Goal: Task Accomplishment & Management: Use online tool/utility

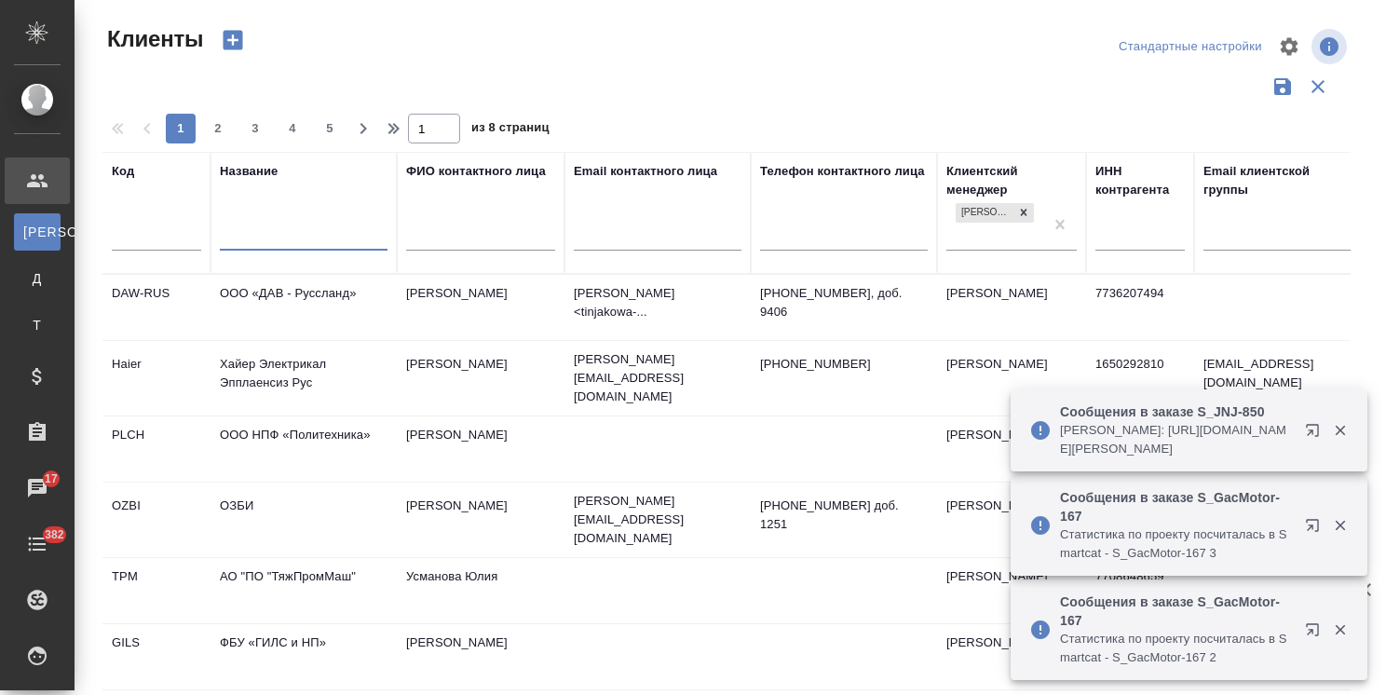
select select "RU"
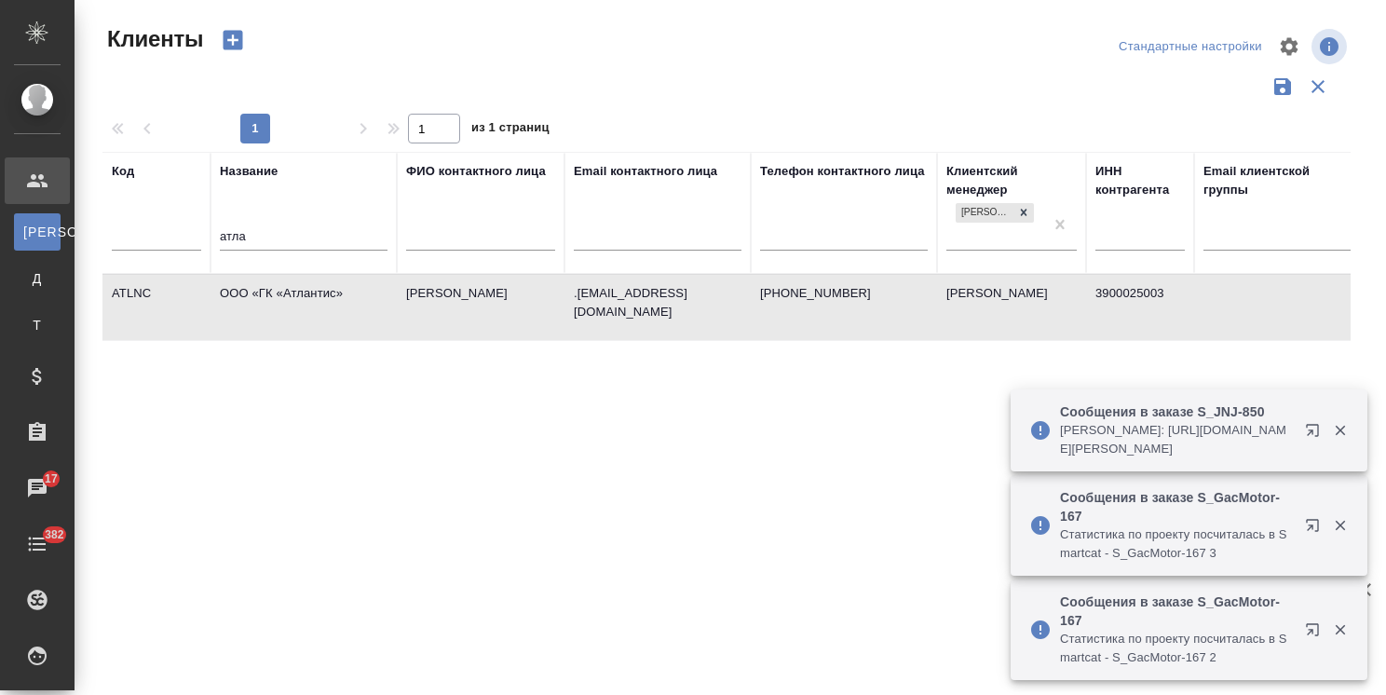
click at [311, 286] on td "ООО «ГК «Атлантис»" at bounding box center [304, 307] width 186 height 65
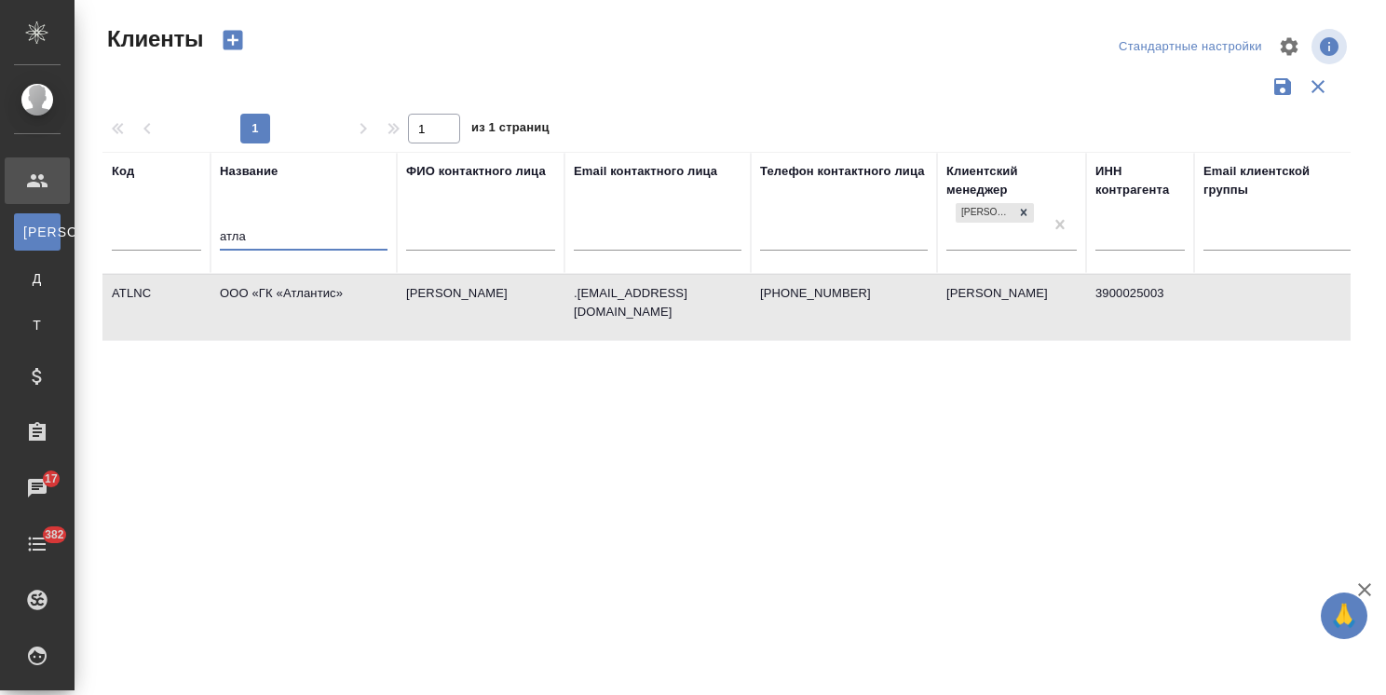
drag, startPoint x: 291, startPoint y: 244, endPoint x: 194, endPoint y: 240, distance: 96.9
click at [194, 240] on tr "Код Название атла ФИО контактного лица Email контактного лица Телефон контактно…" at bounding box center [806, 213] width 1408 height 122
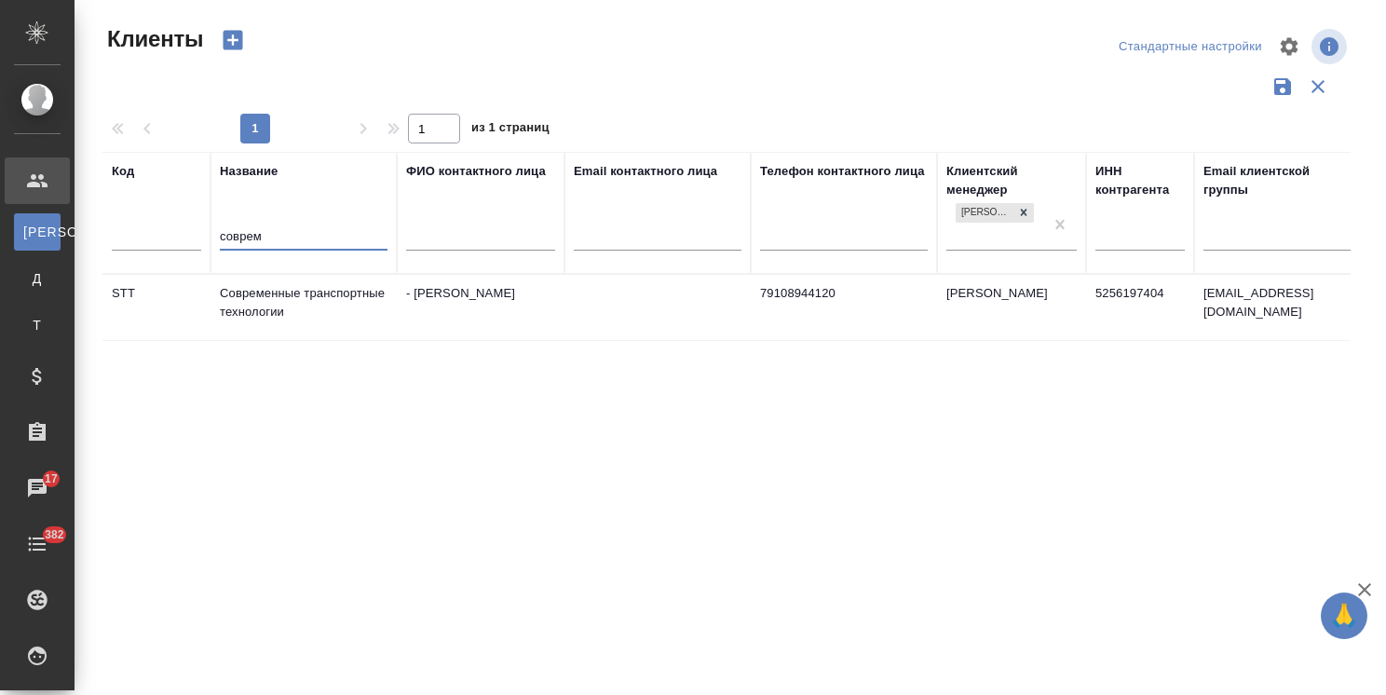
type input "соврем"
click at [323, 308] on td "Современные транспортные технологии" at bounding box center [304, 307] width 186 height 65
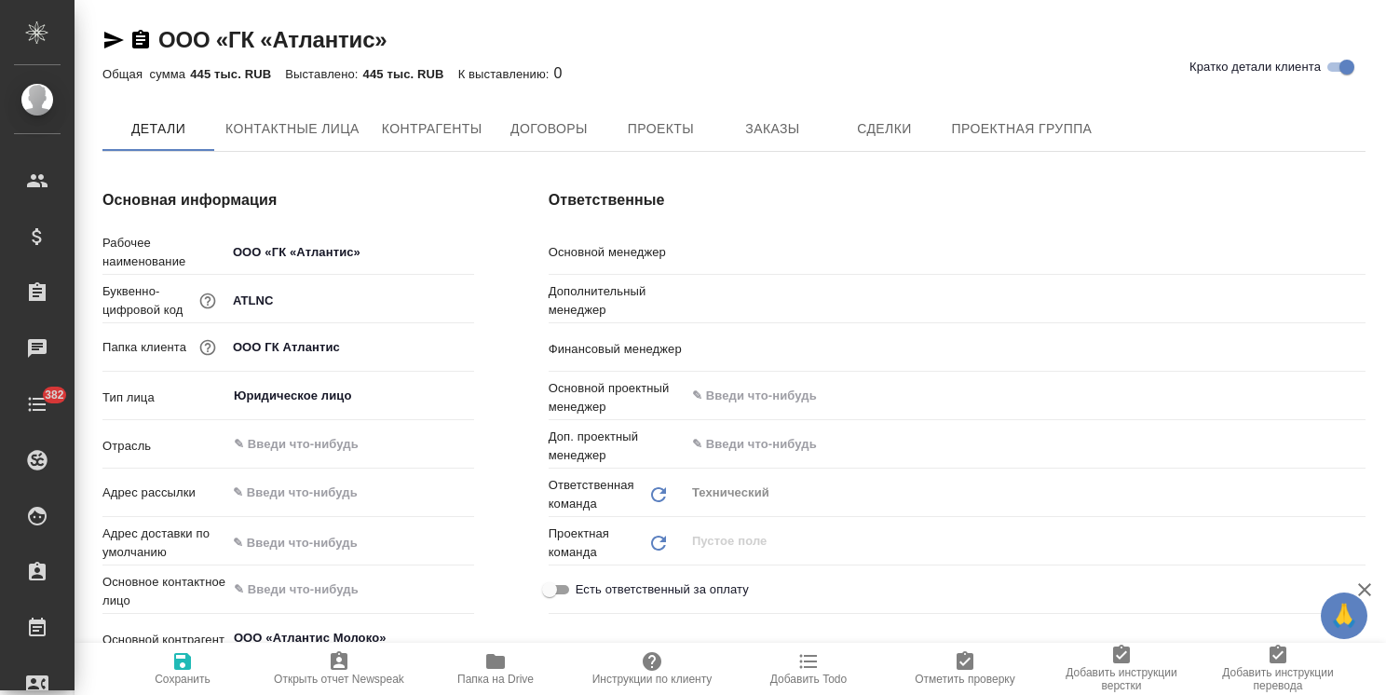
type textarea "x"
type input "[PERSON_NAME]"
type input "Никифорова Валерия"
type input "Романенко Руфина"
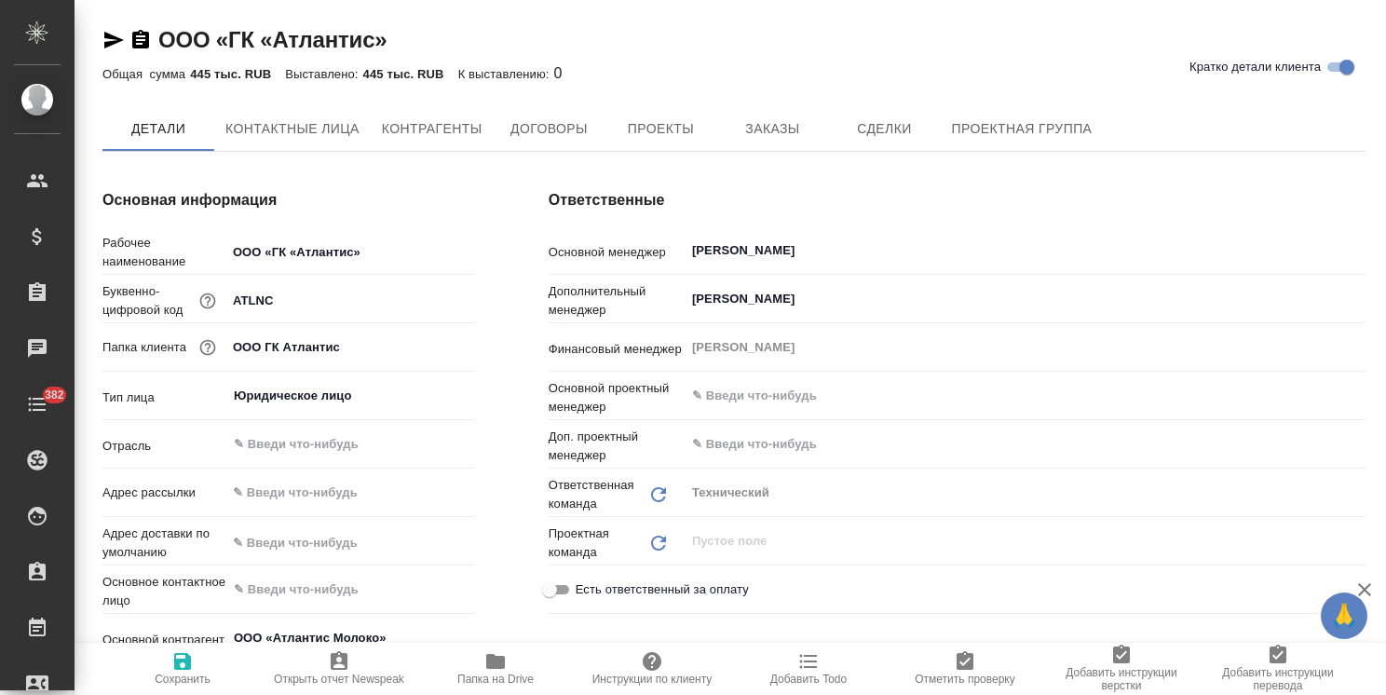
type input "(МБ) ООО "Монблан""
type textarea "x"
click at [759, 139] on span "Заказы" at bounding box center [771, 128] width 89 height 23
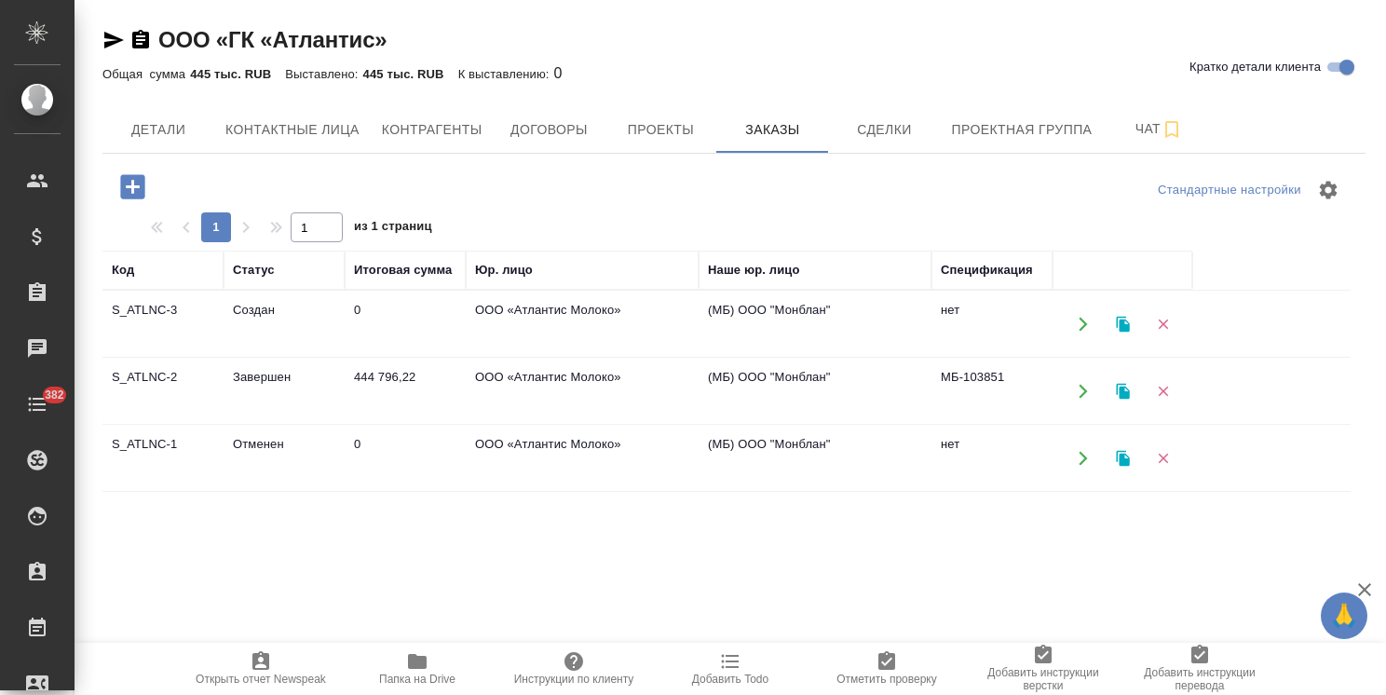
click at [169, 309] on td "S_ATLNC-3" at bounding box center [162, 324] width 121 height 65
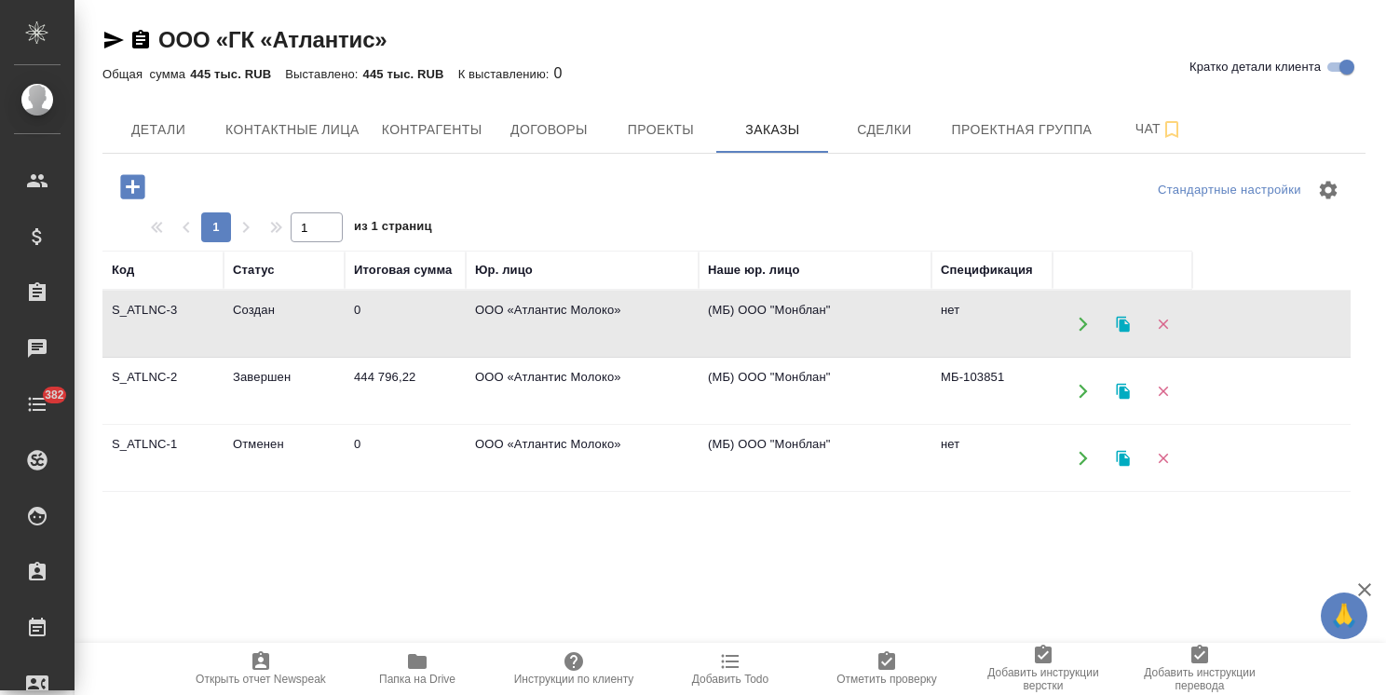
click at [169, 309] on td "S_ATLNC-3" at bounding box center [162, 324] width 121 height 65
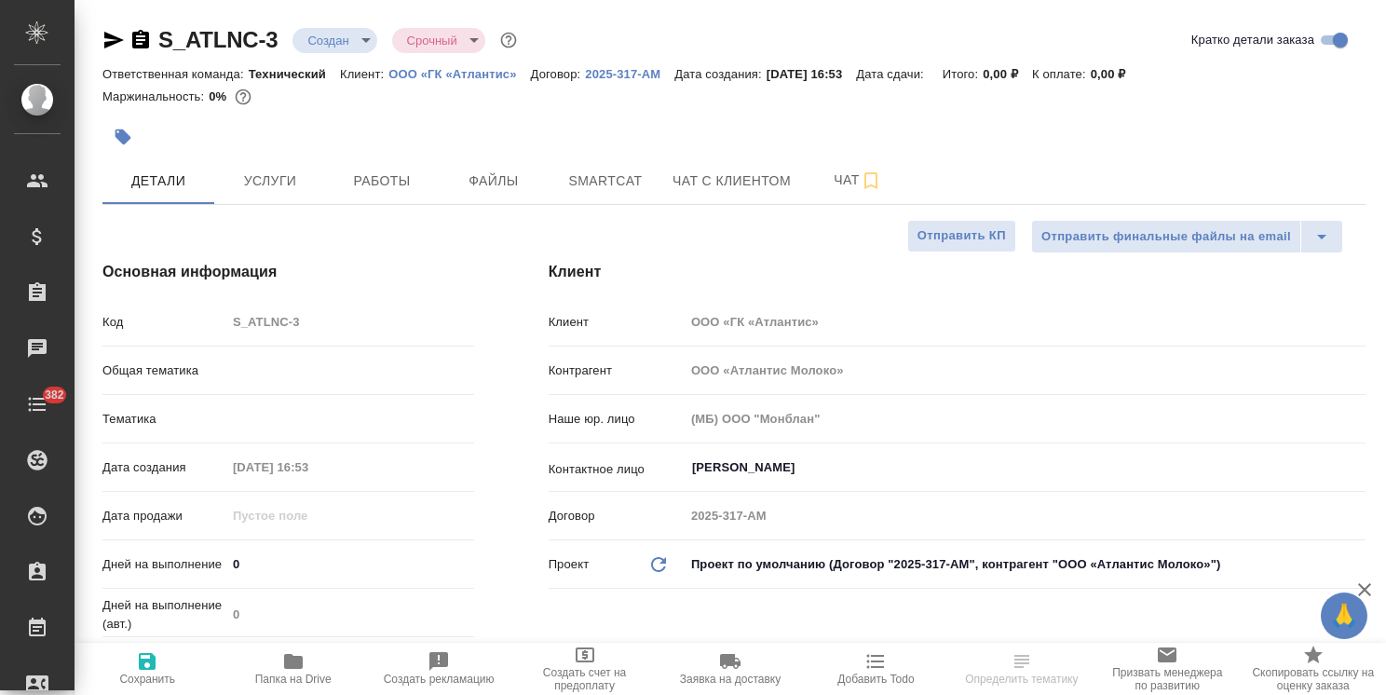
select select "RU"
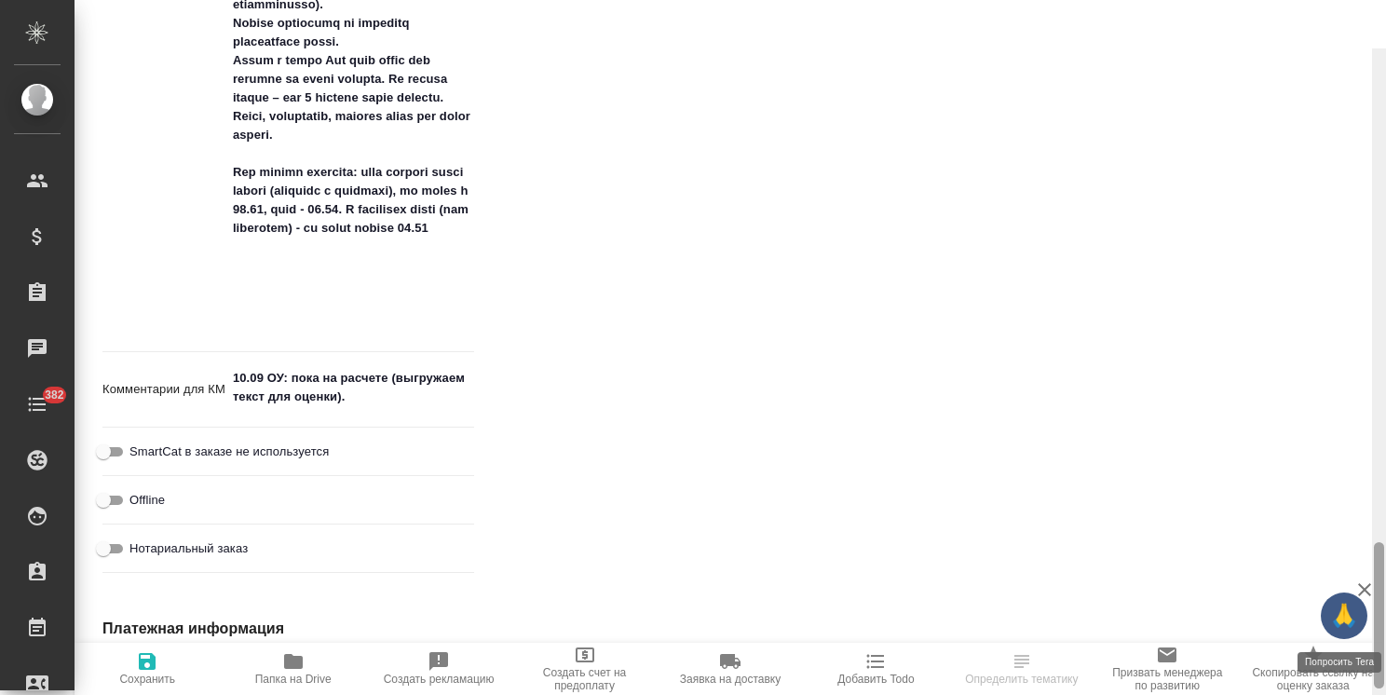
scroll to position [2347, 0]
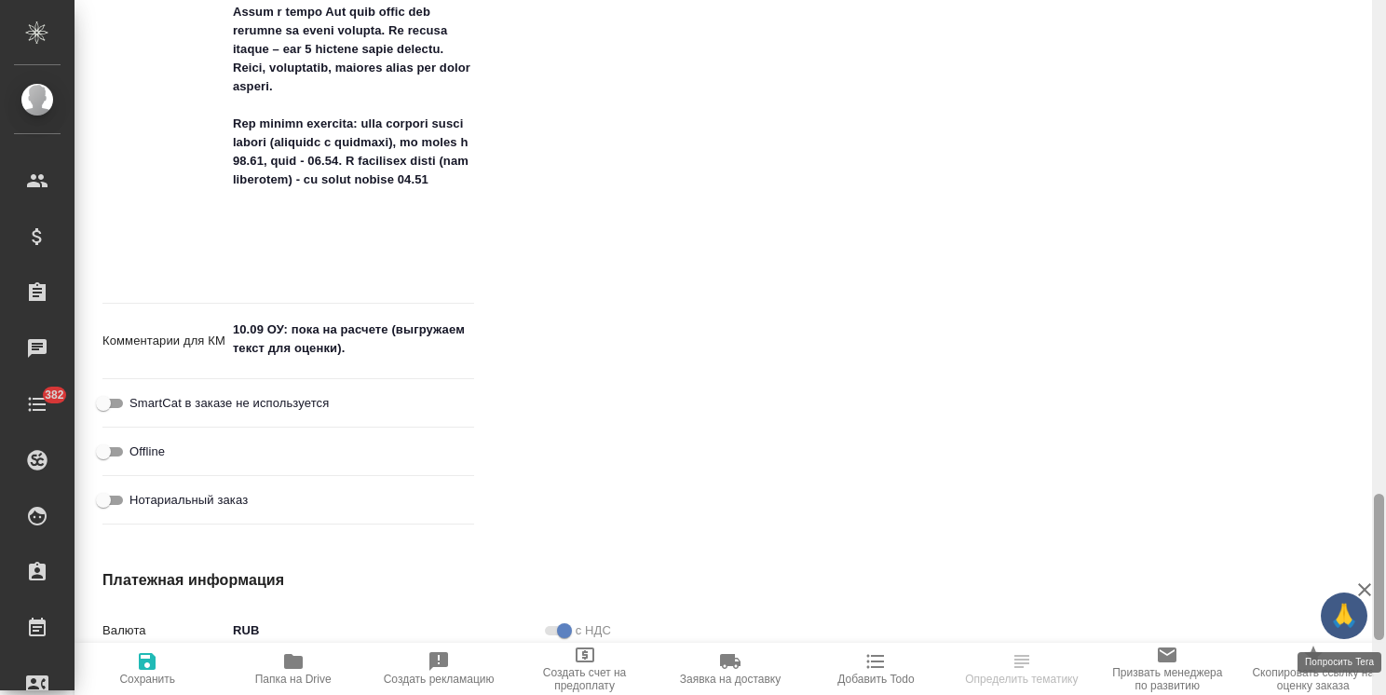
drag, startPoint x: 1378, startPoint y: 133, endPoint x: 1331, endPoint y: 628, distance: 496.8
click at [1331, 628] on div "🙏 .cls-1 fill:#fff; AWATERA [PERSON_NAME] Спецификации Заказы Чаты 382 Todo Про…" at bounding box center [693, 347] width 1386 height 695
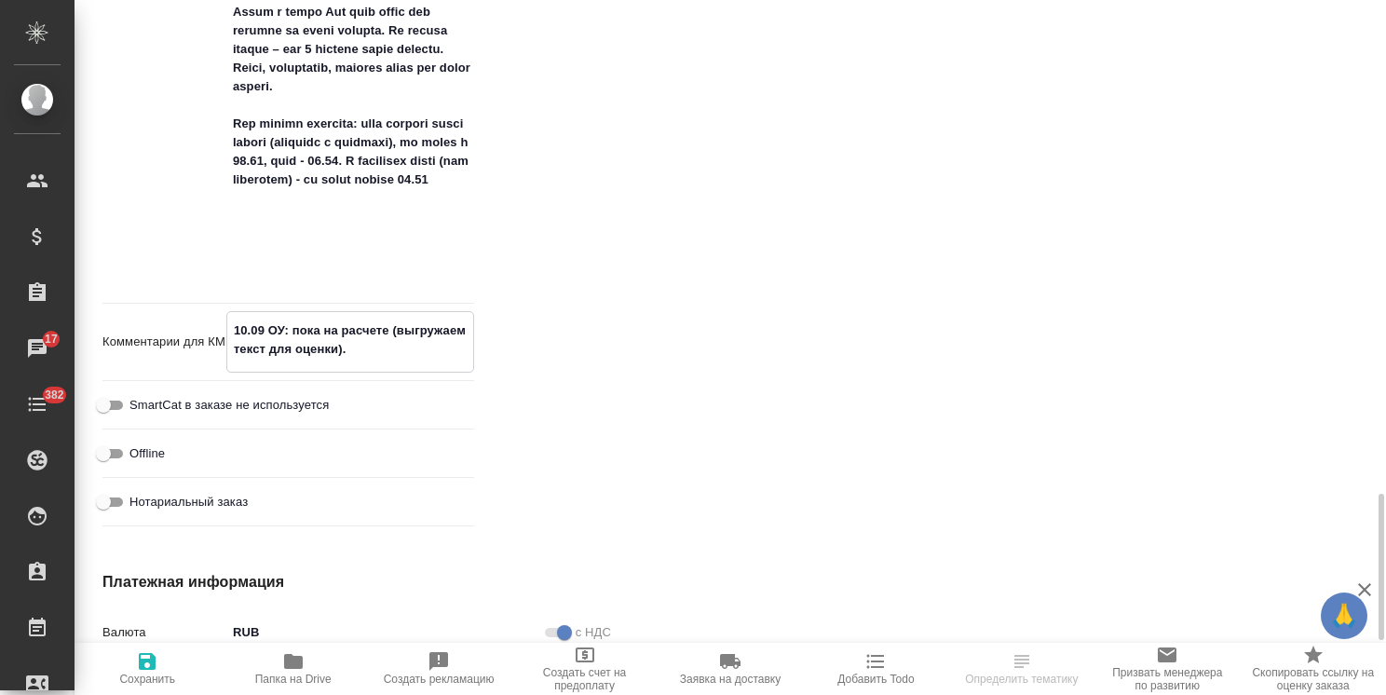
click at [237, 330] on textarea "10.09 ОУ: пока на расчете (выгружаем текст для оценки)." at bounding box center [350, 340] width 246 height 50
type textarea "11.09 ОУ: пока на расчете (выгружаем текст для оценки)."
drag, startPoint x: 368, startPoint y: 347, endPoint x: 334, endPoint y: 396, distance: 59.7
click at [293, 327] on textarea "11.09 ОУ: пока на расчете (выгружаем текст для оценки)." at bounding box center [350, 340] width 246 height 50
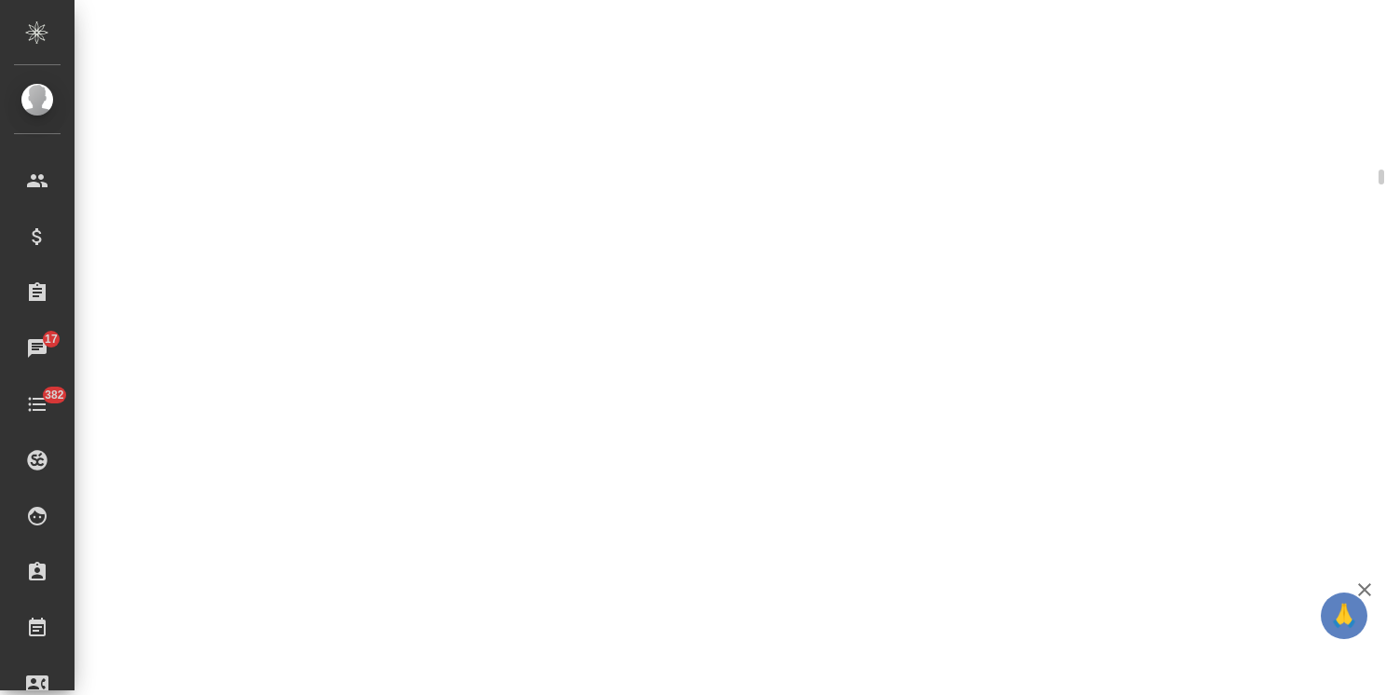
select select "RU"
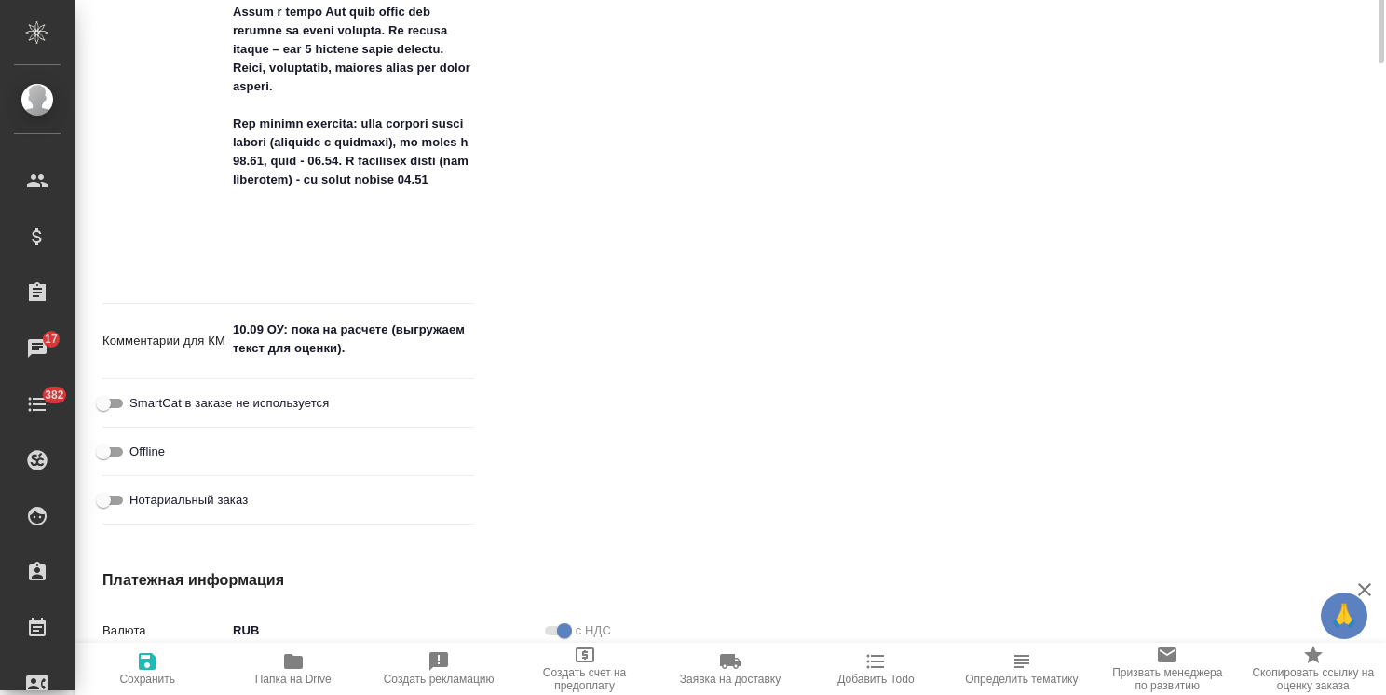
scroll to position [1870, 0]
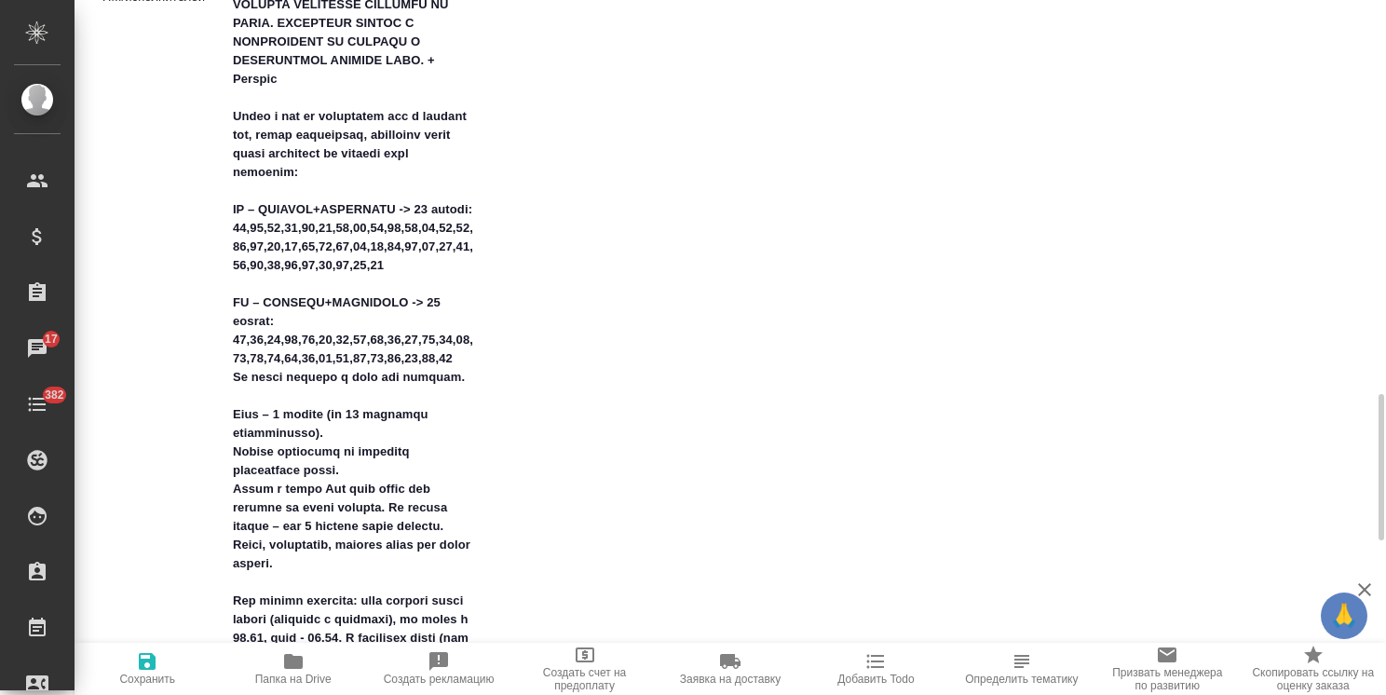
type textarea "x"
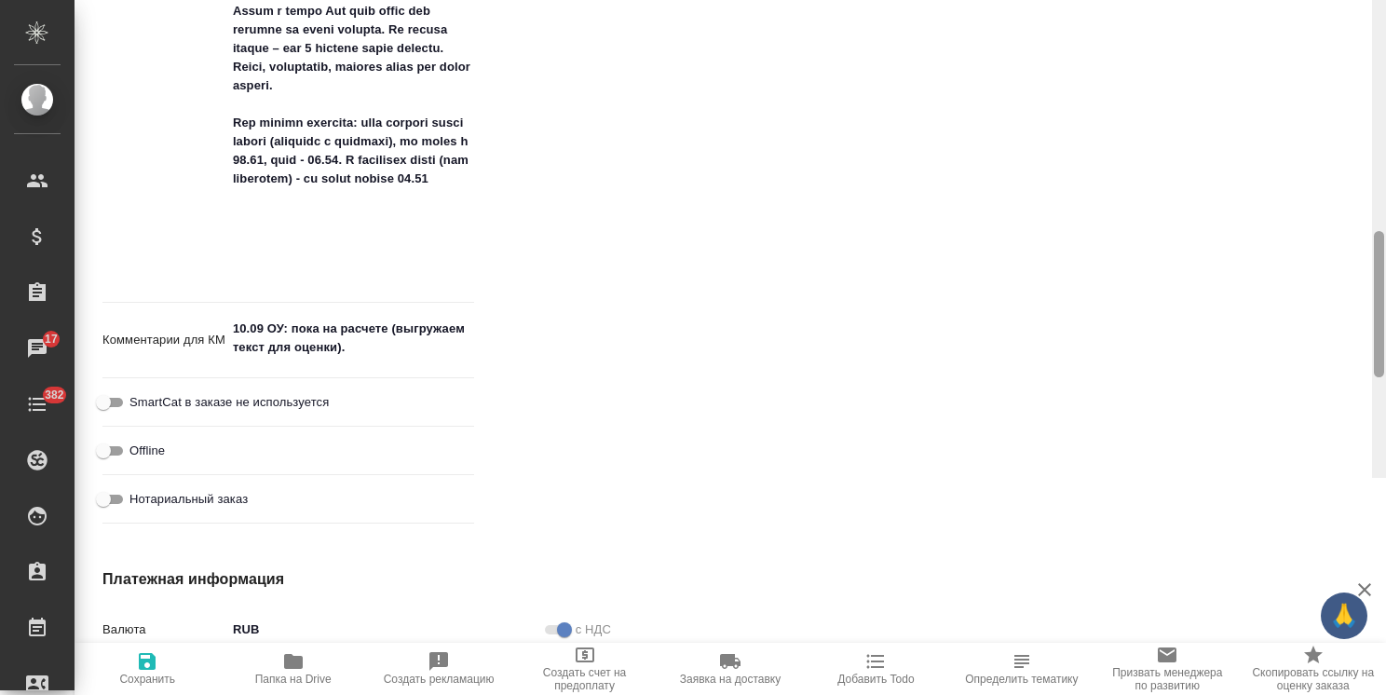
scroll to position [2538, 0]
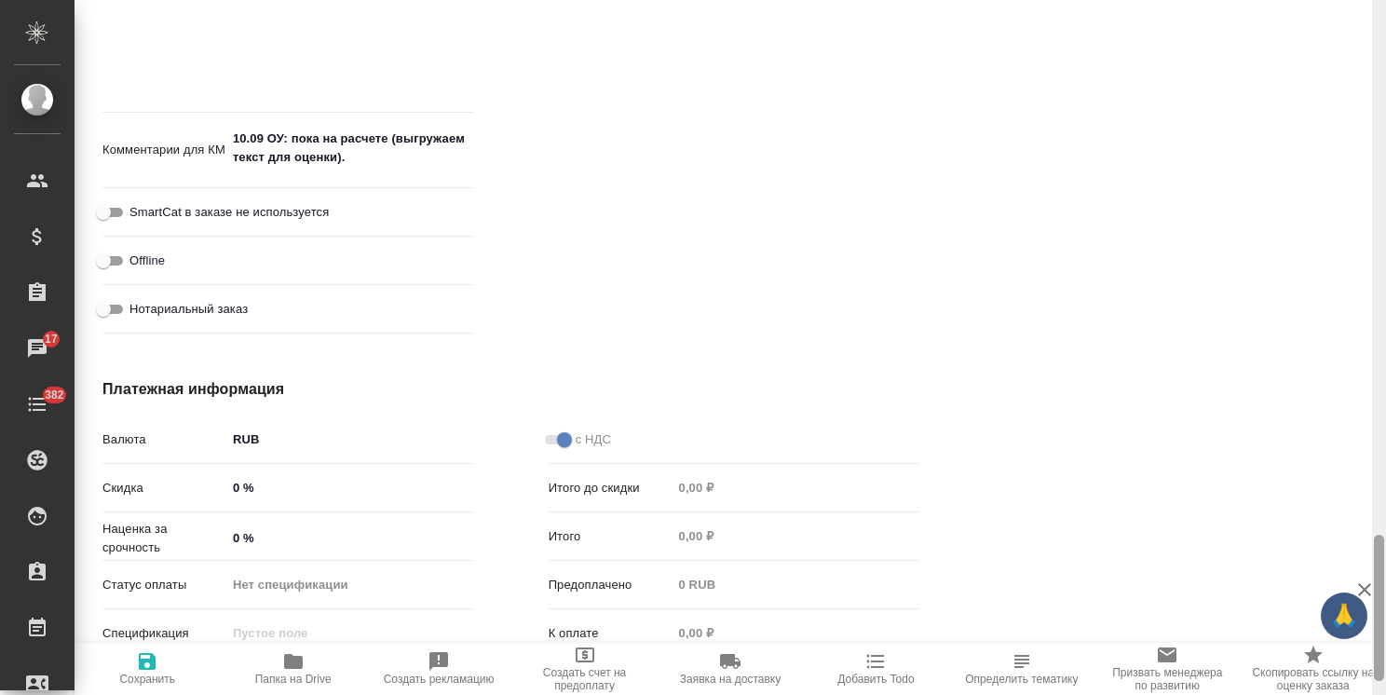
drag, startPoint x: 1376, startPoint y: 475, endPoint x: 1364, endPoint y: 616, distance: 141.2
click at [1364, 616] on div "🙏 .cls-1 fill:#fff; AWATERA [PERSON_NAME] Спецификации Заказы 17 Чаты 382 Todo …" at bounding box center [693, 347] width 1386 height 695
type textarea "x"
drag, startPoint x: 309, startPoint y: 160, endPoint x: 285, endPoint y: 139, distance: 32.3
click at [285, 139] on textarea "10.09 ОУ: пока на расчете (выгружаем текст для оценки)." at bounding box center [350, 149] width 246 height 50
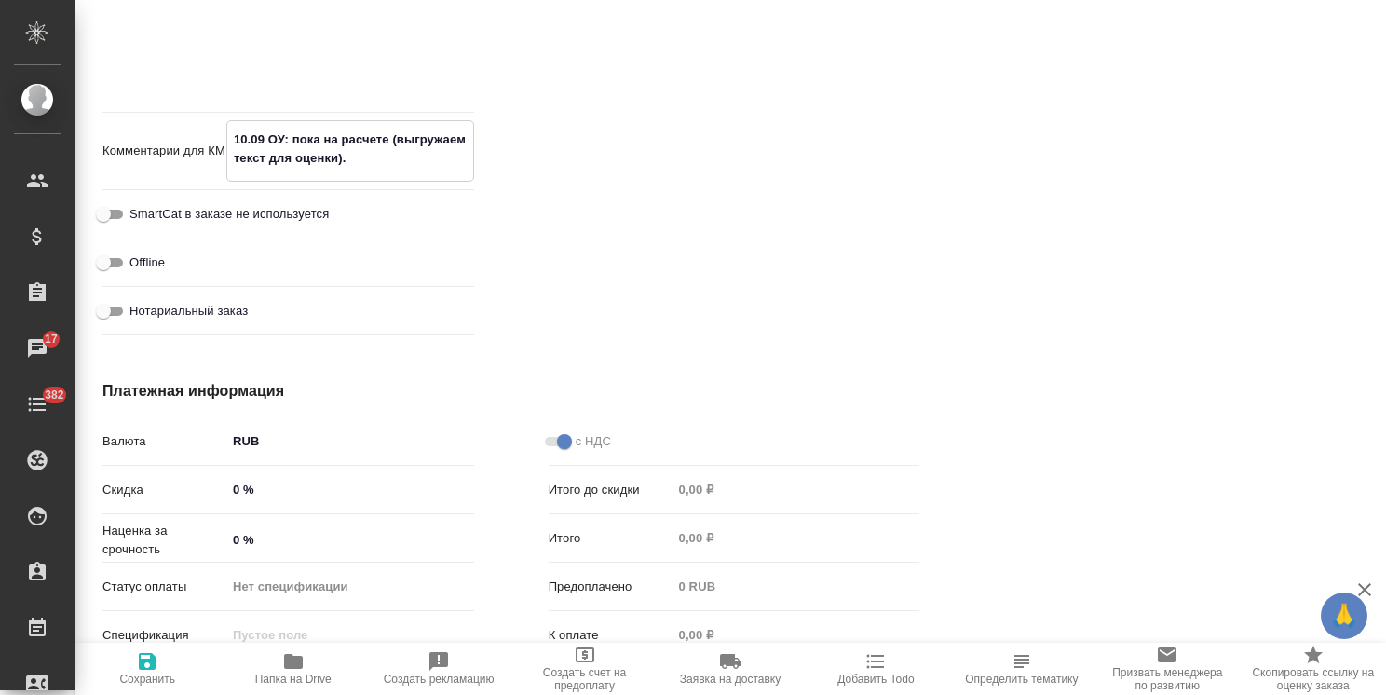
type textarea "10.09 ОУ:"
type textarea "x"
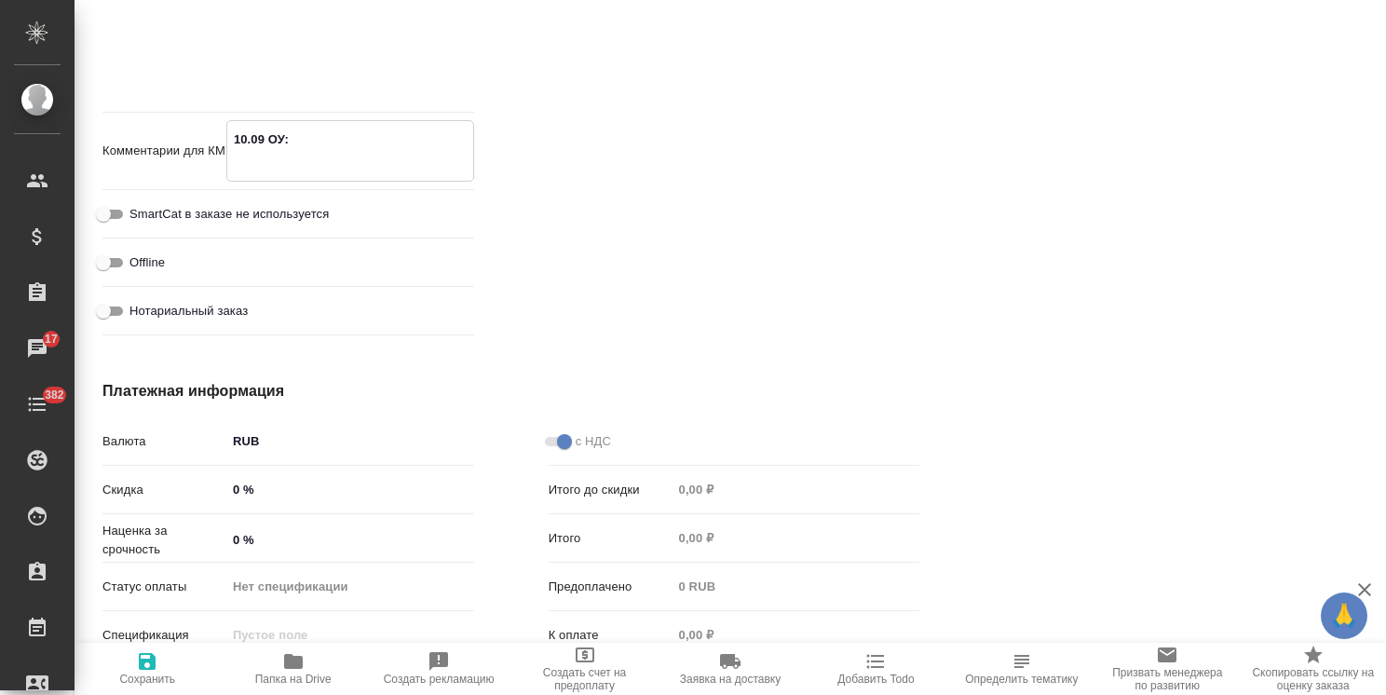
type textarea "x"
type textarea "10.09 ОУ:"
type textarea "x"
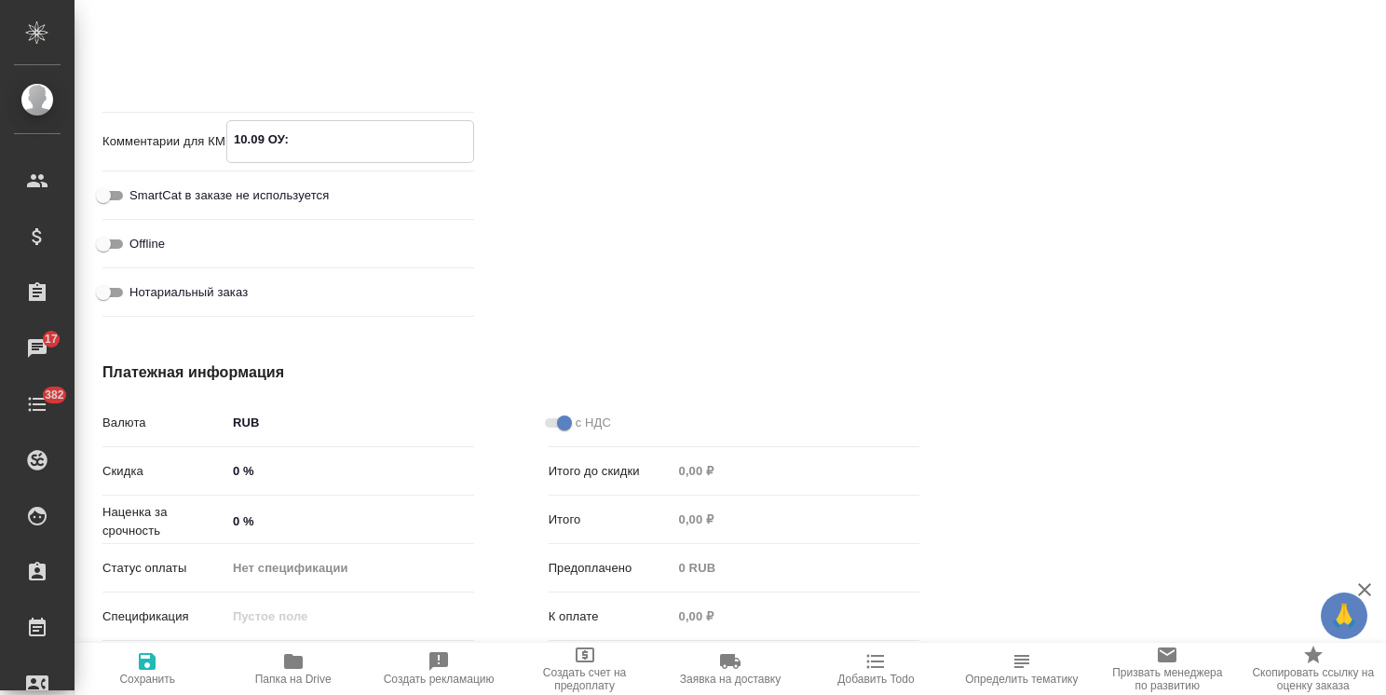
type textarea "10.09 ОУ: о"
type textarea "x"
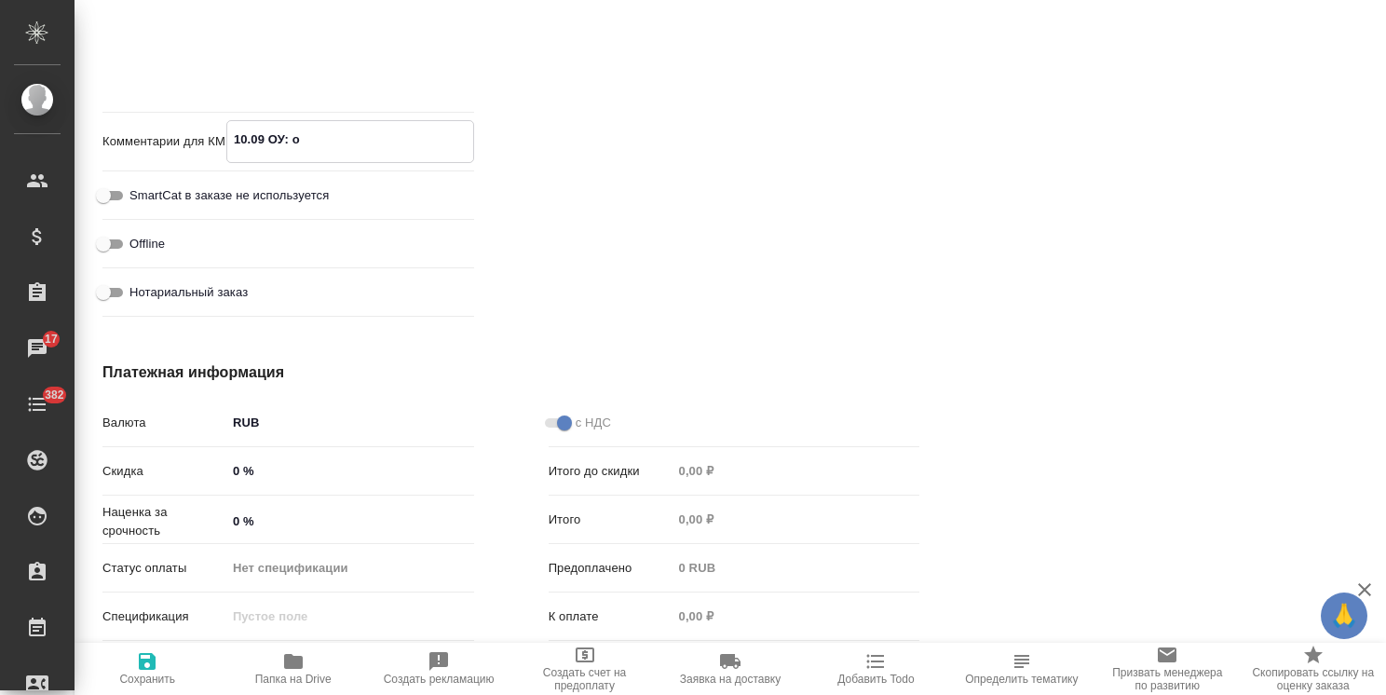
type textarea "x"
type textarea "10.09 ОУ: оа"
type textarea "x"
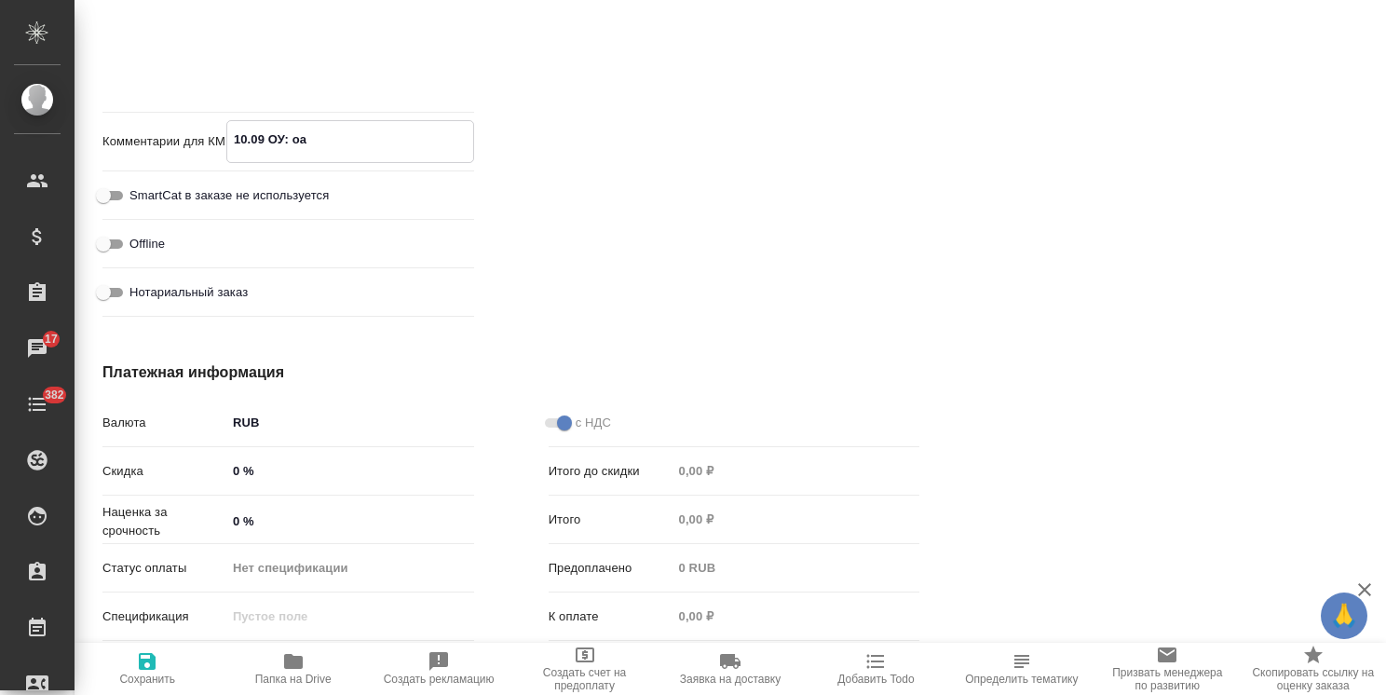
type textarea "10.09 ОУ: оаб"
type textarea "x"
type textarea "10.09 ОУ: оабо"
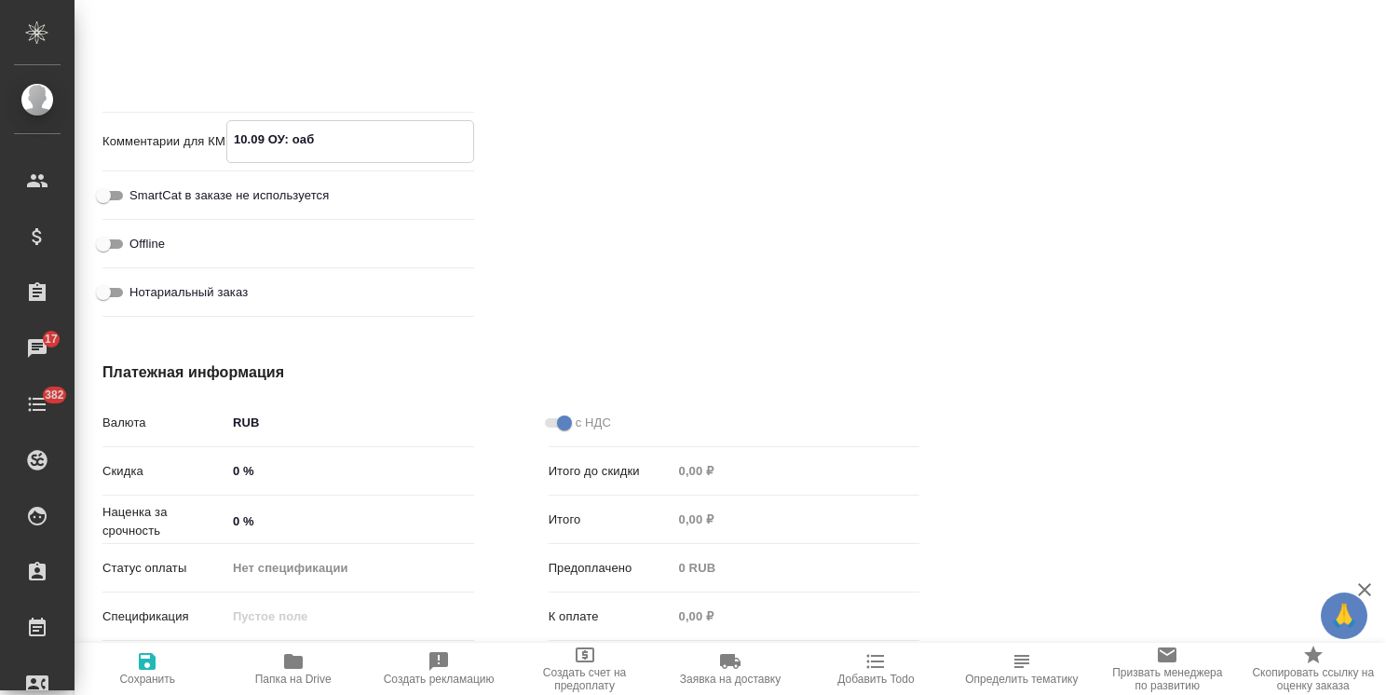
type textarea "x"
type textarea "10.09 ОУ: оабот"
type textarea "x"
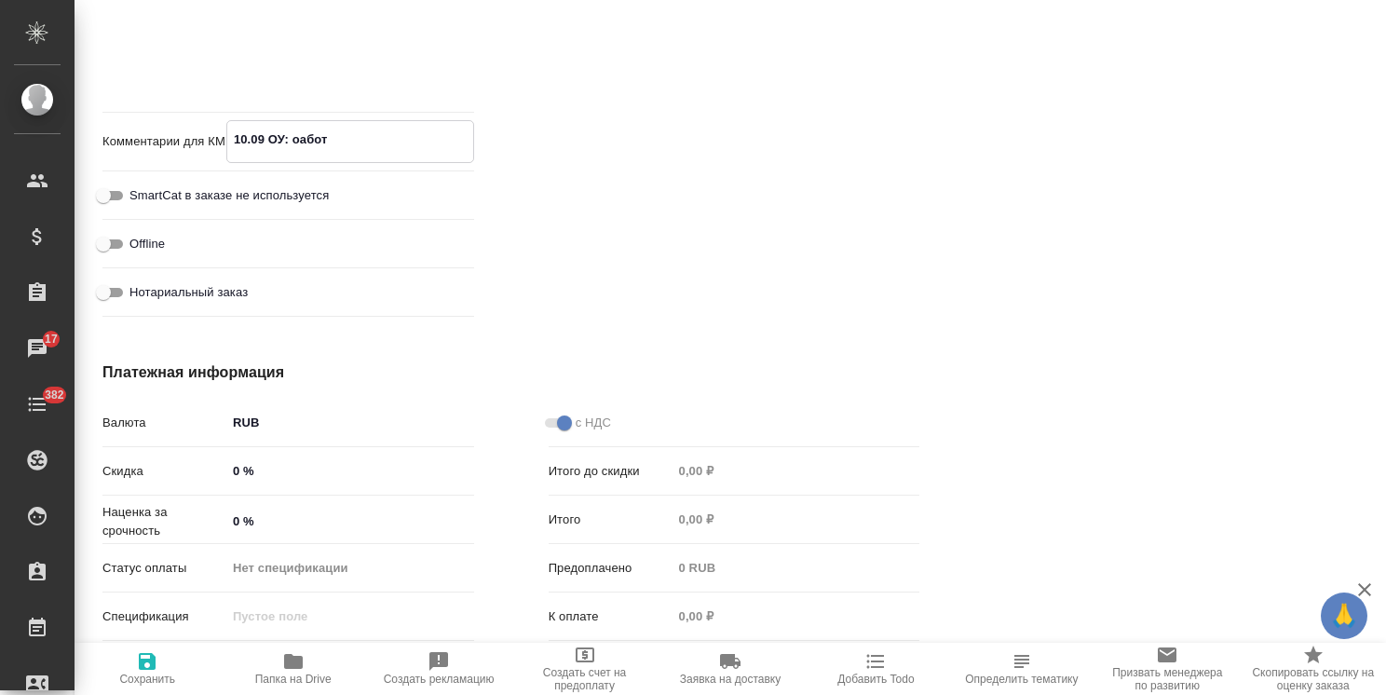
type textarea "x"
type textarea "10.09 ОУ: оабота"
type textarea "x"
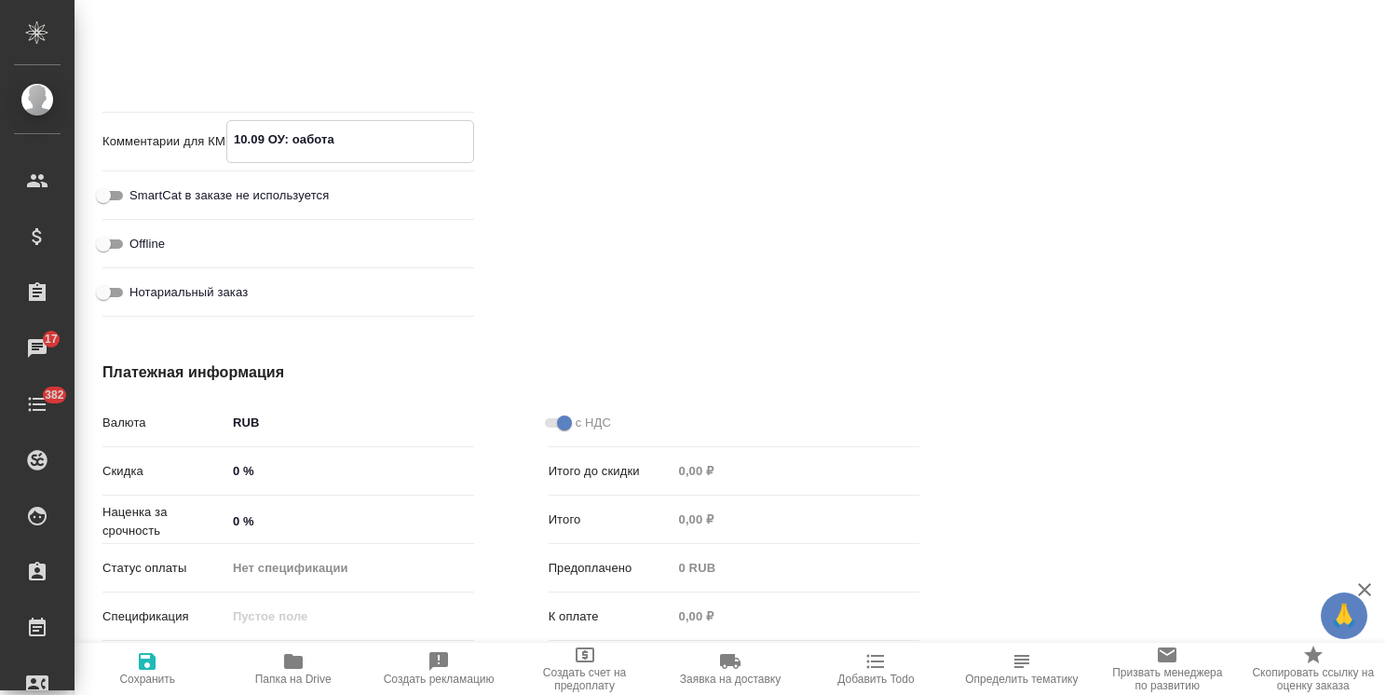
type textarea "x"
type textarea "10.09 ОУ: оаботат"
type textarea "x"
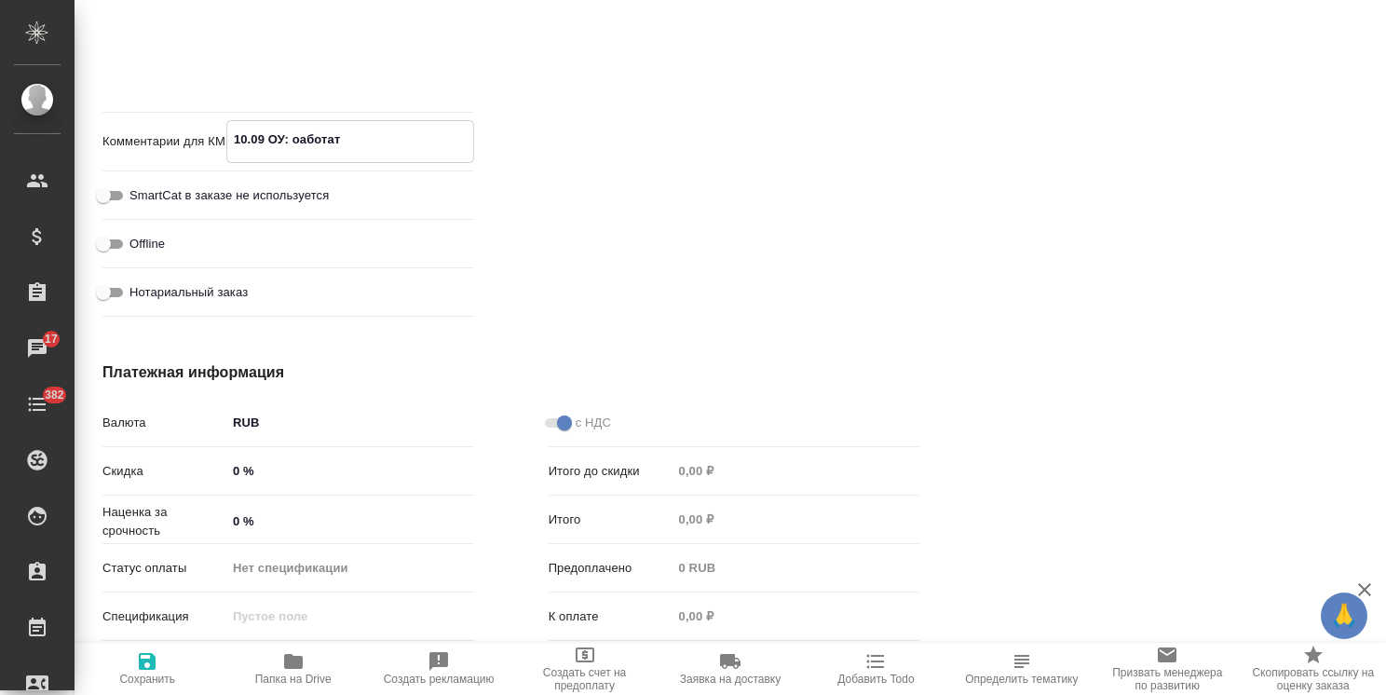
type textarea "10.09 ОУ: оаботать"
type textarea "x"
type textarea "10.09 ОУ: оаботать"
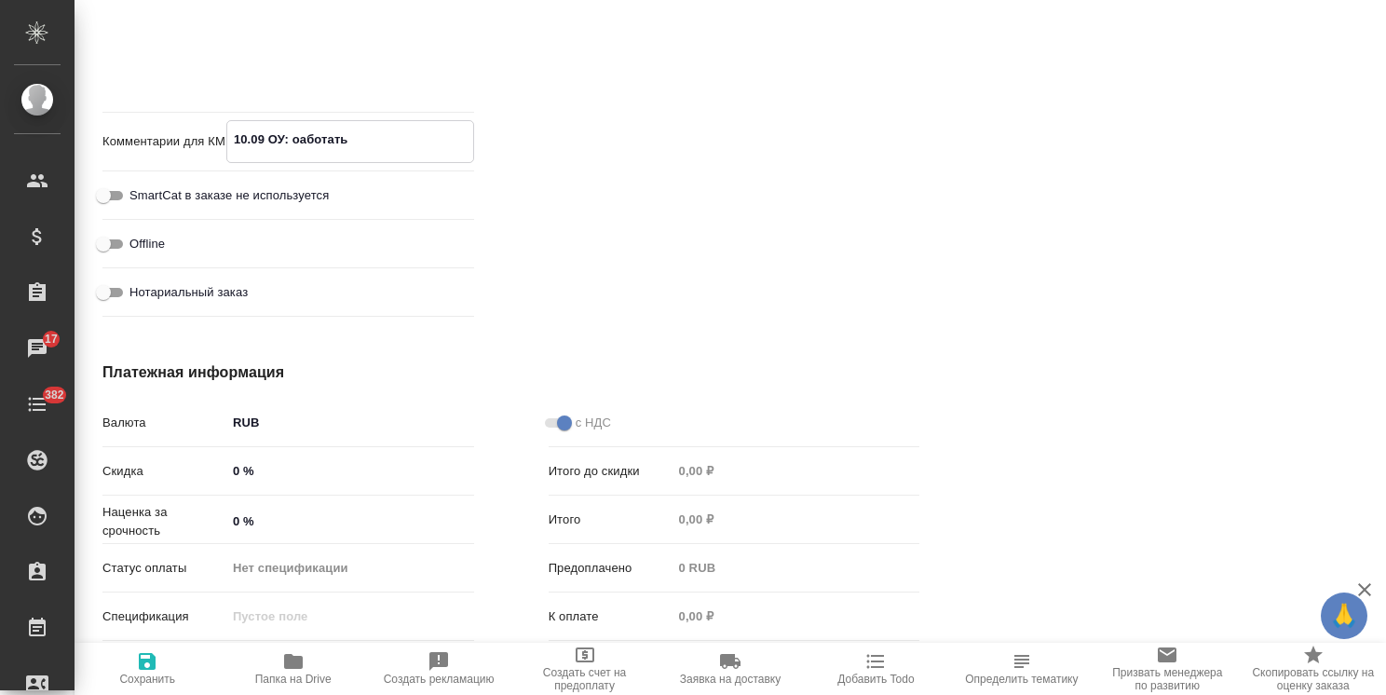
type textarea "x"
type textarea "10.09 ОУ: оаботать с"
type textarea "x"
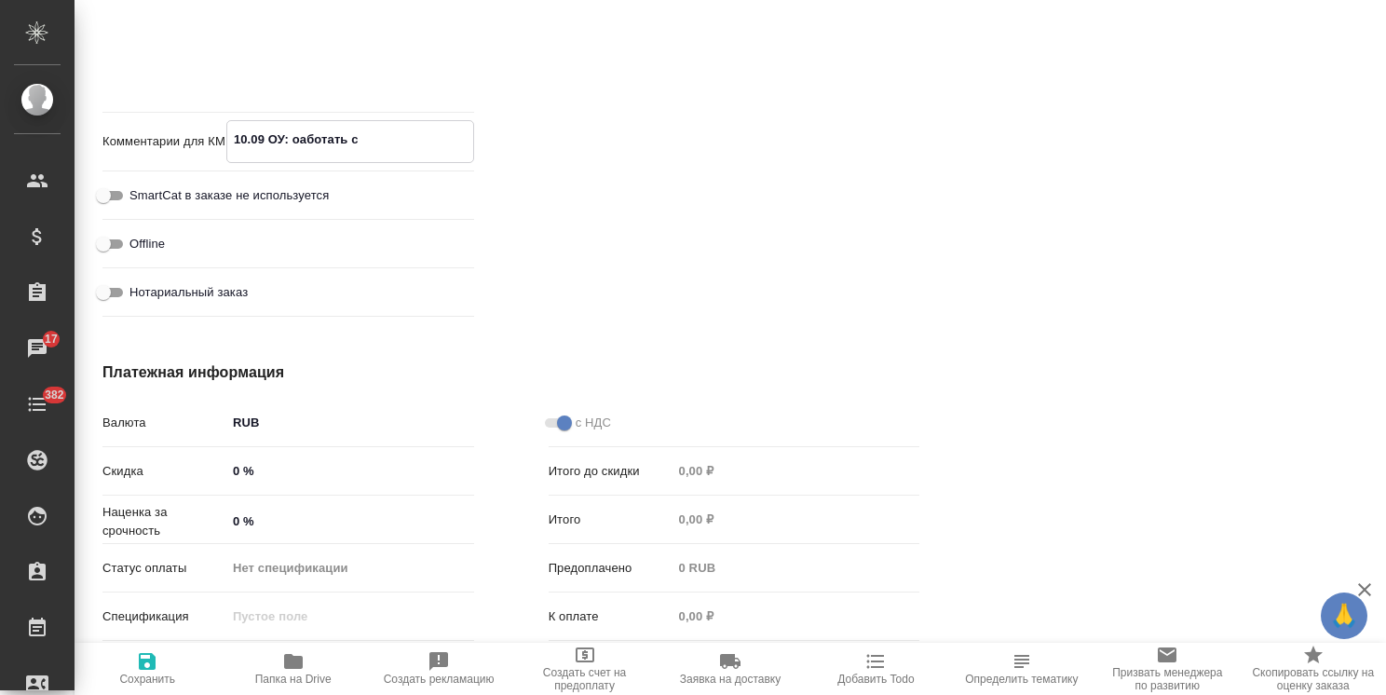
type textarea "x"
type textarea "10.09 ОУ: оаботать с"
type textarea "x"
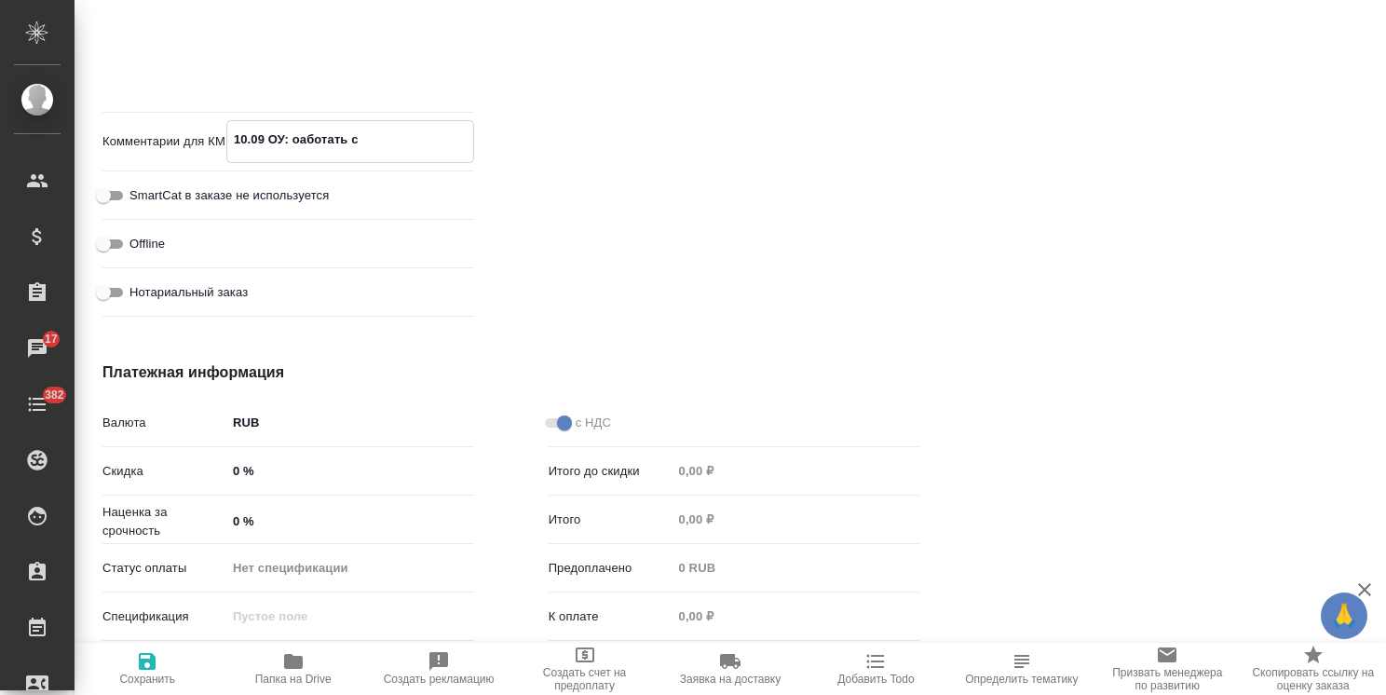
type textarea "x"
type textarea "10.09 ОУ: оаботать с ч"
type textarea "x"
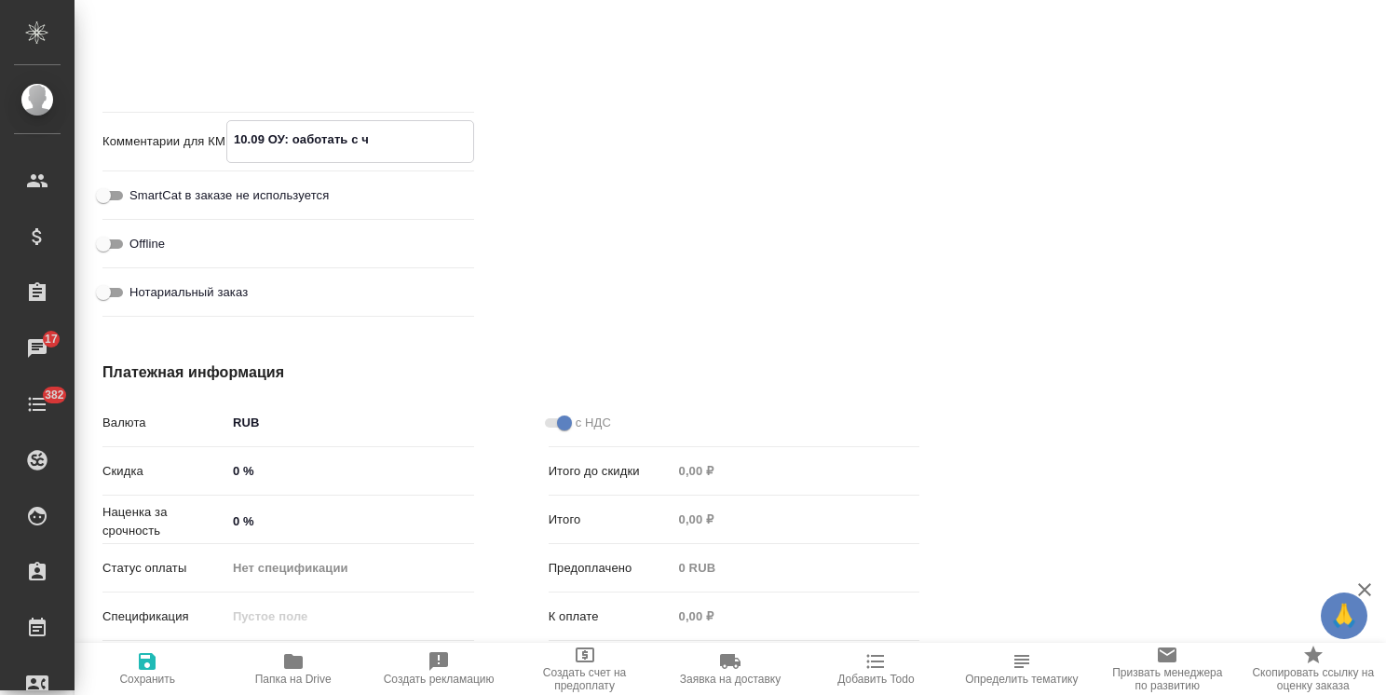
type textarea "10.09 ОУ: оаботать с че"
type textarea "x"
type textarea "10.09 ОУ: оаботать с чер"
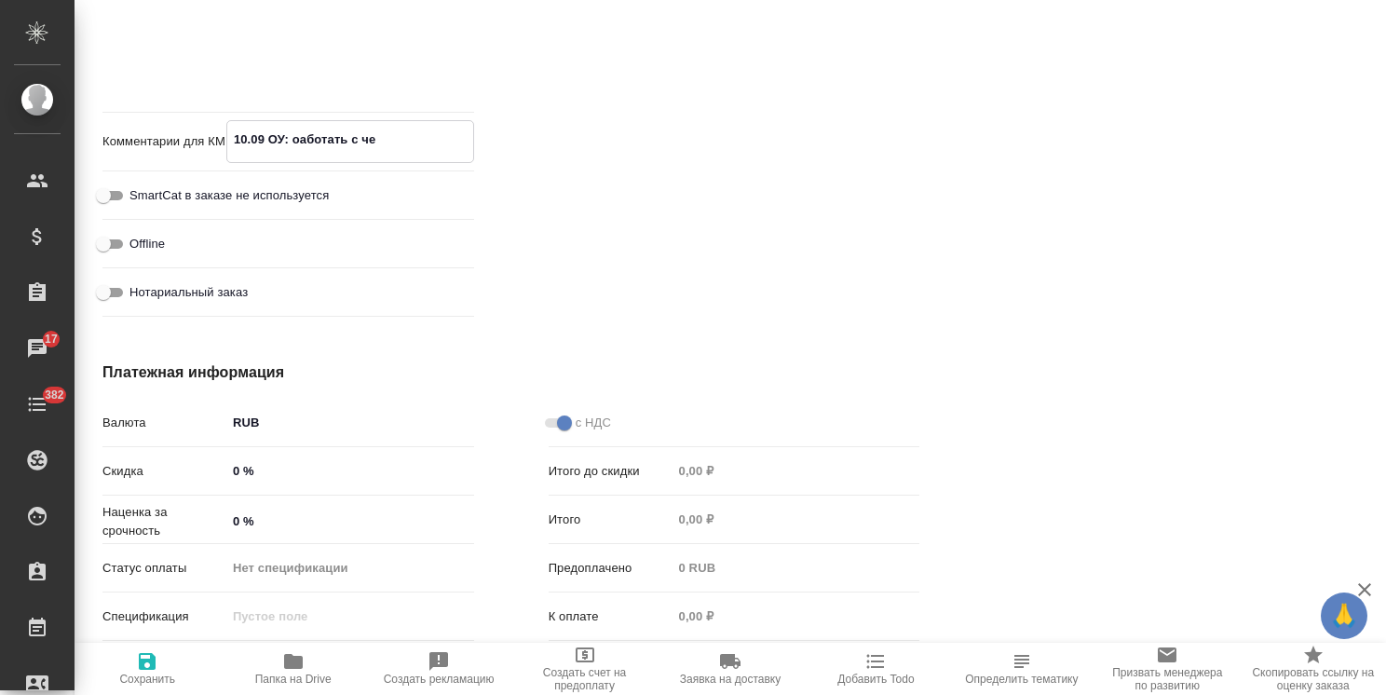
type textarea "x"
type textarea "10.09 ОУ: оаботать с черт"
type textarea "x"
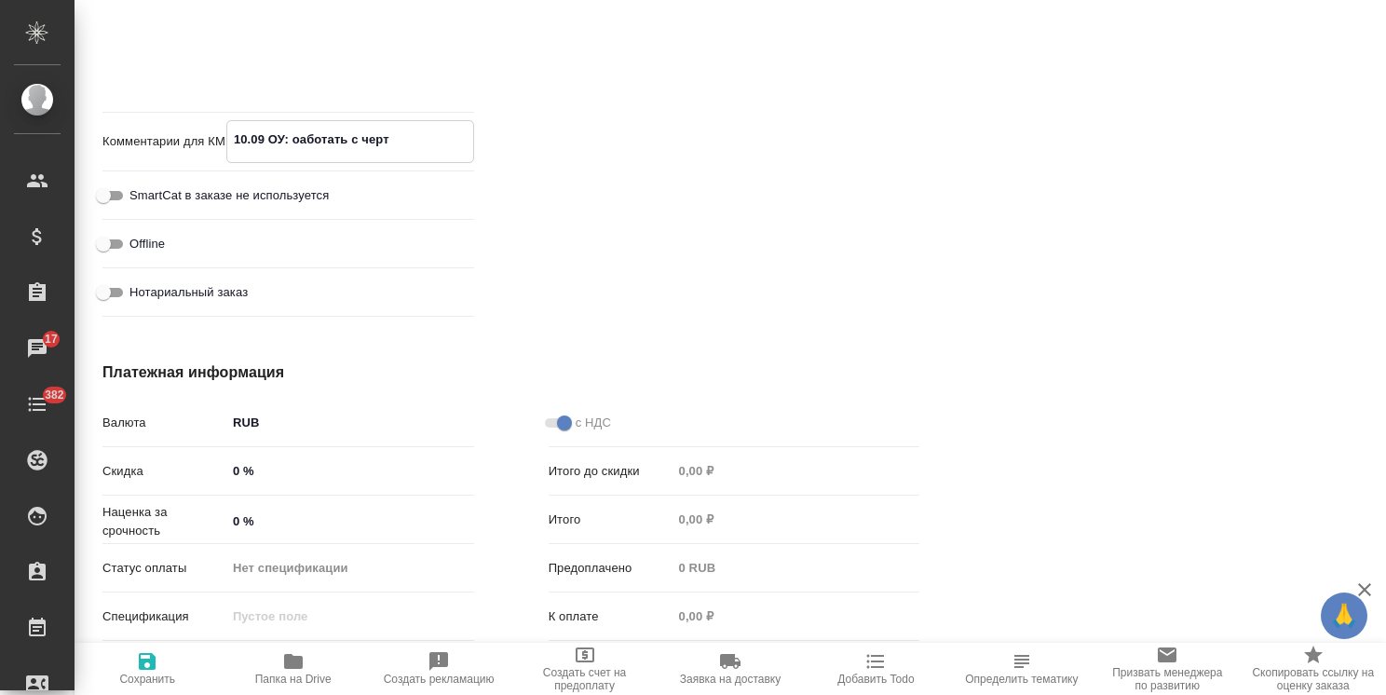
type textarea "10.09 ОУ: оаботать с черте"
type textarea "x"
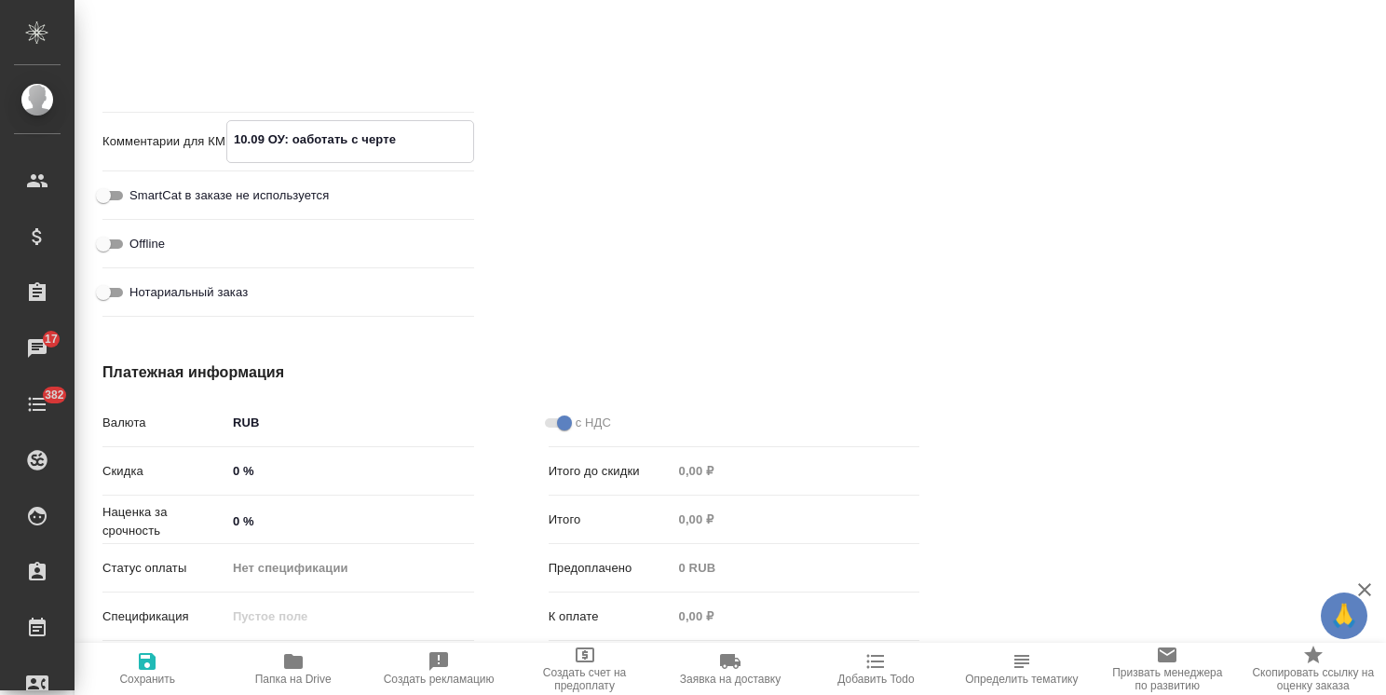
type textarea "x"
type textarea "10.09 ОУ: оаботать с чертеж"
type textarea "x"
type textarea "10.09 ОУ: оаботать с чертежа"
type textarea "x"
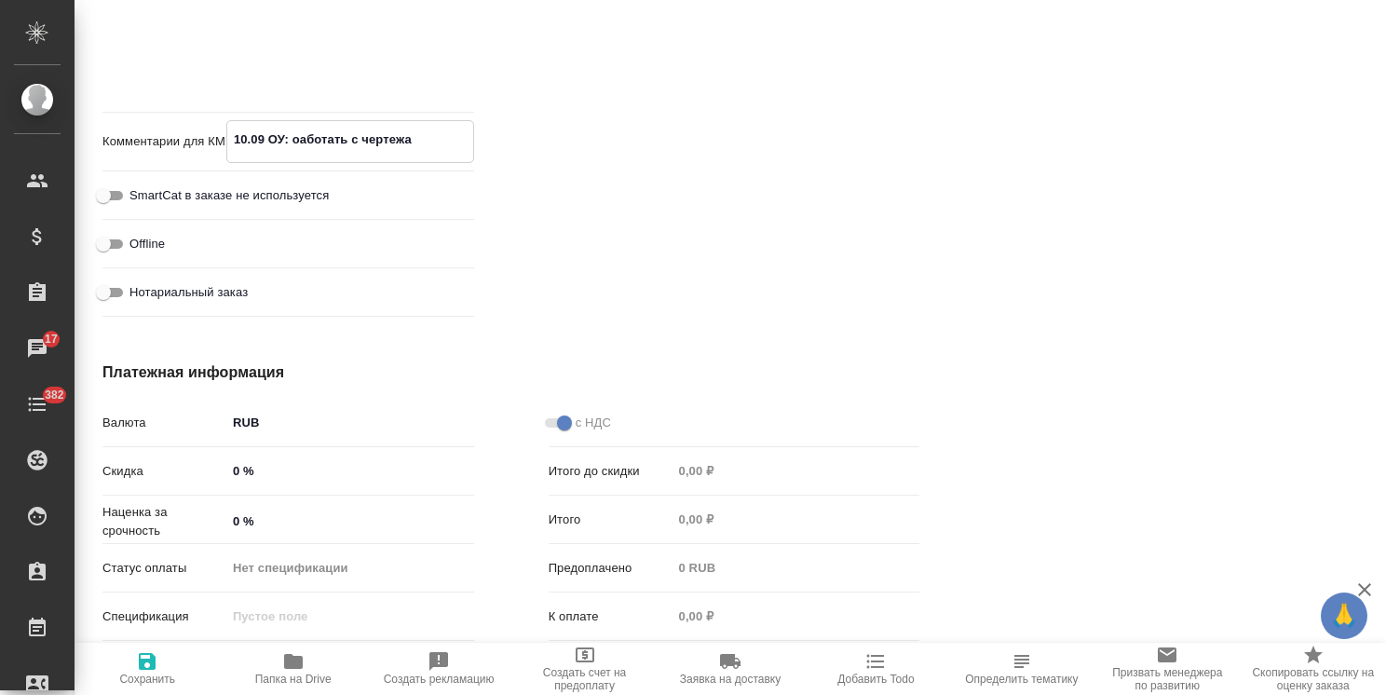
type textarea "x"
type textarea "10.09 ОУ: оаботать с чертежам"
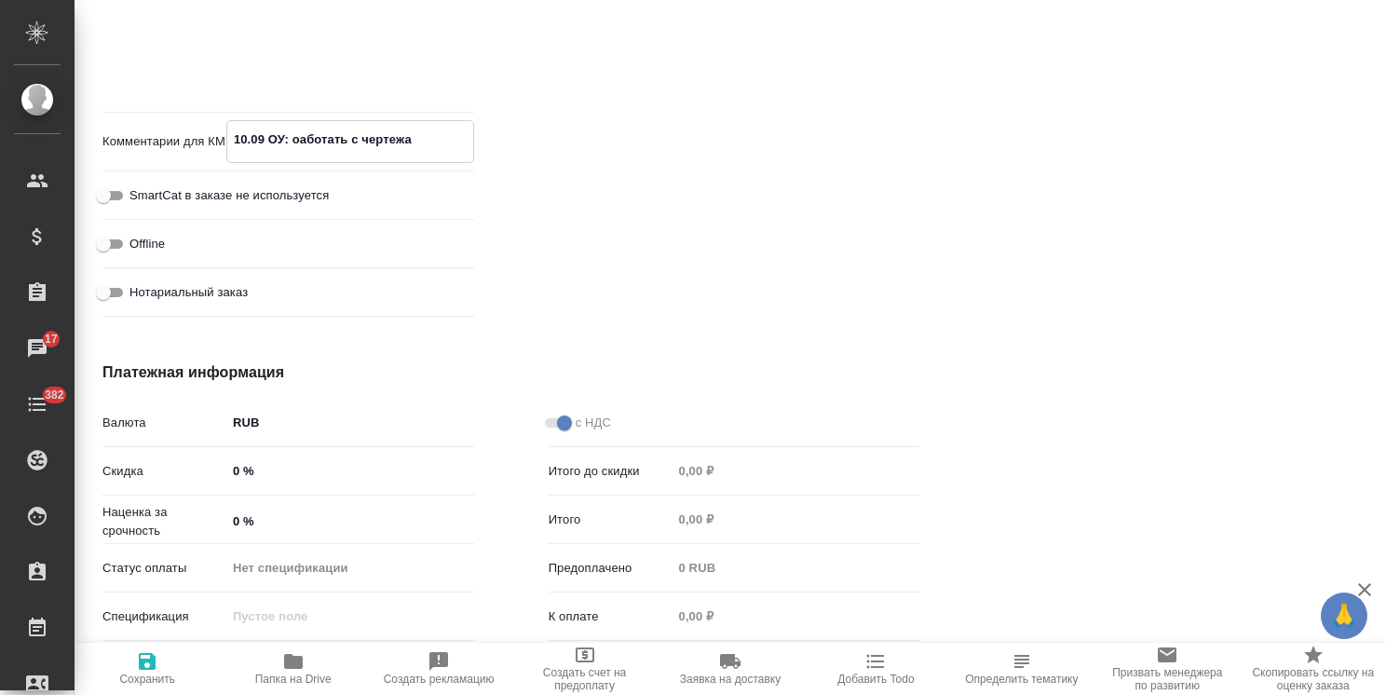
type textarea "x"
type textarea "10.09 ОУ: оаботать с чертежами"
type textarea "x"
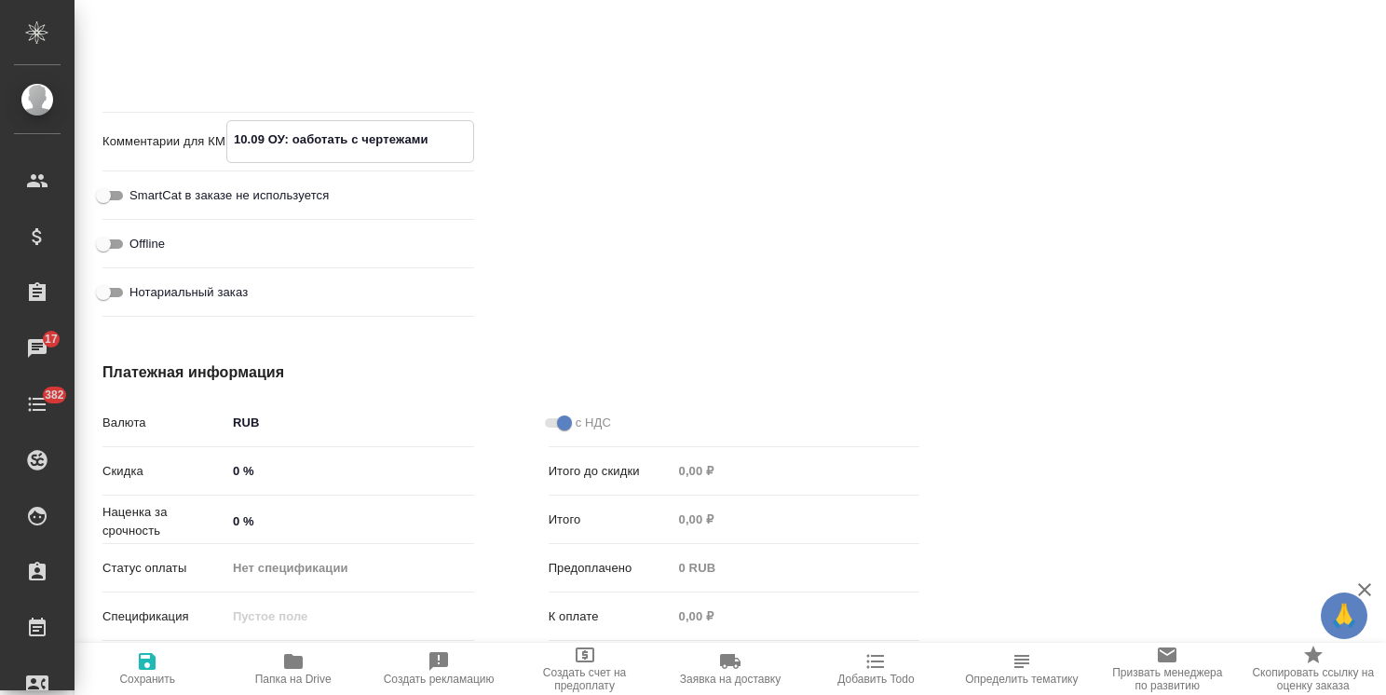
type textarea "x"
type textarea "10.09 ОУ: оаботать с чертежами"
type textarea "x"
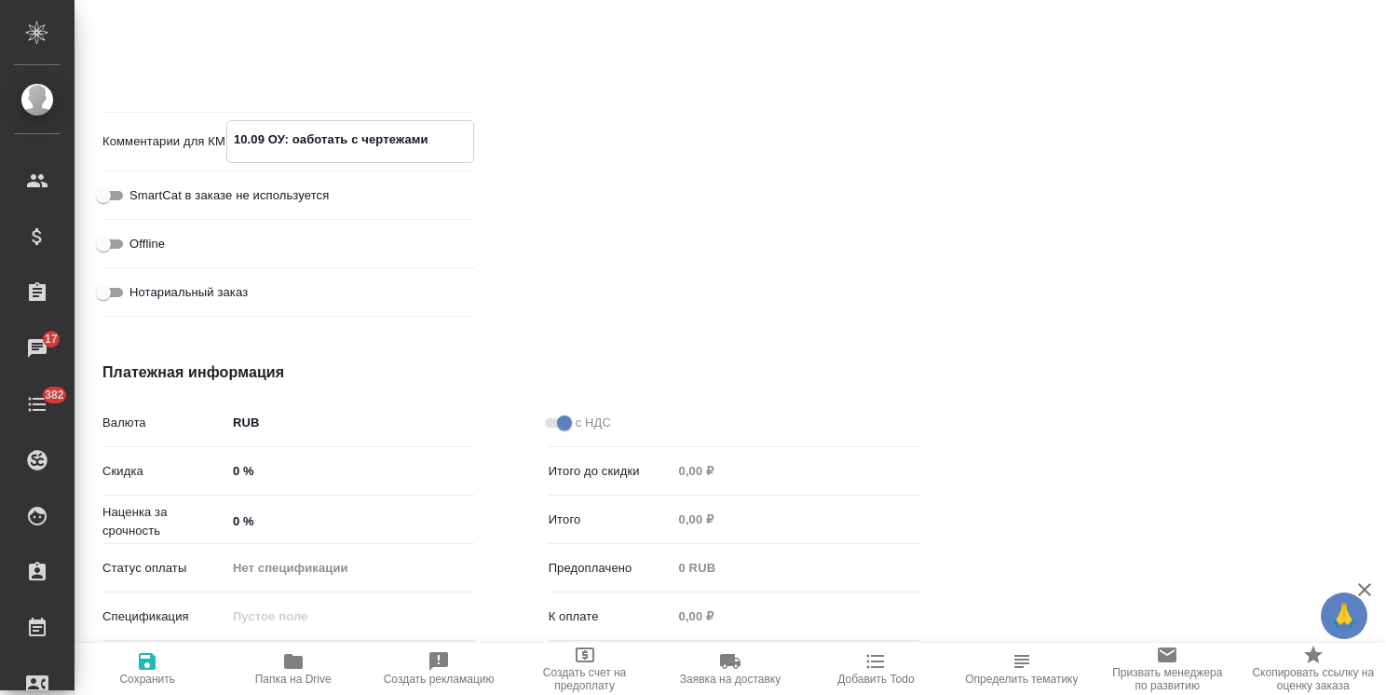
type textarea "x"
type textarea "10.09 ОУ: оаботать с чертежами в"
type textarea "x"
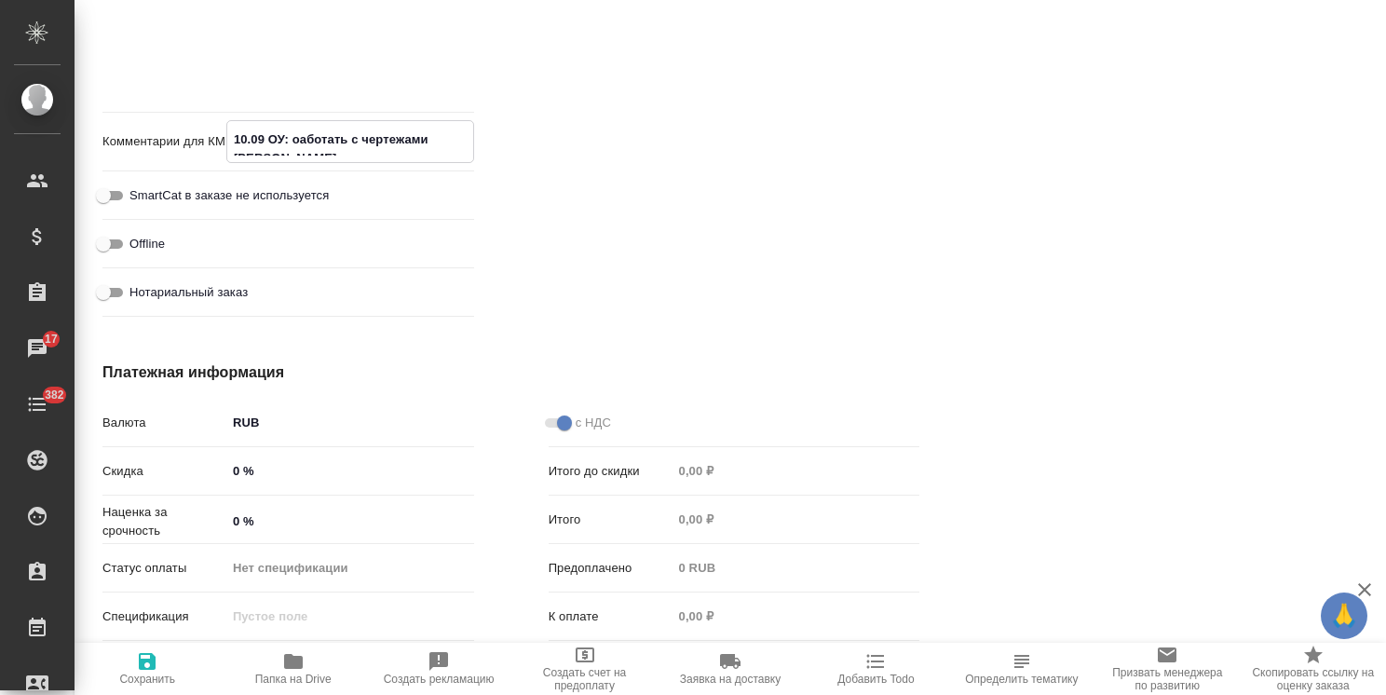
type textarea "10.09 ОУ: оаботать с чертежами в"
type textarea "x"
type textarea "10.09 ОУ: оаботать с чертежами в т"
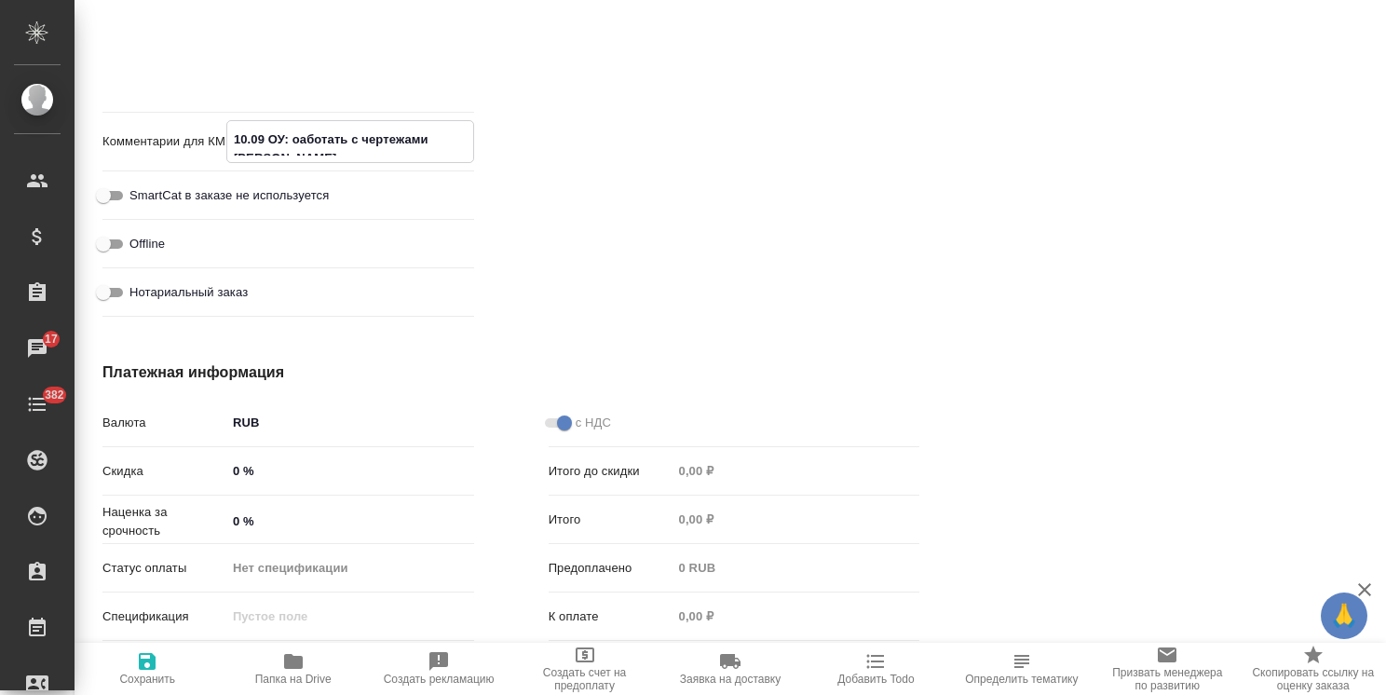
type textarea "x"
type textarea "10.09 ОУ: оаботать с чертежами в та"
type textarea "x"
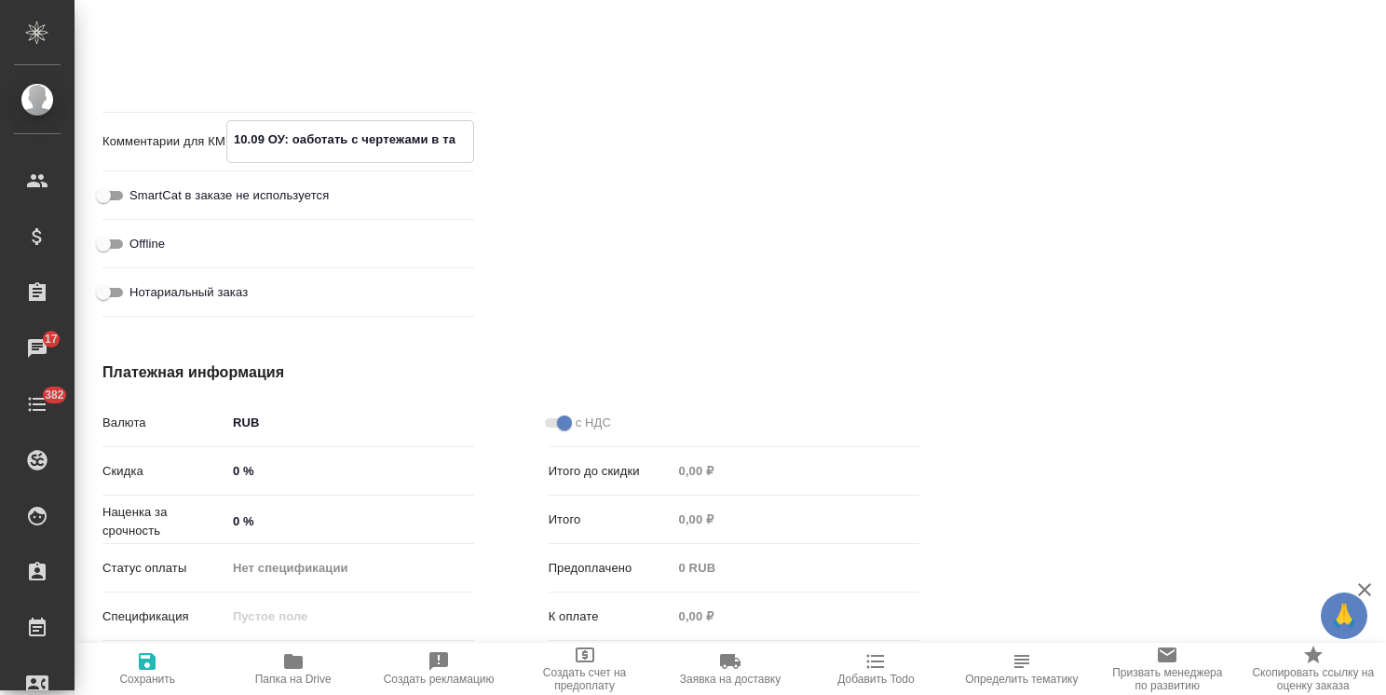
type textarea "10.09 ОУ: оаботать с чертежами в так"
type textarea "x"
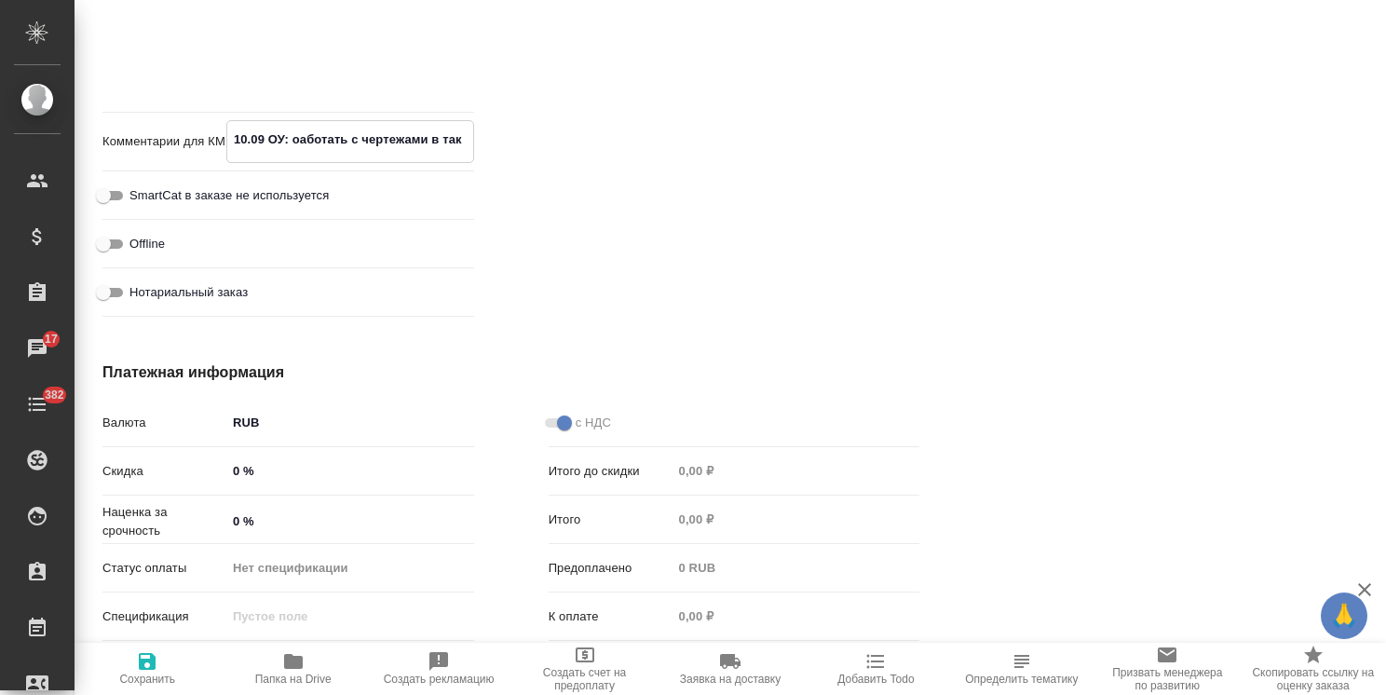
type textarea "x"
type textarea "10.09 ОУ: оаботать с чертежами в тако"
type textarea "x"
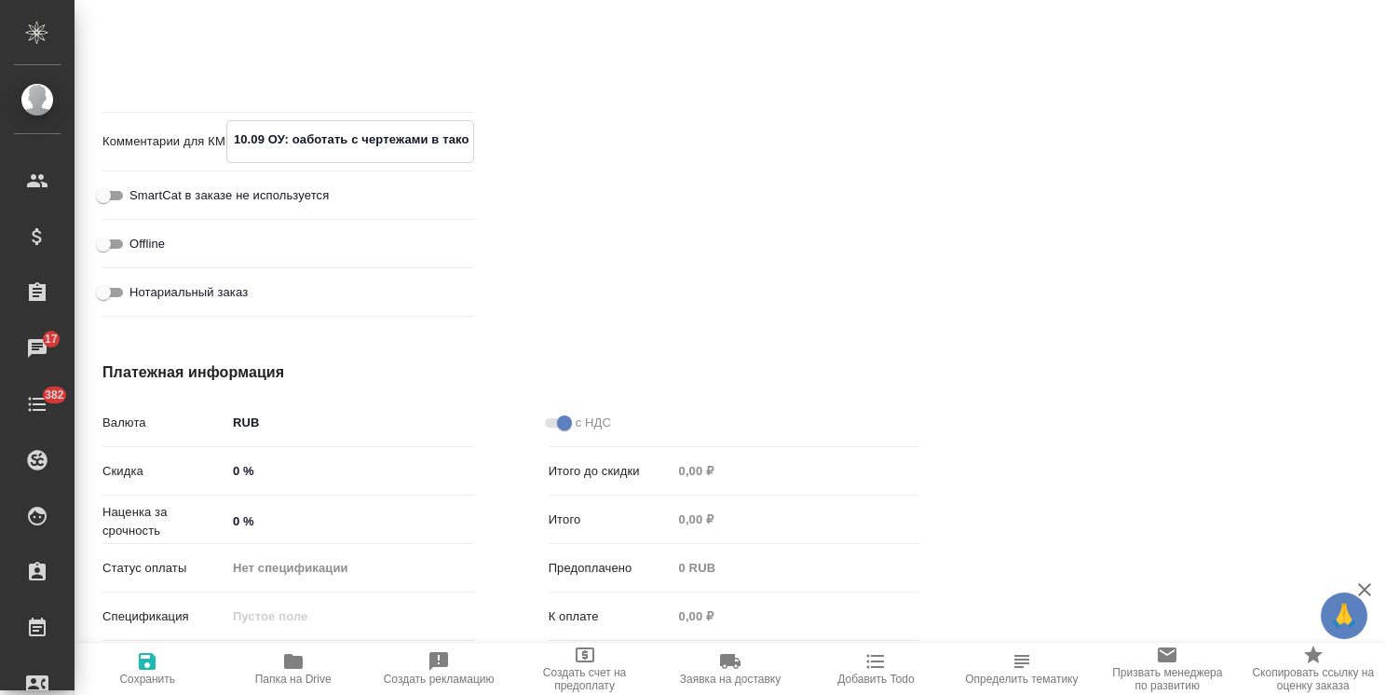
type textarea "10.09 ОУ: оаботать с чертежами в таком"
type textarea "x"
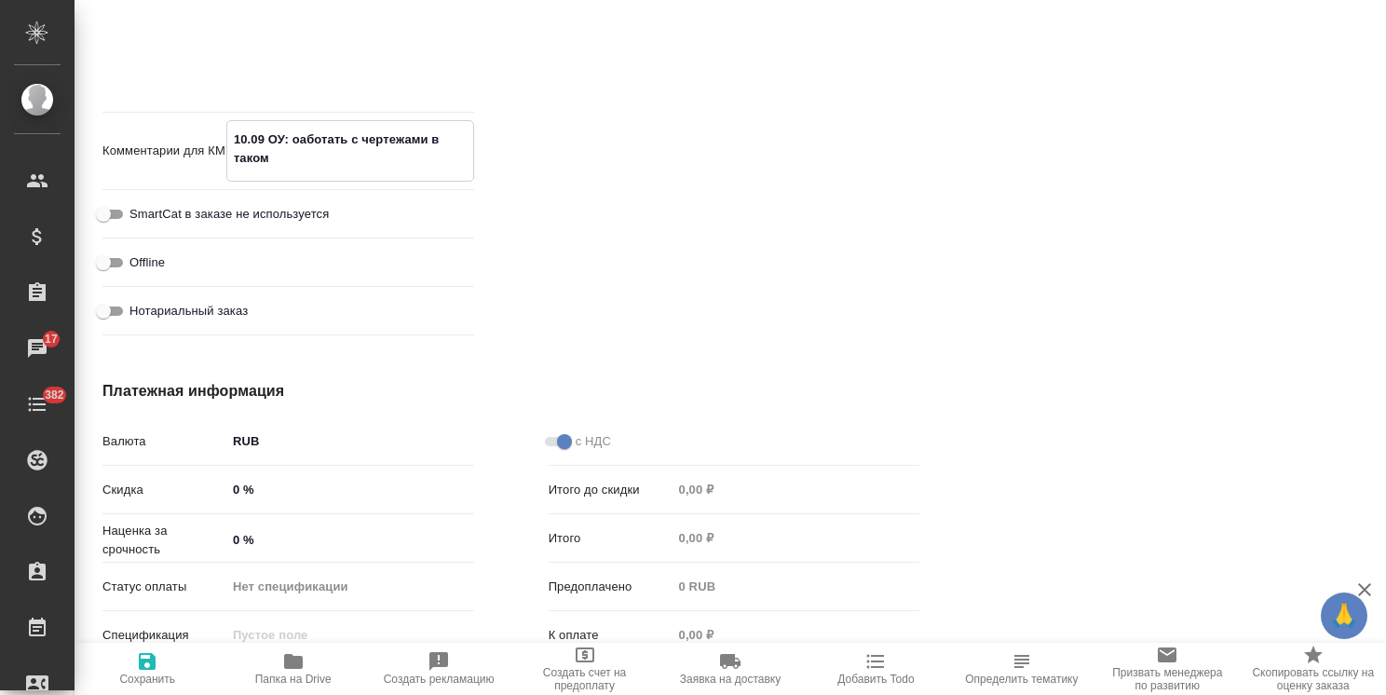
type textarea "x"
type textarea "10.09 ОУ: оаботать с чертежами в таком"
type textarea "x"
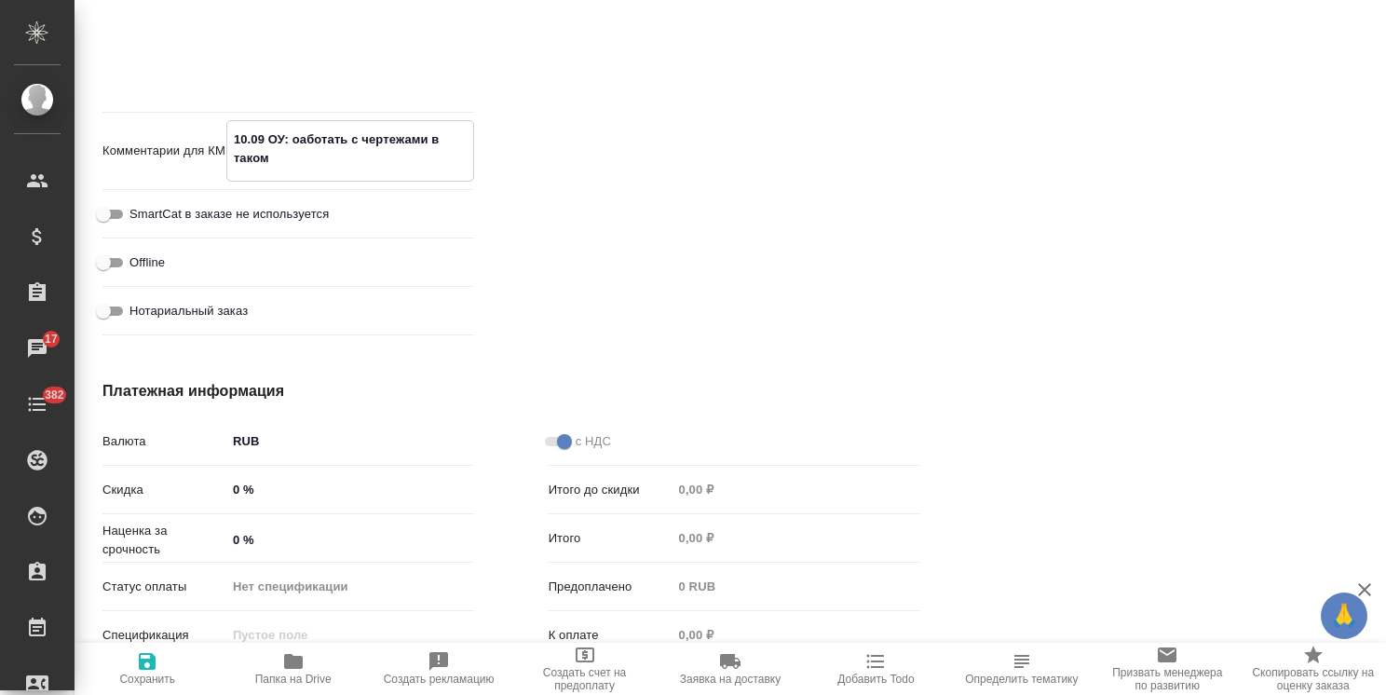
type textarea "x"
type textarea "10.09 ОУ: оаботать с чертежами в таком в"
type textarea "x"
type textarea "10.09 ОУ: оаботать с чертежами в таком ви"
type textarea "x"
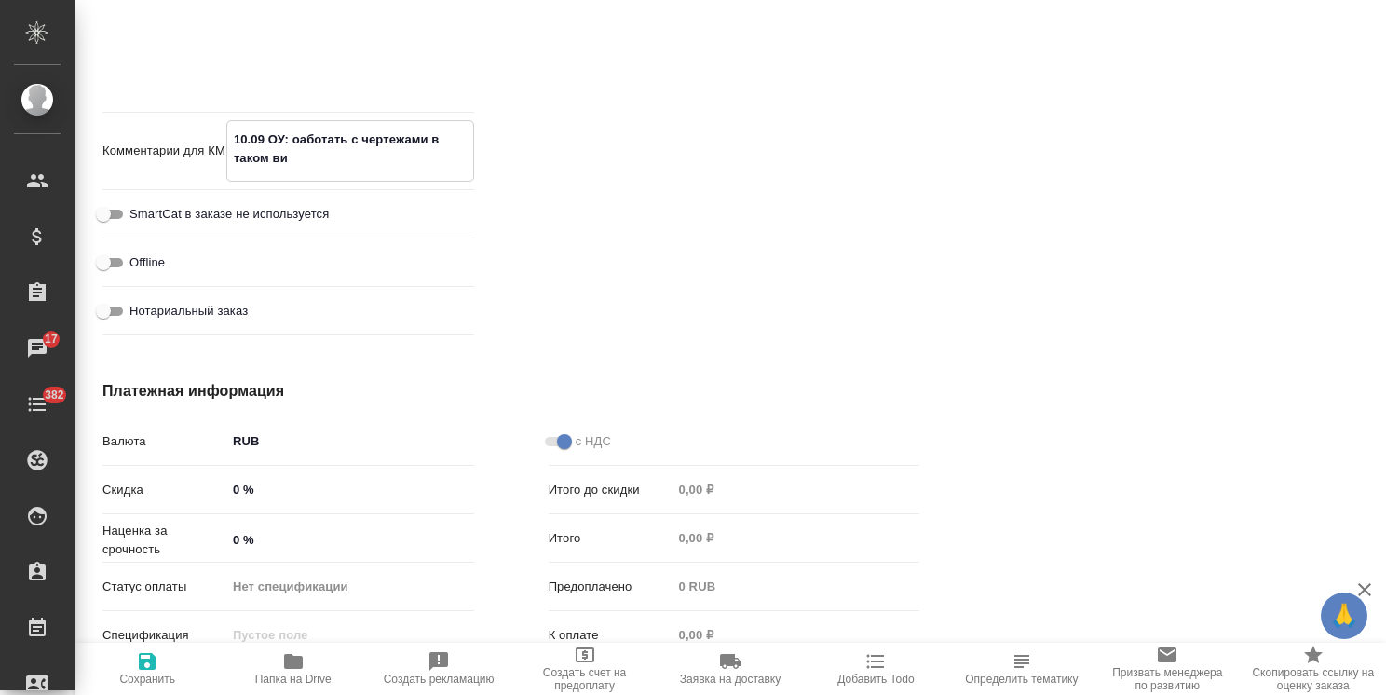
type textarea "x"
type textarea "10.09 ОУ: оаботать с чертежами в таком вид"
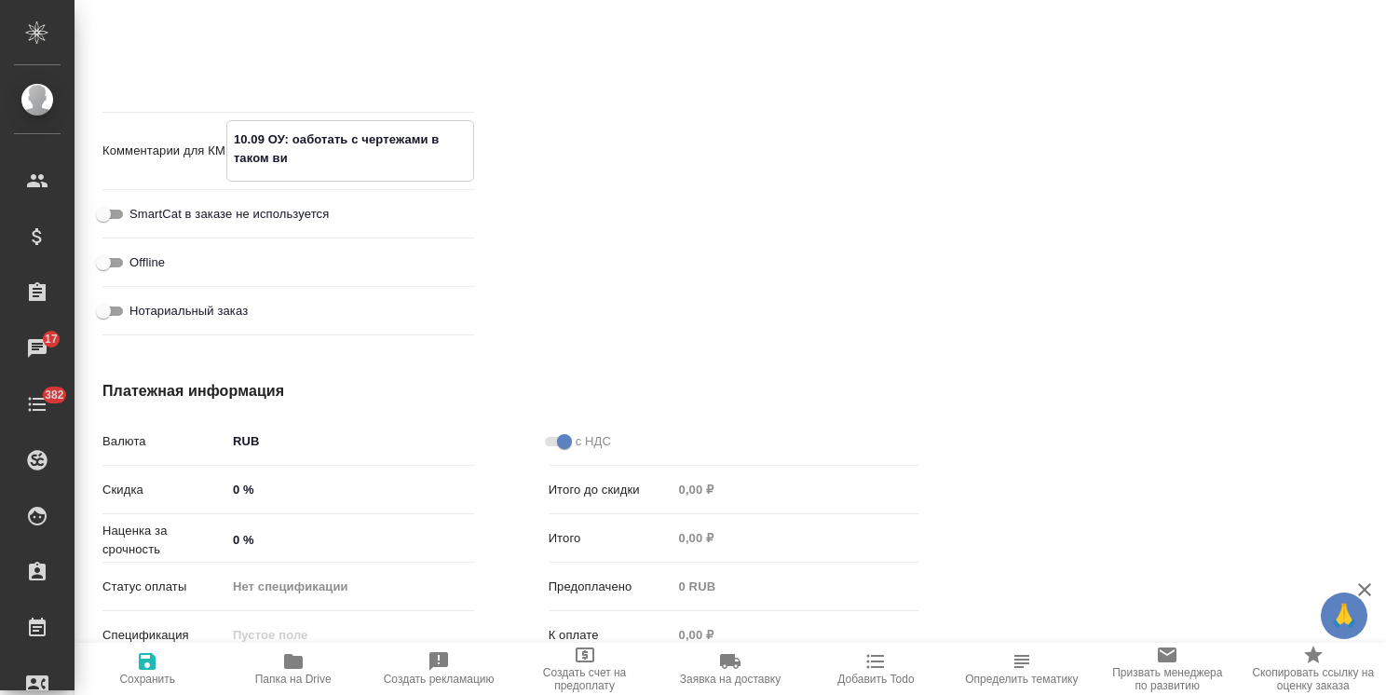
type textarea "x"
type textarea "10.09 ОУ: оаботать с чертежами в таком виде"
type textarea "x"
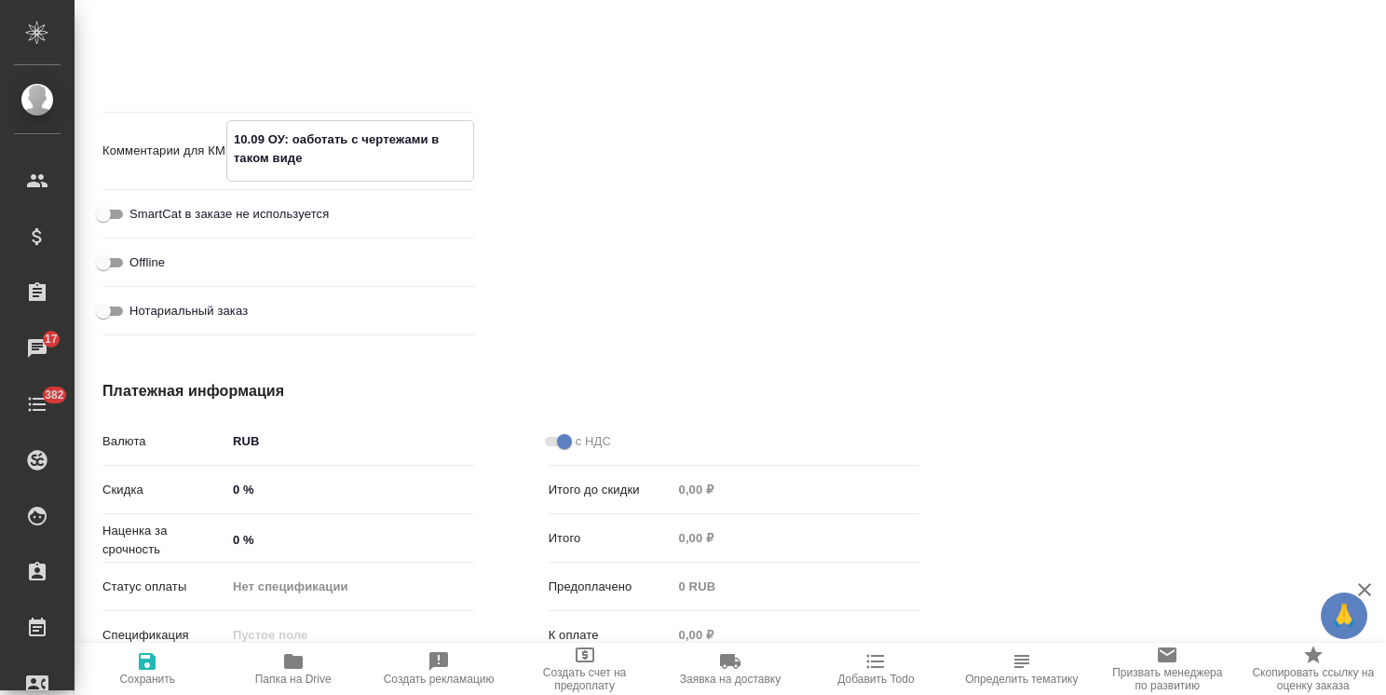
type textarea "10.09 ОУ: оаботать с чертежами в таком виден"
type textarea "x"
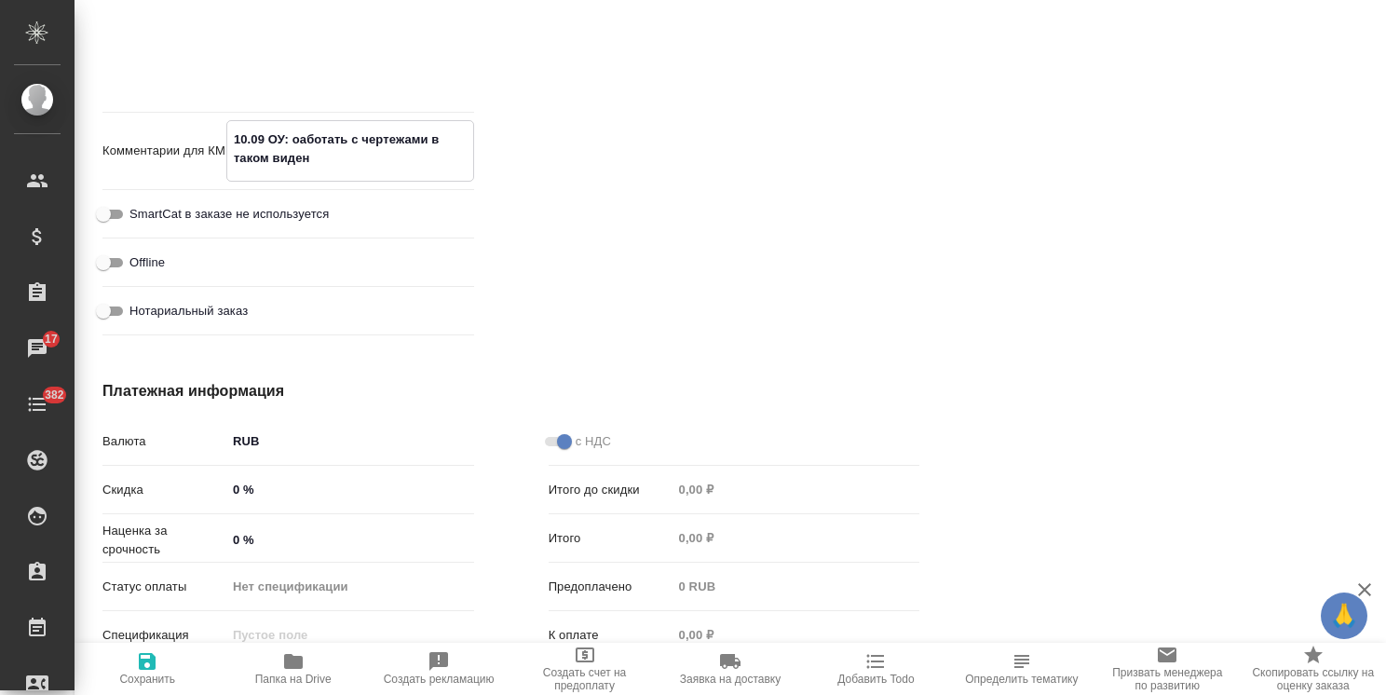
type textarea "x"
type textarea "10.09 ОУ: оаботать с чертежами в таком виде"
type textarea "x"
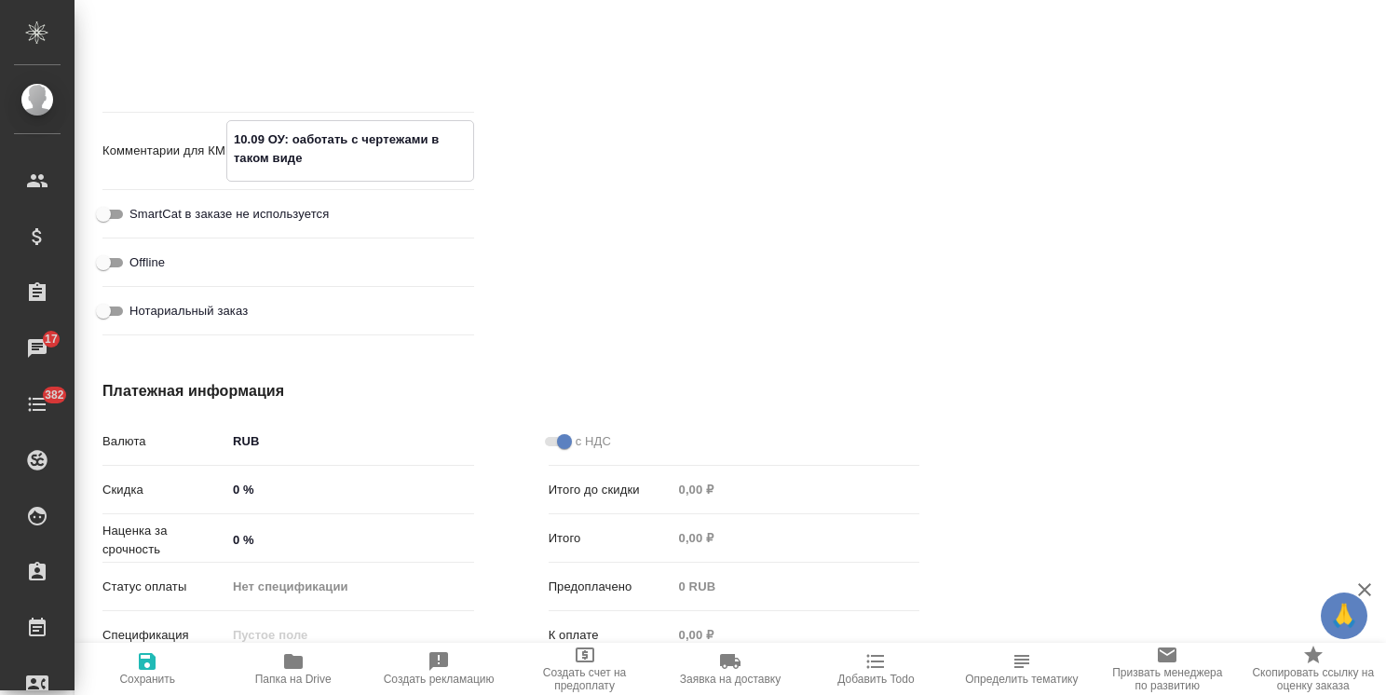
type textarea "10.09 ОУ: оаботать с чертежами в таком виде"
type textarea "x"
type textarea "10.09 ОУ: оаботать с чертежами в таком виде н"
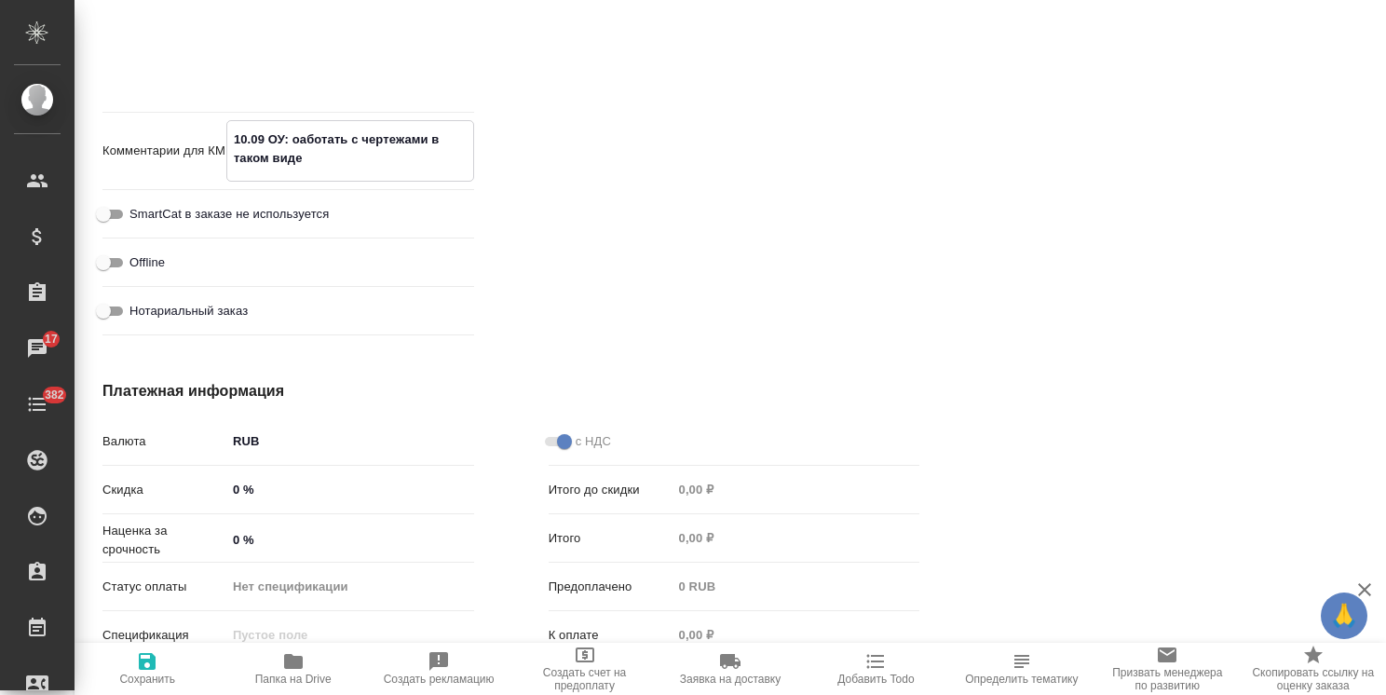
type textarea "x"
type textarea "10.09 ОУ: оаботать с чертежами в таком виде не"
type textarea "x"
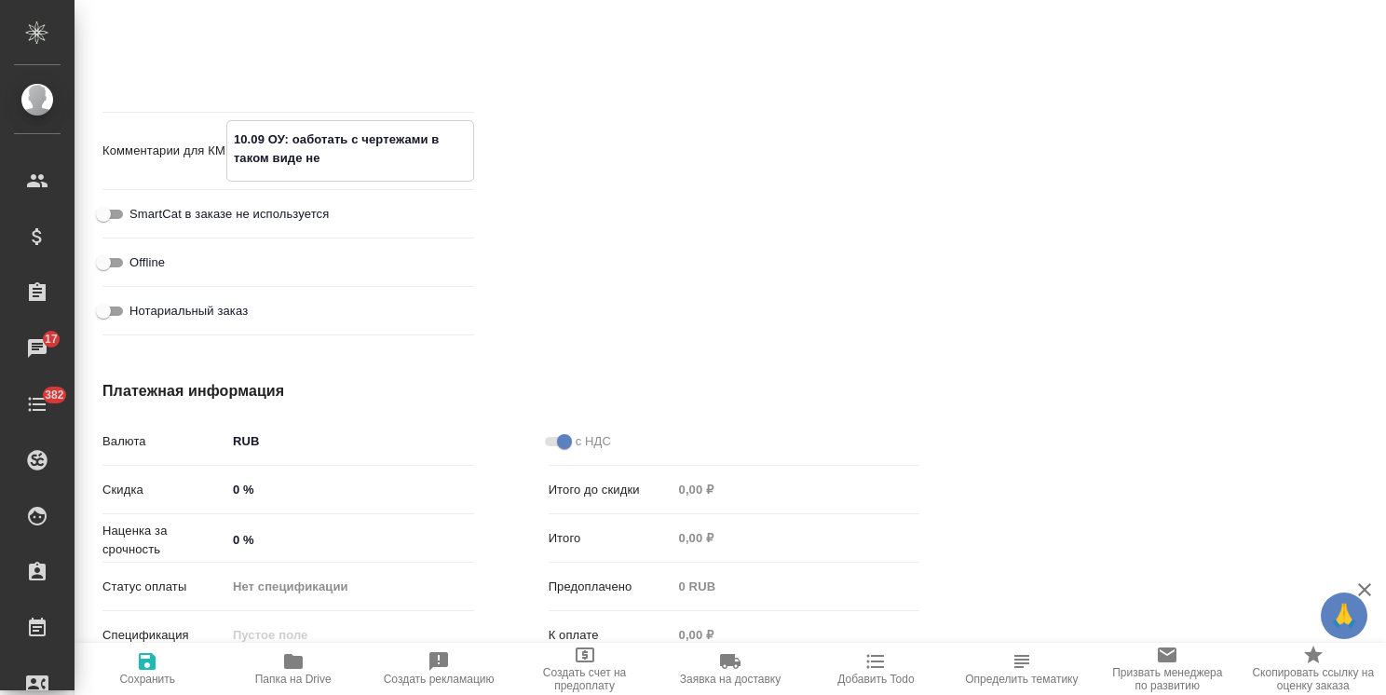
type textarea "10.09 ОУ: оаботать с чертежами в таком виде нео"
type textarea "x"
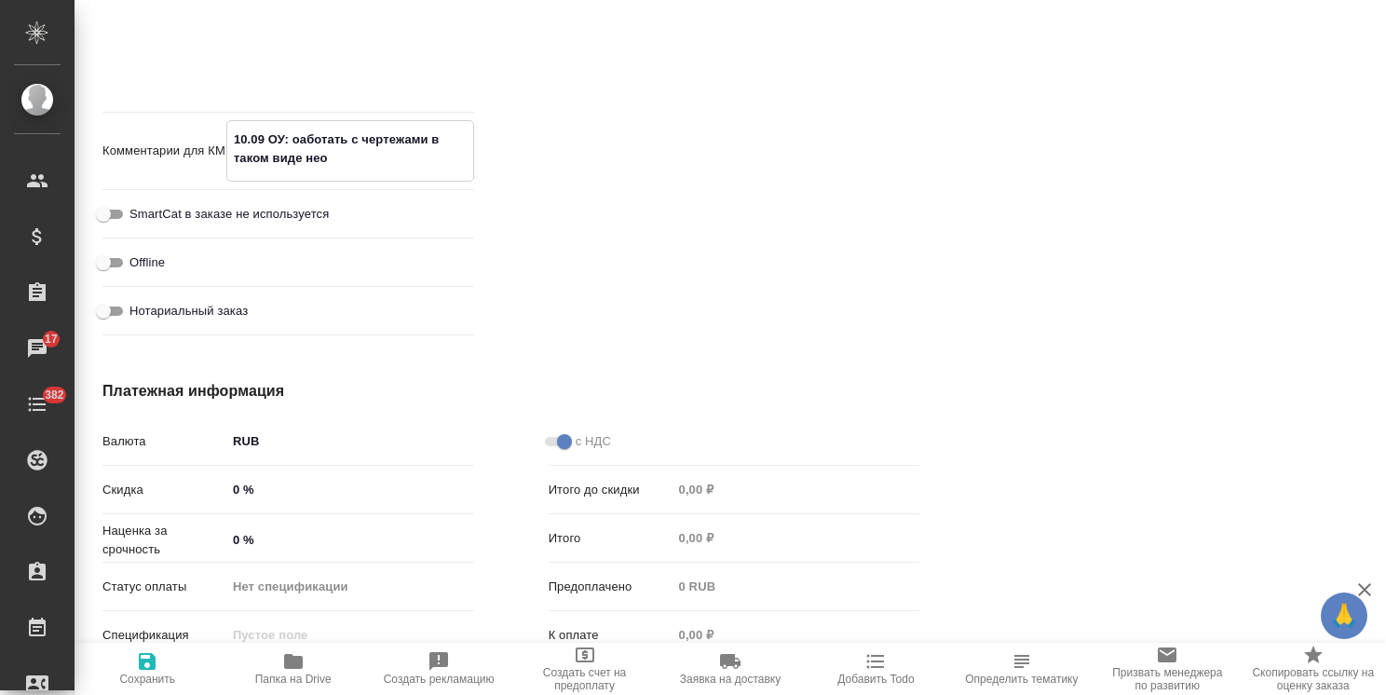
type textarea "x"
type textarea "10.09 ОУ: оаботать с чертежами в таком виде неов"
type textarea "x"
type textarea "10.09 ОУ: оаботать с чертежами в таком виде неово"
type textarea "x"
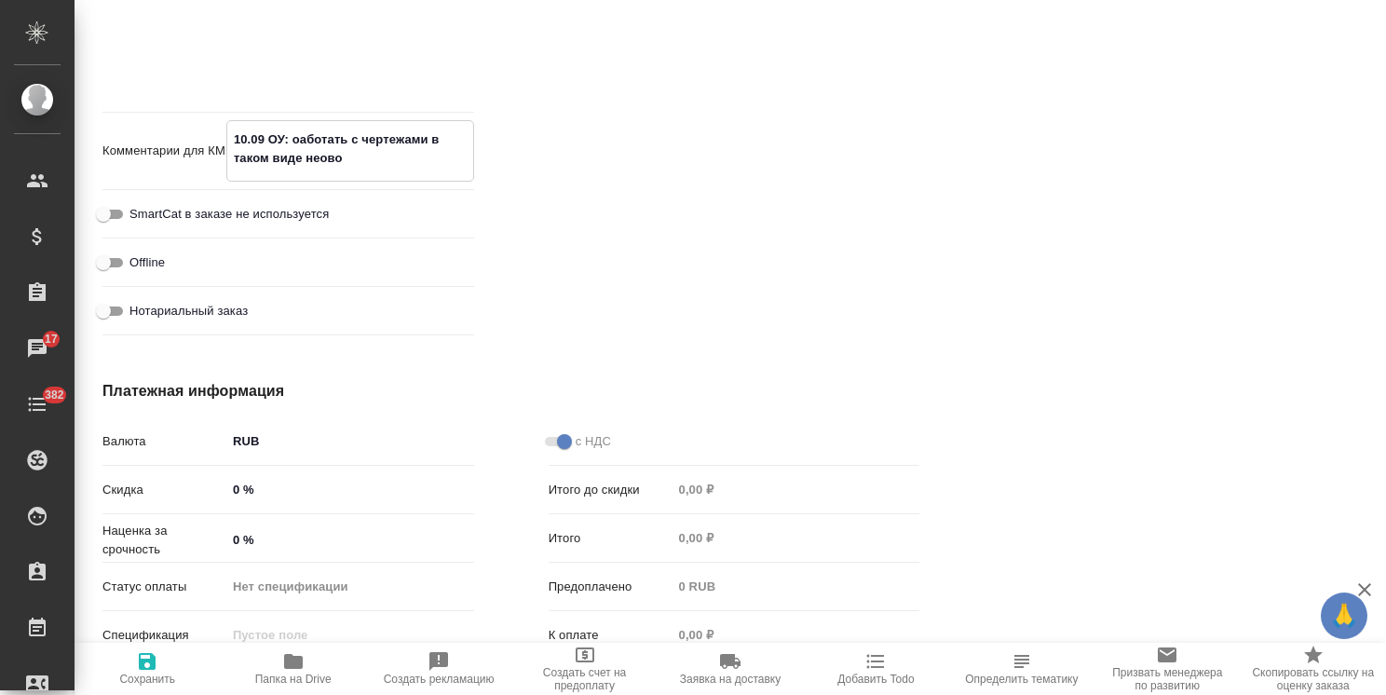
type textarea "x"
type textarea "10.09 ОУ: оаботать с чертежами в таком виде неово\"
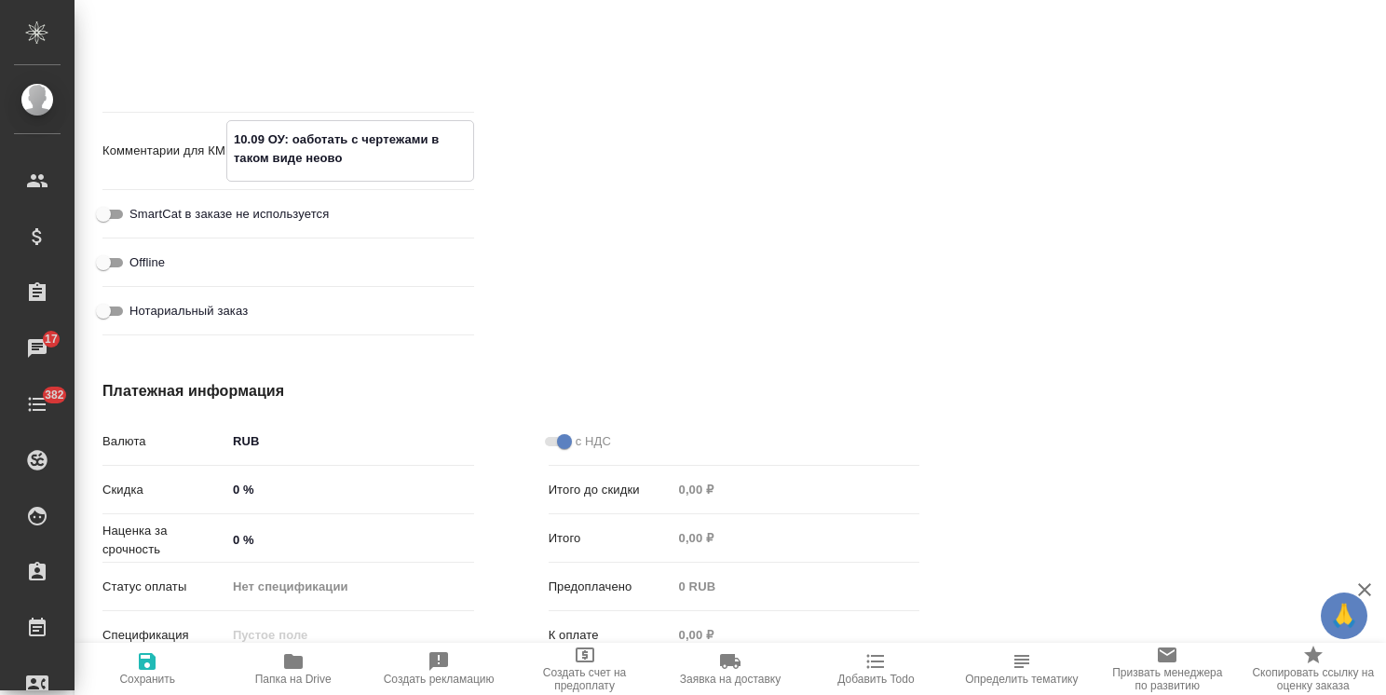
type textarea "x"
type textarea "10.09 ОУ: оаботать с чертежами в таком виде неово"
type textarea "x"
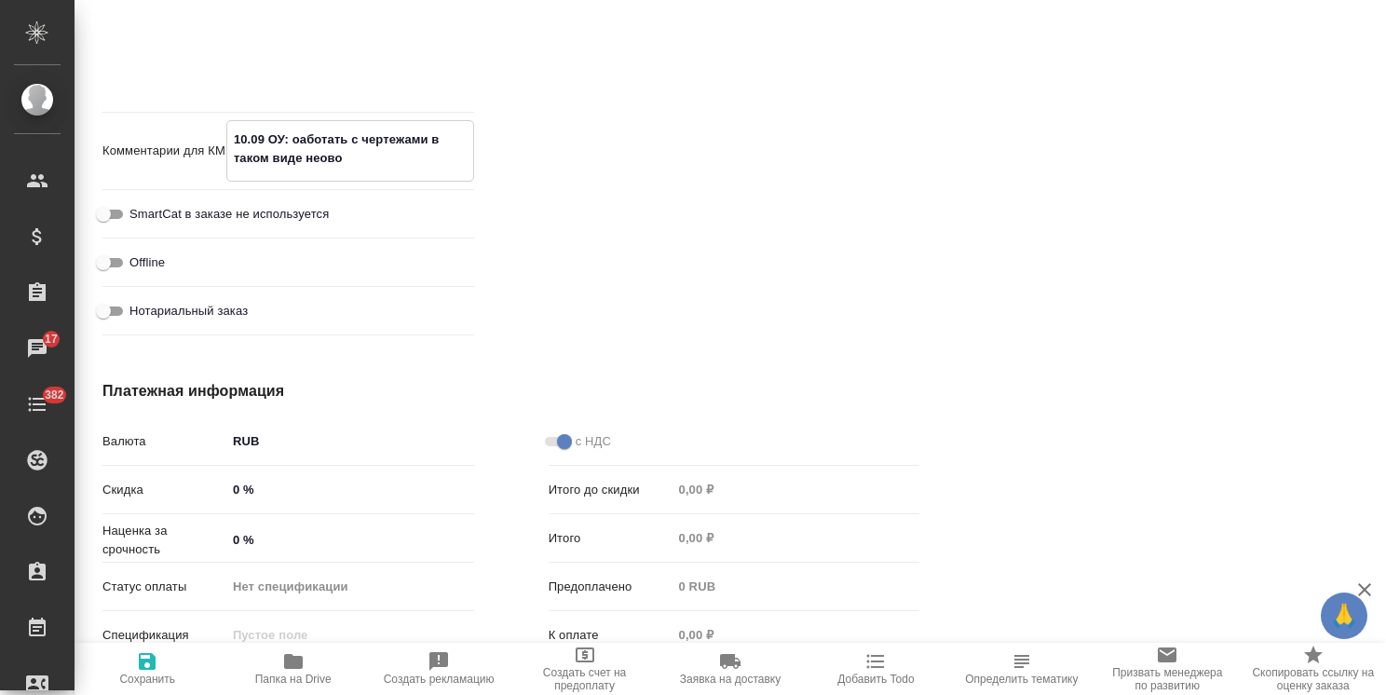
type textarea "x"
type textarea "10.09 ОУ: оаботать с чертежами в таком виде неов"
type textarea "x"
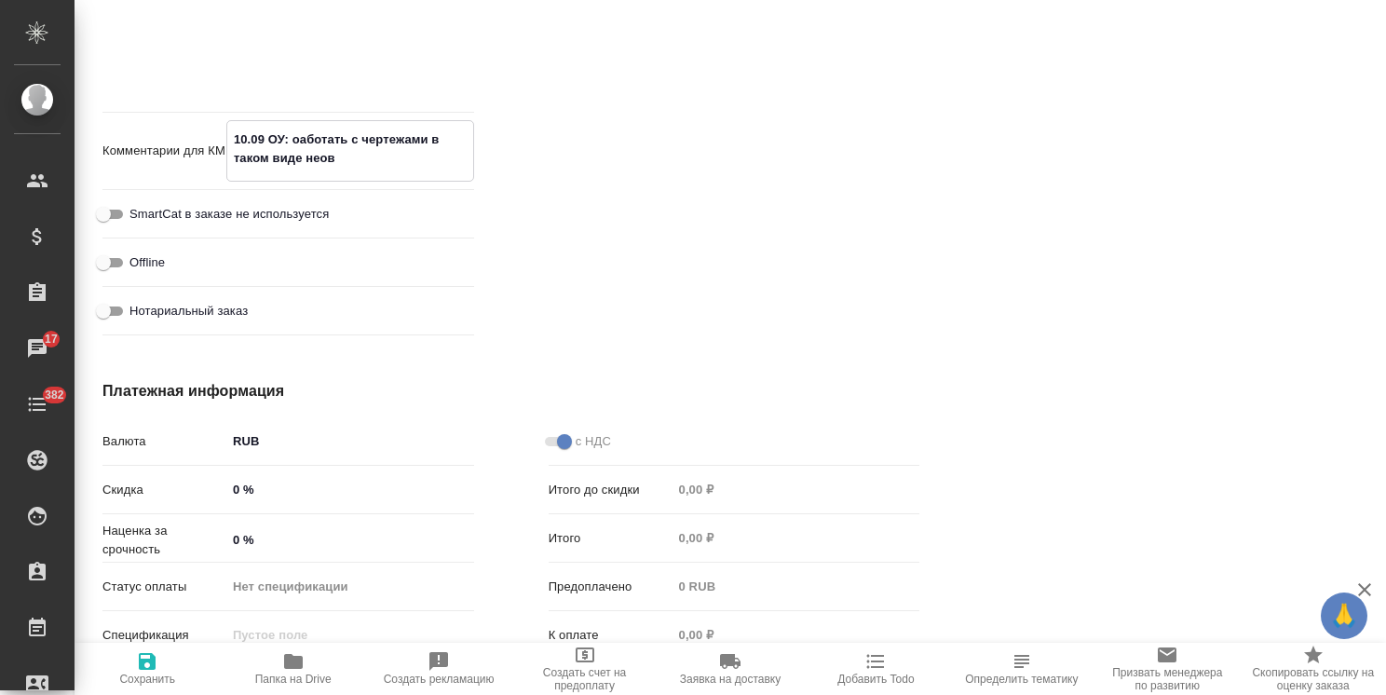
type textarea "x"
type textarea "10.09 ОУ: оаботать с чертежами в таком виде нео"
type textarea "x"
type textarea "10.09 ОУ: оаботать с чертежами в таком виде не"
type textarea "x"
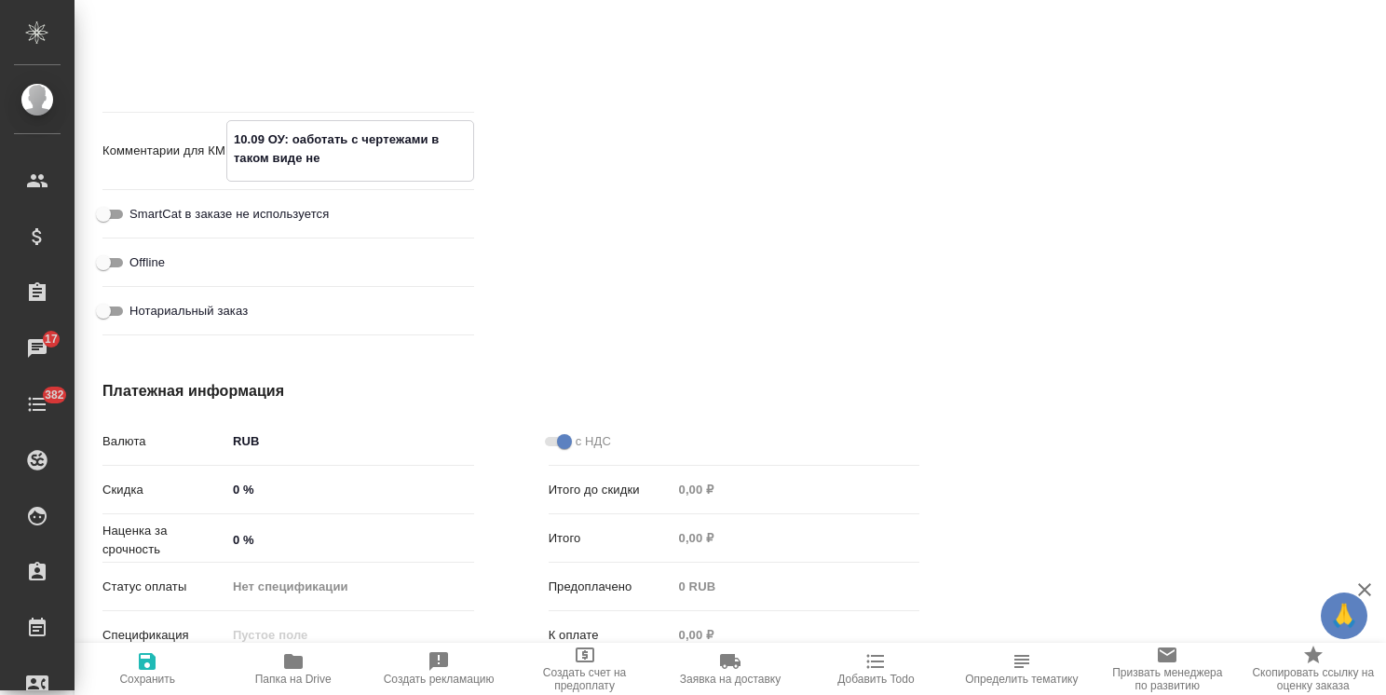
type textarea "x"
type textarea "10.09 ОУ: оаботать с чертежами в таком виде нев"
type textarea "x"
click at [301, 141] on textarea "10.09 ОУ: оаботать с чертежами в таком виде невозможно" at bounding box center [350, 149] width 246 height 50
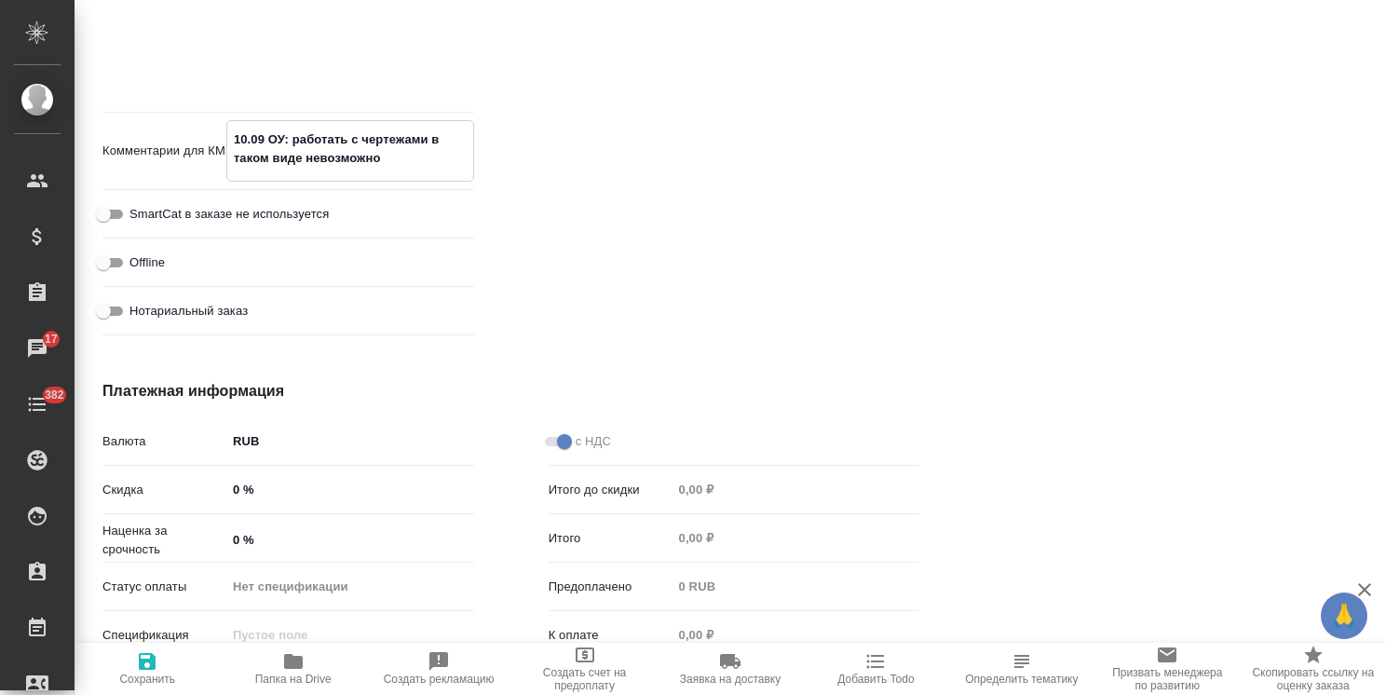
click at [408, 157] on textarea "10.09 ОУ: работать с чертежами в таком виде невозможно" at bounding box center [350, 149] width 246 height 50
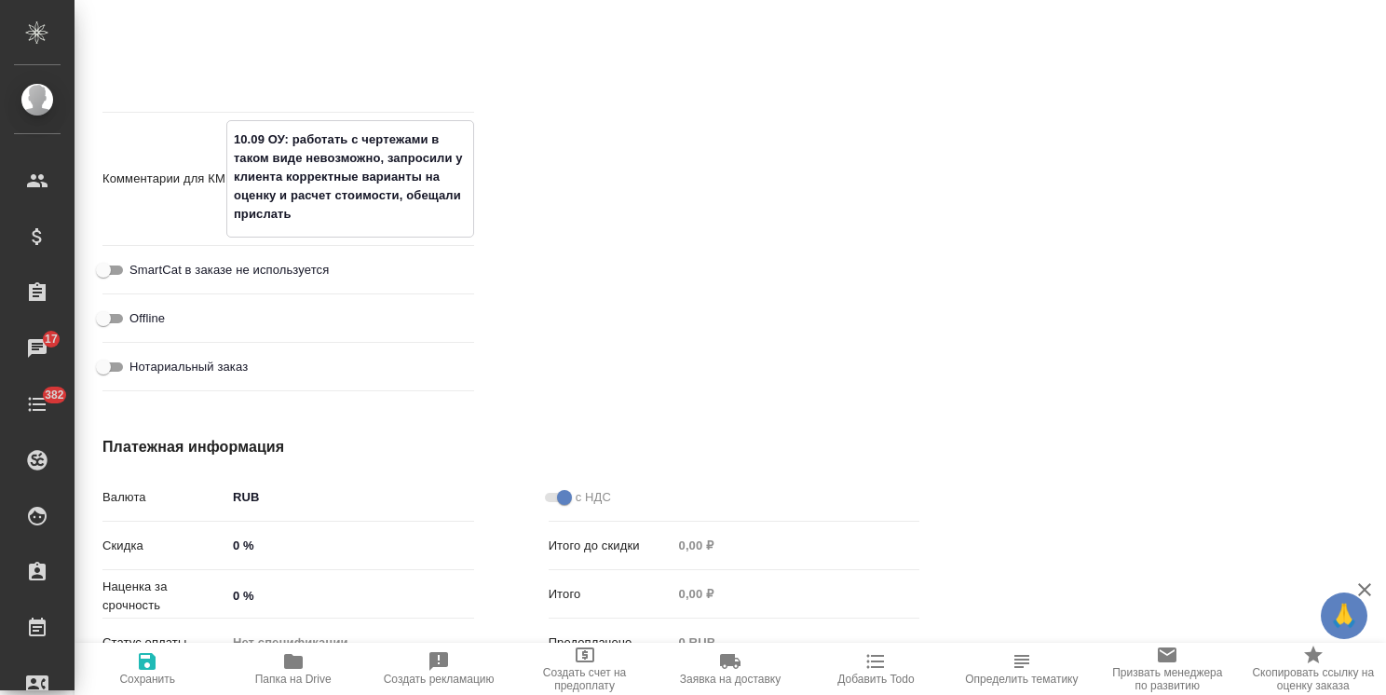
click at [368, 211] on textarea "10.09 ОУ: работать с чертежами в таком виде невозможно, запросили у клиента кор…" at bounding box center [350, 177] width 246 height 106
click at [150, 648] on button "Сохранить" at bounding box center [147, 669] width 145 height 52
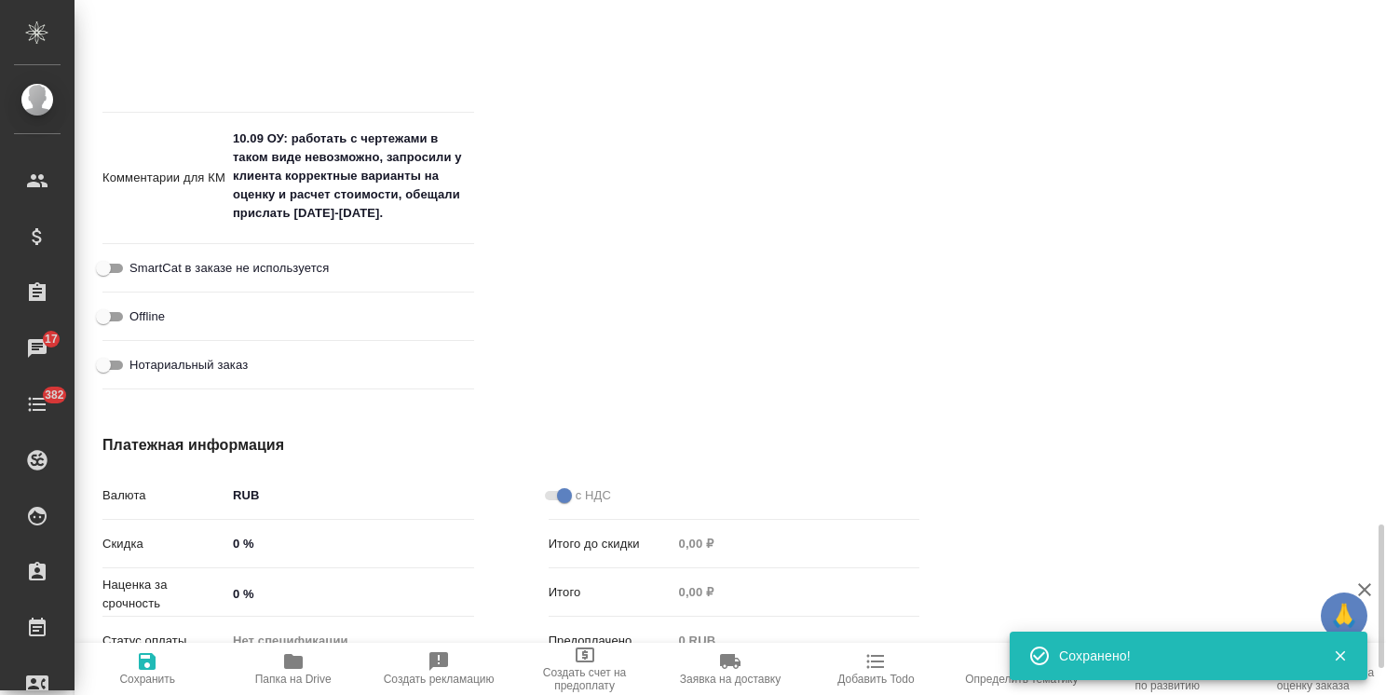
scroll to position [2537, 0]
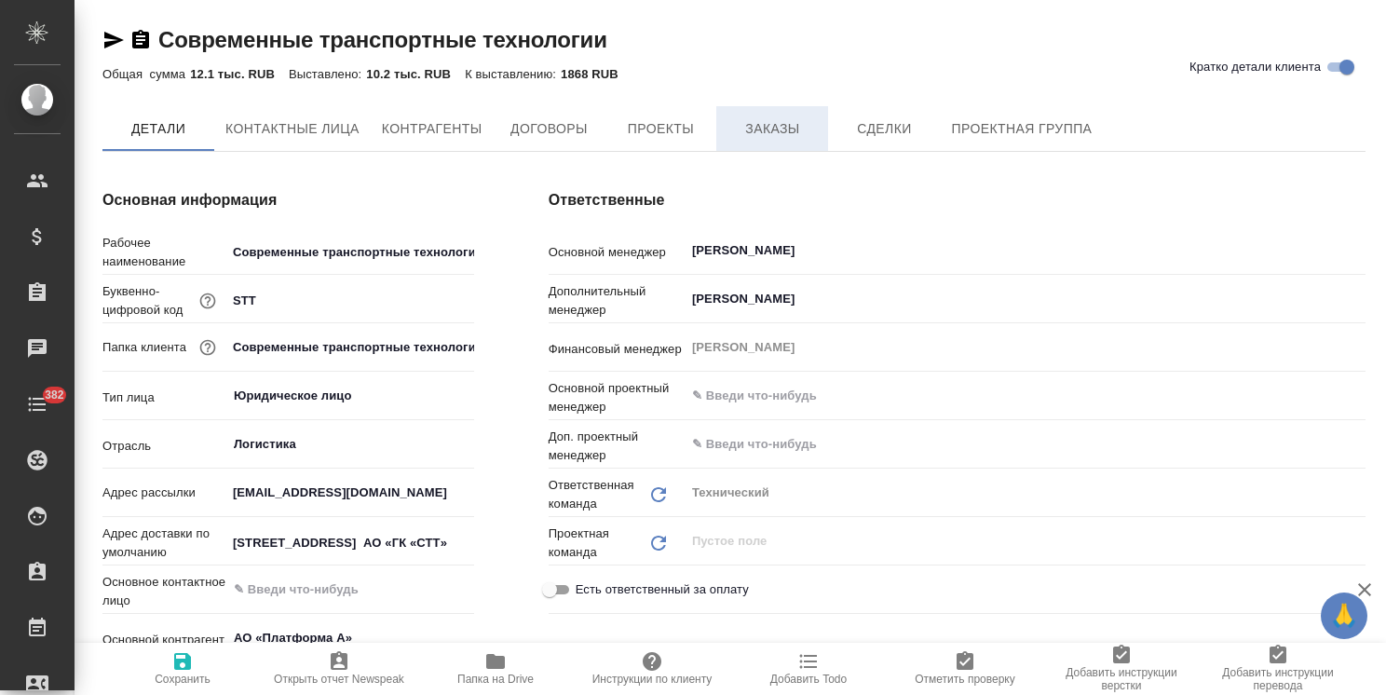
click at [764, 139] on span "Заказы" at bounding box center [771, 128] width 89 height 23
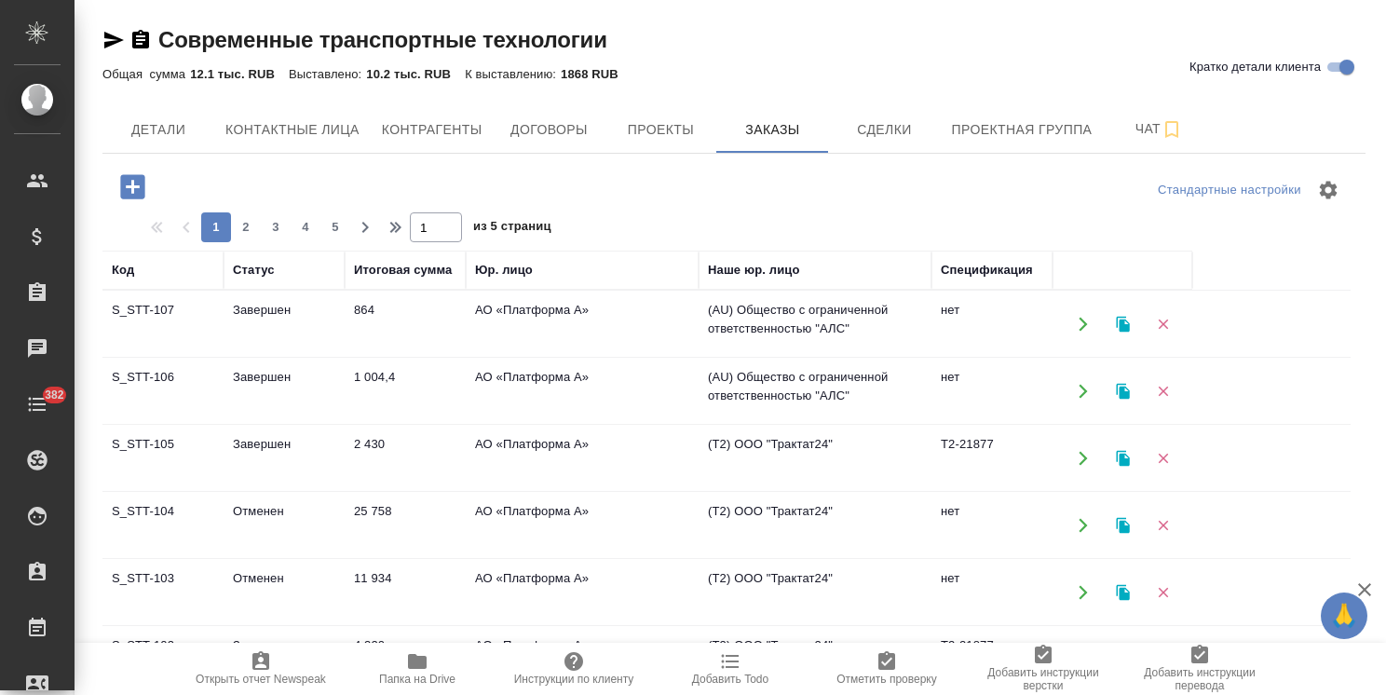
click at [279, 316] on td "Завершен" at bounding box center [284, 324] width 121 height 65
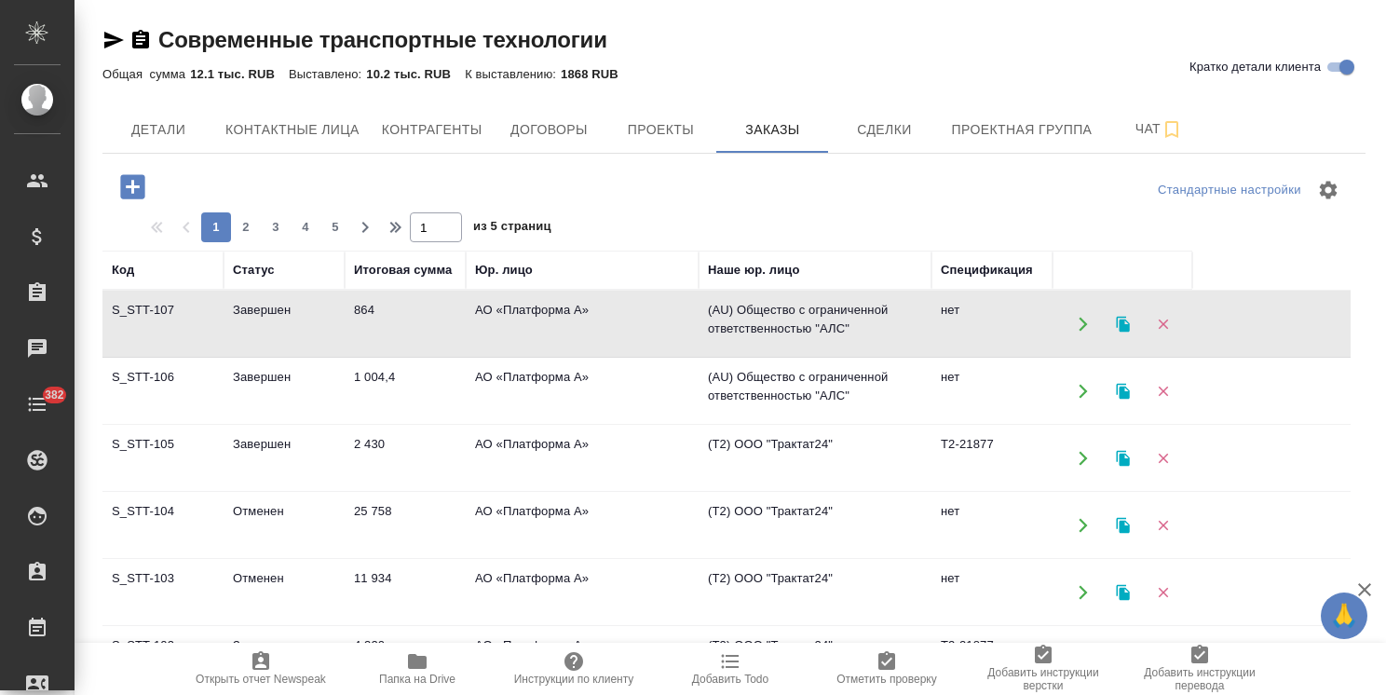
click at [279, 316] on td "Завершен" at bounding box center [284, 324] width 121 height 65
click at [140, 184] on icon "button" at bounding box center [132, 186] width 24 height 24
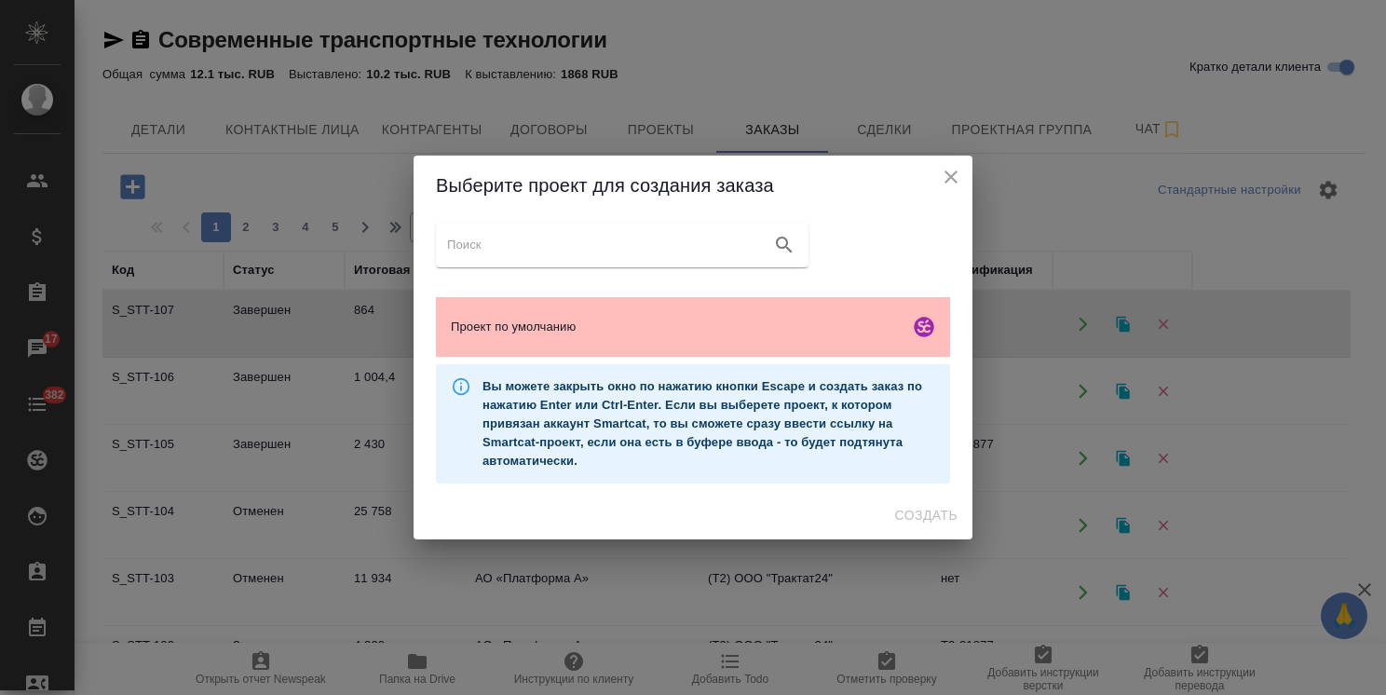
click at [622, 319] on span "Проект по умолчанию" at bounding box center [676, 327] width 451 height 19
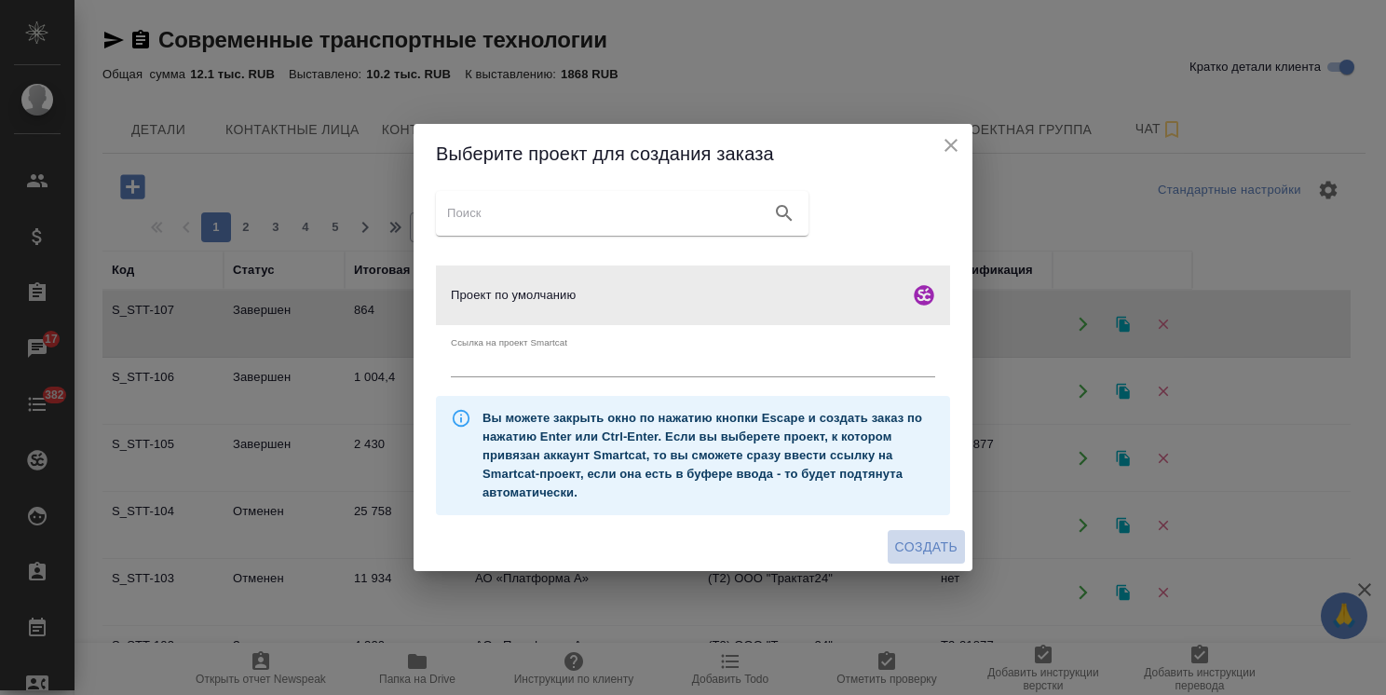
click at [910, 542] on span "Создать" at bounding box center [926, 547] width 62 height 23
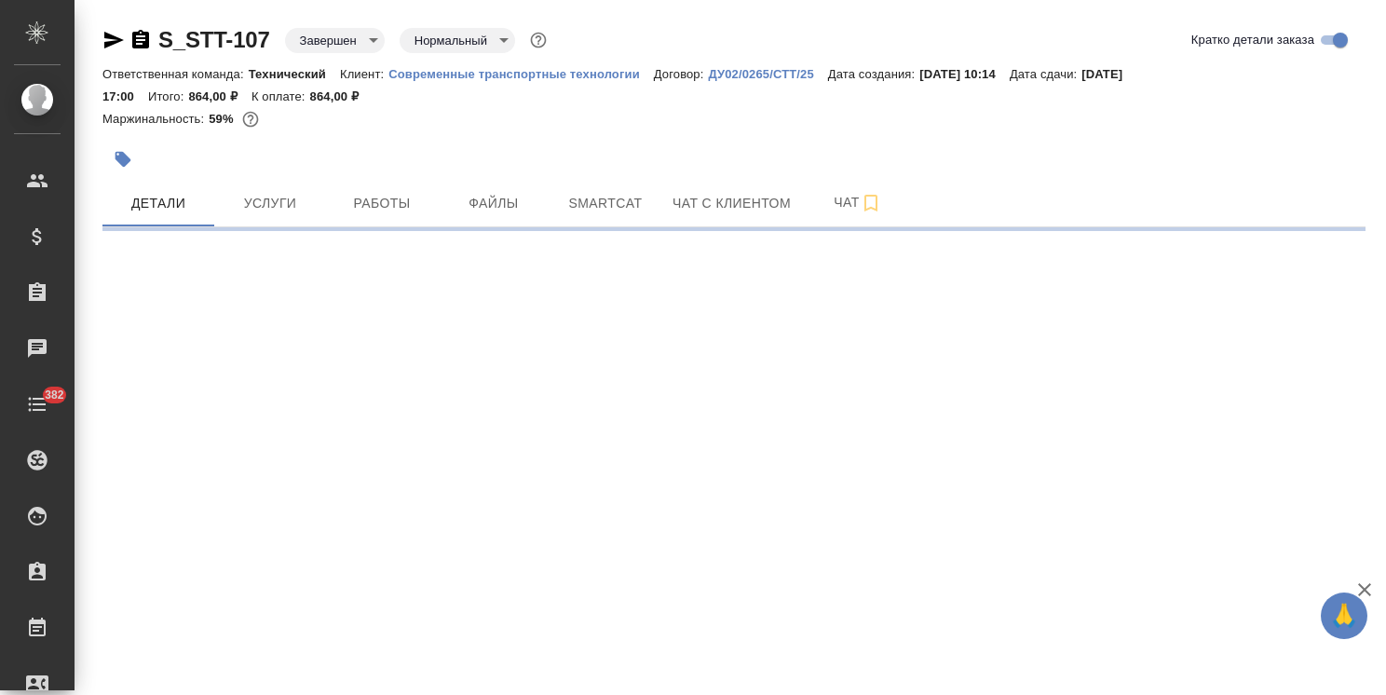
select select "RU"
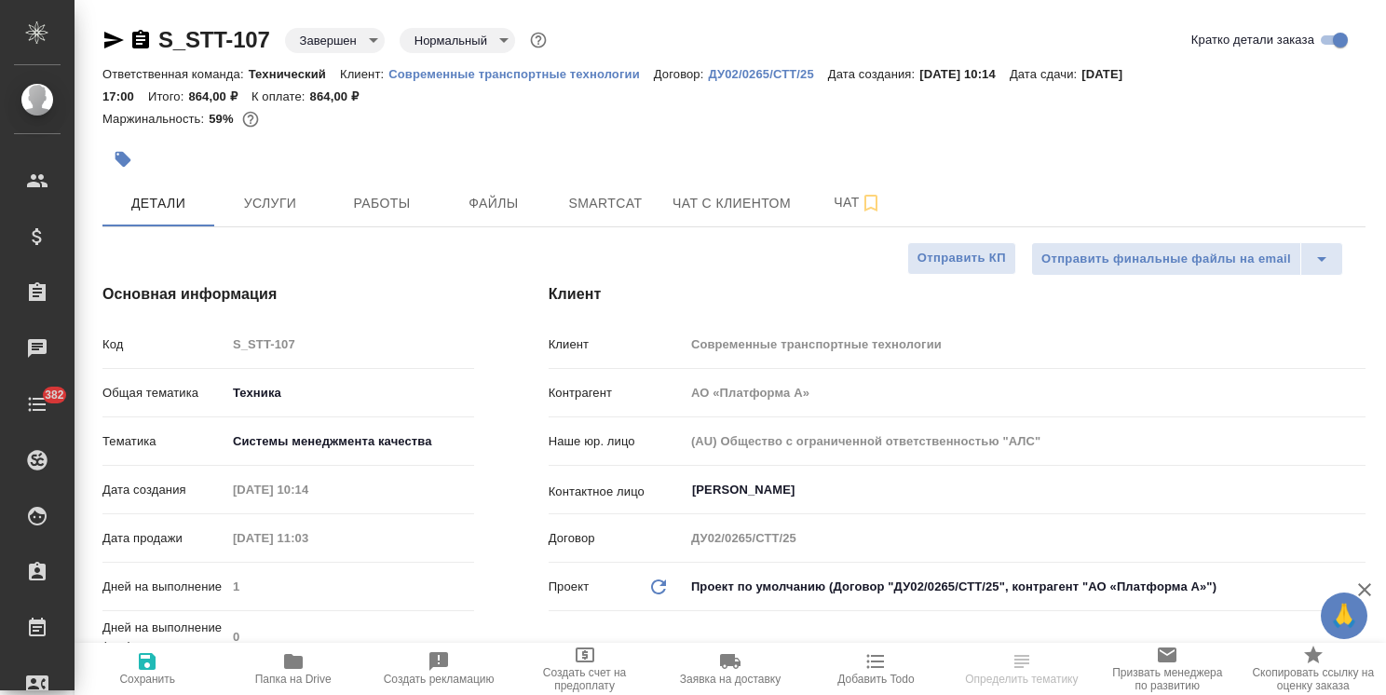
type textarea "x"
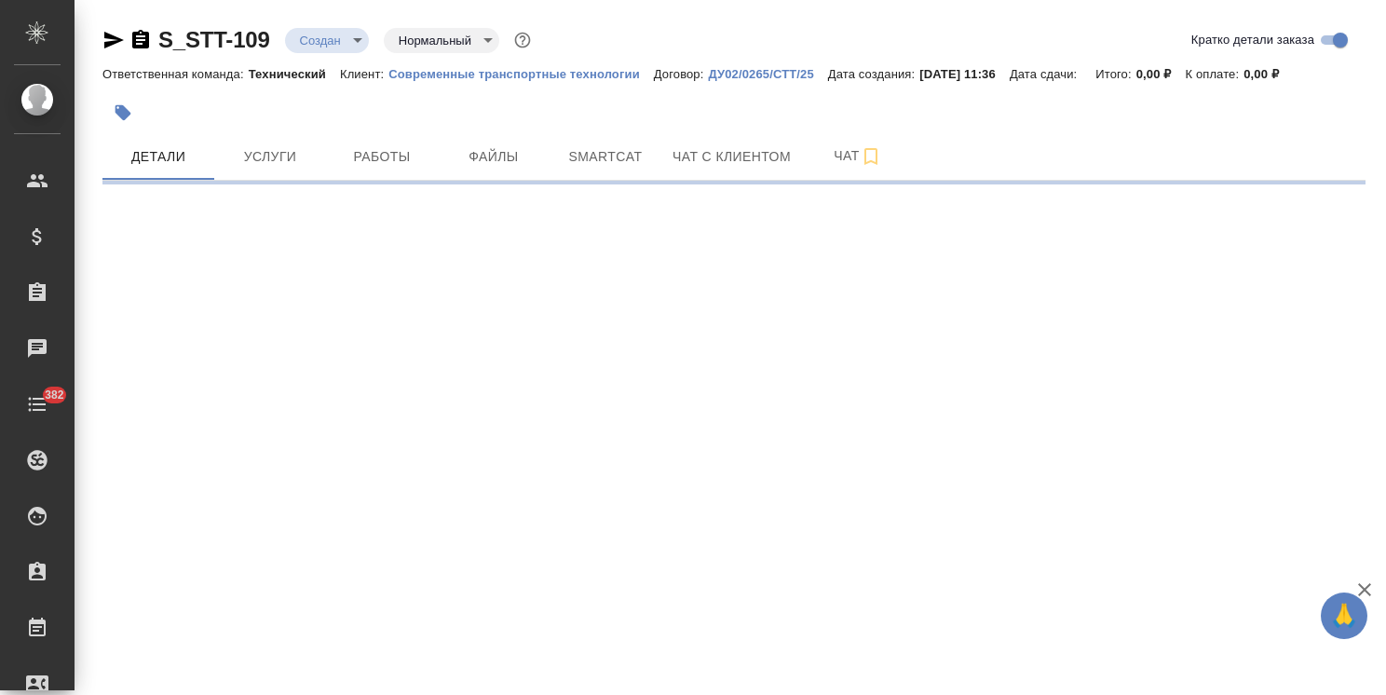
select select "RU"
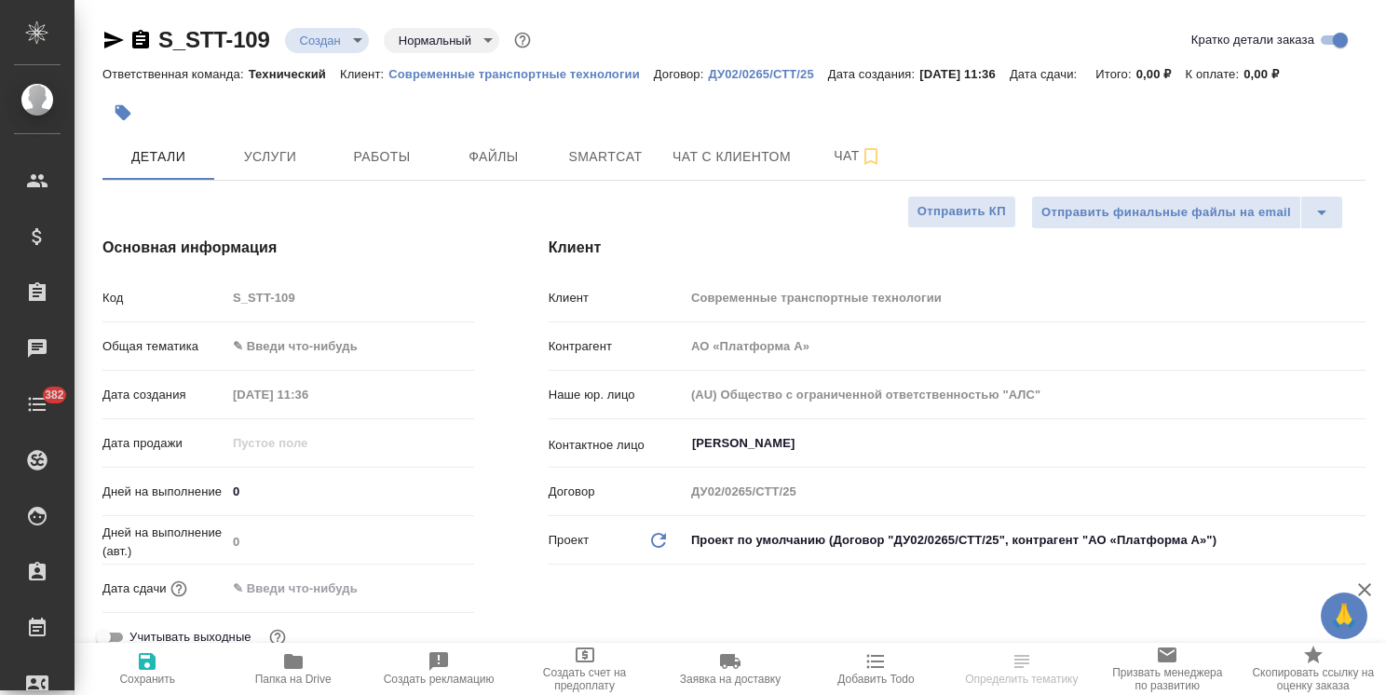
type textarea "x"
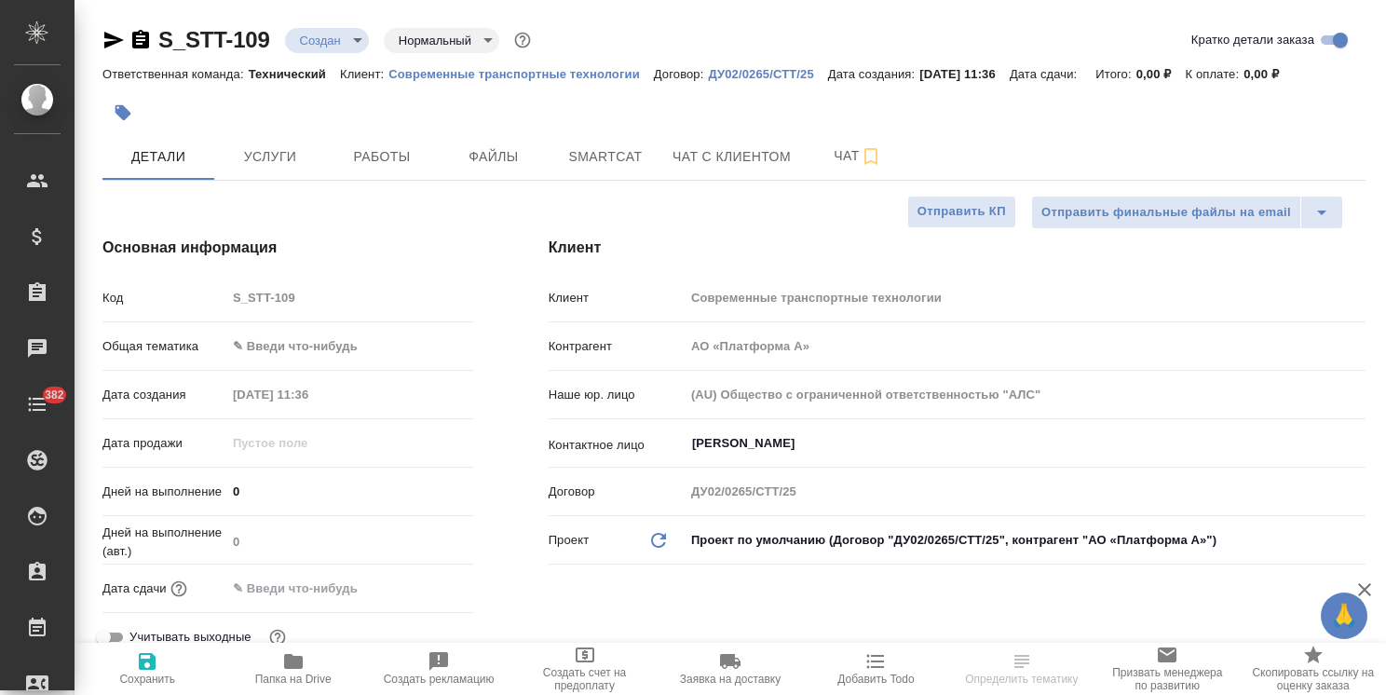
type textarea "x"
click at [304, 350] on body "🙏 .cls-1 fill:#fff; AWATERA Usmanova Olga Клиенты Спецификации Заказы Чаты 382 …" at bounding box center [693, 347] width 1386 height 695
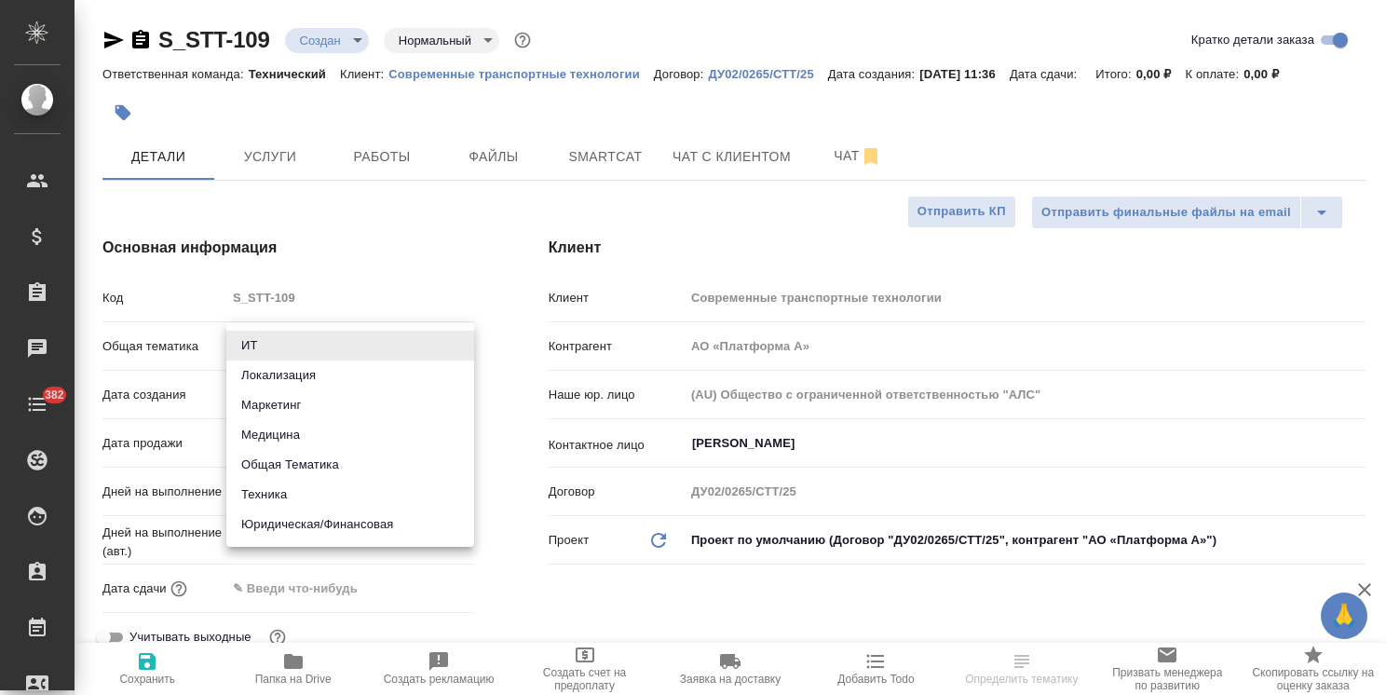
click at [332, 527] on li "Юридическая/Финансовая" at bounding box center [350, 525] width 248 height 30
type input "yr-fn"
type textarea "x"
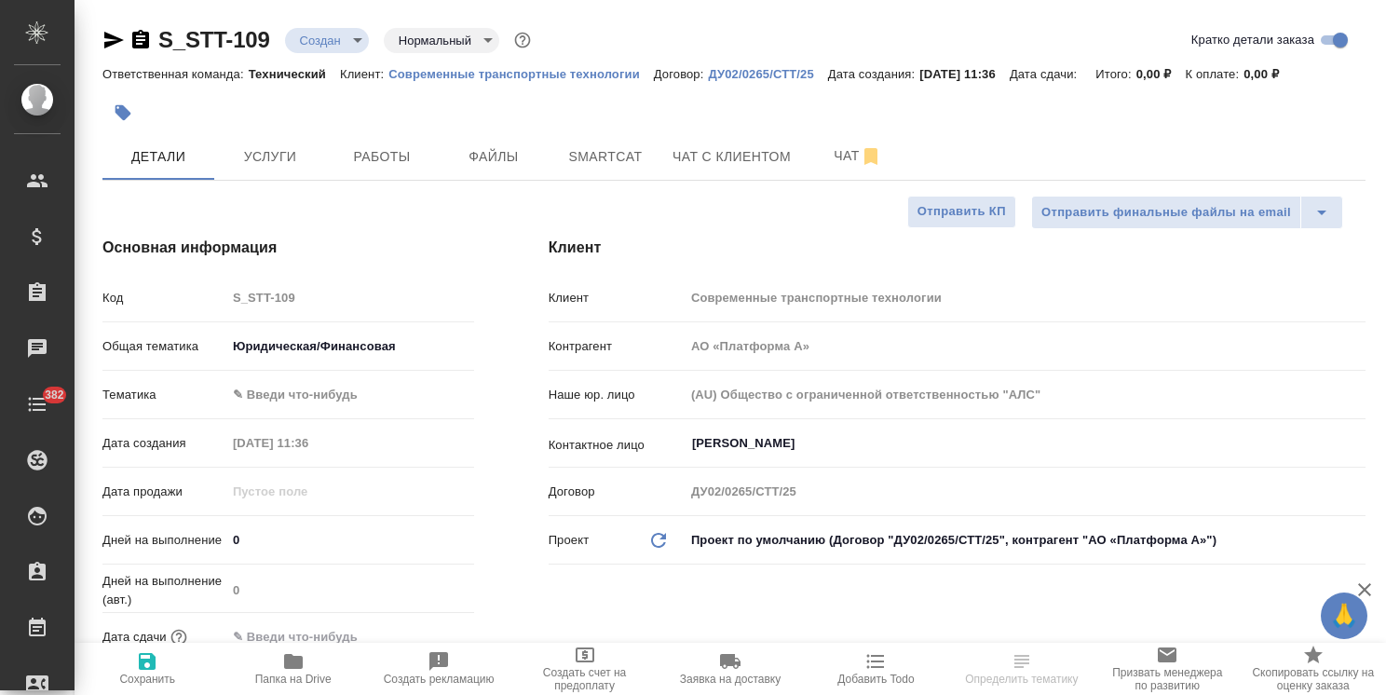
click at [319, 393] on body "🙏 .cls-1 fill:#fff; AWATERA Usmanova Olga Клиенты Спецификации Заказы Чаты 382 …" at bounding box center [693, 347] width 1386 height 695
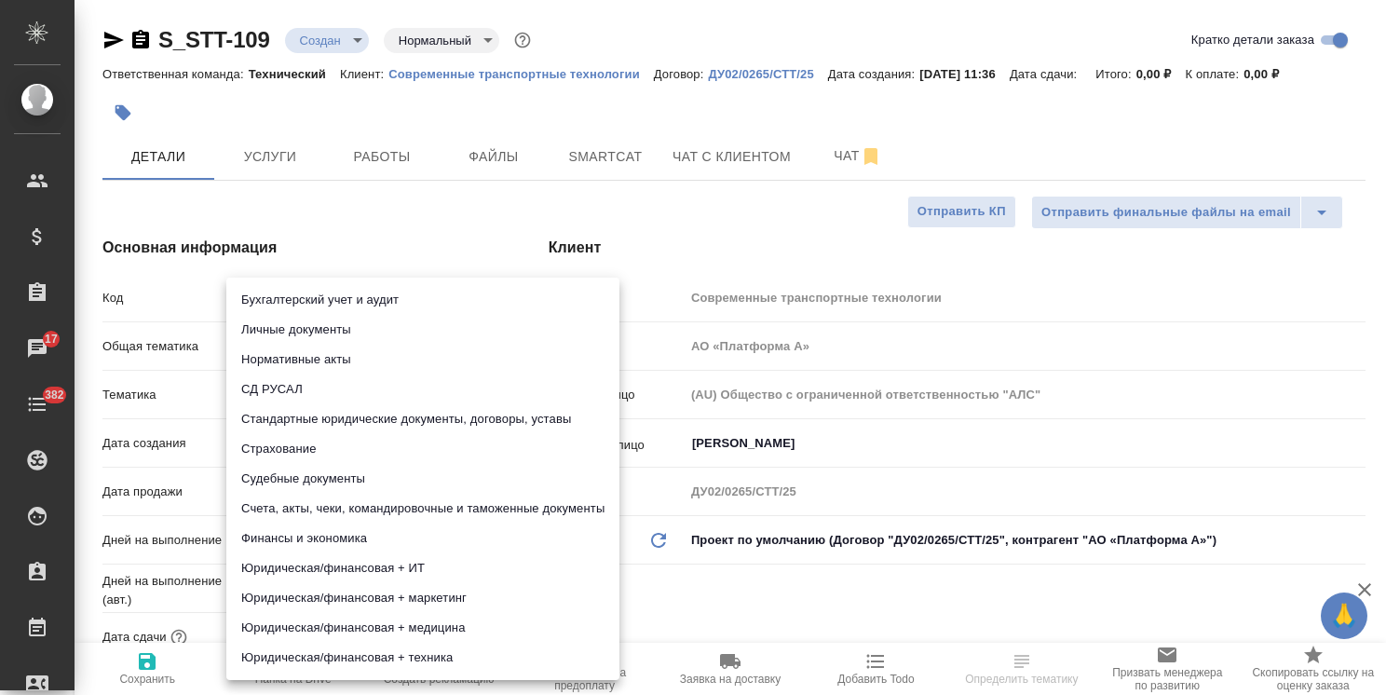
click at [453, 419] on li "Стандартные юридические документы, договоры, уставы" at bounding box center [422, 419] width 393 height 30
type textarea "x"
type input "5f647205b73bc97568ca66bf"
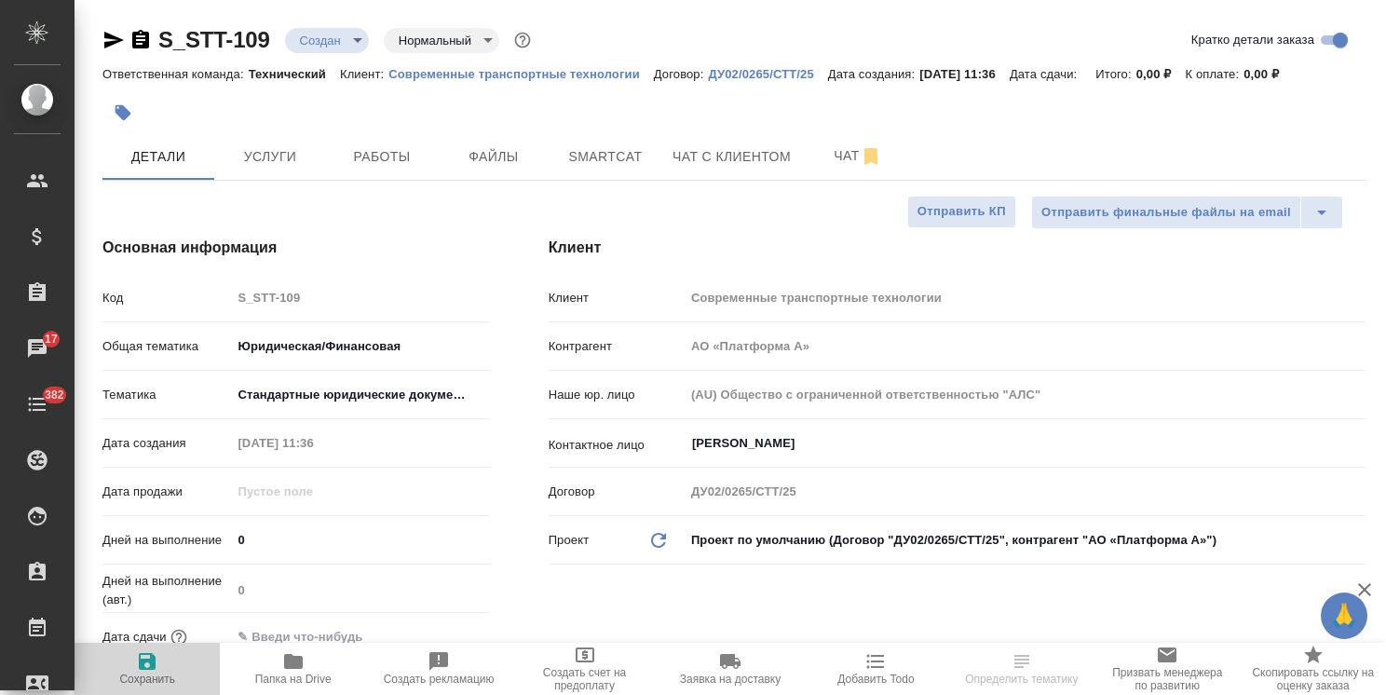
click at [143, 673] on span "Сохранить" at bounding box center [147, 679] width 56 height 13
type textarea "x"
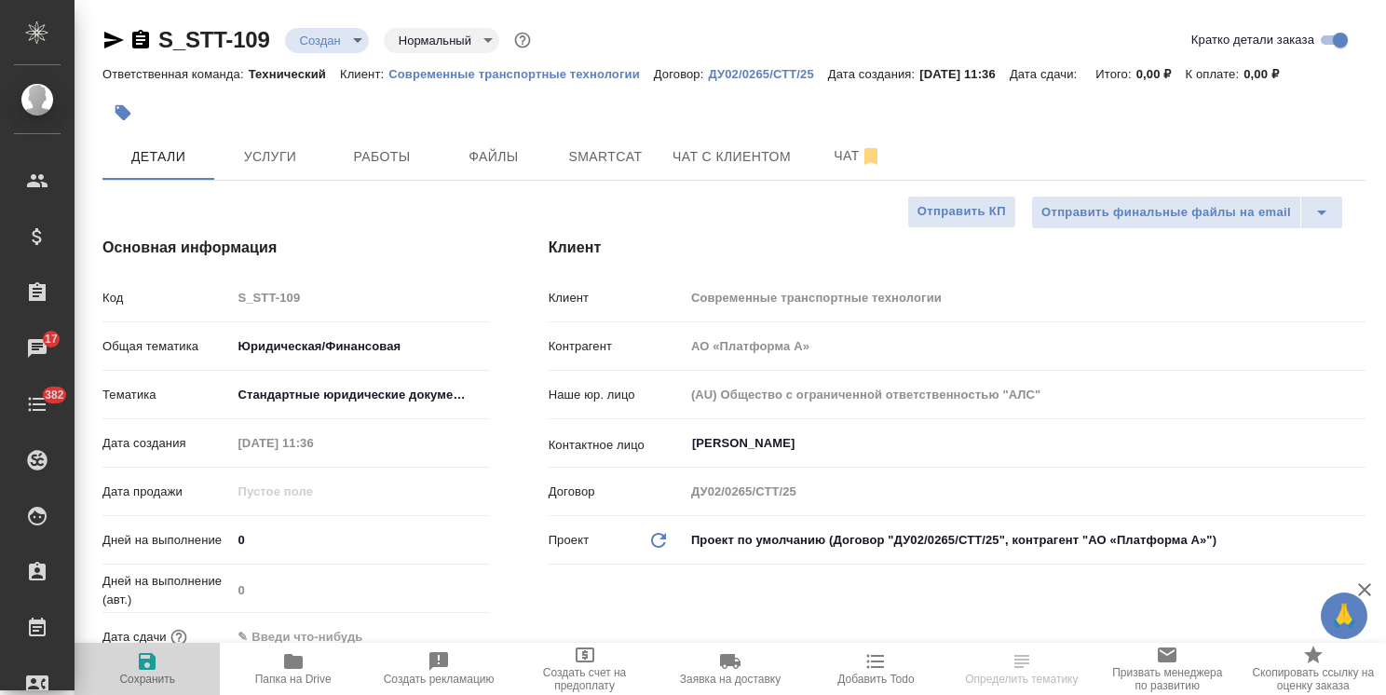
type textarea "x"
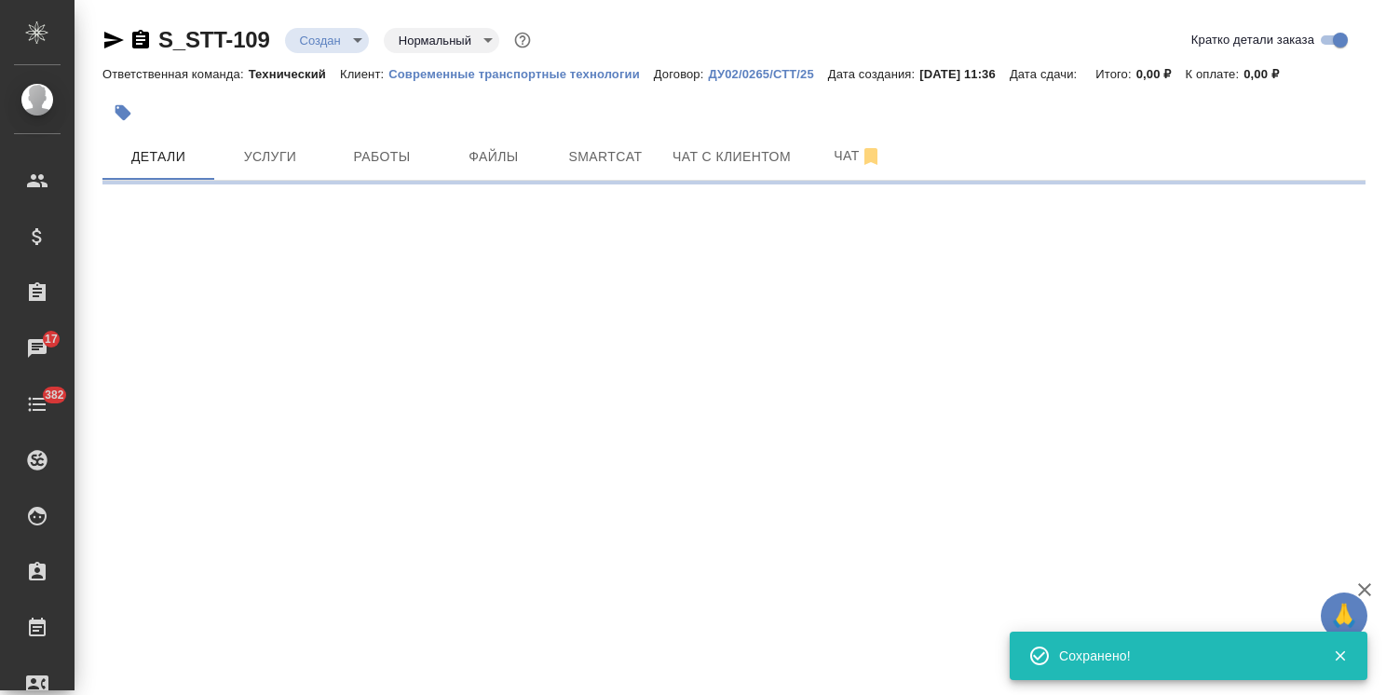
select select "RU"
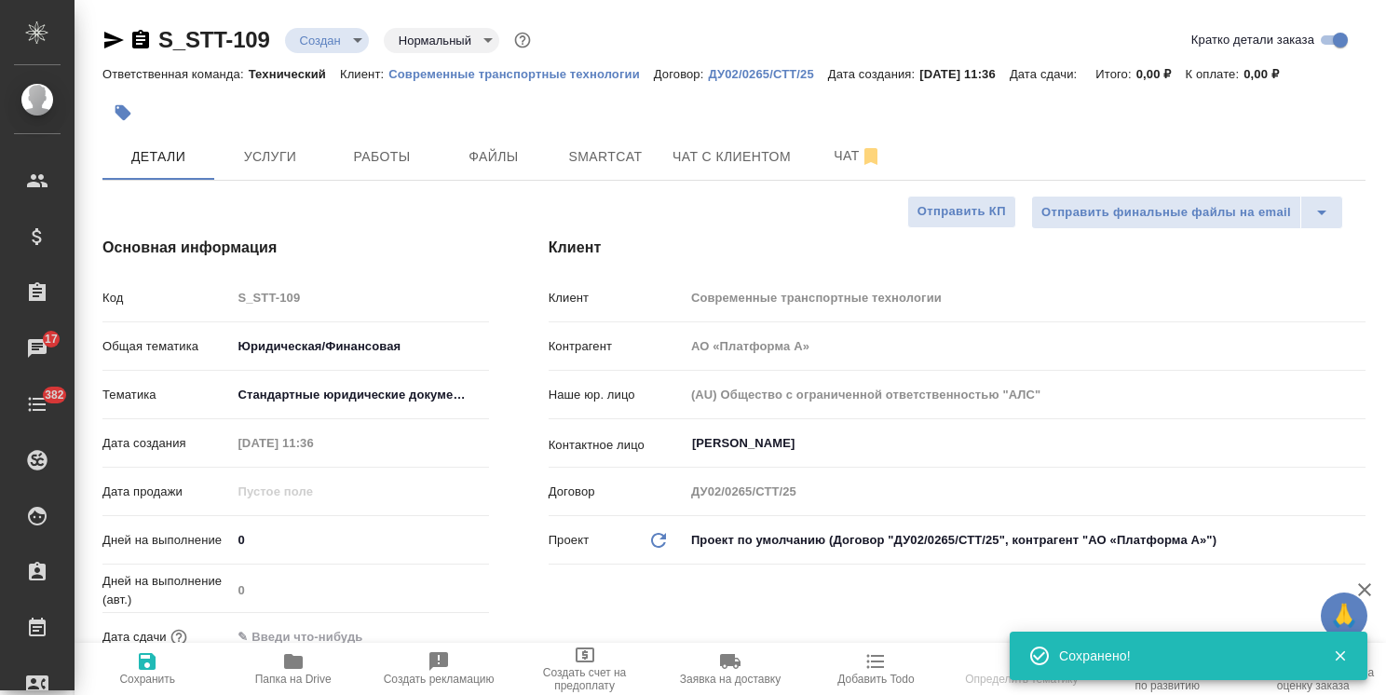
type textarea "x"
drag, startPoint x: 252, startPoint y: 24, endPoint x: 149, endPoint y: 23, distance: 103.4
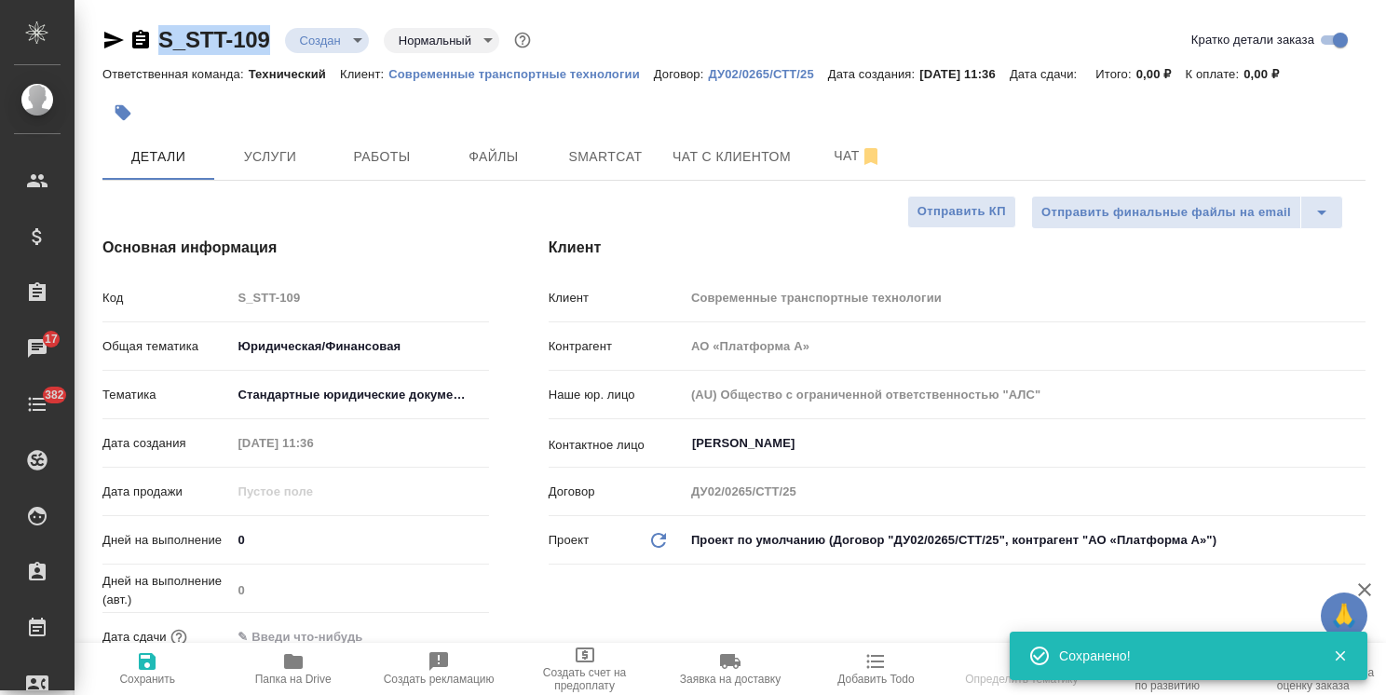
copy link "S_STT-109"
type textarea "x"
select select "RU"
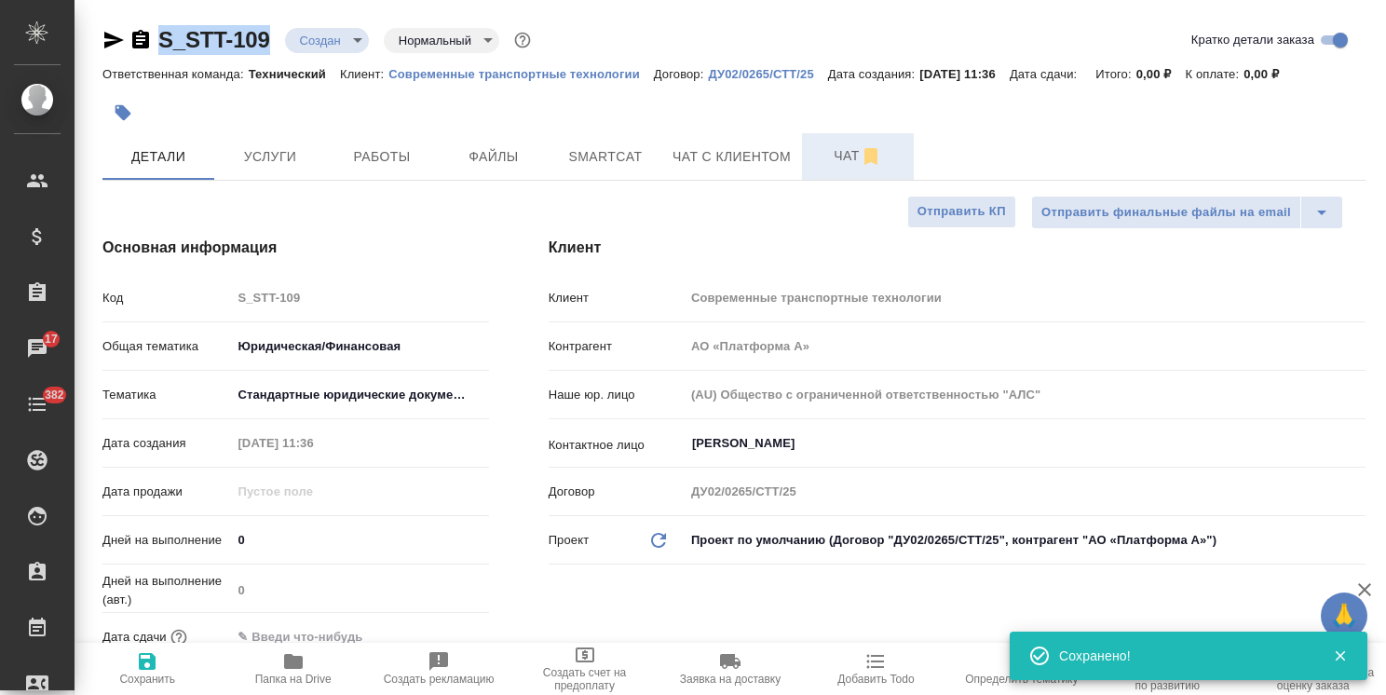
type textarea "x"
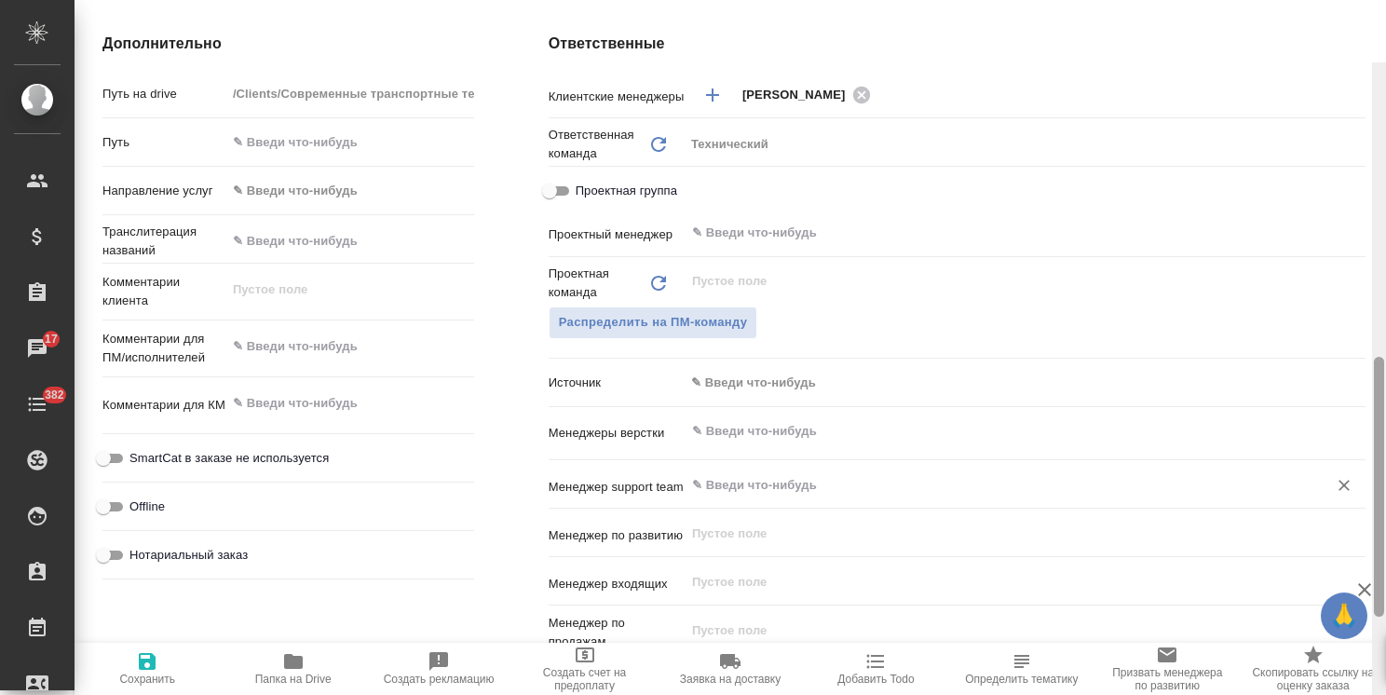
scroll to position [784, 0]
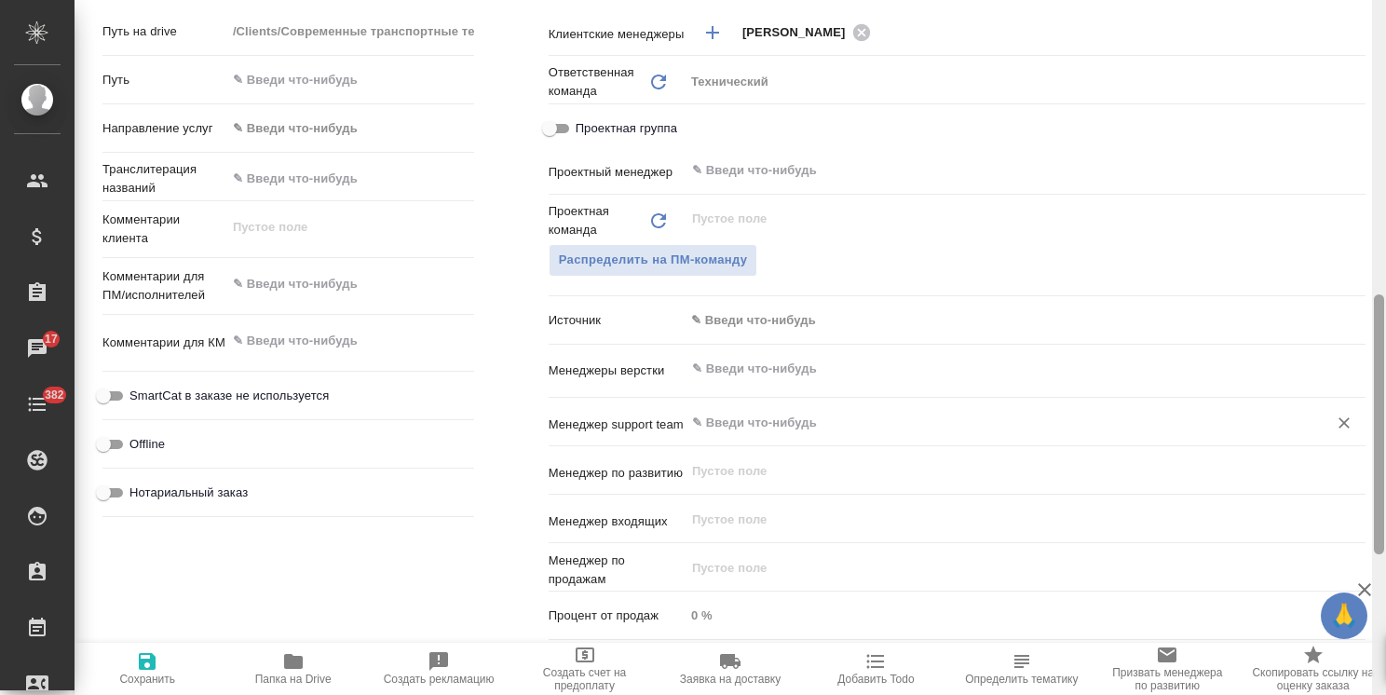
drag, startPoint x: 1379, startPoint y: 156, endPoint x: 1363, endPoint y: 416, distance: 260.4
click at [1363, 416] on div "S_STT-109 Создан new Нормальный normal Кратко детали заказа Ответственная коман…" at bounding box center [730, 347] width 1311 height 695
type textarea "x"
click at [371, 331] on textarea at bounding box center [350, 341] width 248 height 32
type textarea "д"
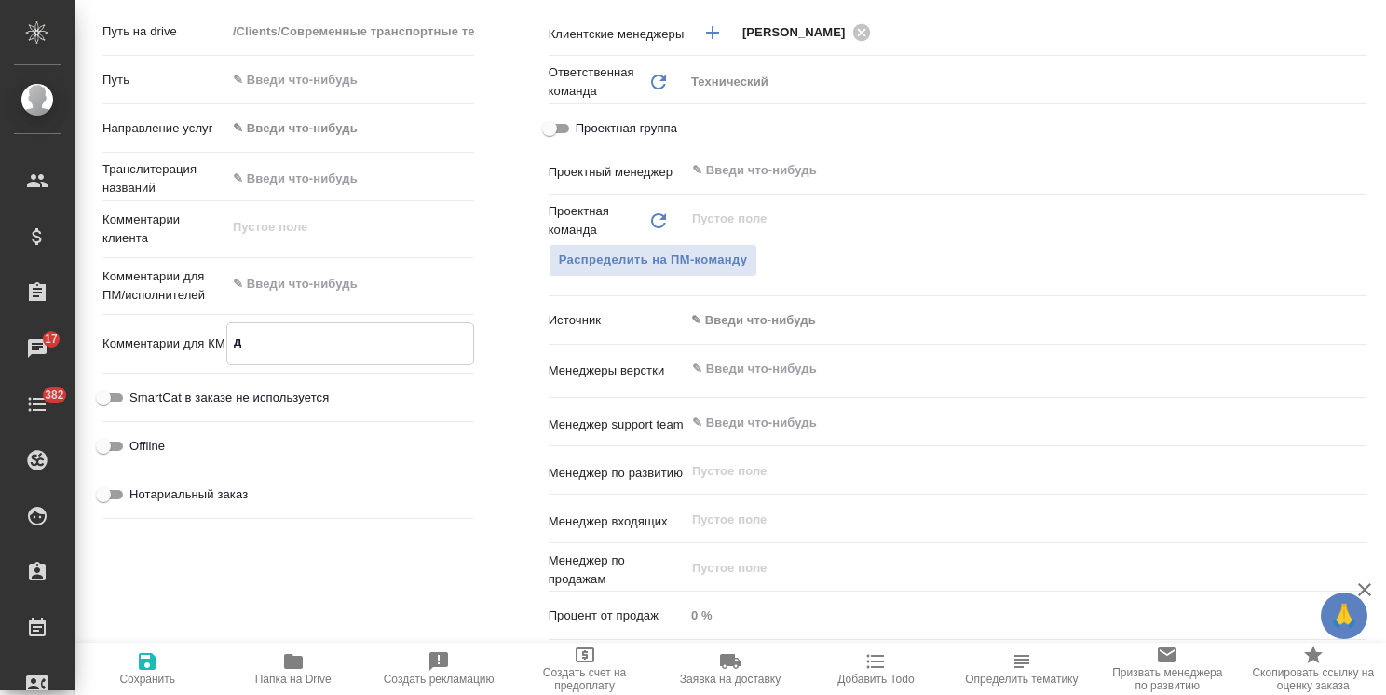
type textarea "x"
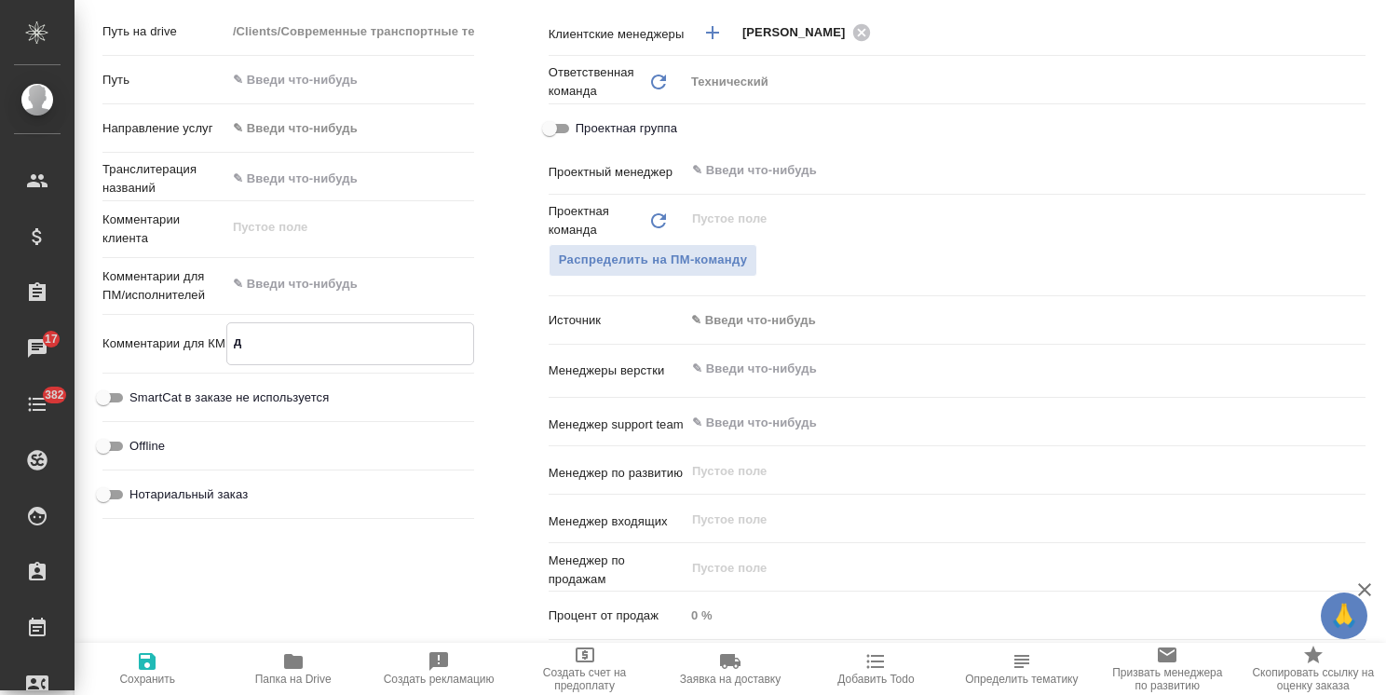
type textarea "до"
type textarea "x"
type textarea "док"
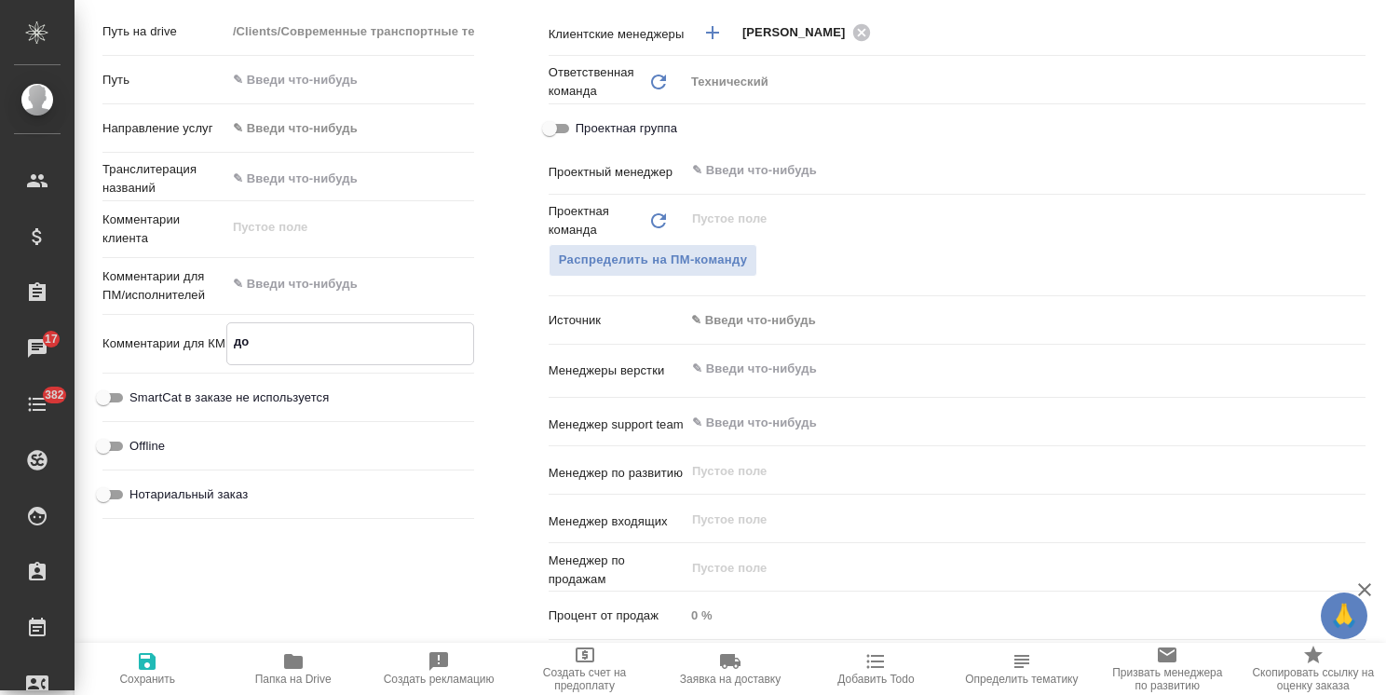
type textarea "x"
type textarea "доку"
type textarea "x"
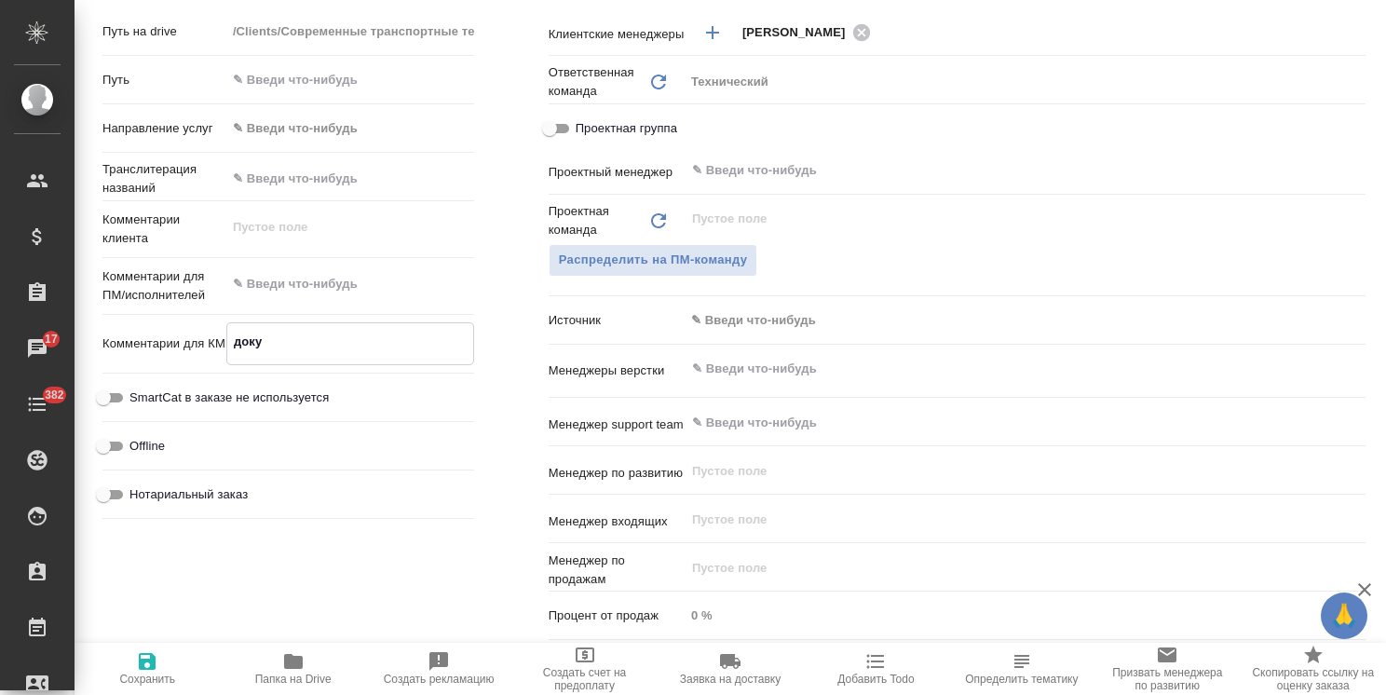
type textarea "x"
type textarea "докум"
type textarea "x"
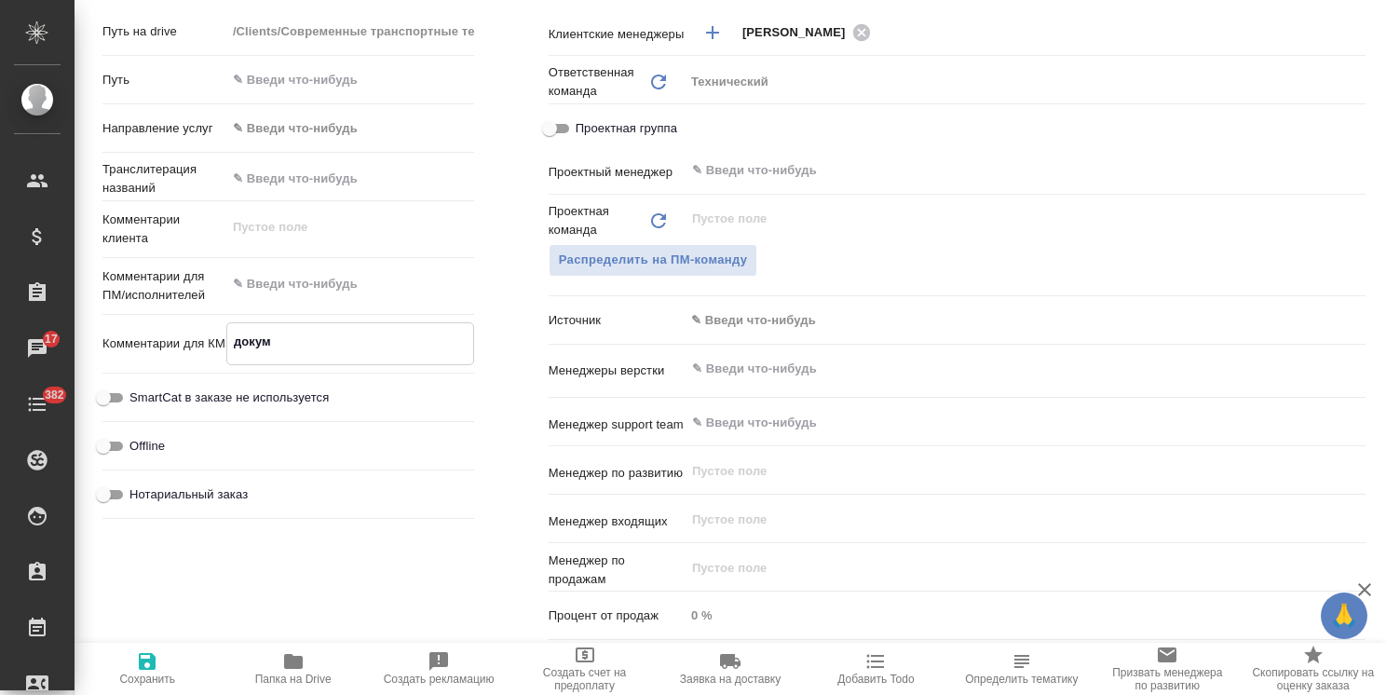
type textarea "x"
type textarea "докуме"
type textarea "x"
type textarea "докумен"
type textarea "x"
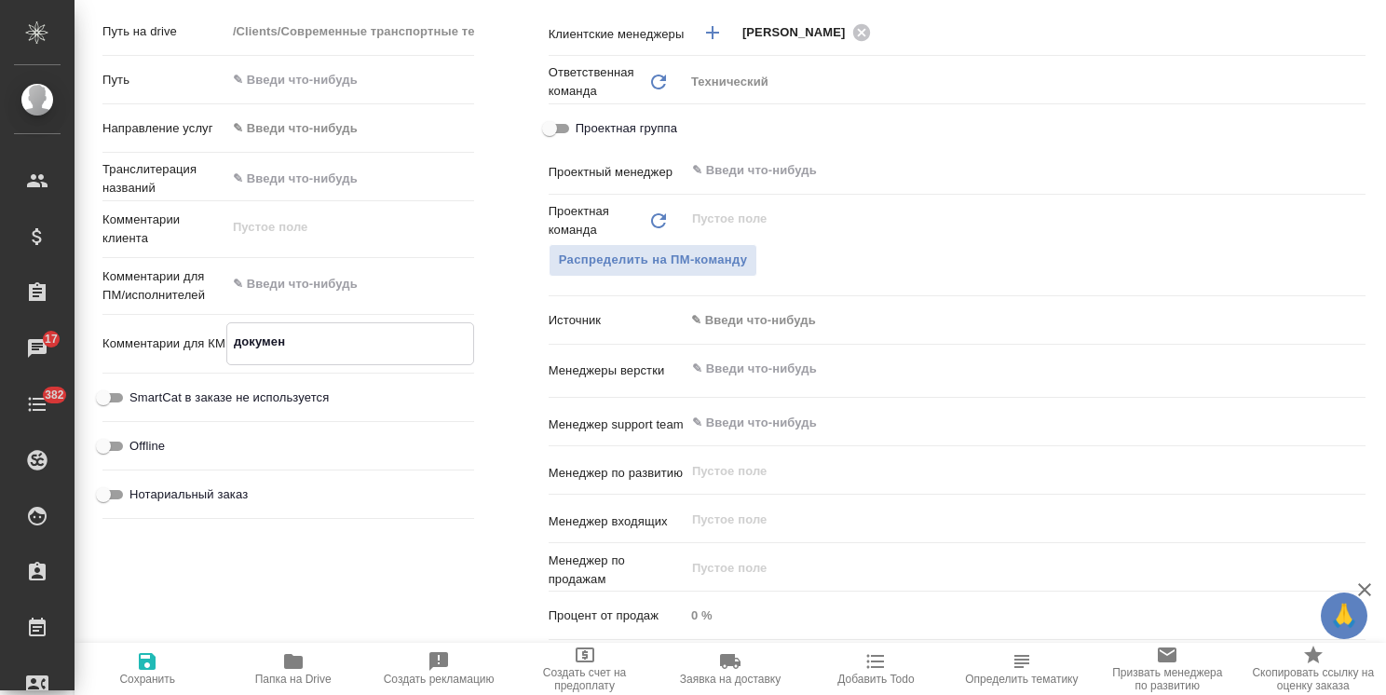
type textarea "x"
type textarea "документ"
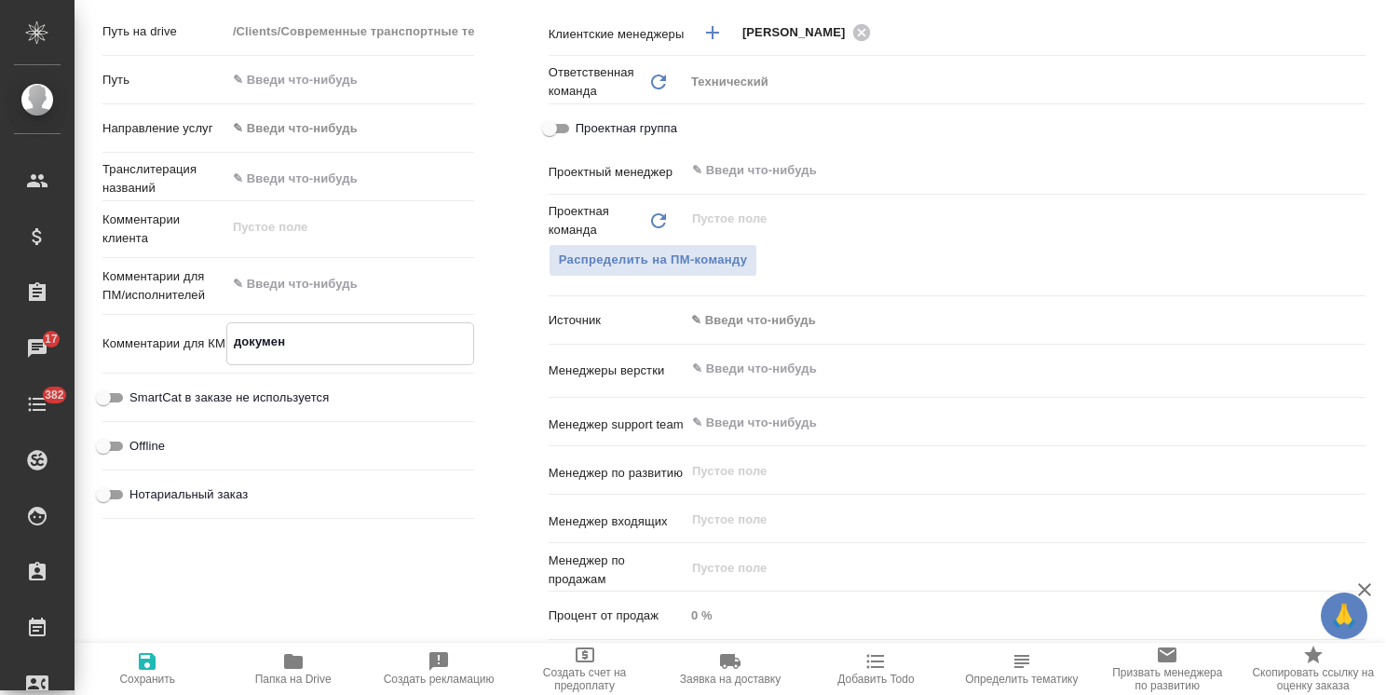
type textarea "x"
type textarea "документа"
type textarea "x"
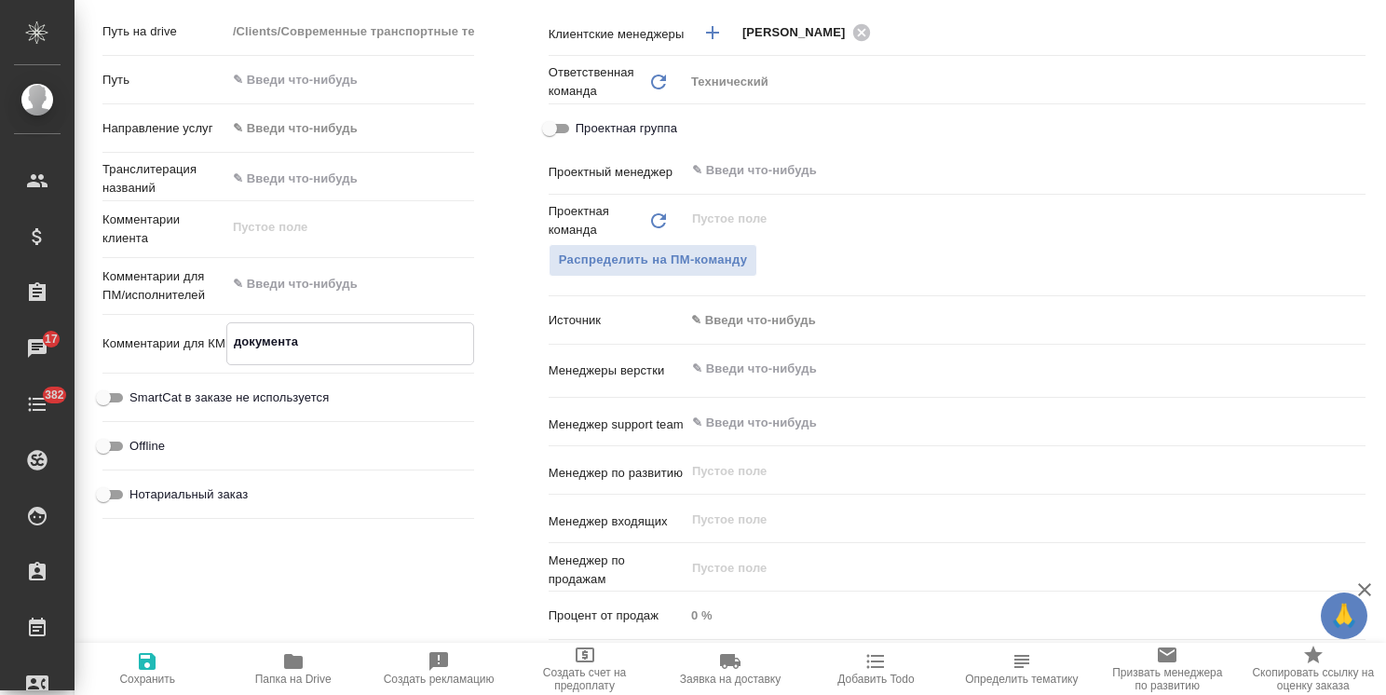
type textarea "x"
type textarea "документац"
type textarea "x"
type textarea "документаци"
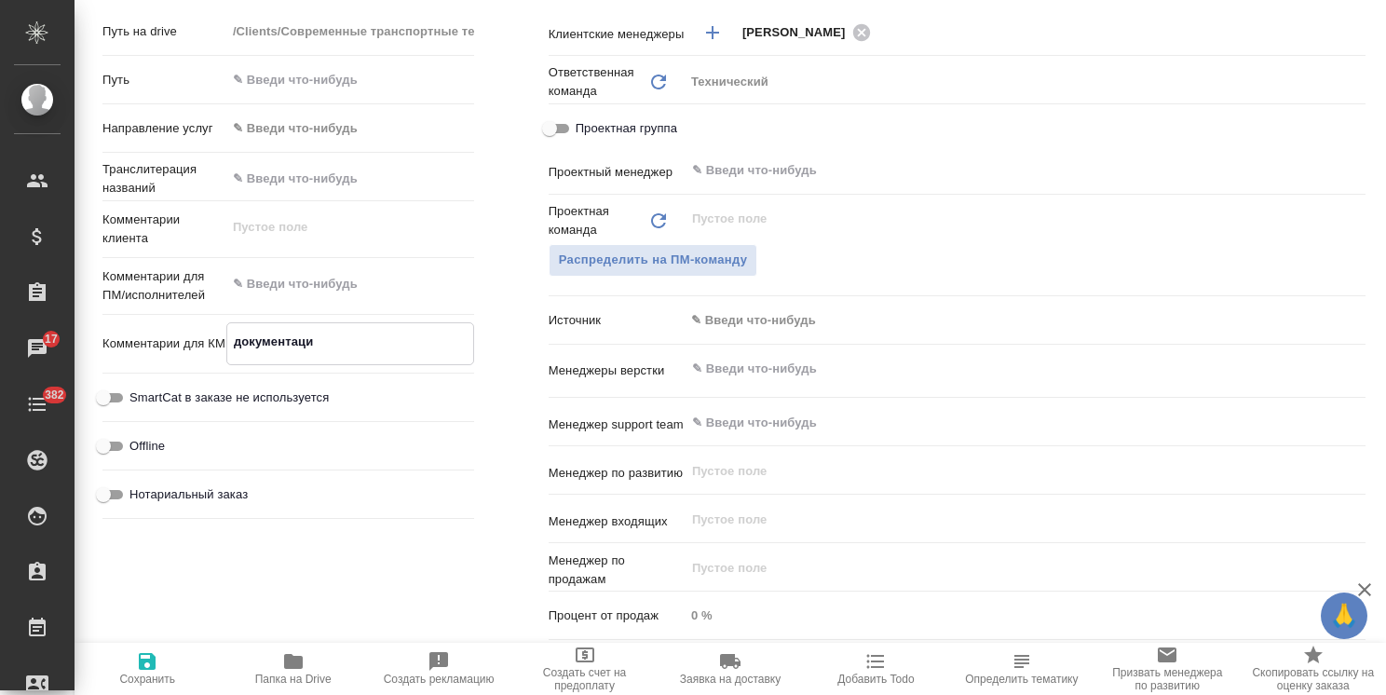
type textarea "x"
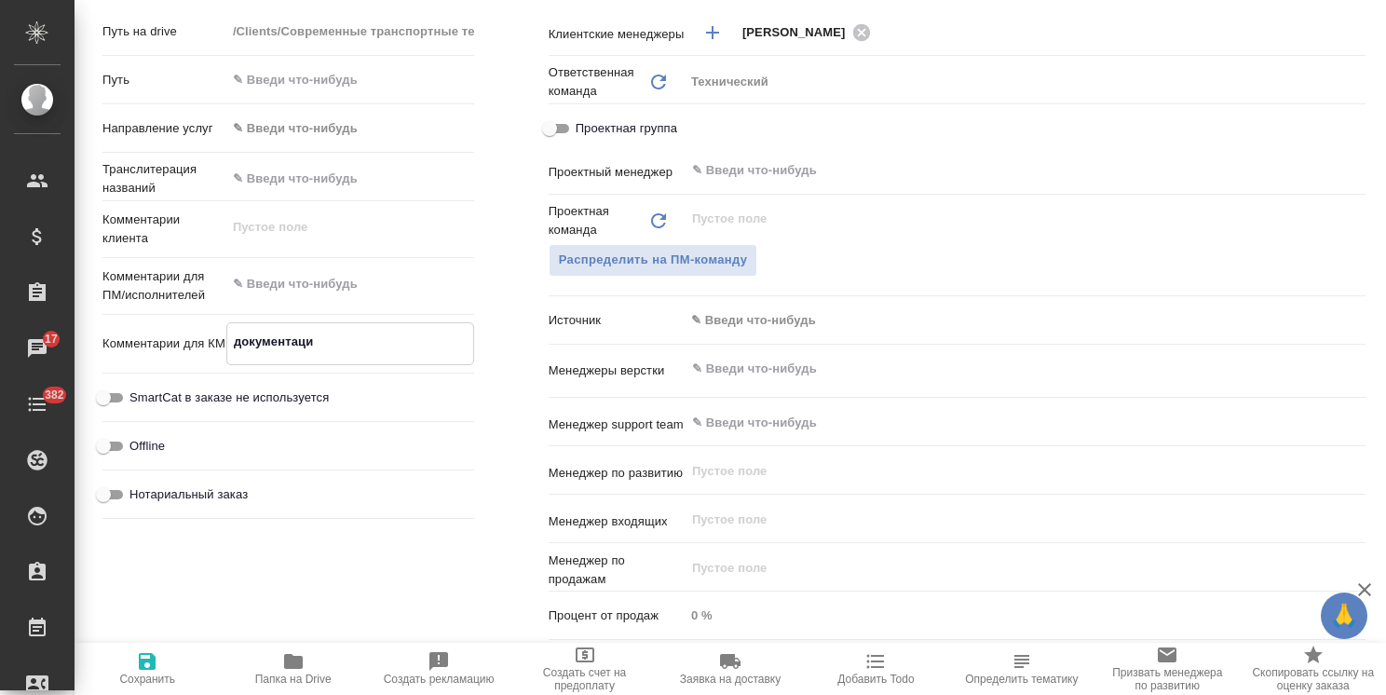
type textarea "документации"
type textarea "x"
type textarea "документации"
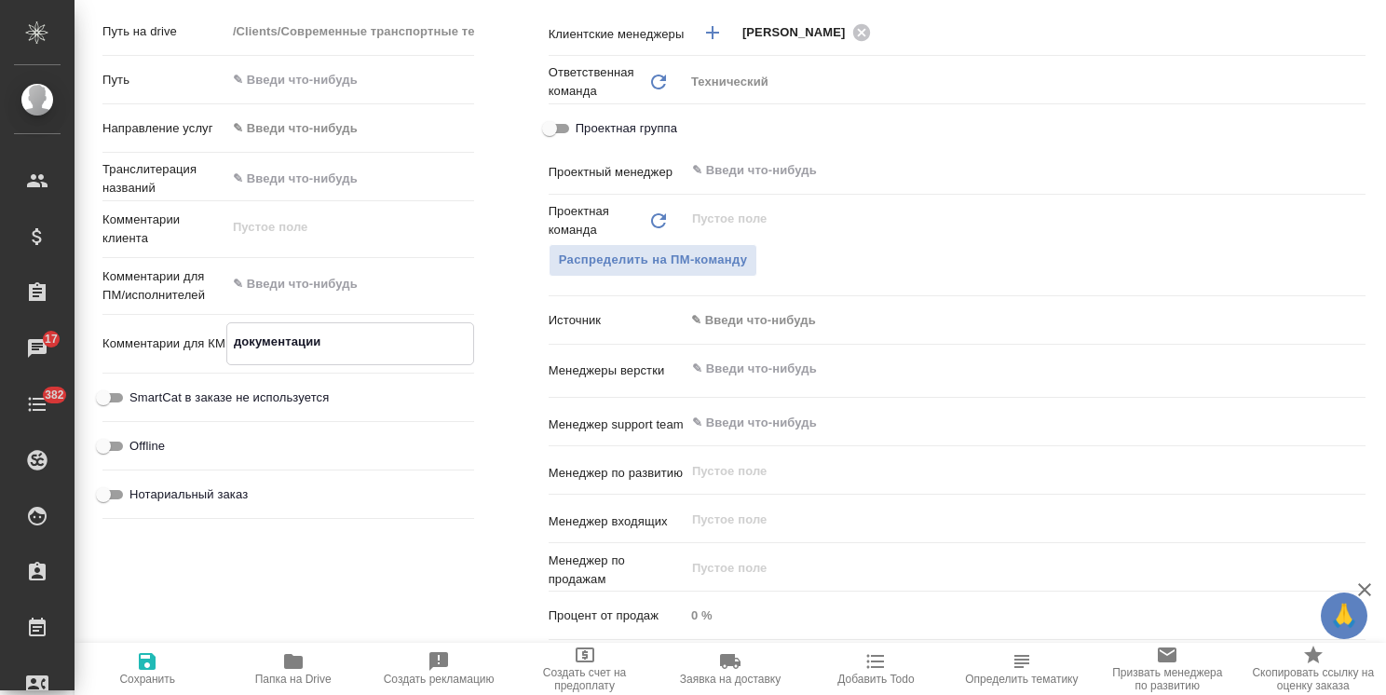
type textarea "x"
paste textarea "для проверки контрагента на ДО Guangzhou Yonghang Transmission Belt Co., Ltd"
type textarea "x"
type textarea "документации для проверки контрагента на ДО Guangzhou Yonghang Transmission Bel…"
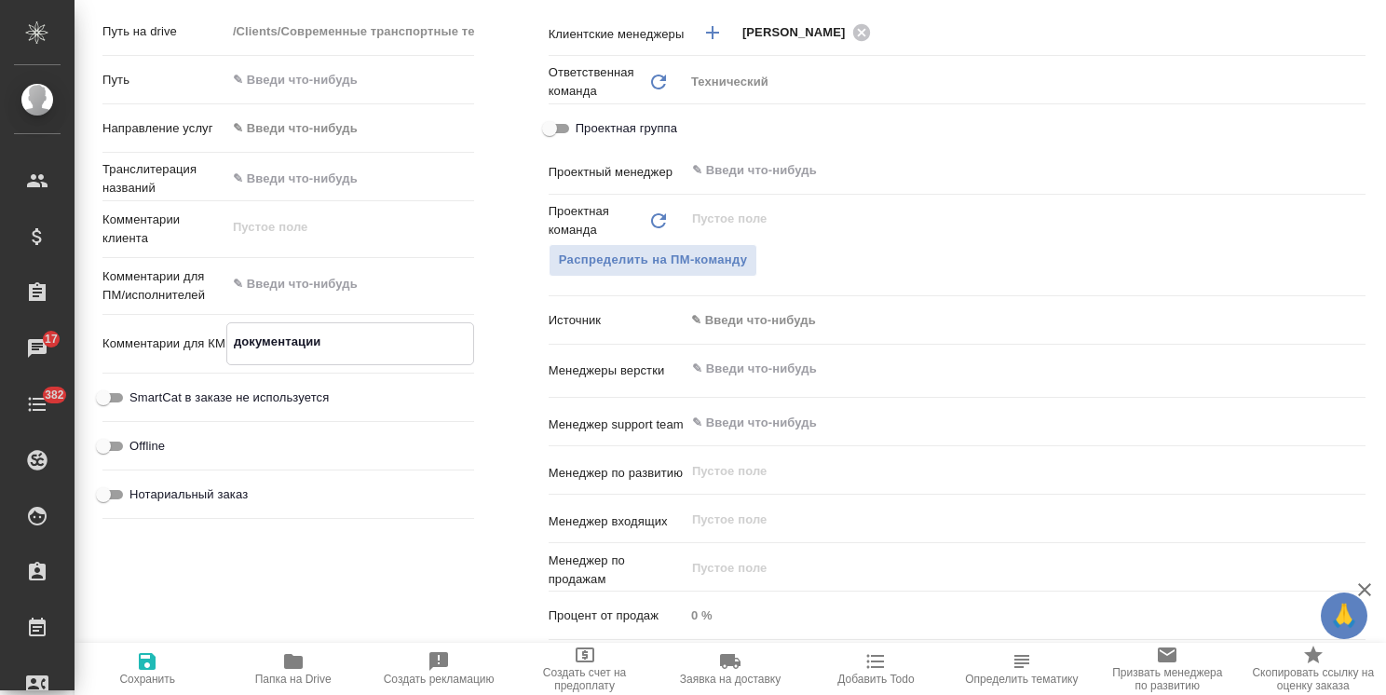
type textarea "x"
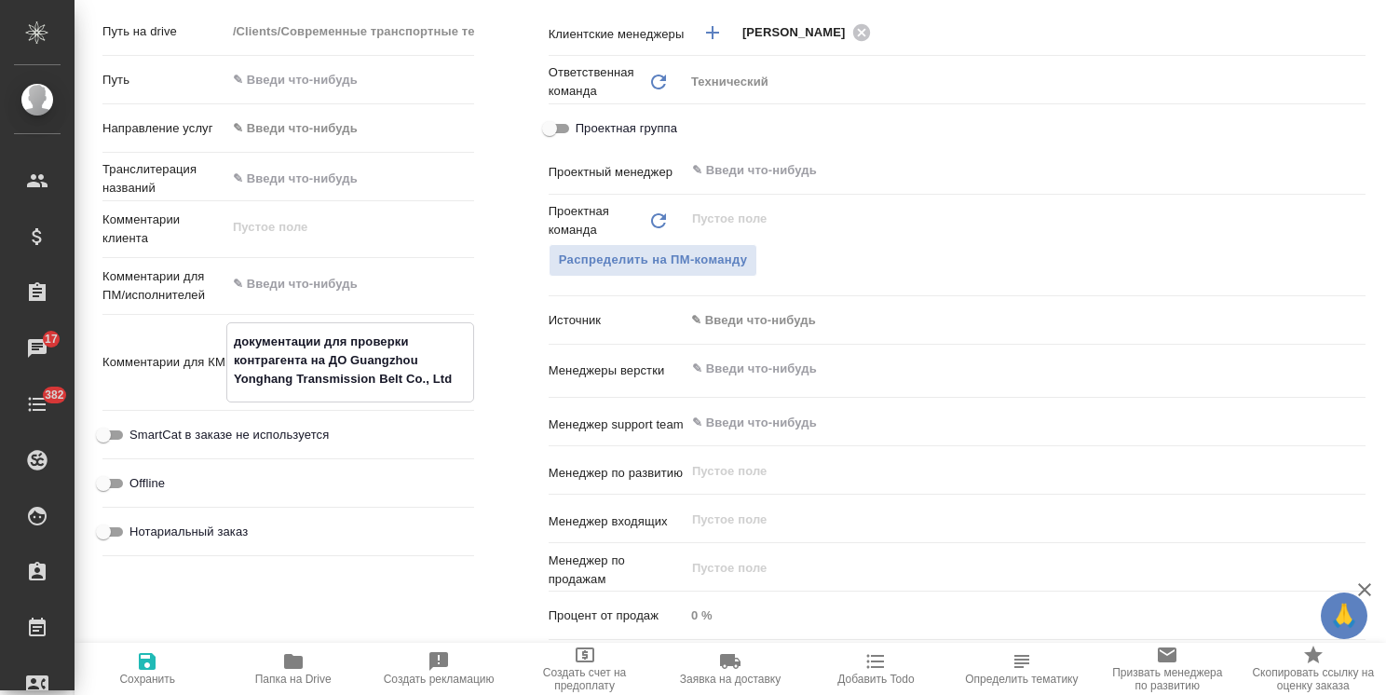
type textarea "документации для проверки контрагента на ДО Guangzhou Yonghang Transmission Bel…"
type textarea "x"
click at [156, 661] on icon "button" at bounding box center [147, 661] width 22 height 22
type textarea "x"
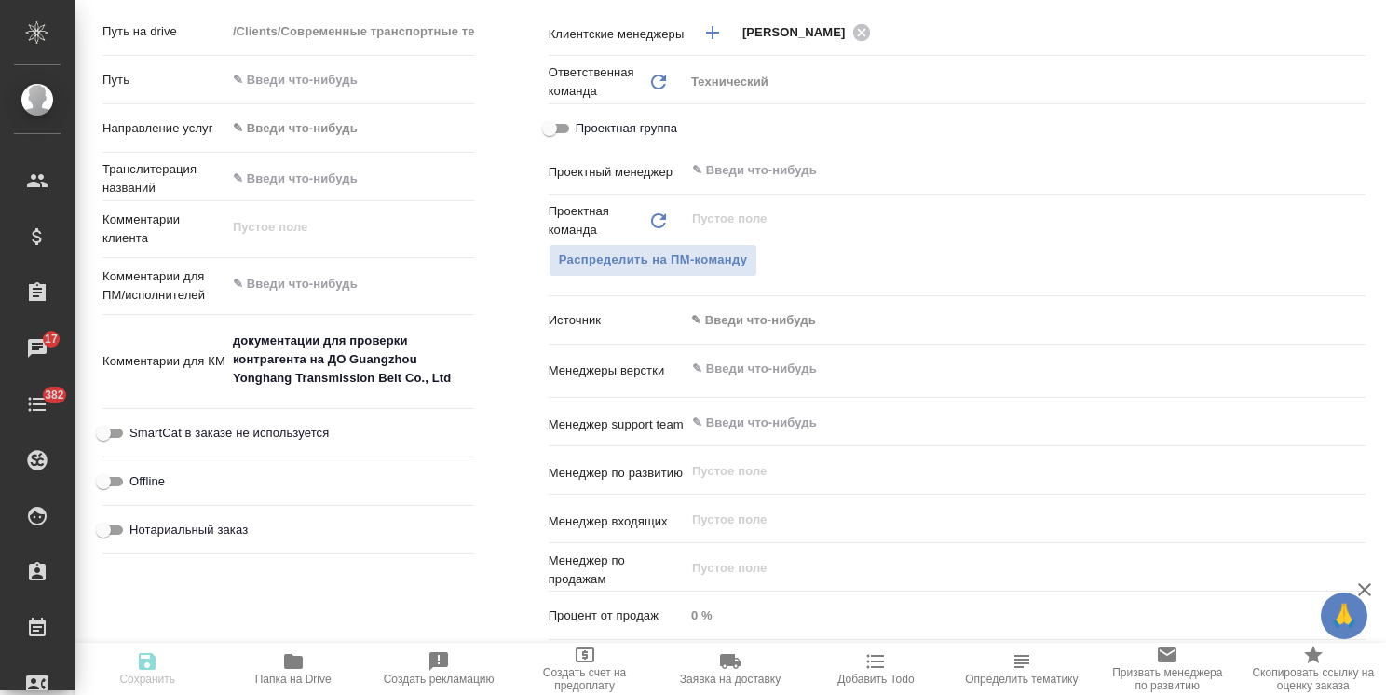
type textarea "x"
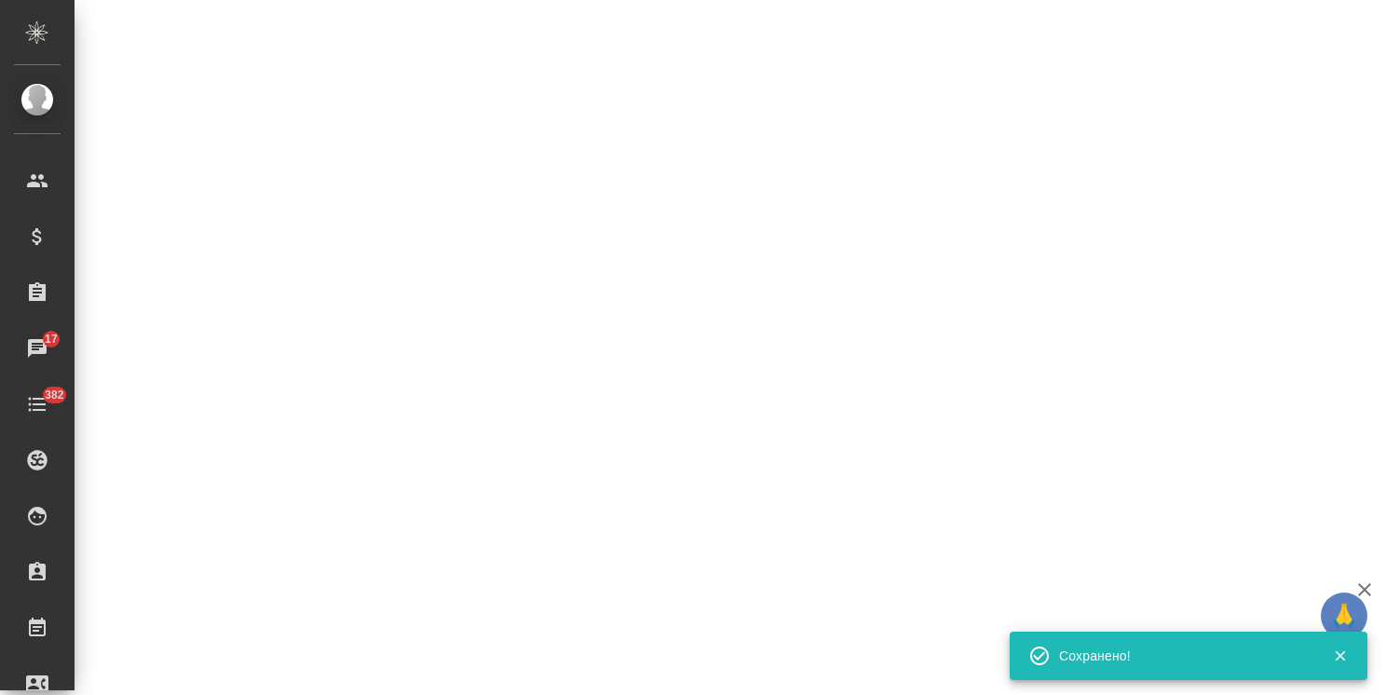
select select "RU"
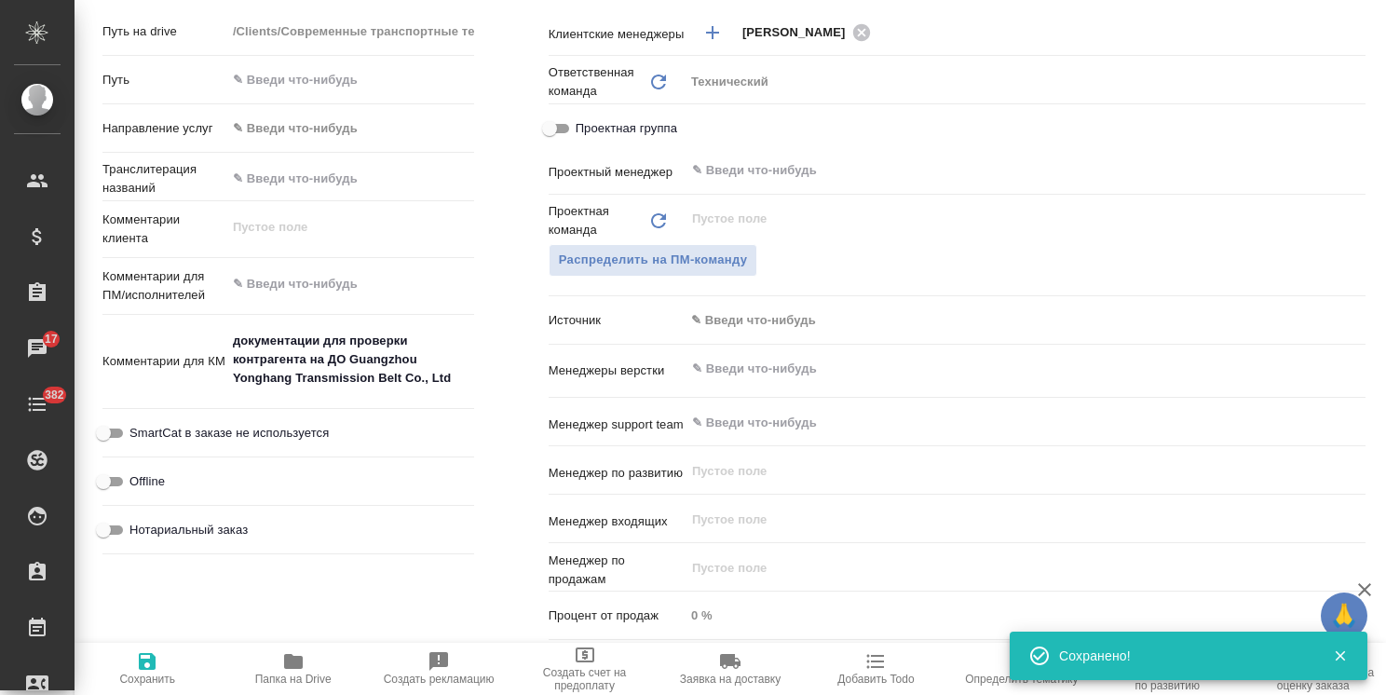
type textarea "x"
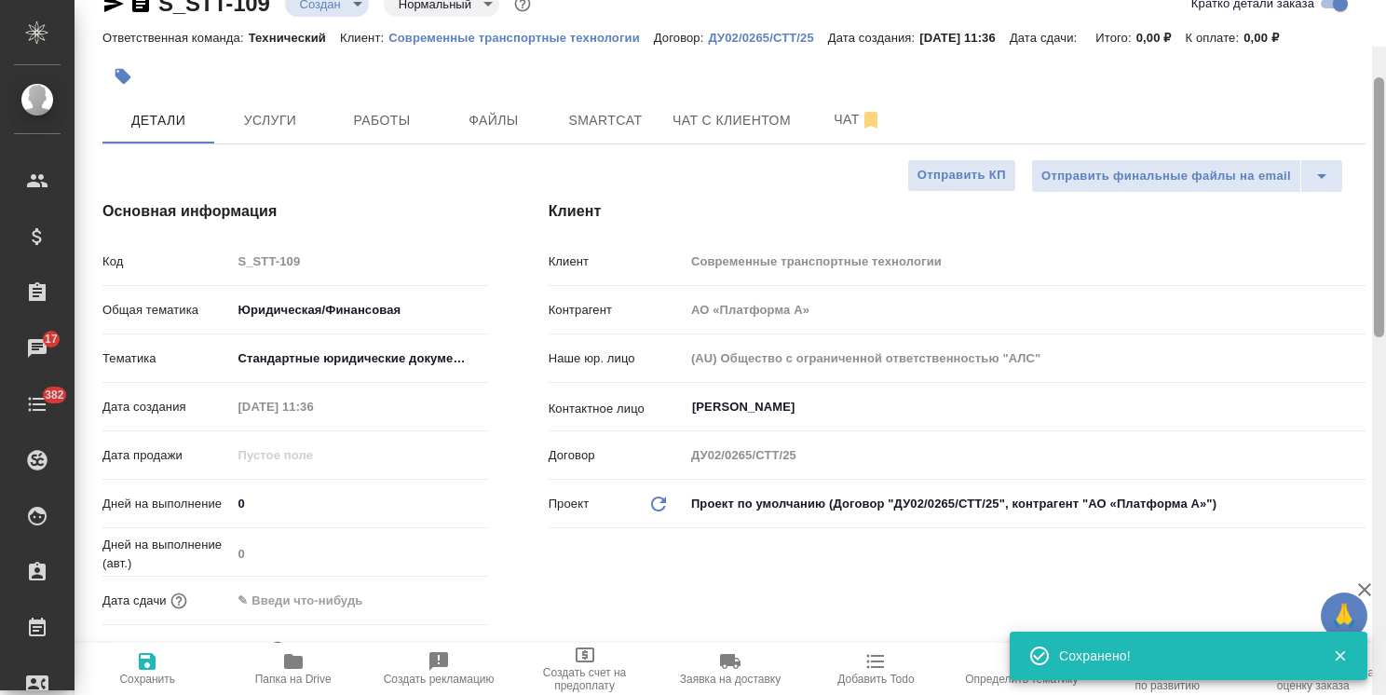
scroll to position [0, 0]
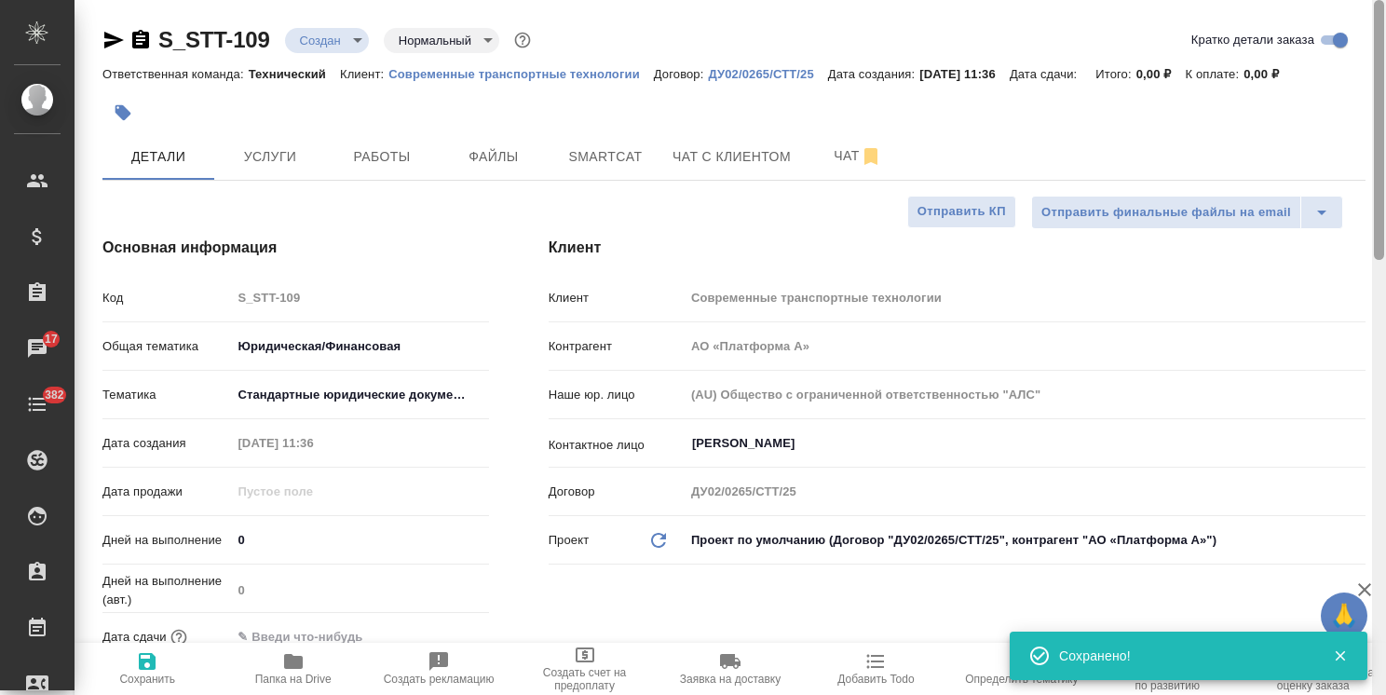
drag, startPoint x: 1378, startPoint y: 502, endPoint x: 1330, endPoint y: 108, distance: 396.9
click at [1330, 108] on div "S_STT-109 Создан new Нормальный normal Кратко детали заказа Ответственная коман…" at bounding box center [730, 347] width 1311 height 695
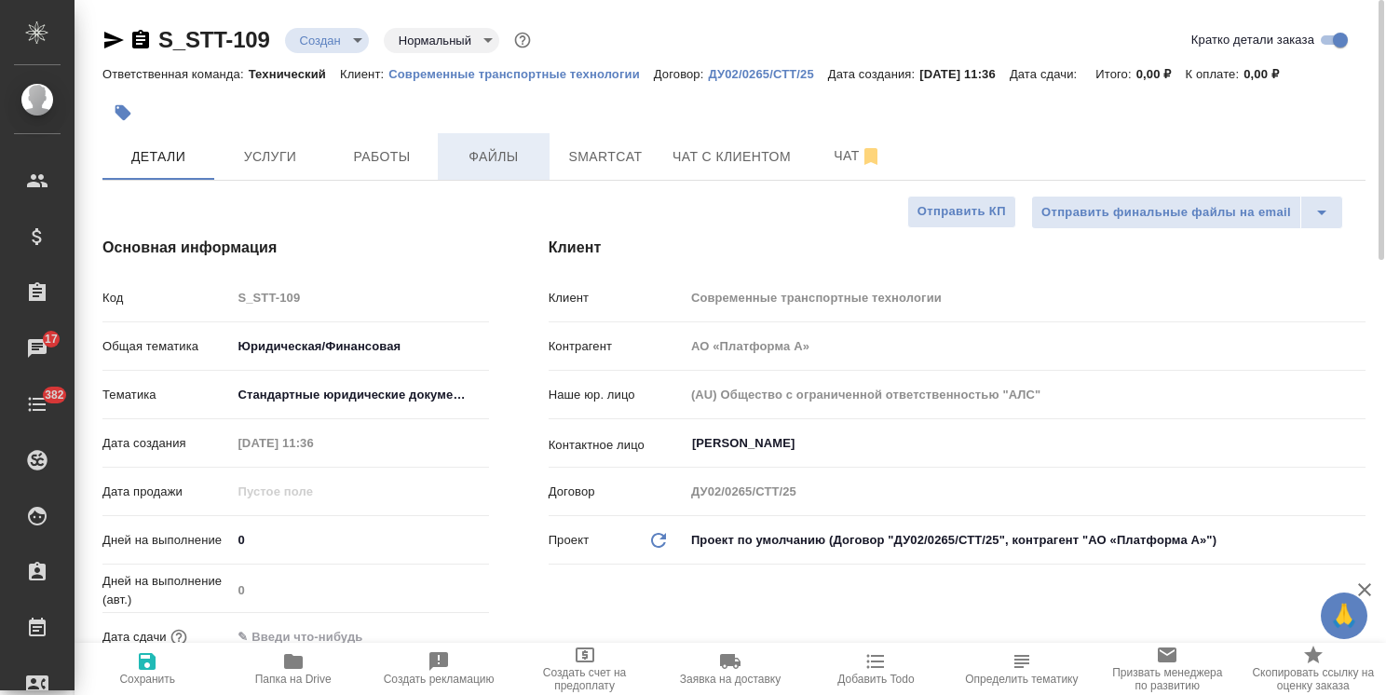
click at [497, 177] on button "Файлы" at bounding box center [494, 156] width 112 height 47
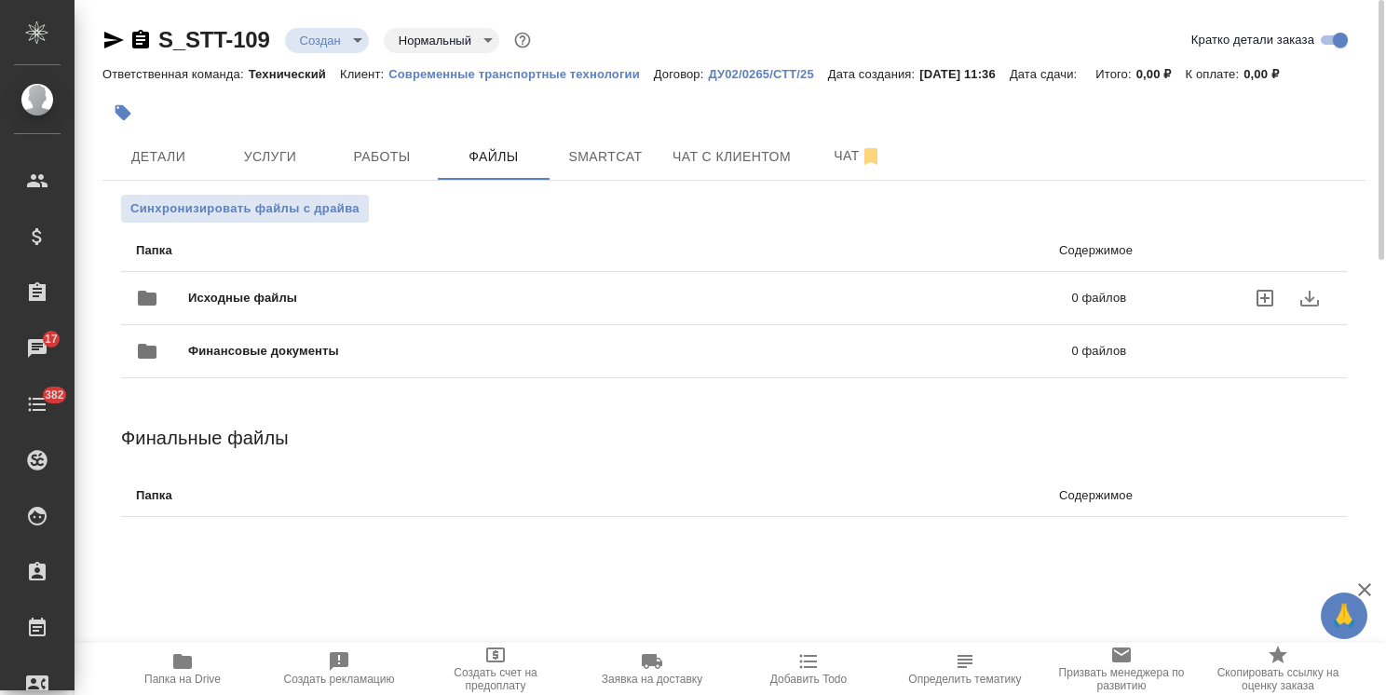
click at [284, 285] on div "Исходные файлы 0 файлов" at bounding box center [631, 298] width 990 height 45
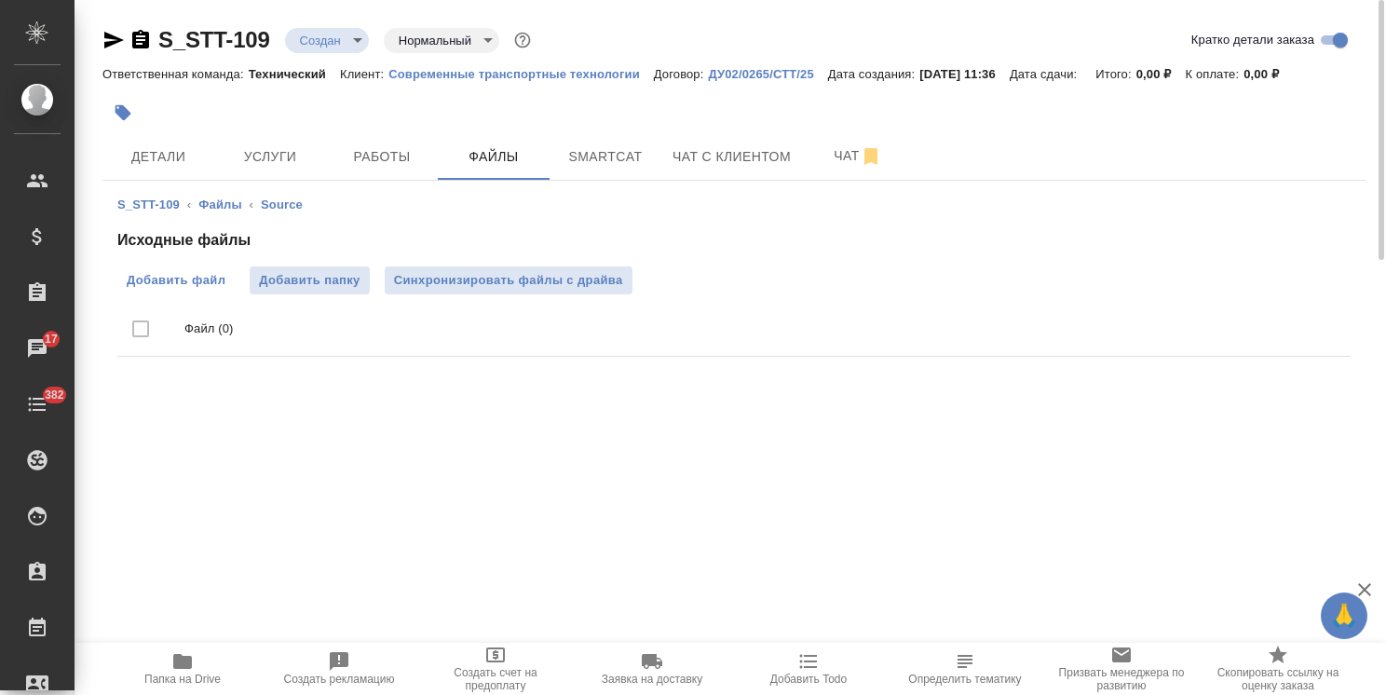
click at [172, 282] on span "Добавить файл" at bounding box center [176, 280] width 99 height 19
click at [0, 0] on input "Добавить файл" at bounding box center [0, 0] width 0 height 0
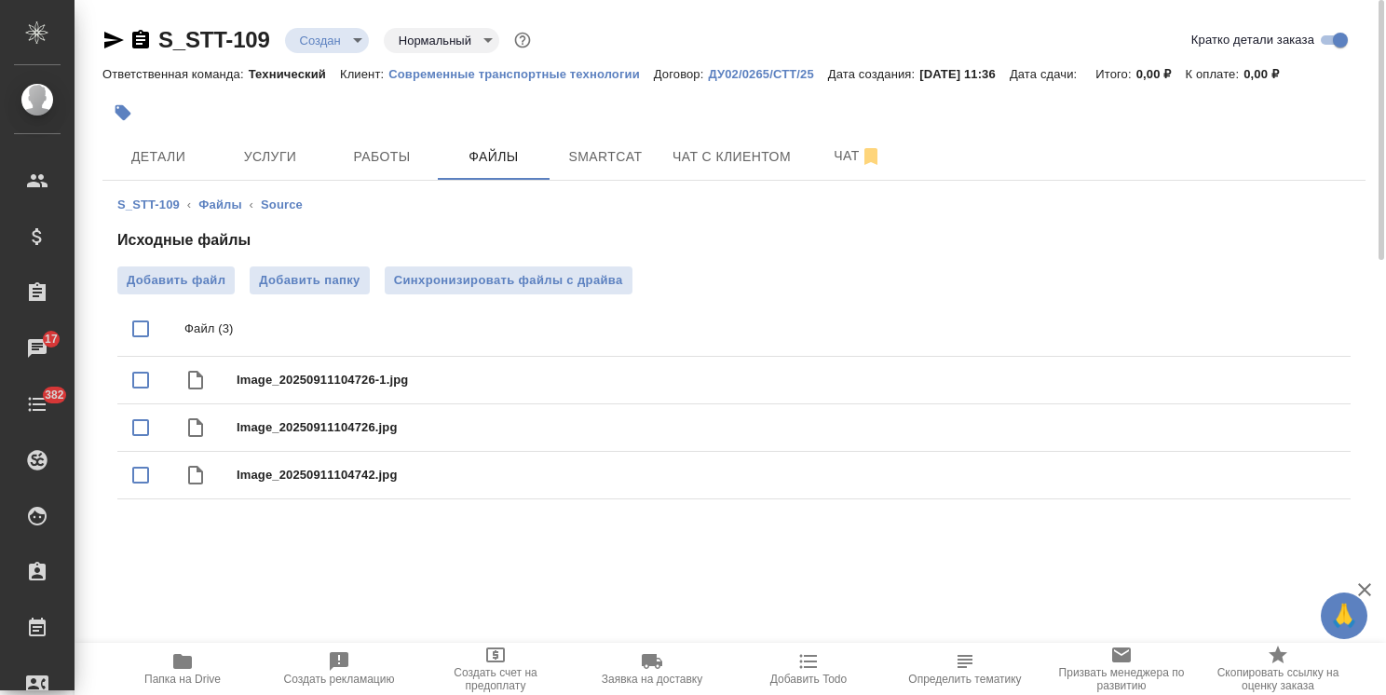
click at [327, 43] on body "🙏 .cls-1 fill:#fff; AWATERA Usmanova Olga Клиенты Спецификации Заказы 17 Чаты 3…" at bounding box center [693, 347] width 1386 height 695
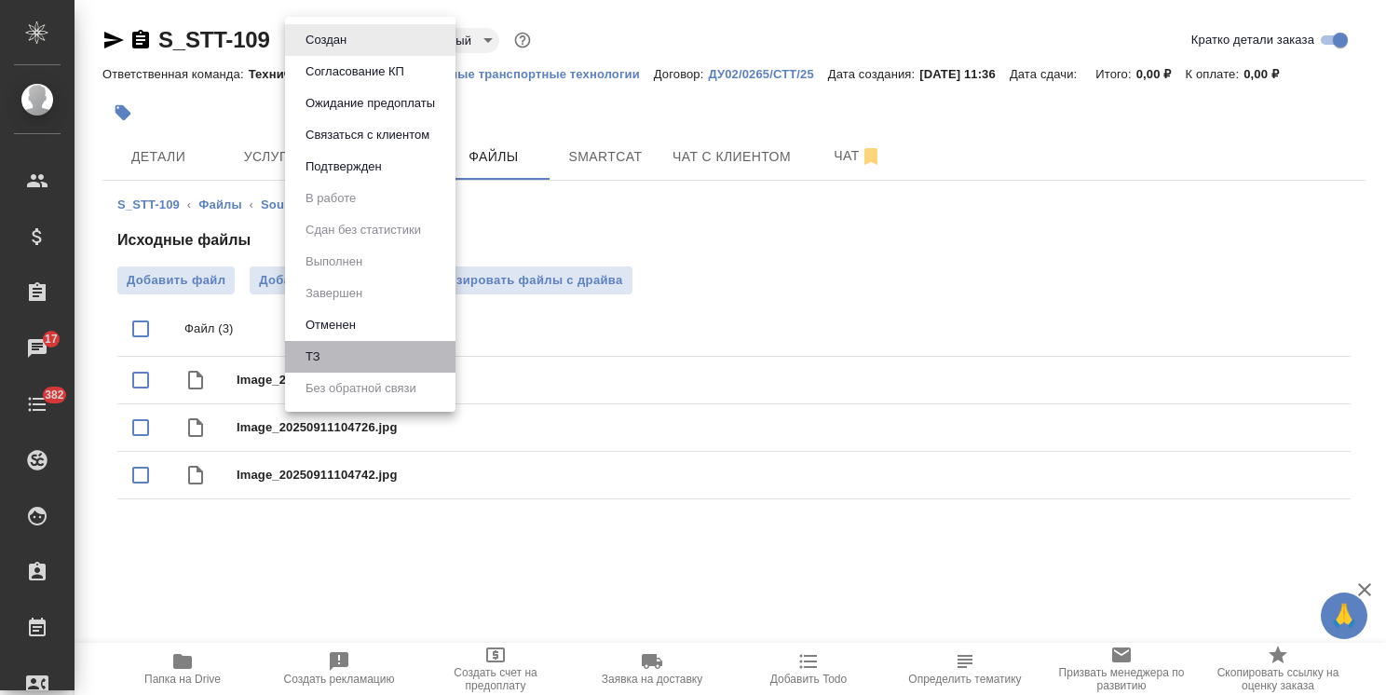
click at [326, 353] on li "ТЗ" at bounding box center [370, 357] width 170 height 32
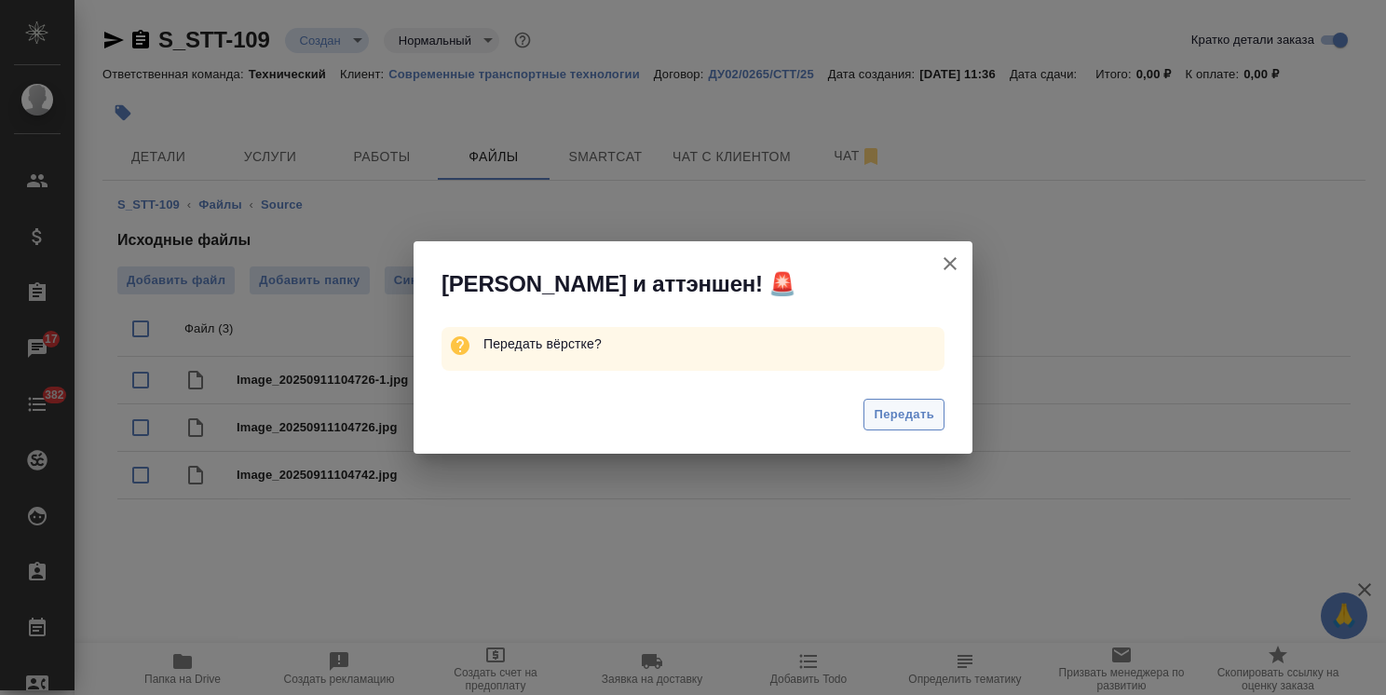
click at [888, 420] on span "Передать" at bounding box center [904, 414] width 61 height 21
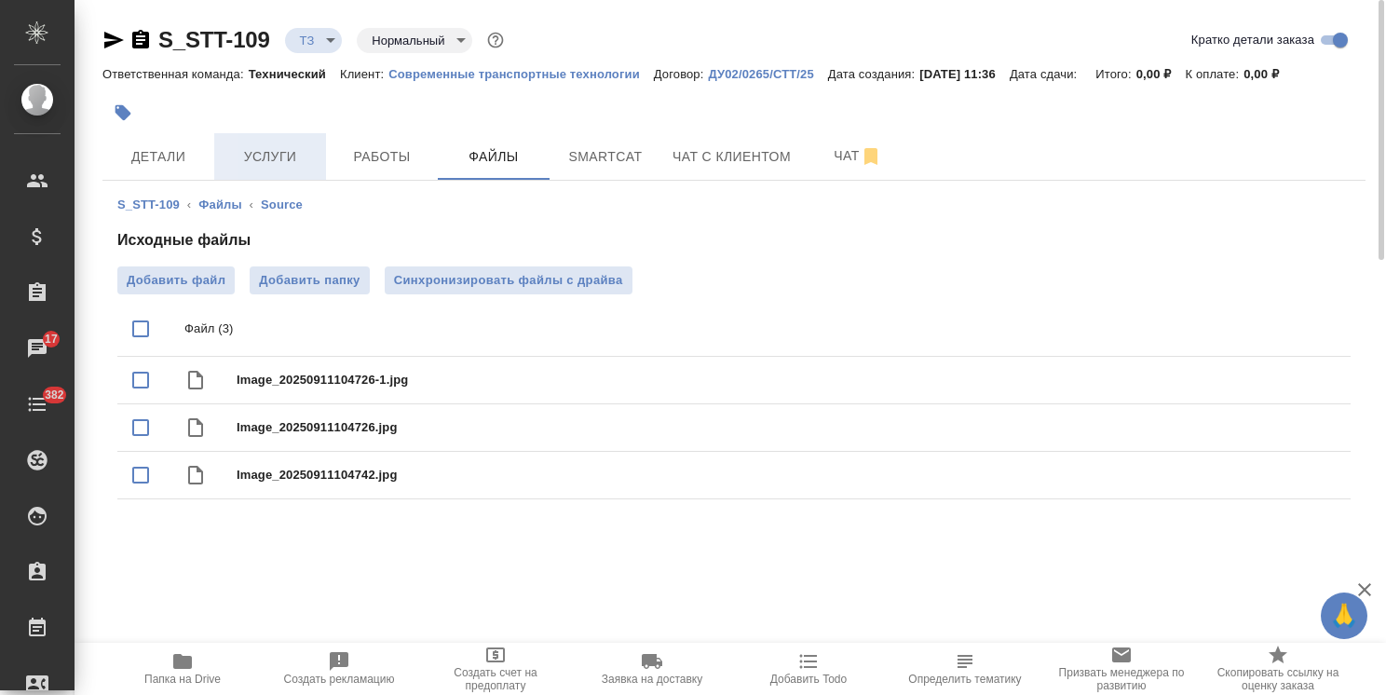
click at [268, 162] on span "Услуги" at bounding box center [269, 156] width 89 height 23
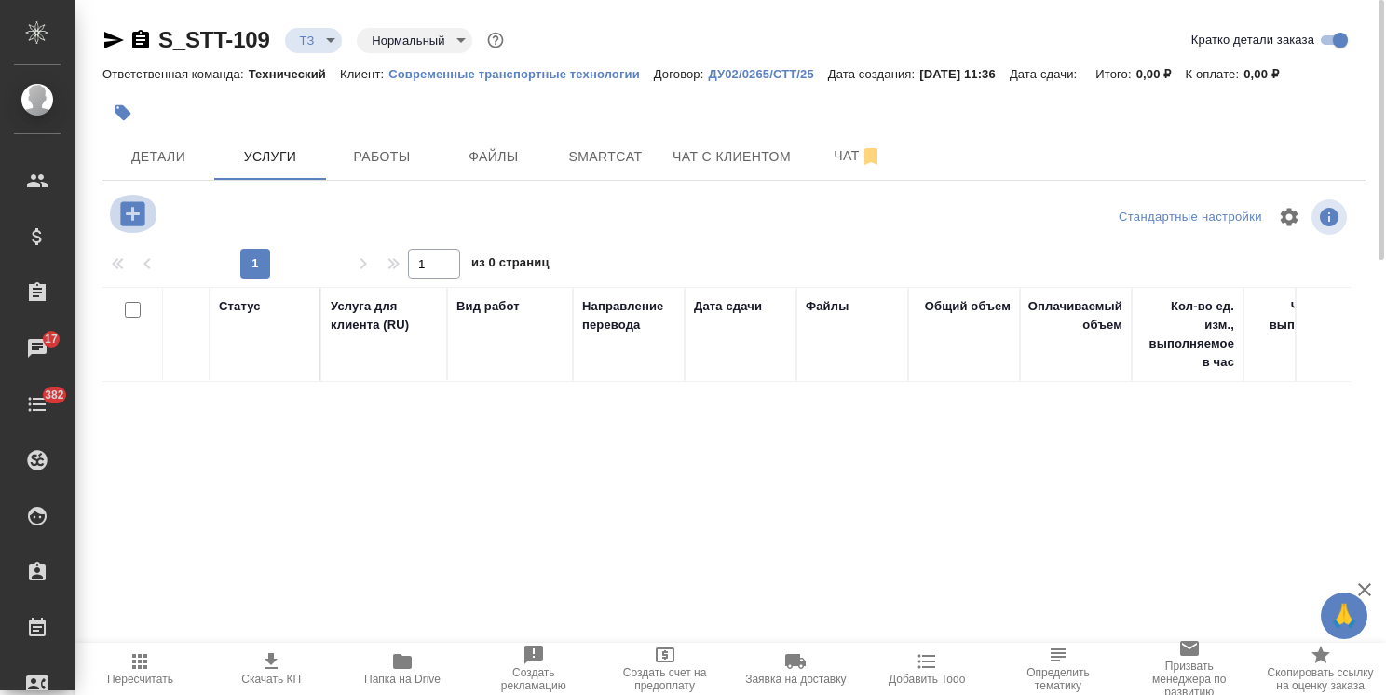
click at [127, 223] on icon "button" at bounding box center [132, 213] width 24 height 24
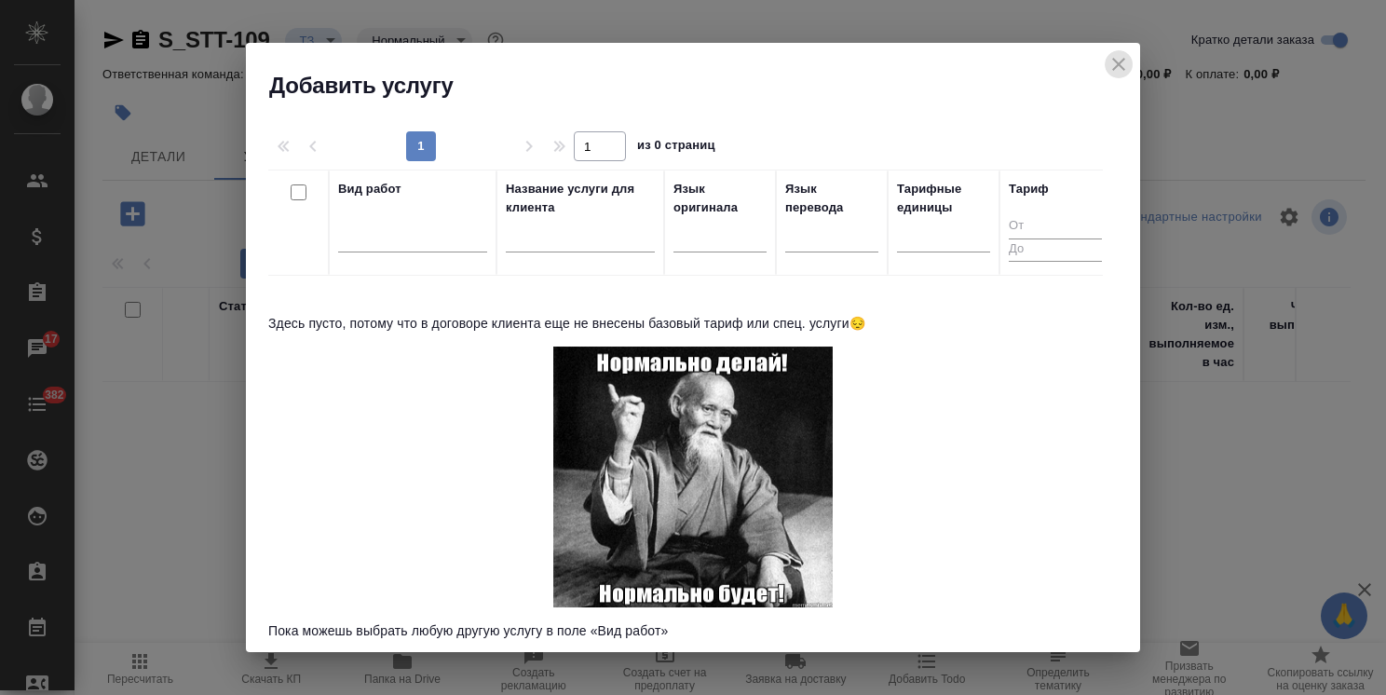
click at [1121, 64] on icon "close" at bounding box center [1119, 64] width 22 height 22
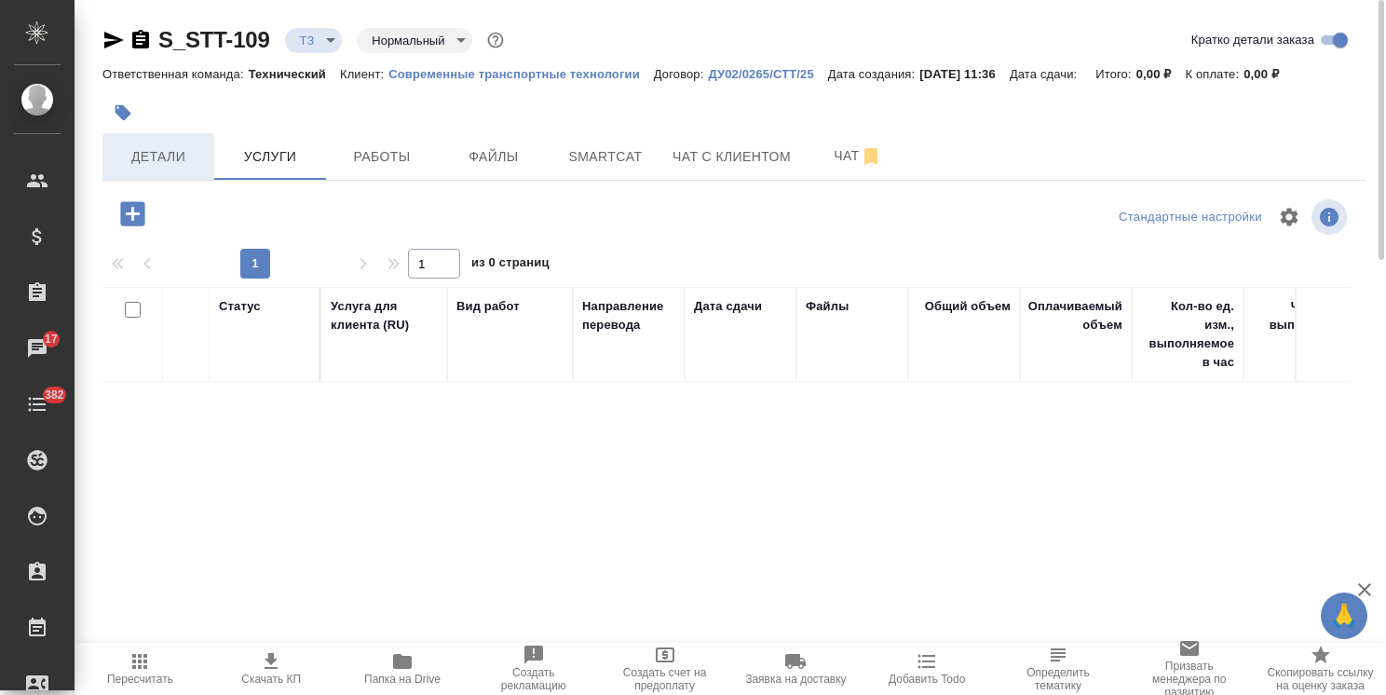
click at [186, 176] on button "Детали" at bounding box center [158, 156] width 112 height 47
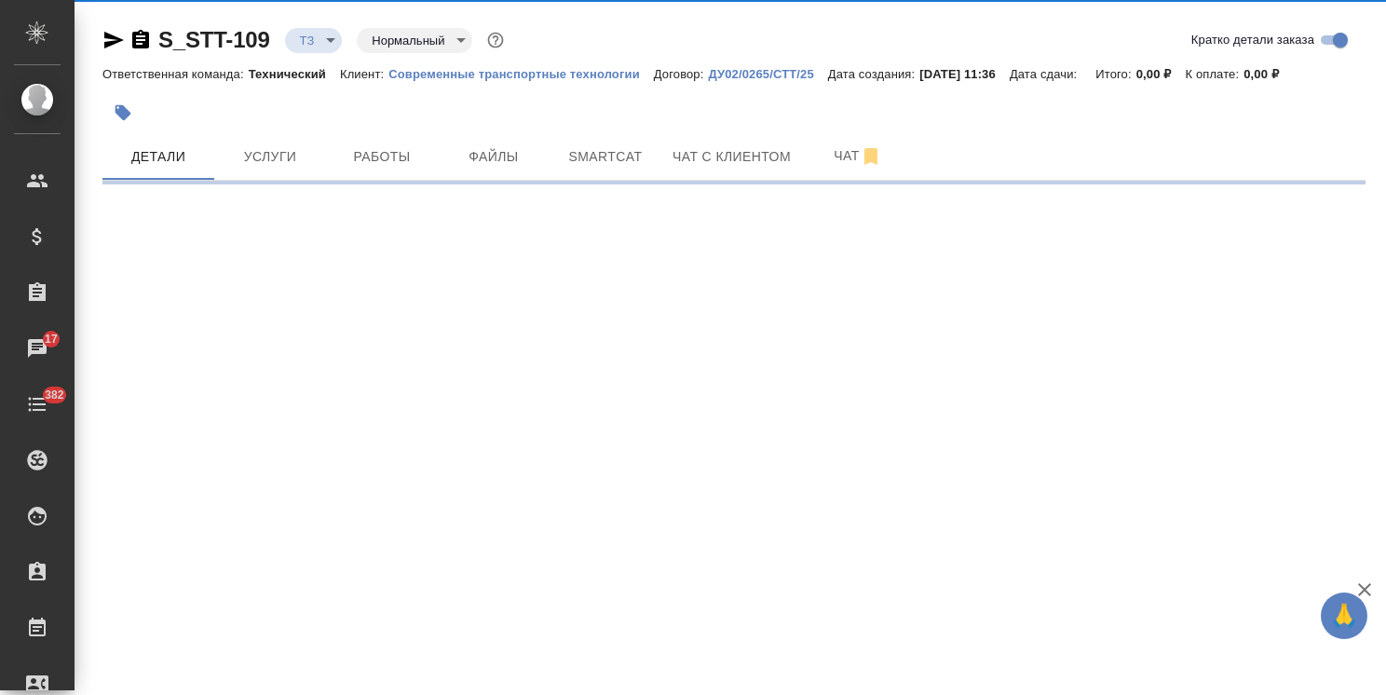
select select "RU"
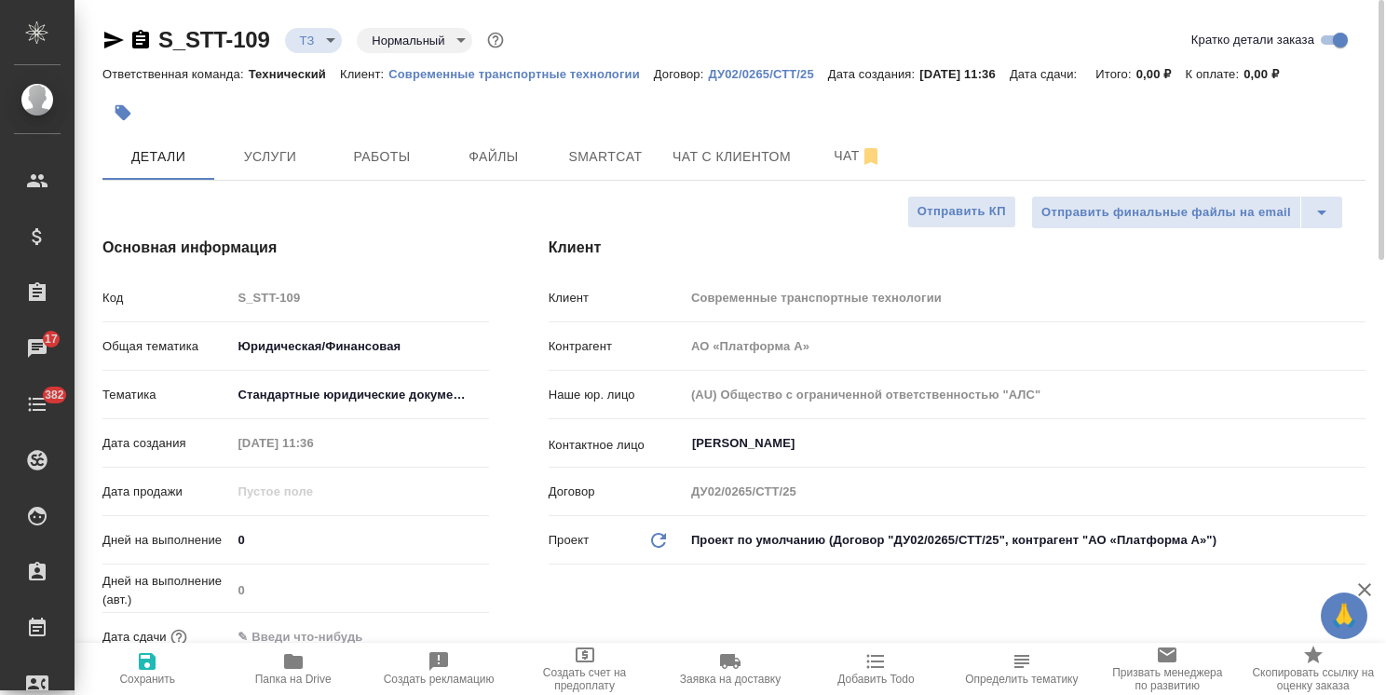
type textarea "x"
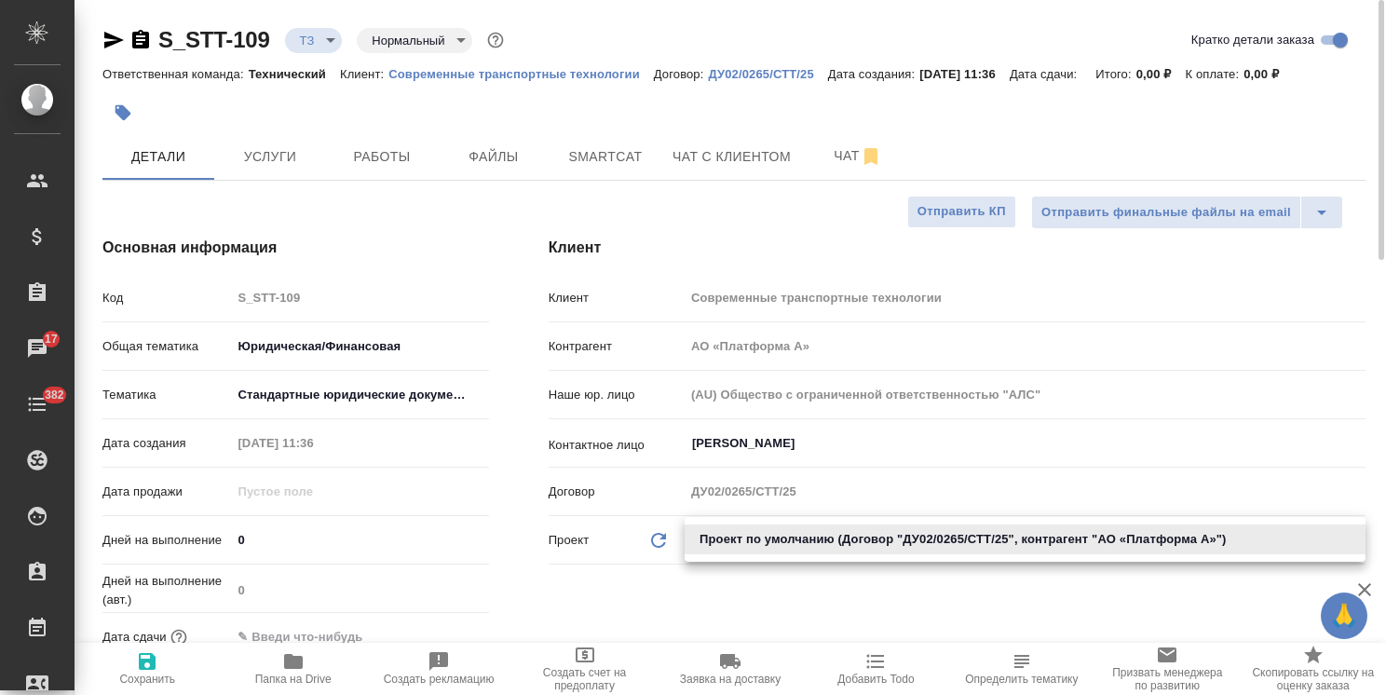
click at [836, 541] on body "🙏 .cls-1 fill:#fff; AWATERA Usmanova Olga Клиенты Спецификации Заказы 17 Чаты 3…" at bounding box center [693, 347] width 1386 height 695
click at [884, 474] on div at bounding box center [693, 347] width 1386 height 695
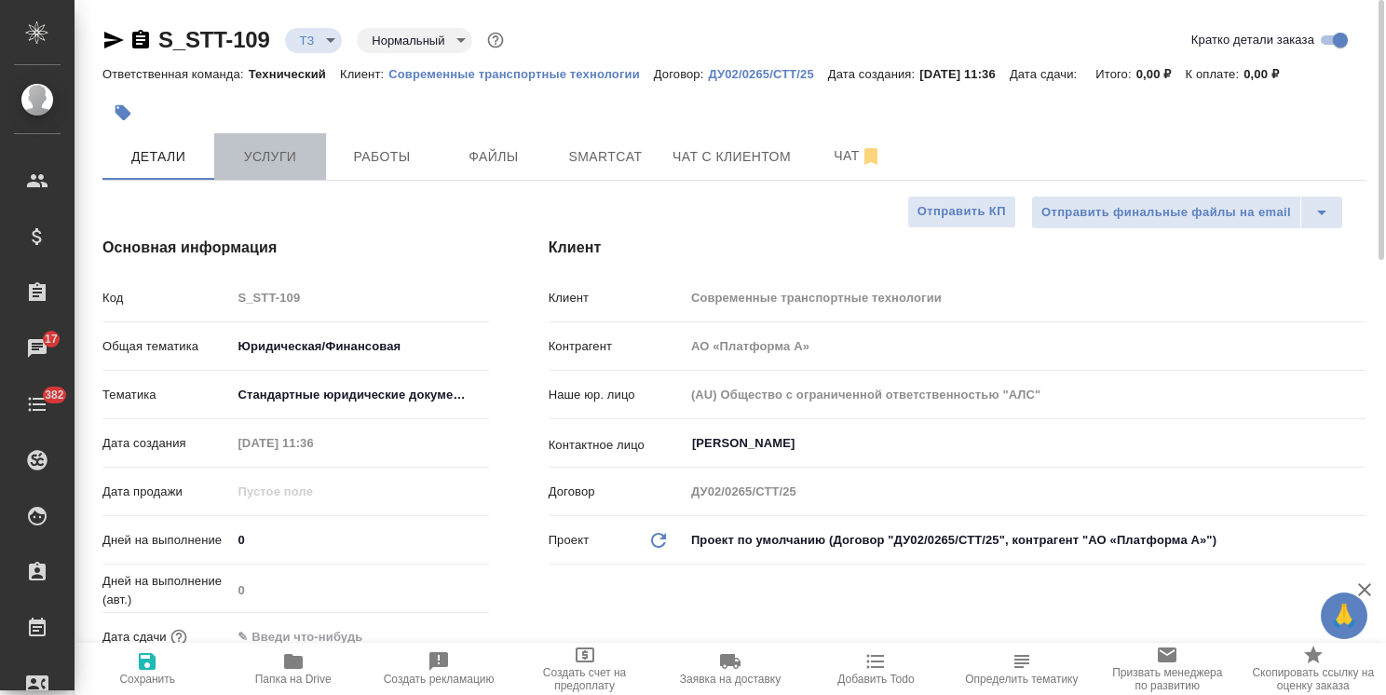
click at [303, 174] on button "Услуги" at bounding box center [270, 156] width 112 height 47
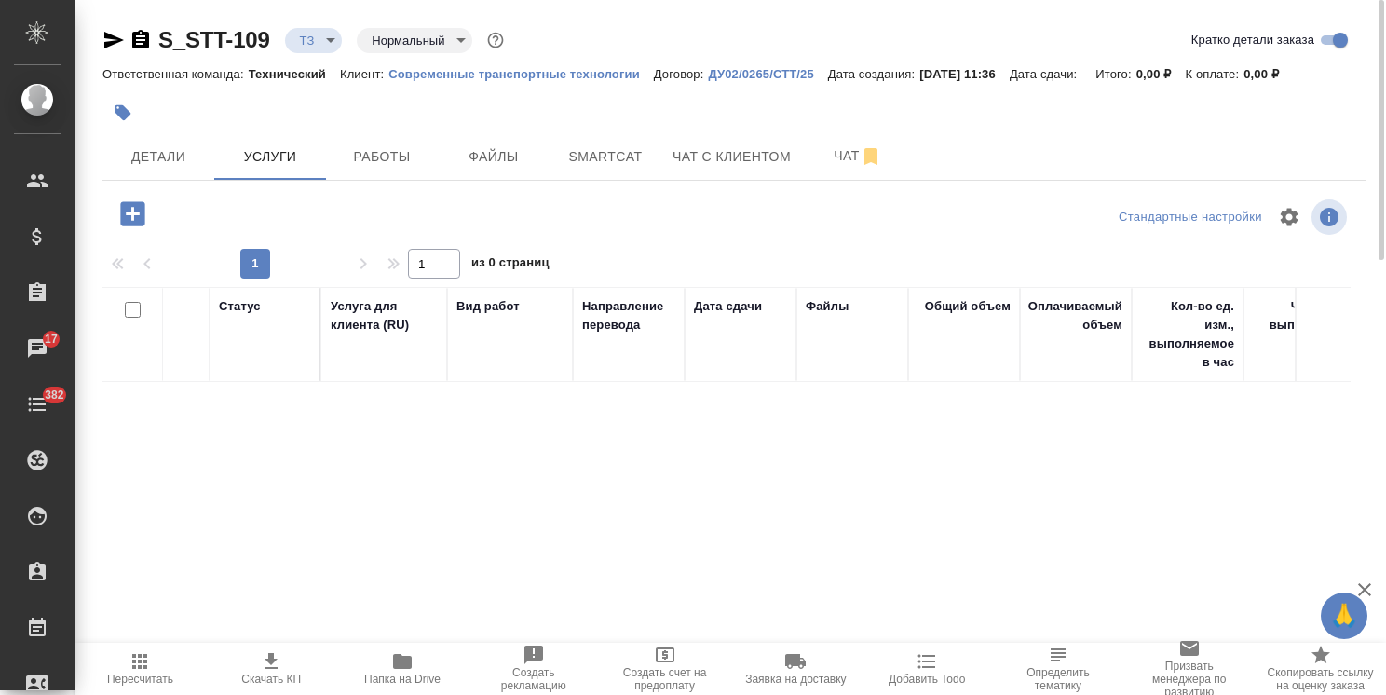
click at [736, 75] on p "ДУ02/0265/СТТ/25" at bounding box center [767, 74] width 119 height 14
click at [544, 69] on p "Современные транспортные технологии" at bounding box center [520, 74] width 265 height 14
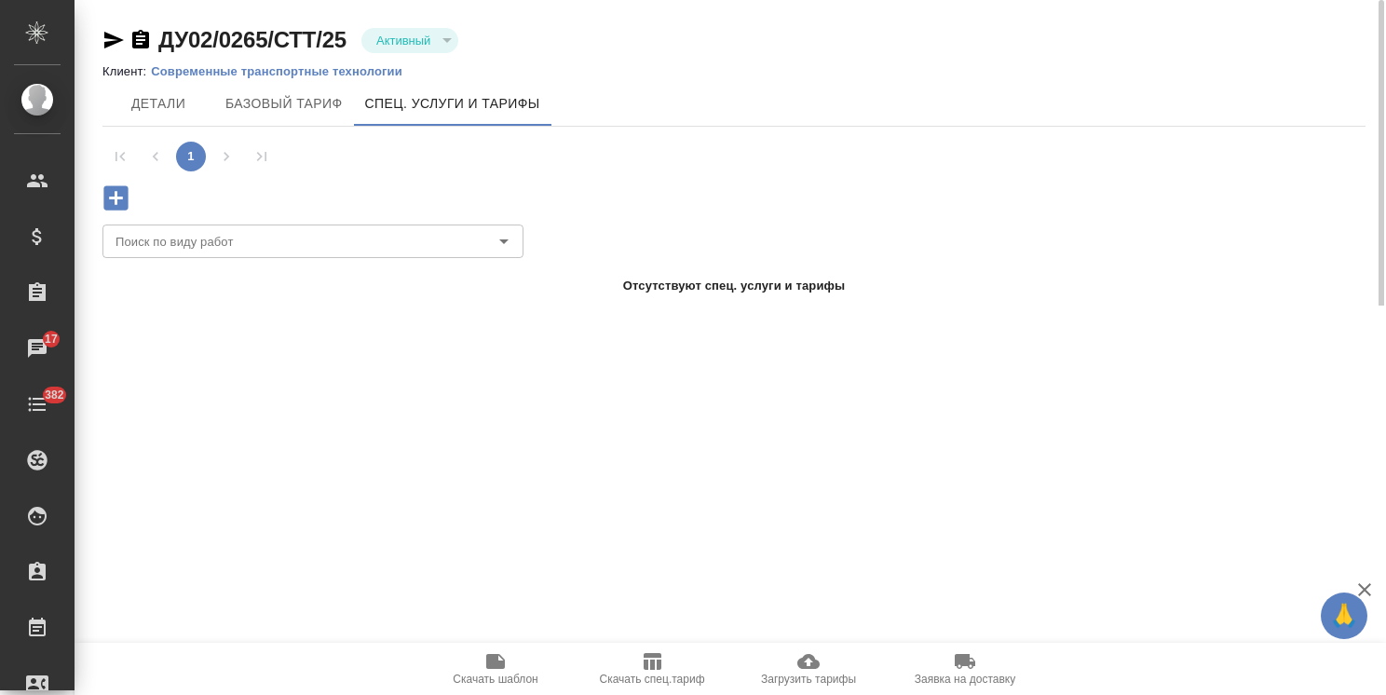
click at [88, 202] on div "ДУ02/0265/СТТ/25 Активный active Клиент: Современные транспортные технологии Де…" at bounding box center [730, 153] width 1311 height 306
click at [101, 203] on icon "button" at bounding box center [116, 198] width 33 height 33
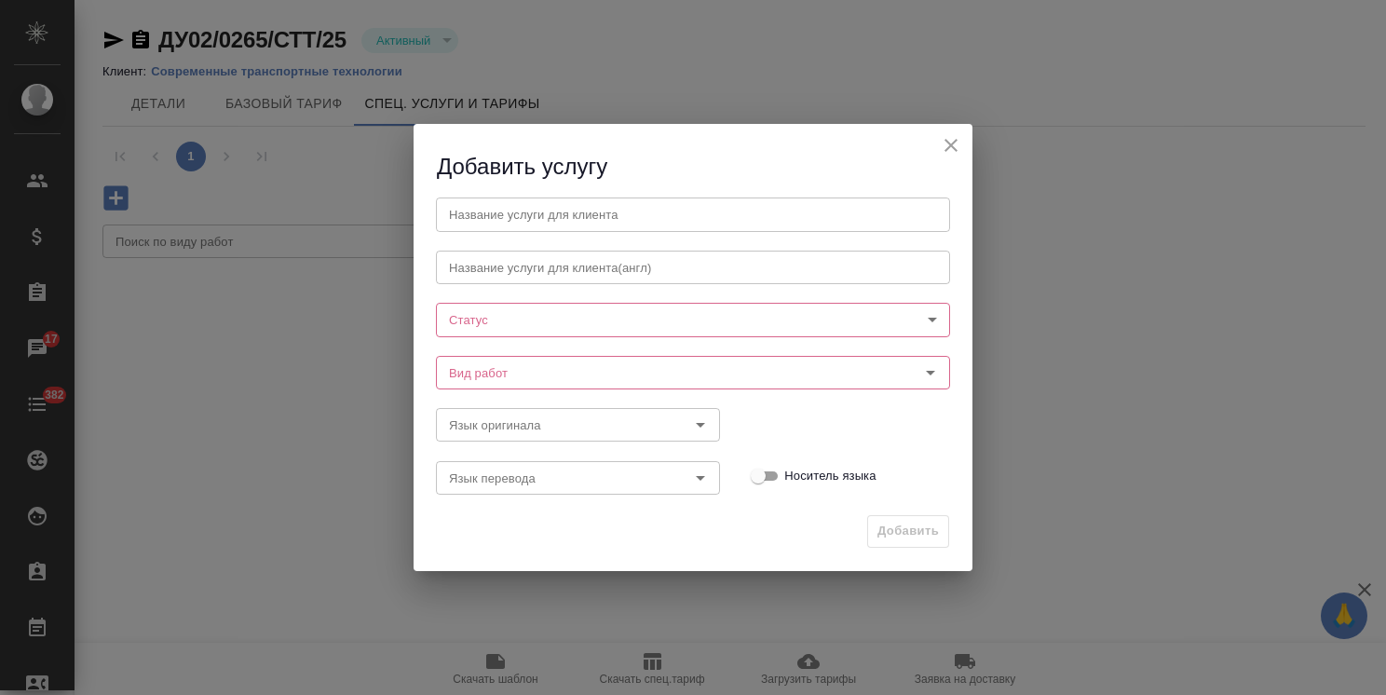
click at [541, 214] on input "text" at bounding box center [693, 214] width 514 height 34
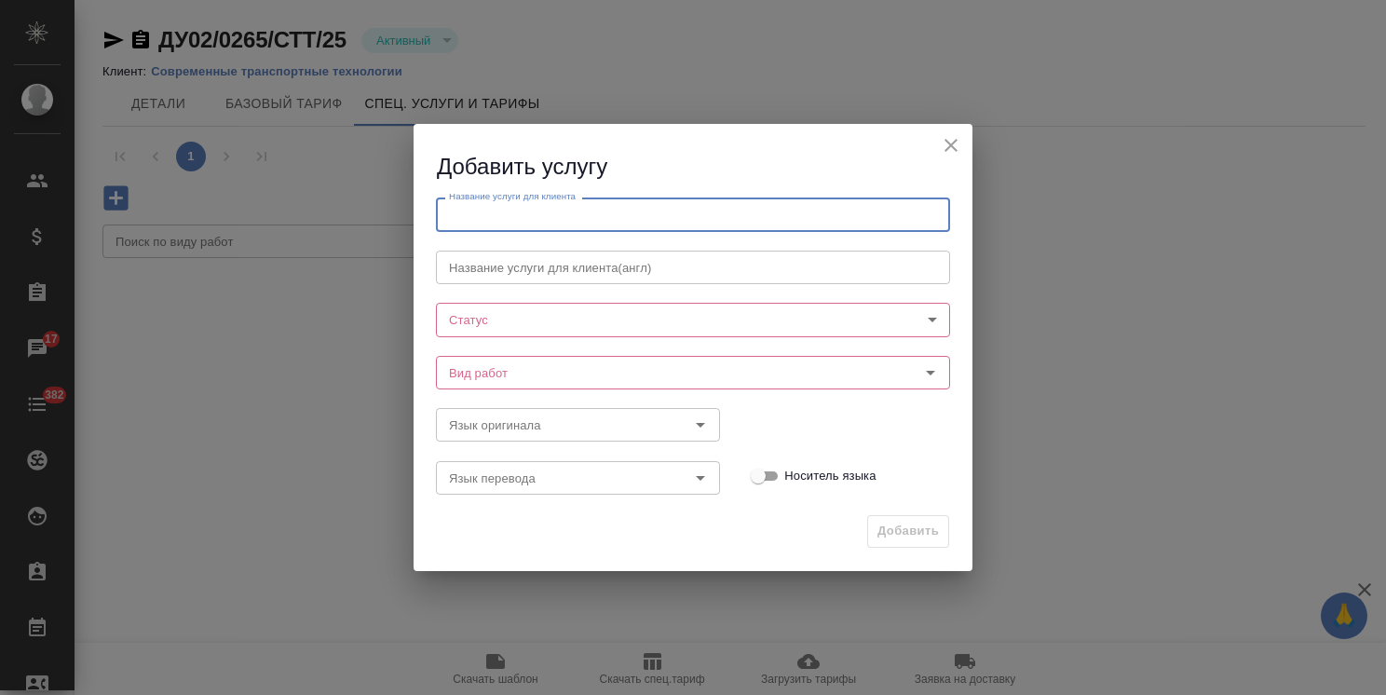
paste input "Письменный перевод с китайского языка на русский язык"
type input "Письменный перевод с китайского языка на русский язык"
click at [522, 319] on body "🙏 .cls-1 fill:#fff; AWATERA Usmanova Olga Клиенты Спецификации Заказы 17 Чаты 3…" at bounding box center [693, 347] width 1386 height 695
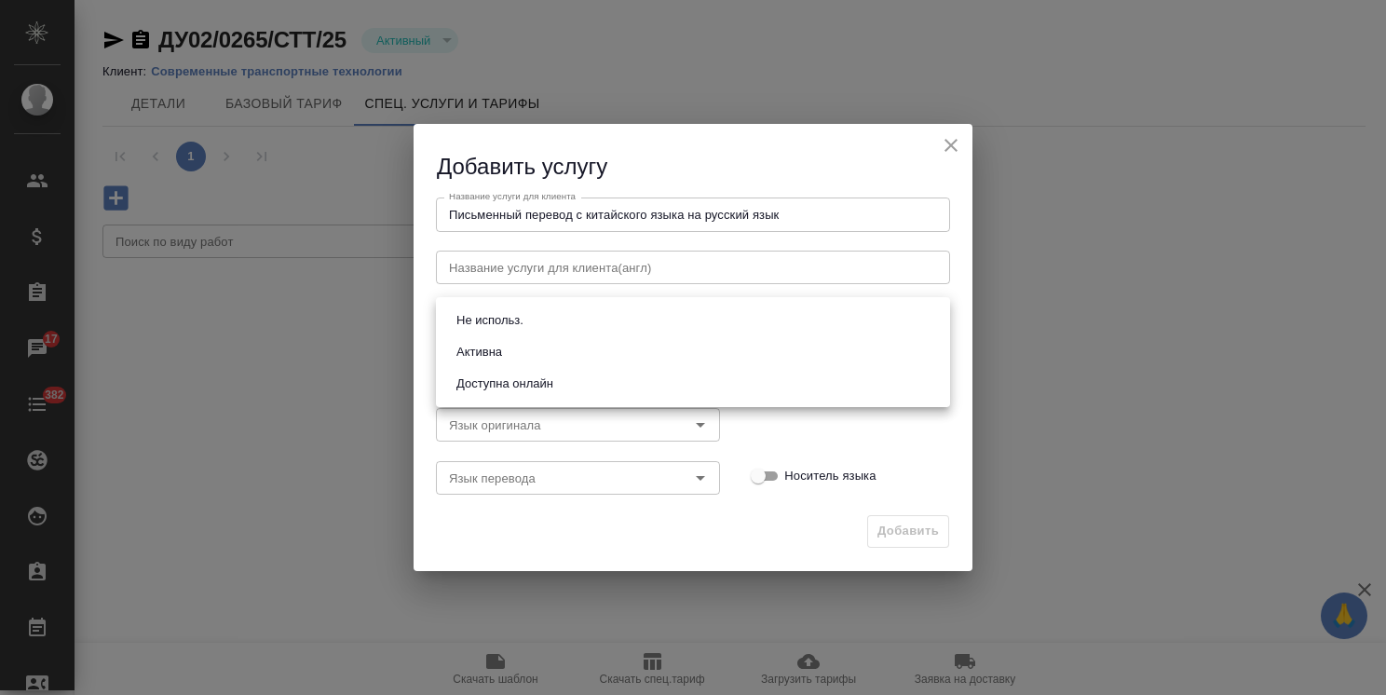
click at [612, 453] on div at bounding box center [693, 347] width 1386 height 695
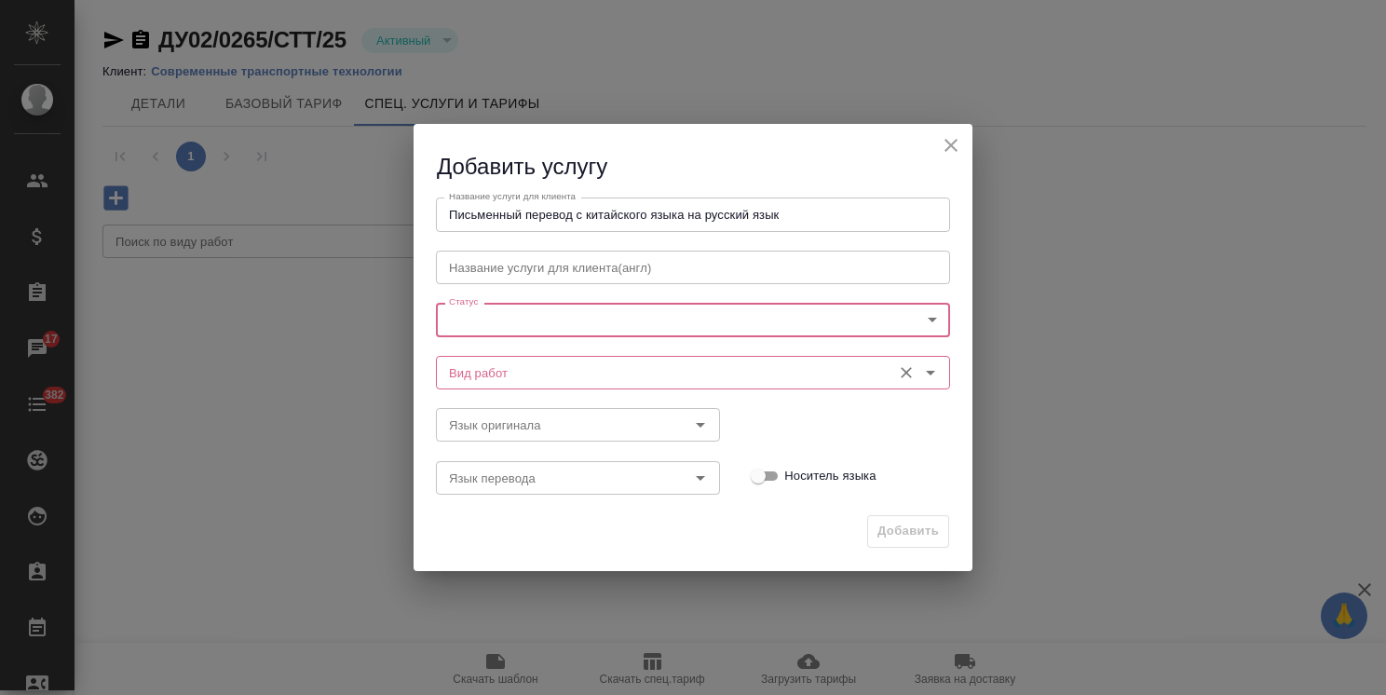
click at [516, 378] on input "Вид работ" at bounding box center [662, 372] width 441 height 22
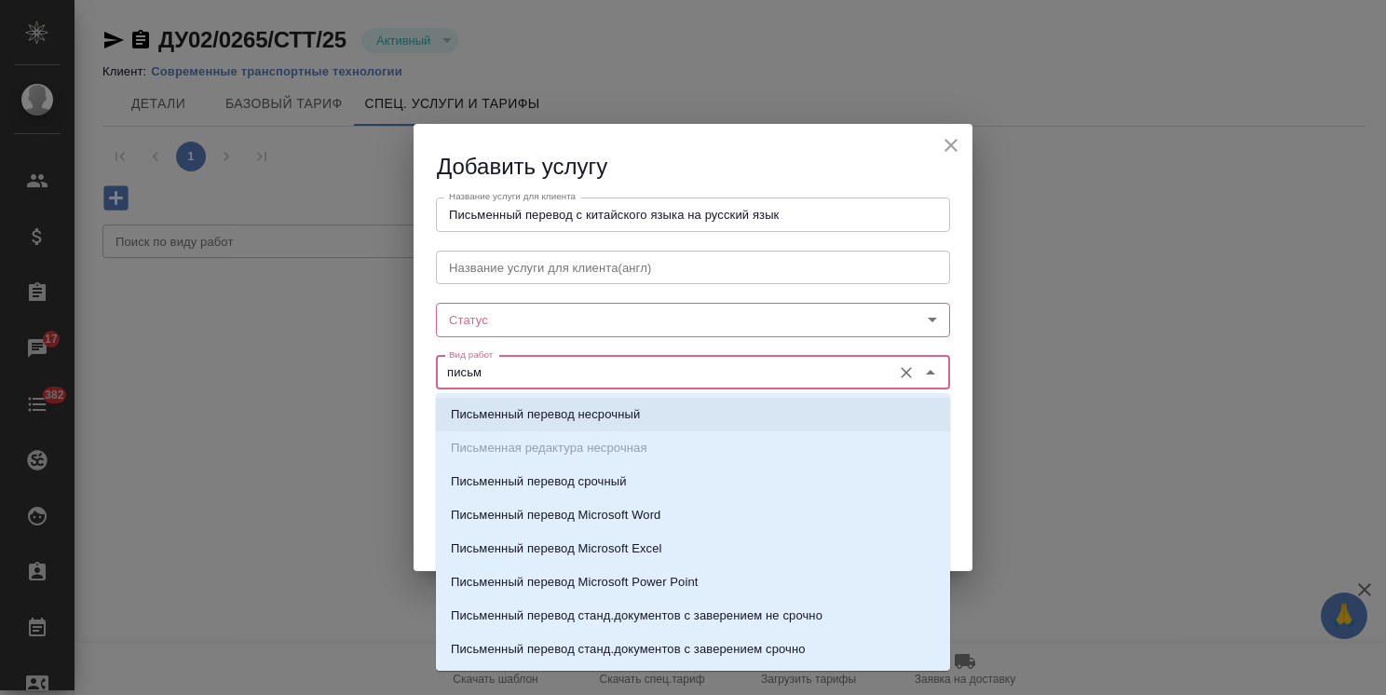
click at [573, 415] on p "Письменный перевод несрочный" at bounding box center [545, 414] width 189 height 19
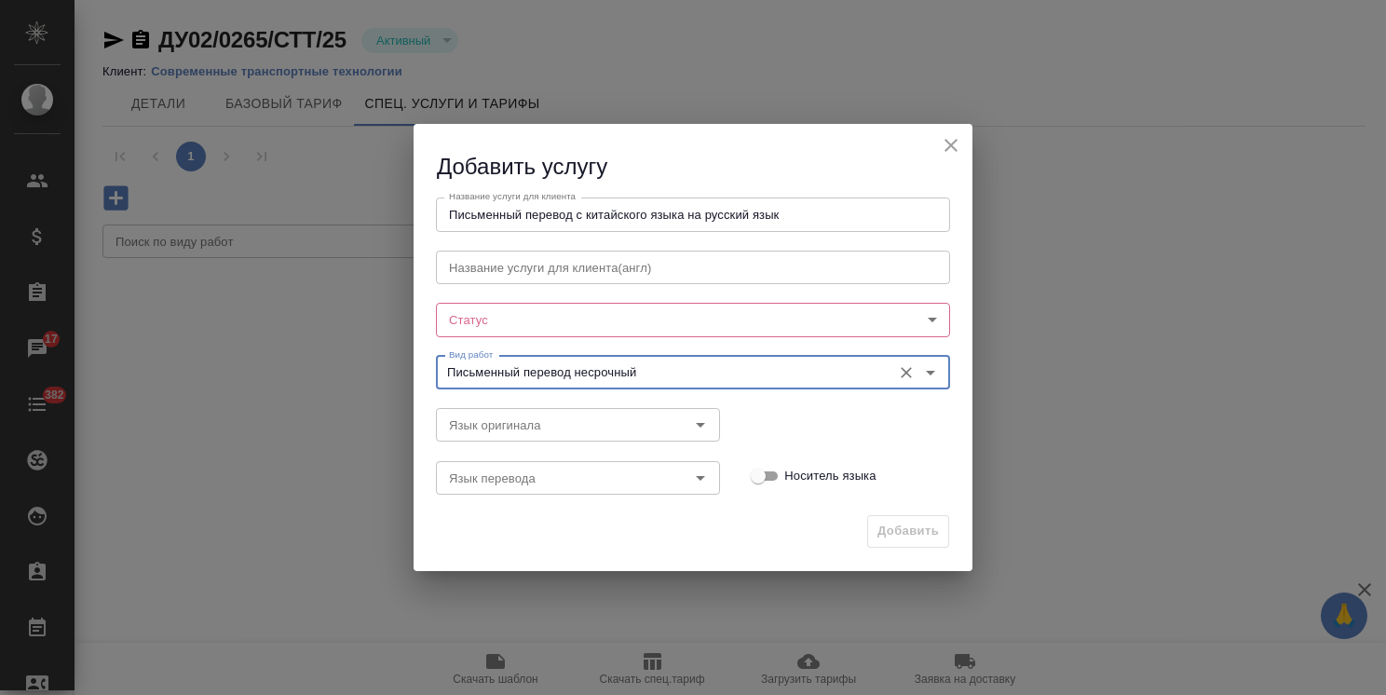
type input "Письменный перевод несрочный"
click at [516, 322] on body "🙏 .cls-1 fill:#fff; AWATERA Usmanova Olga Клиенты Спецификации Заказы 17 Чаты 3…" at bounding box center [693, 347] width 1386 height 695
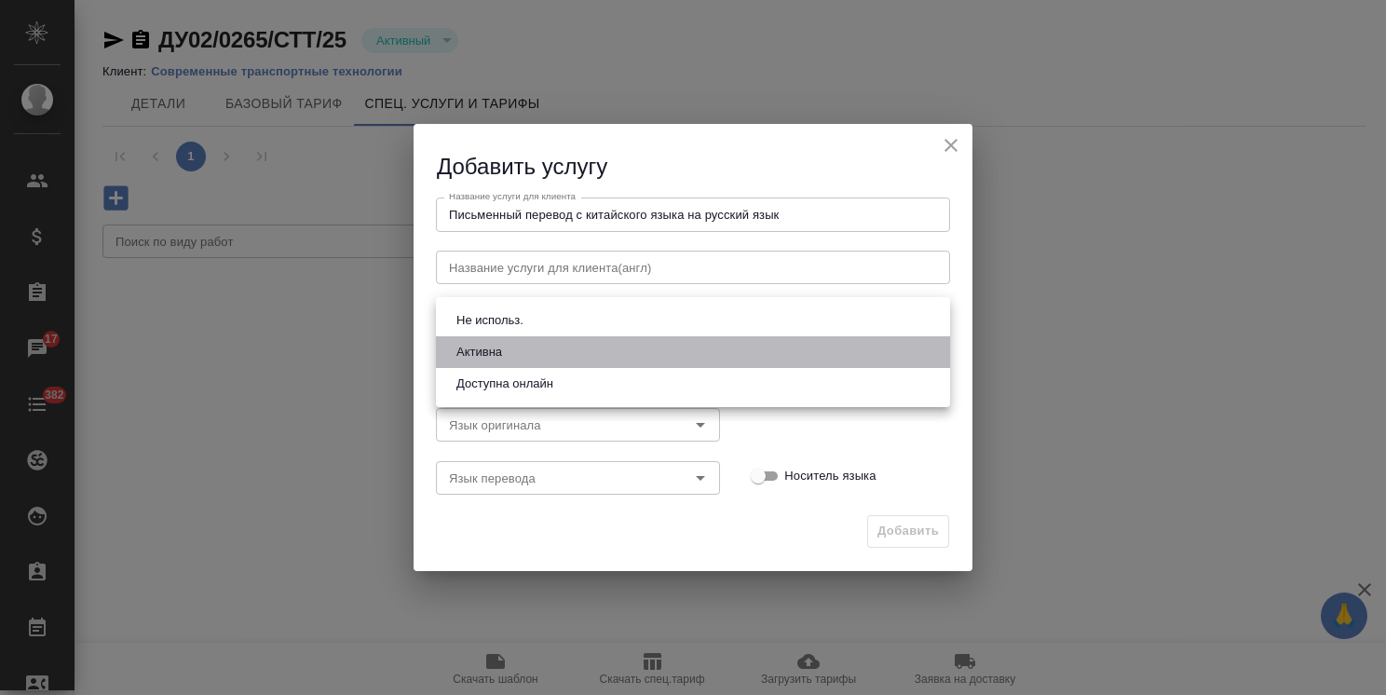
click at [505, 349] on button "Активна" at bounding box center [479, 352] width 57 height 20
type input "active"
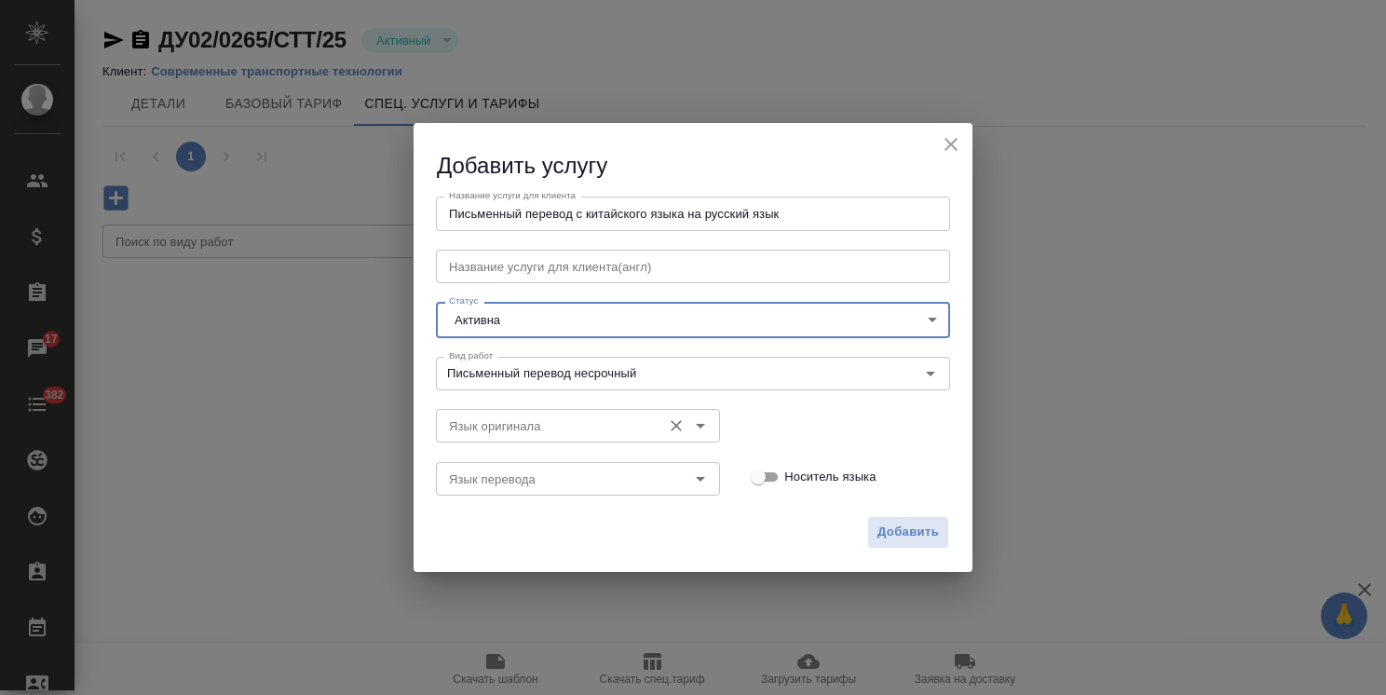
click at [503, 433] on input "Язык оригинала" at bounding box center [547, 425] width 211 height 22
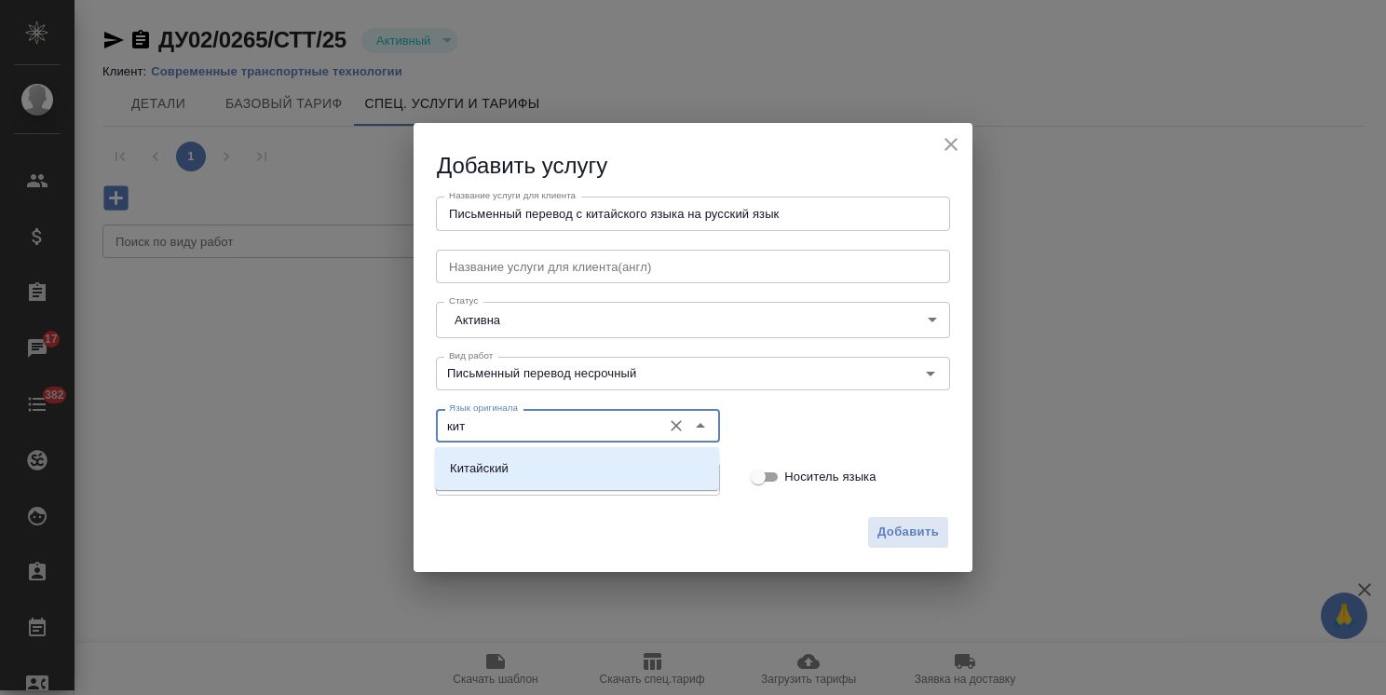
click at [496, 456] on li "Китайский" at bounding box center [577, 469] width 284 height 34
type input "Китайский"
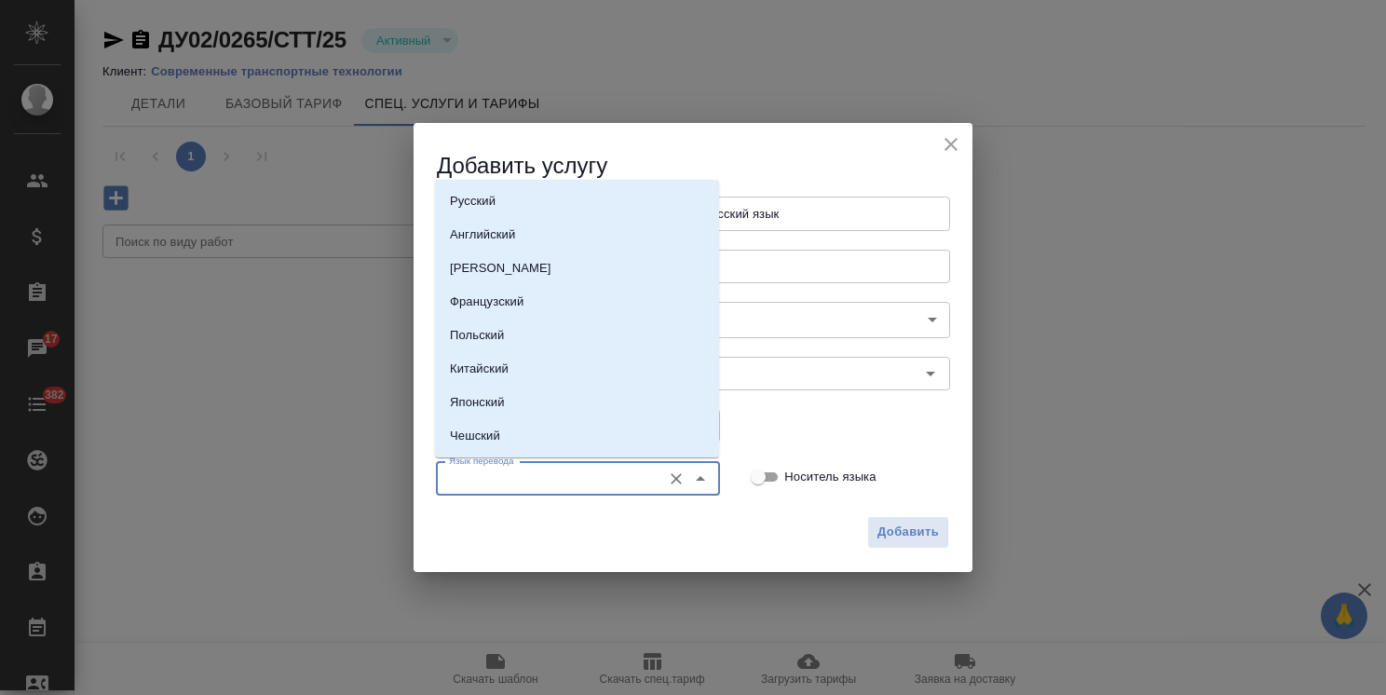
click at [488, 471] on input "Язык перевода" at bounding box center [547, 479] width 211 height 22
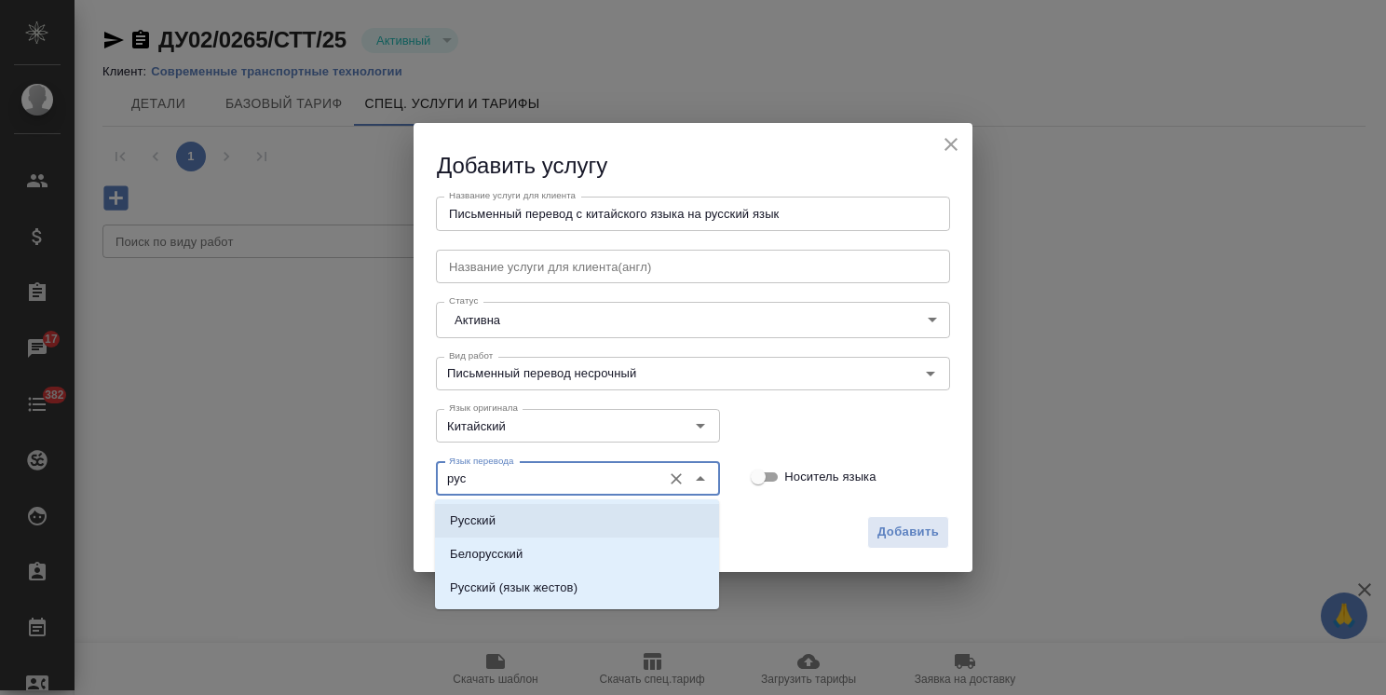
click at [534, 527] on li "Русский" at bounding box center [577, 521] width 284 height 34
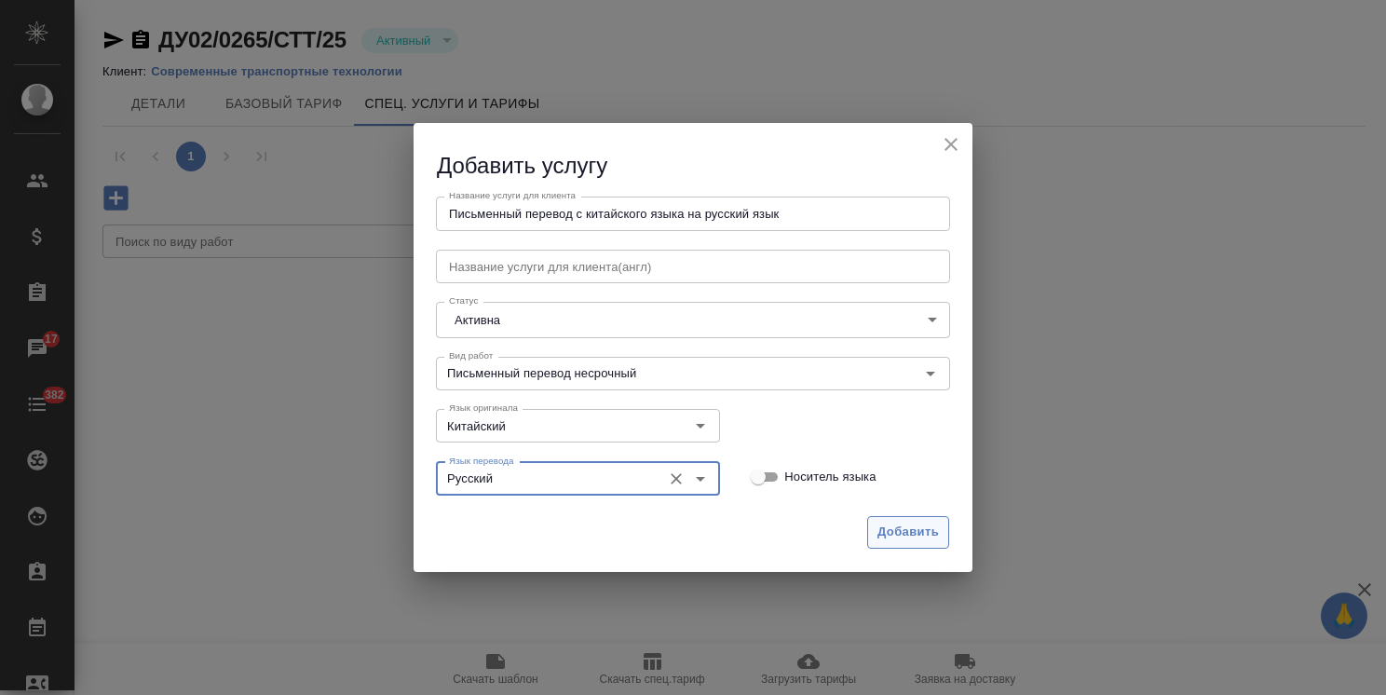
type input "Русский"
click at [917, 535] on span "Добавить" at bounding box center [907, 532] width 61 height 21
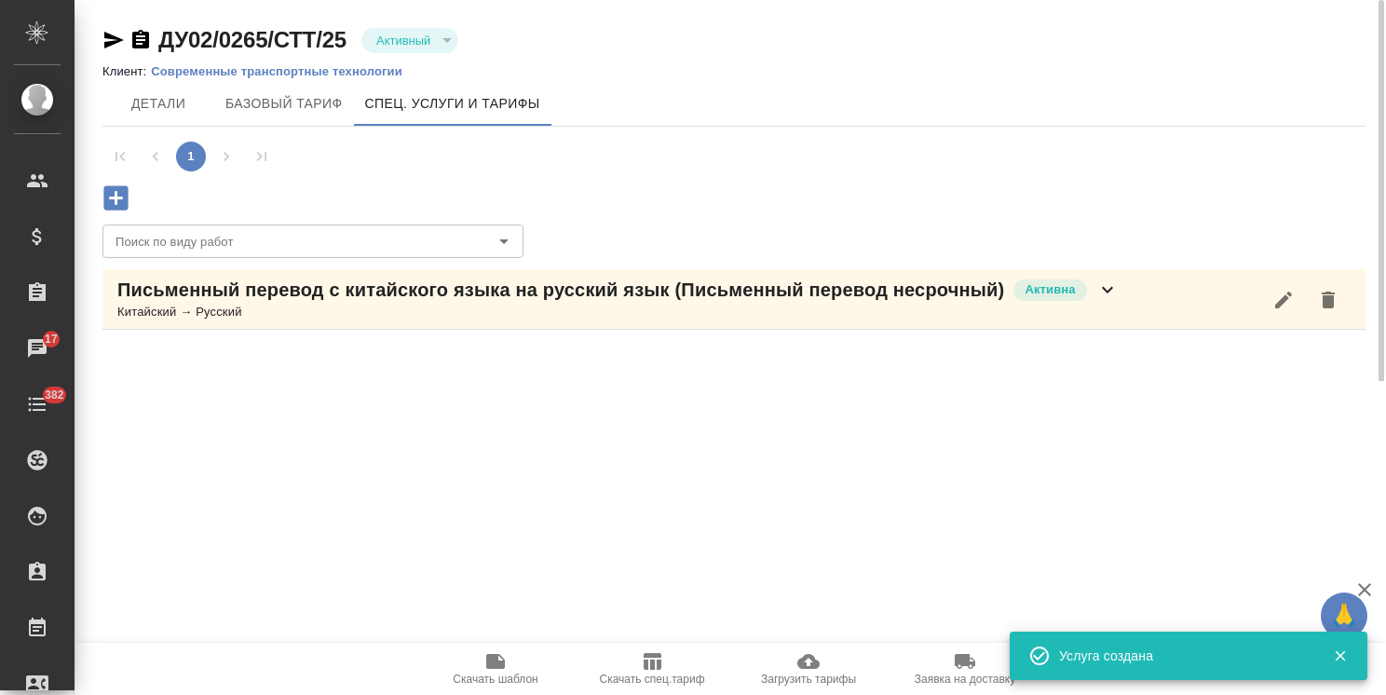
click at [1284, 310] on icon "button" at bounding box center [1283, 300] width 22 height 22
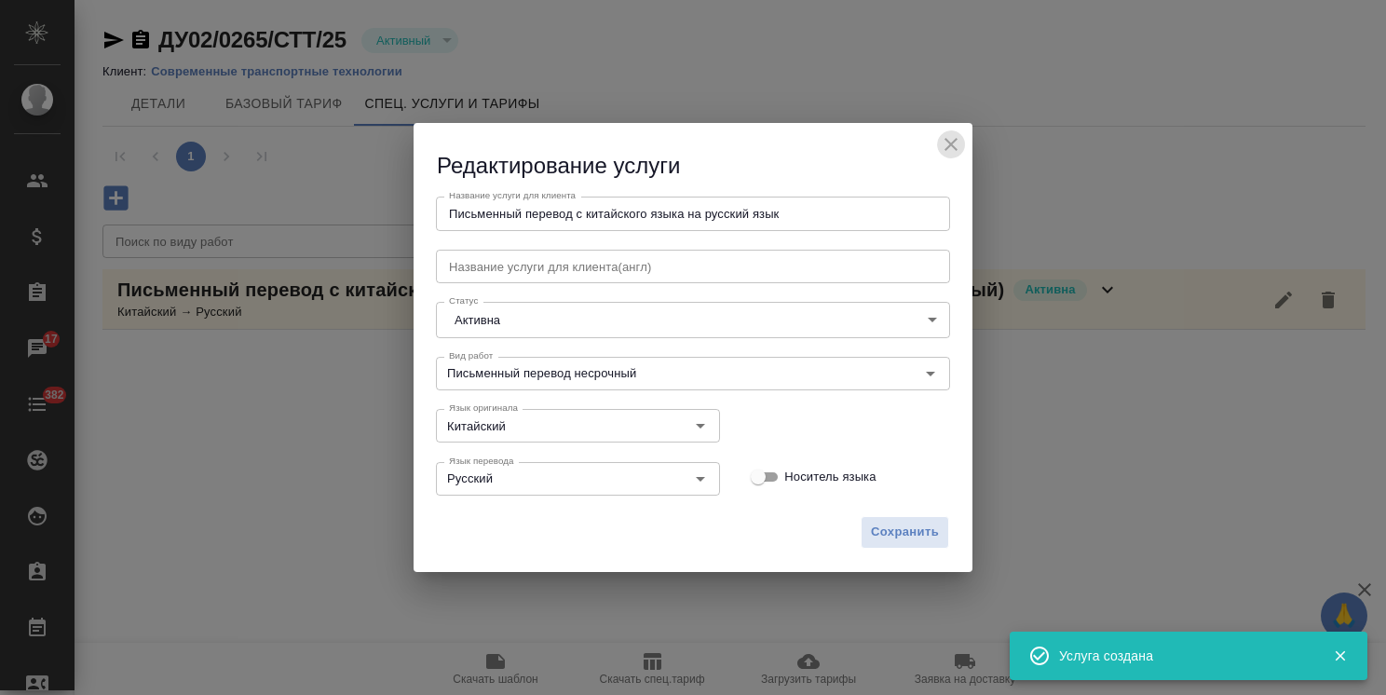
click at [956, 143] on icon "close" at bounding box center [951, 144] width 22 height 22
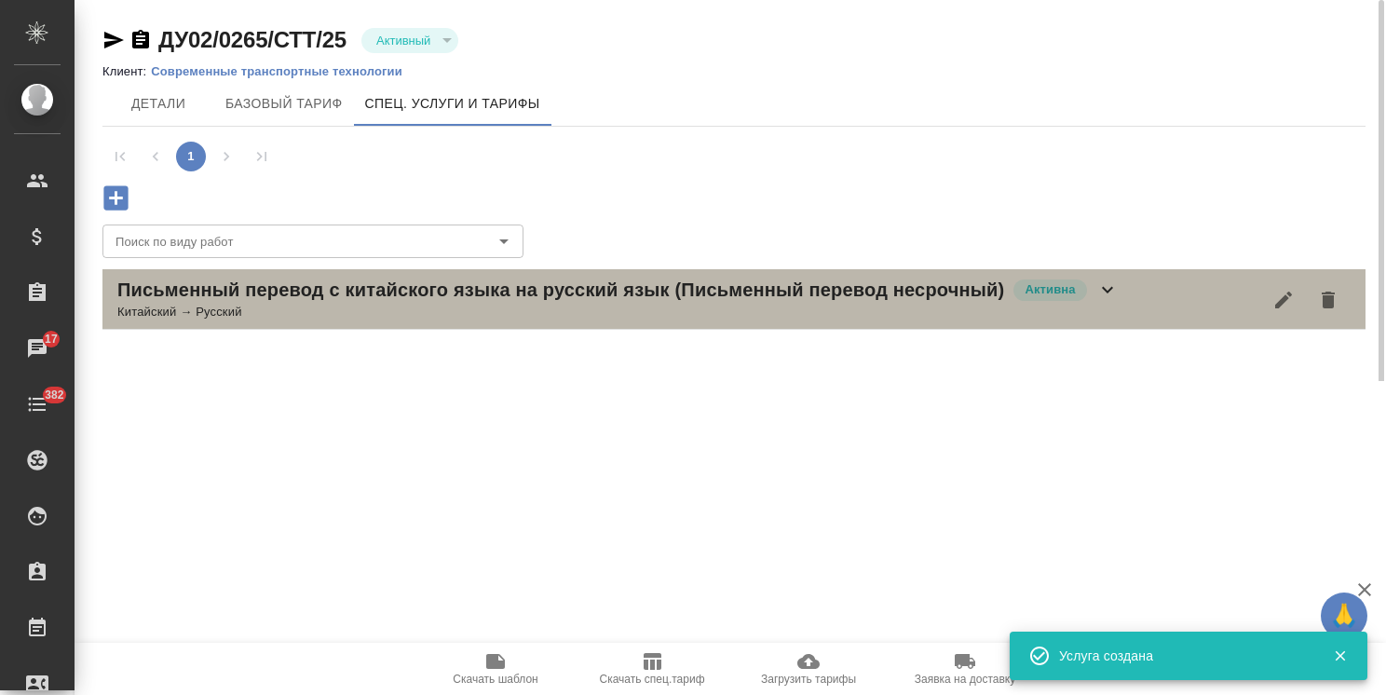
click at [1112, 285] on icon at bounding box center [1107, 290] width 22 height 22
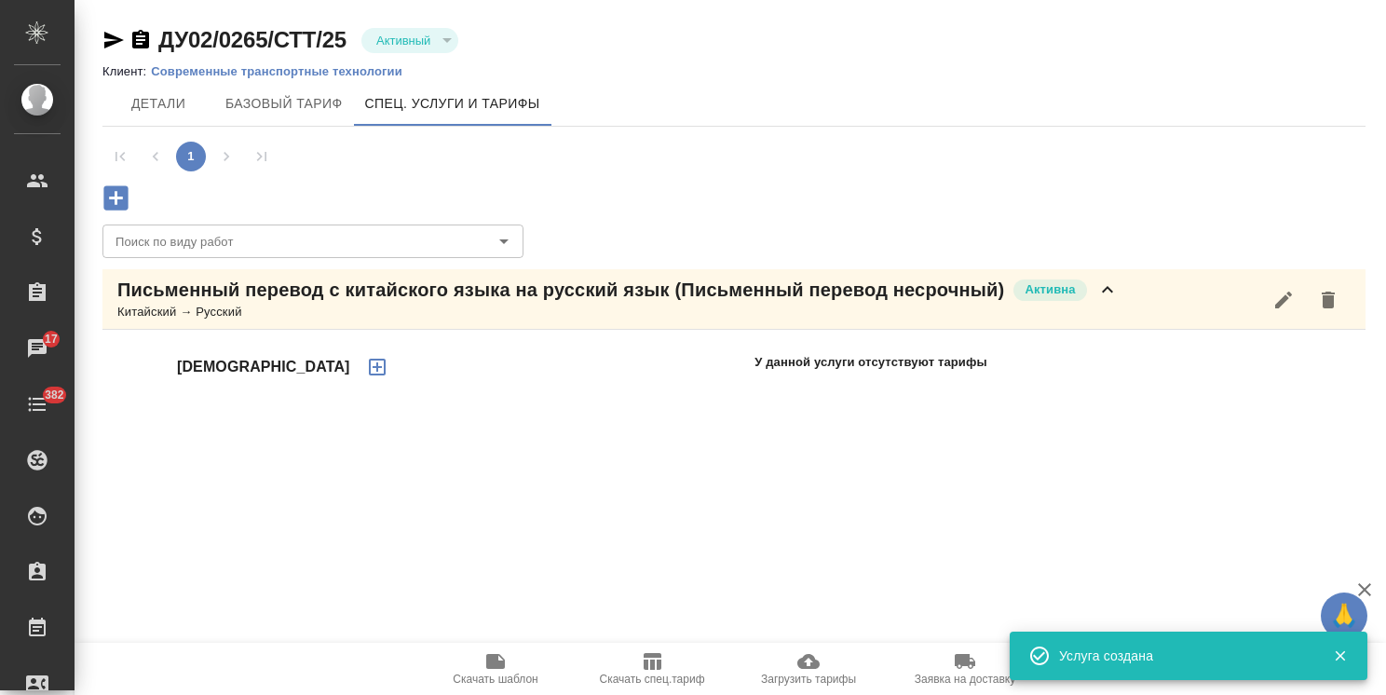
click at [1286, 301] on icon "button" at bounding box center [1283, 300] width 22 height 22
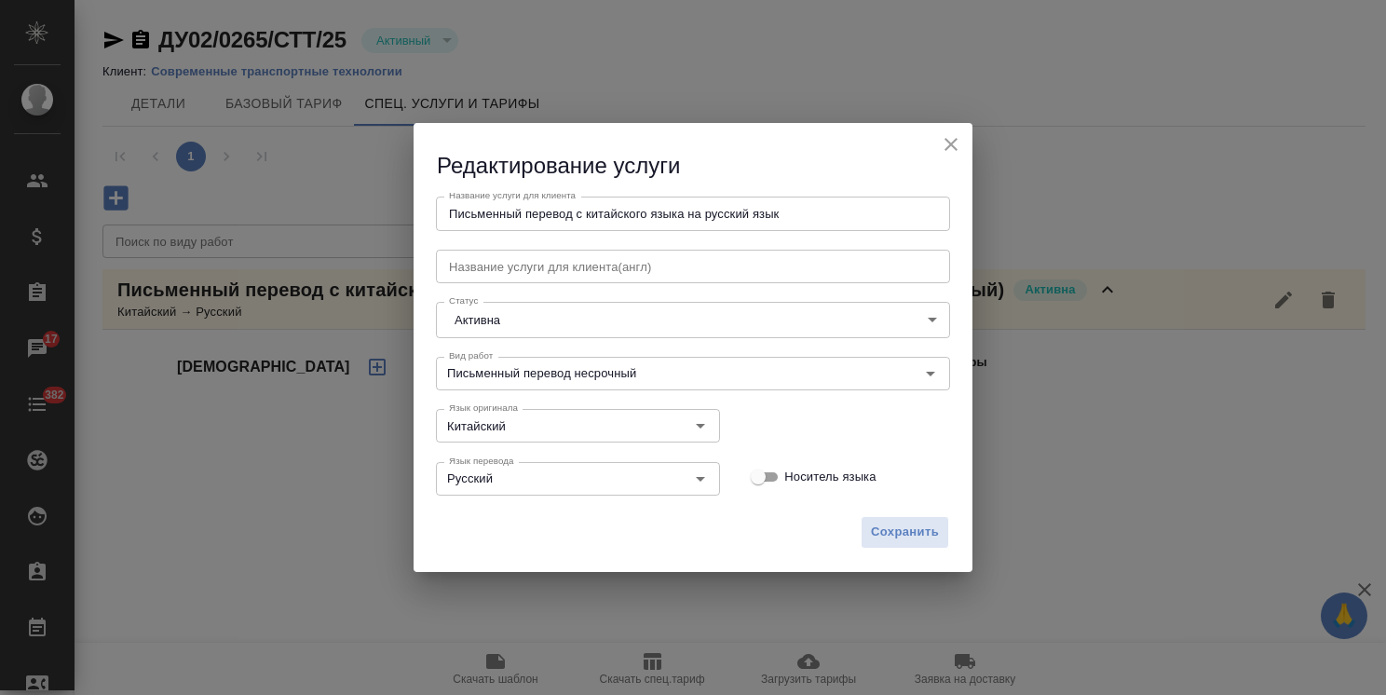
click at [946, 149] on icon "close" at bounding box center [951, 144] width 13 height 13
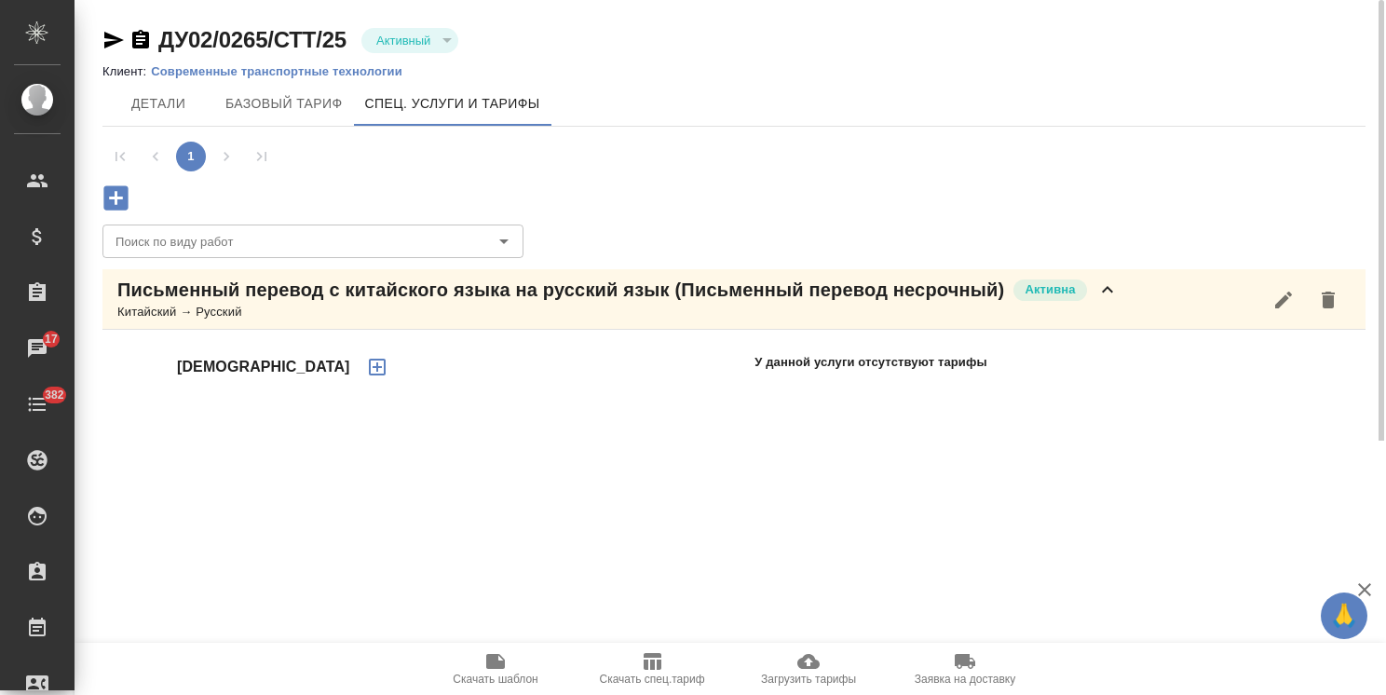
click at [366, 363] on icon "button" at bounding box center [377, 367] width 22 height 22
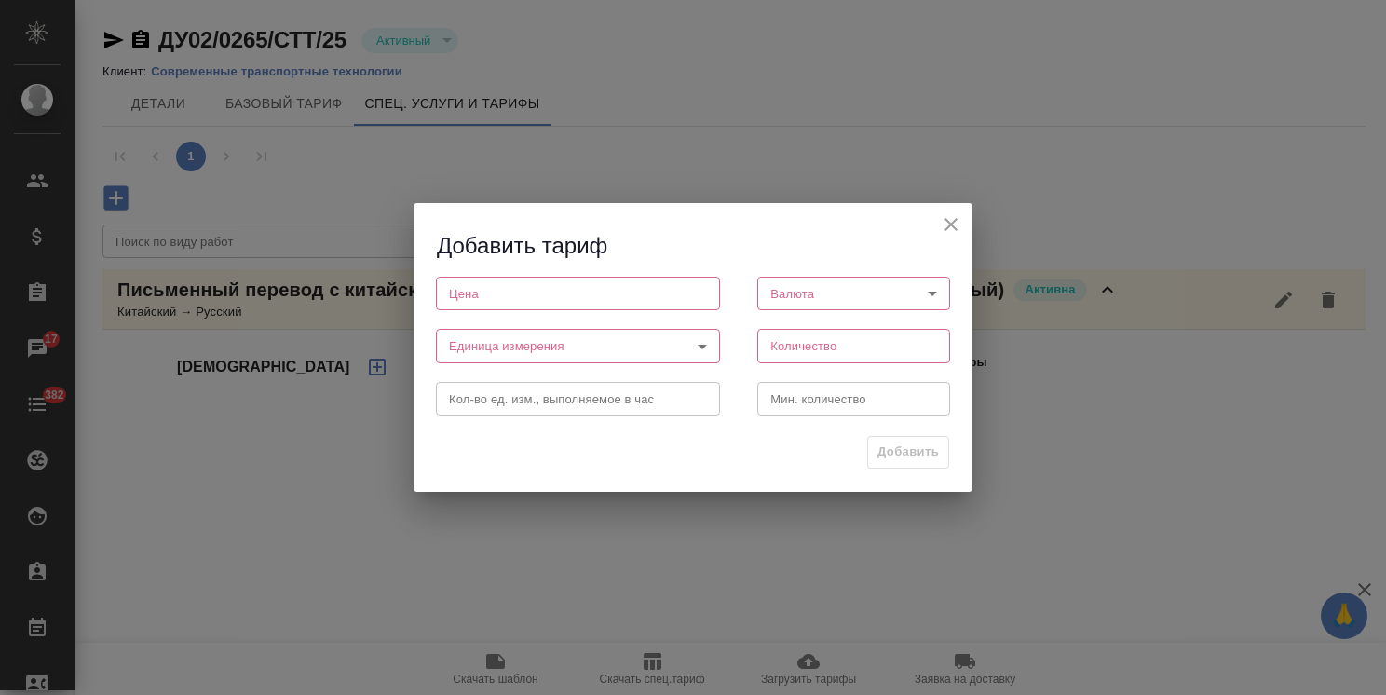
click at [519, 298] on input "number" at bounding box center [578, 294] width 284 height 34
paste input "585"
type input "585"
click at [783, 292] on body "🙏 .cls-1 fill:#fff; AWATERA Usmanova Olga Клиенты Спецификации Заказы 17 Чаты 3…" at bounding box center [693, 347] width 1386 height 695
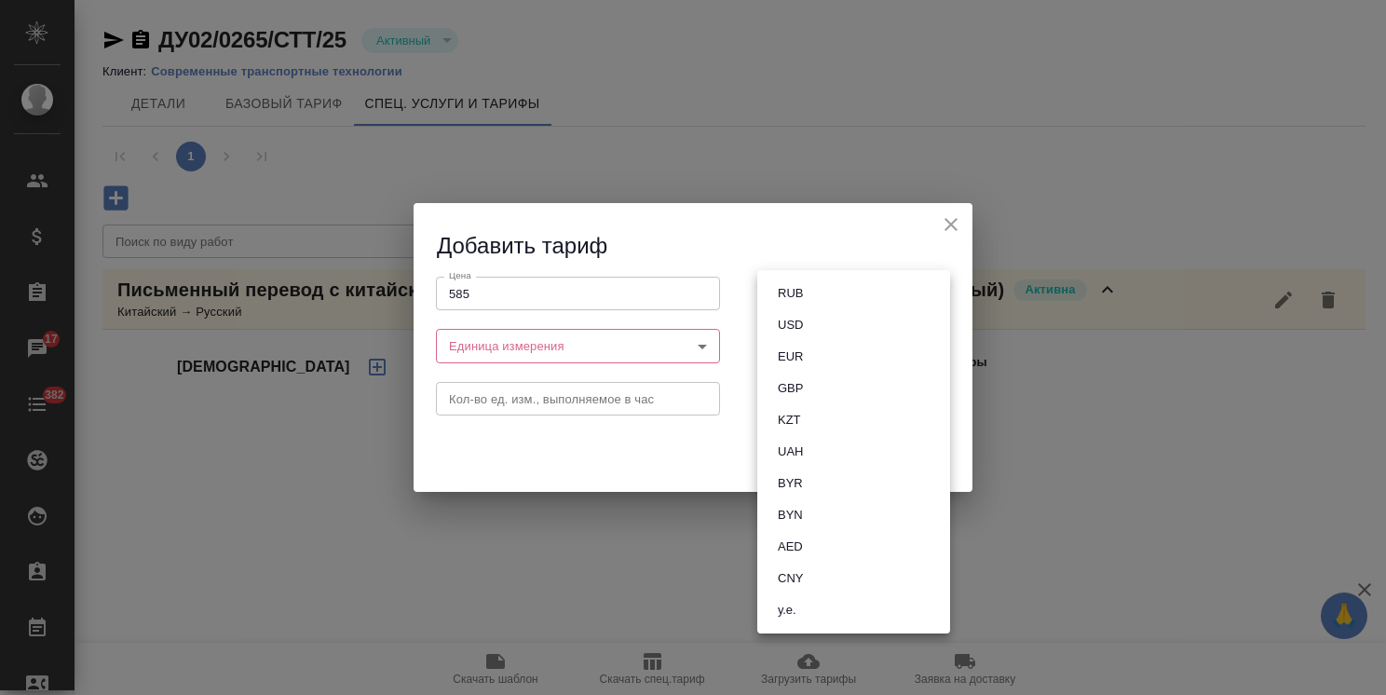
drag, startPoint x: 804, startPoint y: 296, endPoint x: 831, endPoint y: 266, distance: 40.2
click at [804, 294] on button "RUB" at bounding box center [790, 293] width 36 height 20
type input "RUB"
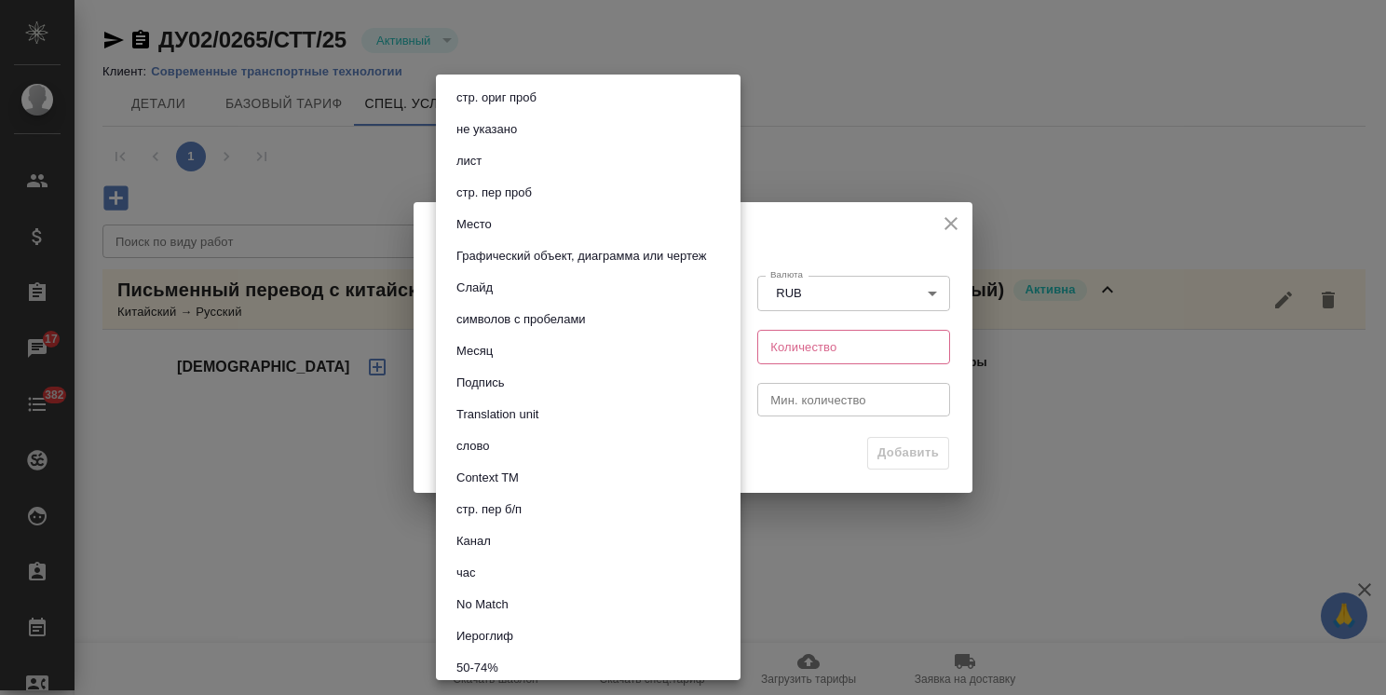
click at [550, 360] on body "🙏 .cls-1 fill:#fff; AWATERA Usmanova Olga Клиенты Спецификации Заказы 17 Чаты 3…" at bounding box center [693, 347] width 1386 height 695
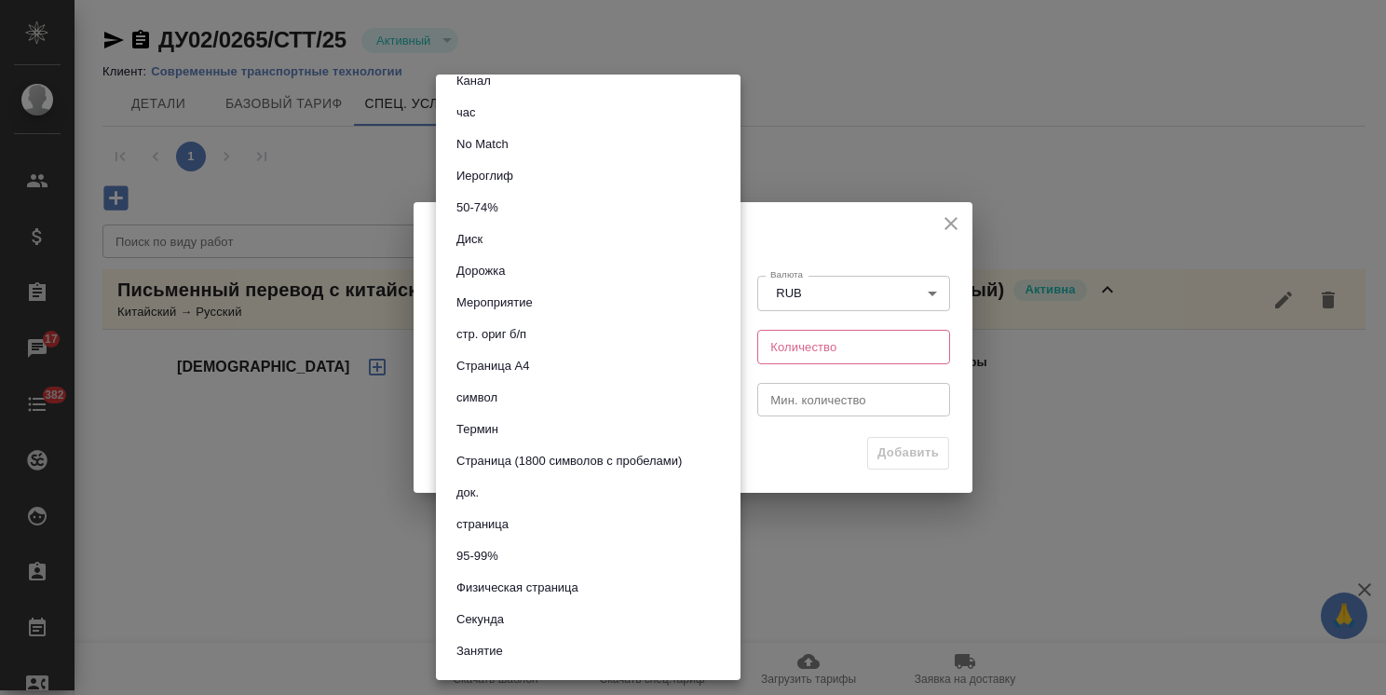
scroll to position [475, 0]
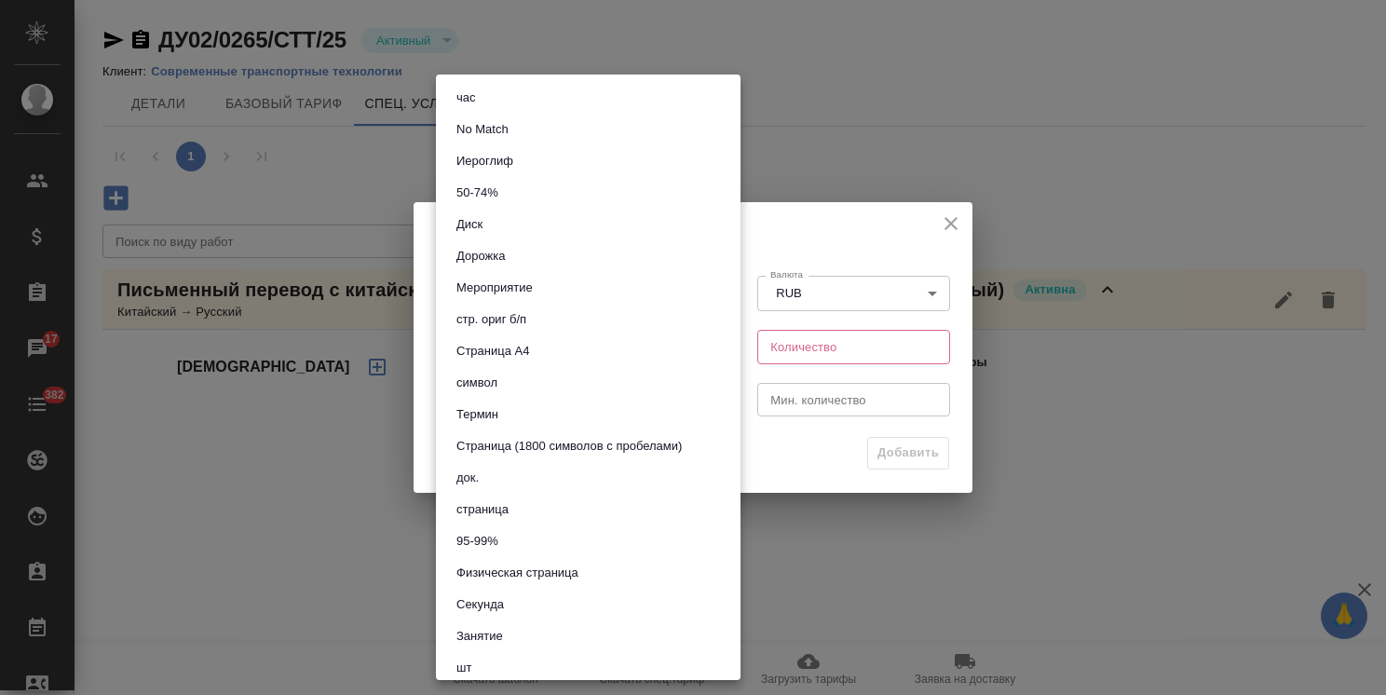
click at [658, 434] on li "Страница (1800 символов с пробелами)" at bounding box center [588, 446] width 305 height 32
type input "5f4634783cfbf259794cc07c"
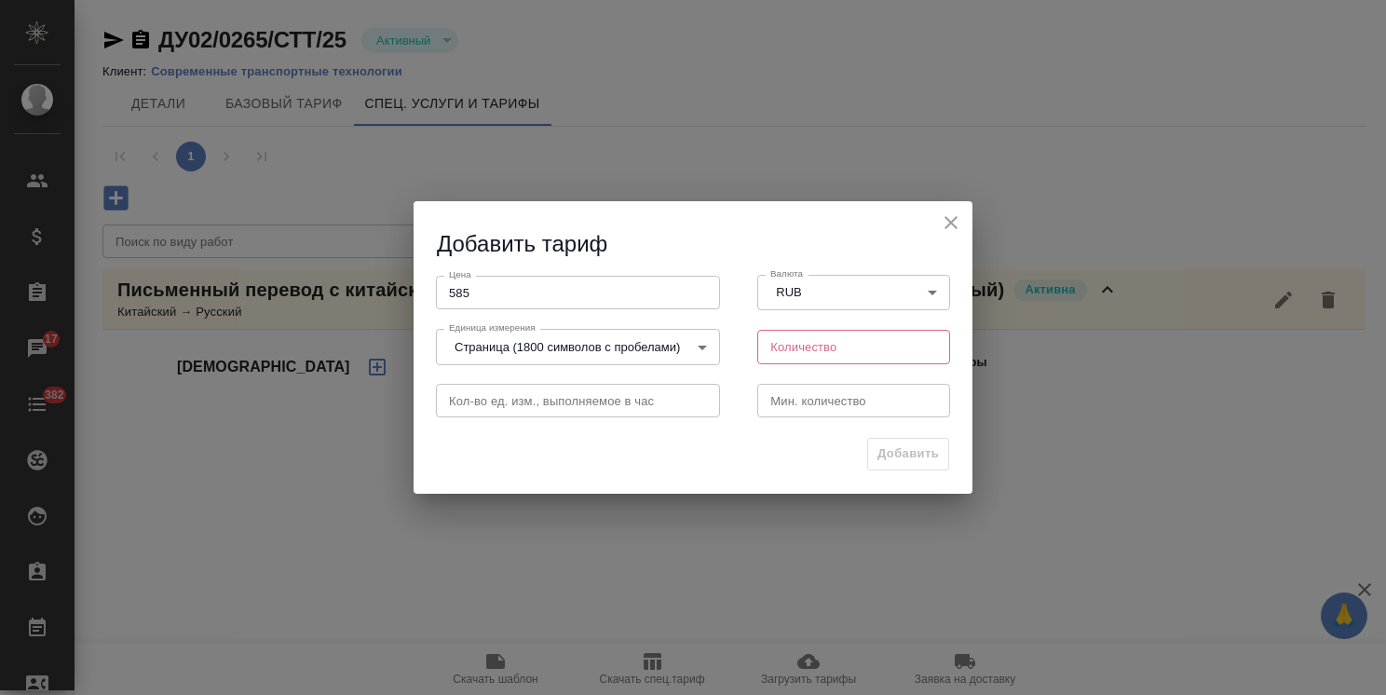
click at [801, 351] on input "number" at bounding box center [853, 347] width 193 height 34
type input "1"
click at [906, 455] on span "Добавить" at bounding box center [907, 453] width 61 height 21
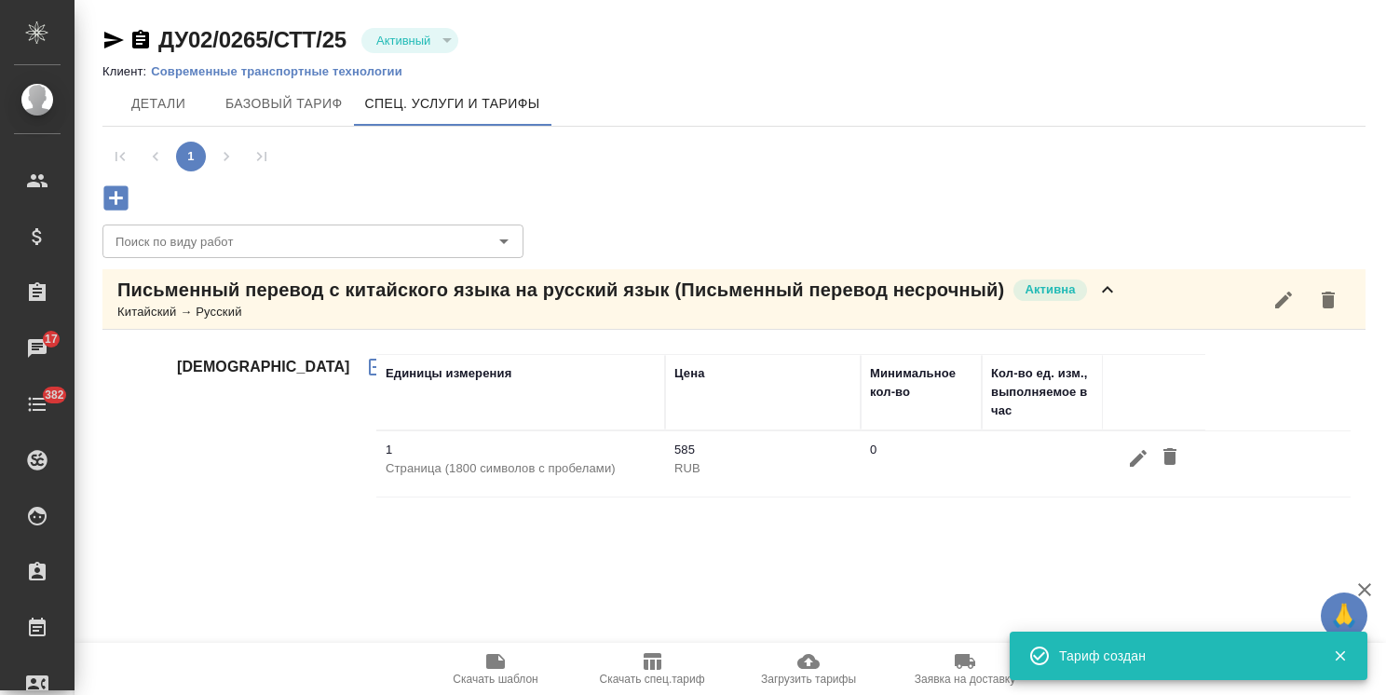
click at [1094, 286] on div "Письменный перевод с китайского языка на русский язык (Письменный перевод несро…" at bounding box center [617, 290] width 1001 height 26
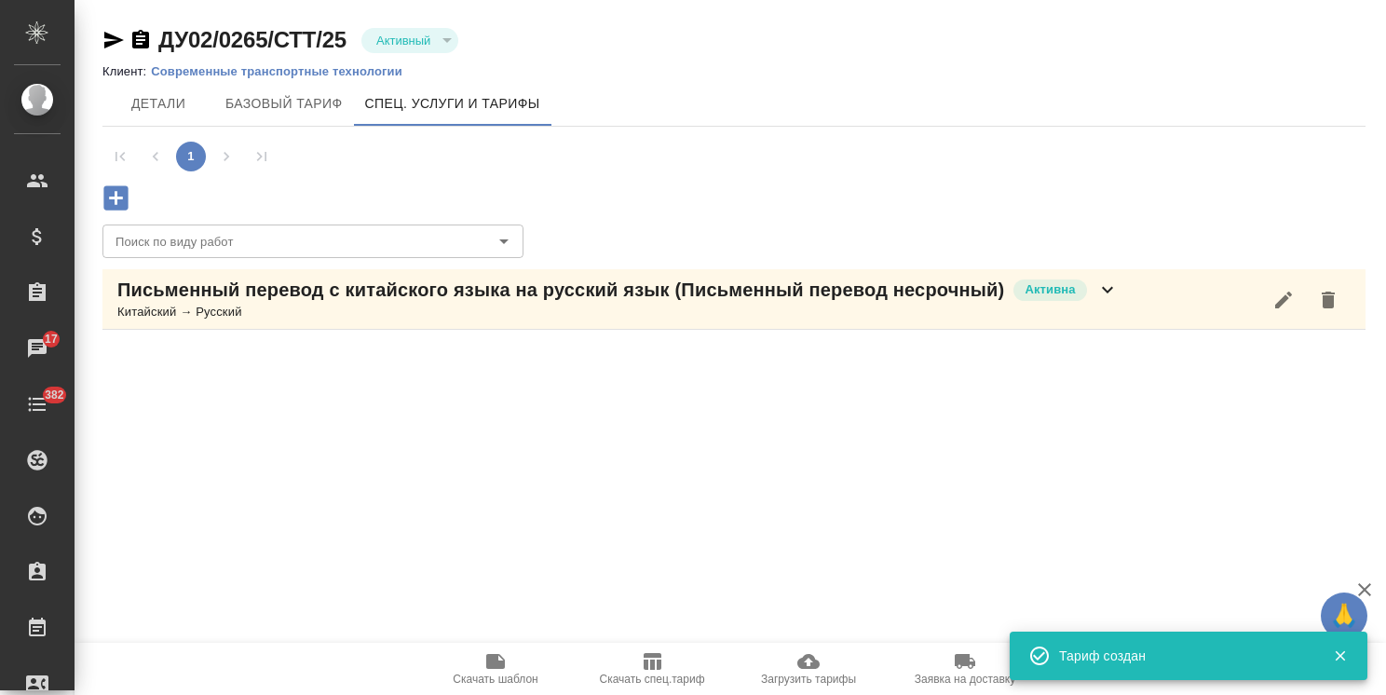
click at [127, 194] on icon "button" at bounding box center [115, 197] width 24 height 24
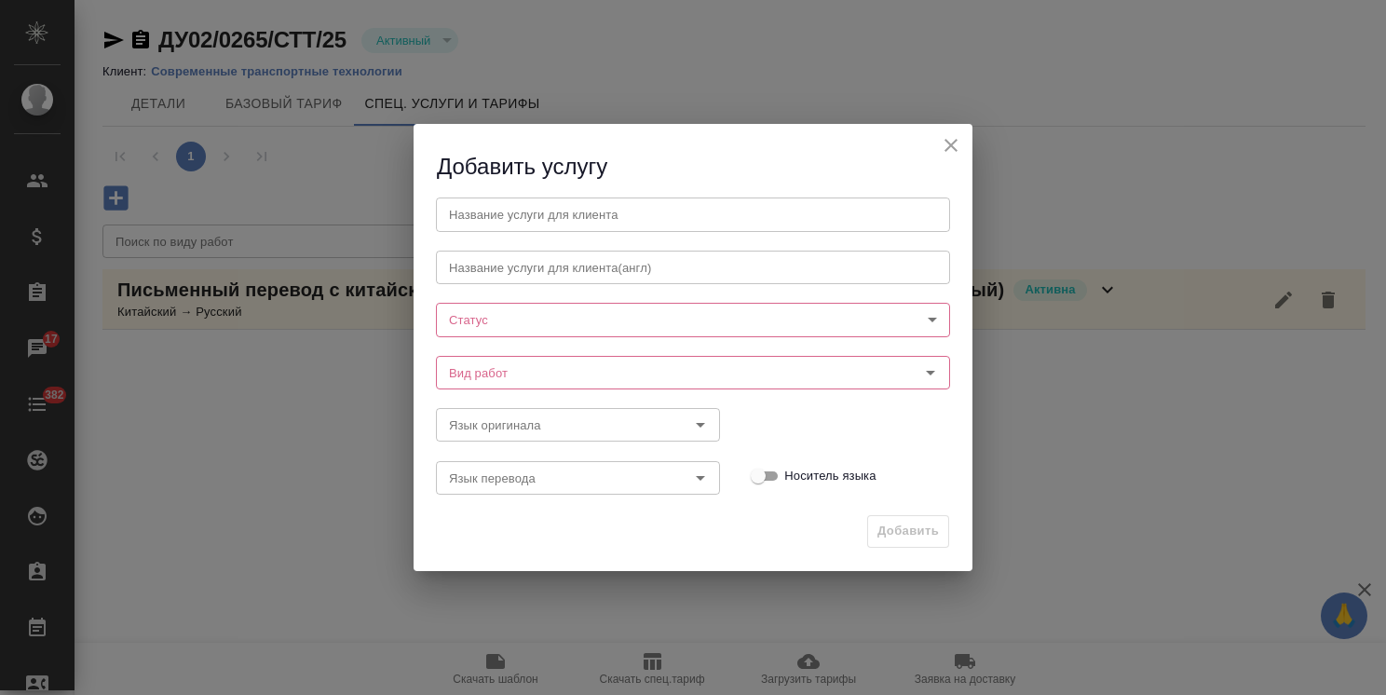
click at [507, 220] on input "text" at bounding box center [693, 214] width 514 height 34
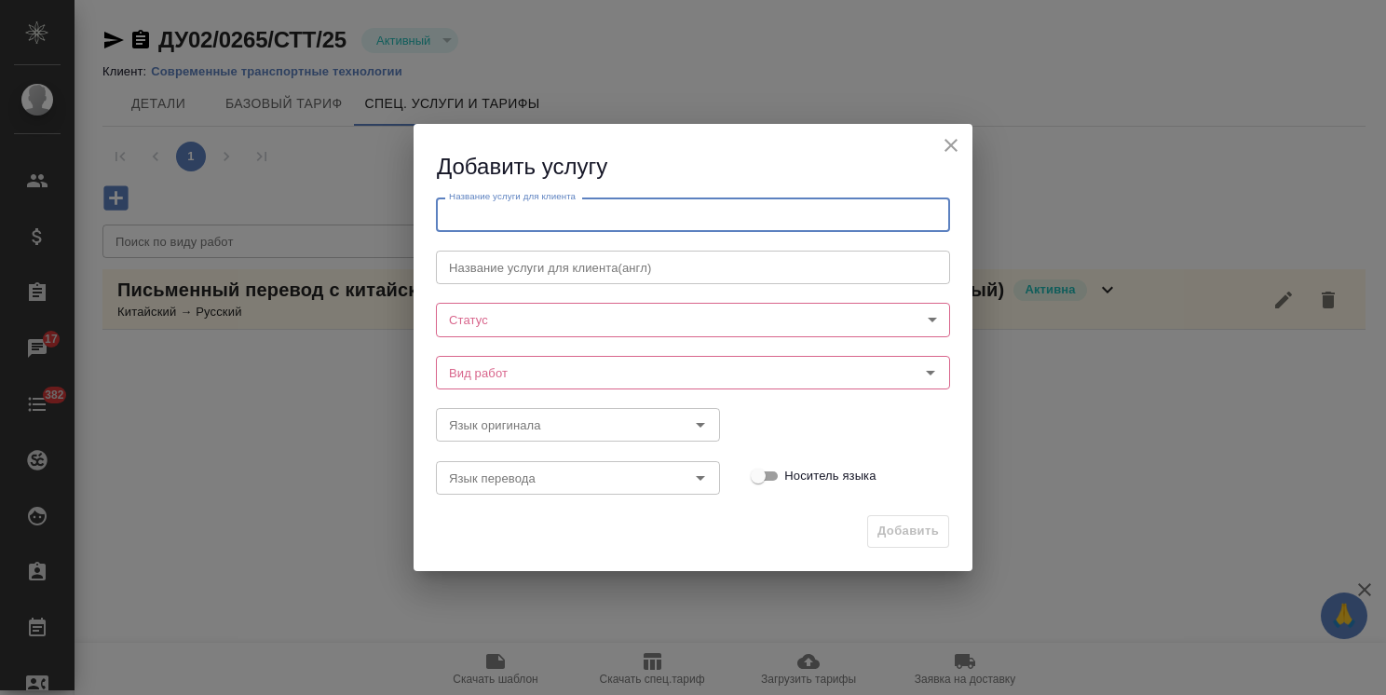
paste input "Письменный перевод с английского языка на русский язык"
type input "Письменный перевод с английского языка на русский язык"
click at [469, 361] on input "Вид работ" at bounding box center [662, 372] width 441 height 22
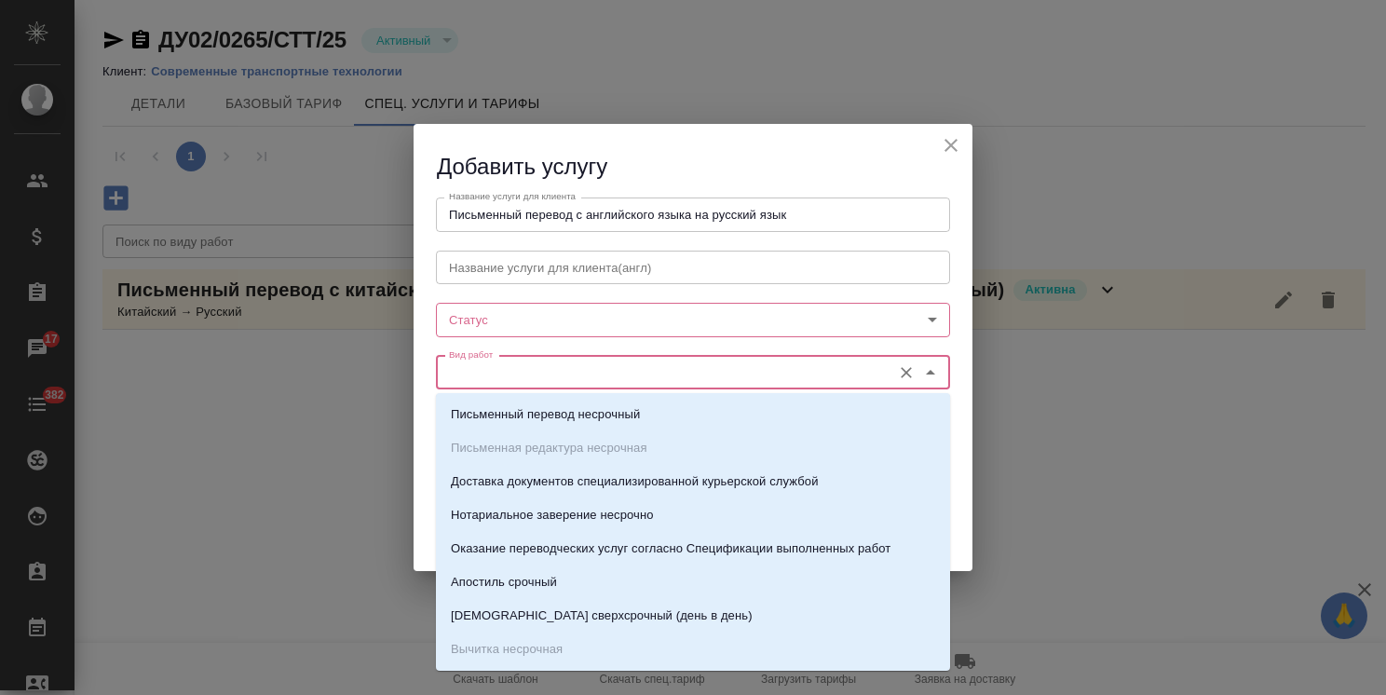
click at [480, 366] on input "Вид работ" at bounding box center [662, 372] width 441 height 22
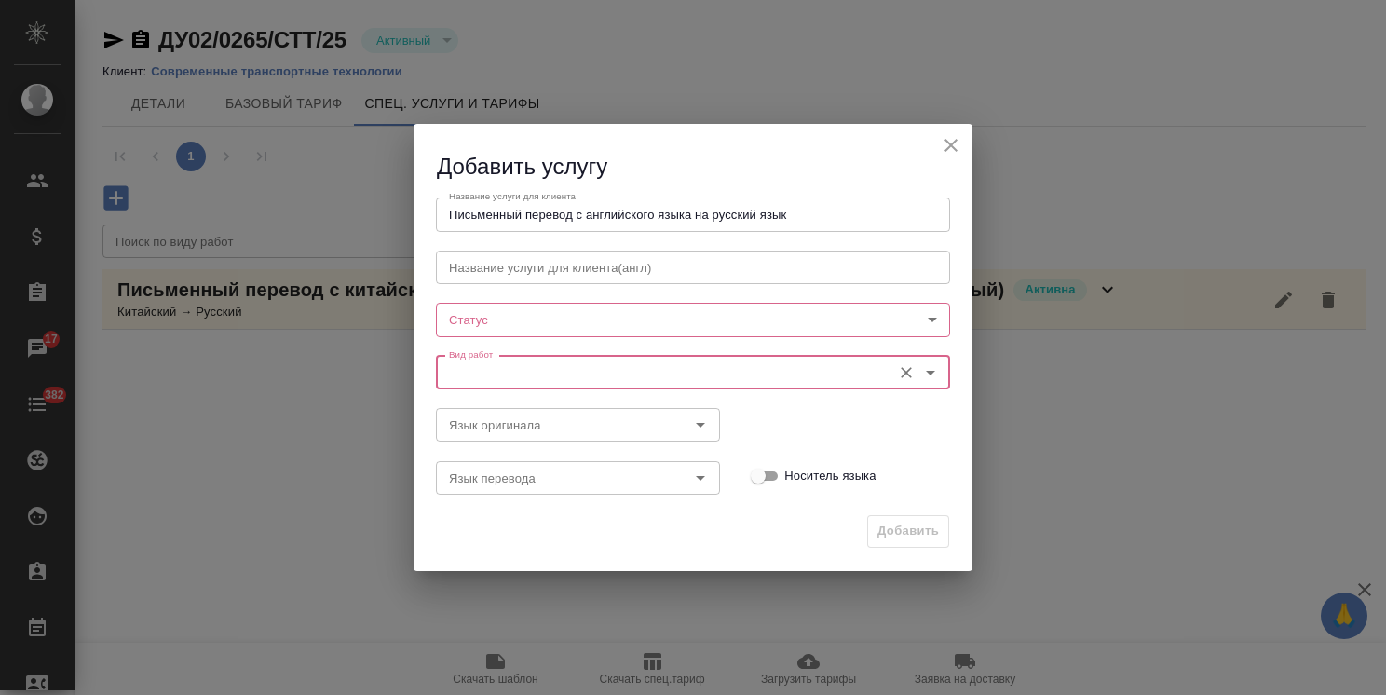
click at [481, 369] on input "Вид работ" at bounding box center [662, 372] width 441 height 22
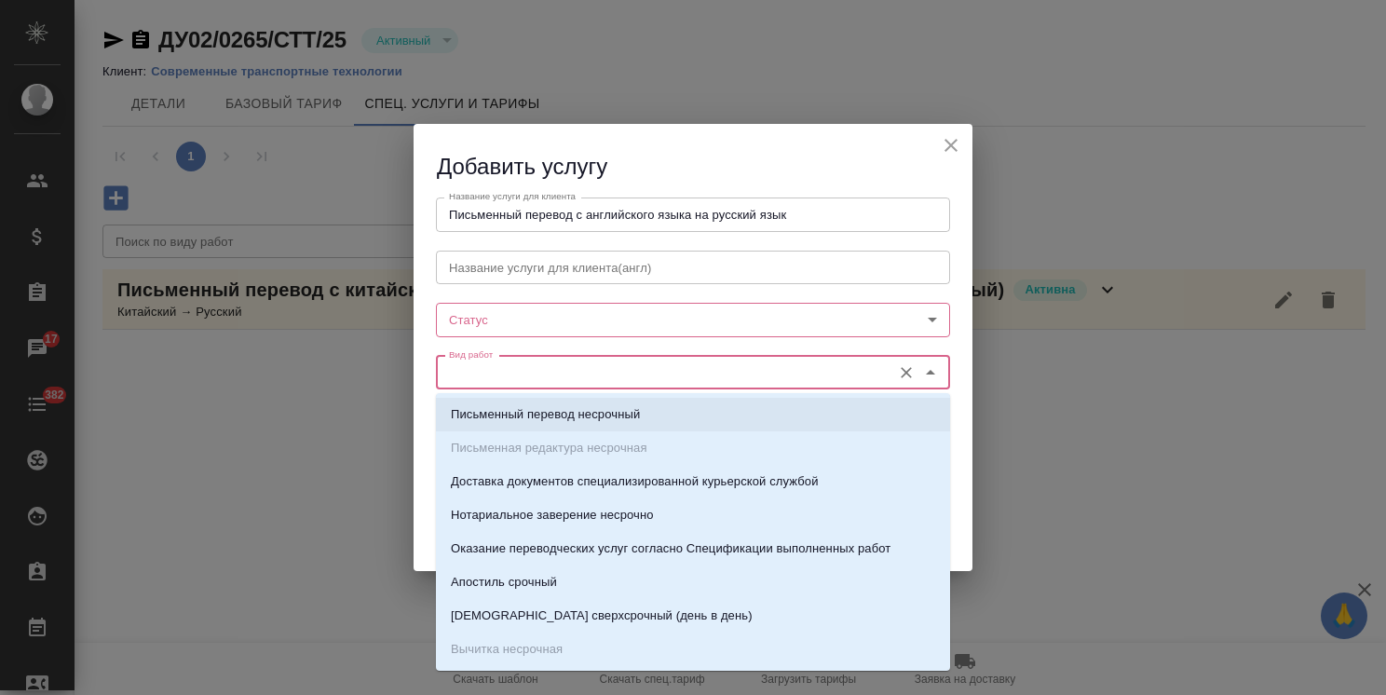
click at [529, 414] on p "Письменный перевод несрочный" at bounding box center [545, 414] width 189 height 19
type input "Письменный перевод несрочный"
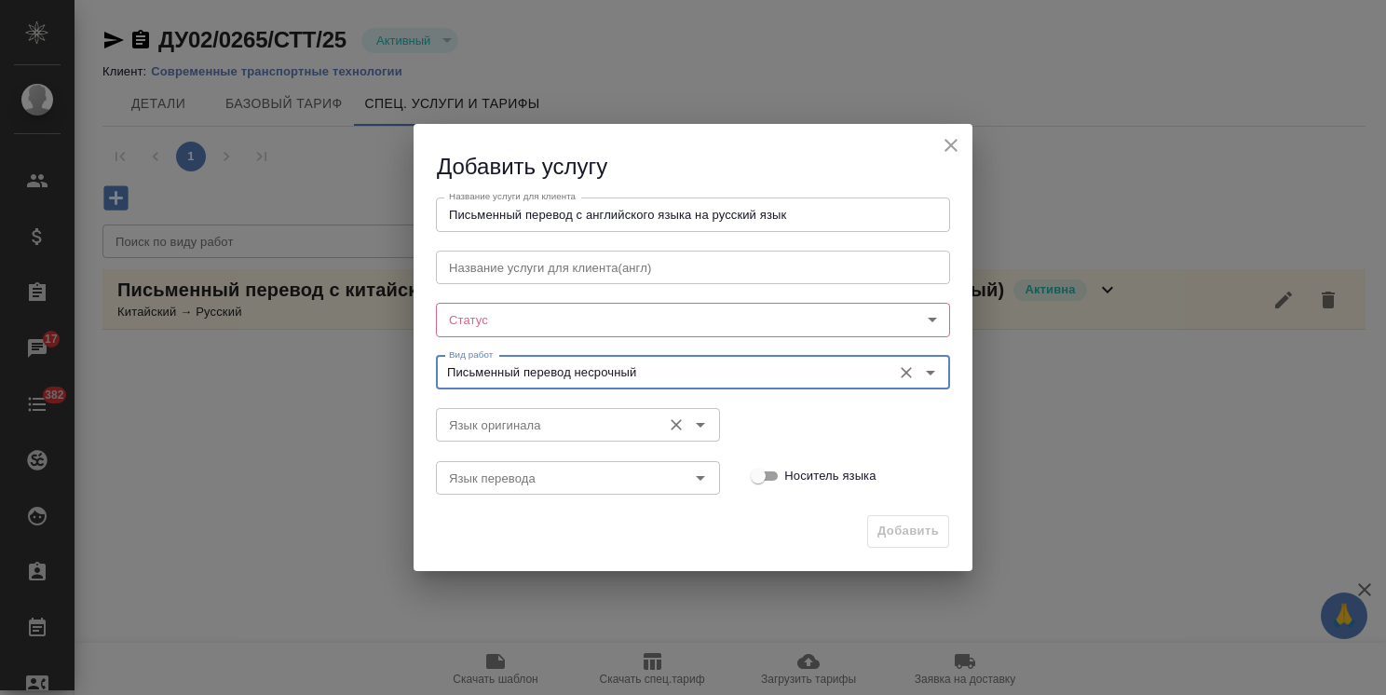
click at [496, 424] on input "Язык оригинала" at bounding box center [547, 425] width 211 height 22
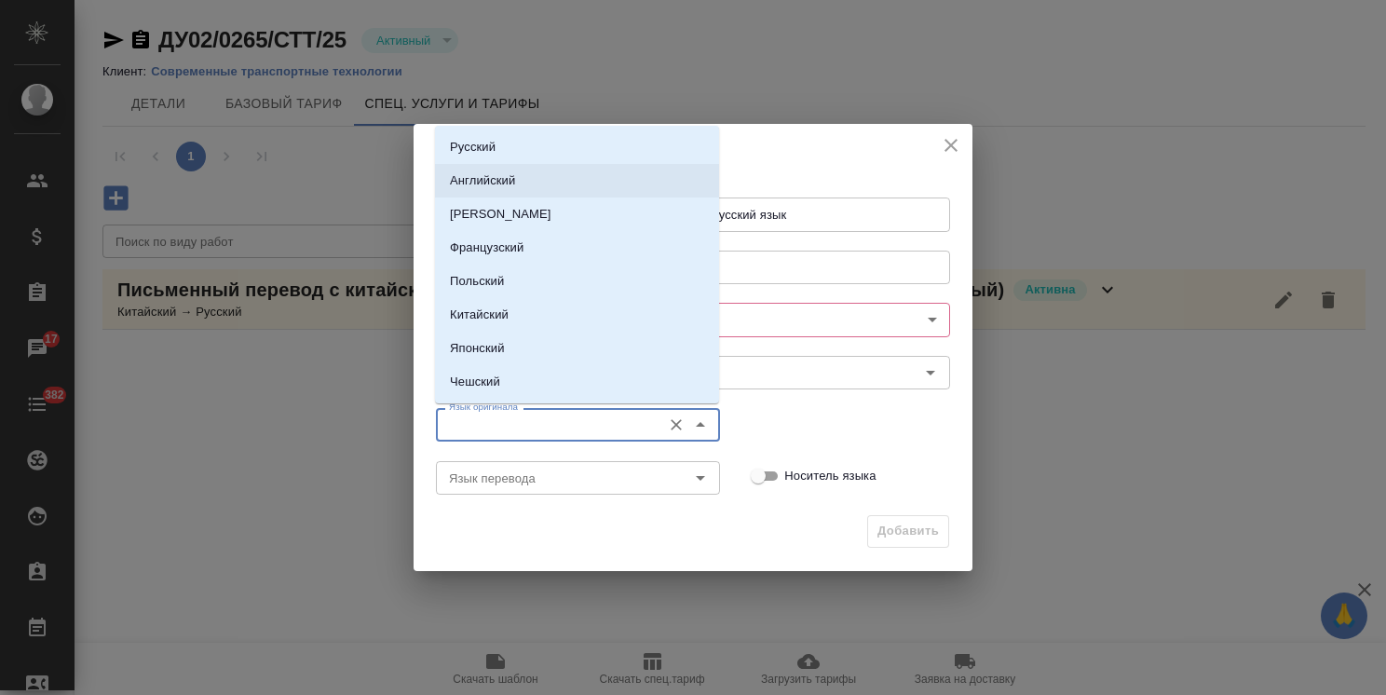
click at [555, 189] on li "Английский" at bounding box center [577, 181] width 284 height 34
type input "Английский"
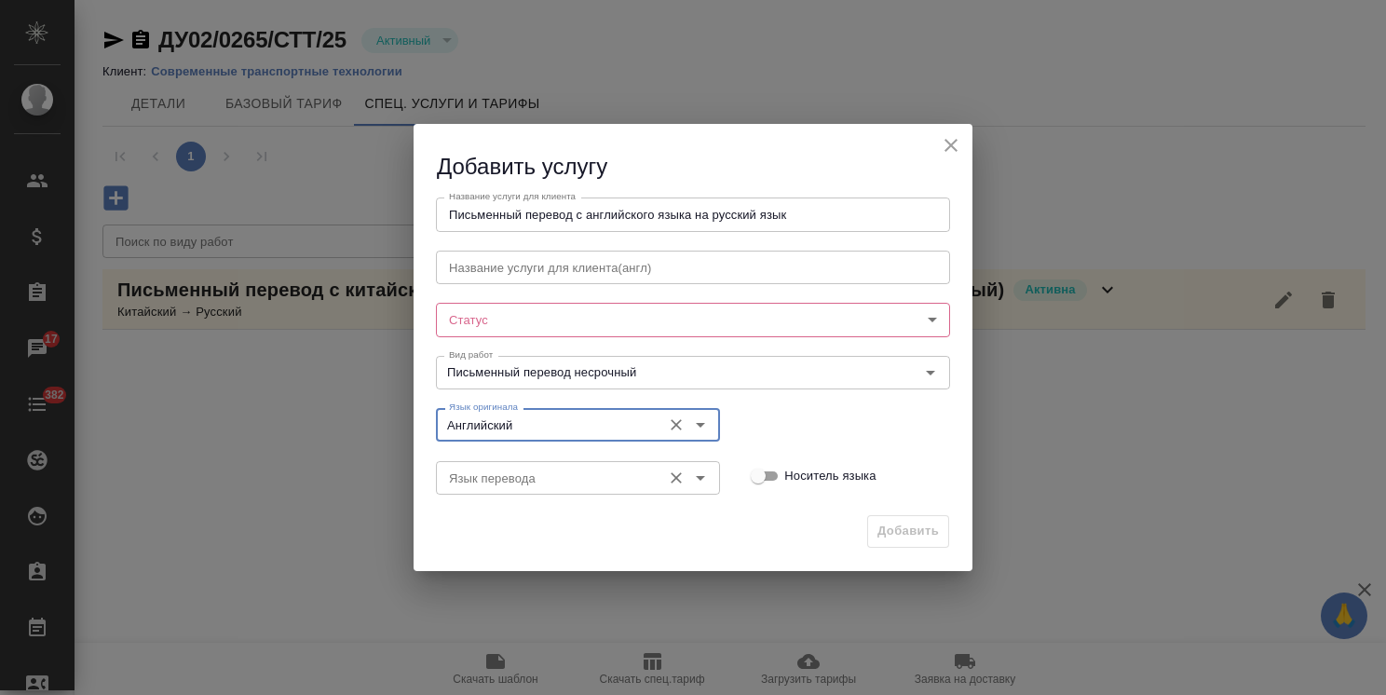
click at [535, 482] on input "Язык перевода" at bounding box center [547, 478] width 211 height 22
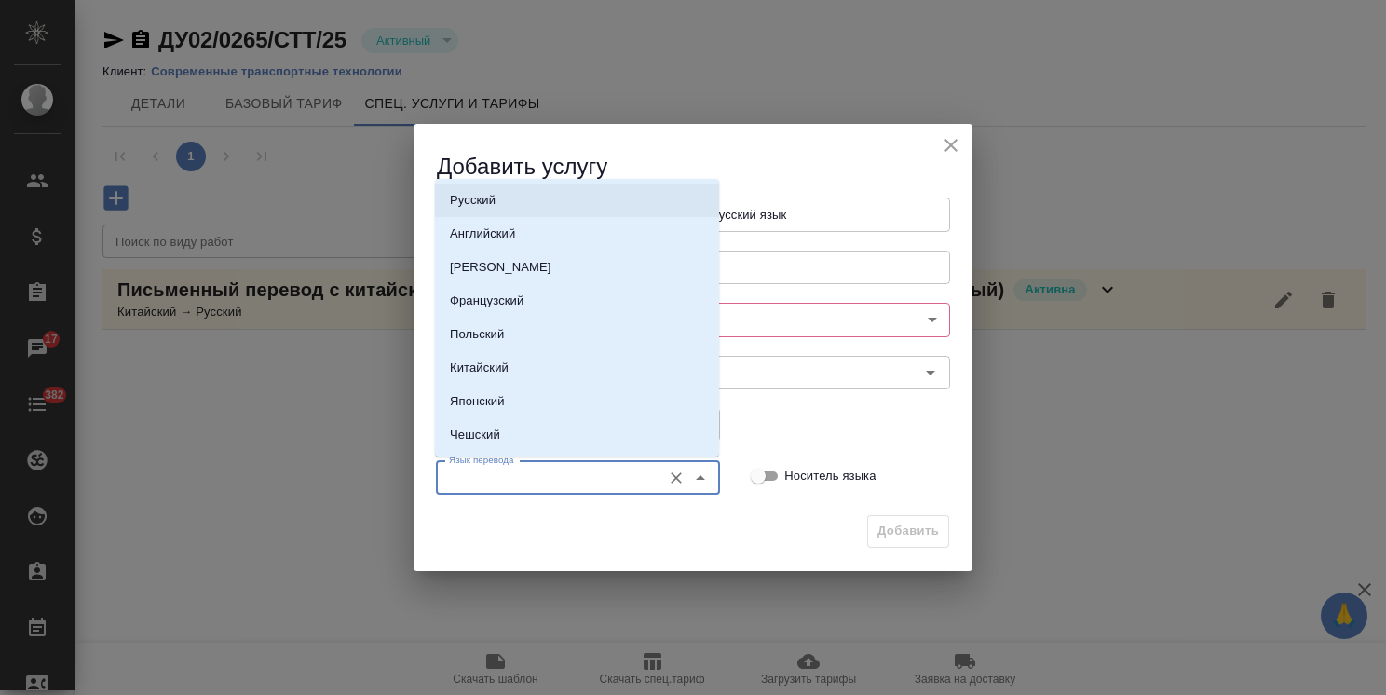
click at [509, 202] on li "Русский" at bounding box center [577, 200] width 284 height 34
type input "Русский"
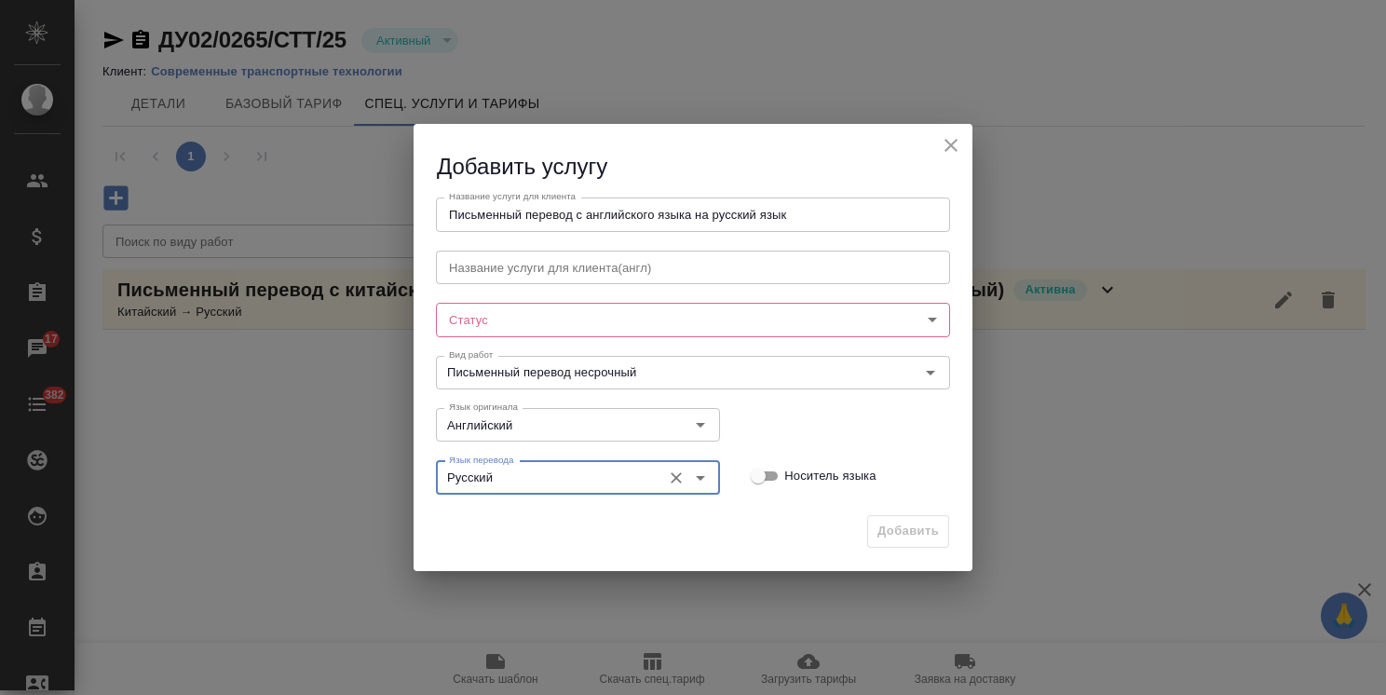
click at [576, 316] on body "🙏 .cls-1 fill:#fff; AWATERA Usmanova Olga Клиенты Спецификации Заказы 17 Чаты 3…" at bounding box center [693, 347] width 1386 height 695
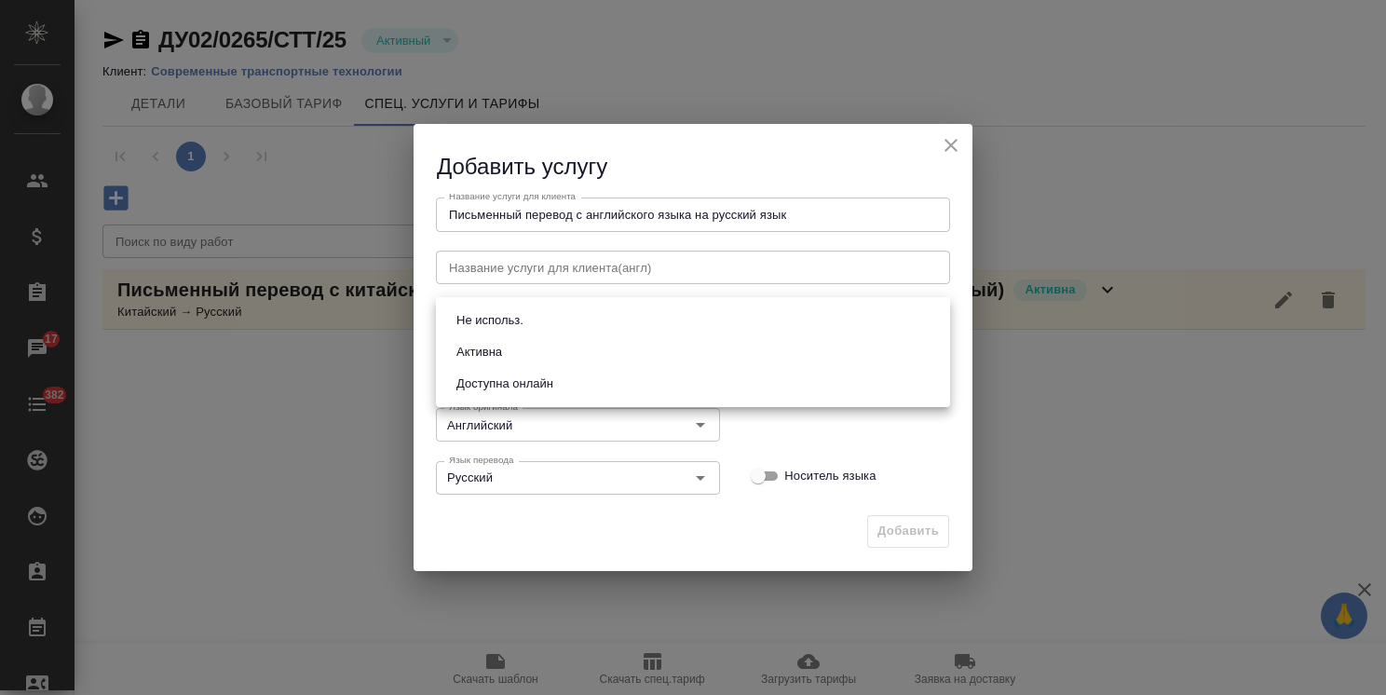
click at [496, 349] on button "Активна" at bounding box center [479, 352] width 57 height 20
type input "active"
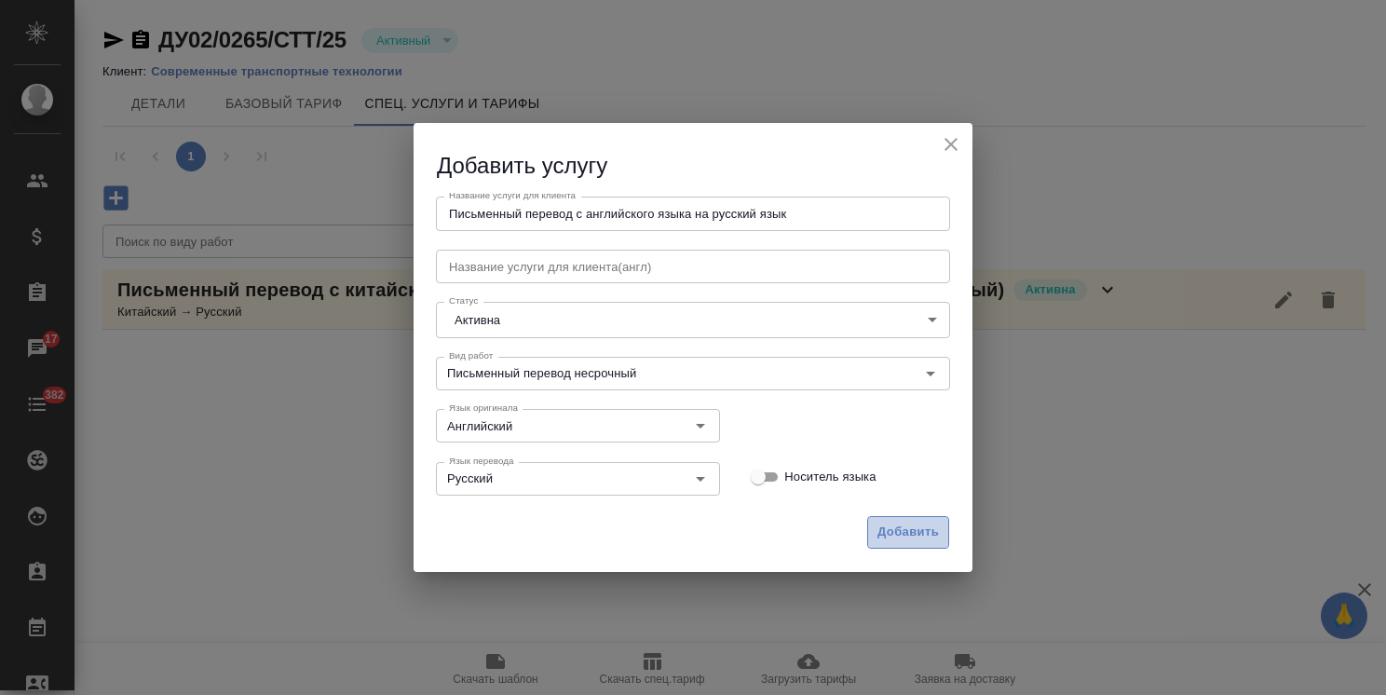
click at [904, 524] on span "Добавить" at bounding box center [907, 532] width 61 height 21
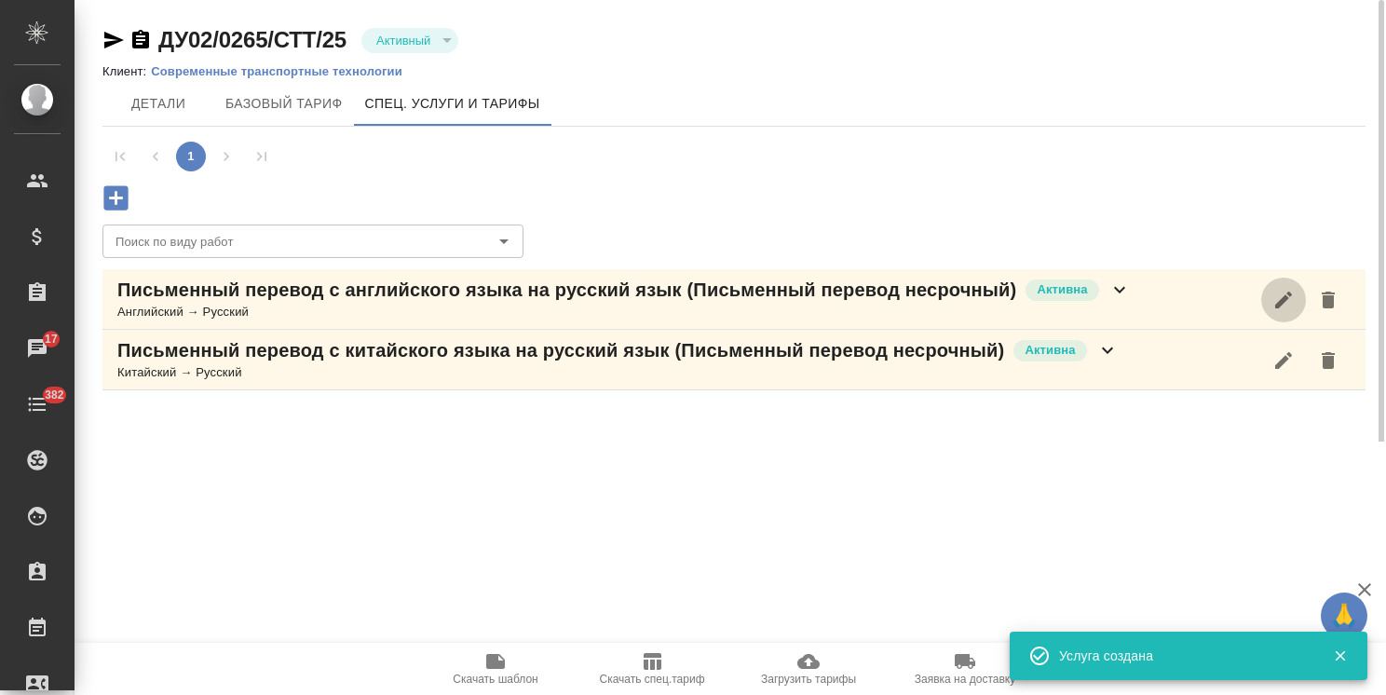
click at [1291, 304] on icon "button" at bounding box center [1283, 300] width 22 height 22
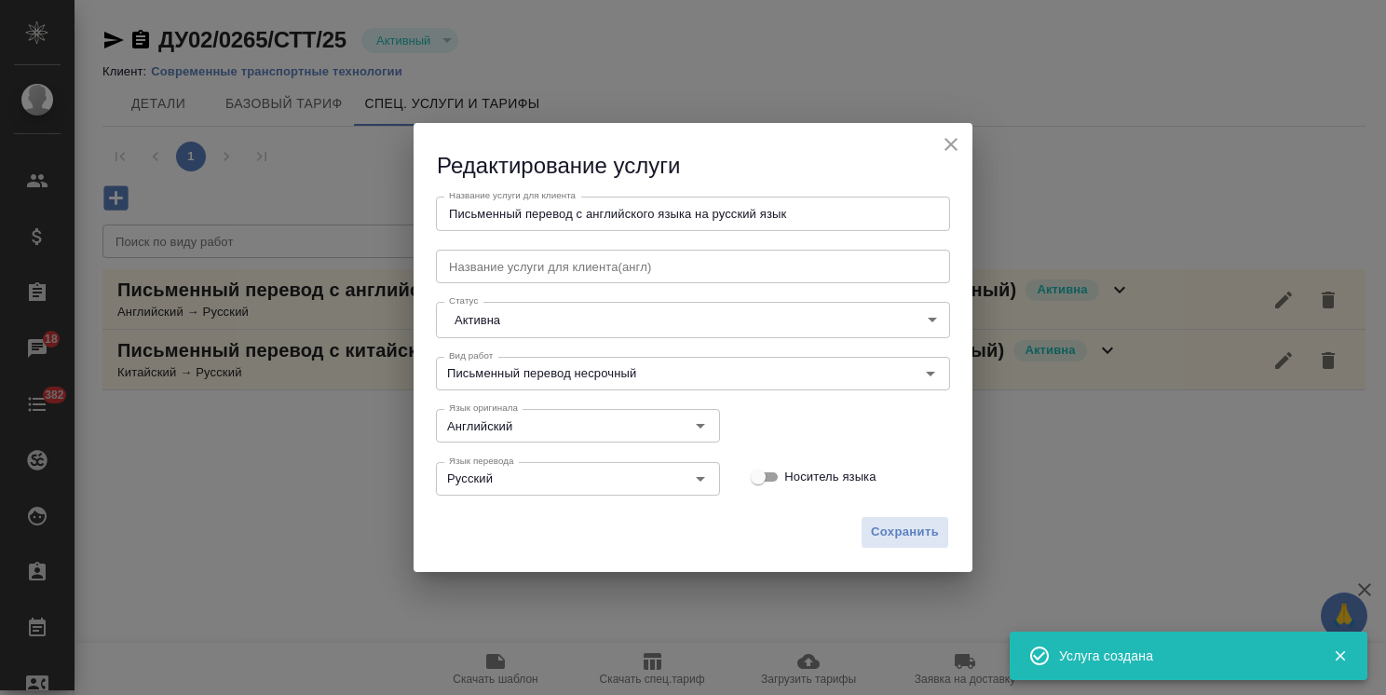
click at [955, 133] on icon "close" at bounding box center [951, 144] width 22 height 22
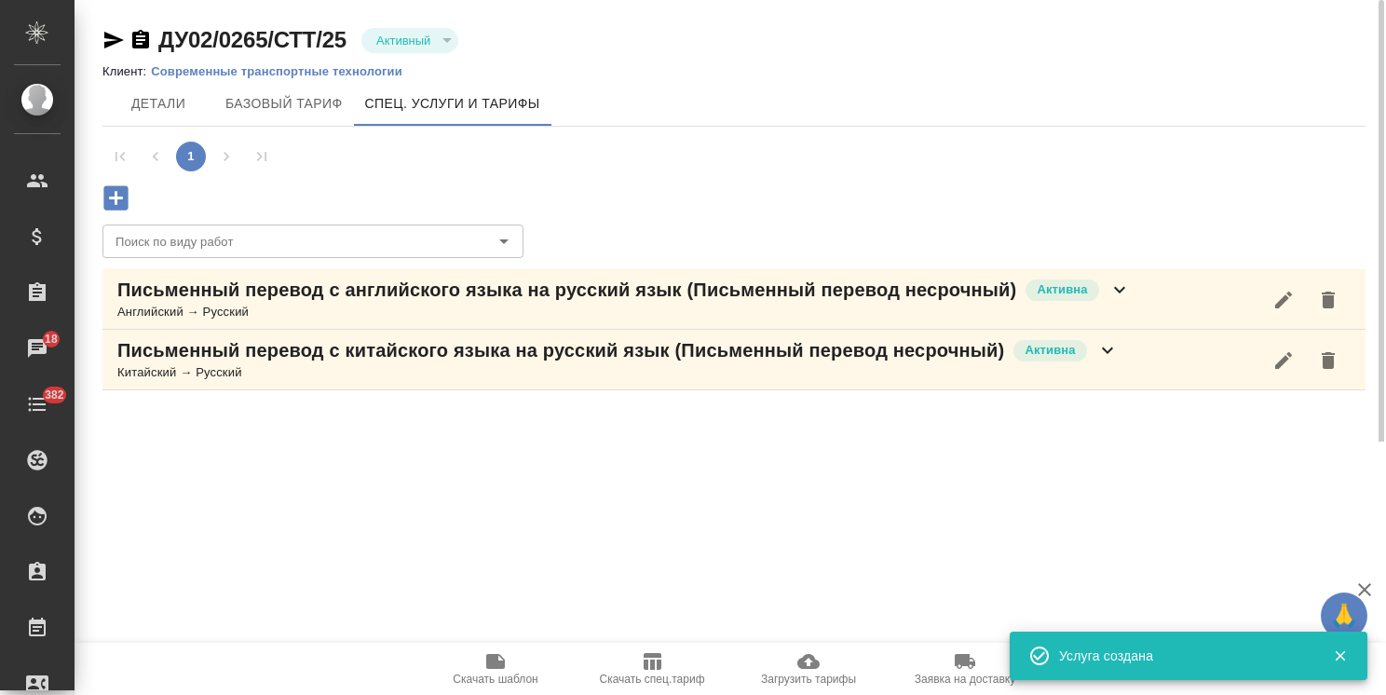
click at [1114, 348] on icon at bounding box center [1107, 350] width 22 height 22
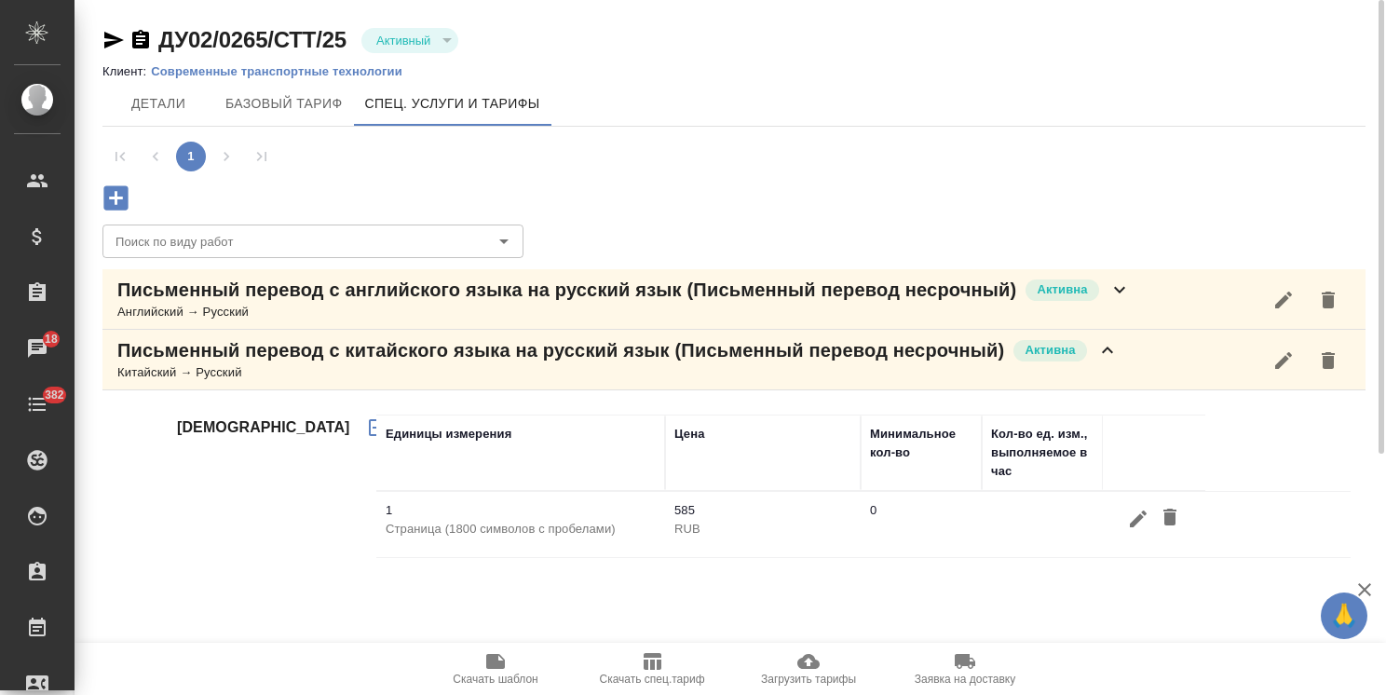
click at [1099, 356] on icon at bounding box center [1107, 350] width 22 height 22
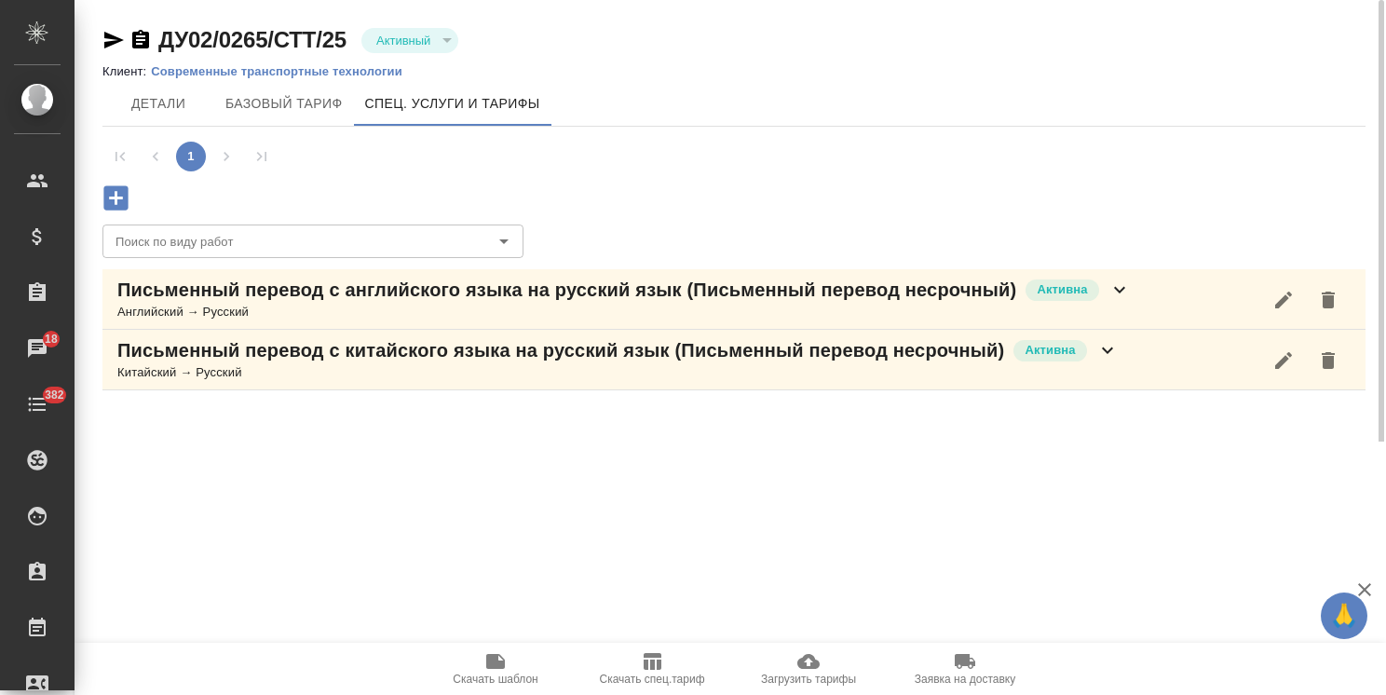
click at [1118, 289] on icon at bounding box center [1119, 290] width 22 height 22
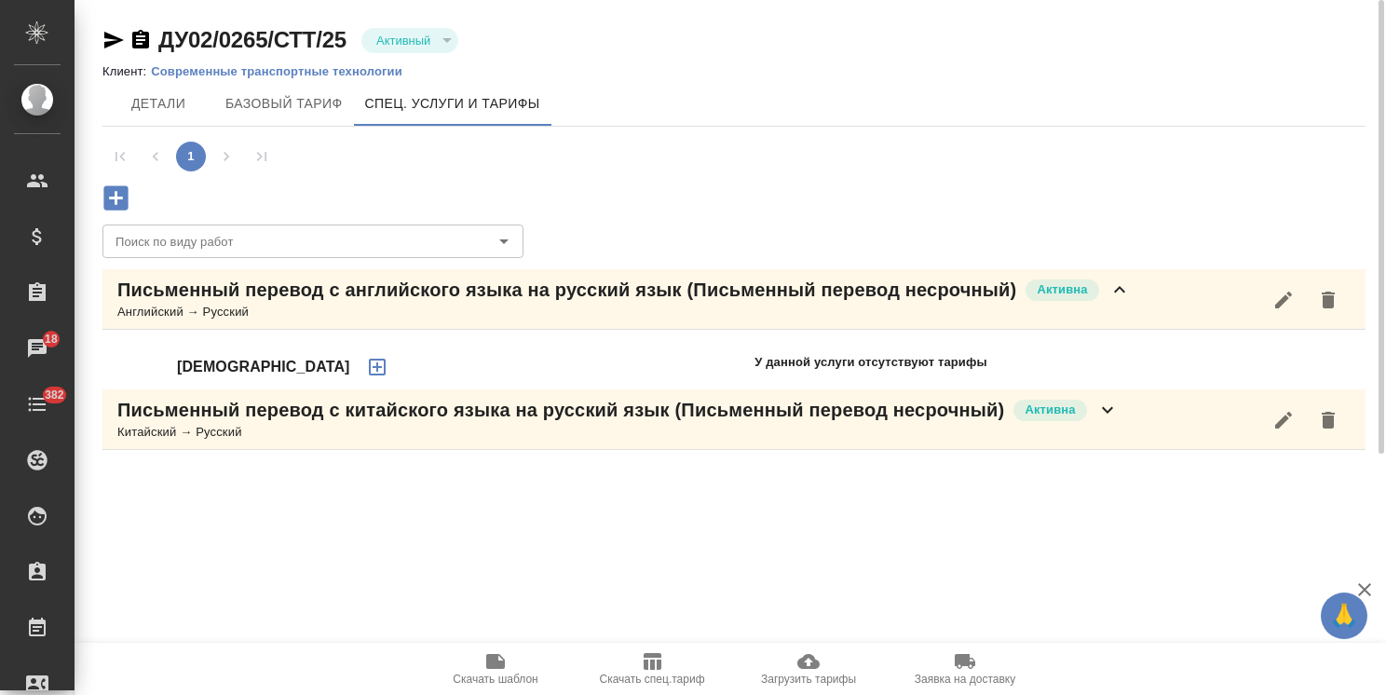
click at [355, 369] on button "button" at bounding box center [377, 367] width 45 height 45
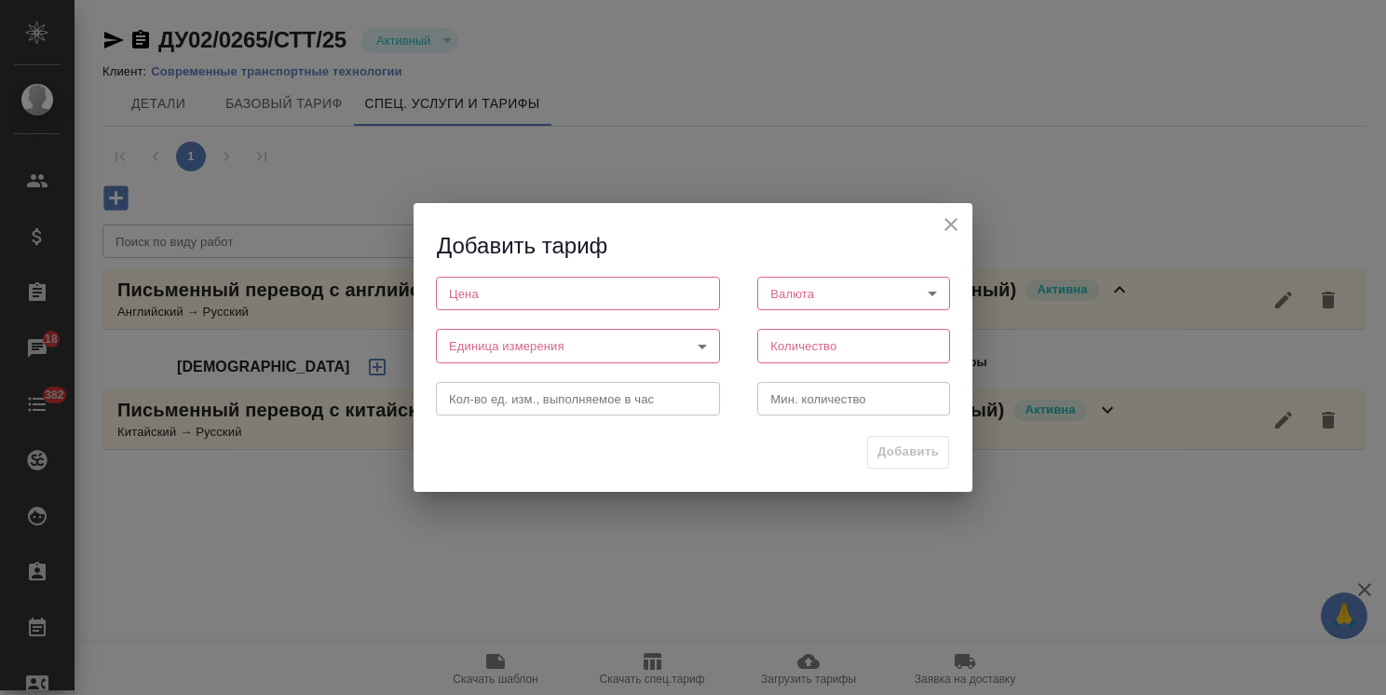
click at [500, 297] on input "number" at bounding box center [578, 294] width 284 height 34
paste input "360"
type input "360"
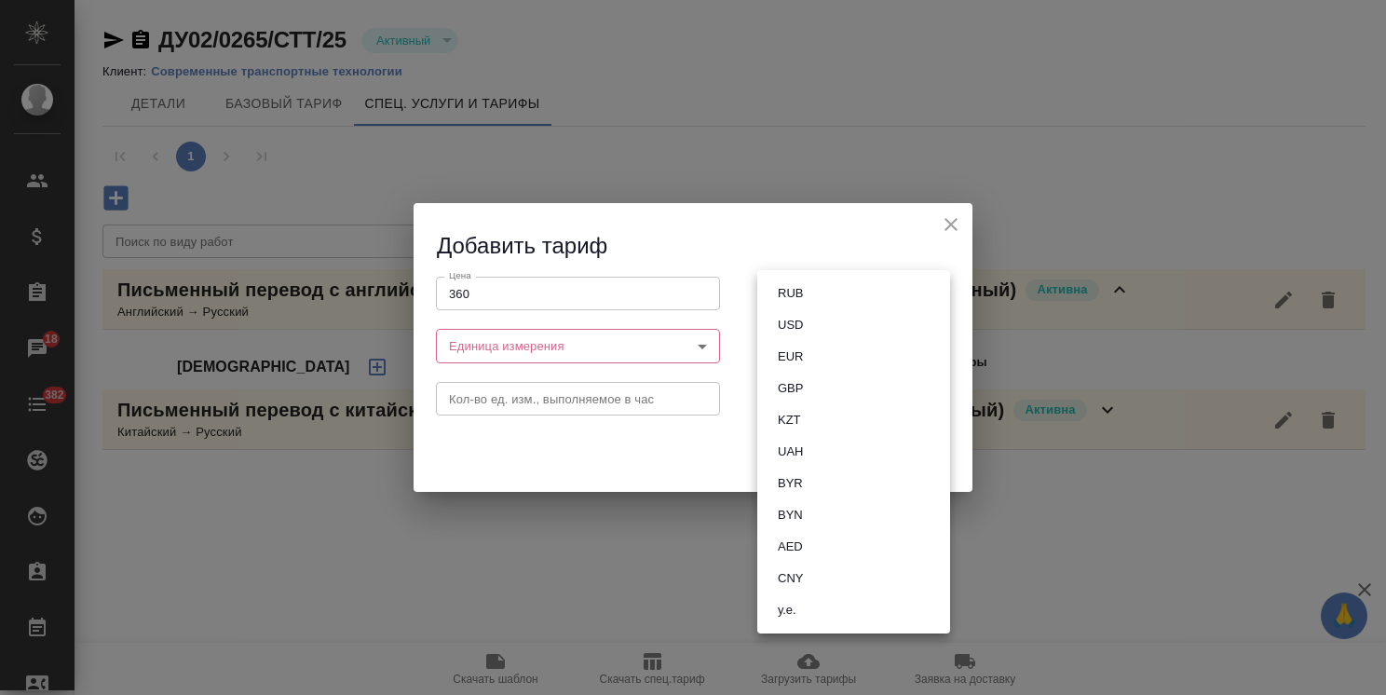
click at [806, 310] on body "🙏 .cls-1 fill:#fff; AWATERA Usmanova Olga Клиенты Спецификации Заказы 18 Чаты 3…" at bounding box center [693, 347] width 1386 height 695
click at [810, 291] on li "RUB" at bounding box center [853, 294] width 193 height 32
type input "RUB"
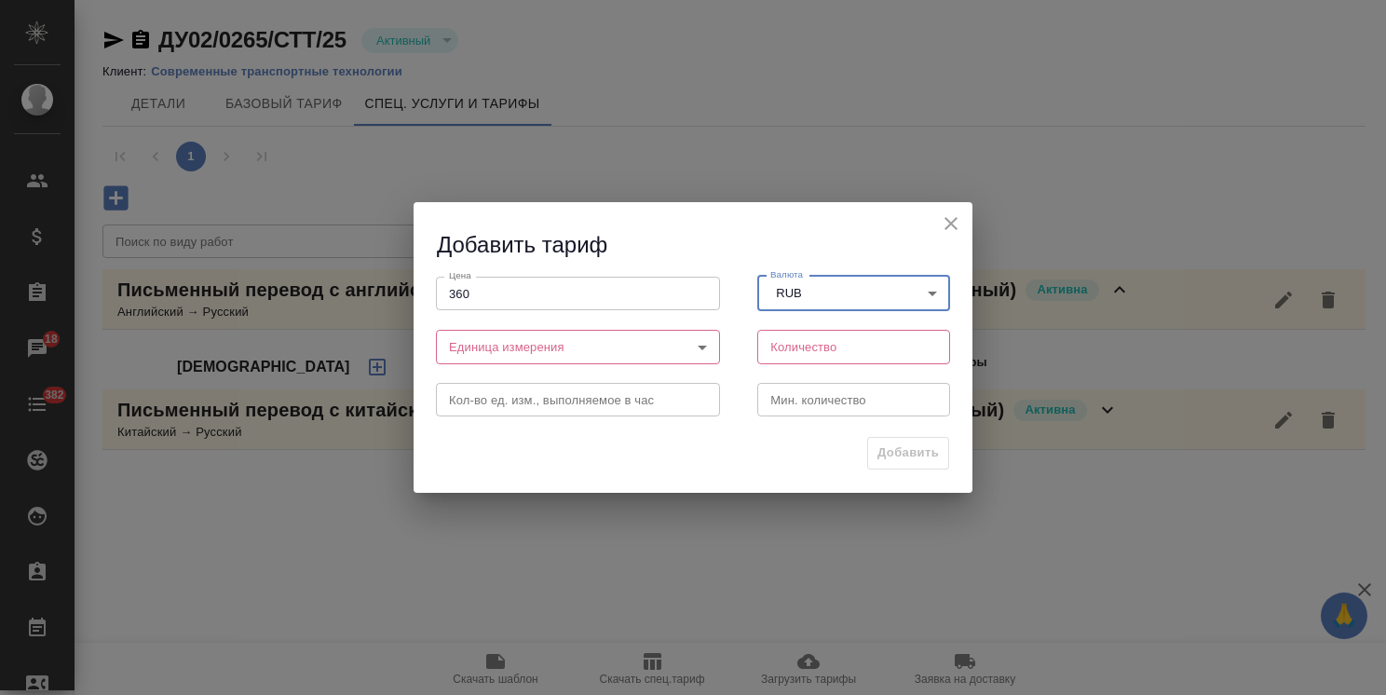
click at [536, 338] on body "🙏 .cls-1 fill:#fff; AWATERA Usmanova Olga Клиенты Спецификации Заказы 18 Чаты 3…" at bounding box center [693, 347] width 1386 height 695
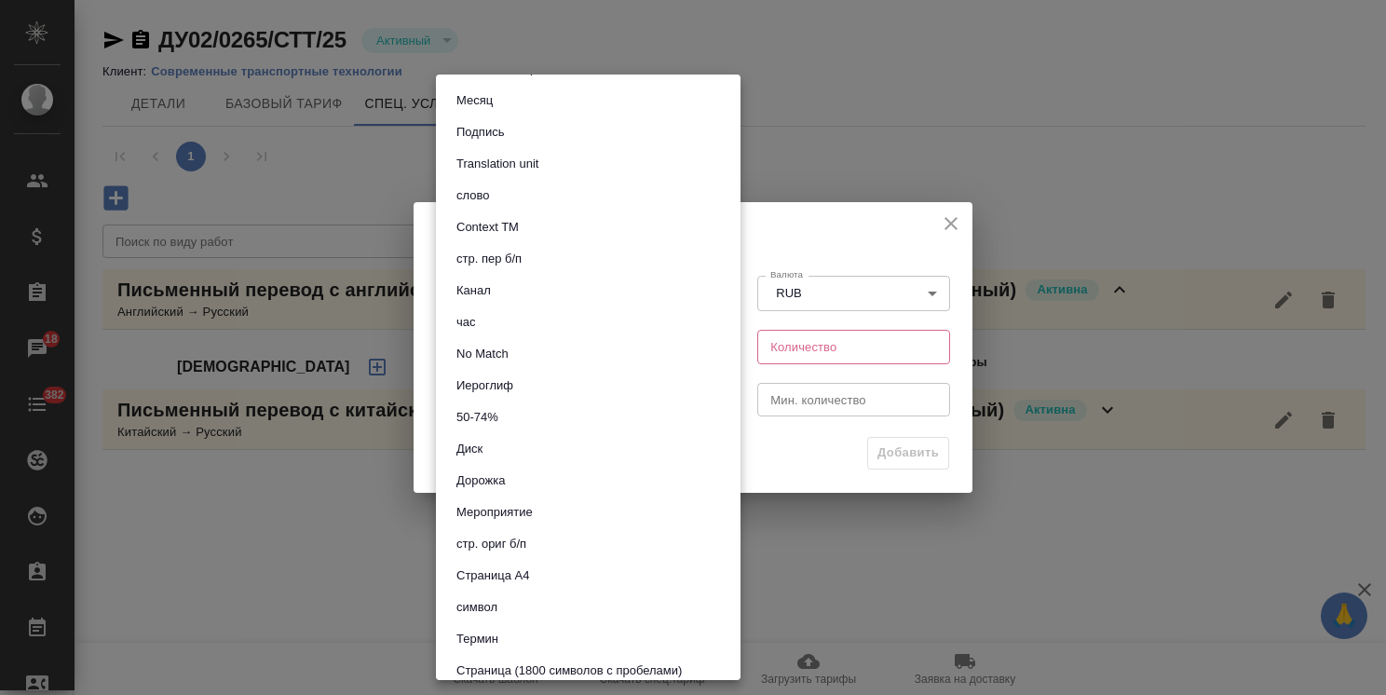
scroll to position [279, 0]
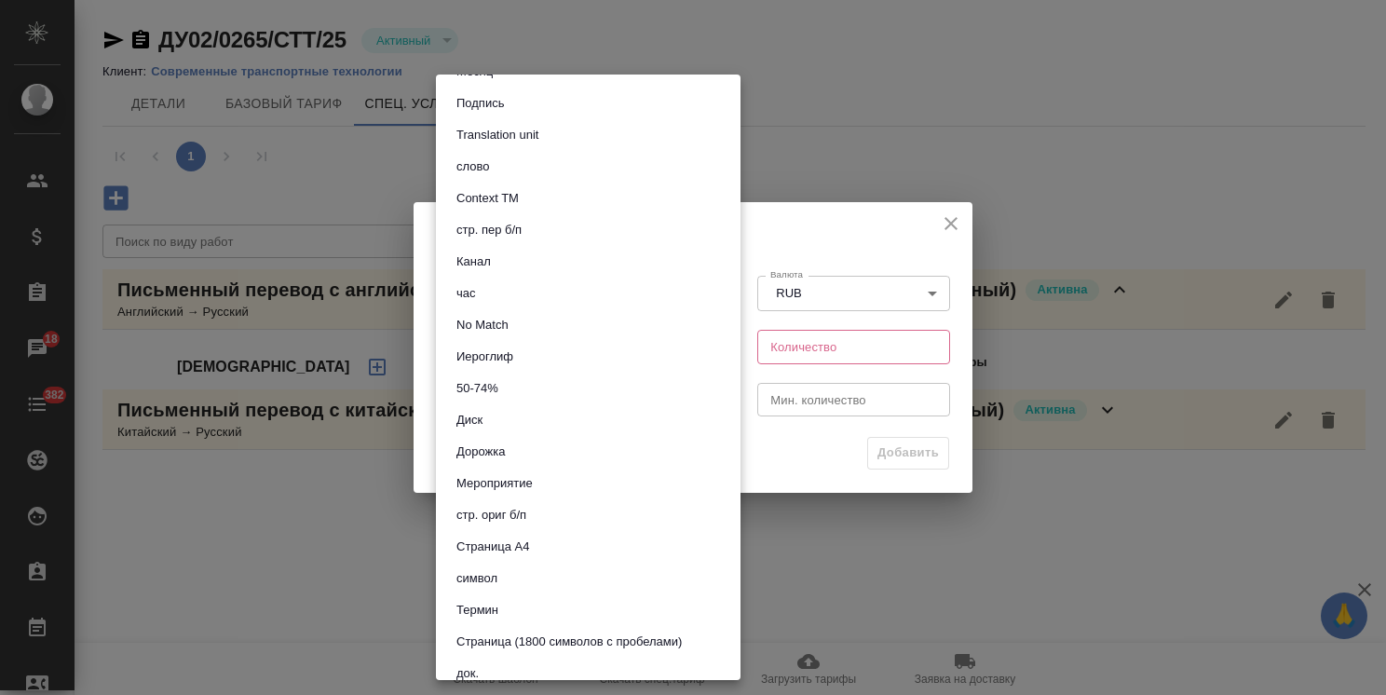
click at [578, 639] on button "Страница (1800 символов с пробелами)" at bounding box center [569, 642] width 237 height 20
type input "5f4634783cfbf259794cc07c"
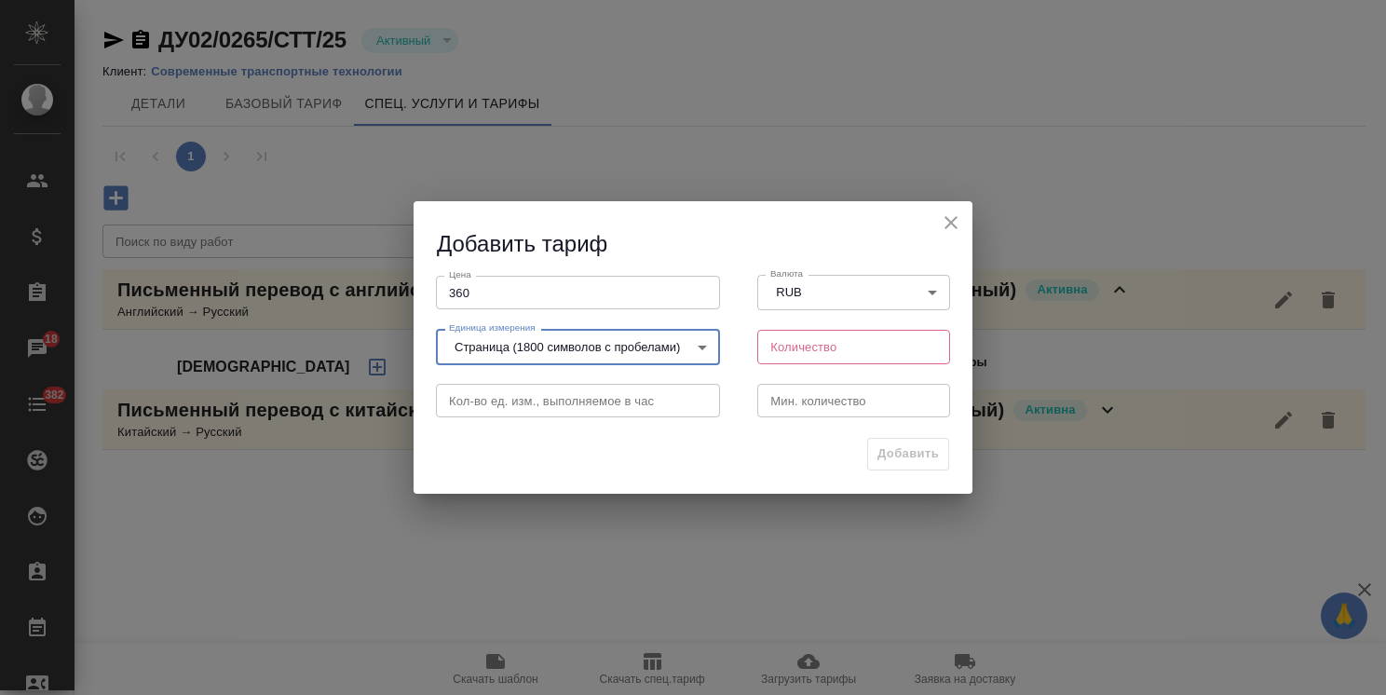
click at [809, 344] on input "number" at bounding box center [853, 347] width 193 height 34
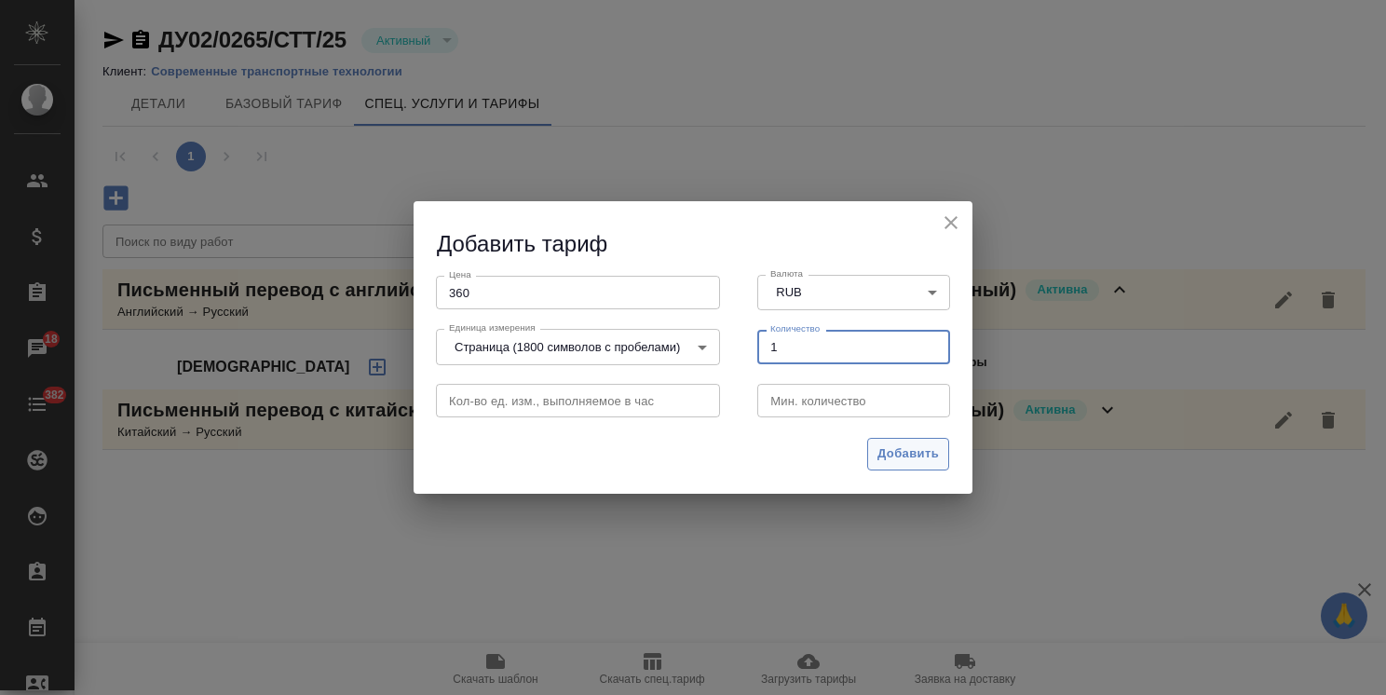
type input "1"
click at [890, 448] on span "Добавить" at bounding box center [907, 453] width 61 height 21
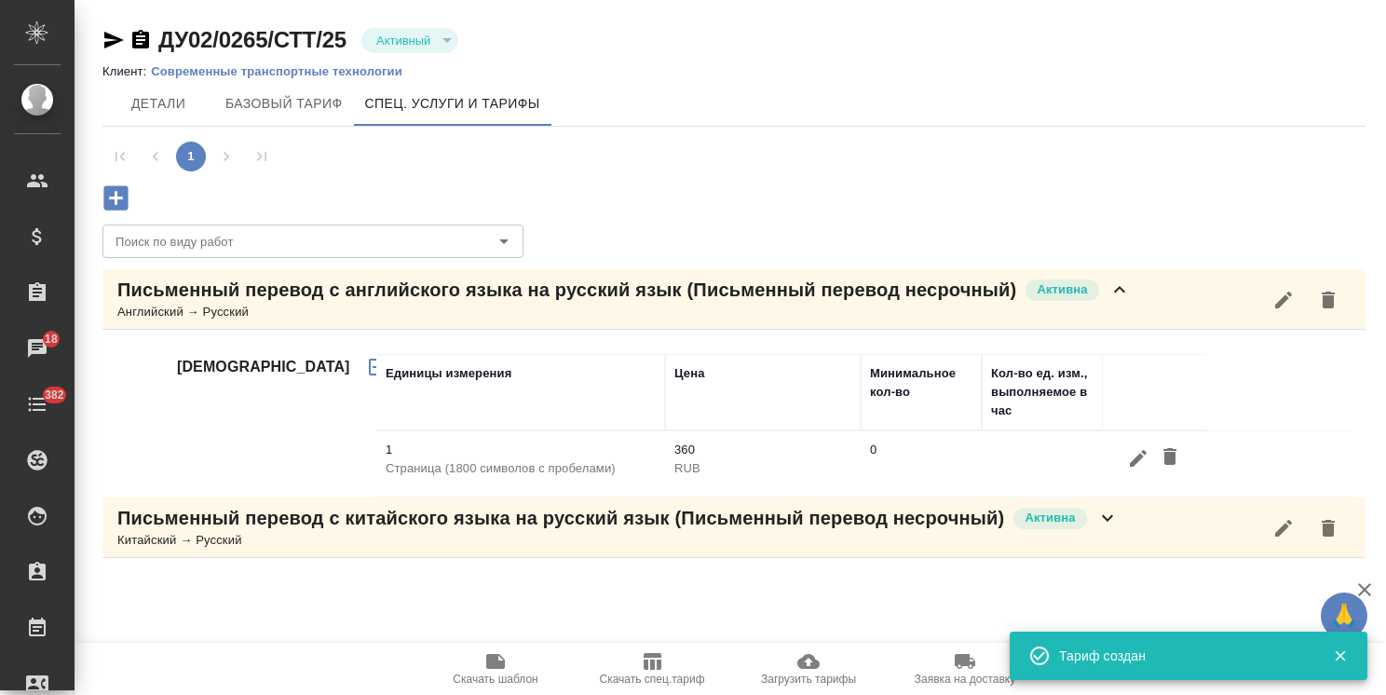
click at [1118, 285] on icon at bounding box center [1119, 290] width 22 height 22
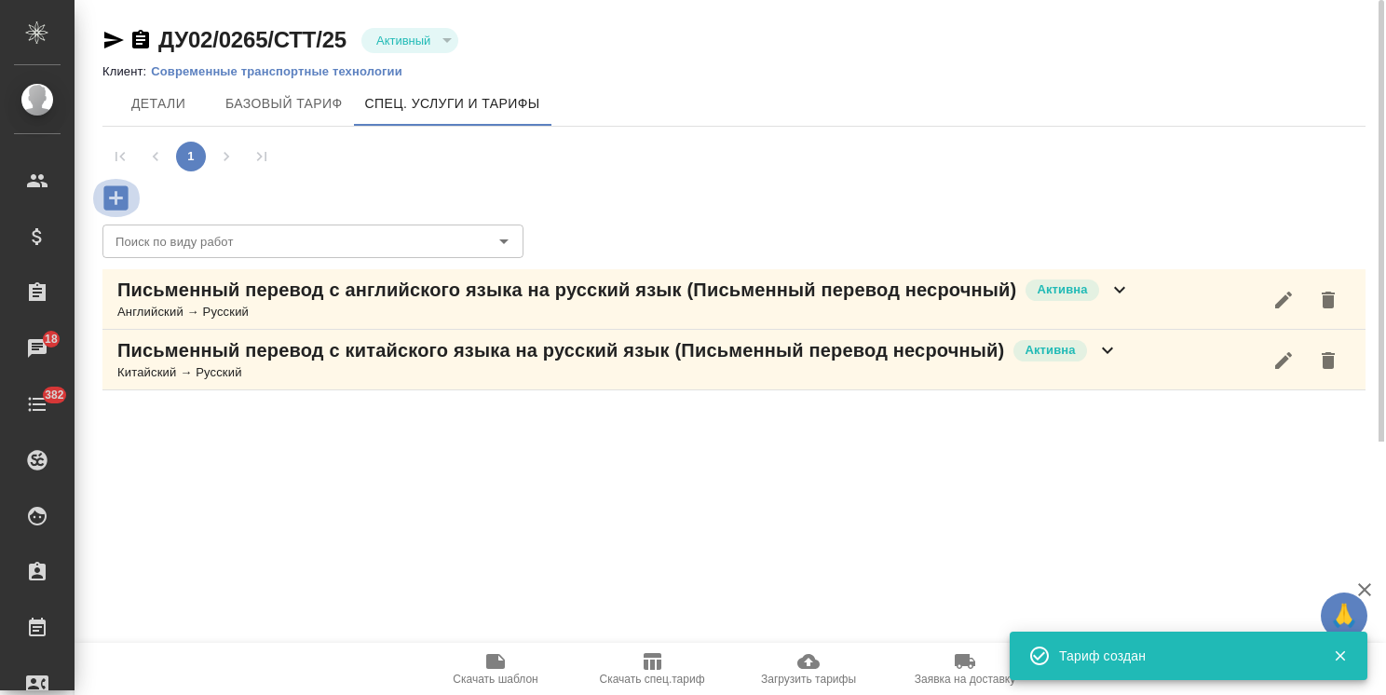
click at [108, 198] on icon "button" at bounding box center [115, 197] width 24 height 24
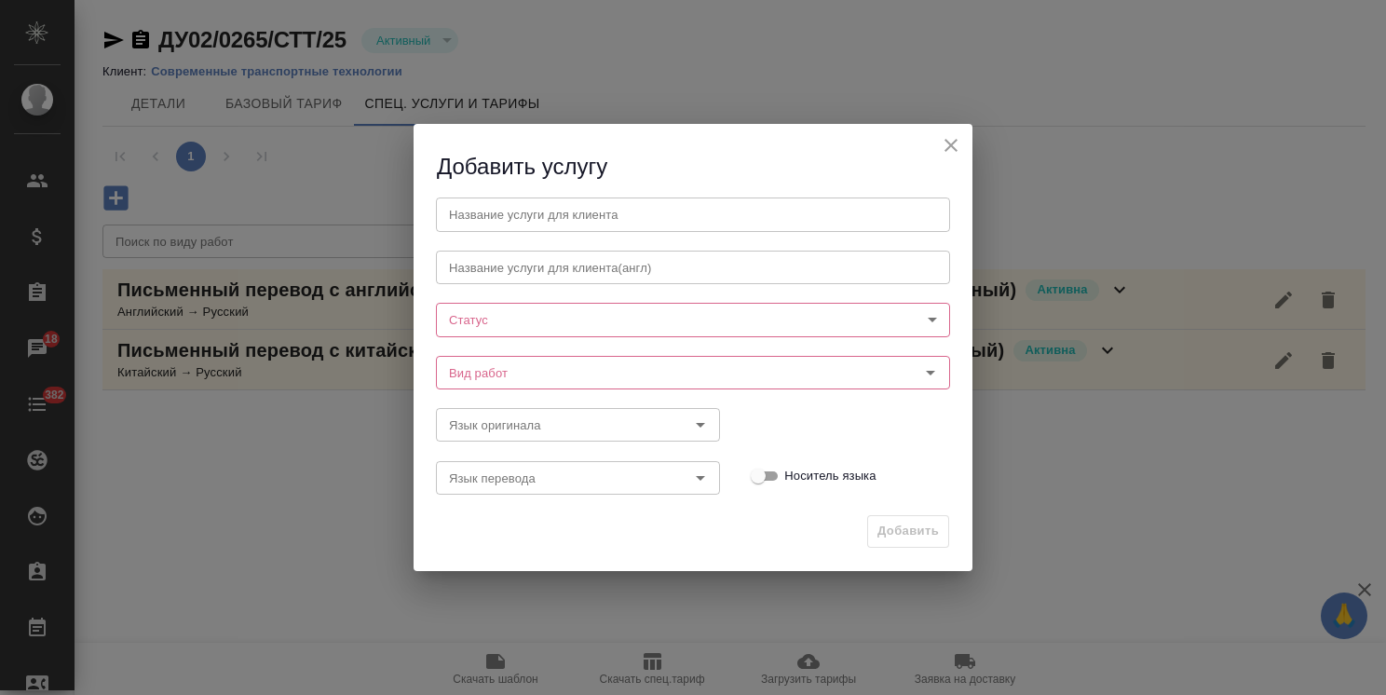
click at [592, 228] on input "text" at bounding box center [693, 214] width 514 height 34
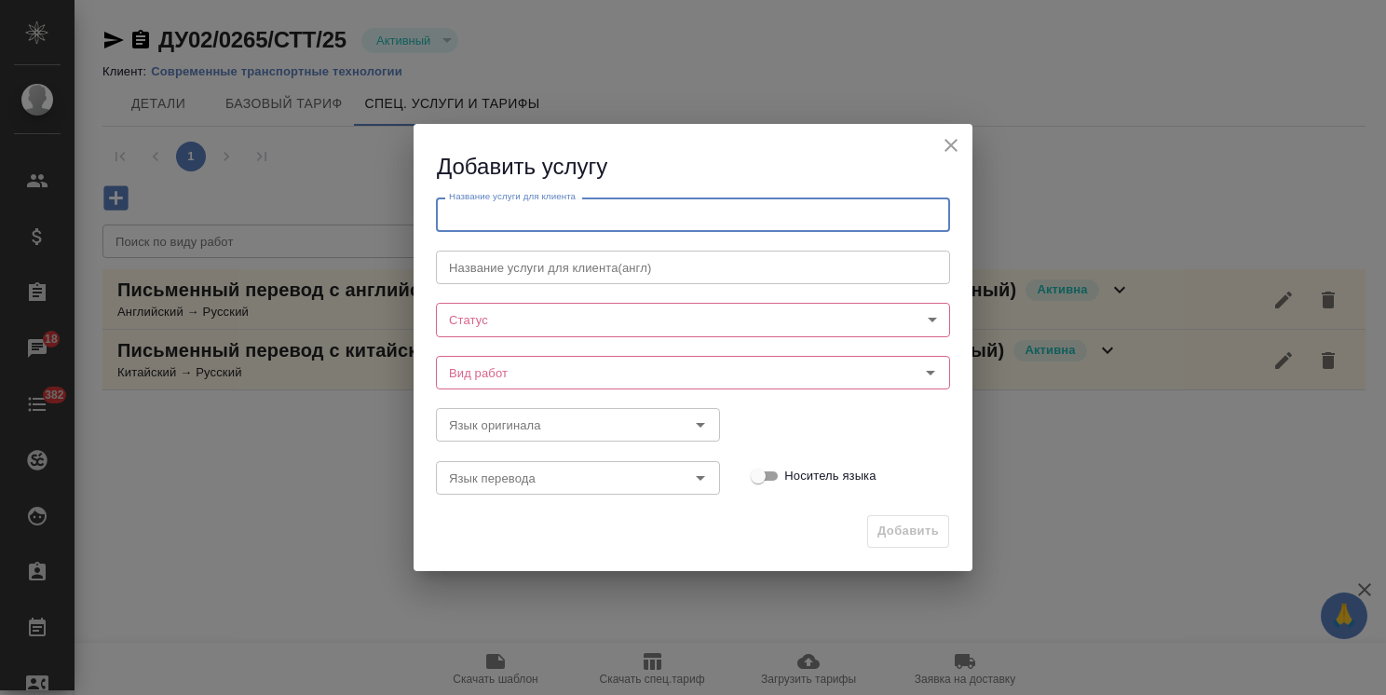
paste input "Верстка в прочих программах"
type input "Верстка в прочих программах"
click at [516, 368] on input "Вид работ" at bounding box center [662, 372] width 441 height 22
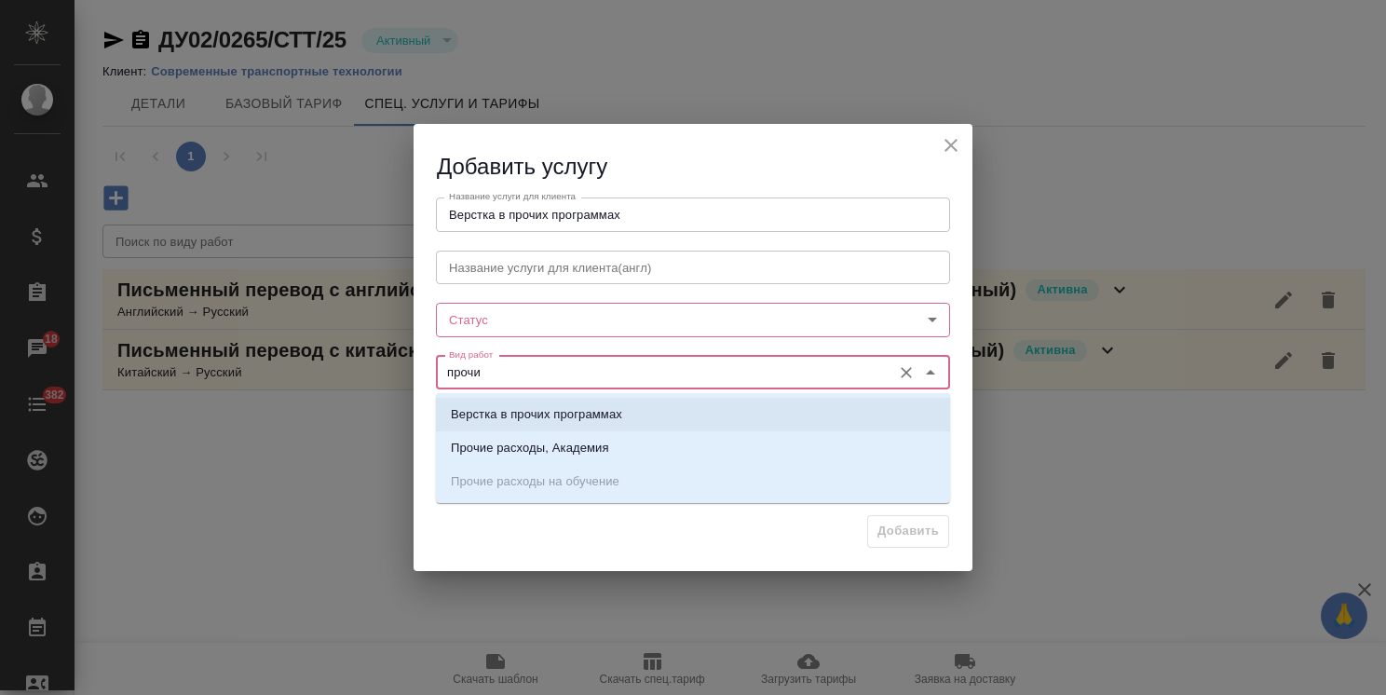
click at [521, 420] on p "Верстка в прочих программах" at bounding box center [536, 414] width 171 height 19
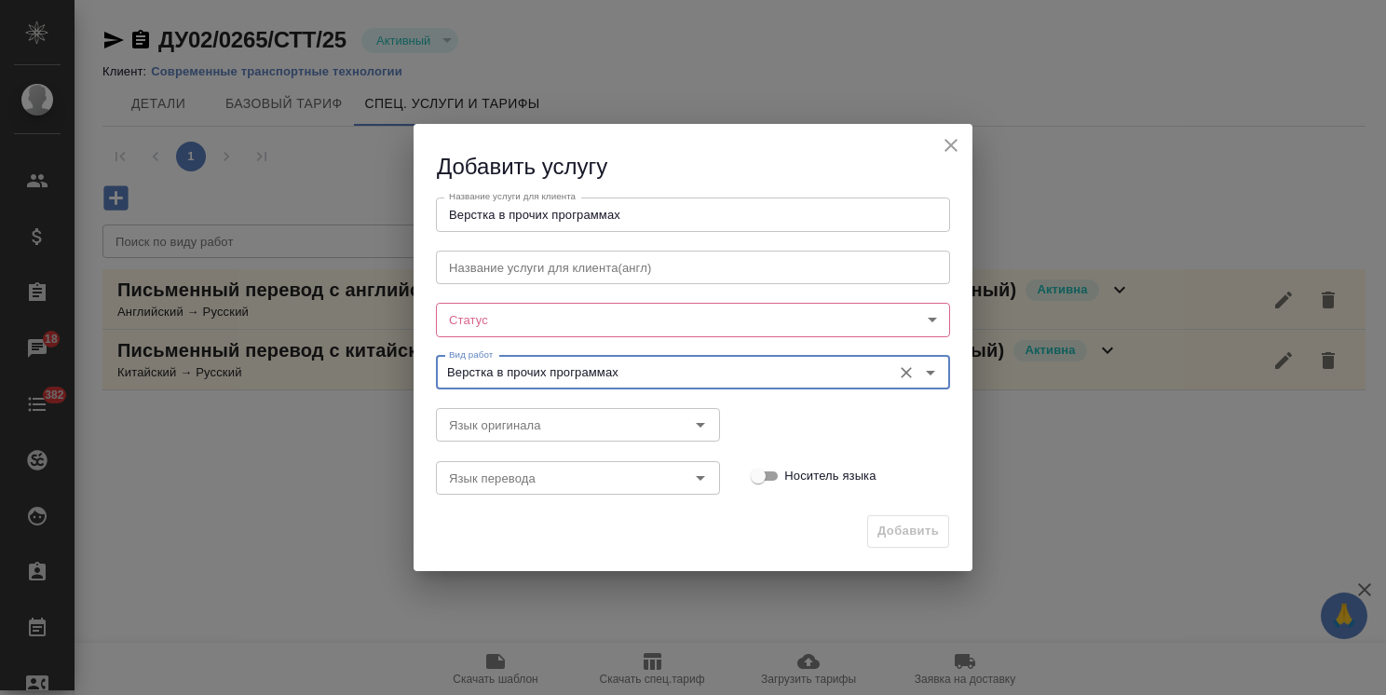
type input "Верстка в прочих программах"
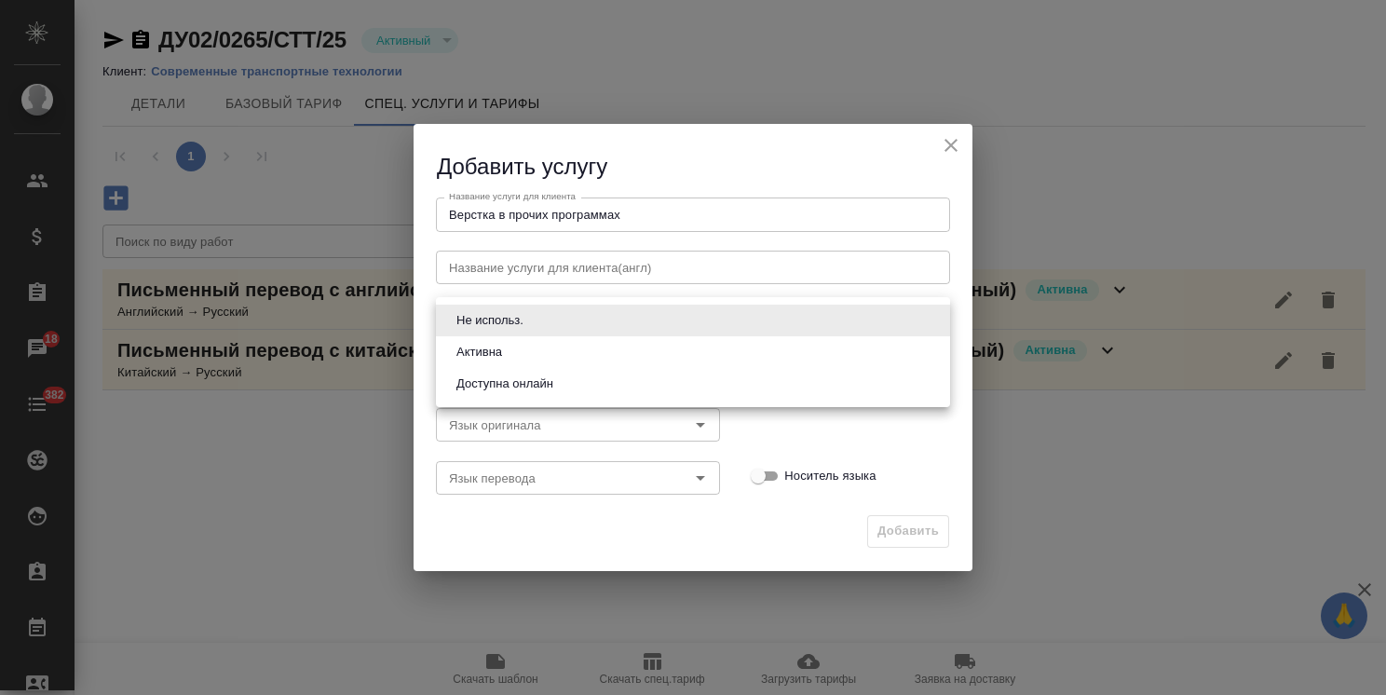
click at [510, 319] on body "🙏 .cls-1 fill:#fff; AWATERA Usmanova Olga Клиенты Спецификации Заказы 18 Чаты 3…" at bounding box center [693, 347] width 1386 height 695
click at [480, 348] on button "Активна" at bounding box center [479, 352] width 57 height 20
type input "active"
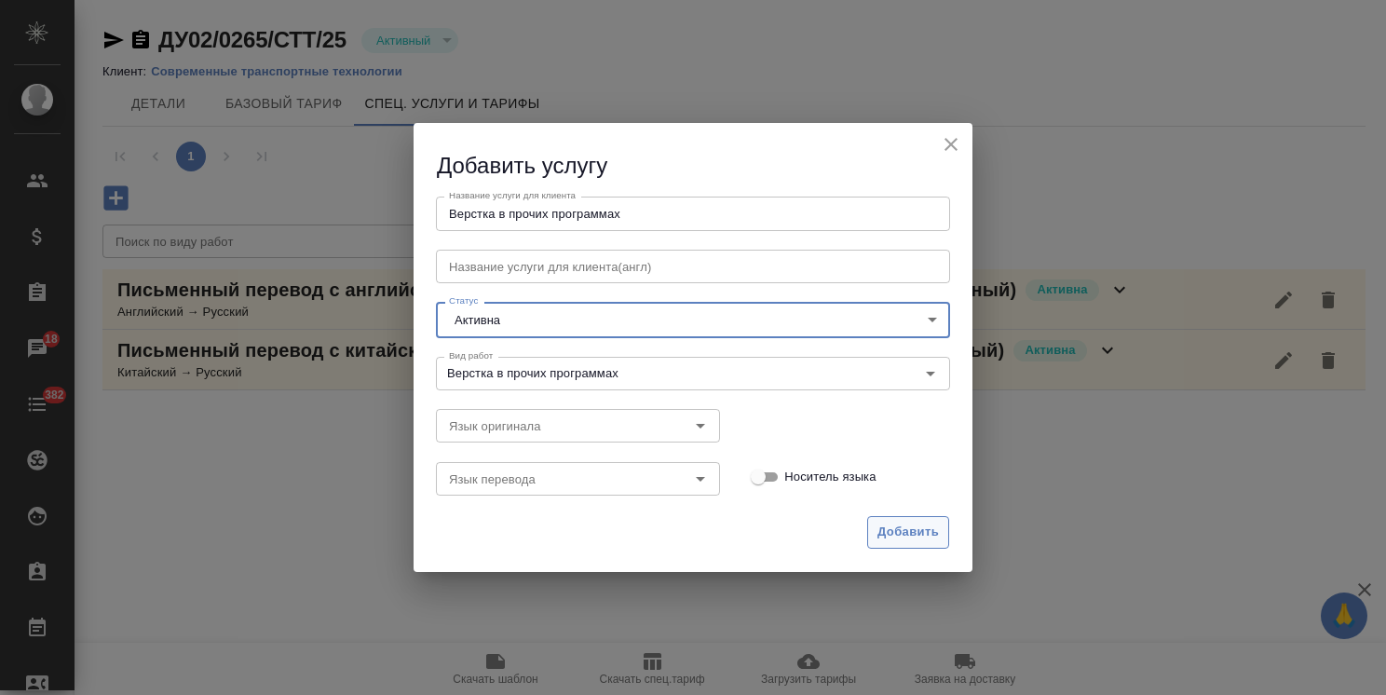
click at [891, 524] on span "Добавить" at bounding box center [907, 532] width 61 height 21
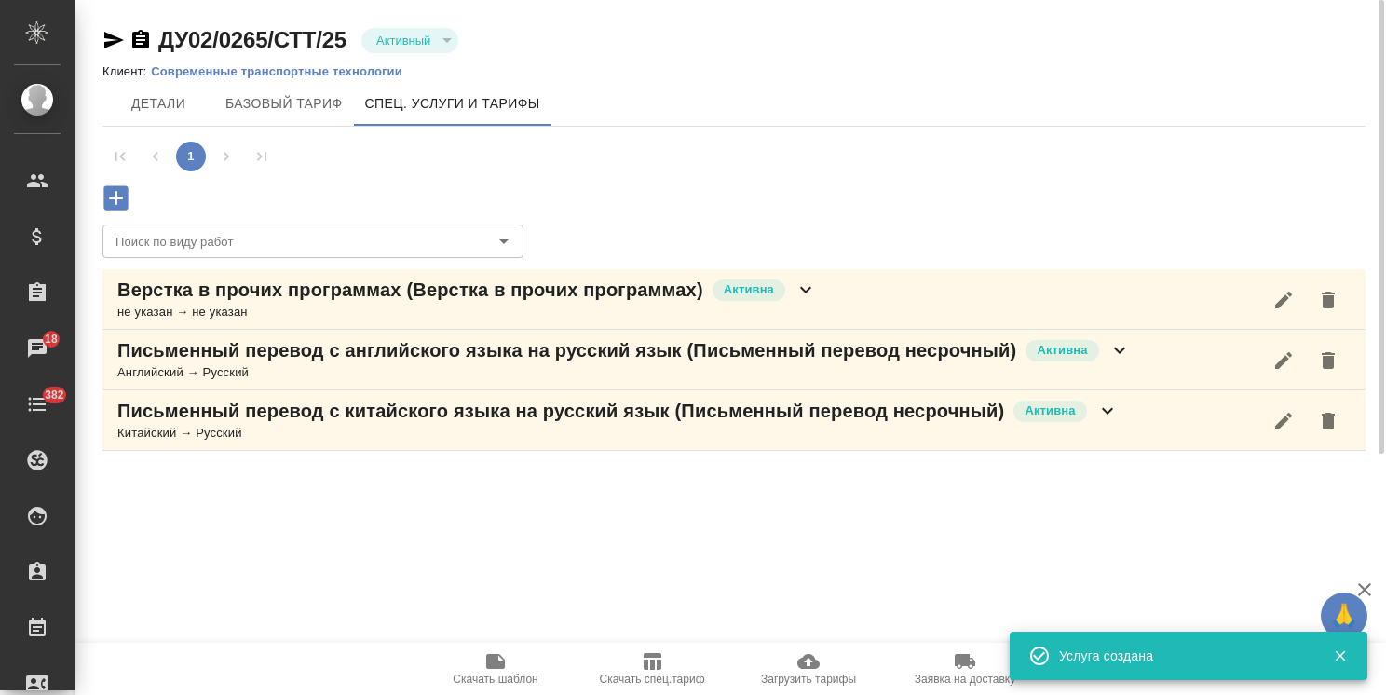
click at [1272, 296] on icon "button" at bounding box center [1283, 300] width 22 height 22
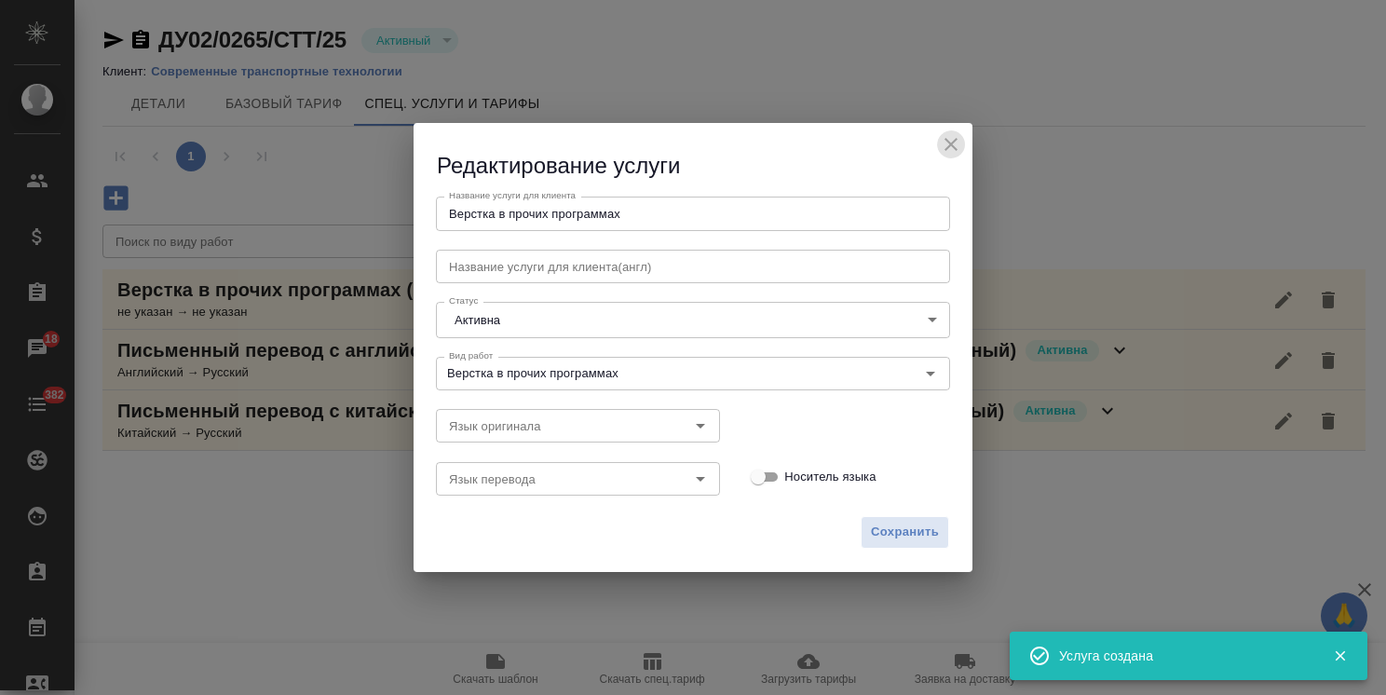
click at [954, 144] on icon "close" at bounding box center [951, 144] width 22 height 22
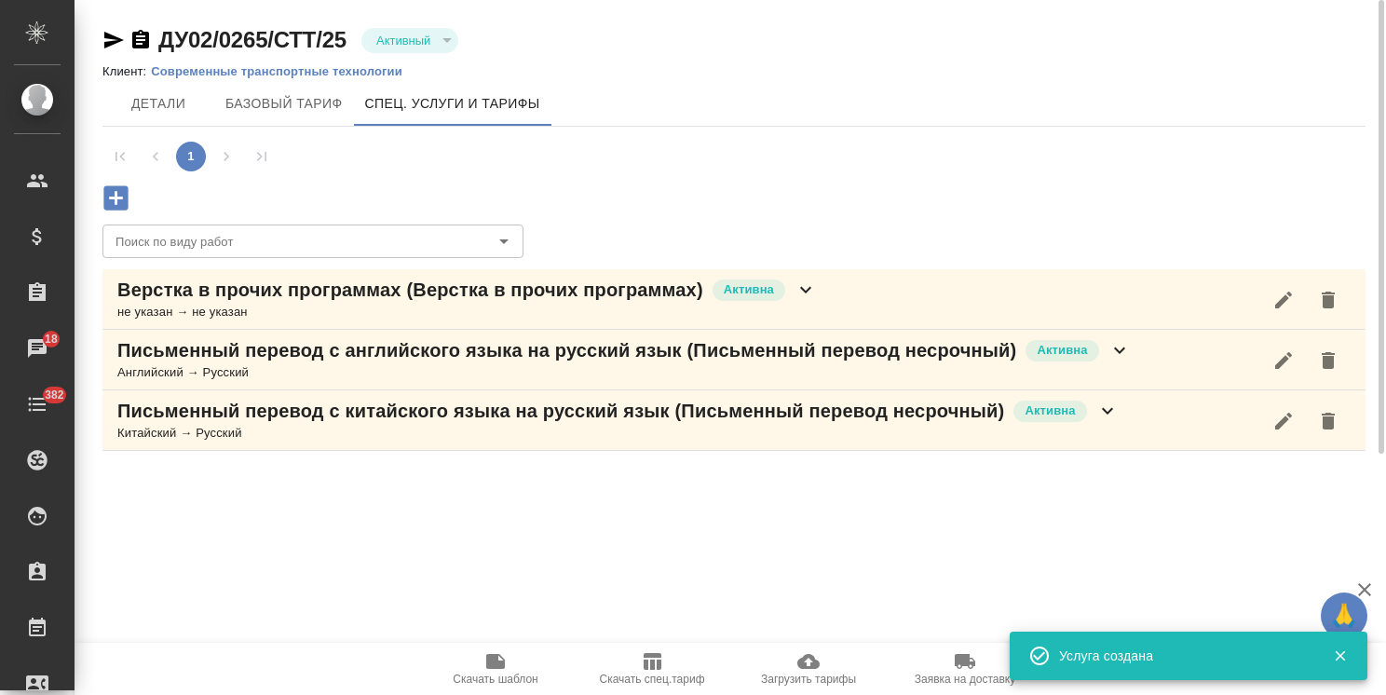
click at [961, 287] on div "Верстка в прочих программах (Верстка в прочих программах) Активна не указан → н…" at bounding box center [733, 299] width 1263 height 61
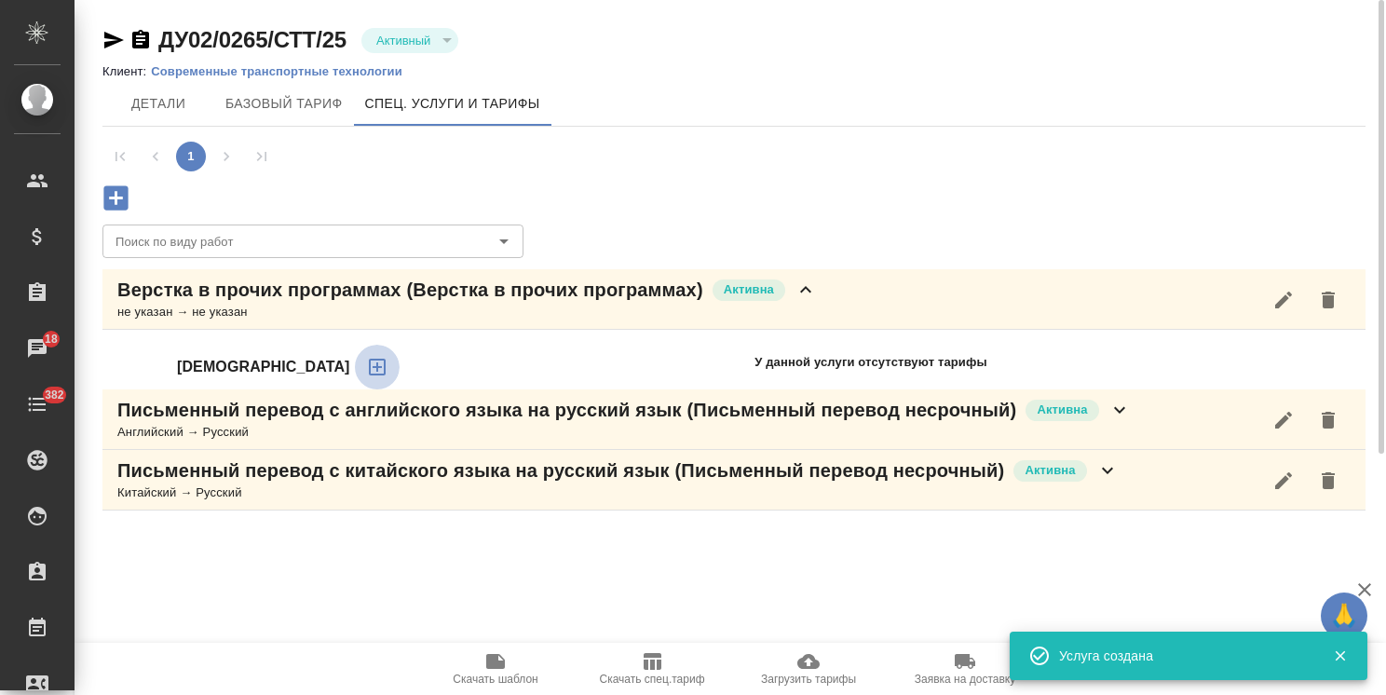
click at [366, 357] on icon "button" at bounding box center [377, 367] width 22 height 22
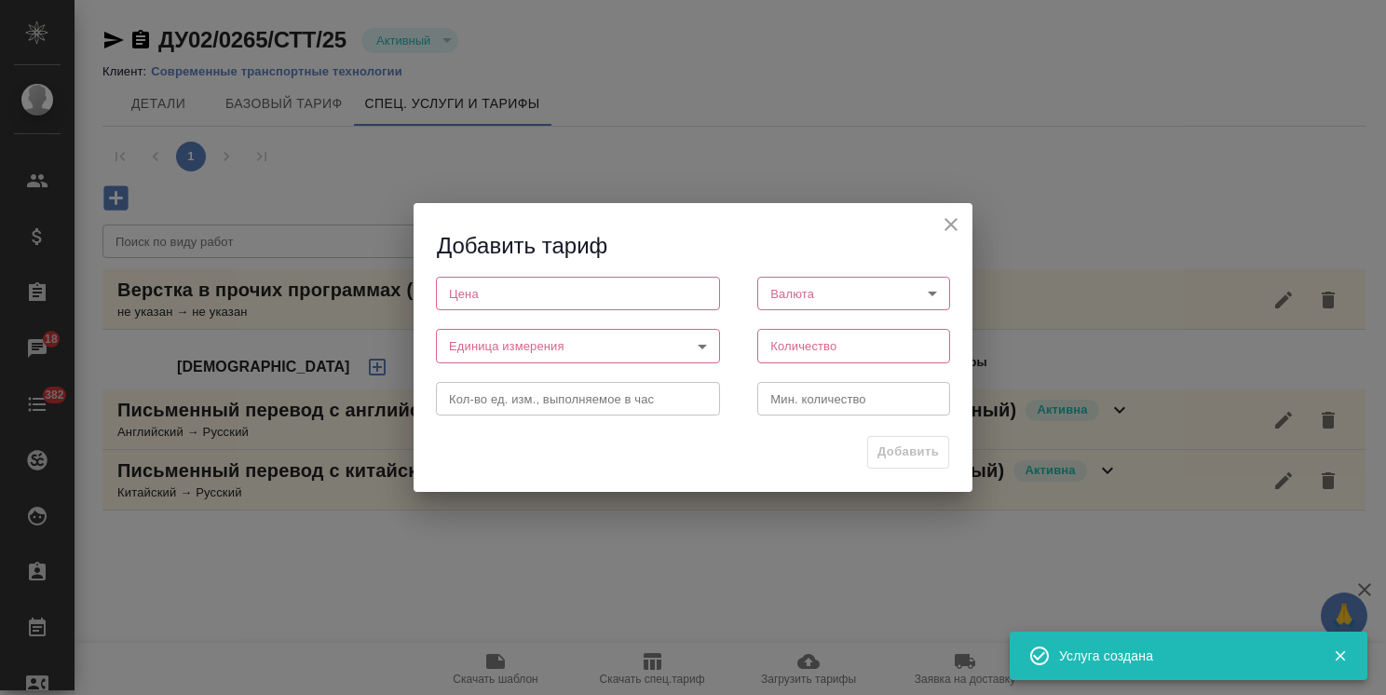
click at [499, 287] on input "number" at bounding box center [578, 294] width 284 height 34
paste input "135"
type input "135"
click at [778, 285] on body "🙏 .cls-1 fill:#fff; AWATERA Usmanova Olga Клиенты Спецификации Заказы 18 Чаты 3…" at bounding box center [693, 347] width 1386 height 695
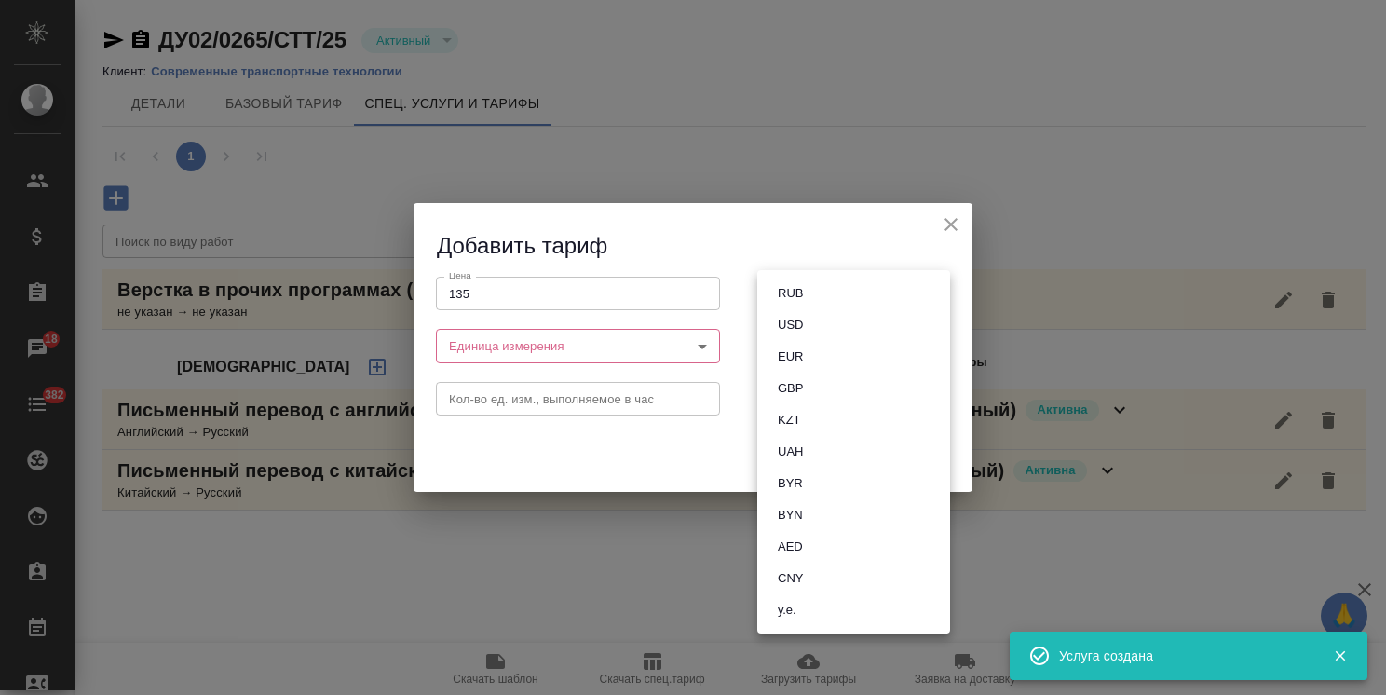
click at [787, 292] on button "RUB" at bounding box center [790, 293] width 36 height 20
type input "RUB"
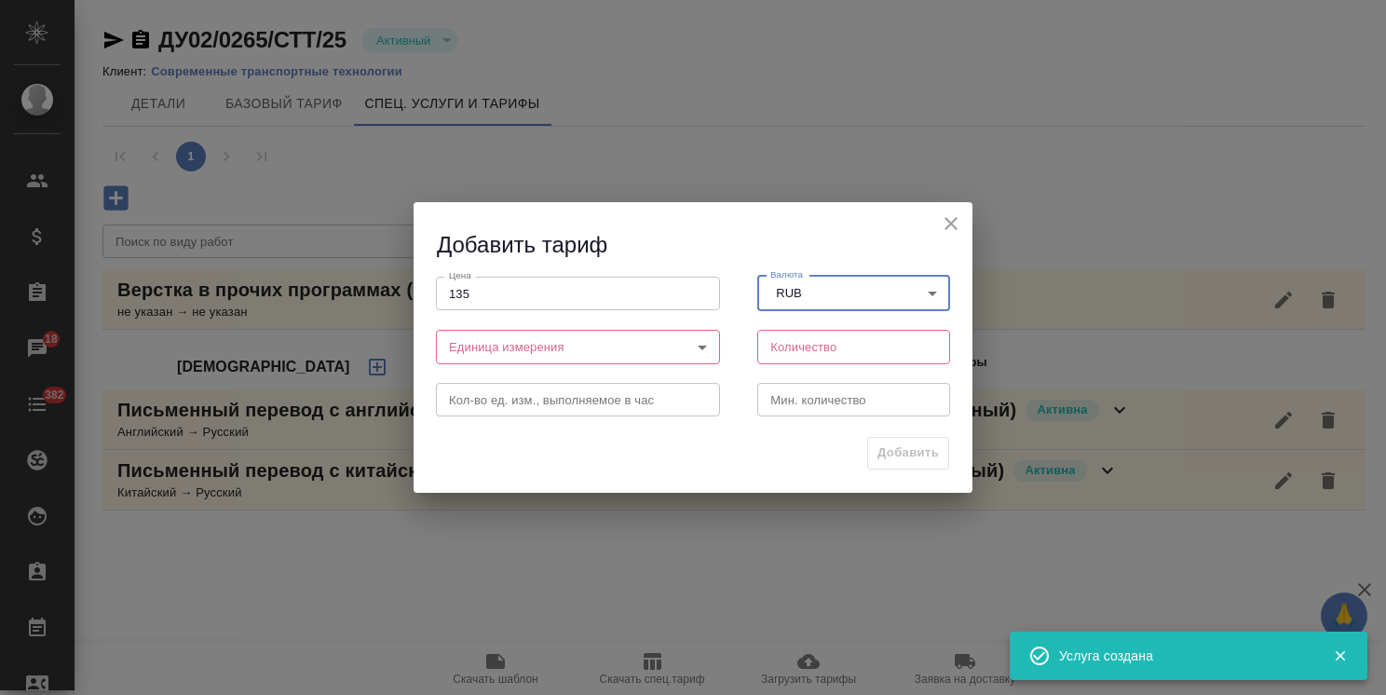
click at [548, 352] on body "🙏 .cls-1 fill:#fff; AWATERA Usmanova Olga Клиенты Спецификации Заказы 18 Чаты 3…" at bounding box center [693, 347] width 1386 height 695
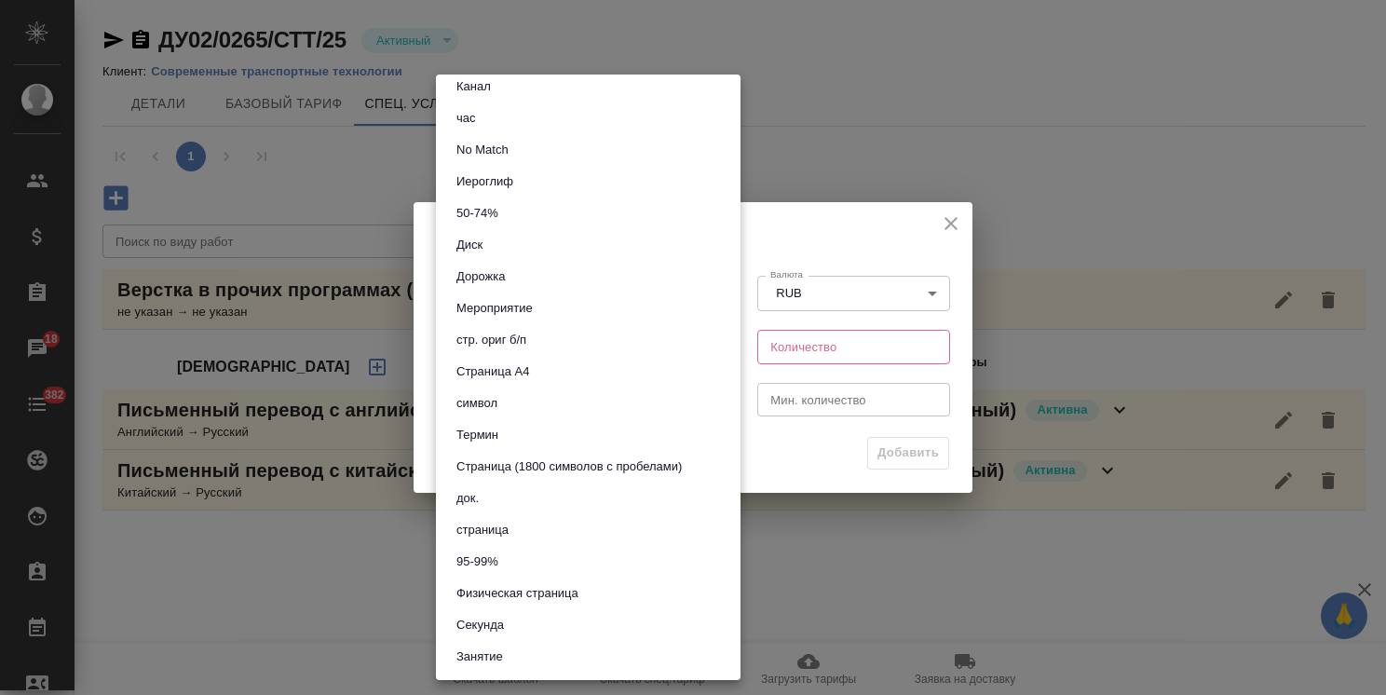
scroll to position [466, 0]
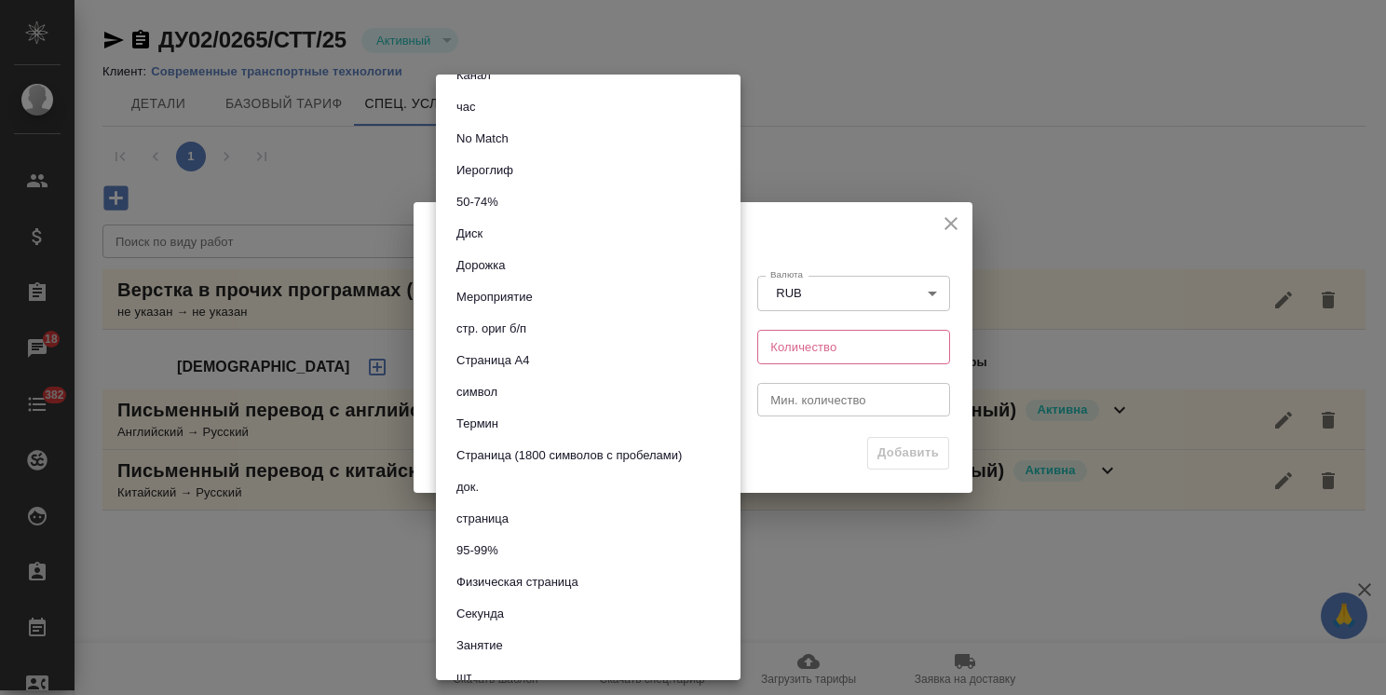
click at [516, 520] on li "страница" at bounding box center [588, 519] width 305 height 32
type input "5a8b1489cc6b4906c91bfdb2"
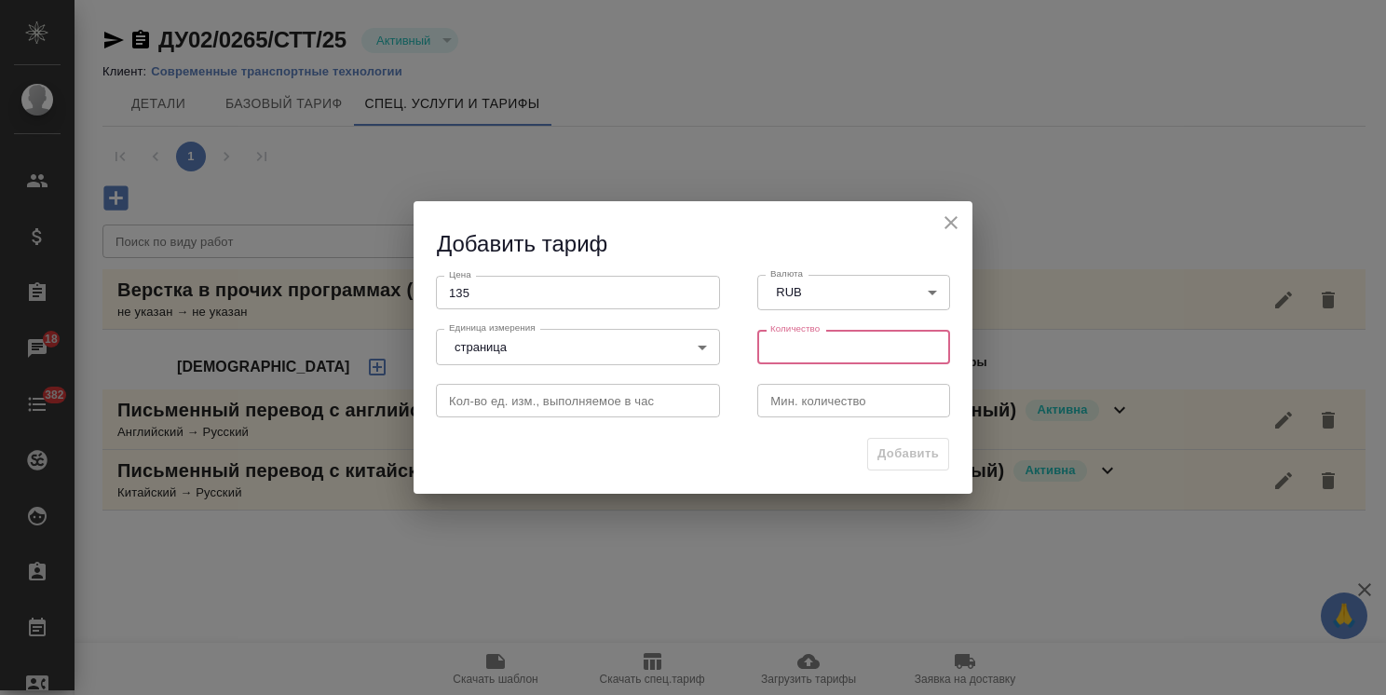
click at [806, 349] on input "number" at bounding box center [853, 347] width 193 height 34
type input "1"
click at [905, 441] on button "Добавить" at bounding box center [908, 454] width 82 height 33
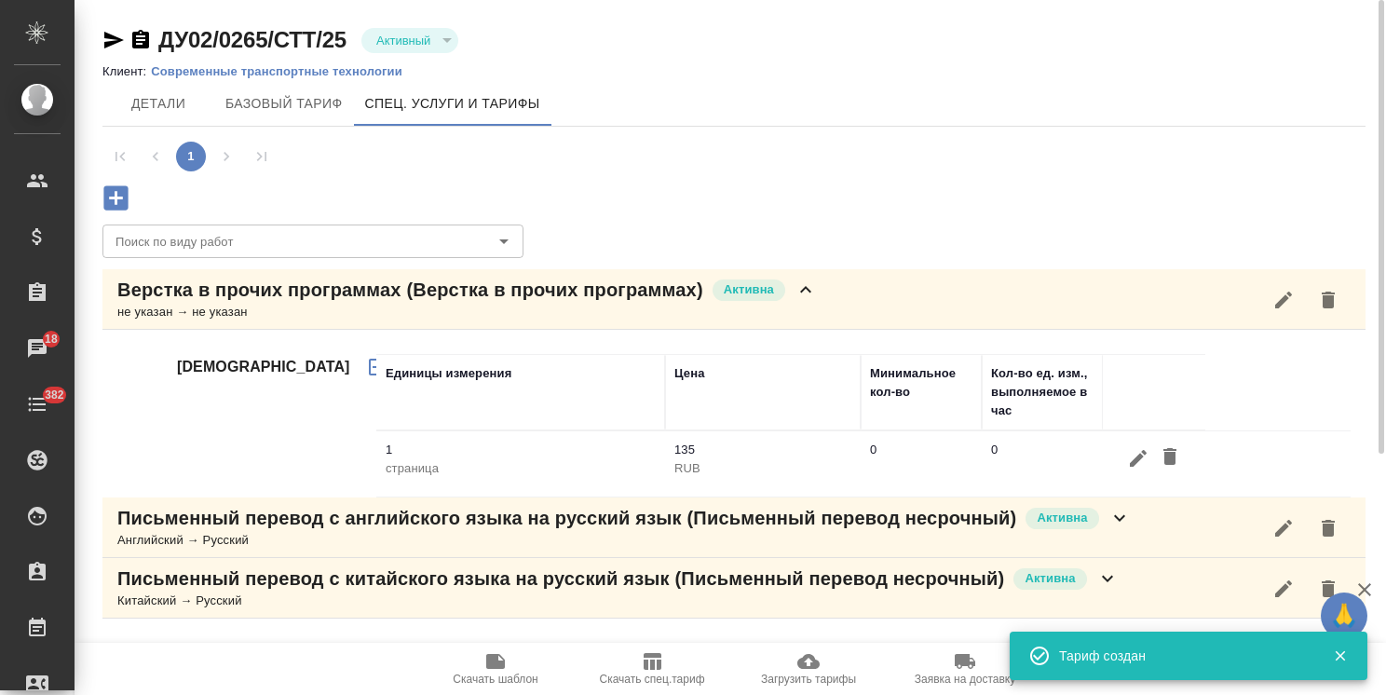
click at [808, 279] on icon at bounding box center [806, 290] width 22 height 22
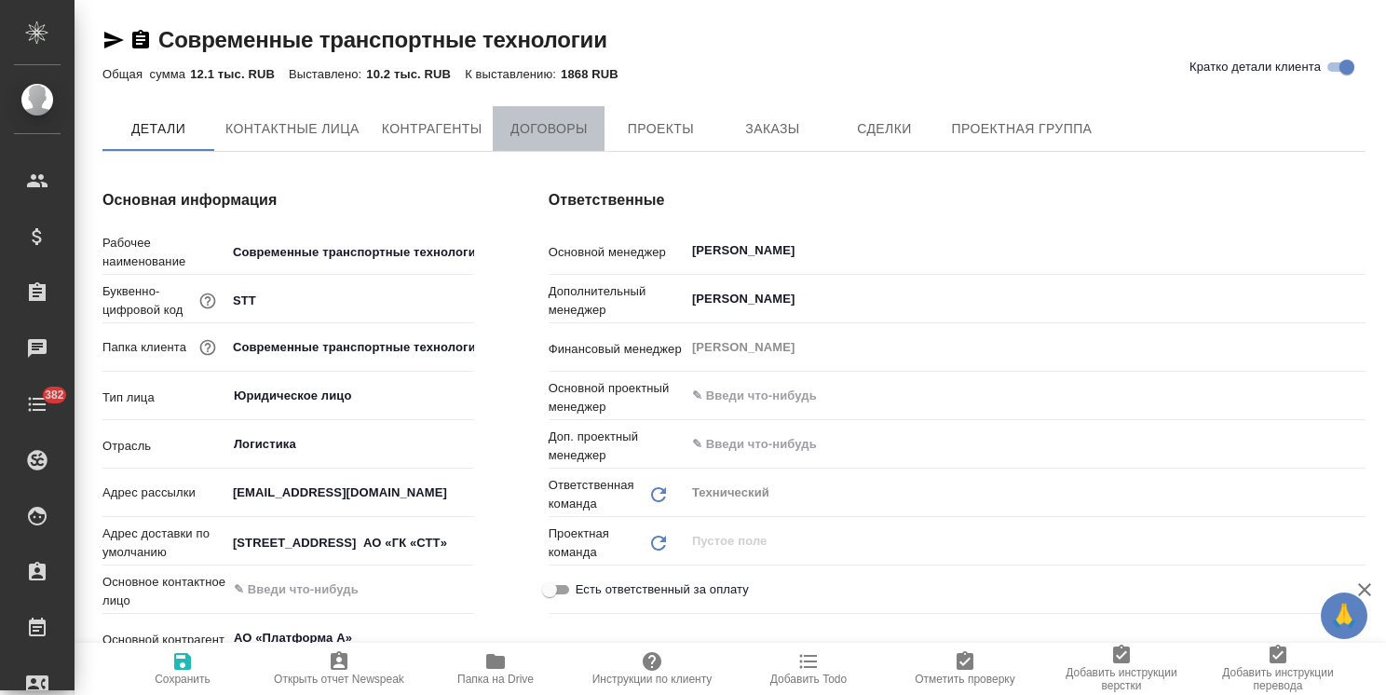
click at [568, 129] on span "Договоры" at bounding box center [548, 128] width 89 height 23
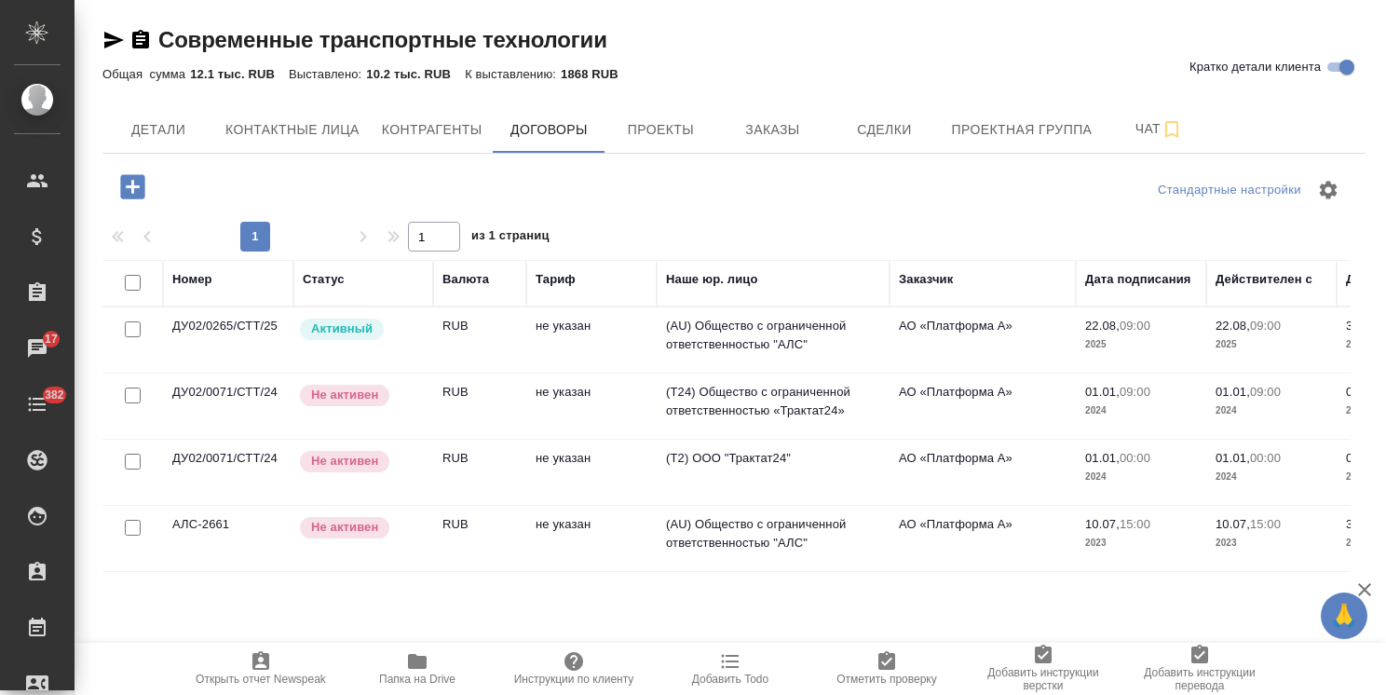
click at [412, 464] on div "Не активен" at bounding box center [361, 461] width 126 height 25
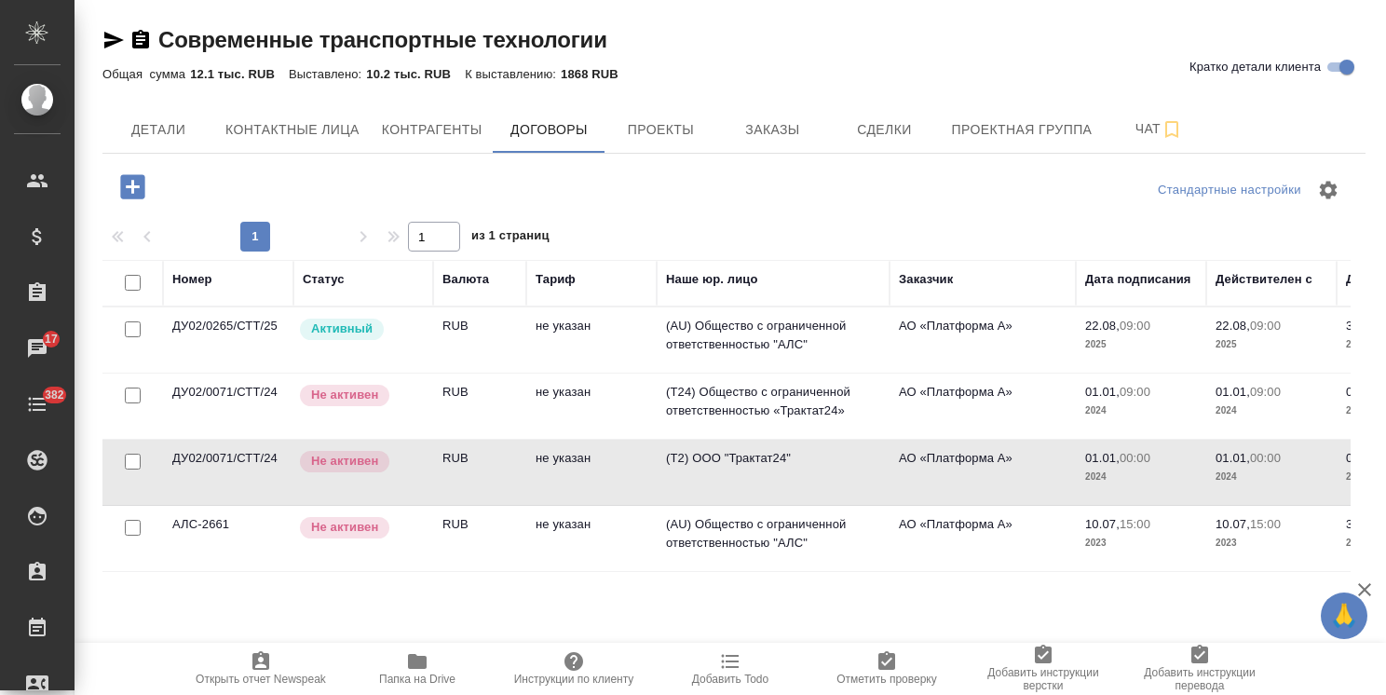
click at [412, 464] on div "Не активен" at bounding box center [361, 461] width 126 height 25
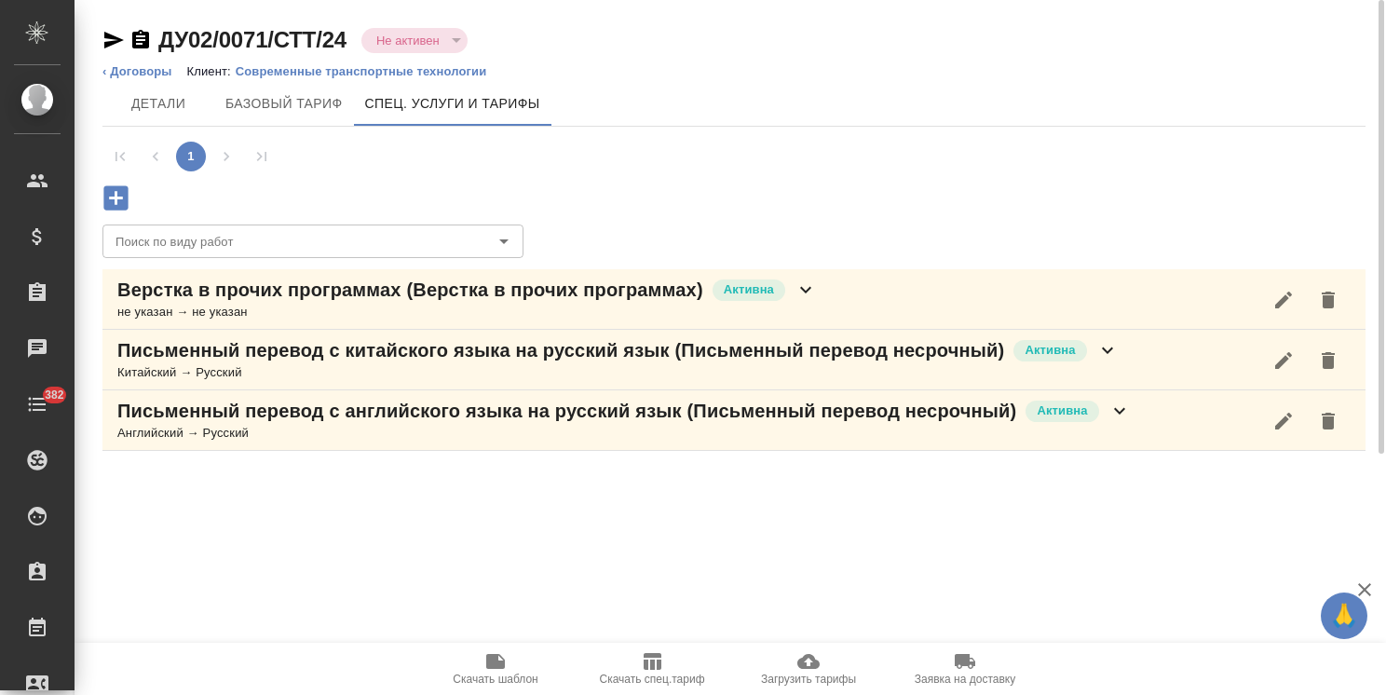
click at [531, 352] on p "Письменный перевод с китайского языка на русский язык (Письменный перевод несро…" at bounding box center [560, 350] width 887 height 26
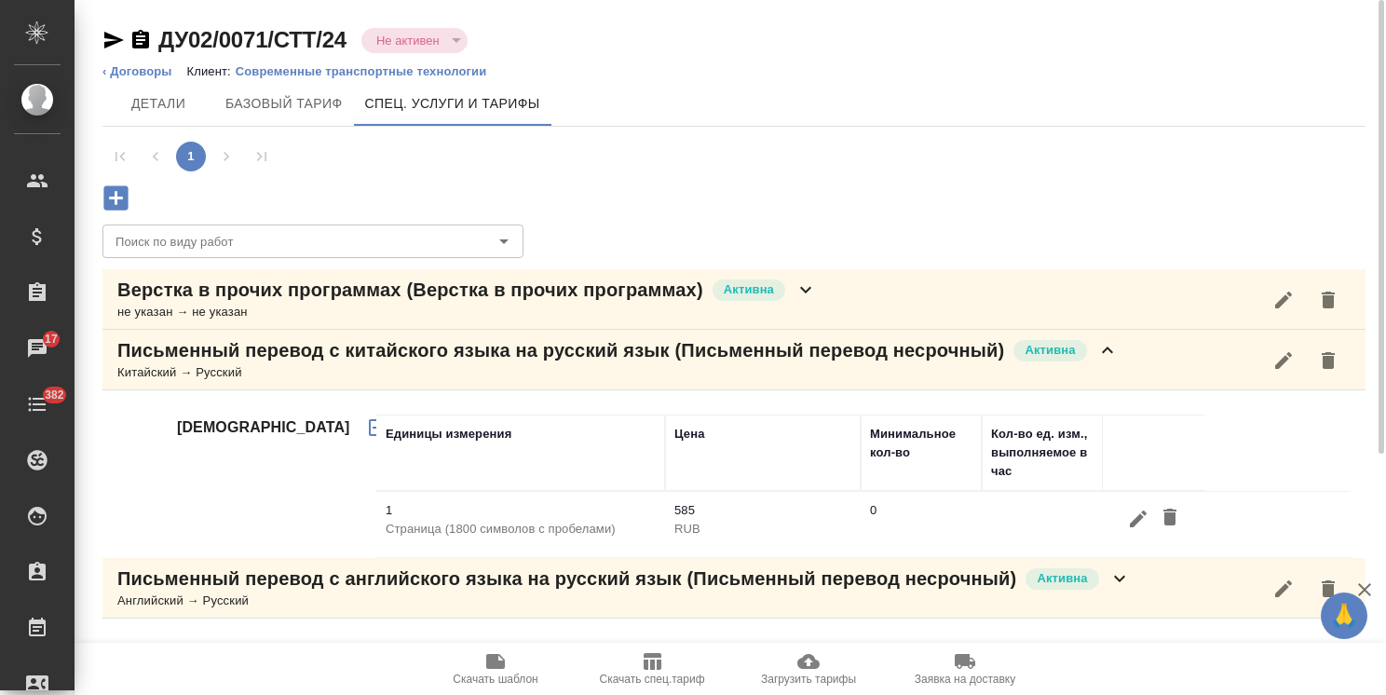
click at [1295, 366] on button "button" at bounding box center [1283, 360] width 45 height 45
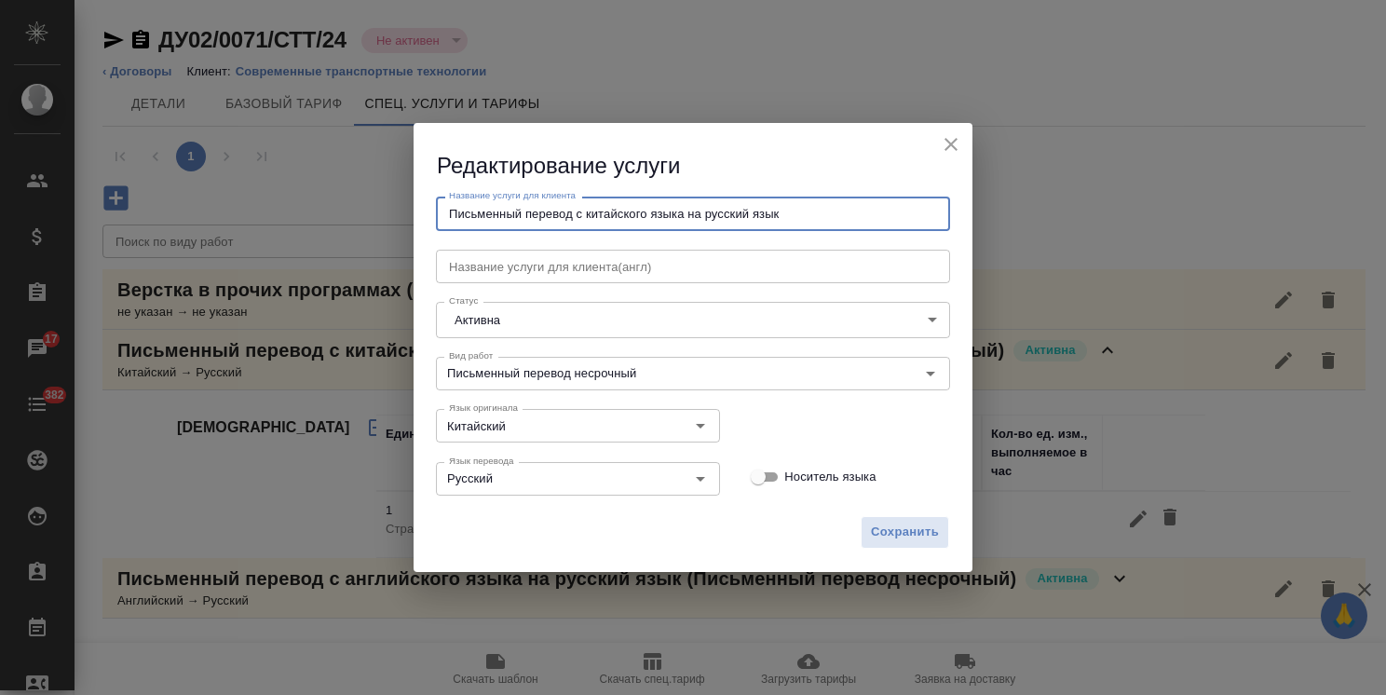
drag, startPoint x: 869, startPoint y: 214, endPoint x: 300, endPoint y: 192, distance: 569.6
click at [300, 192] on div "Редактирование услуги Название услуги для клиента Письменный перевод с китайско…" at bounding box center [693, 347] width 1386 height 695
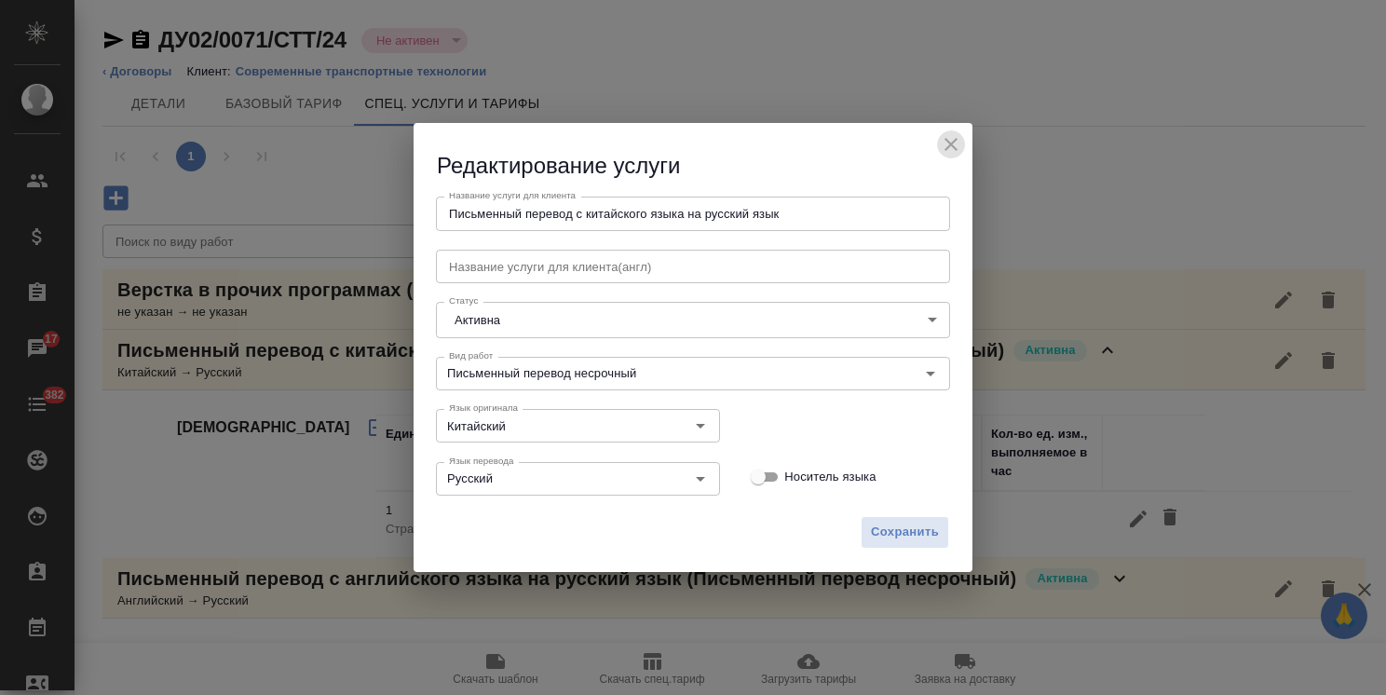
click at [956, 136] on icon "close" at bounding box center [951, 144] width 22 height 22
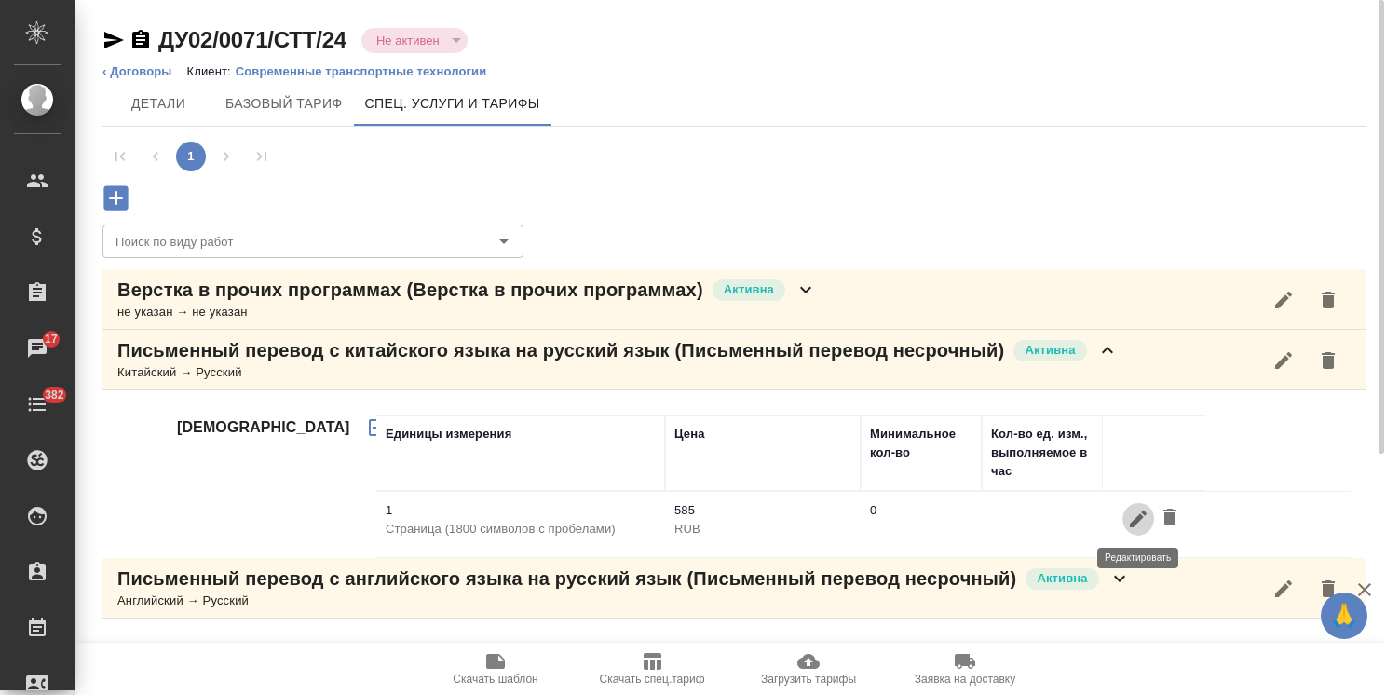
click at [1130, 523] on icon "button" at bounding box center [1138, 518] width 17 height 17
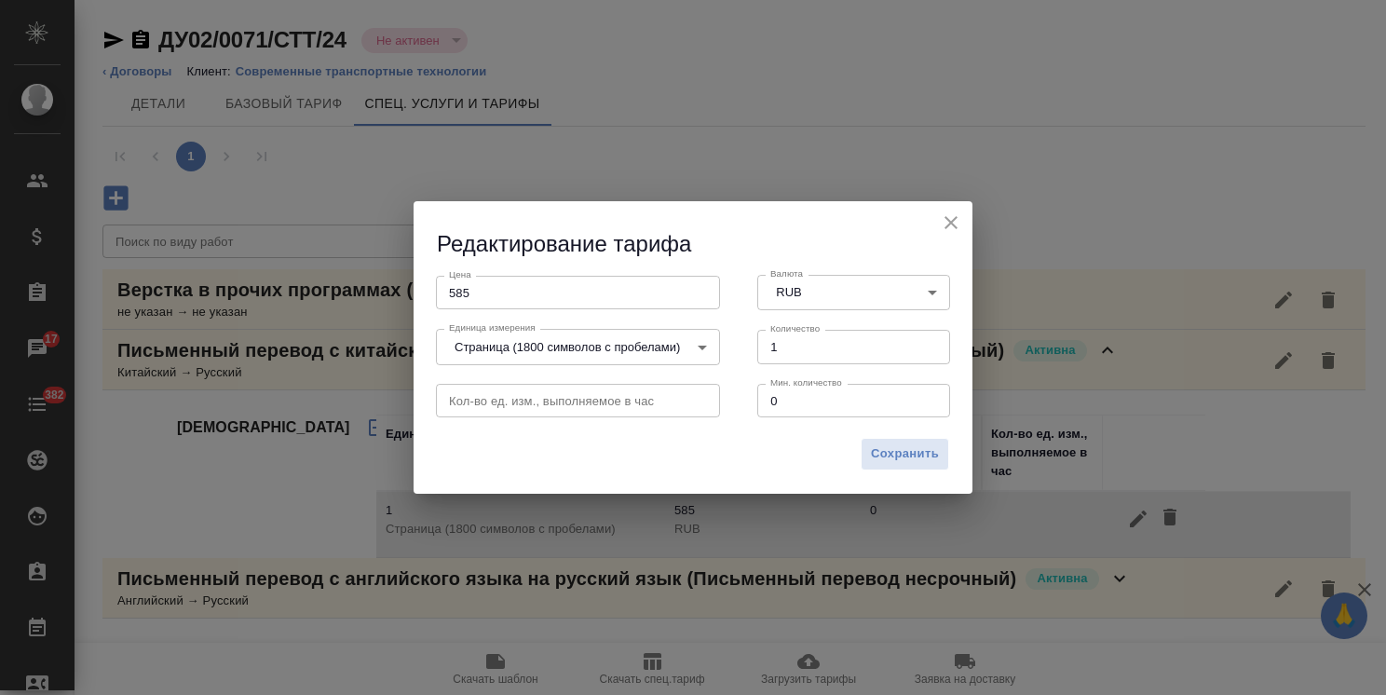
drag, startPoint x: 494, startPoint y: 294, endPoint x: 361, endPoint y: 279, distance: 133.2
click at [364, 279] on div "Редактирование тарифа Цена 585 Цена Валюта RUB RUB Валюта Единица измерения Стр…" at bounding box center [693, 347] width 1386 height 695
click at [942, 227] on icon "close" at bounding box center [951, 222] width 22 height 22
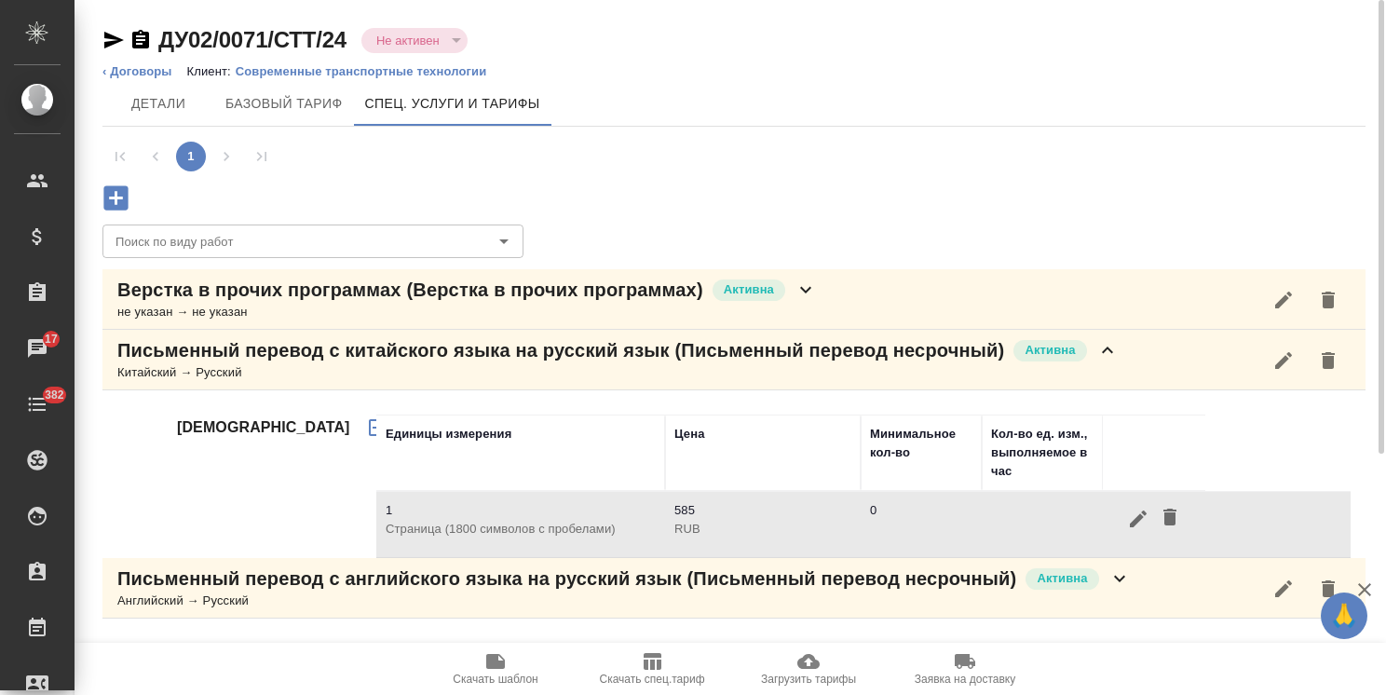
click at [1099, 350] on icon at bounding box center [1107, 350] width 22 height 22
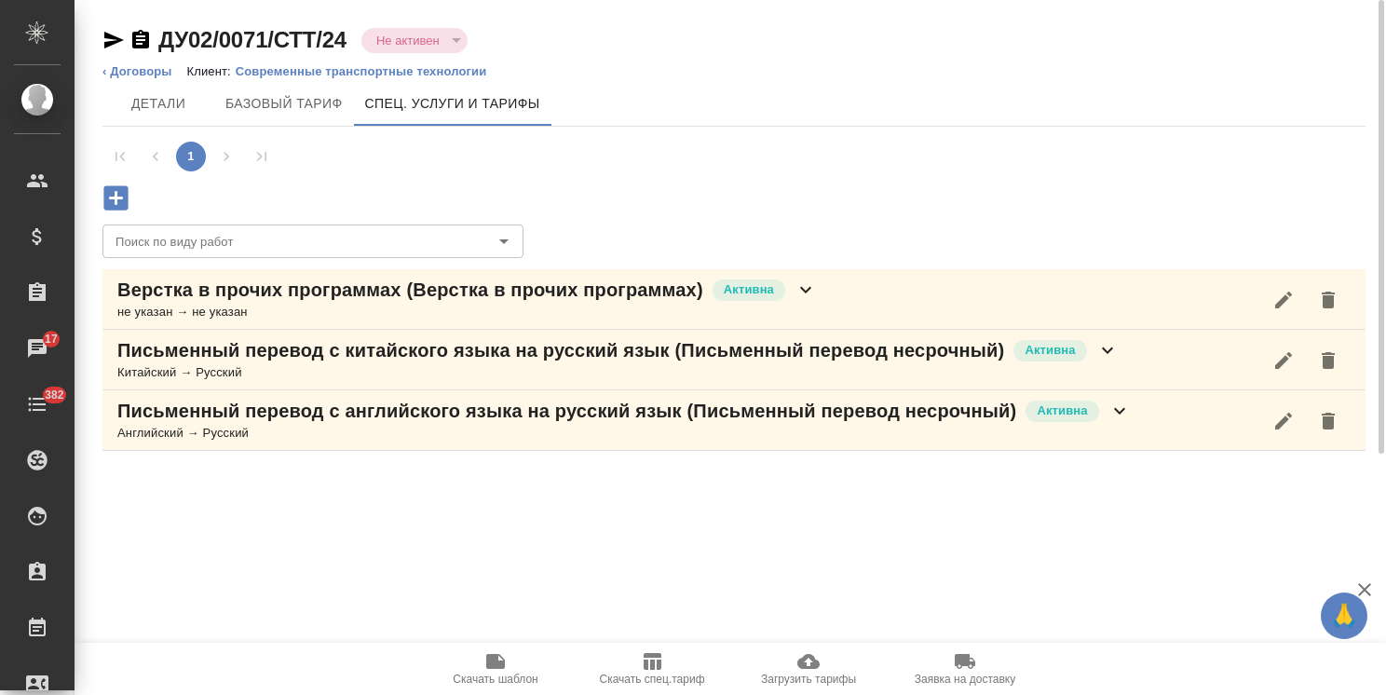
click at [1291, 297] on icon "button" at bounding box center [1283, 300] width 22 height 22
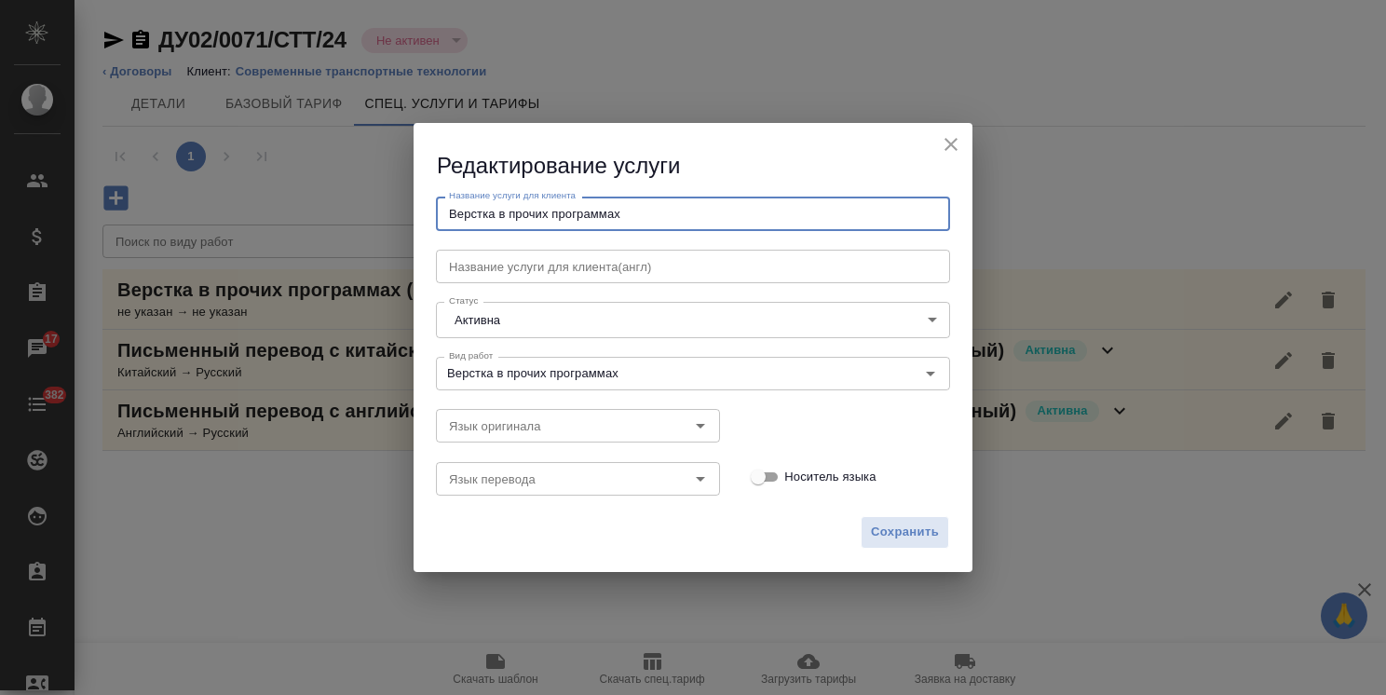
drag, startPoint x: 574, startPoint y: 188, endPoint x: 285, endPoint y: 178, distance: 288.9
click at [332, 184] on div "Редактирование услуги Название услуги для клиента Верстка в прочих программах Н…" at bounding box center [693, 347] width 1386 height 695
click at [931, 145] on div "Редактирование услуги" at bounding box center [693, 152] width 559 height 59
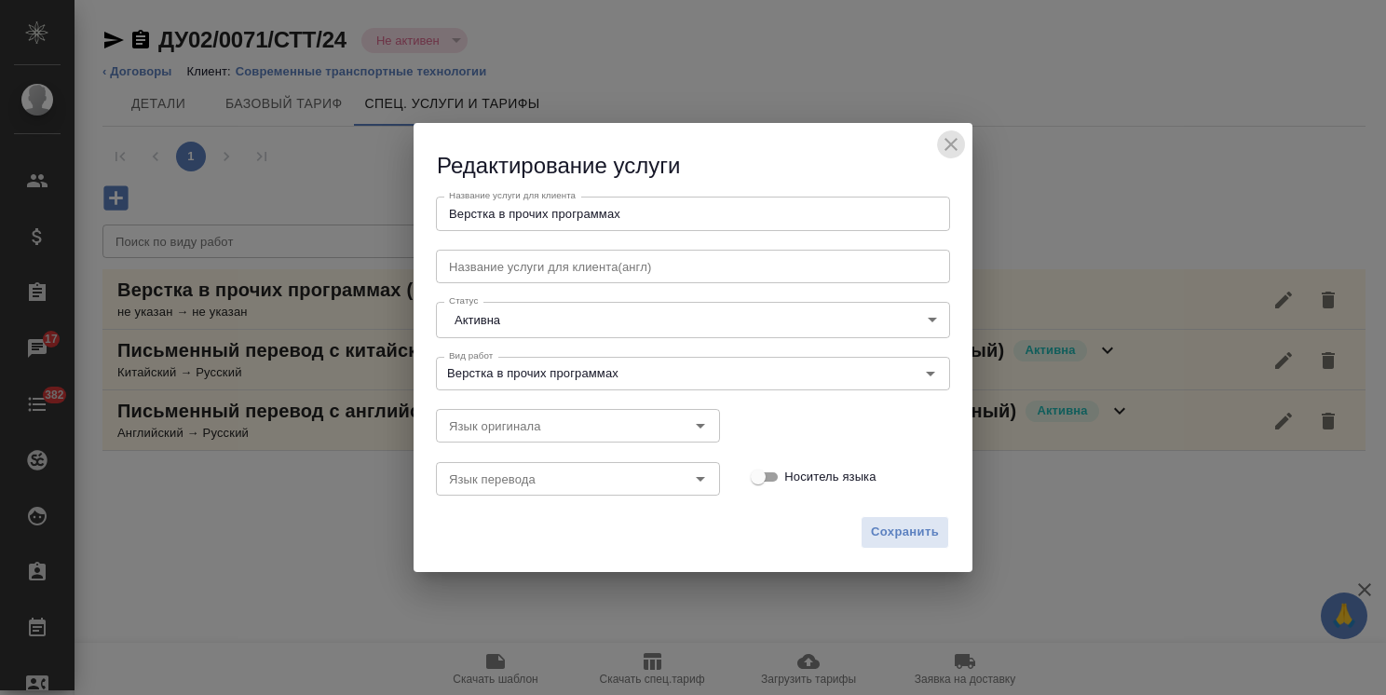
click at [957, 143] on icon "close" at bounding box center [951, 144] width 22 height 22
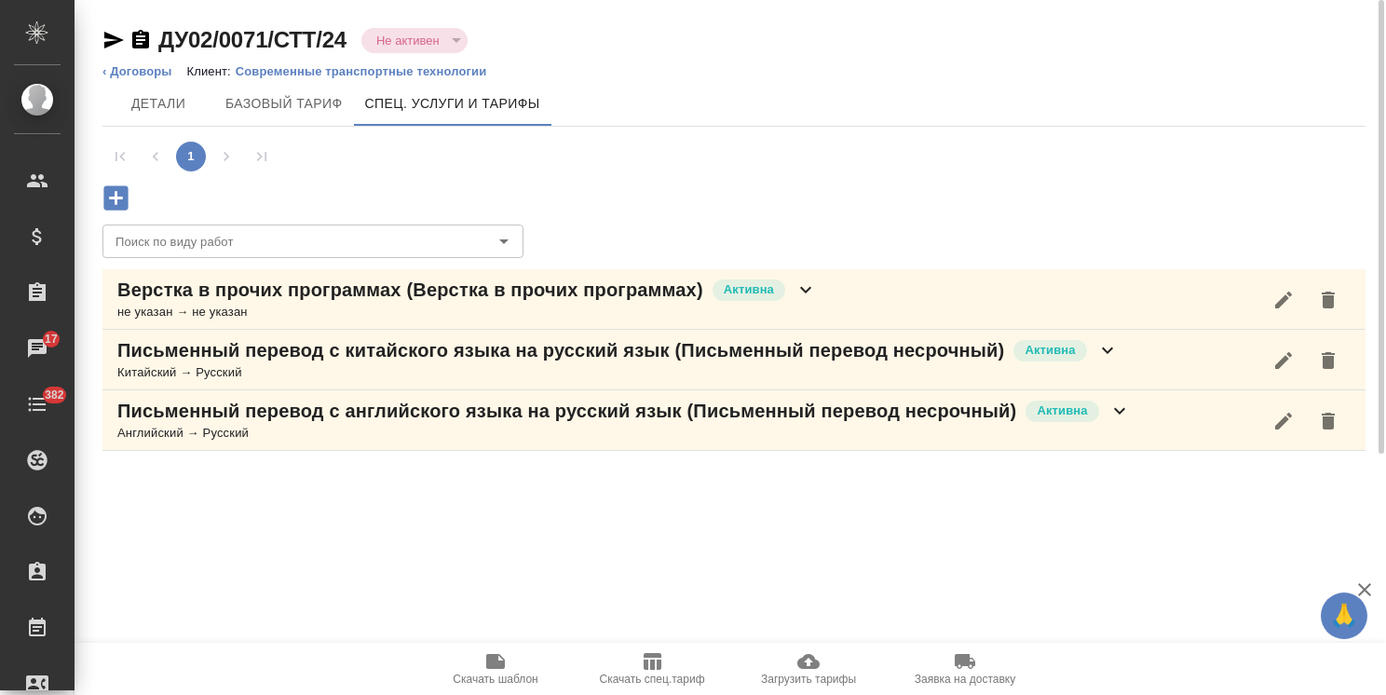
click at [1276, 419] on icon "button" at bounding box center [1283, 421] width 22 height 22
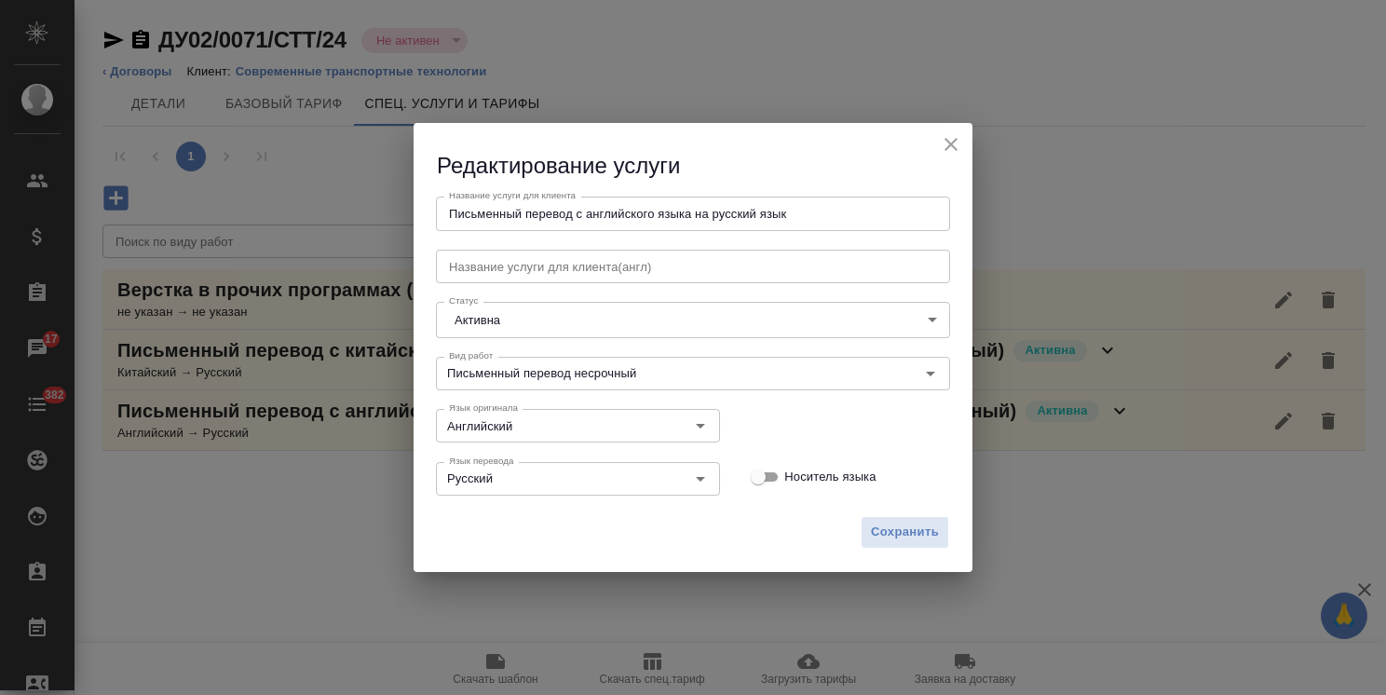
drag, startPoint x: 802, startPoint y: 220, endPoint x: 278, endPoint y: 170, distance: 526.8
click at [278, 170] on div "Редактирование услуги Название услуги для клиента Письменный перевод с английск…" at bounding box center [693, 347] width 1386 height 695
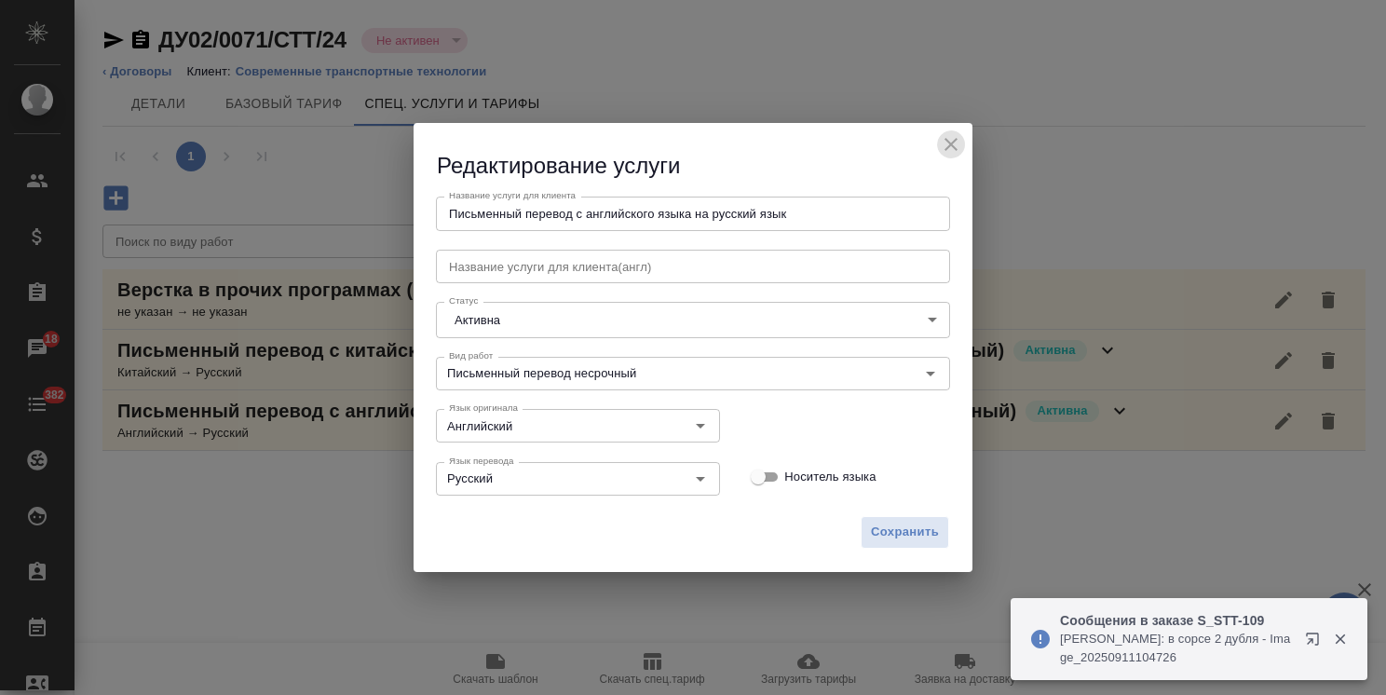
click at [945, 140] on icon "close" at bounding box center [951, 144] width 22 height 22
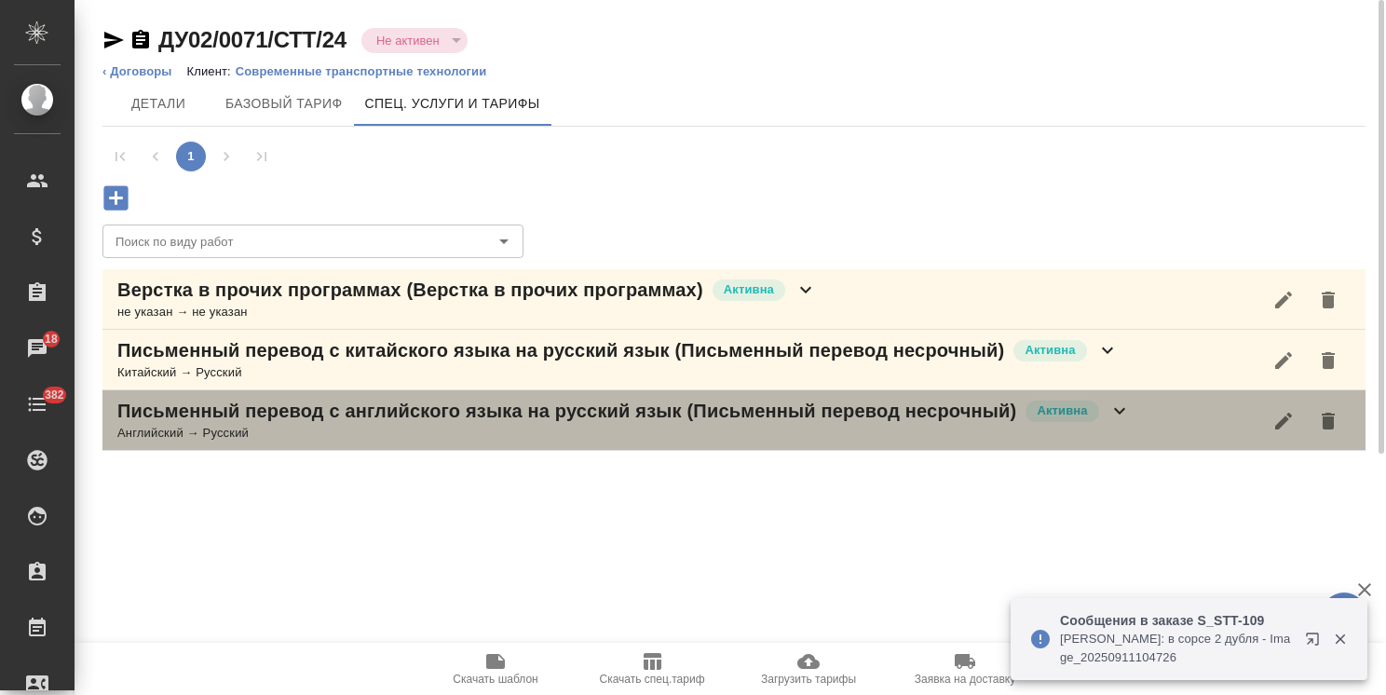
click at [1151, 419] on div "Письменный перевод с английского языка на русский язык (Письменный перевод неср…" at bounding box center [733, 420] width 1263 height 61
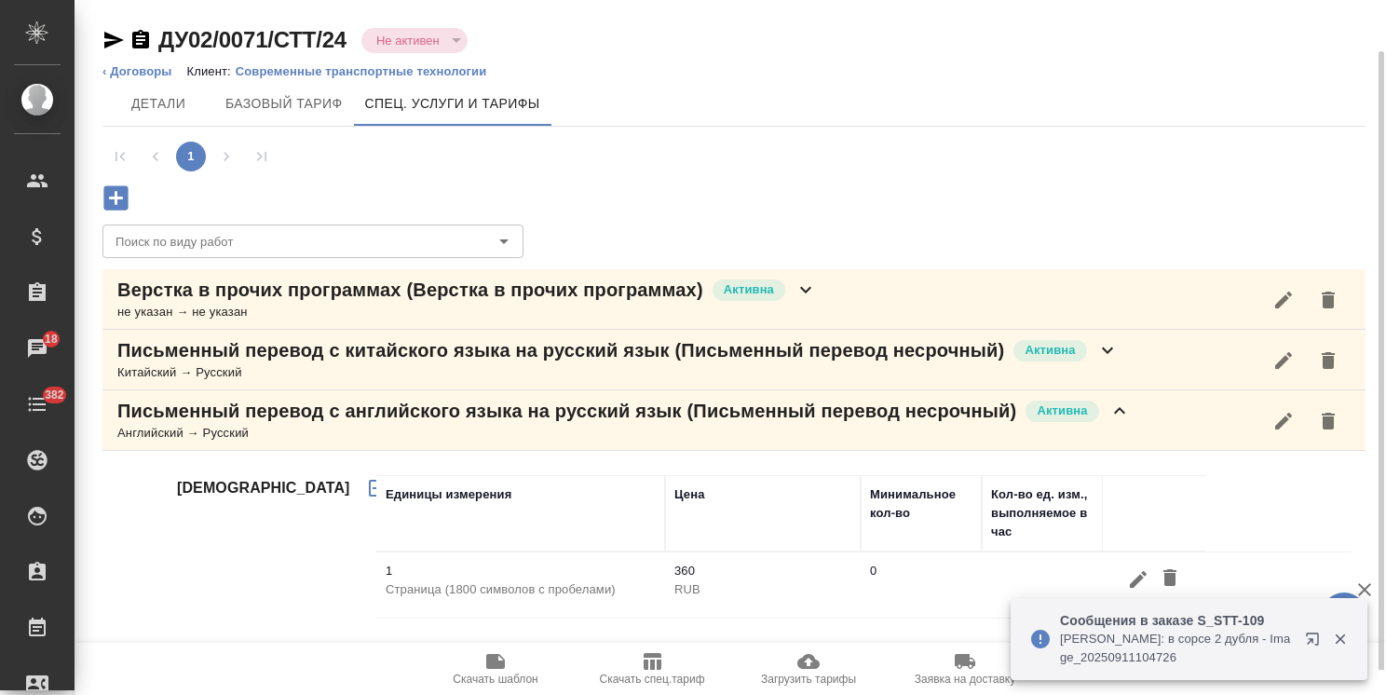
scroll to position [26, 0]
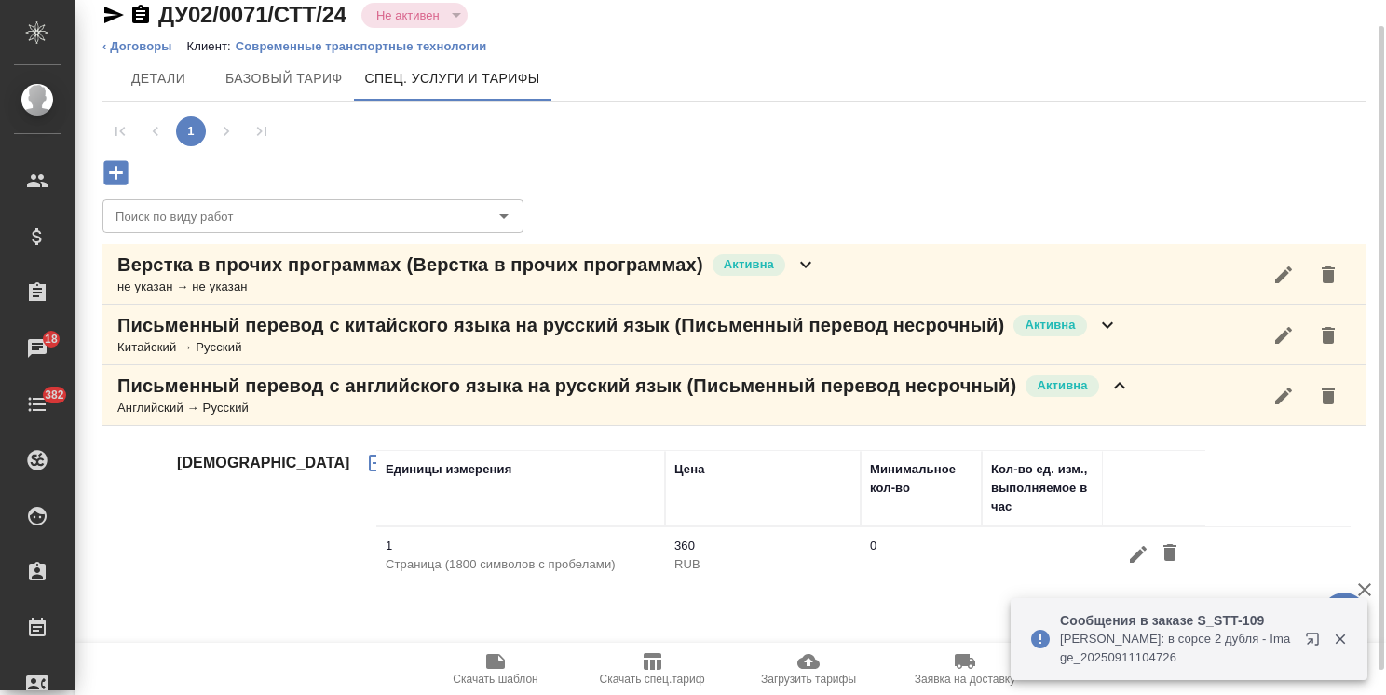
click at [1134, 556] on icon "button" at bounding box center [1138, 554] width 17 height 17
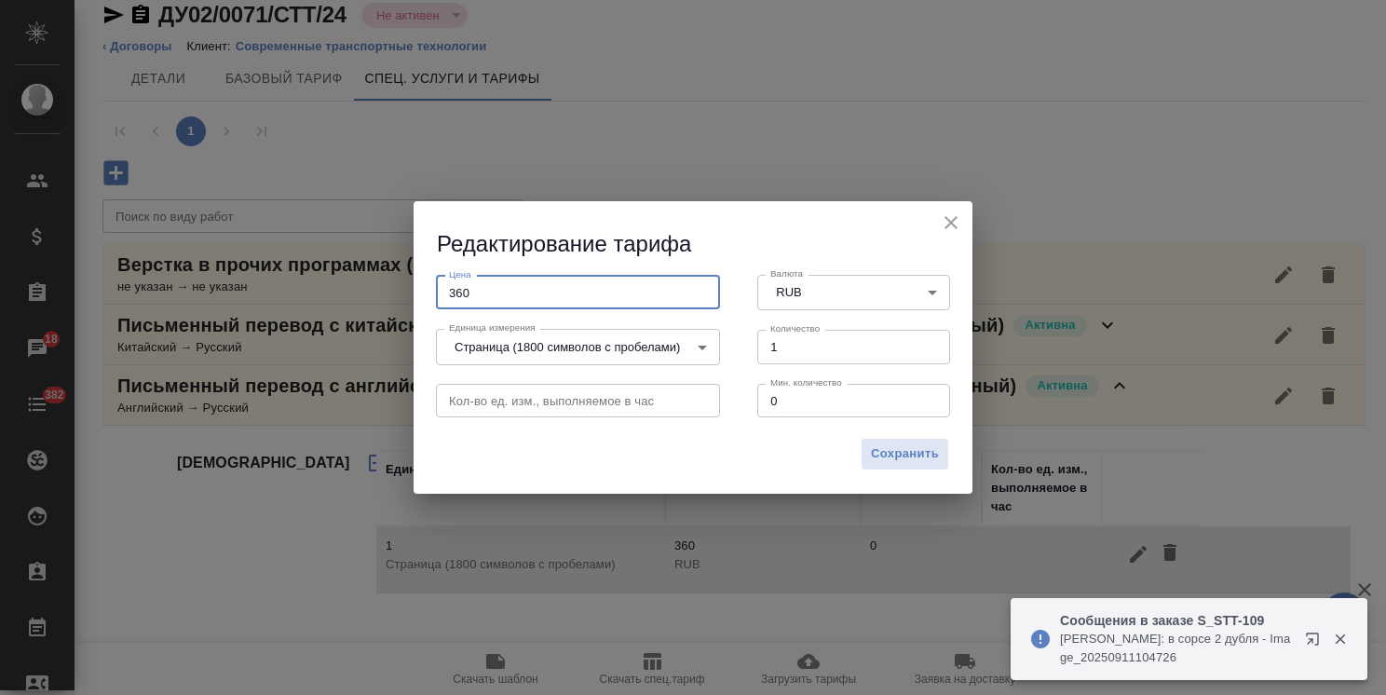
drag, startPoint x: 512, startPoint y: 292, endPoint x: 466, endPoint y: 242, distance: 67.9
click at [298, 292] on div "Редактирование тарифа Цена 360 Цена Валюта RUB RUB Валюта Единица измерения Стр…" at bounding box center [693, 347] width 1386 height 695
click at [939, 235] on h2 "Редактирование тарифа" at bounding box center [705, 244] width 536 height 31
click at [939, 227] on button "close" at bounding box center [951, 223] width 28 height 28
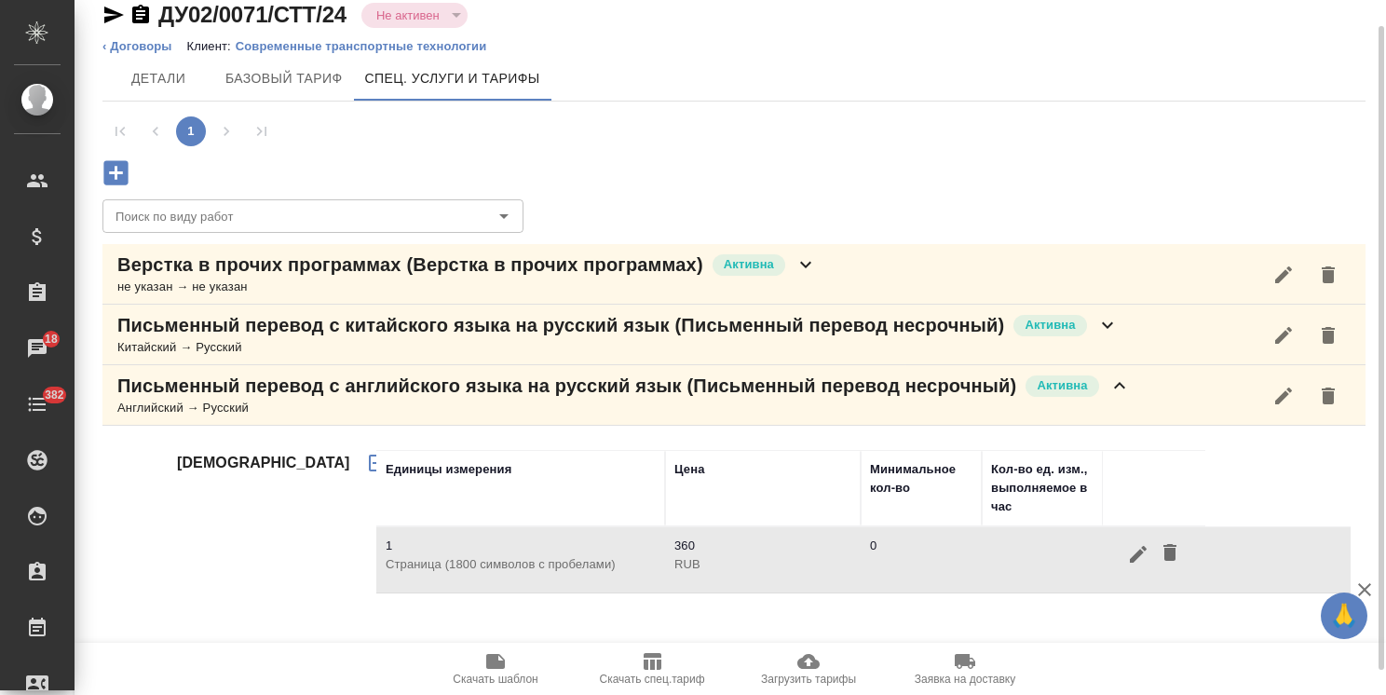
click at [1280, 268] on icon "button" at bounding box center [1283, 275] width 22 height 22
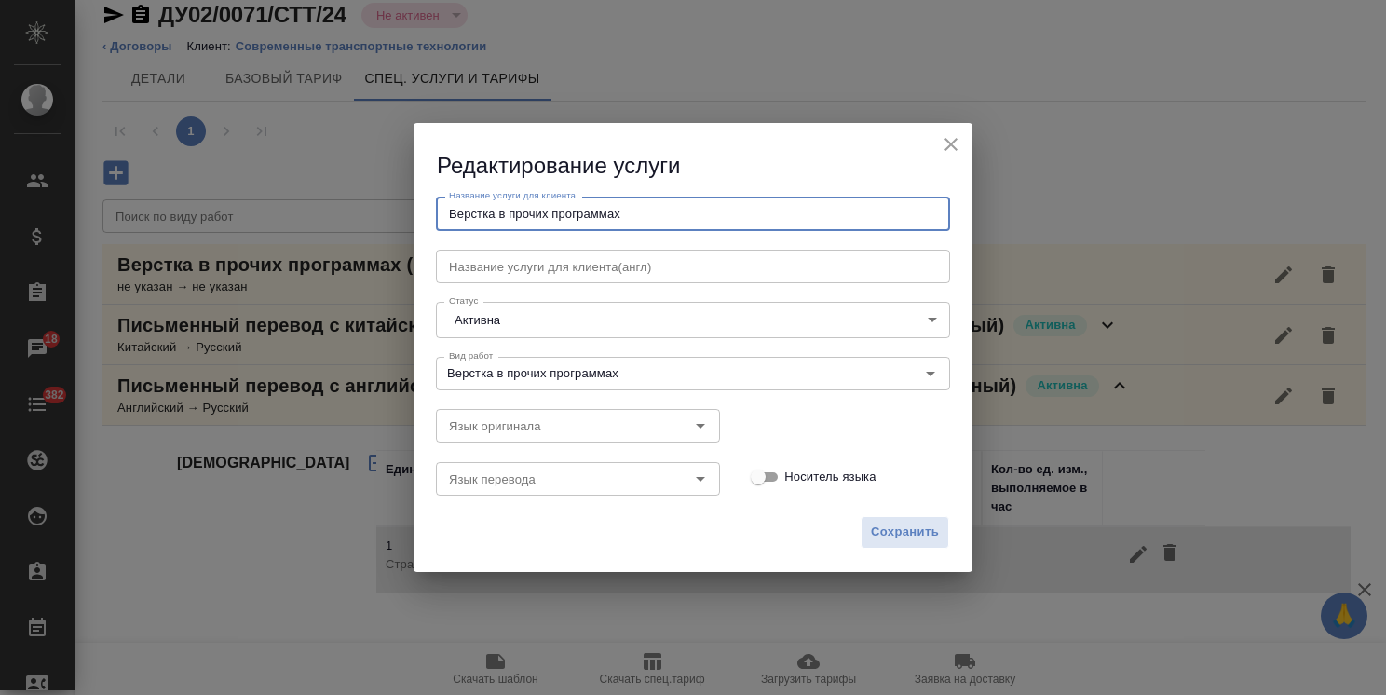
drag, startPoint x: 678, startPoint y: 220, endPoint x: 190, endPoint y: 229, distance: 488.2
click at [205, 229] on div "Редактирование услуги Название услуги для клиента Верстка в прочих программах Н…" at bounding box center [693, 347] width 1386 height 695
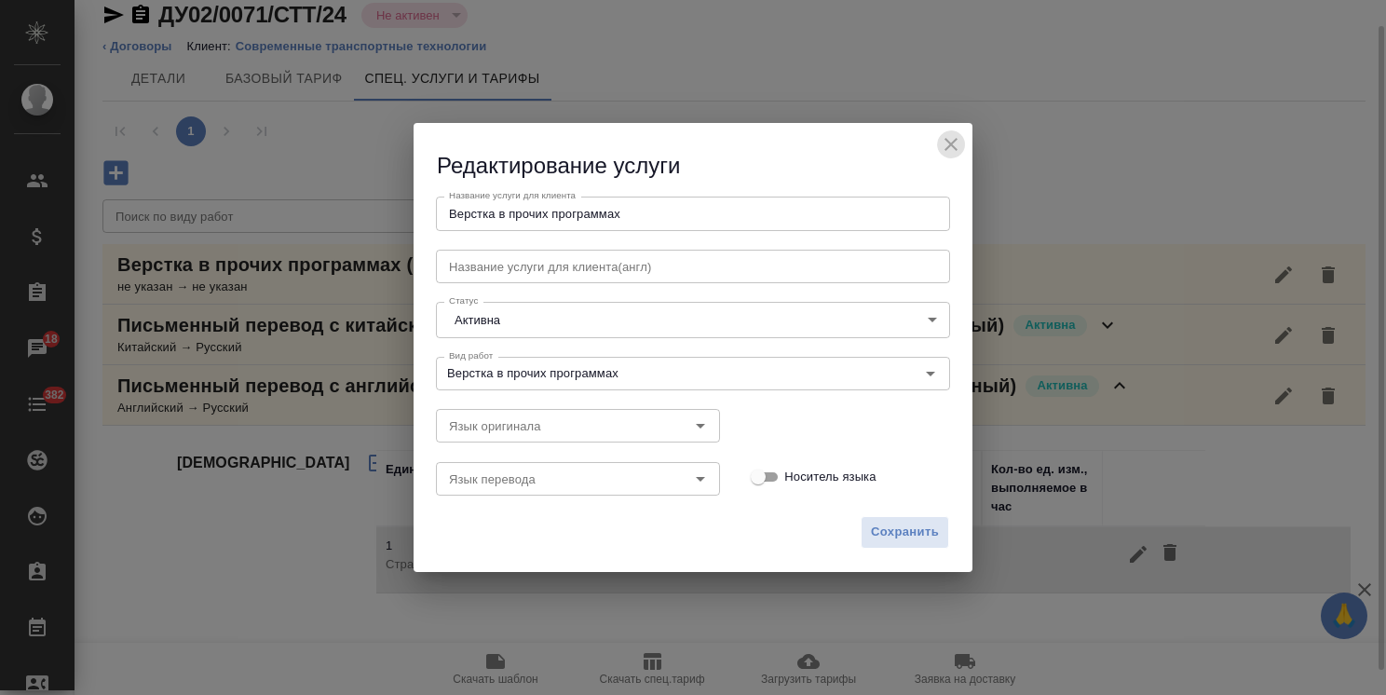
click at [963, 145] on button "close" at bounding box center [951, 144] width 28 height 28
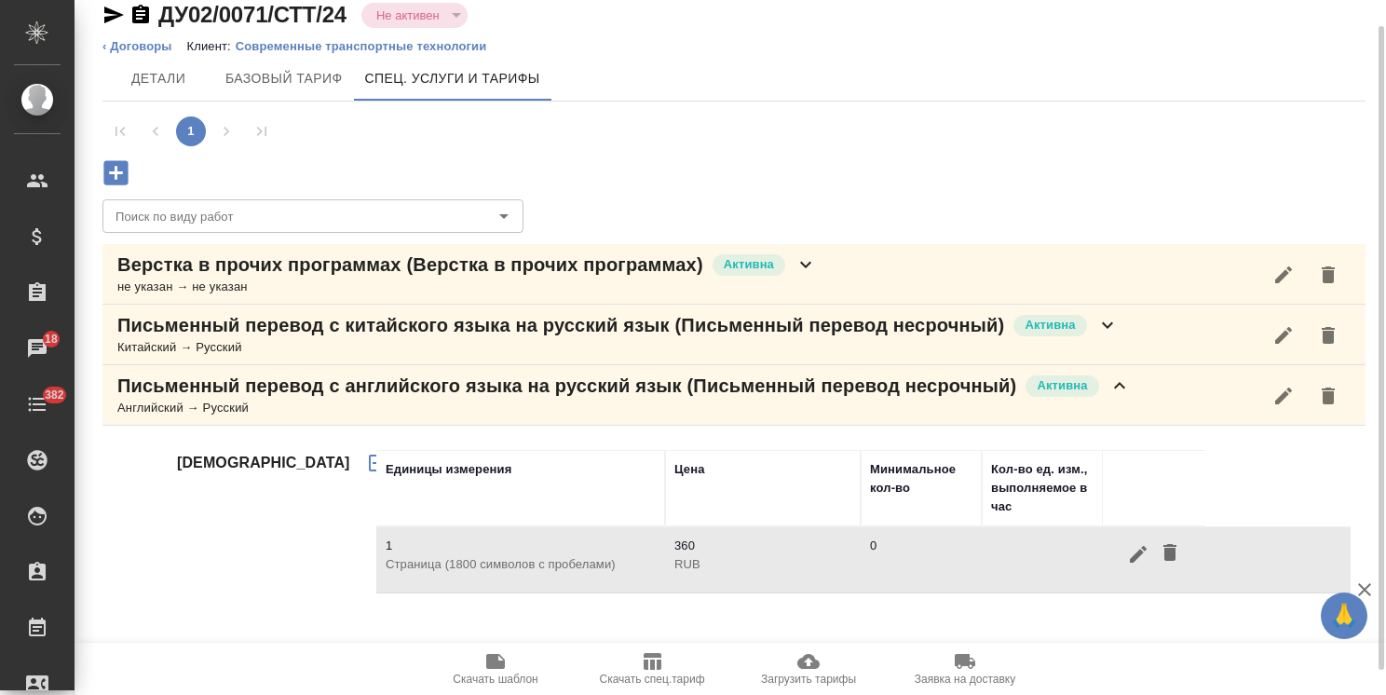
click at [814, 263] on icon at bounding box center [806, 264] width 22 height 22
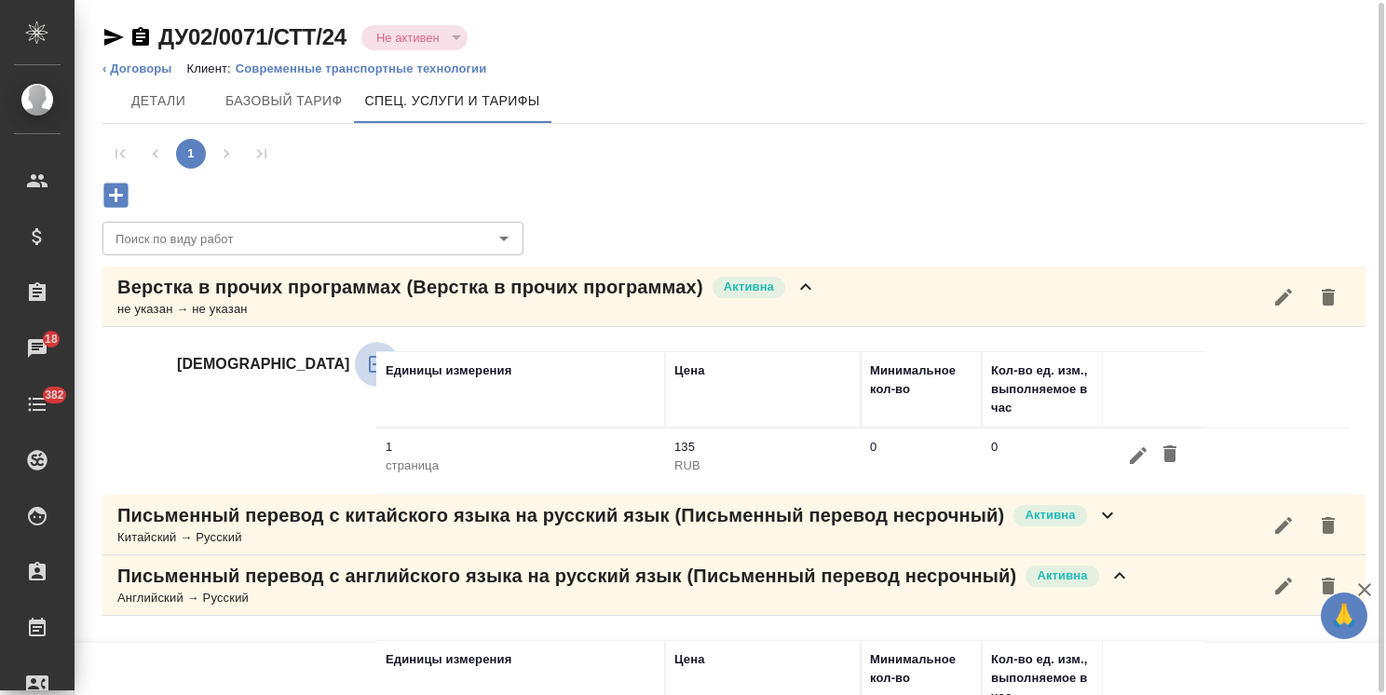
click at [366, 369] on icon "button" at bounding box center [377, 364] width 22 height 22
click at [1132, 451] on icon "button" at bounding box center [1138, 455] width 22 height 22
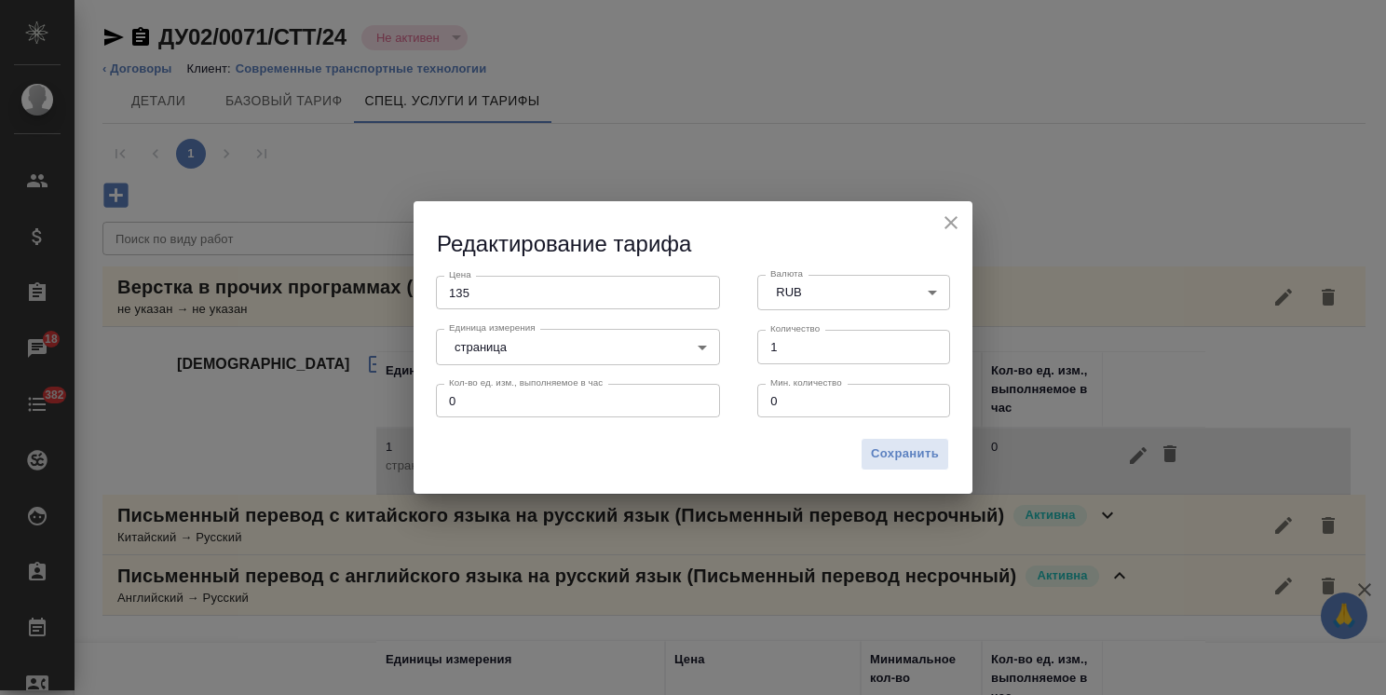
drag, startPoint x: 499, startPoint y: 289, endPoint x: 296, endPoint y: 238, distance: 209.4
click at [350, 259] on div "Редактирование тарифа Цена 135 Цена Валюта RUB RUB Валюта Единица измерения стр…" at bounding box center [693, 347] width 1386 height 695
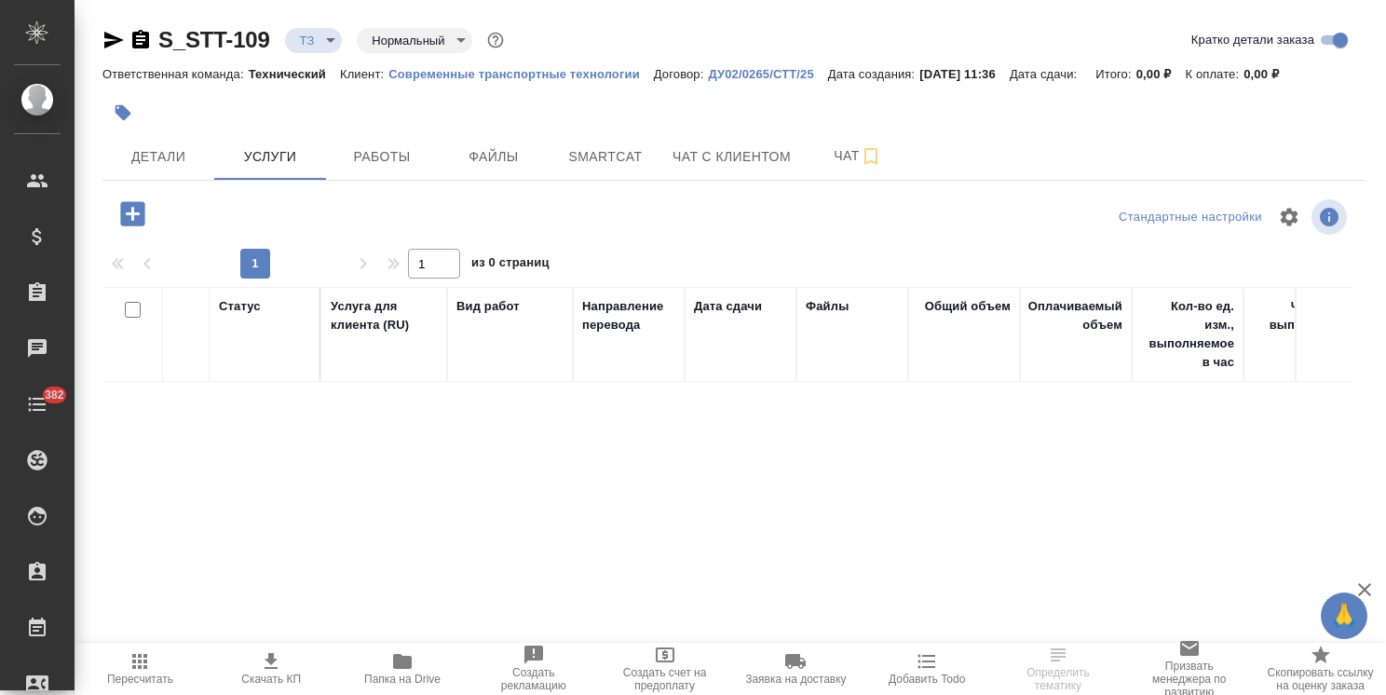
click at [134, 215] on icon "button" at bounding box center [132, 213] width 24 height 24
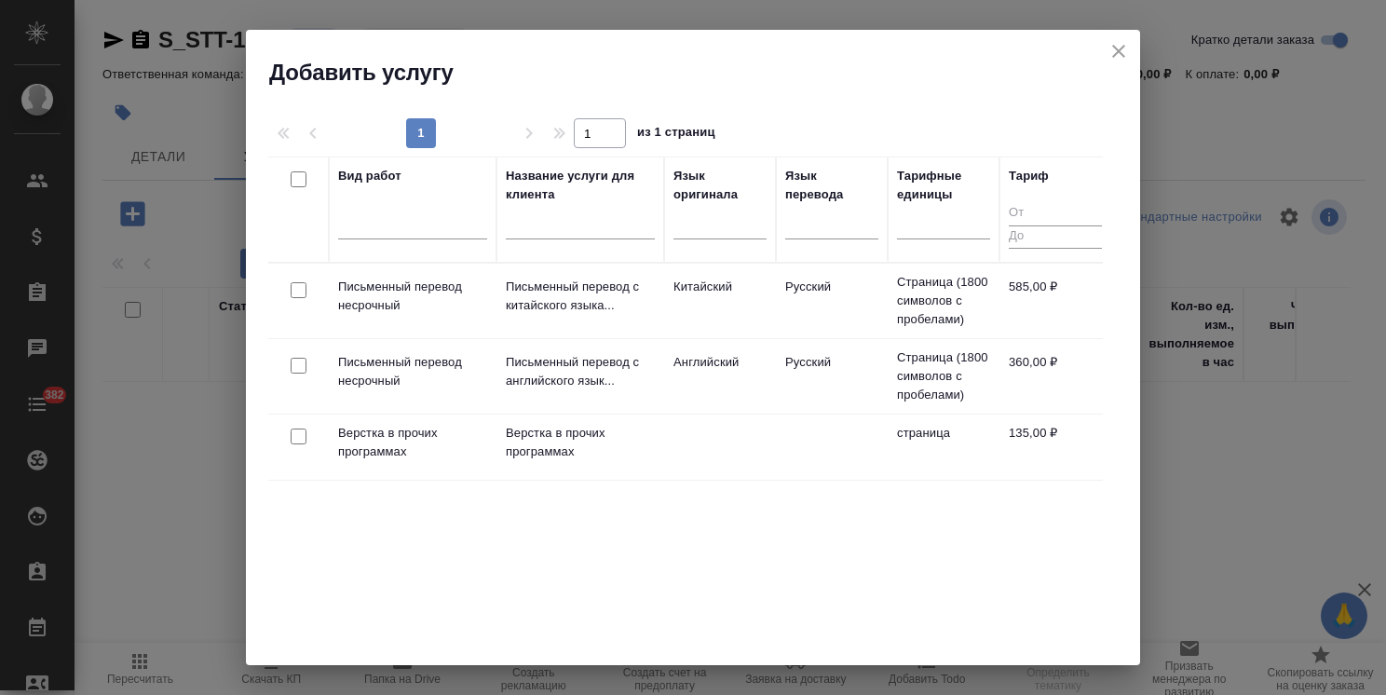
click at [296, 290] on input "checkbox" at bounding box center [299, 290] width 16 height 16
checkbox input "true"
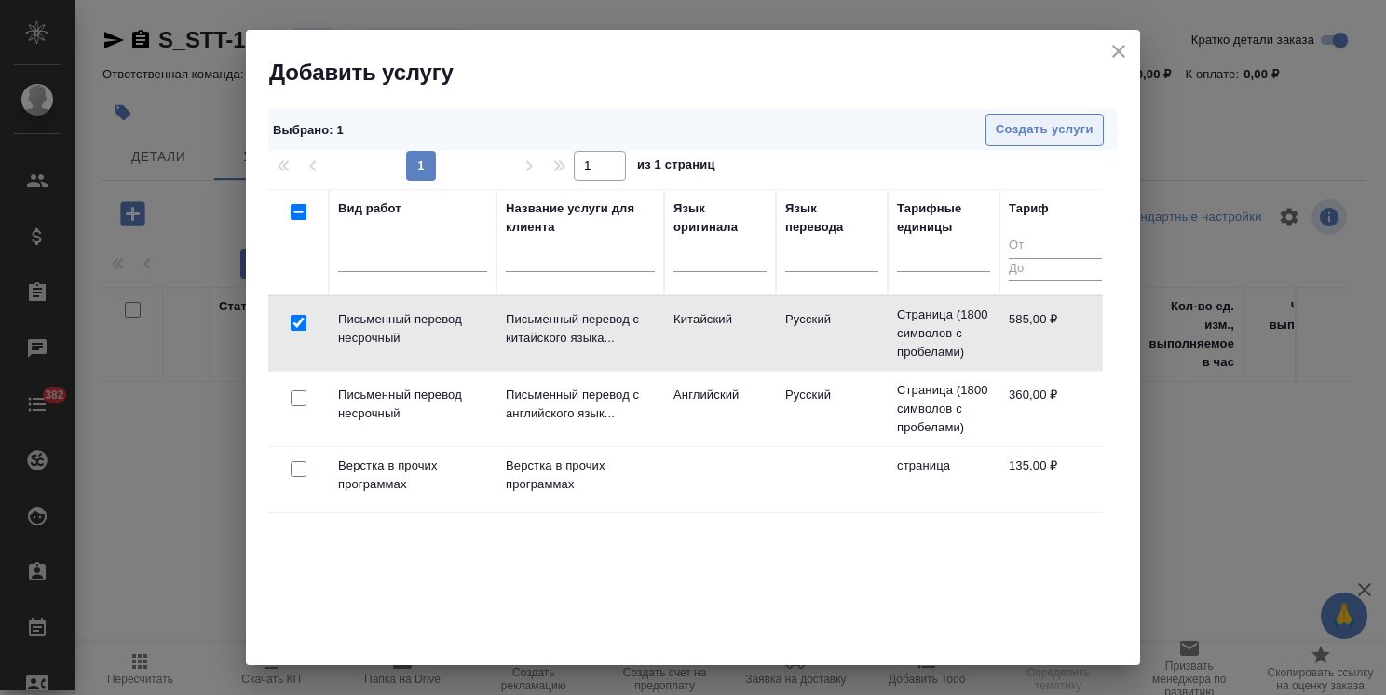
click at [1028, 129] on span "Создать услуги" at bounding box center [1045, 129] width 98 height 21
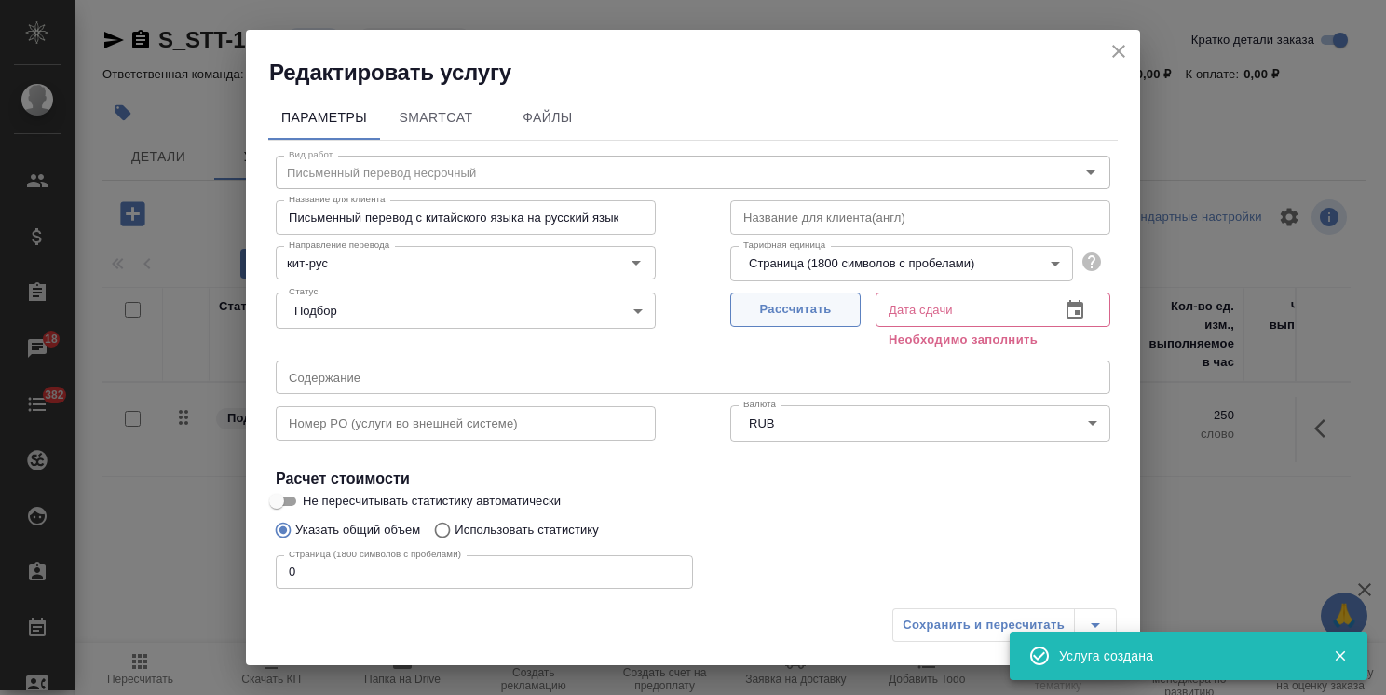
click at [780, 298] on button "Рассчитать" at bounding box center [795, 309] width 130 height 34
type input "[DATE] 11:41"
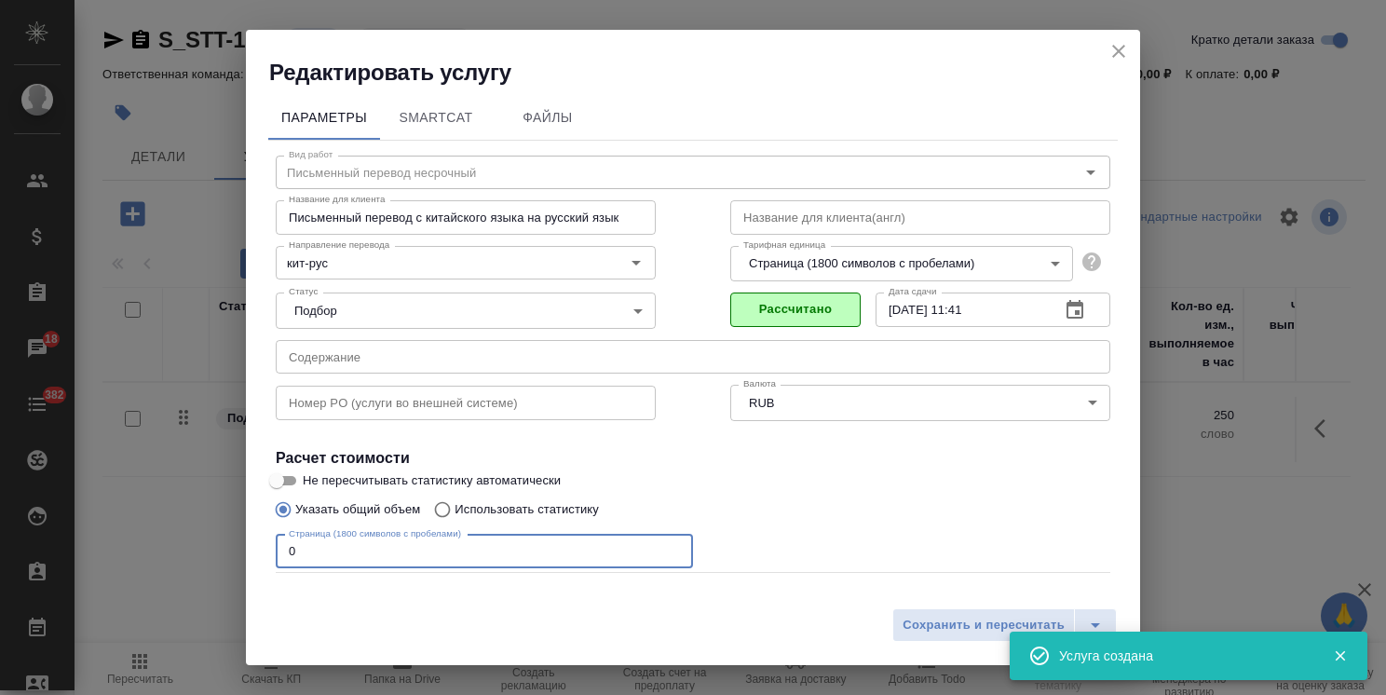
drag, startPoint x: 237, startPoint y: 537, endPoint x: 480, endPoint y: 565, distance: 244.8
click at [159, 538] on div "Редактировать услугу Параметры SmartCat Файлы Вид работ Письменный перевод неср…" at bounding box center [693, 347] width 1386 height 695
type input "2"
click at [950, 620] on span "Сохранить и пересчитать" at bounding box center [984, 625] width 162 height 21
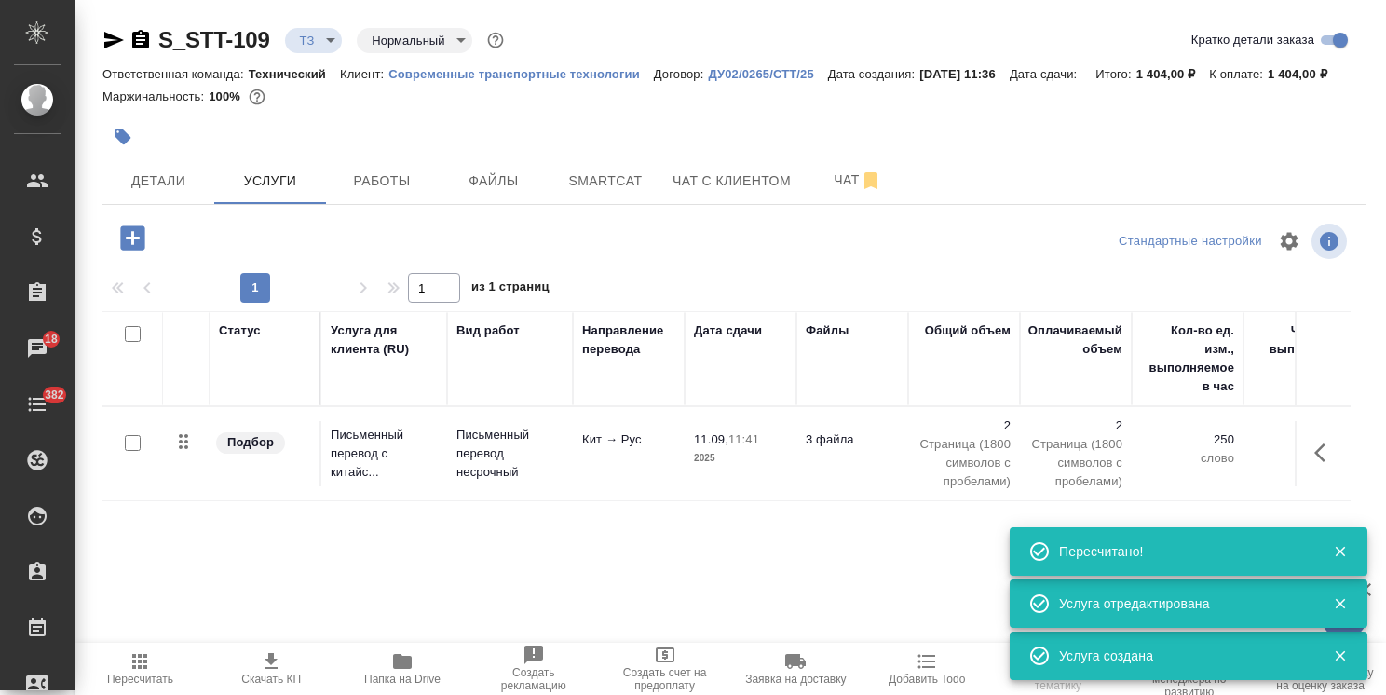
click at [519, 437] on p "Письменный перевод несрочный" at bounding box center [509, 454] width 107 height 56
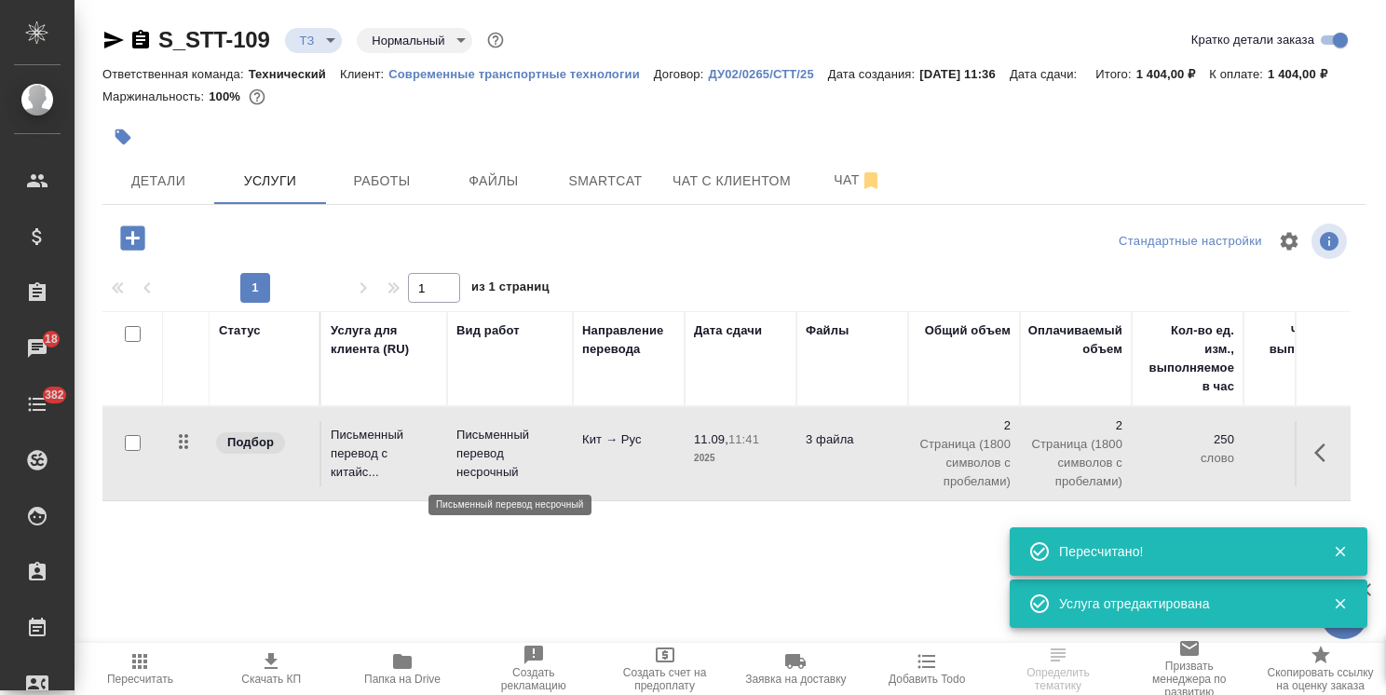
click at [519, 437] on p "Письменный перевод несрочный" at bounding box center [509, 454] width 107 height 56
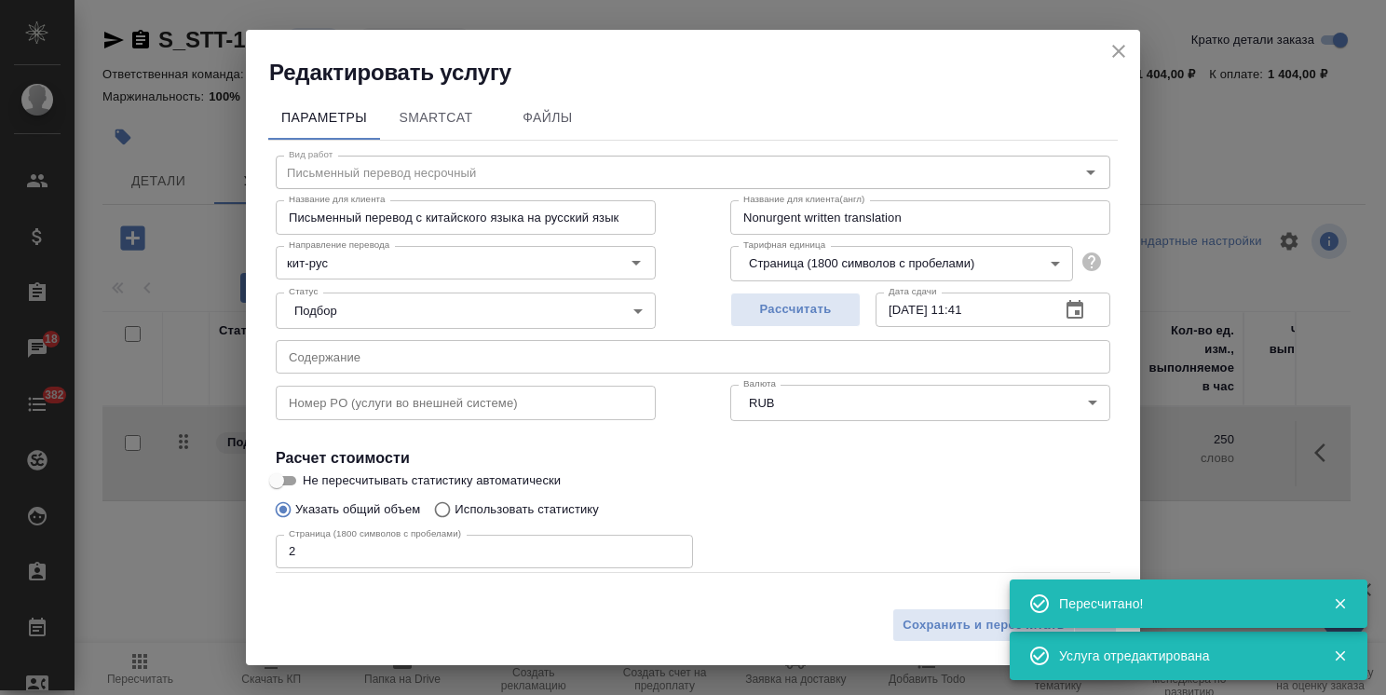
click at [294, 472] on input "Не пересчитывать статистику автоматически" at bounding box center [276, 480] width 67 height 22
checkbox input "true"
click at [942, 622] on span "Сохранить и пересчитать" at bounding box center [984, 625] width 162 height 21
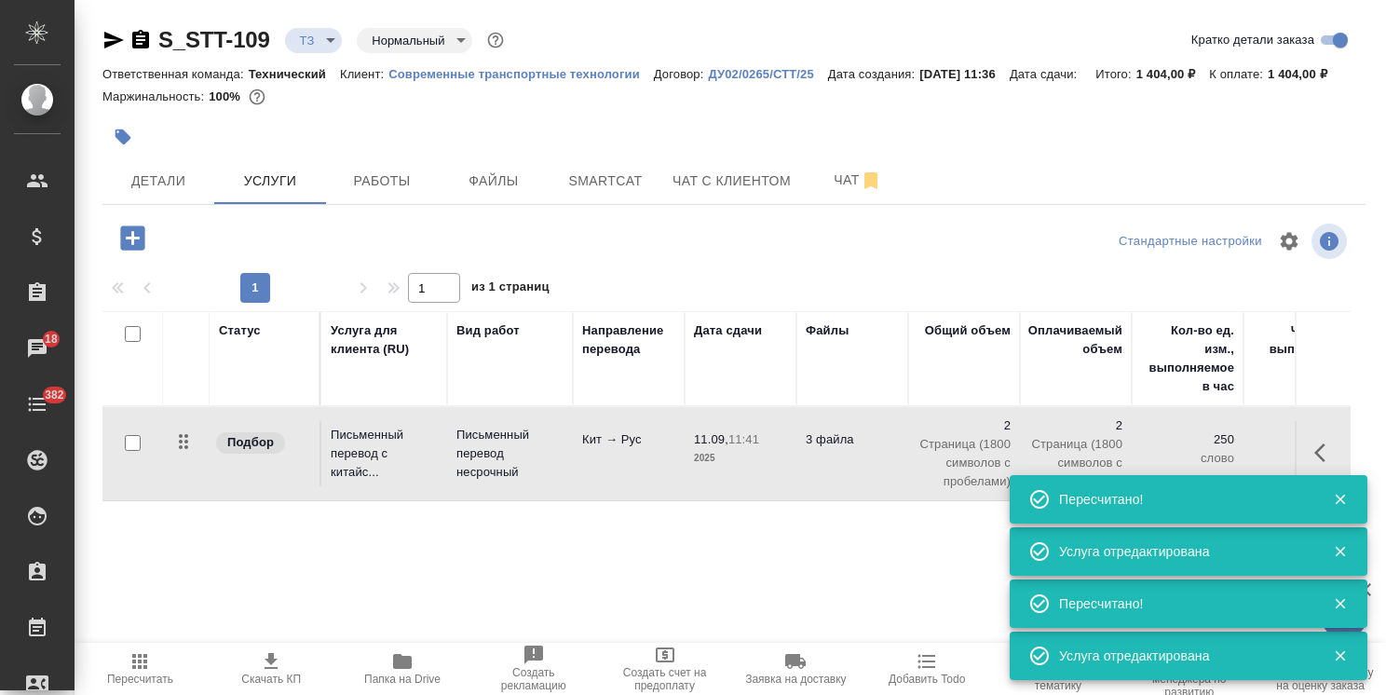
click at [136, 250] on icon "button" at bounding box center [132, 237] width 24 height 24
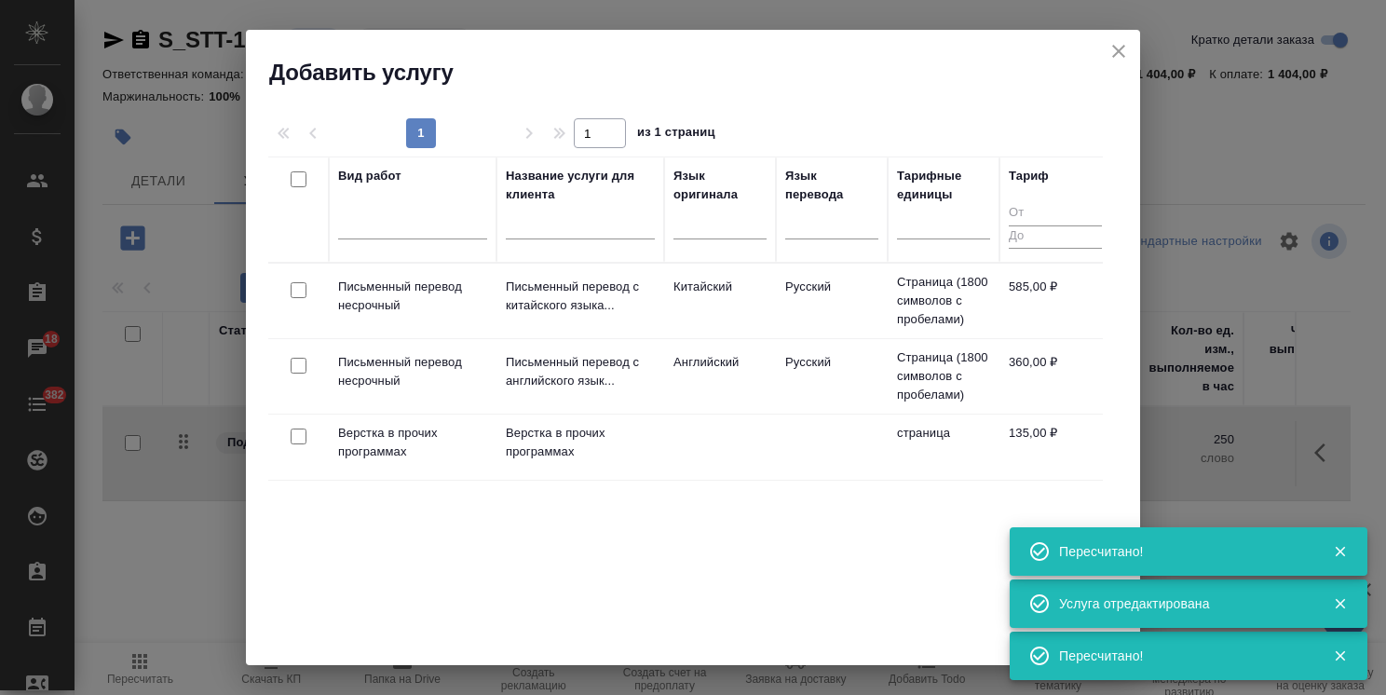
click at [292, 432] on input "checkbox" at bounding box center [299, 436] width 16 height 16
checkbox input "true"
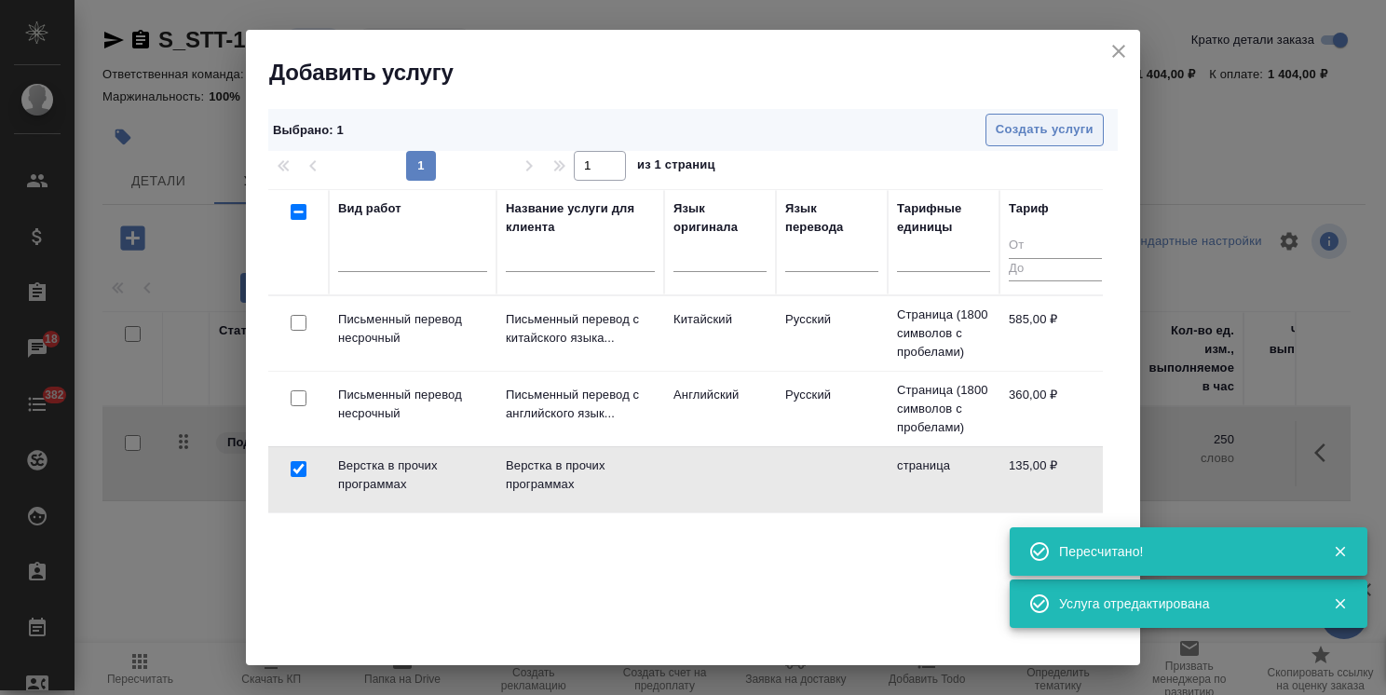
click at [996, 127] on span "Создать услуги" at bounding box center [1045, 129] width 98 height 21
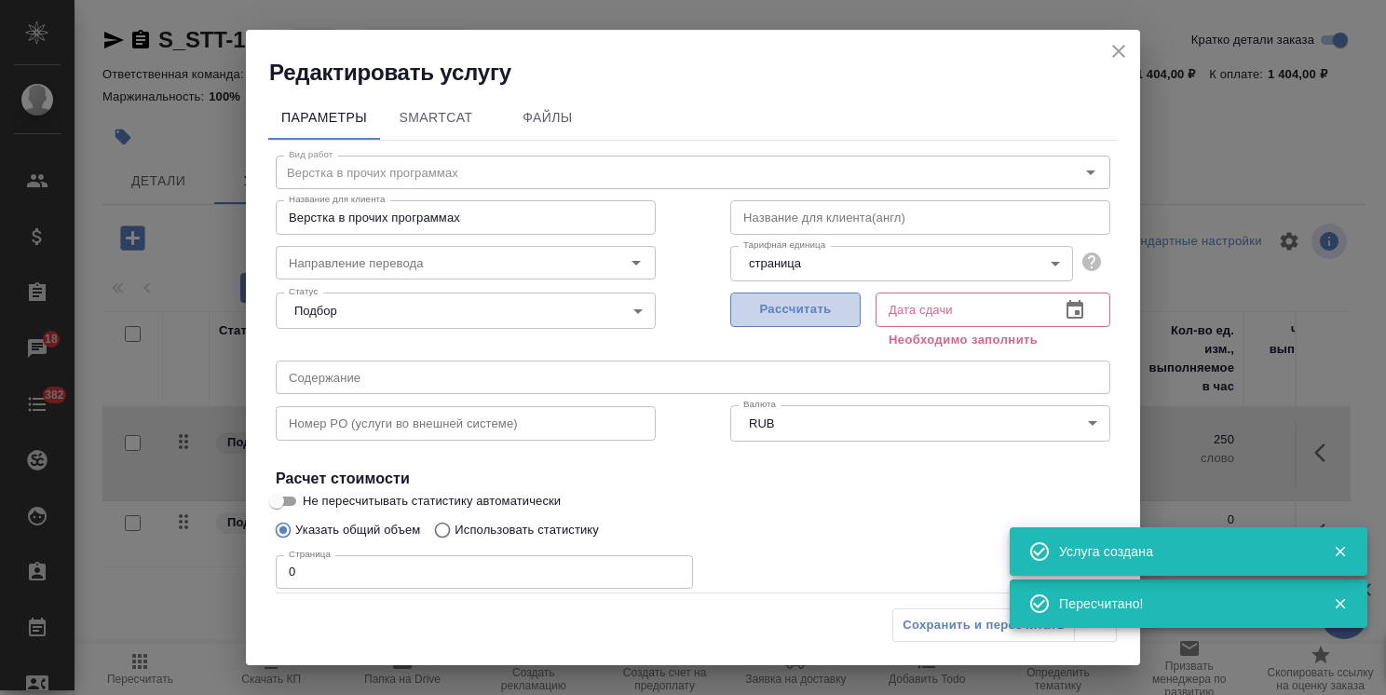
click at [796, 315] on span "Рассчитать" at bounding box center [796, 309] width 110 height 21
type input "[DATE] 11:41"
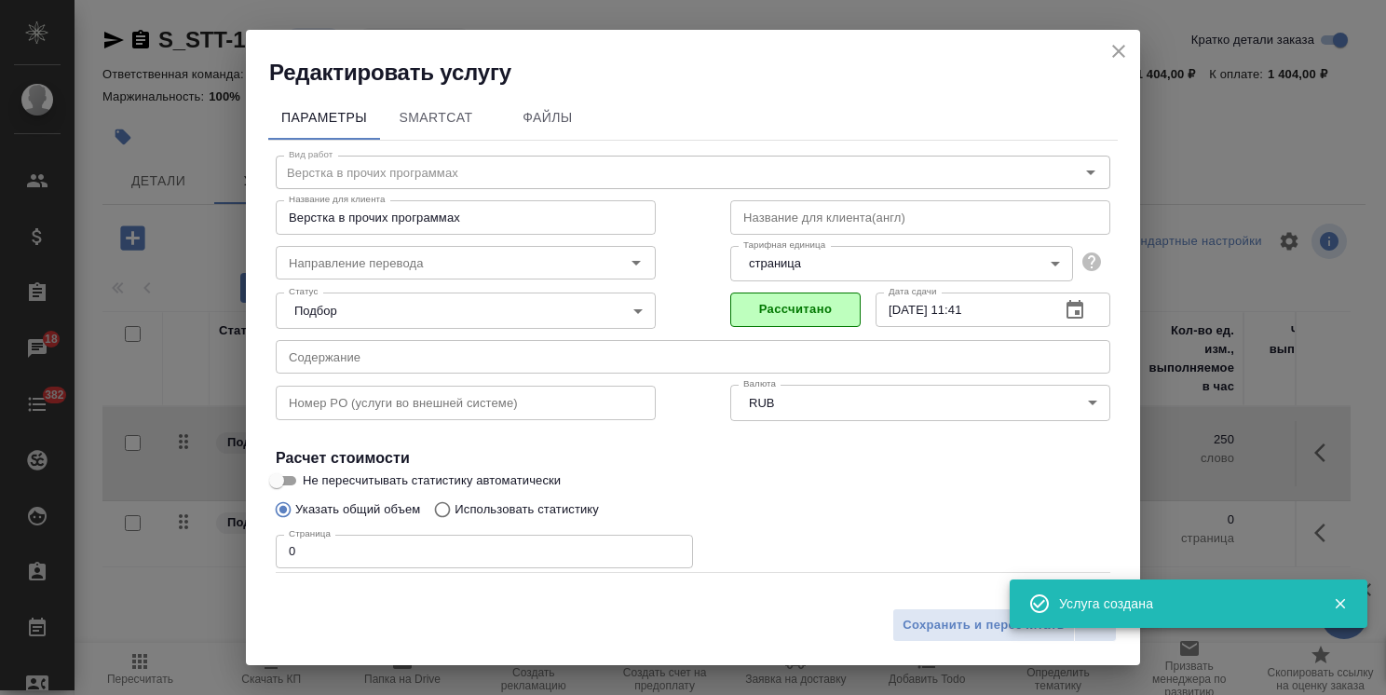
drag, startPoint x: 330, startPoint y: 572, endPoint x: 253, endPoint y: 564, distance: 76.8
click at [253, 564] on div "Параметры SmartCat Файлы Вид работ Верстка в прочих программах Вид работ Назван…" at bounding box center [693, 343] width 894 height 511
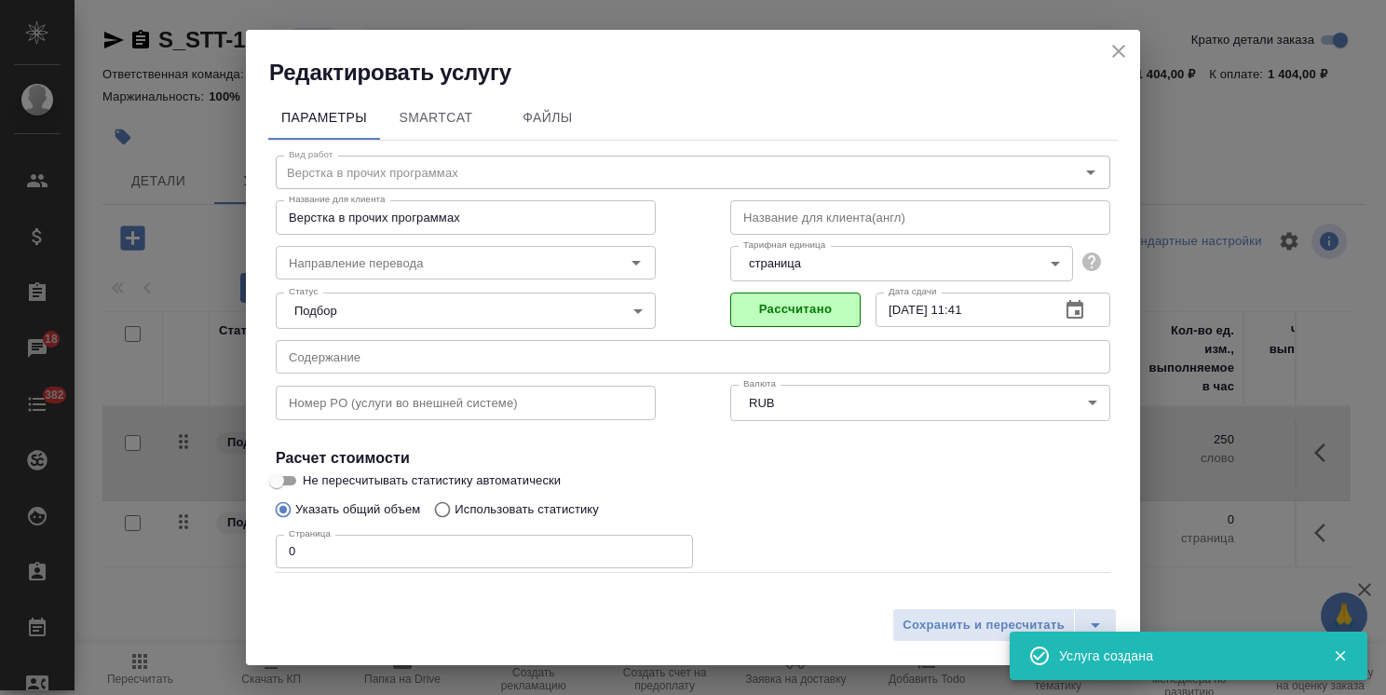
drag, startPoint x: 318, startPoint y: 550, endPoint x: 260, endPoint y: 550, distance: 57.8
click at [260, 550] on div "Параметры SmartCat Файлы Вид работ Верстка в прочих программах Вид работ Назван…" at bounding box center [693, 343] width 894 height 511
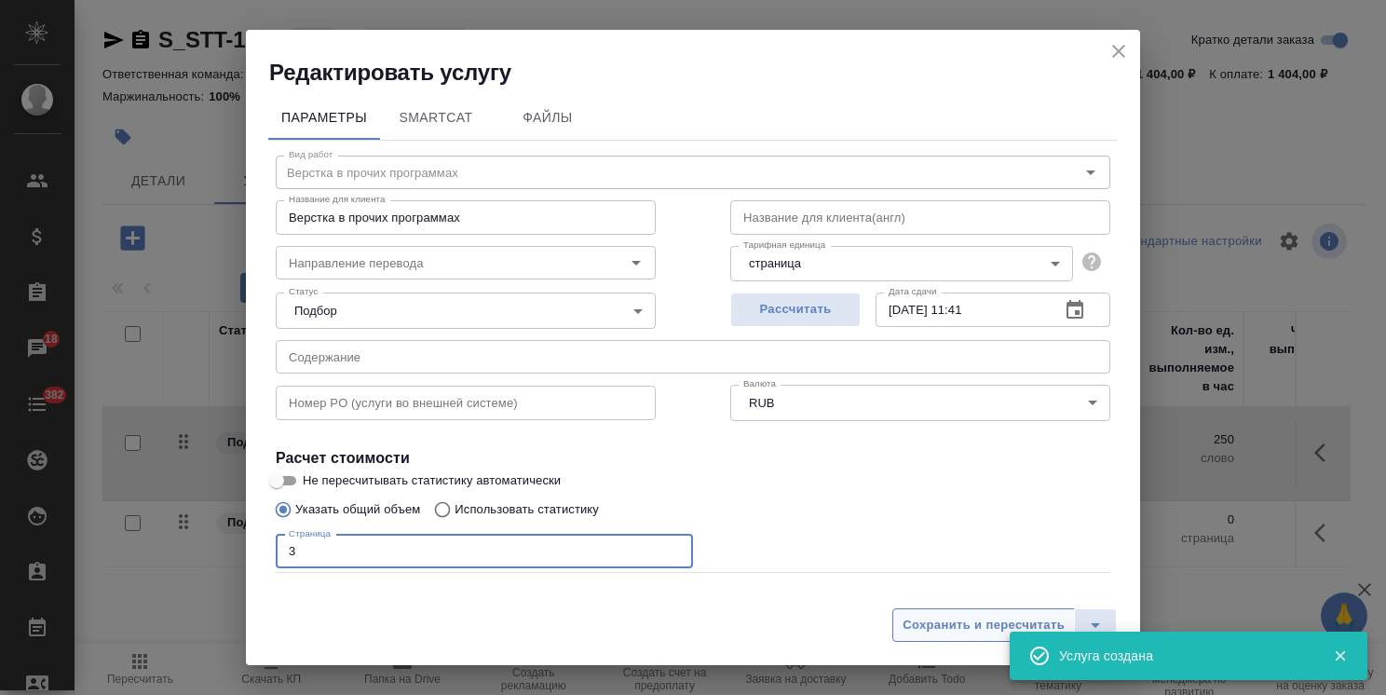
type input "3"
click at [931, 617] on span "Сохранить и пересчитать" at bounding box center [984, 625] width 162 height 21
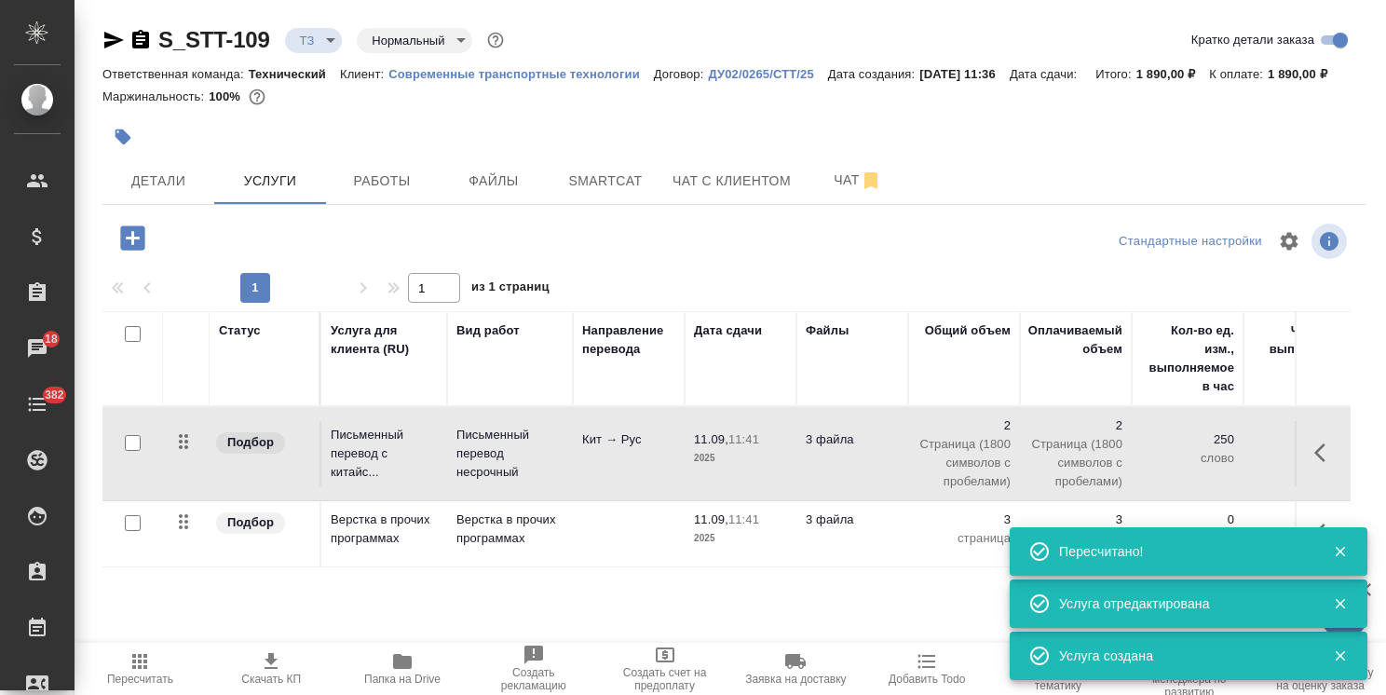
click at [378, 661] on span "Папка на Drive" at bounding box center [402, 667] width 109 height 35
click at [507, 179] on span "Файлы" at bounding box center [493, 181] width 89 height 23
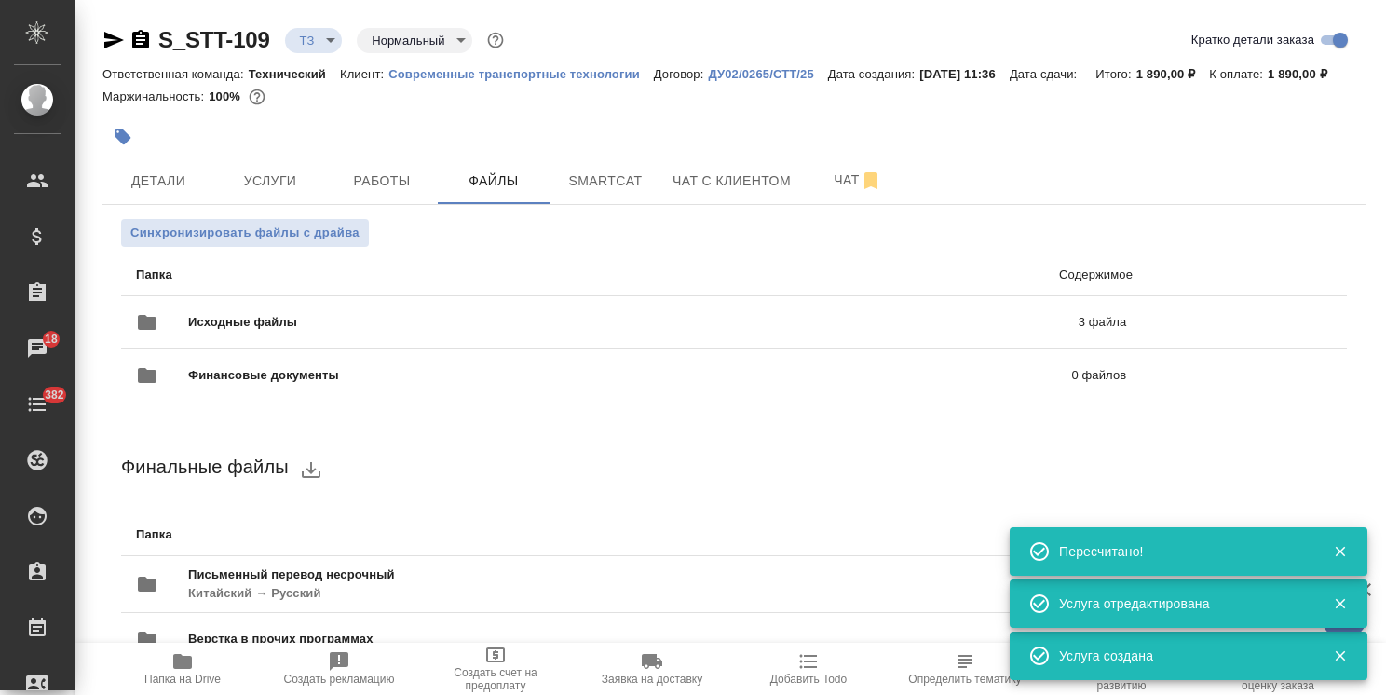
click at [298, 247] on ul "Папка Содержимое Исходные файлы 3 файла Финансовые документы 0 файлов" at bounding box center [734, 328] width 1226 height 163
click at [321, 240] on span "Синхронизировать файлы с драйва" at bounding box center [244, 233] width 229 height 19
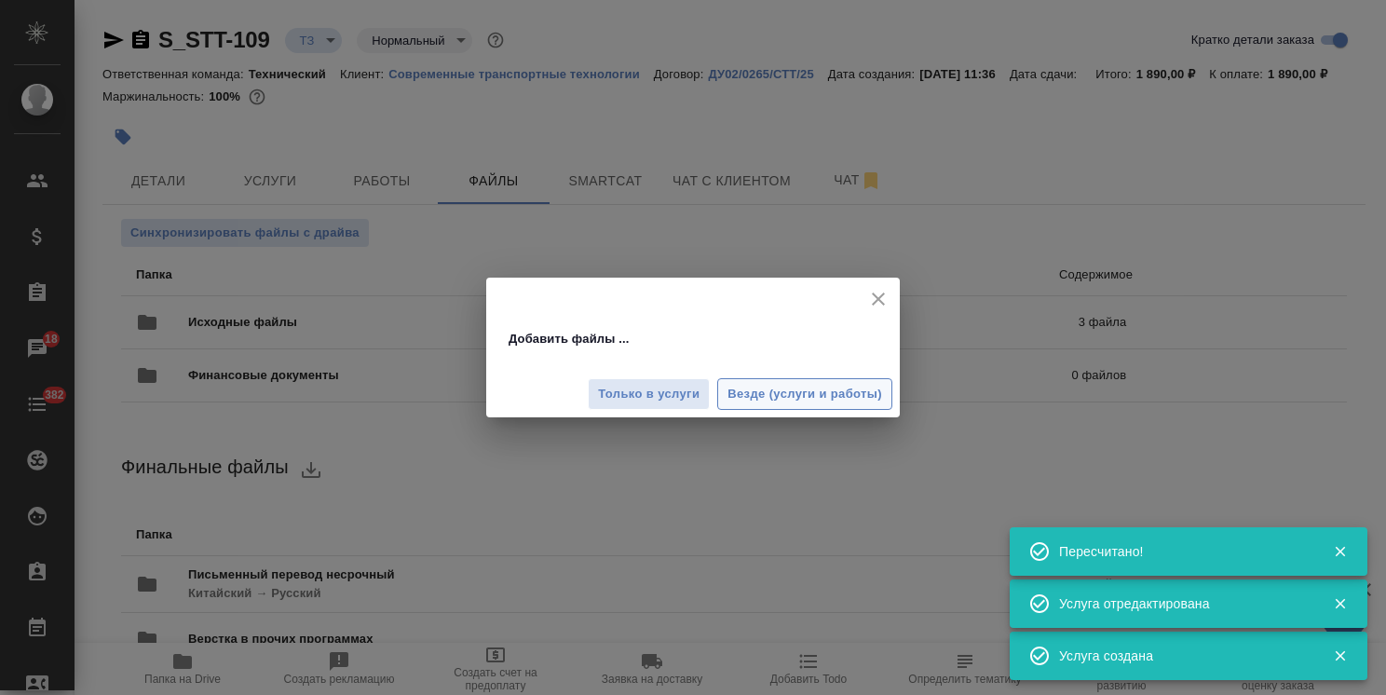
click at [779, 397] on span "Везде (услуги и работы)" at bounding box center [804, 394] width 155 height 21
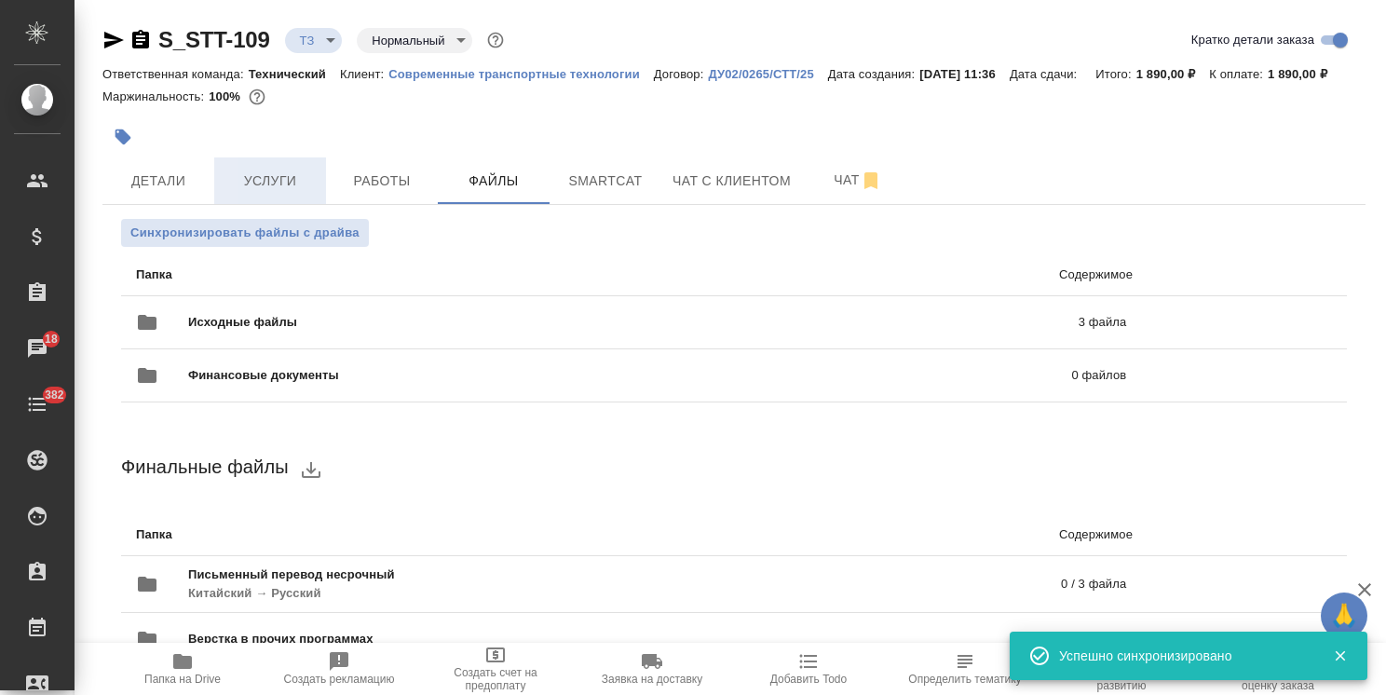
click at [278, 185] on span "Услуги" at bounding box center [269, 181] width 89 height 23
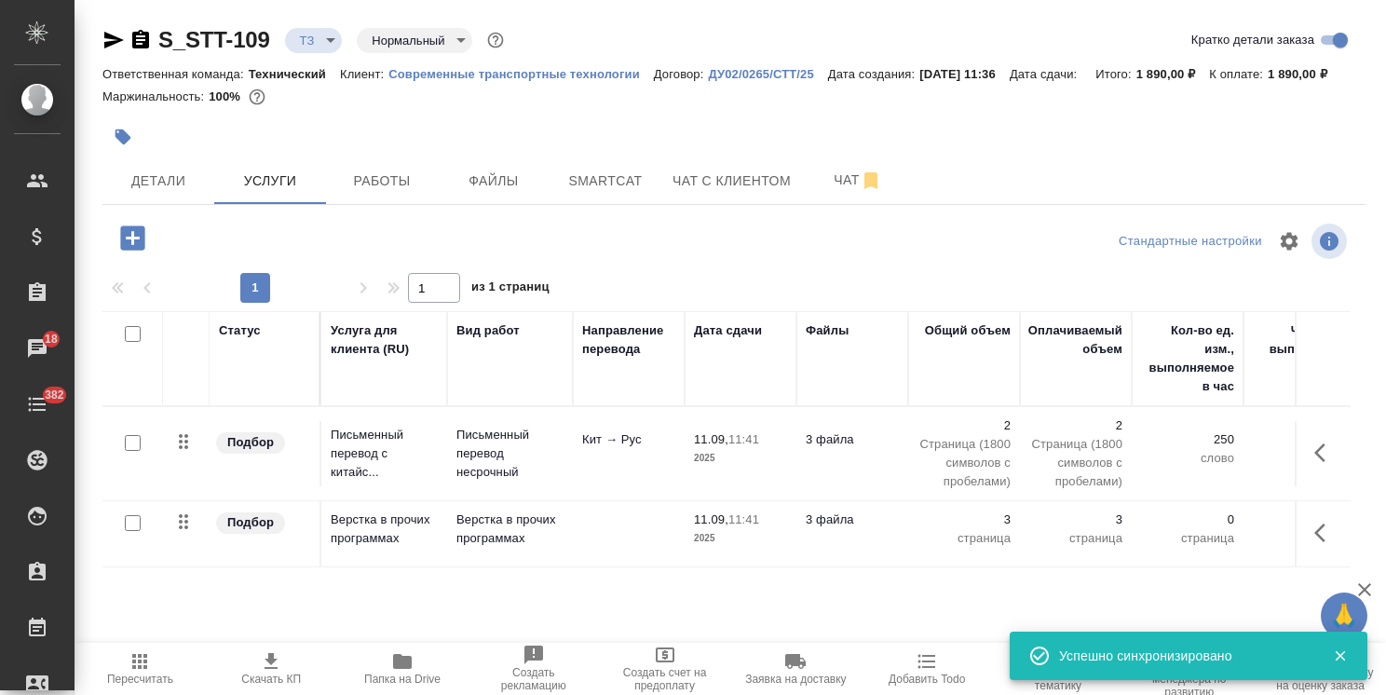
click at [134, 435] on input "checkbox" at bounding box center [133, 443] width 16 height 16
checkbox input "true"
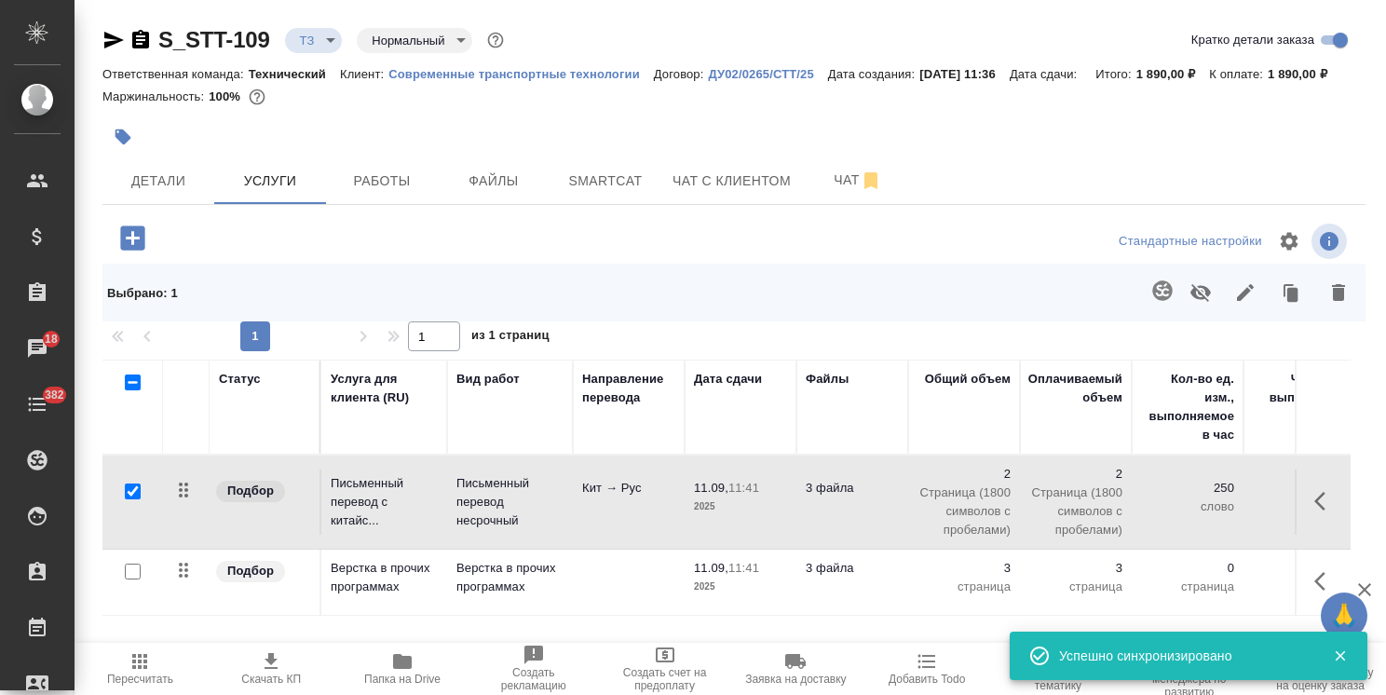
click at [1162, 297] on icon "button" at bounding box center [1162, 290] width 20 height 20
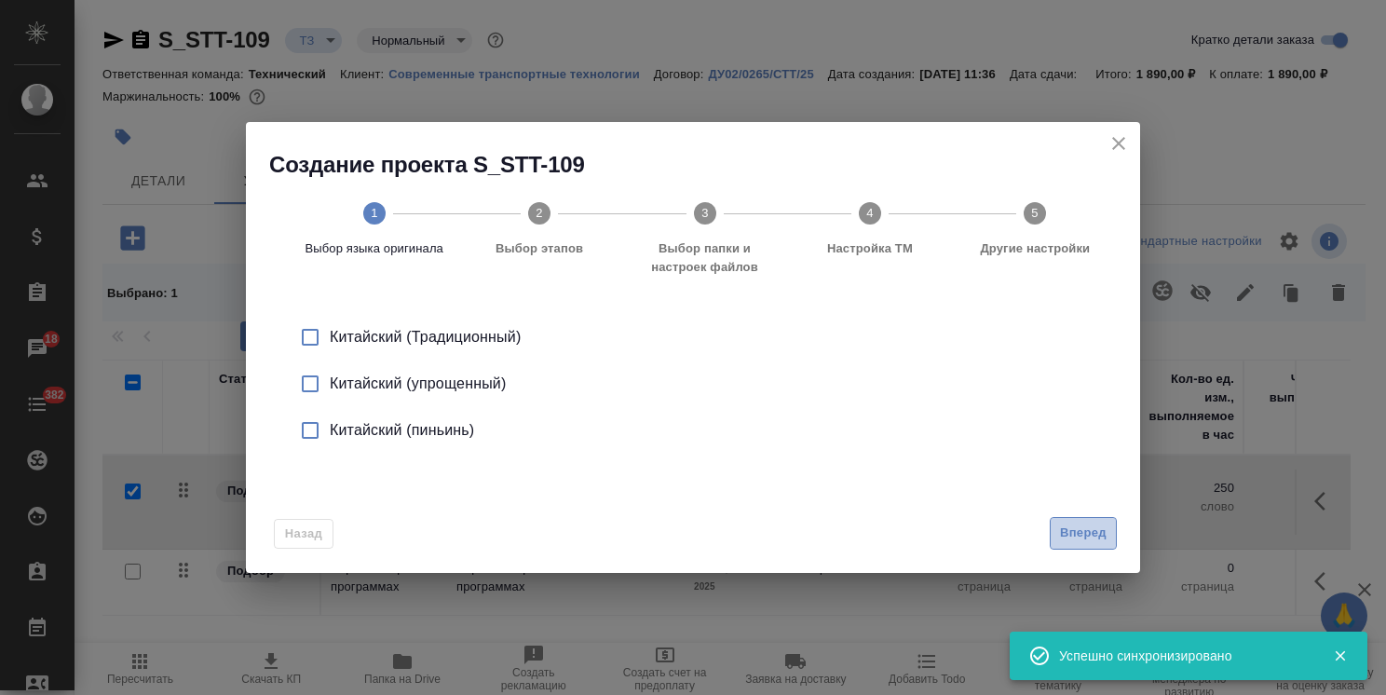
click at [1076, 535] on span "Вперед" at bounding box center [1083, 533] width 47 height 21
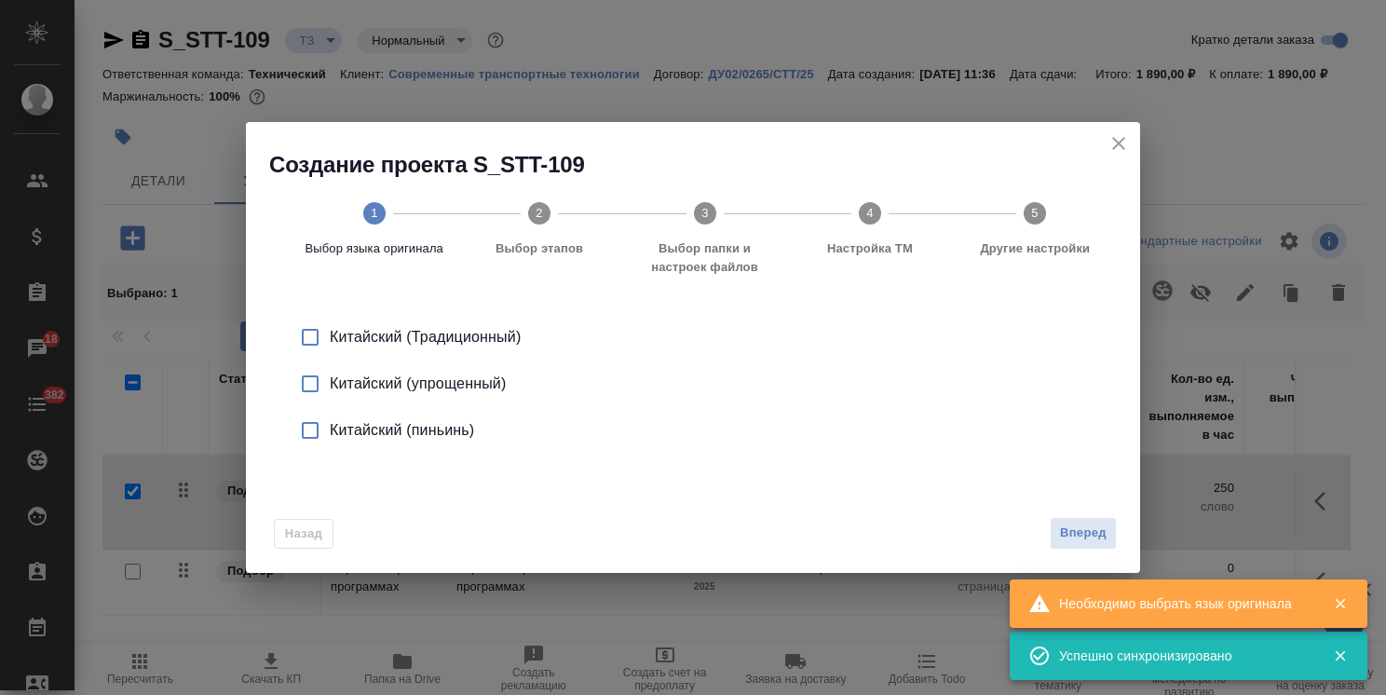
click at [464, 380] on div "Китайский (упрощенный)" at bounding box center [713, 384] width 766 height 22
click at [1079, 534] on span "Вперед" at bounding box center [1083, 533] width 47 height 21
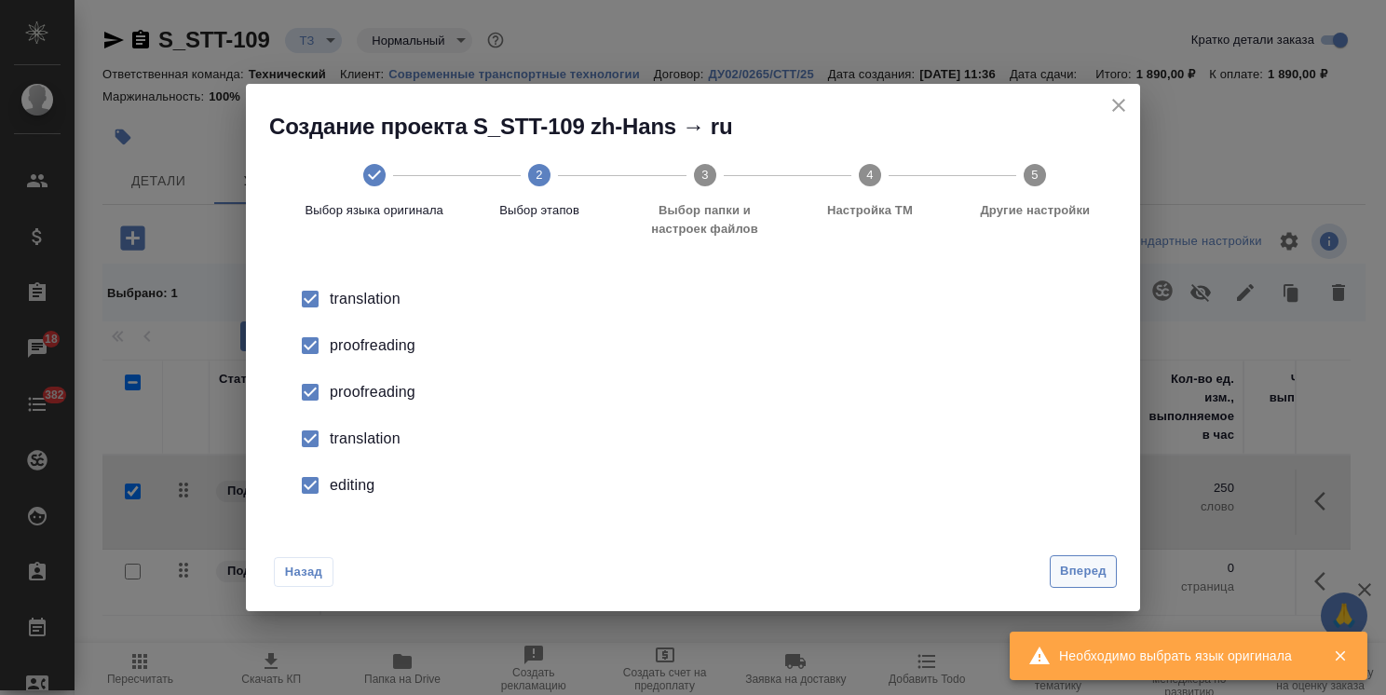
click at [1095, 564] on span "Вперед" at bounding box center [1083, 571] width 47 height 21
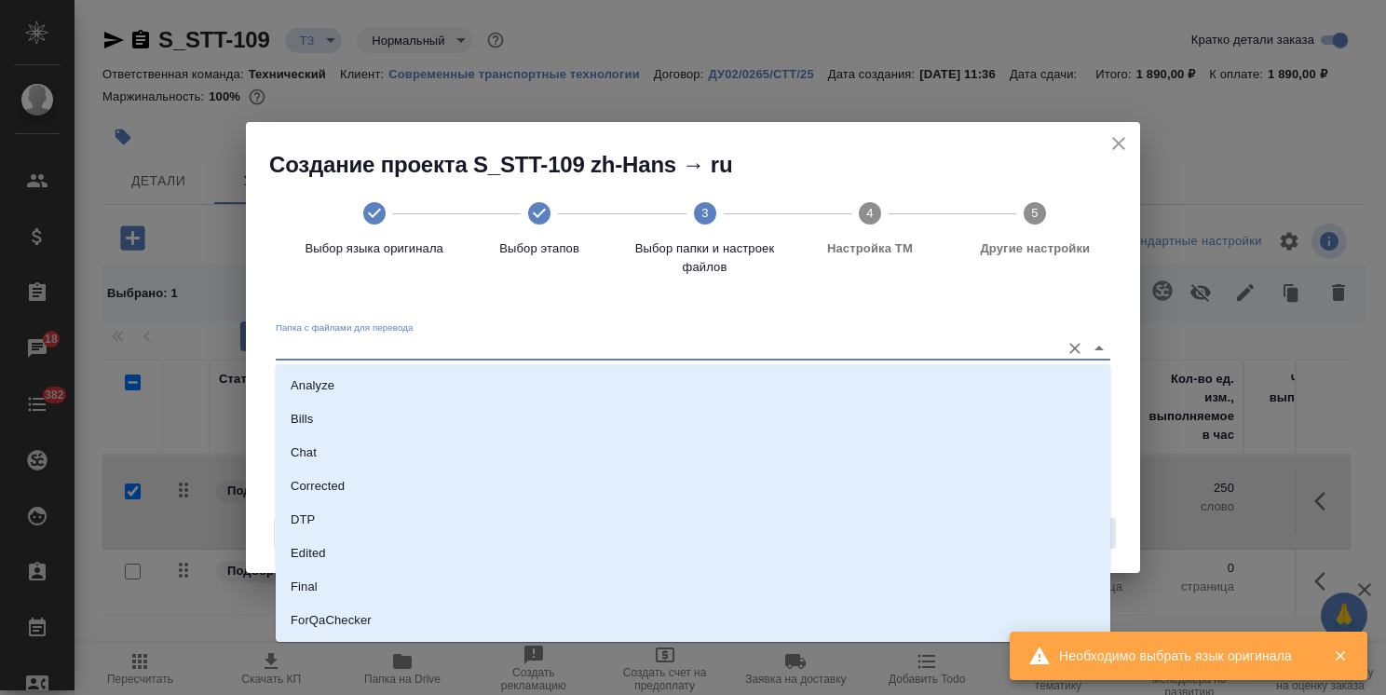
click at [559, 349] on input "Папка с файлами для перевода" at bounding box center [663, 347] width 775 height 22
click at [505, 382] on li "Analyze" at bounding box center [693, 386] width 835 height 34
type input "Analyze"
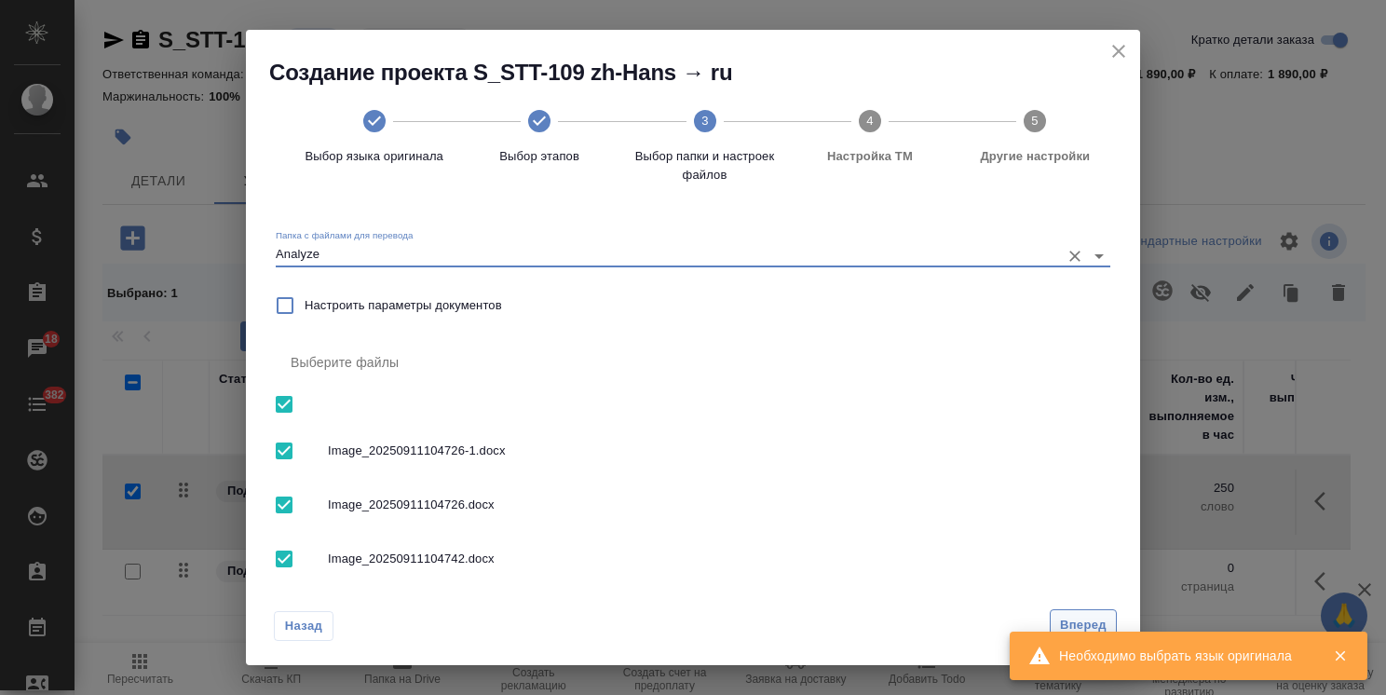
click at [1077, 617] on span "Вперед" at bounding box center [1083, 625] width 47 height 21
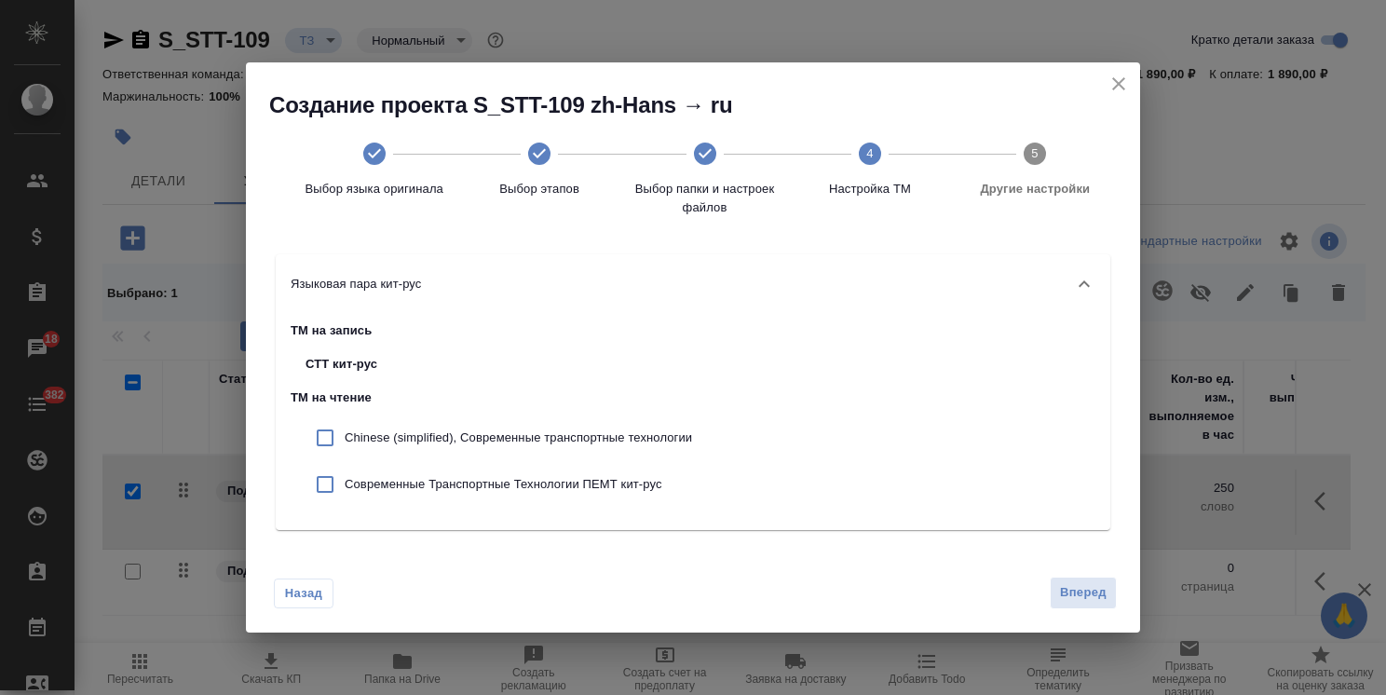
click at [496, 429] on p "Chinese (simplified), Современные транспортные технологии" at bounding box center [518, 437] width 347 height 19
checkbox input "true"
click at [510, 483] on p "Современные Транспортные Технологии ПЕМТ кит-рус" at bounding box center [518, 484] width 347 height 19
checkbox input "true"
click at [1075, 599] on span "Вперед" at bounding box center [1083, 592] width 47 height 21
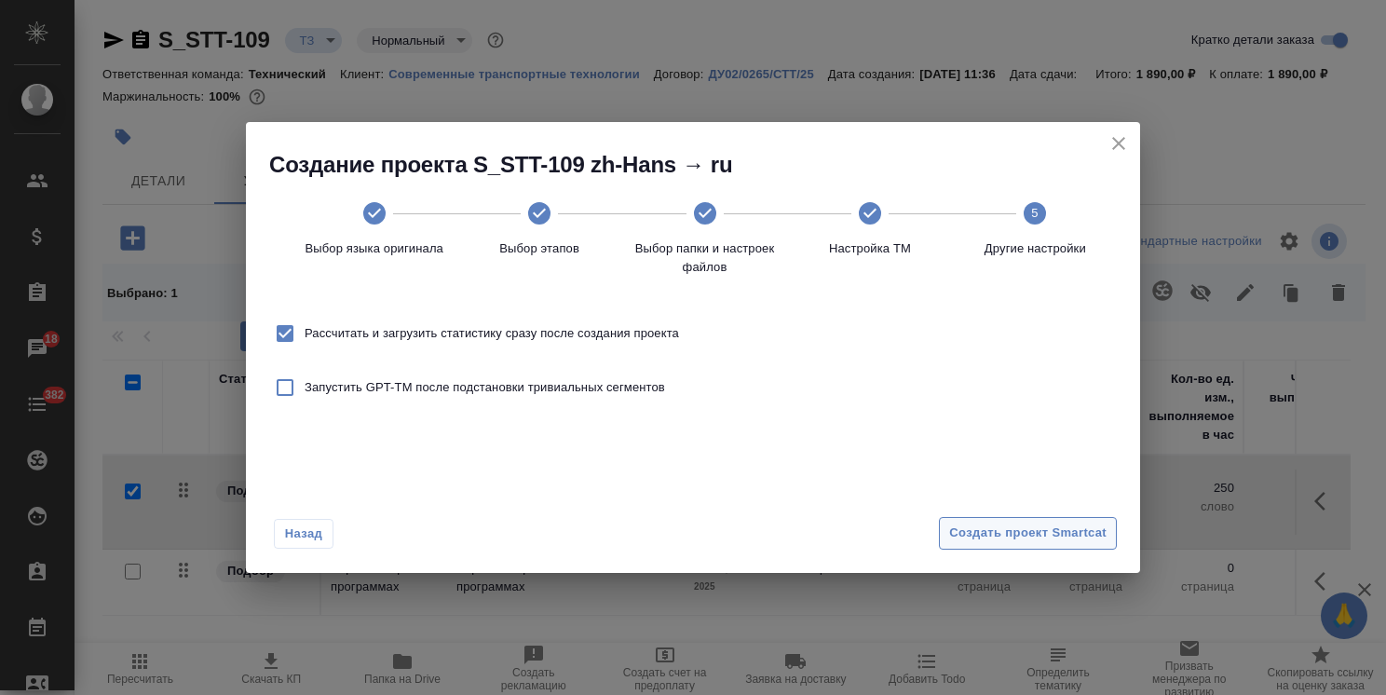
click at [1035, 526] on span "Создать проект Smartcat" at bounding box center [1027, 533] width 157 height 21
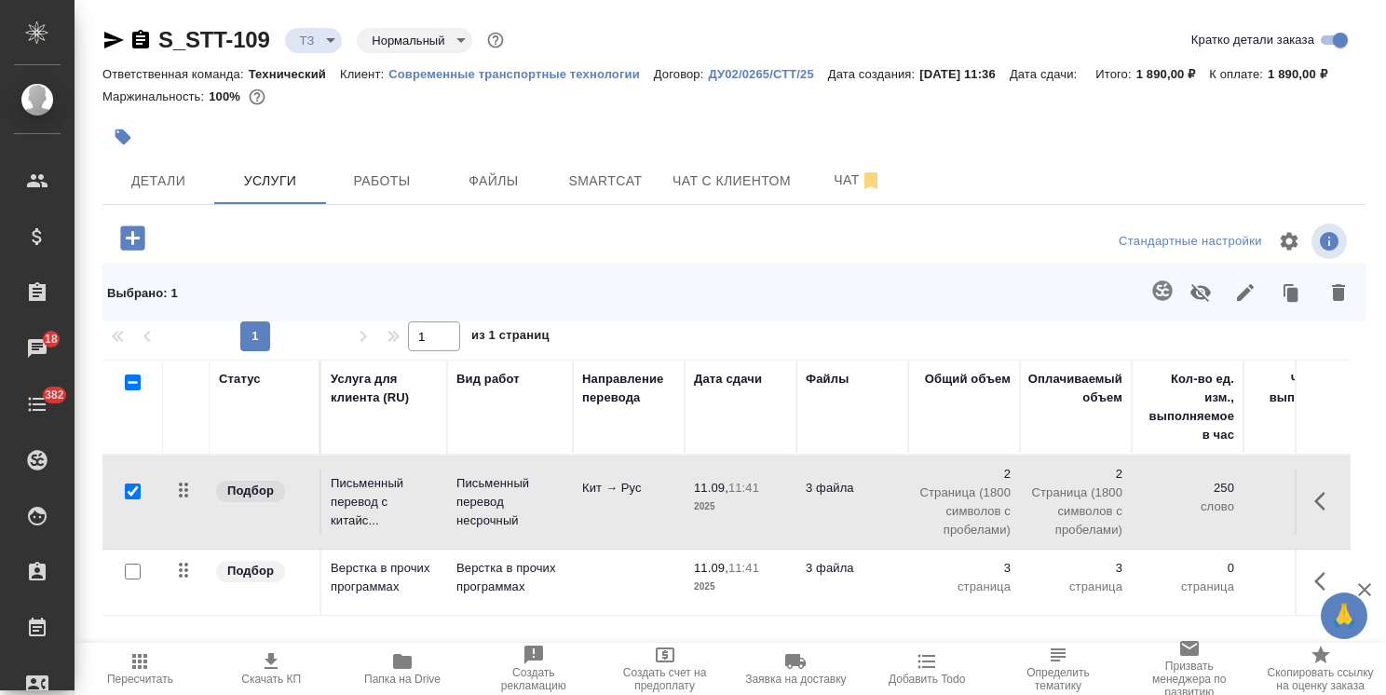
click at [129, 492] on input "checkbox" at bounding box center [133, 491] width 16 height 16
checkbox input "false"
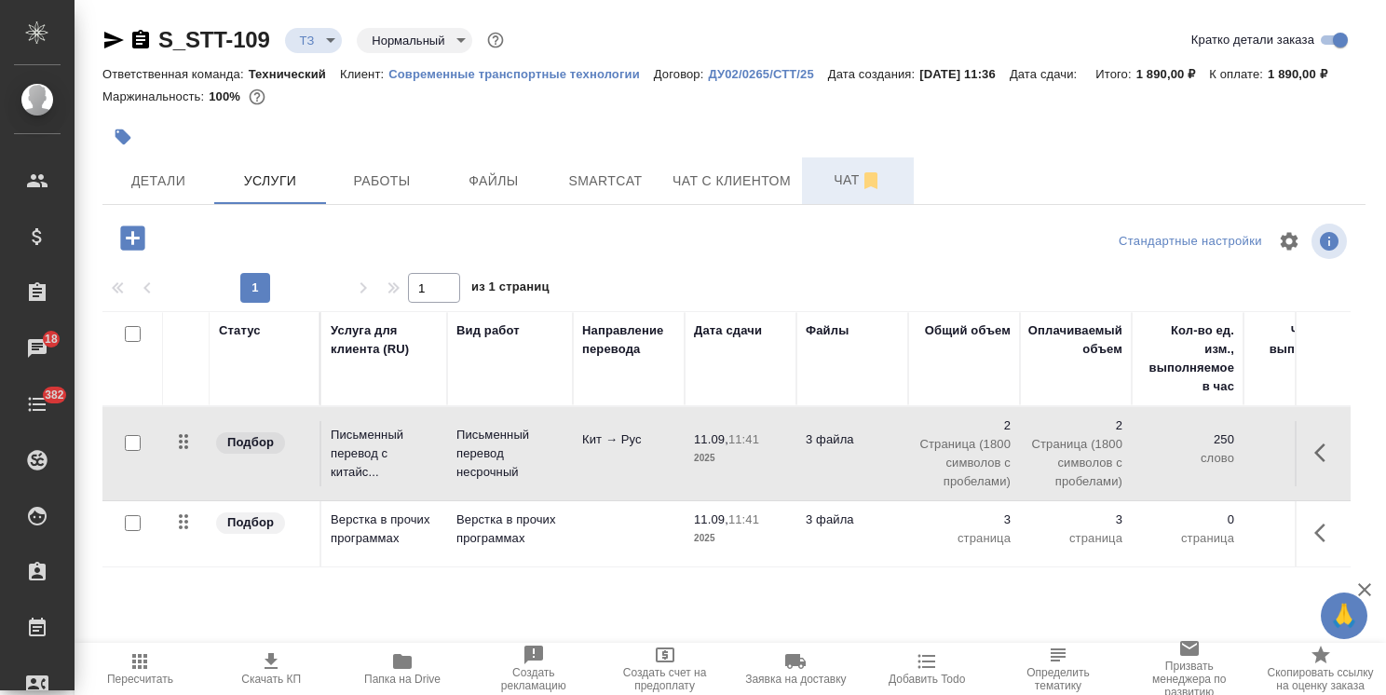
click at [837, 196] on button "Чат" at bounding box center [858, 180] width 112 height 47
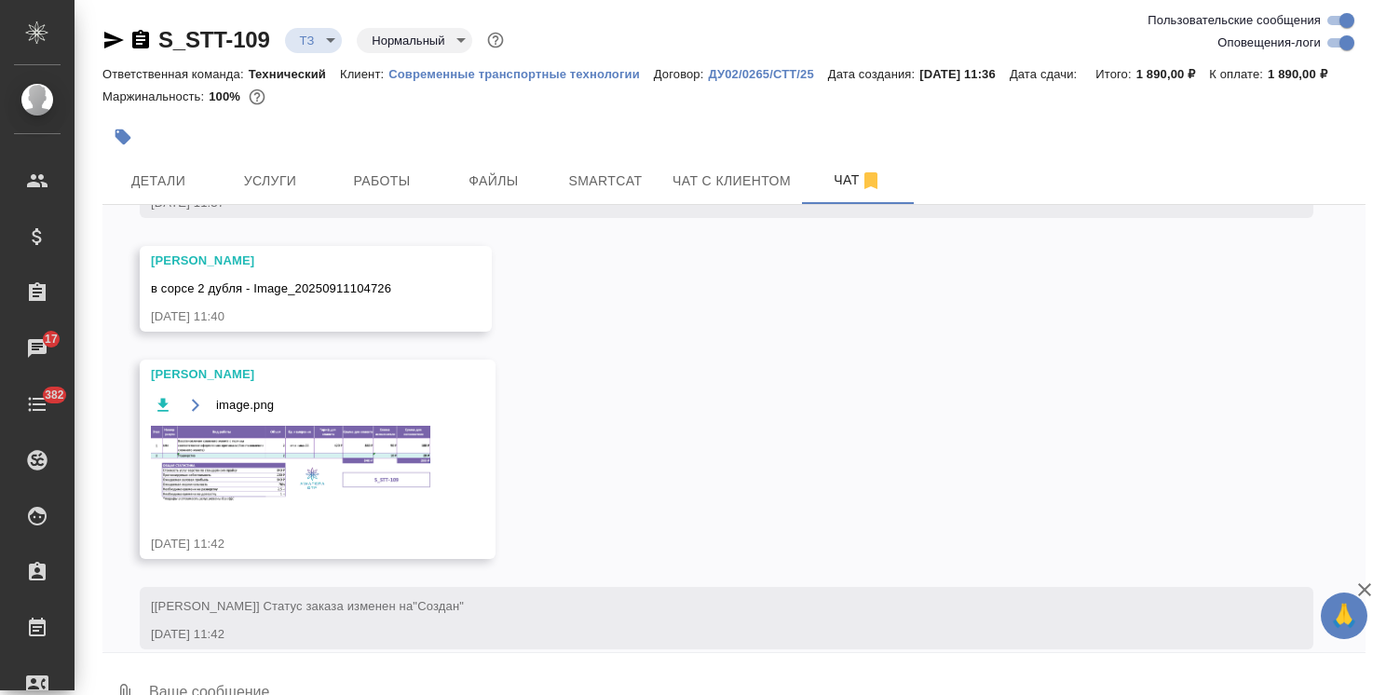
scroll to position [573, 0]
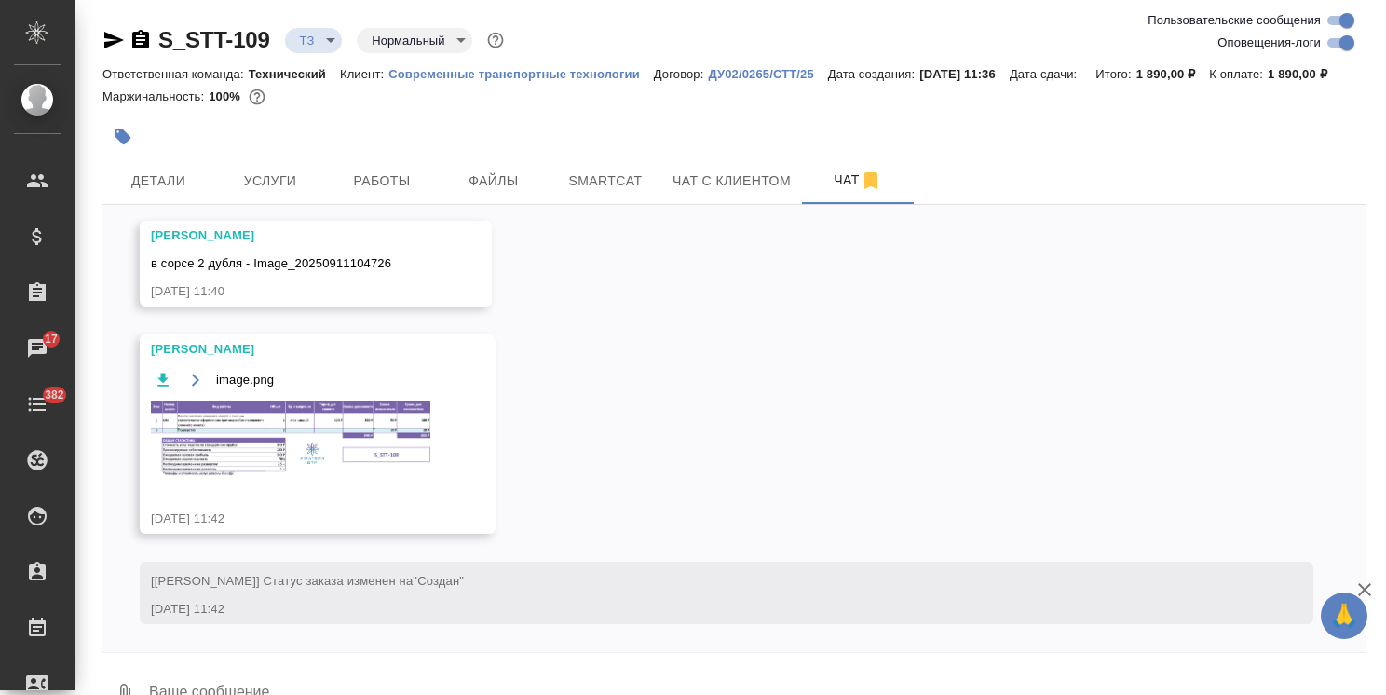
click at [329, 451] on img at bounding box center [290, 439] width 279 height 76
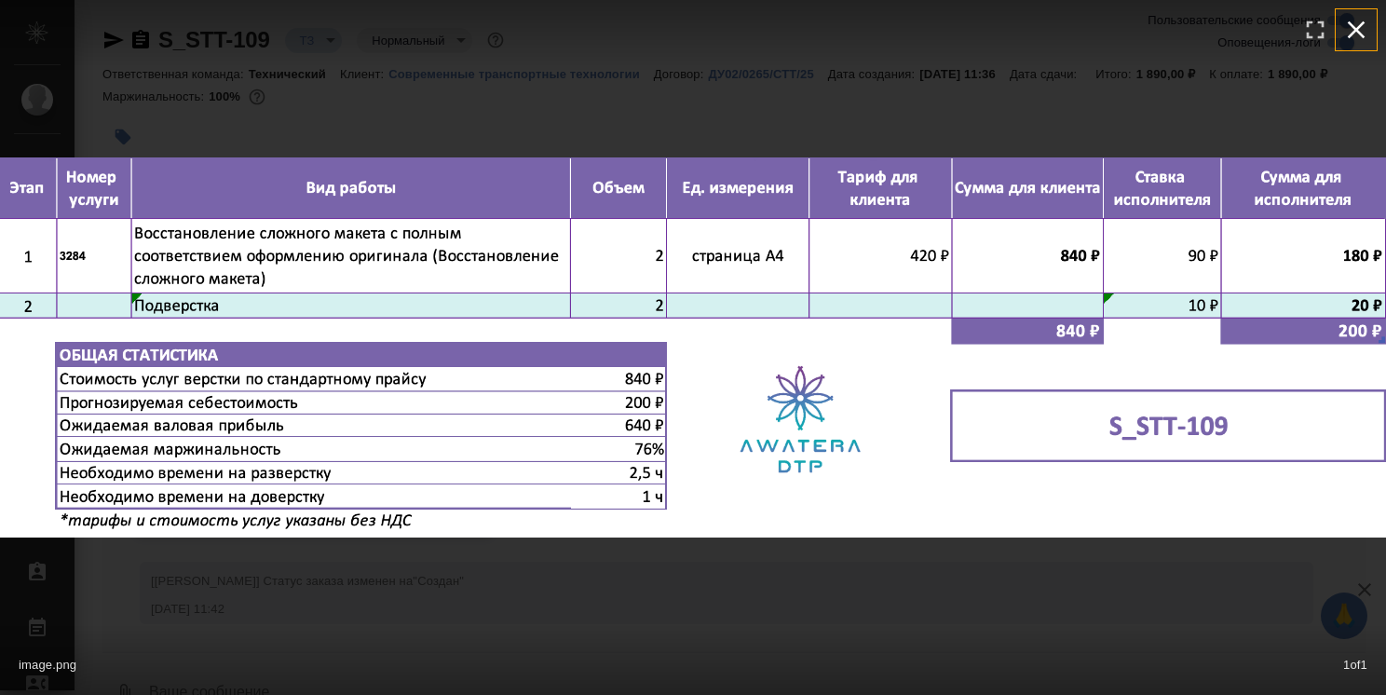
click at [1367, 19] on icon "button" at bounding box center [1356, 30] width 30 height 30
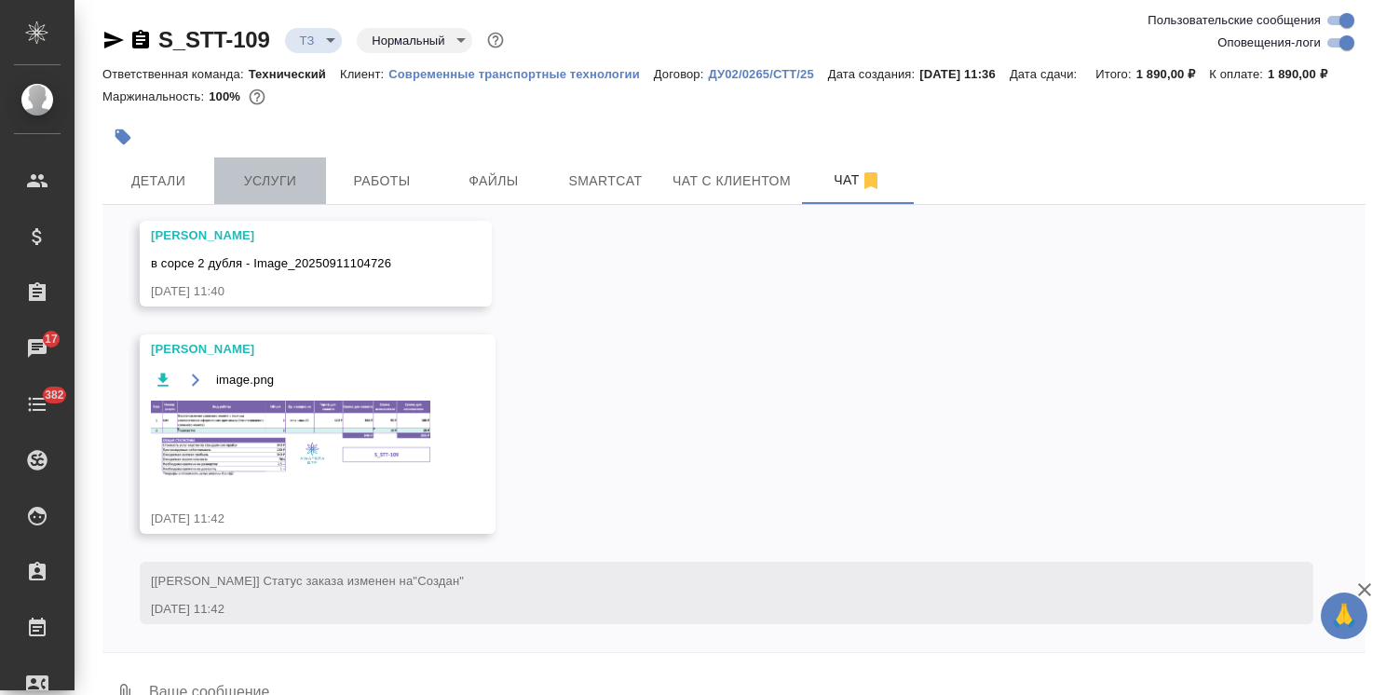
click at [290, 184] on span "Услуги" at bounding box center [269, 181] width 89 height 23
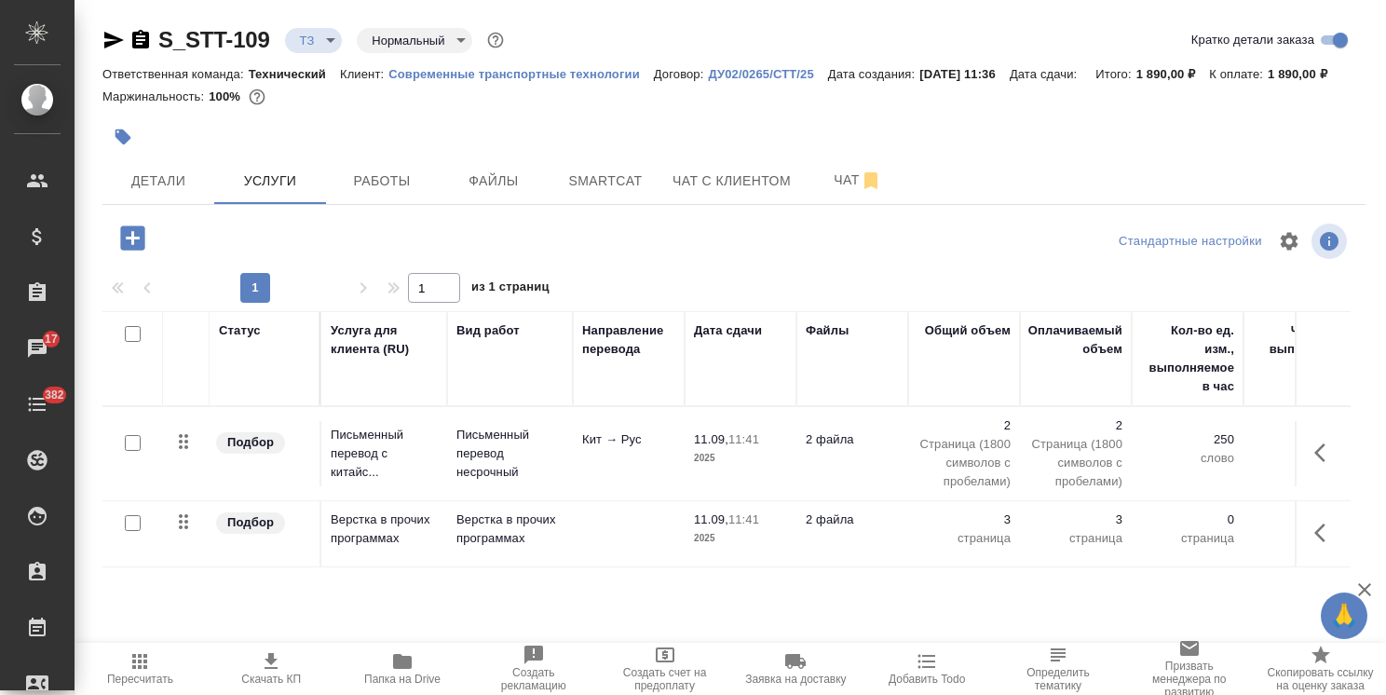
click at [823, 517] on p "2 файла" at bounding box center [852, 519] width 93 height 19
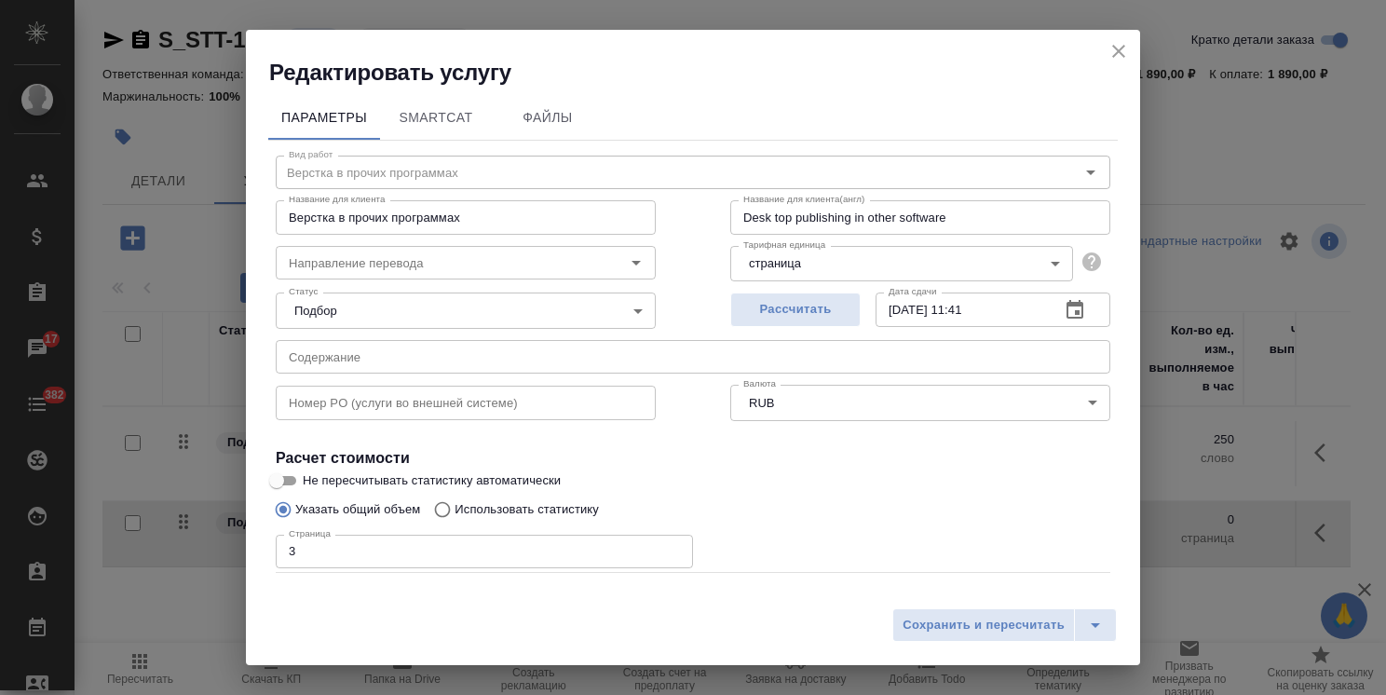
drag, startPoint x: 280, startPoint y: 542, endPoint x: 237, endPoint y: 556, distance: 46.0
click at [219, 542] on div "Редактировать услугу Параметры SmartCat Файлы Вид работ Верстка в прочих програ…" at bounding box center [693, 347] width 1386 height 695
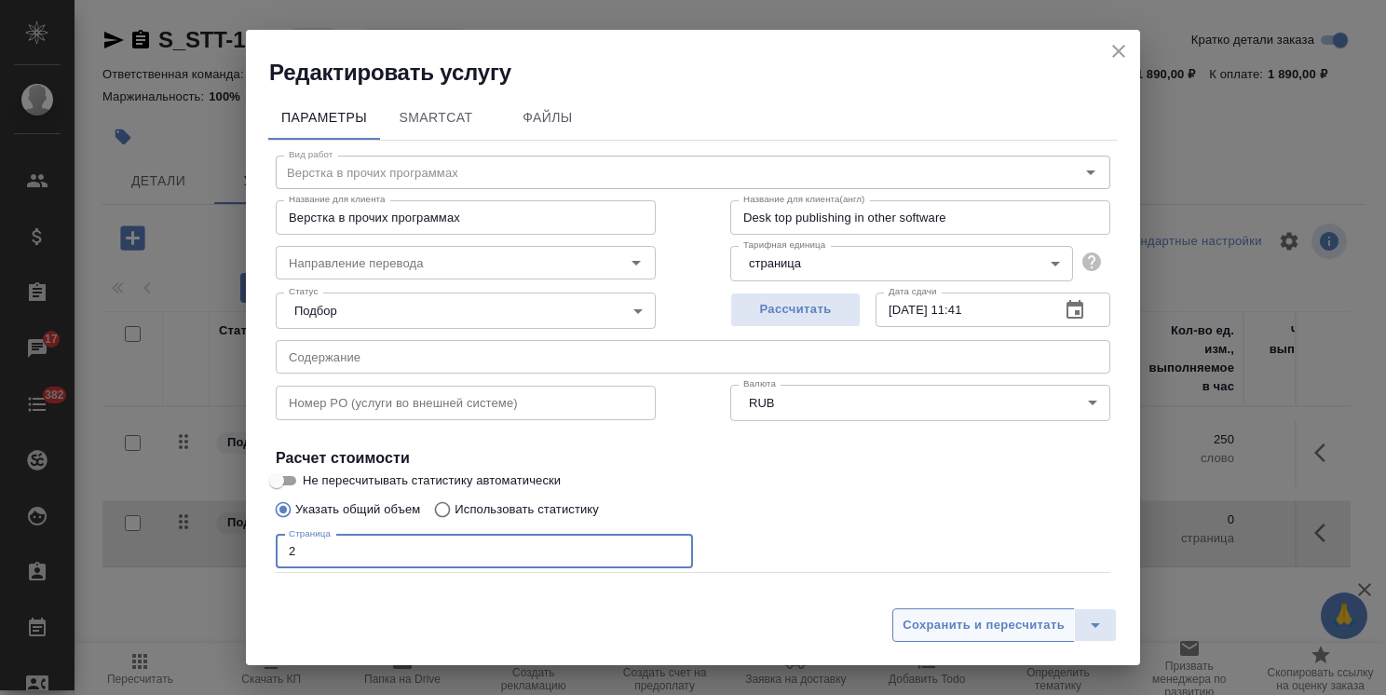
type input "2"
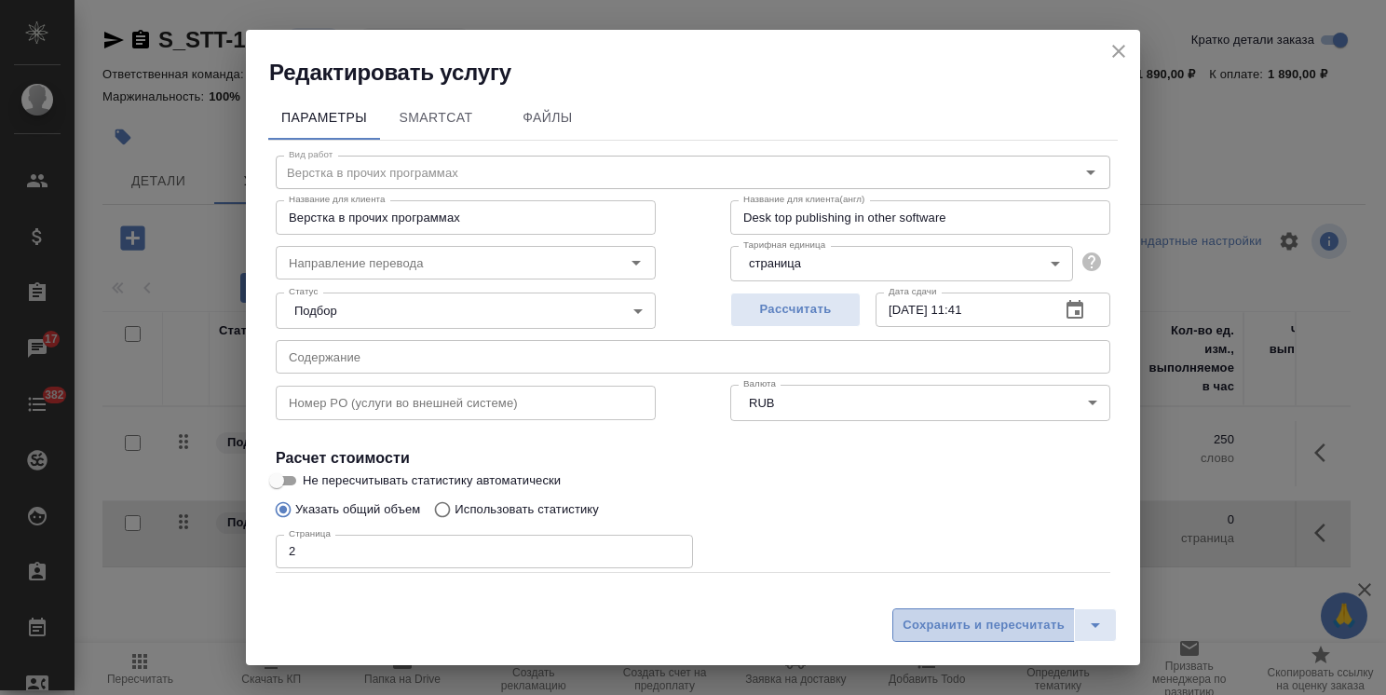
click at [976, 609] on button "Сохранить и пересчитать" at bounding box center [983, 625] width 183 height 34
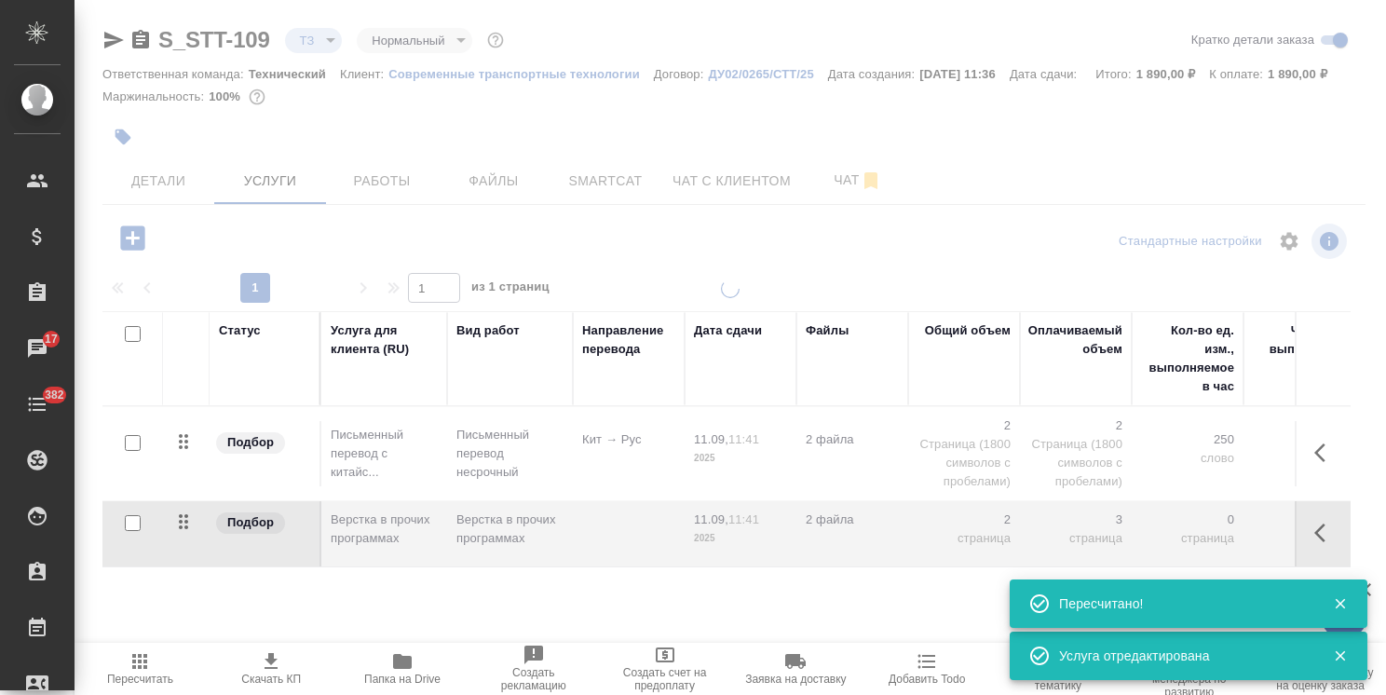
type input "new"
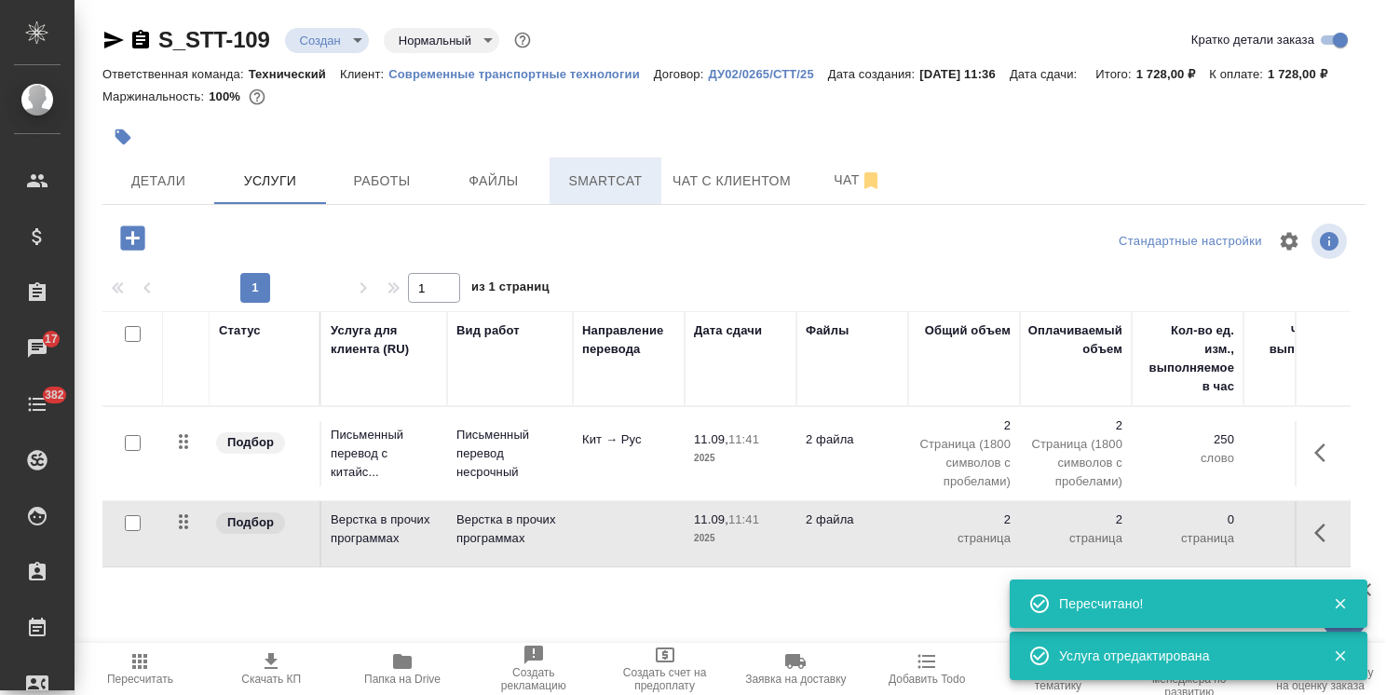
click at [620, 191] on span "Smartcat" at bounding box center [605, 181] width 89 height 23
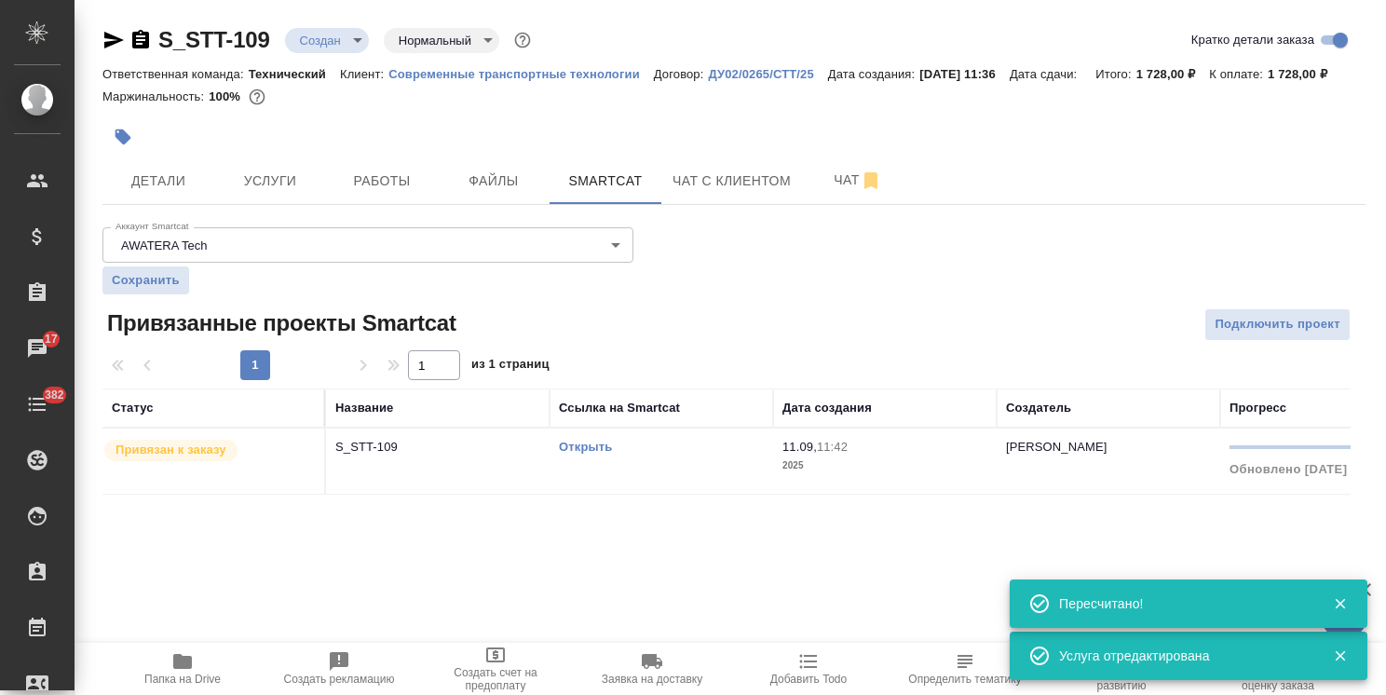
click at [572, 441] on link "Открыть" at bounding box center [585, 447] width 53 height 14
click at [125, 463] on td "Привязан к заказу" at bounding box center [214, 460] width 224 height 65
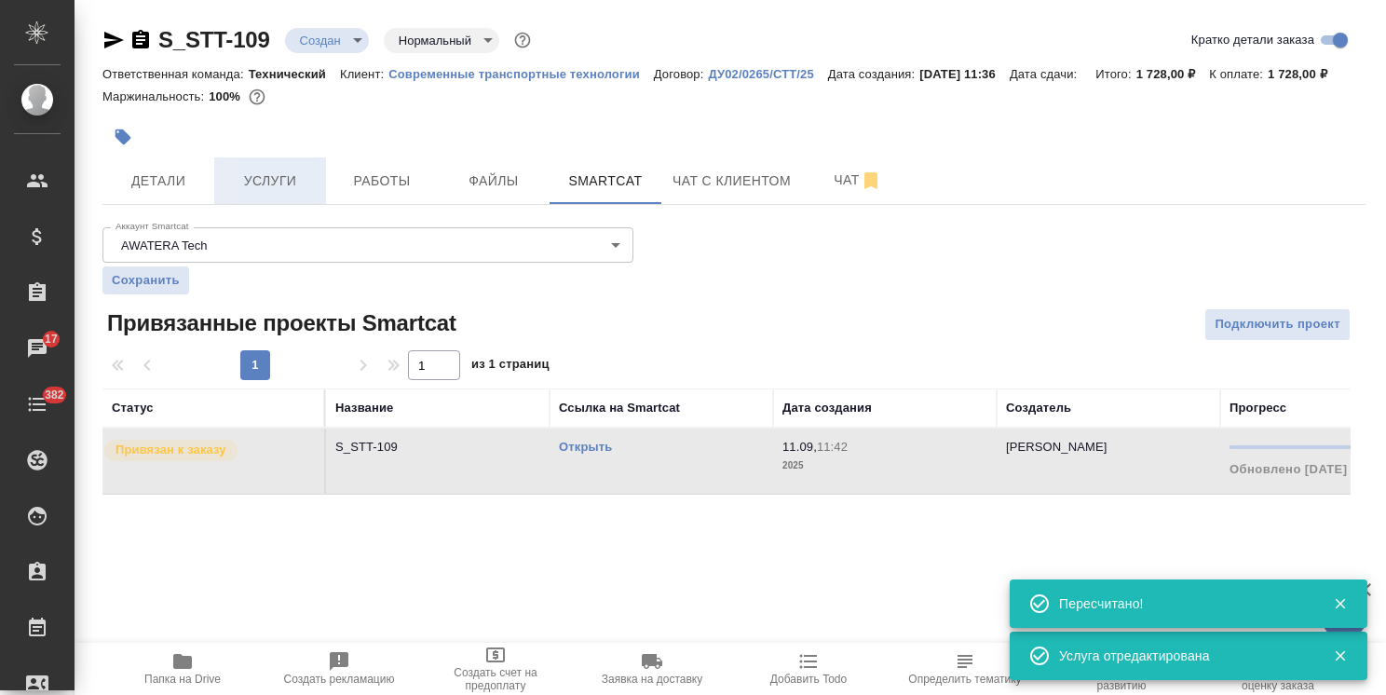
click at [278, 174] on span "Услуги" at bounding box center [269, 181] width 89 height 23
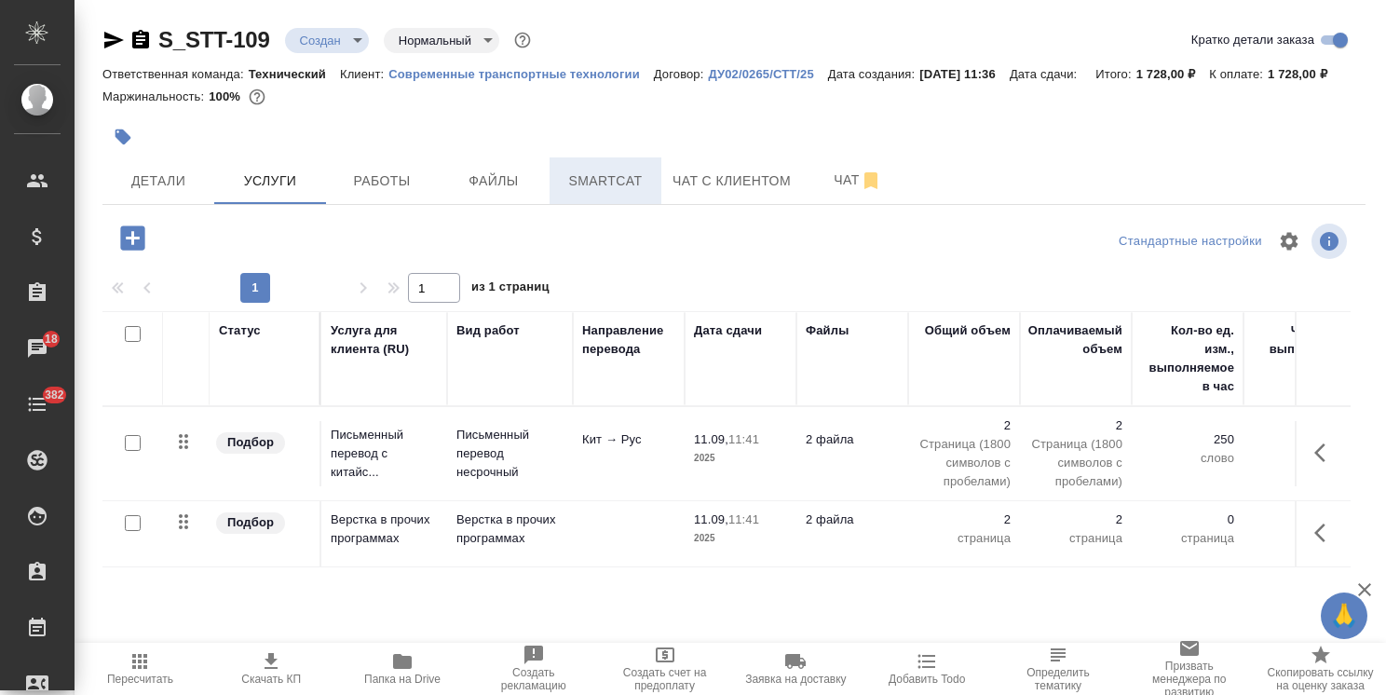
click at [600, 193] on span "Smartcat" at bounding box center [605, 181] width 89 height 23
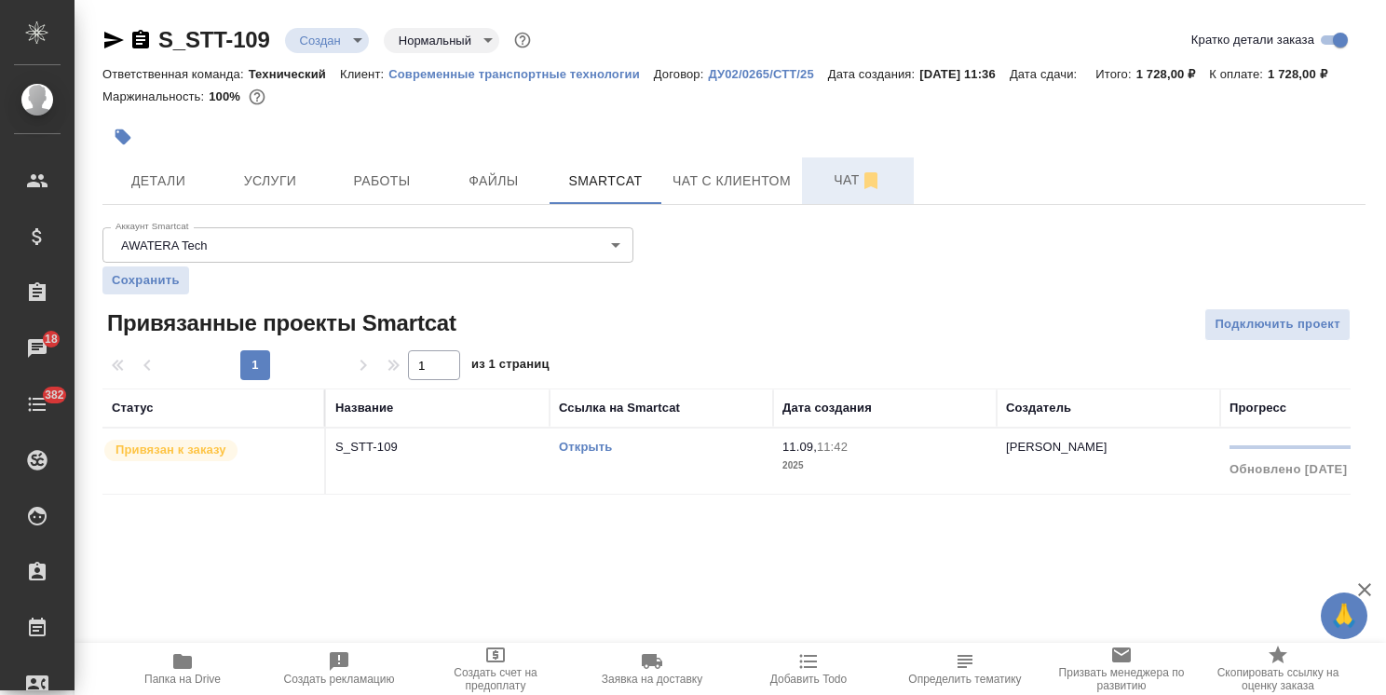
click at [823, 169] on span "Чат" at bounding box center [857, 180] width 89 height 23
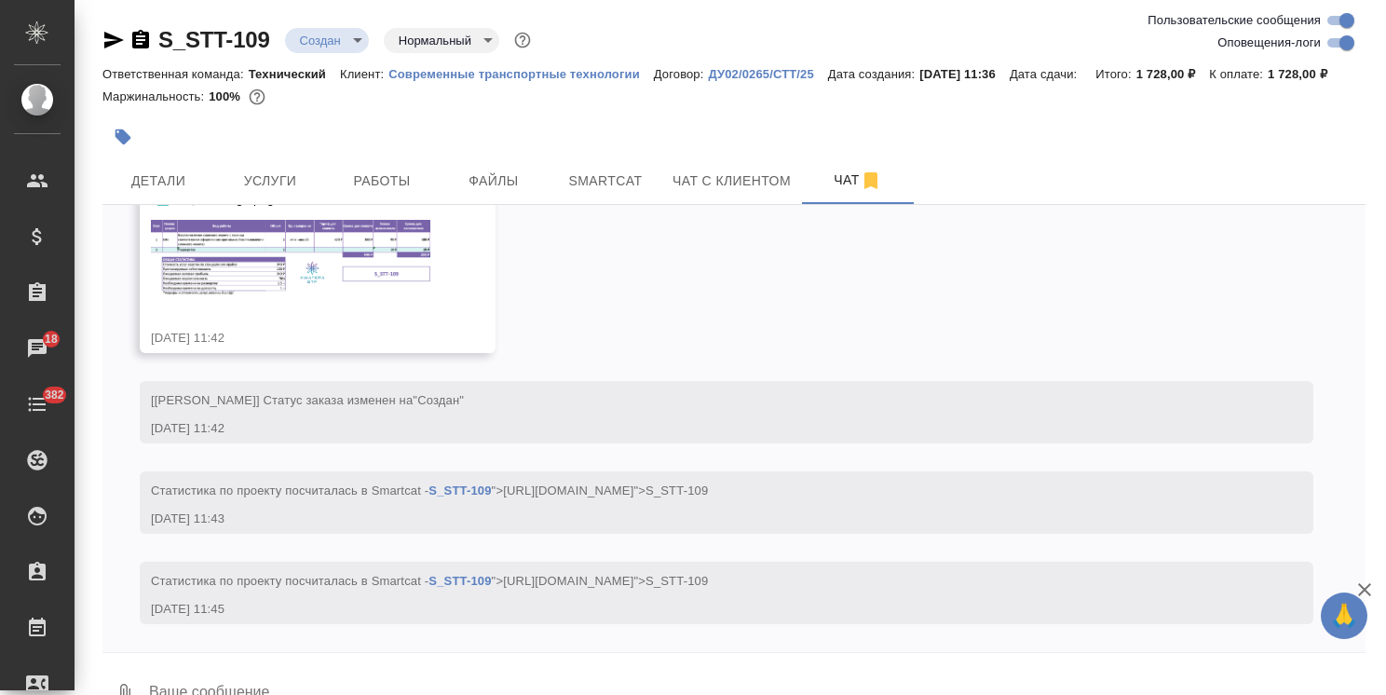
scroll to position [63, 0]
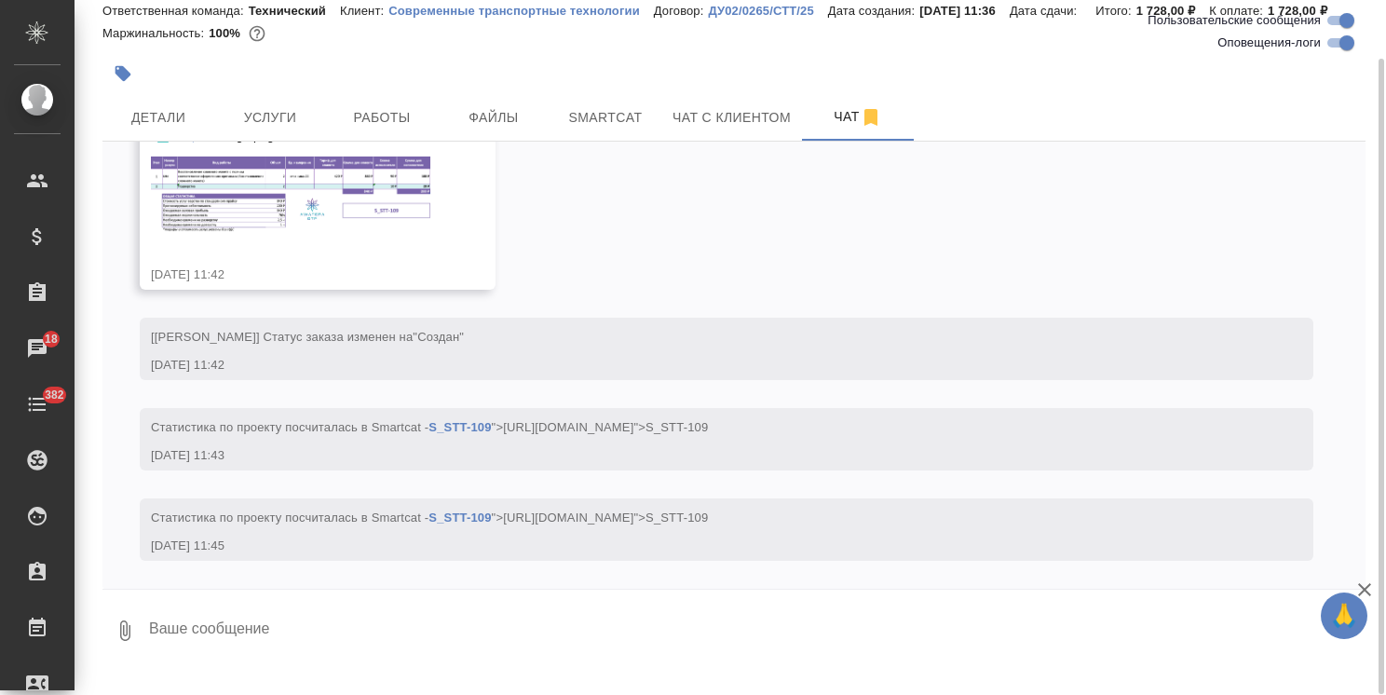
click at [245, 651] on textarea at bounding box center [756, 630] width 1218 height 63
type textarea "Спасибо!"
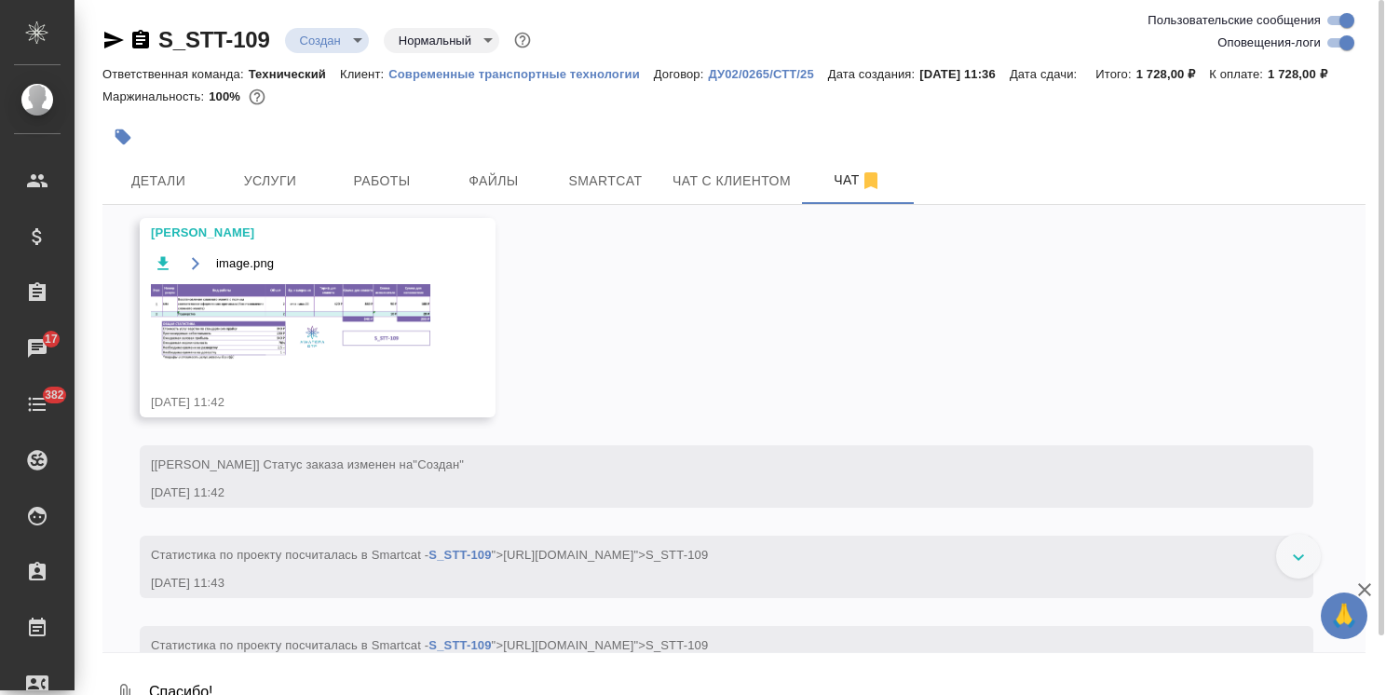
scroll to position [658, 0]
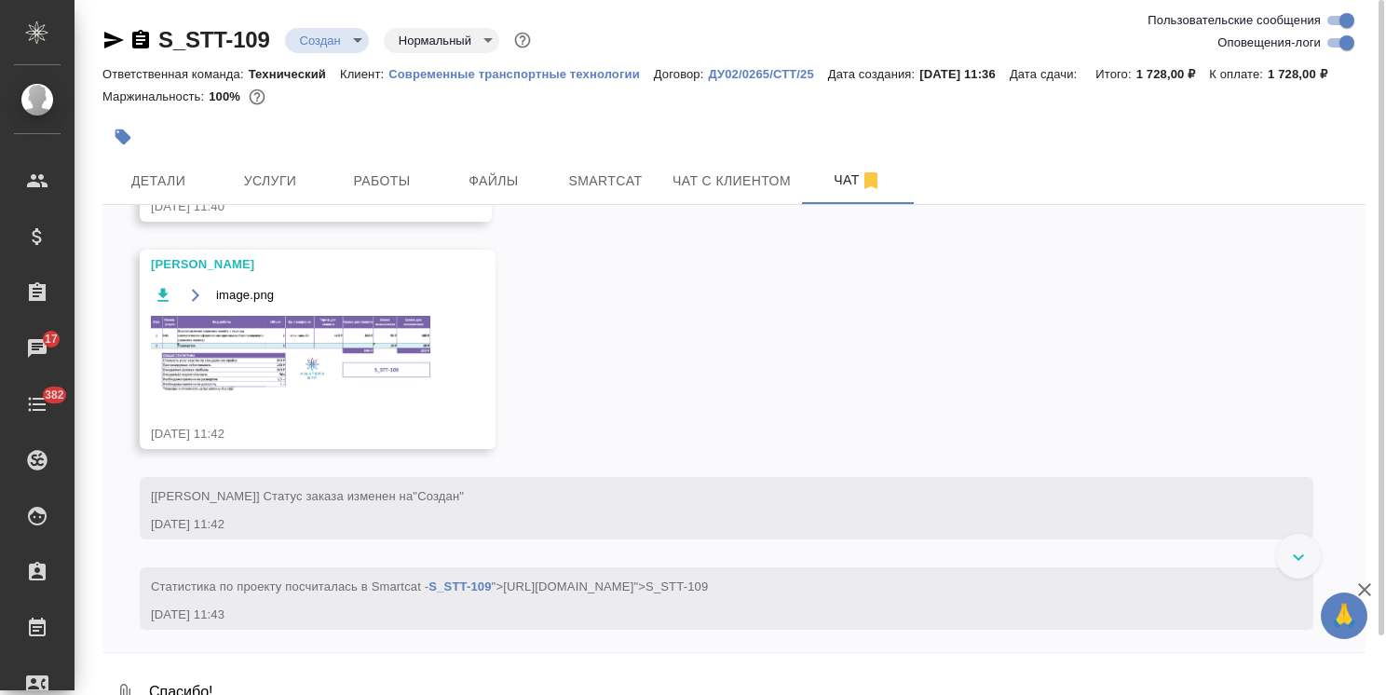
click at [381, 369] on img at bounding box center [290, 354] width 279 height 76
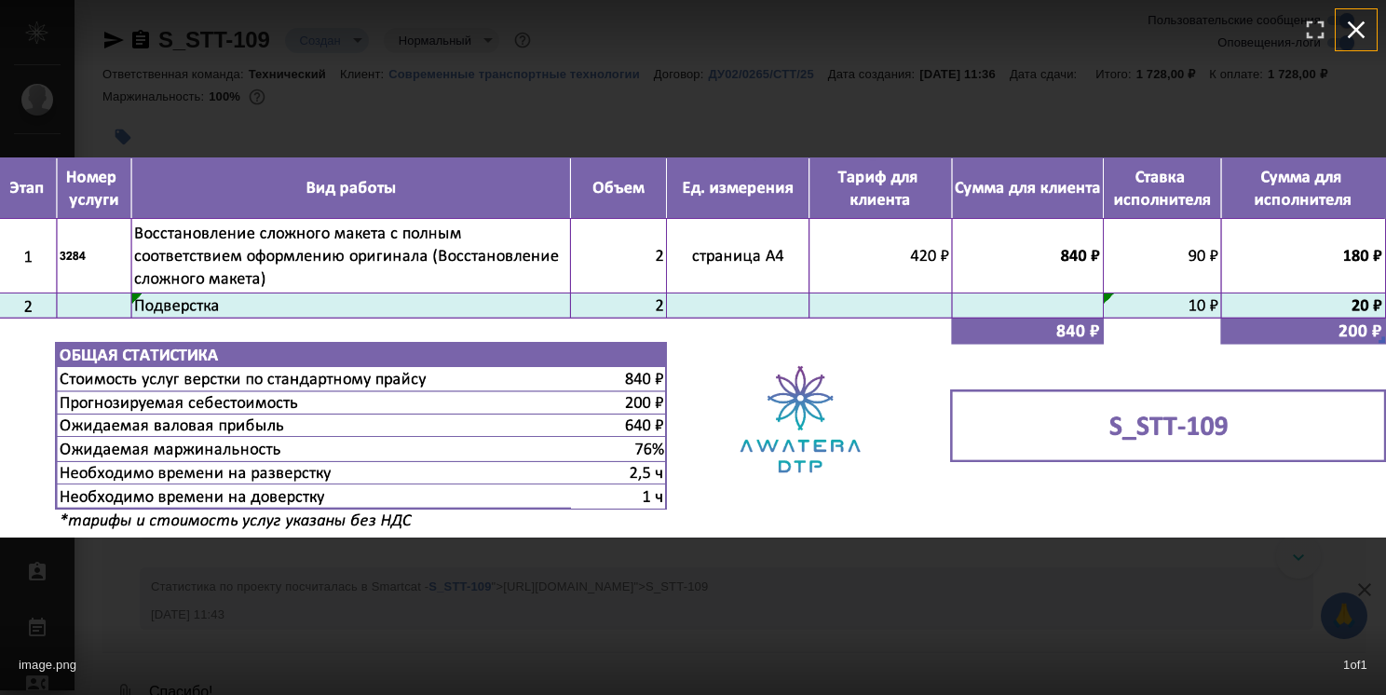
click at [1365, 31] on icon "button" at bounding box center [1356, 30] width 30 height 30
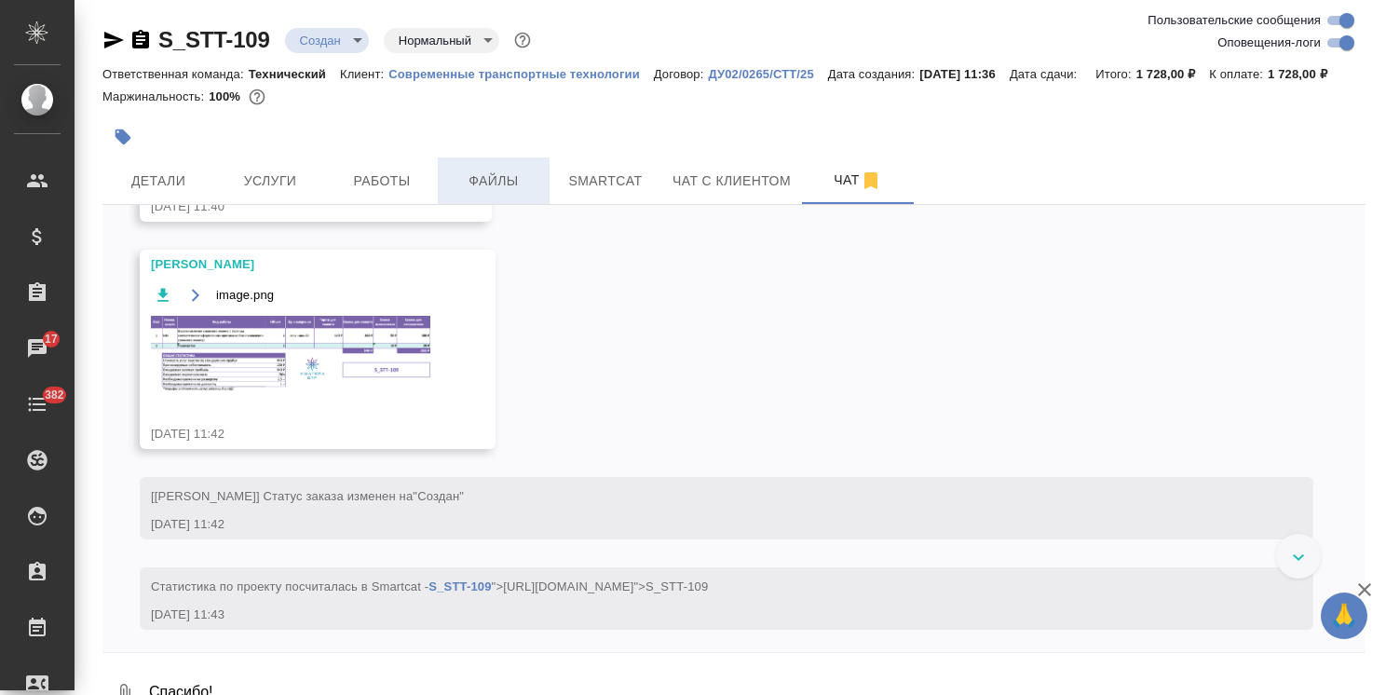
click at [484, 204] on button "Файлы" at bounding box center [494, 180] width 112 height 47
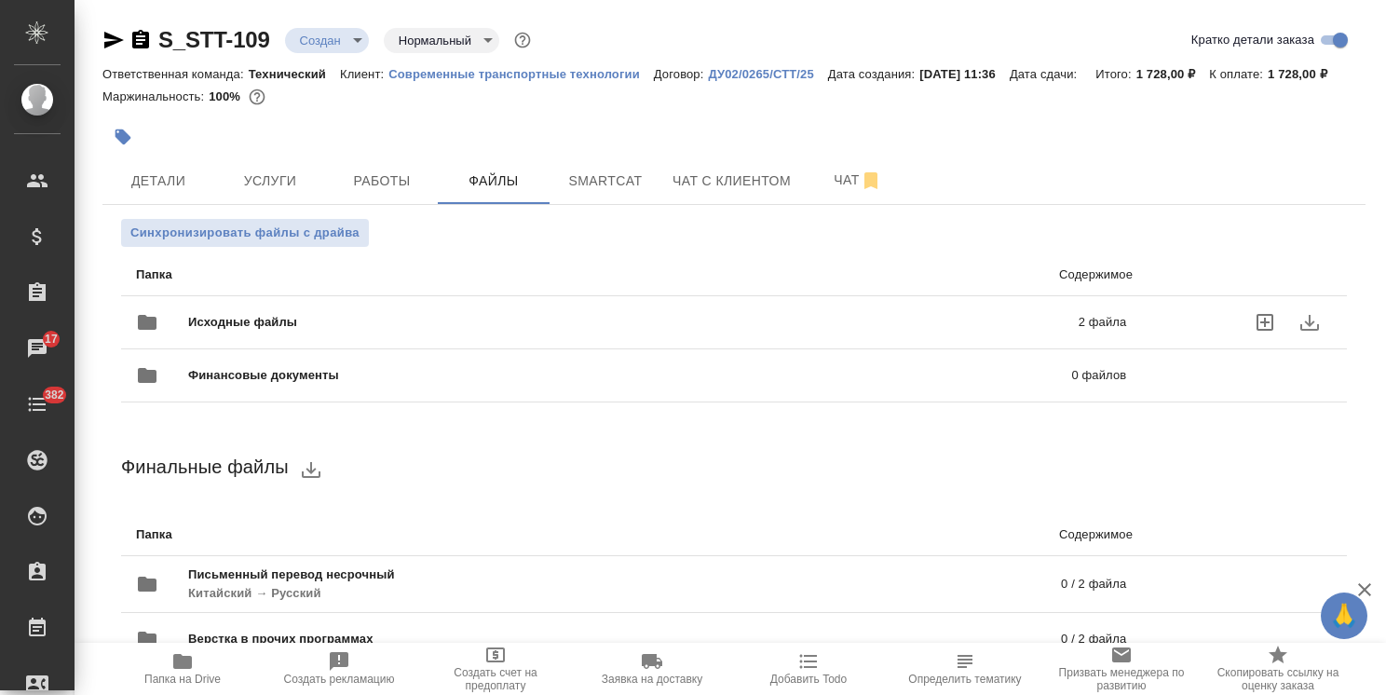
click at [338, 332] on span "Исходные файлы" at bounding box center [437, 322] width 499 height 19
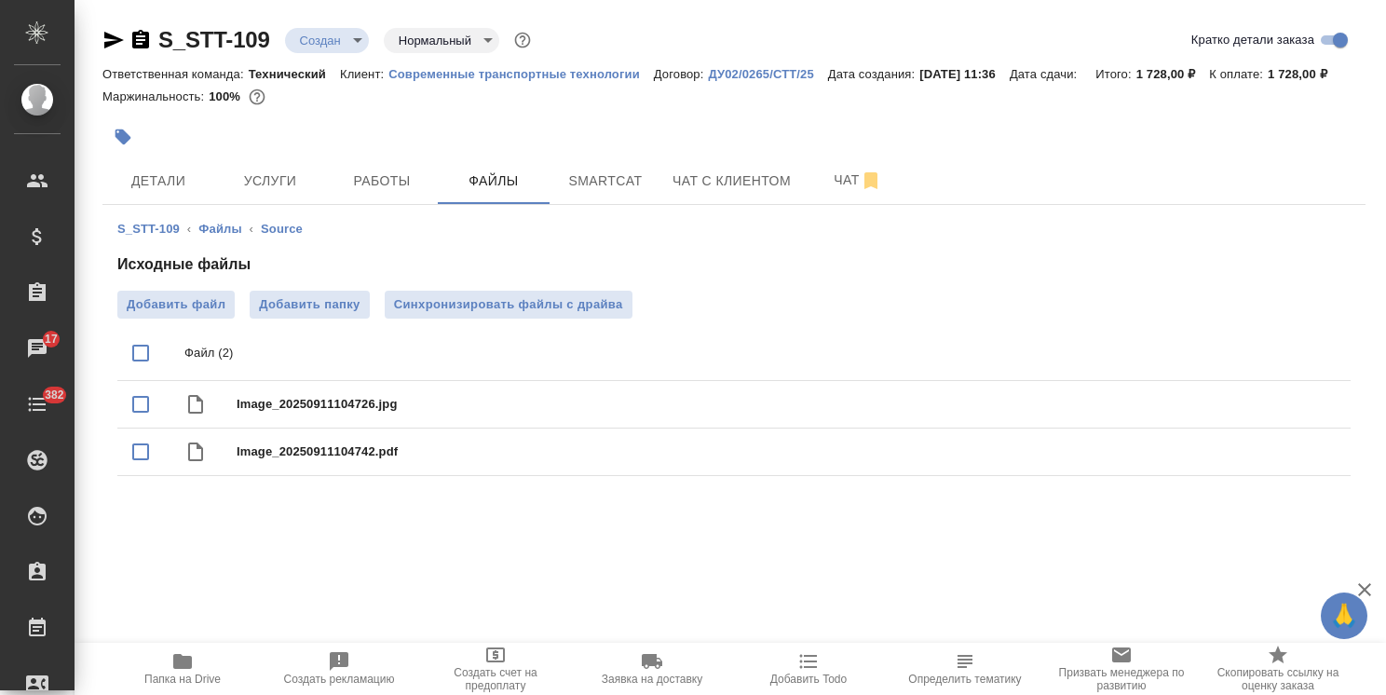
click at [179, 679] on span "Папка на Drive" at bounding box center [182, 679] width 76 height 13
click at [208, 669] on span "Папка на Drive" at bounding box center [183, 667] width 134 height 35
click at [622, 193] on span "Smartcat" at bounding box center [605, 181] width 89 height 23
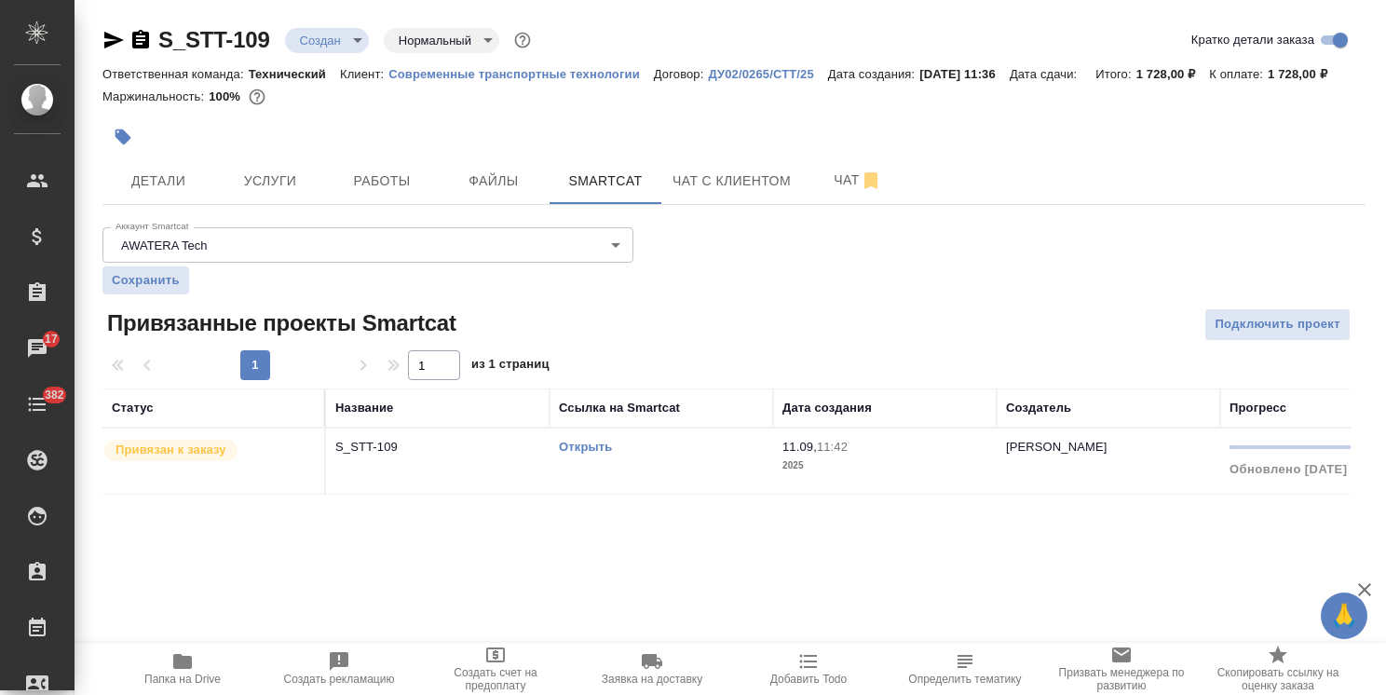
click at [577, 454] on link "Открыть" at bounding box center [585, 447] width 53 height 14
click at [321, 184] on button "Услуги" at bounding box center [270, 180] width 112 height 47
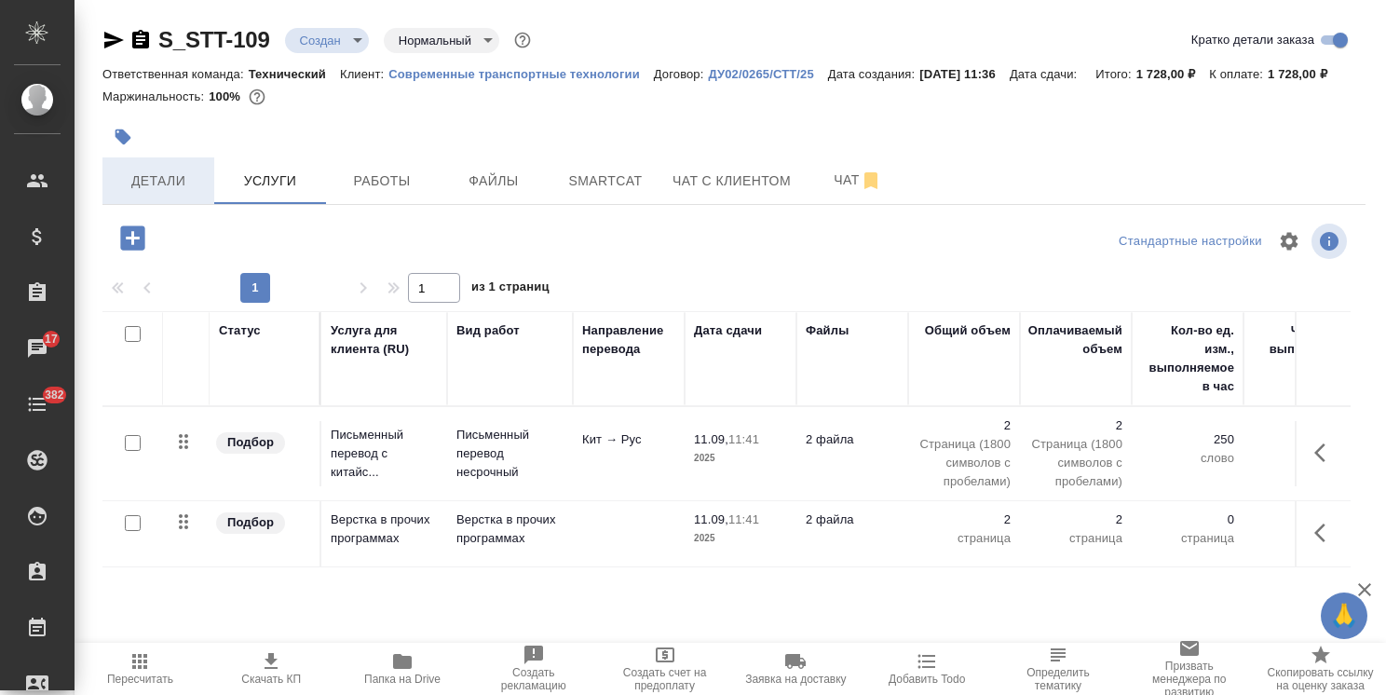
click at [170, 193] on span "Детали" at bounding box center [158, 181] width 89 height 23
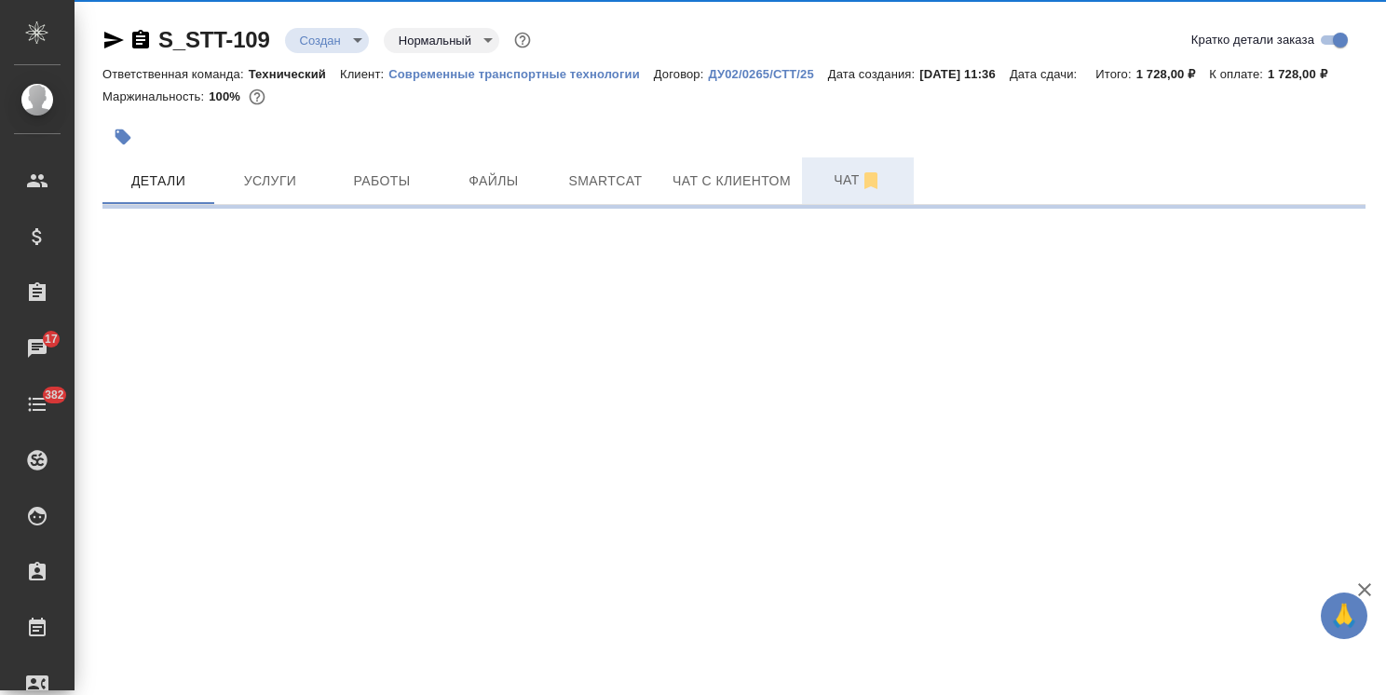
select select "RU"
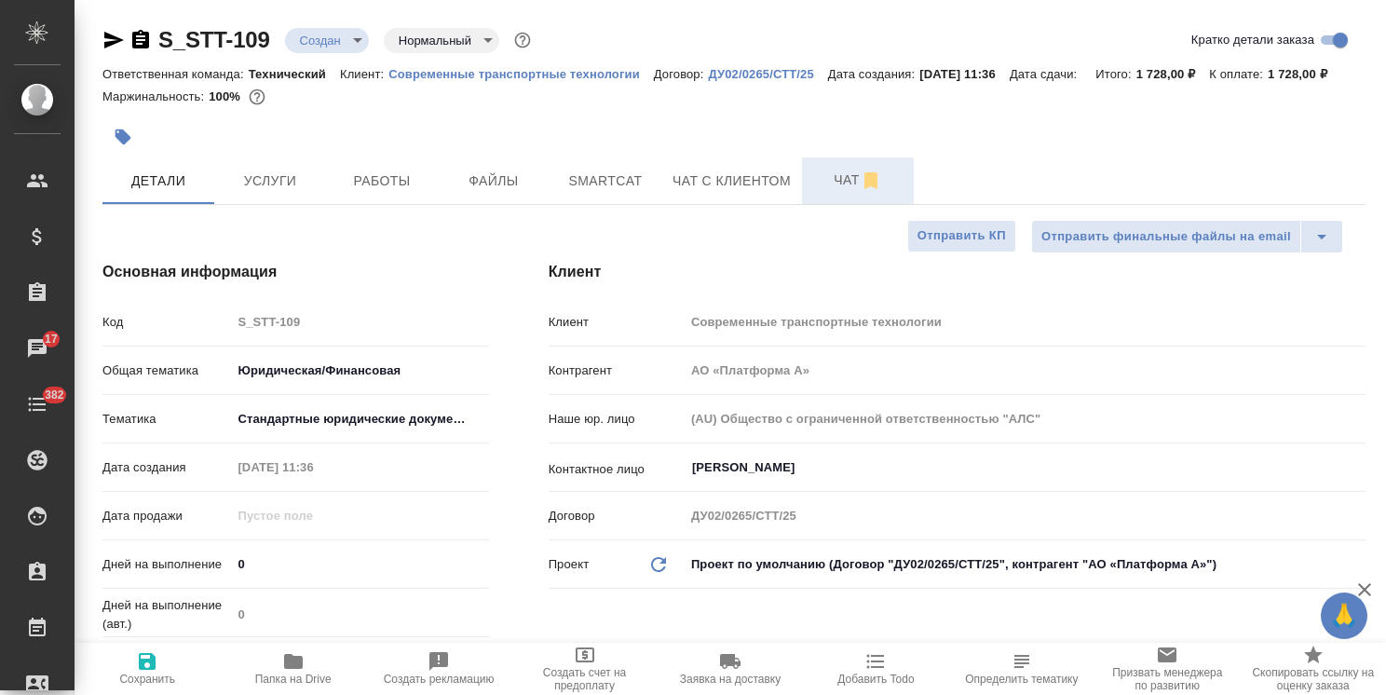
type textarea "x"
drag, startPoint x: 257, startPoint y: 588, endPoint x: 232, endPoint y: 588, distance: 25.1
click at [232, 578] on input "0" at bounding box center [360, 563] width 258 height 27
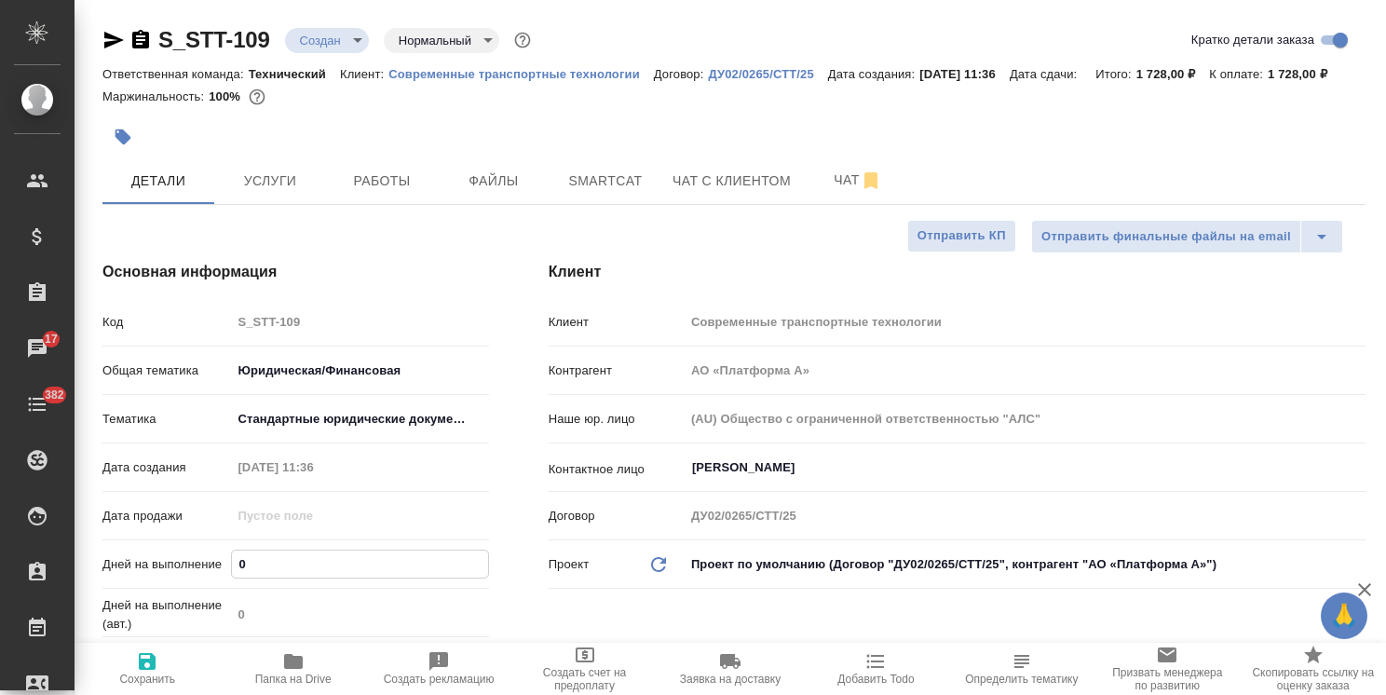
type input "1"
type textarea "x"
type input "1"
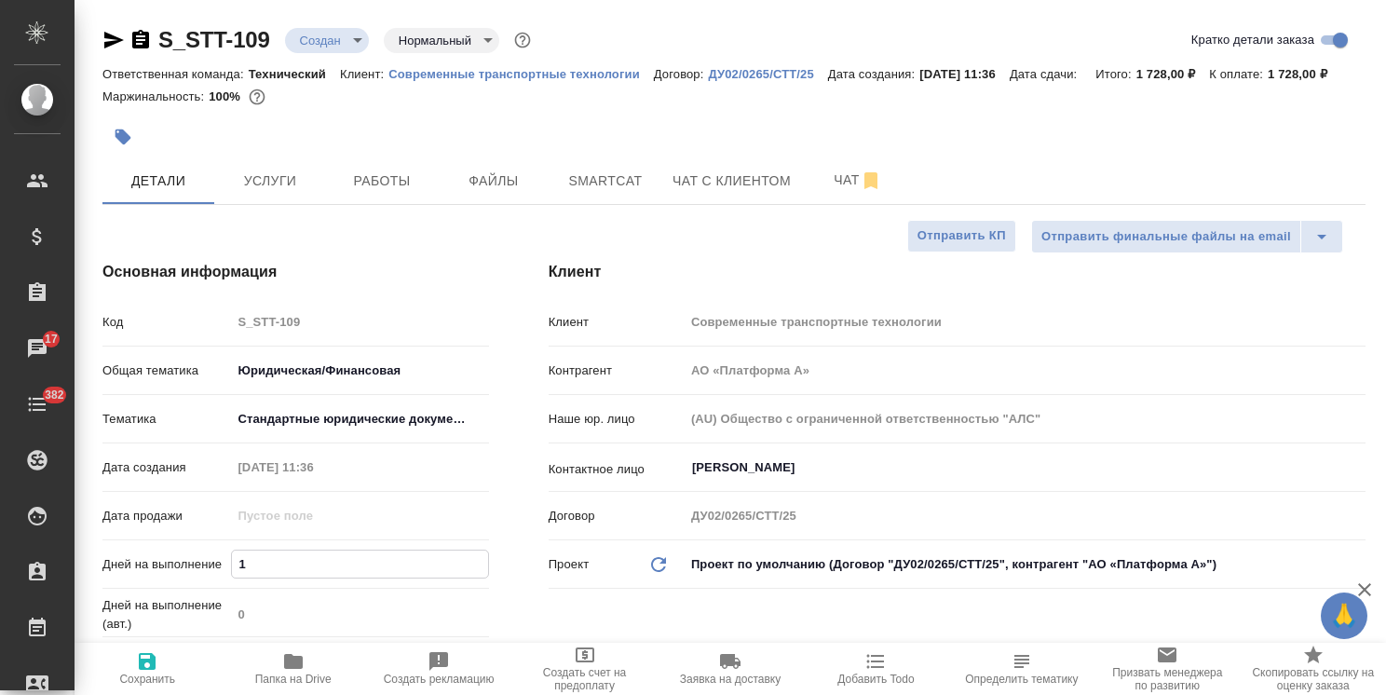
click at [146, 663] on icon "button" at bounding box center [147, 661] width 22 height 22
type textarea "x"
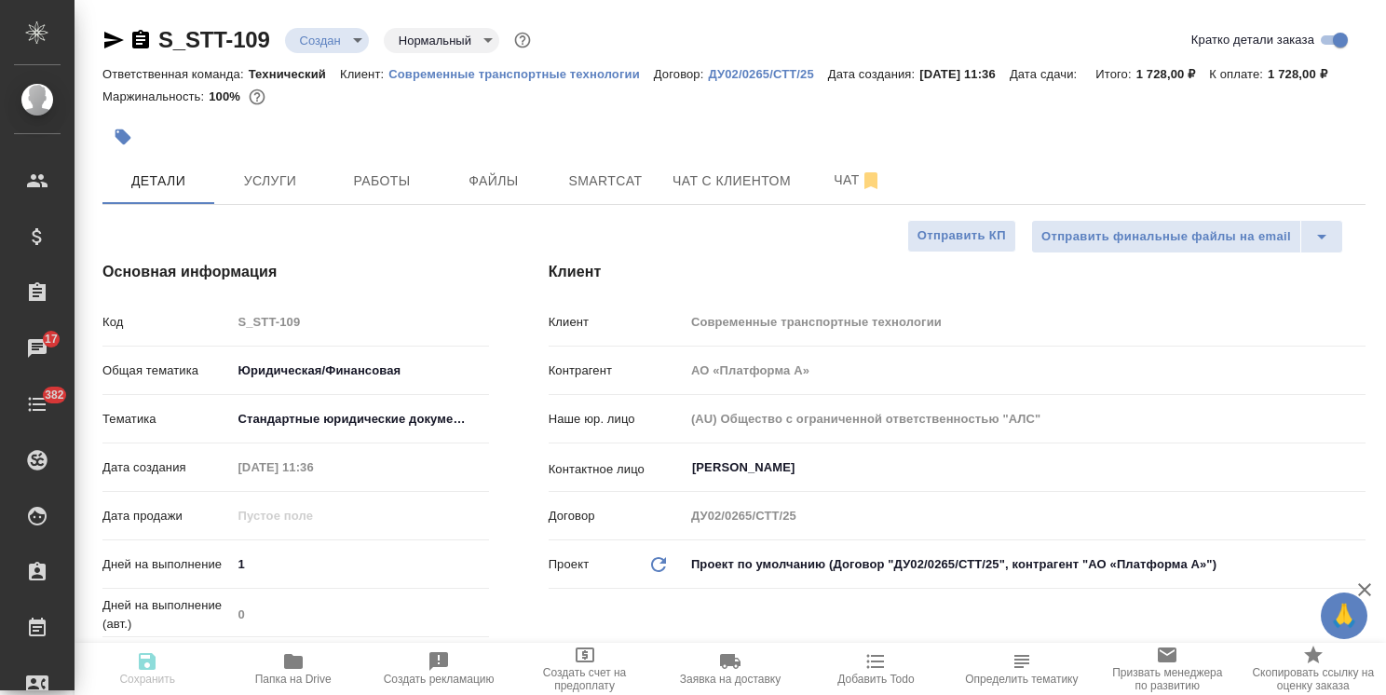
type textarea "x"
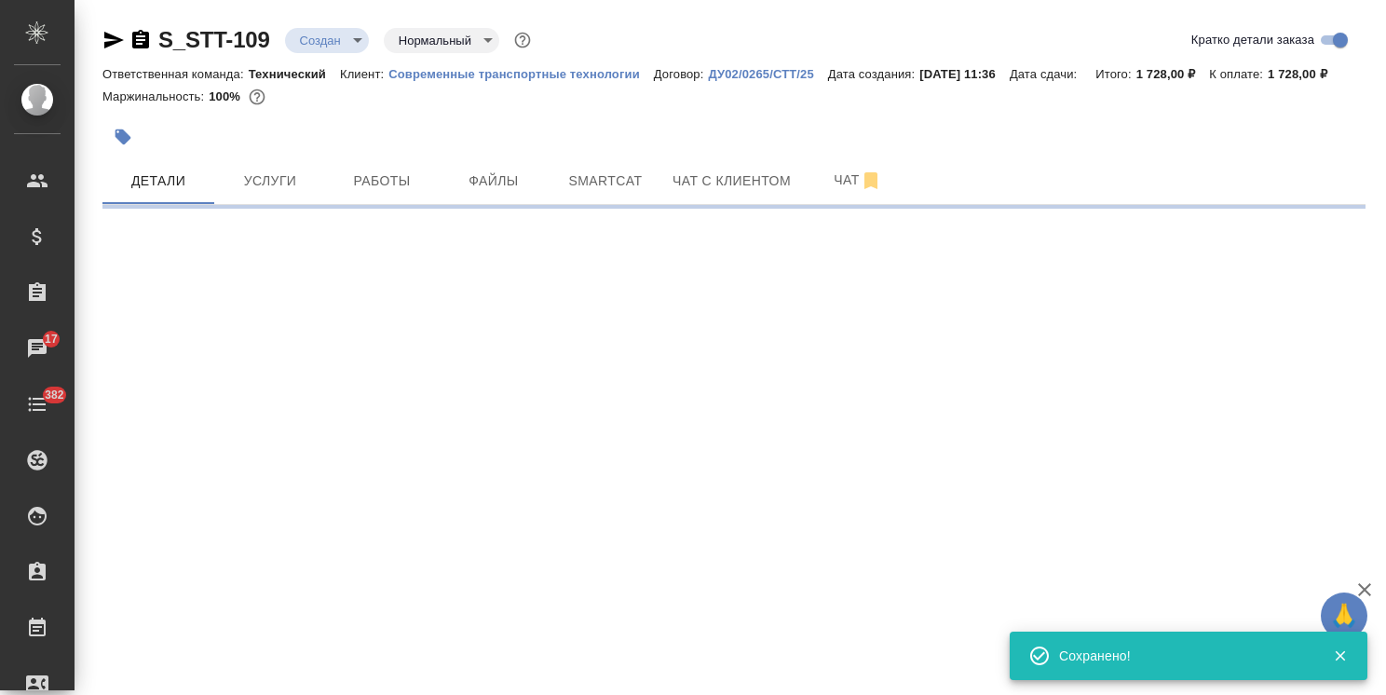
select select "RU"
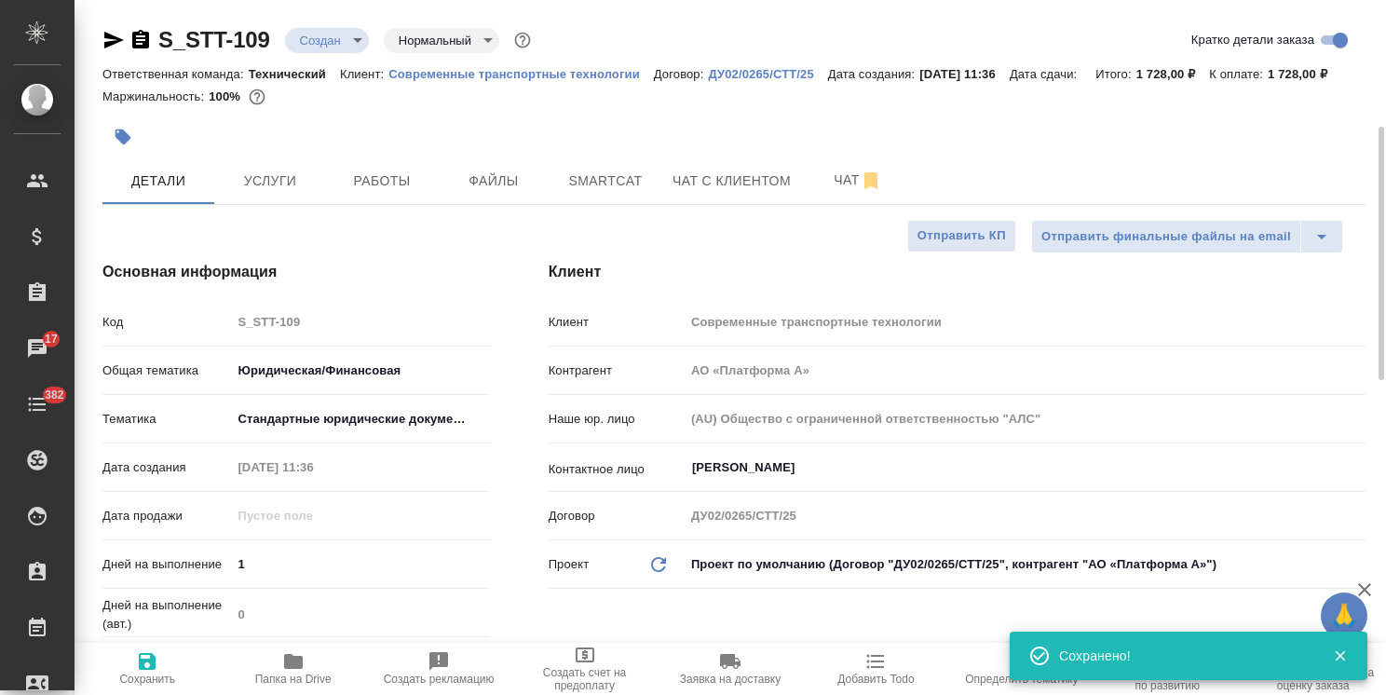
type textarea "x"
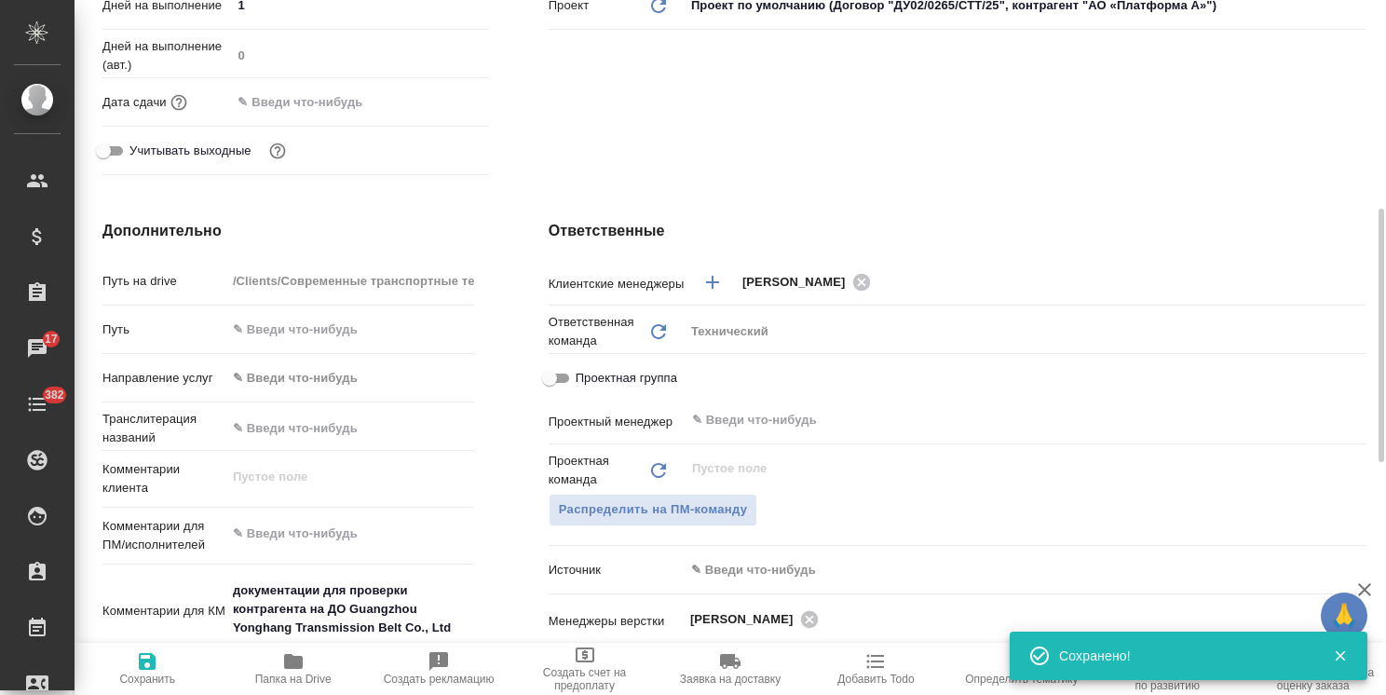
scroll to position [701, 0]
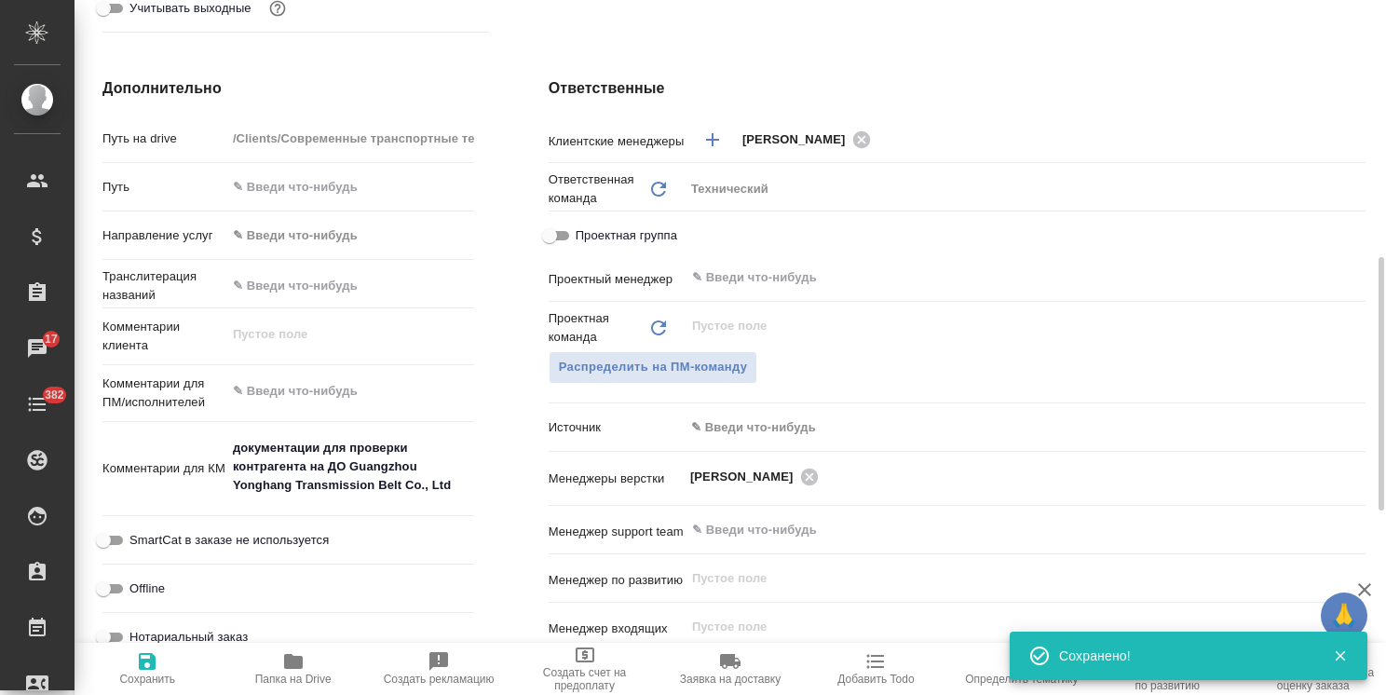
type textarea "x"
drag, startPoint x: 455, startPoint y: 511, endPoint x: 90, endPoint y: 456, distance: 368.3
click at [90, 456] on div "Дополнительно Путь на drive /Clients/Современные транспортные технологии/Orders…" at bounding box center [288, 416] width 446 height 753
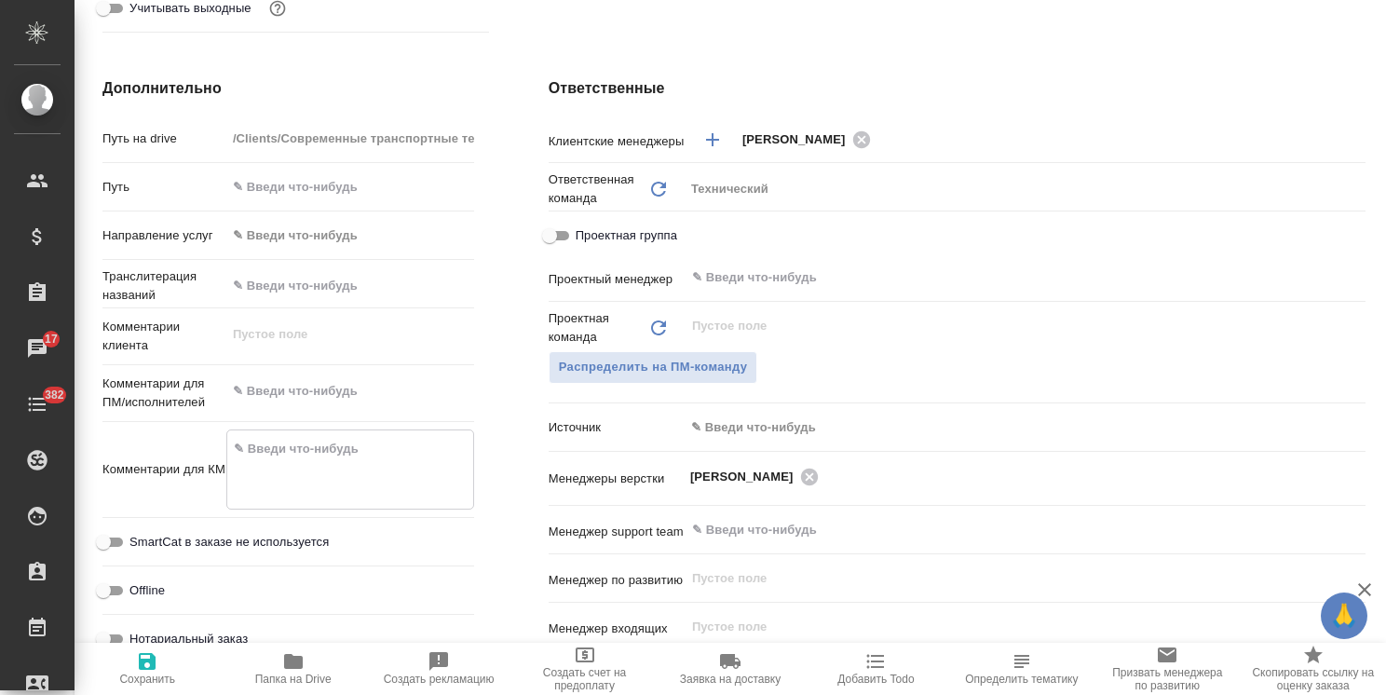
type textarea "x"
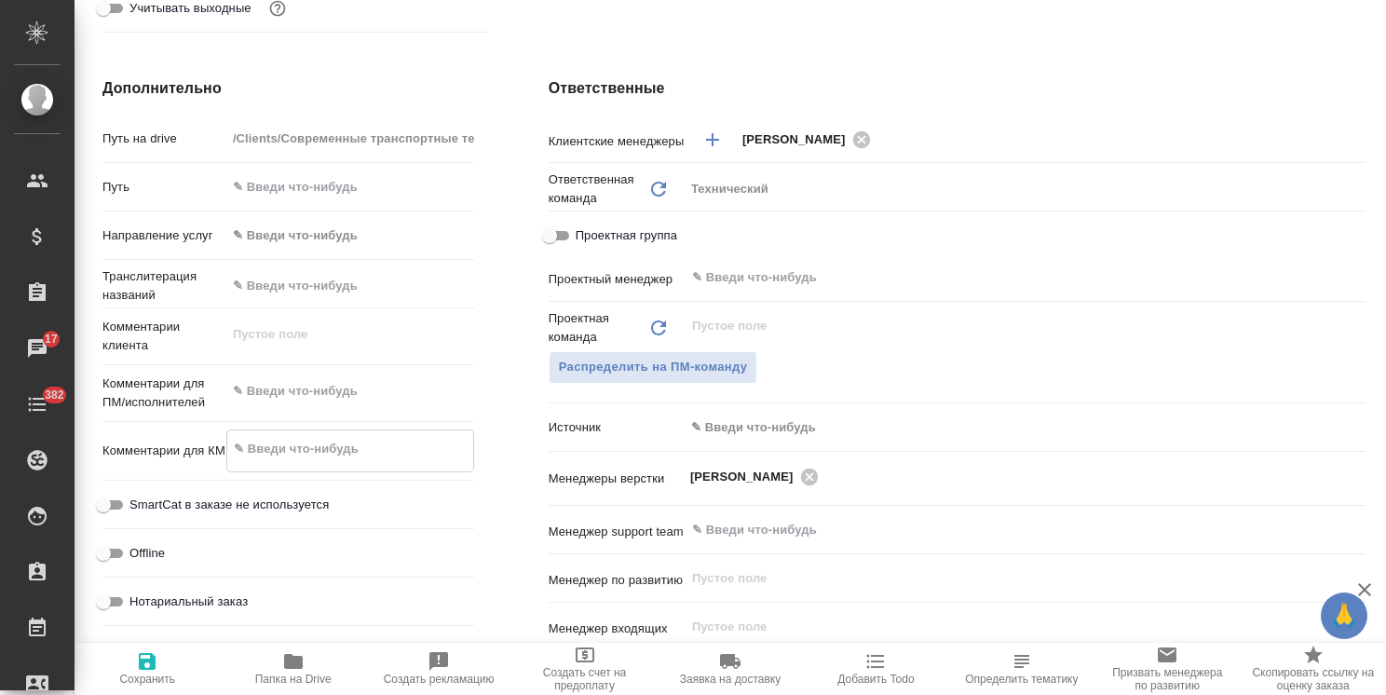
type textarea "x"
click at [149, 665] on icon "button" at bounding box center [147, 661] width 22 height 22
type textarea "x"
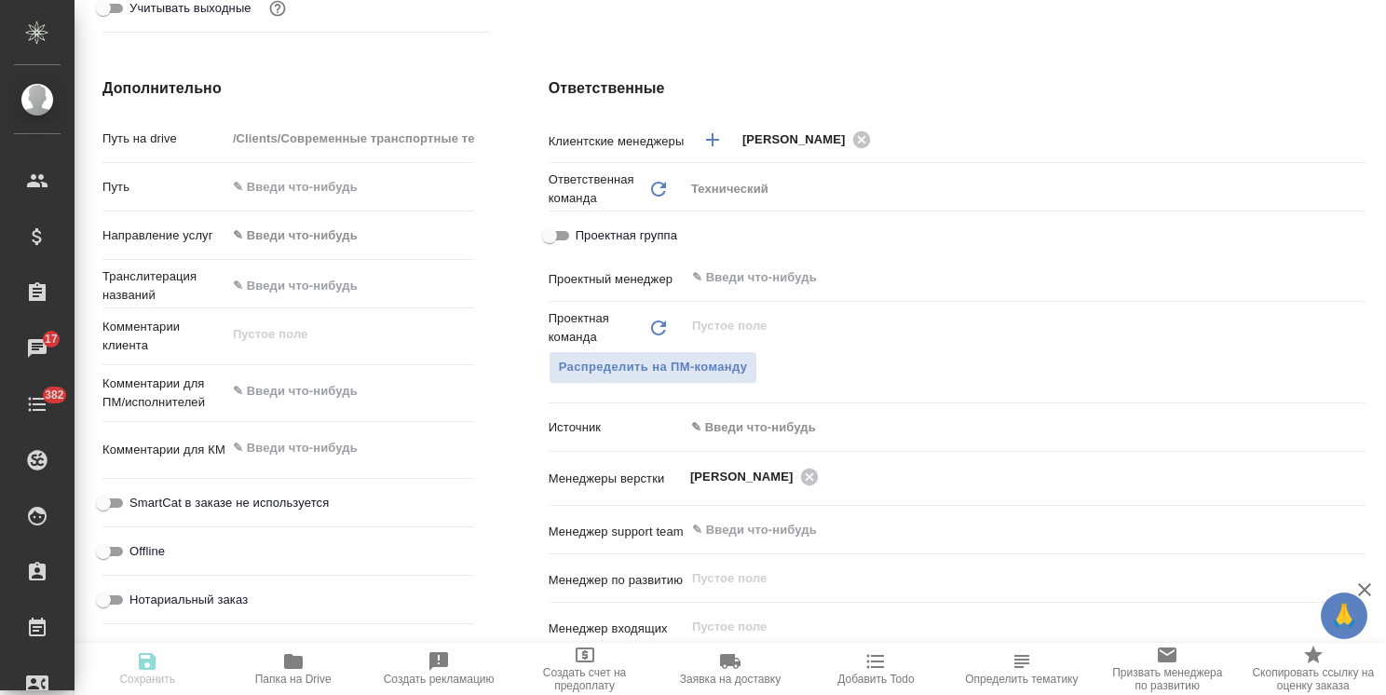
type textarea "x"
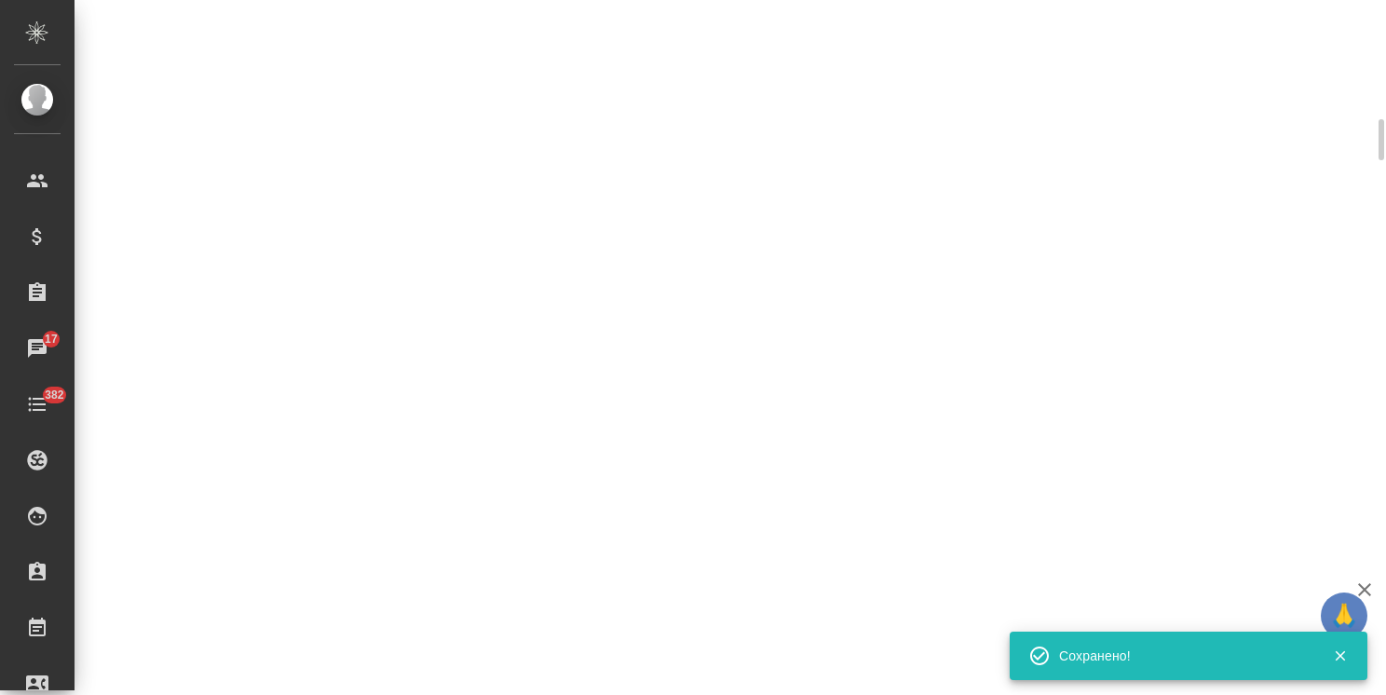
select select "RU"
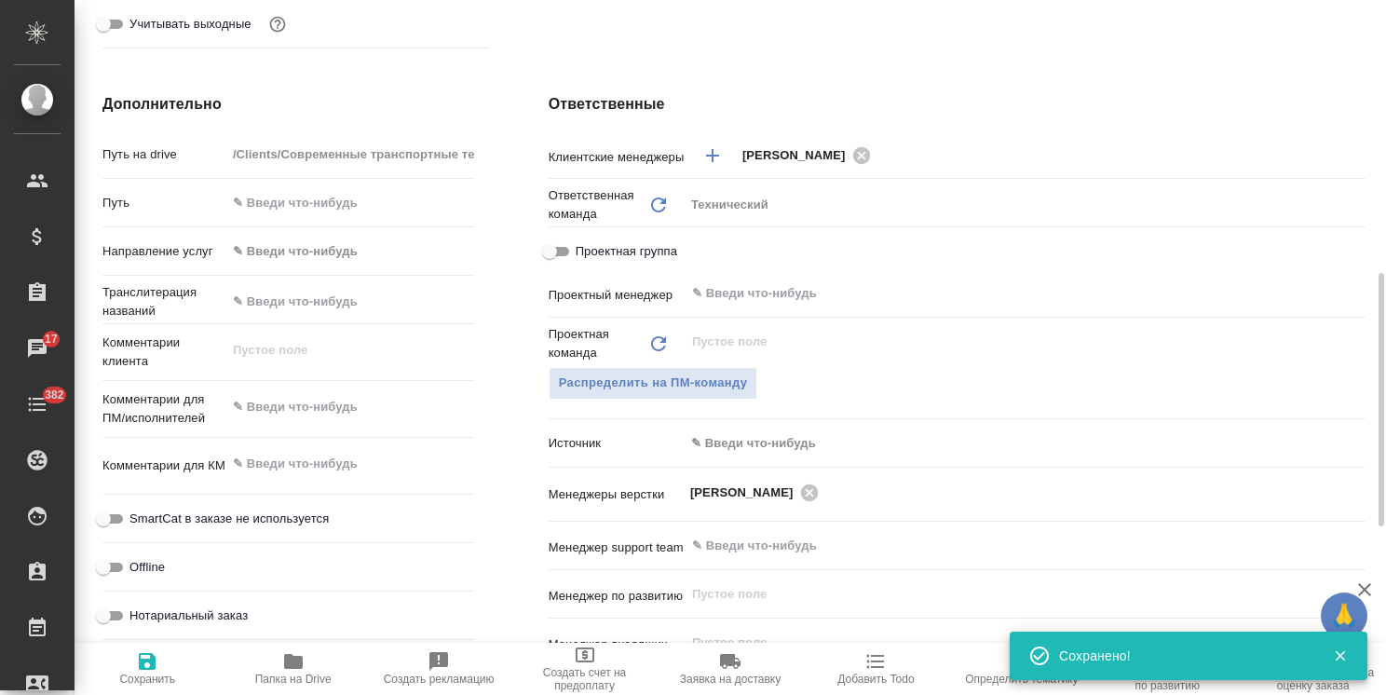
type textarea "x"
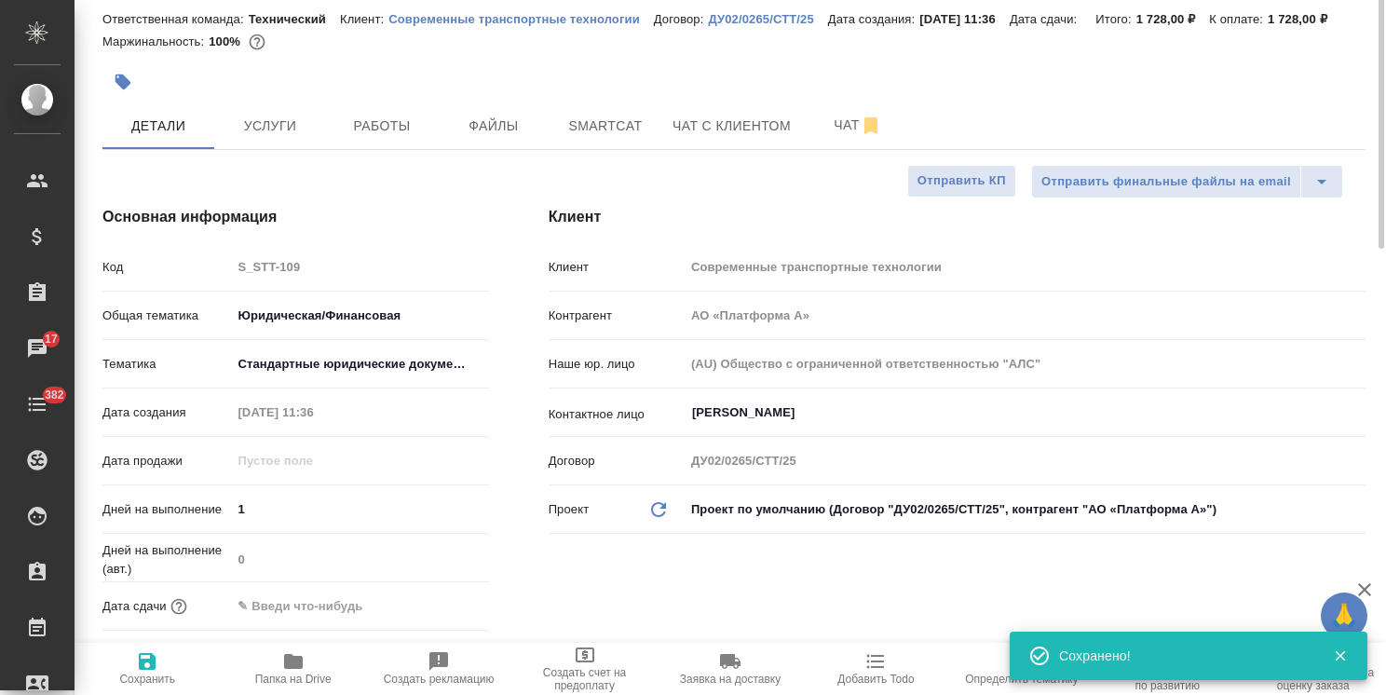
scroll to position [15, 0]
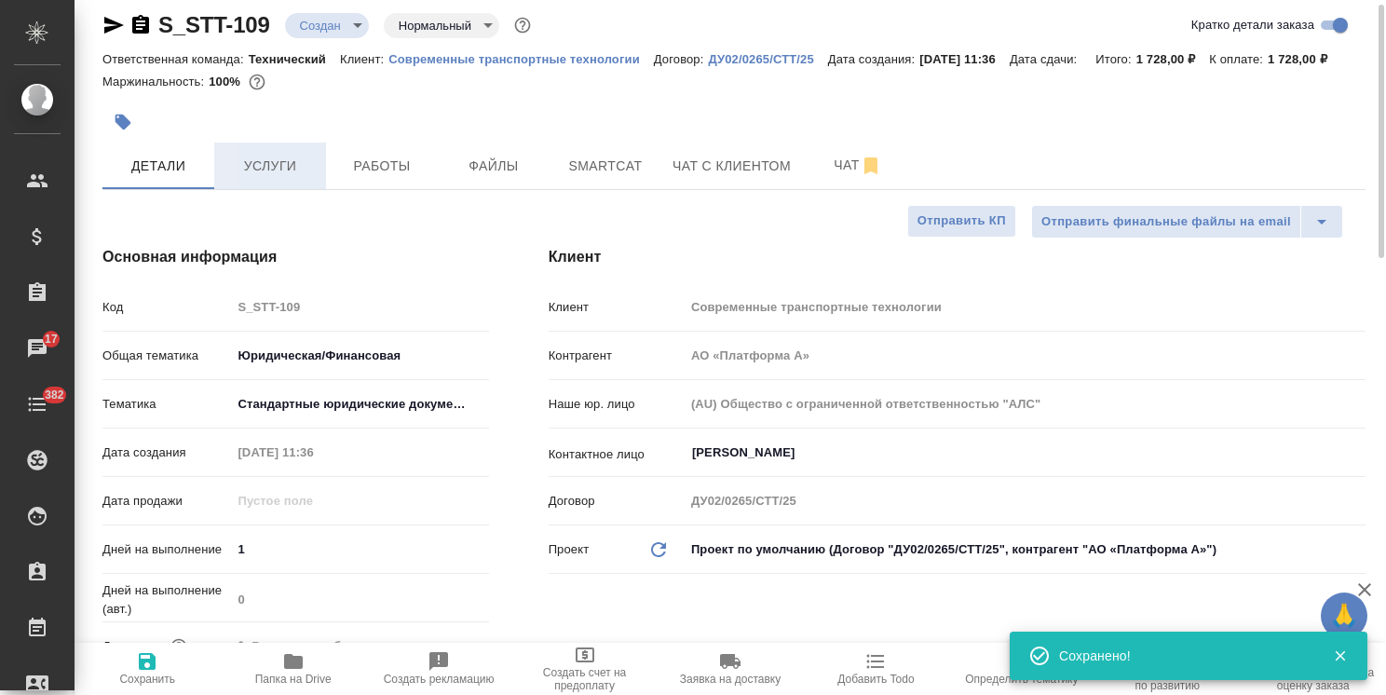
click at [305, 178] on span "Услуги" at bounding box center [269, 166] width 89 height 23
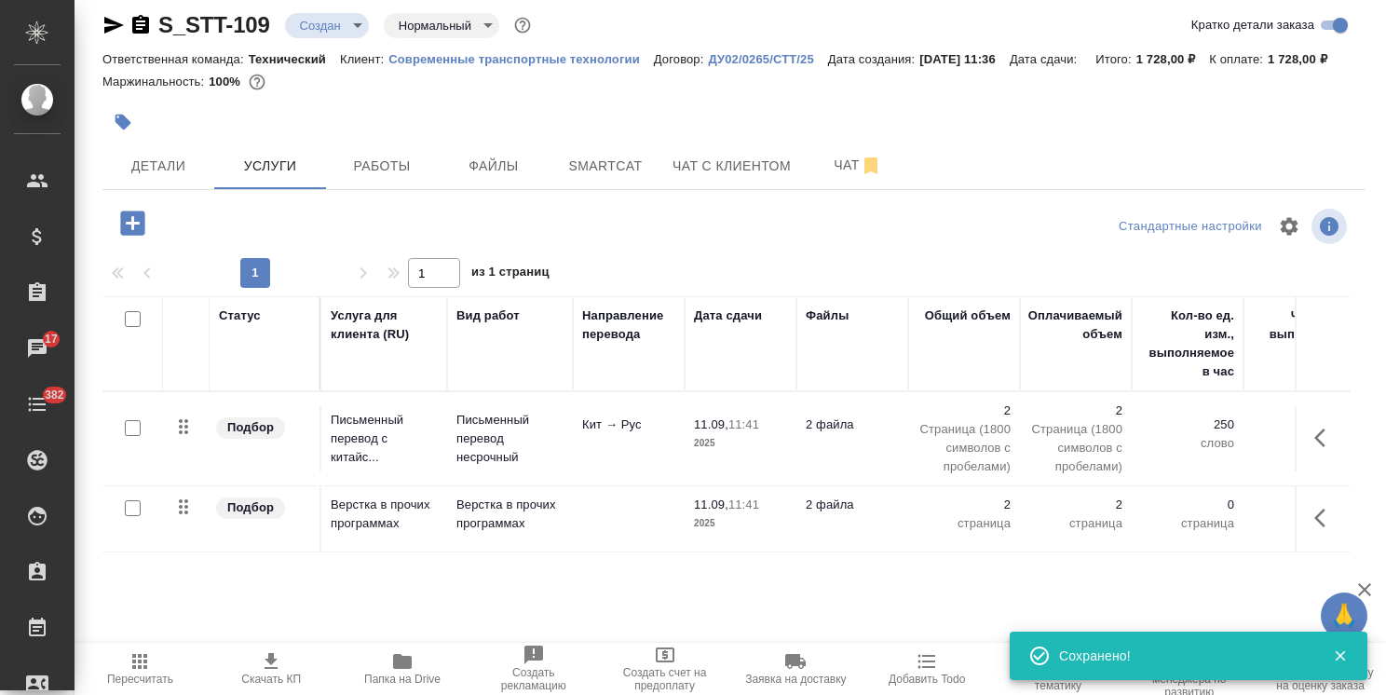
click at [380, 438] on p "Письменный перевод с китайс..." at bounding box center [384, 439] width 107 height 56
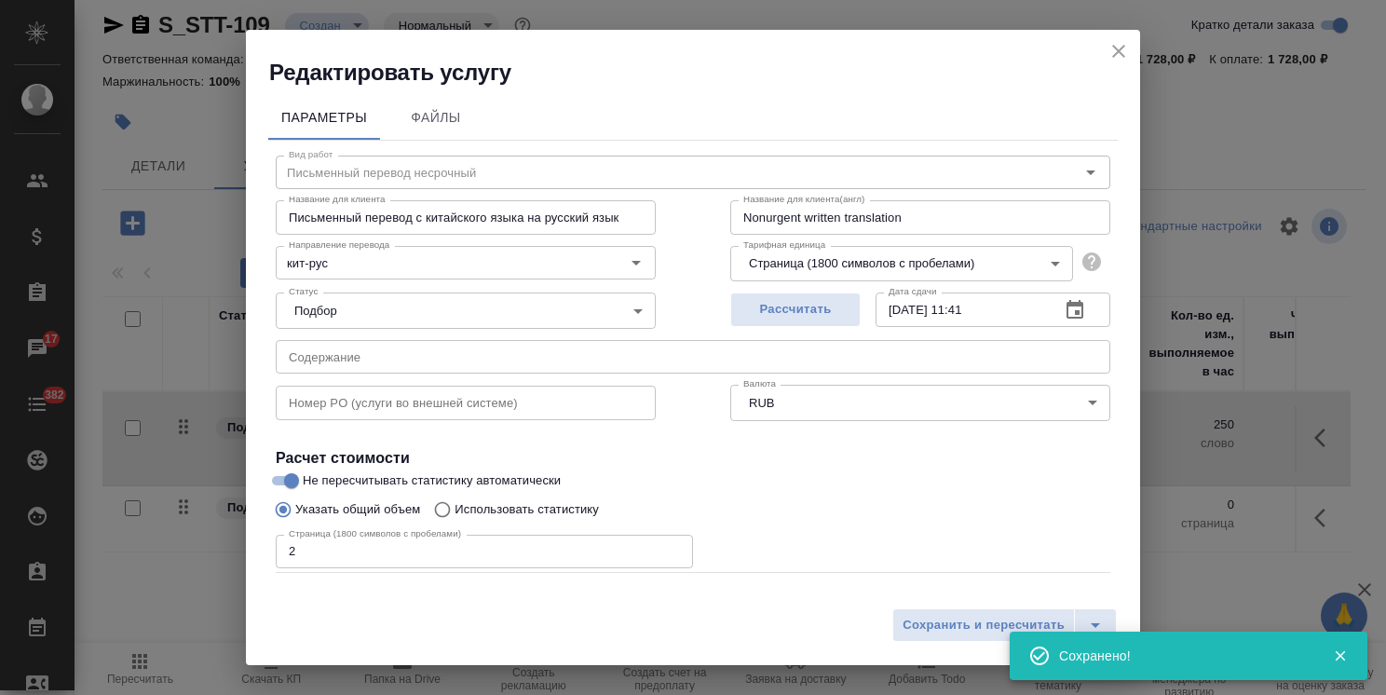
click at [377, 355] on input "text" at bounding box center [693, 357] width 835 height 34
paste input "документации для проверки контрагента на ДО Guangzhou Yonghang Transmission Bel…"
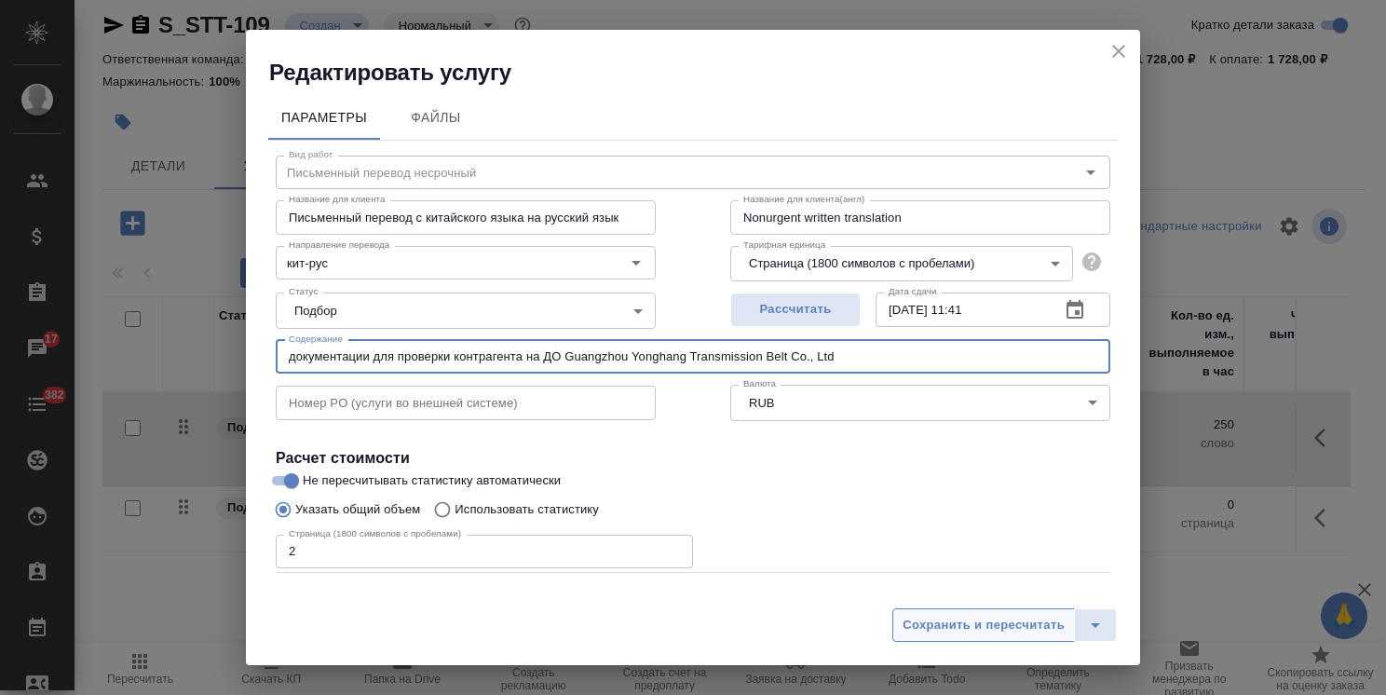
type input "документации для проверки контрагента на ДО Guangzhou Yonghang Transmission Bel…"
click at [985, 631] on span "Сохранить и пересчитать" at bounding box center [984, 625] width 162 height 21
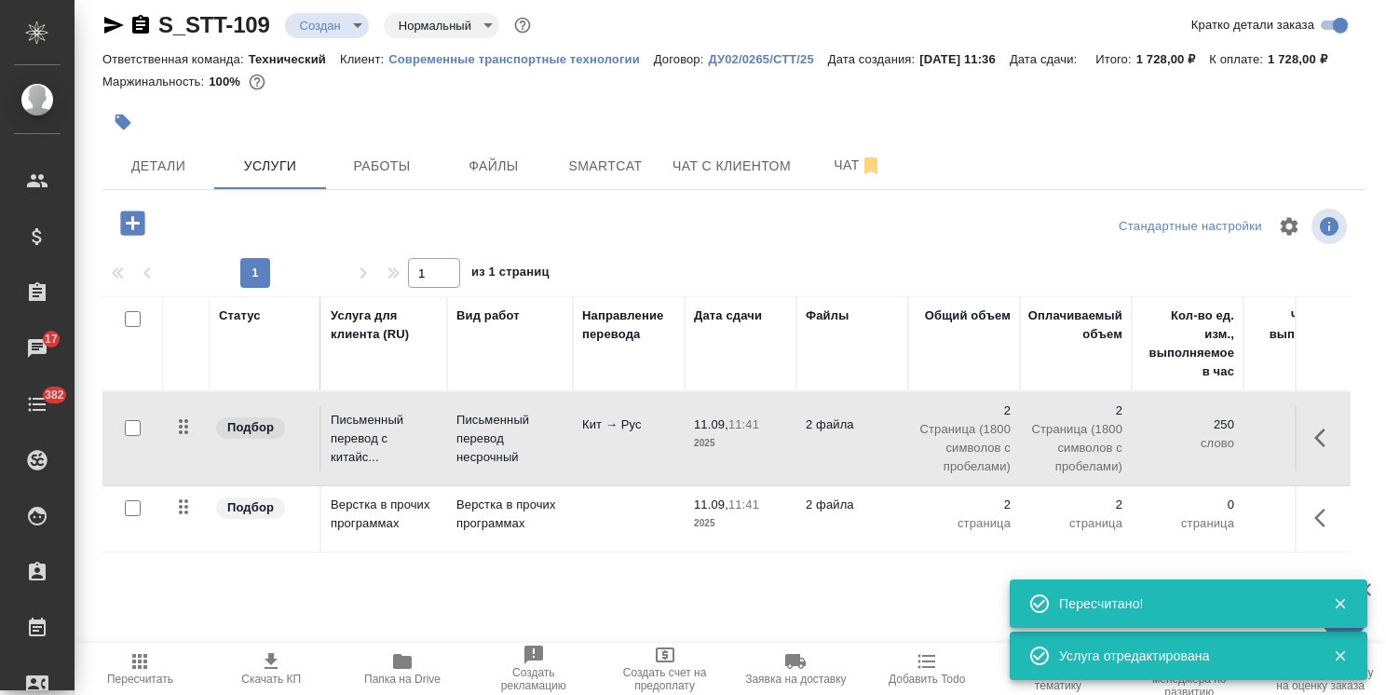
click at [537, 533] on p "Верстка в прочих программах" at bounding box center [509, 514] width 107 height 37
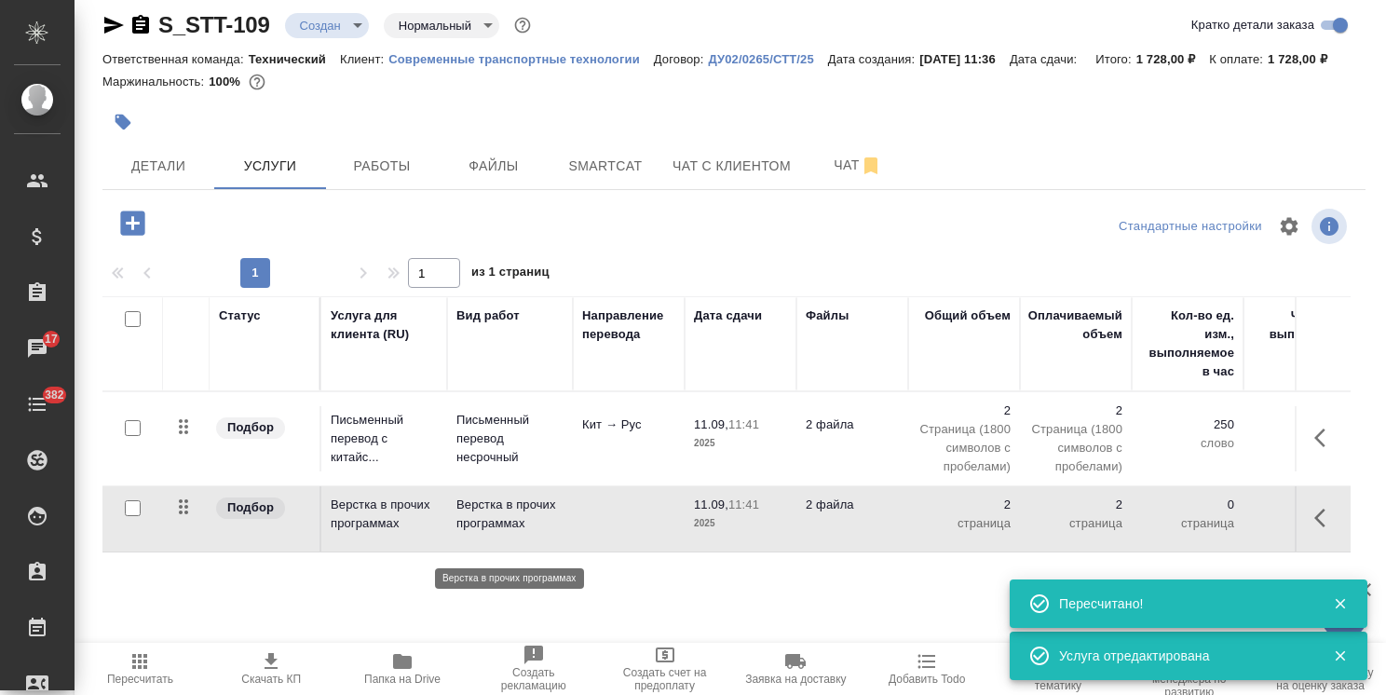
click at [537, 533] on p "Верстка в прочих программах" at bounding box center [509, 514] width 107 height 37
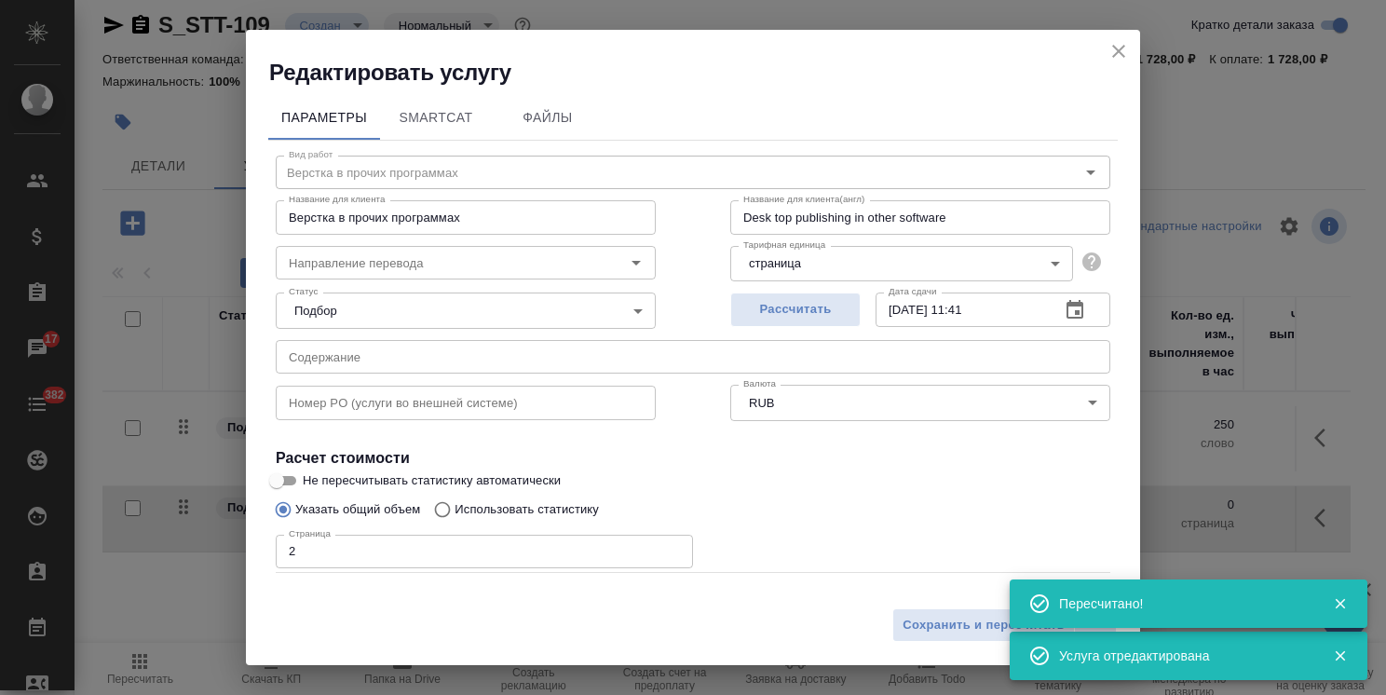
click at [351, 359] on input "text" at bounding box center [693, 357] width 835 height 34
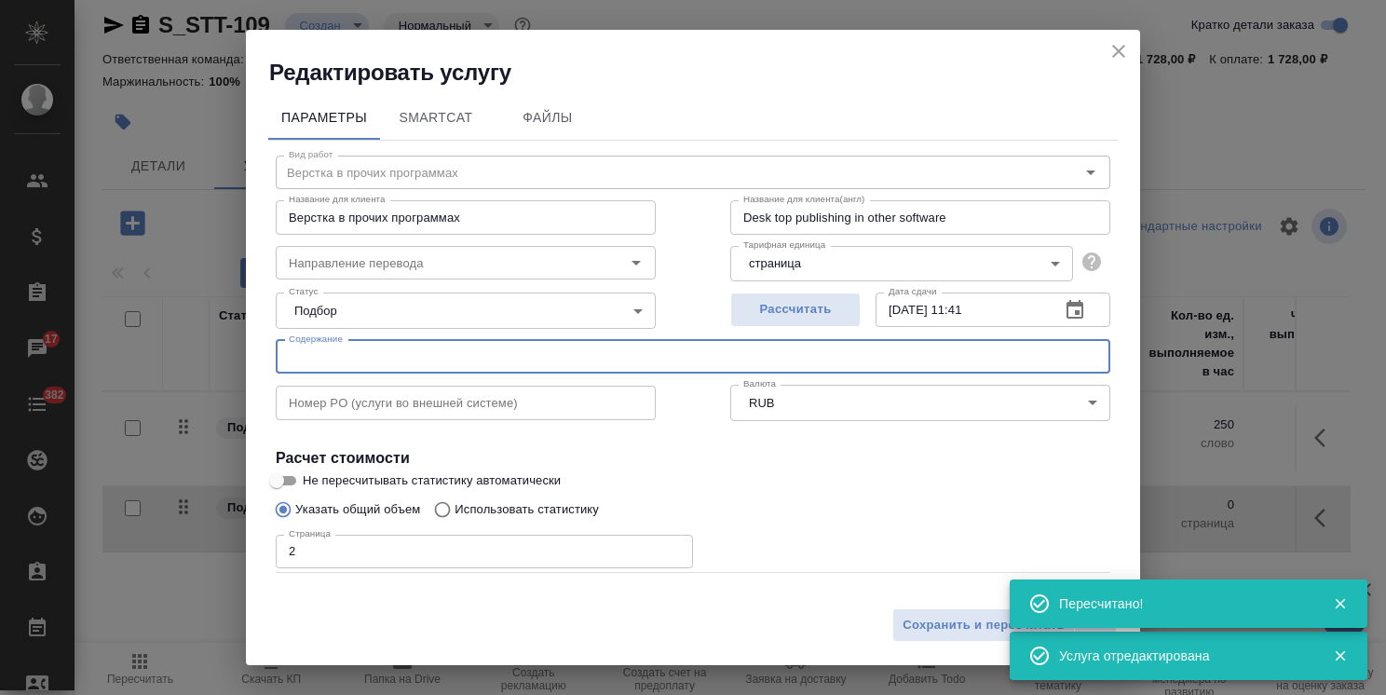
paste input "документации для проверки контрагента на ДО Guangzhou Yonghang Transmission Bel…"
type input "документации для проверки контрагента на ДО Guangzhou Yonghang Transmission Bel…"
click at [984, 623] on span "Сохранить и пересчитать" at bounding box center [984, 625] width 162 height 21
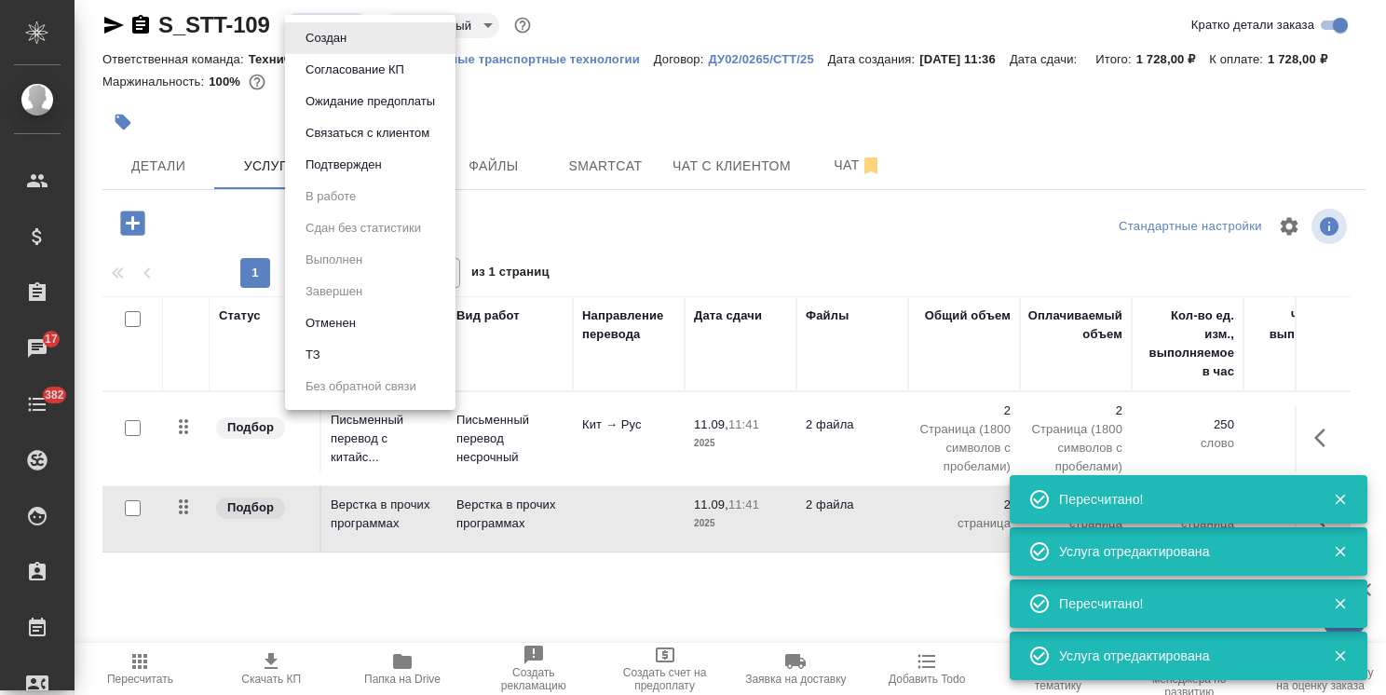
click at [327, 25] on body "🙏 .cls-1 fill:#fff; AWATERA Usmanova Olga Клиенты Спецификации Заказы 17 Чаты 3…" at bounding box center [693, 347] width 1386 height 695
click at [340, 58] on li "Согласование КП" at bounding box center [370, 70] width 170 height 32
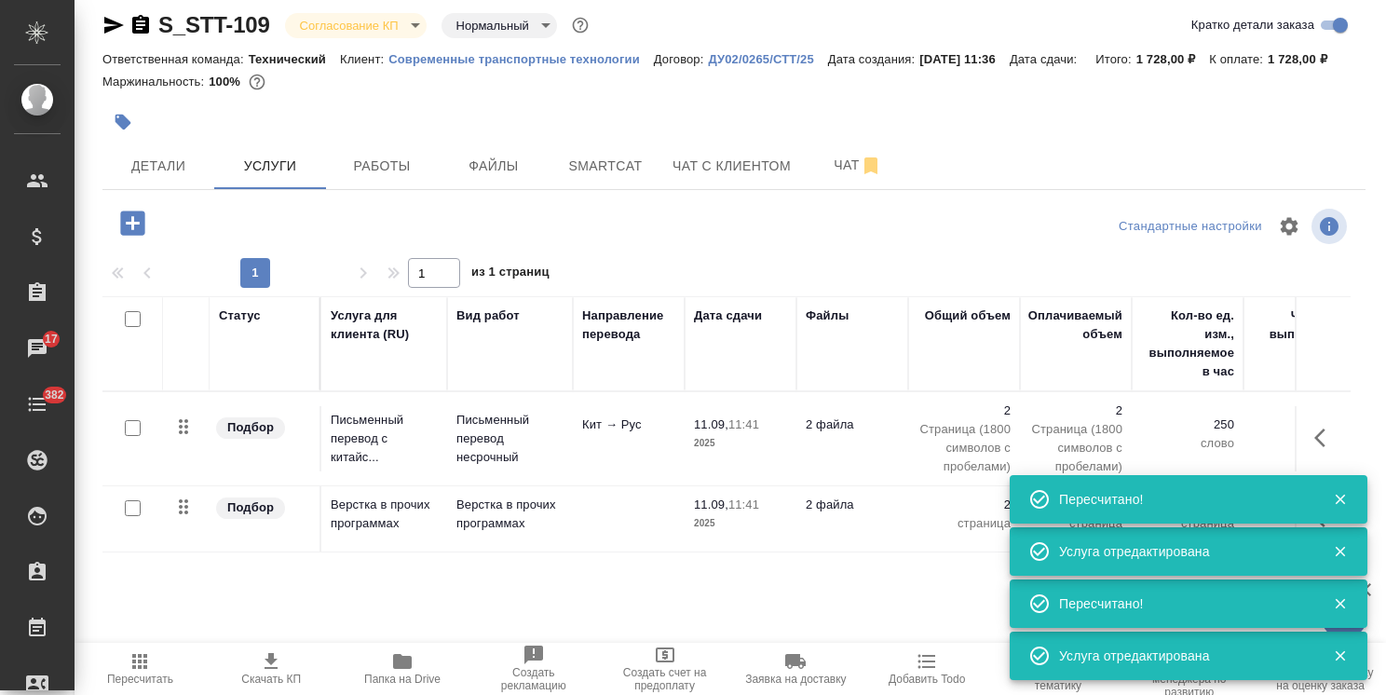
click at [286, 666] on span "Скачать КП" at bounding box center [271, 667] width 109 height 35
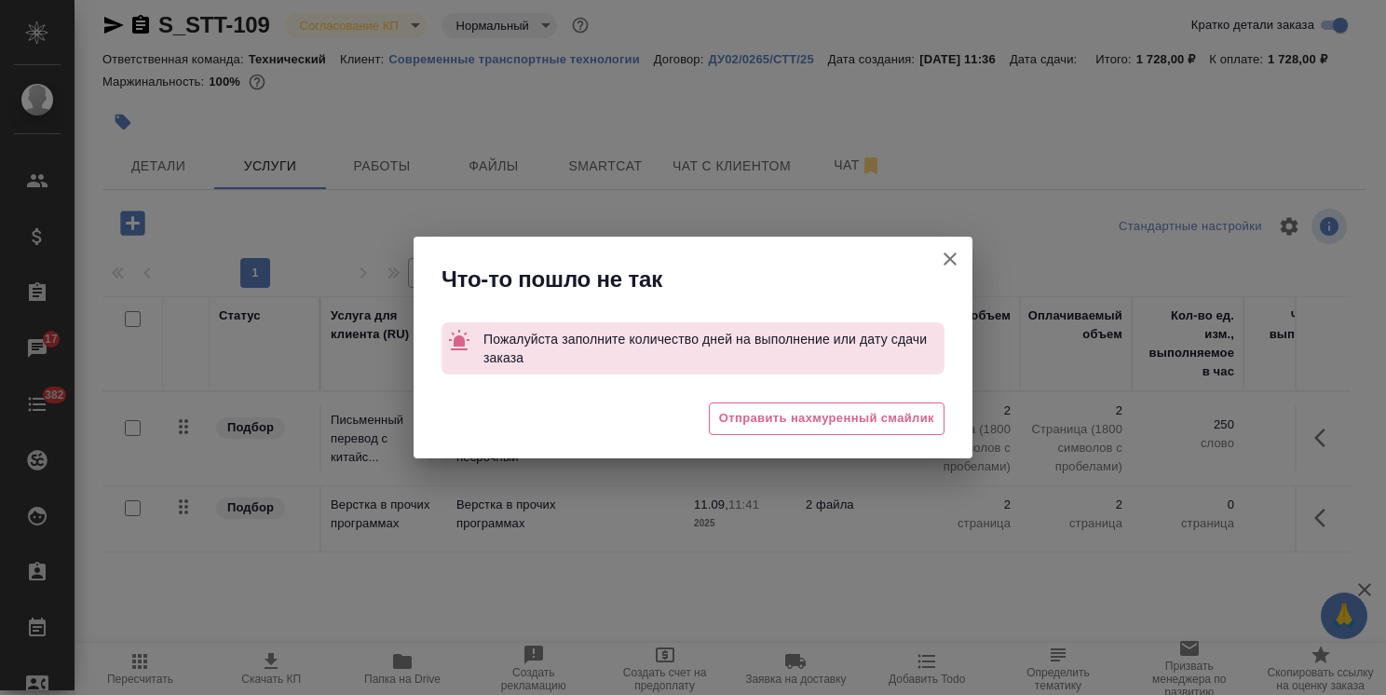
click at [955, 258] on icon "button" at bounding box center [950, 259] width 22 height 22
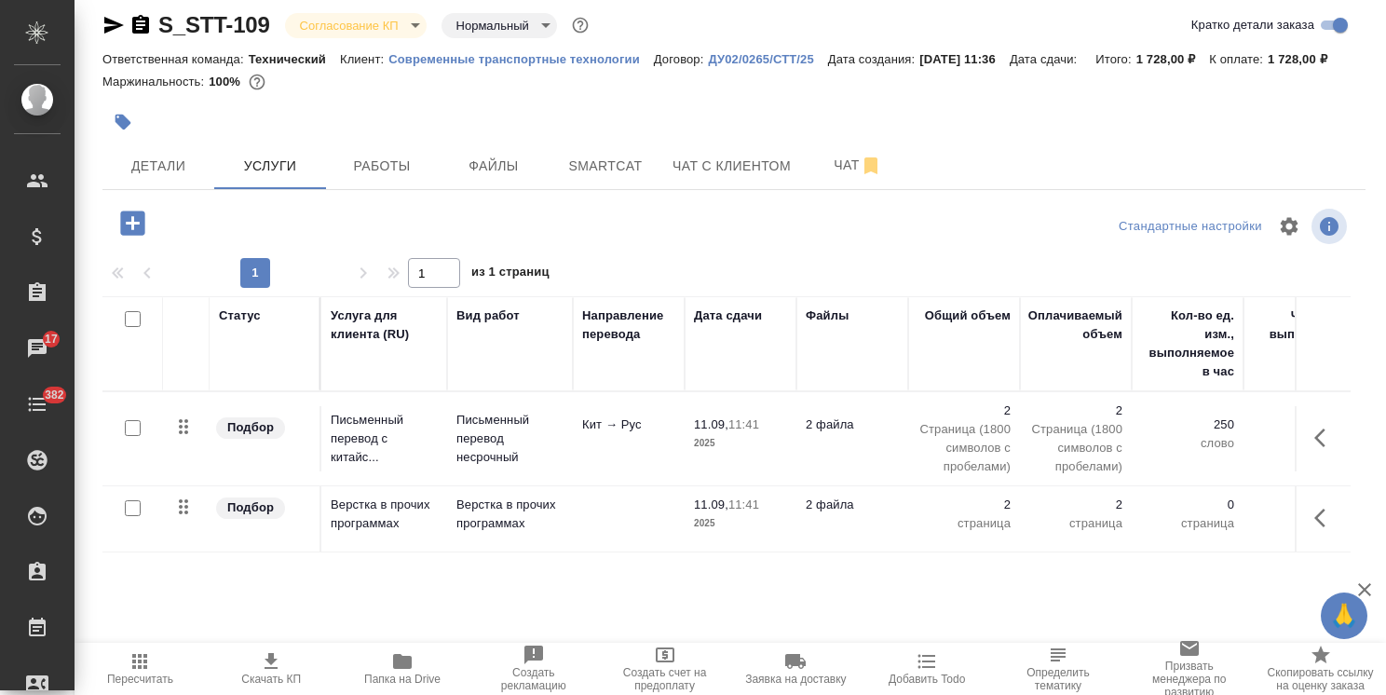
click at [138, 218] on div "S_STT-109 Согласование КП kpNegotiation Нормальный normal Кратко детали заказа …" at bounding box center [734, 364] width 1284 height 759
click at [161, 189] on button "Детали" at bounding box center [158, 166] width 112 height 47
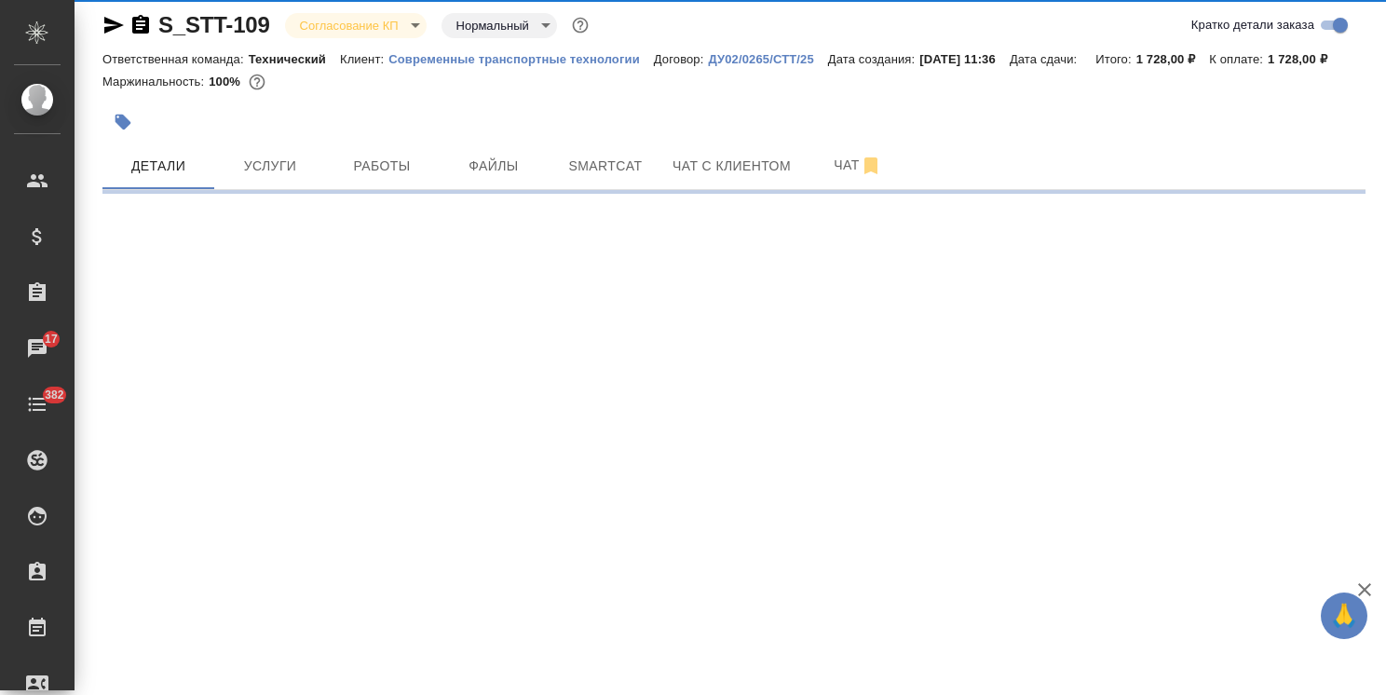
select select "RU"
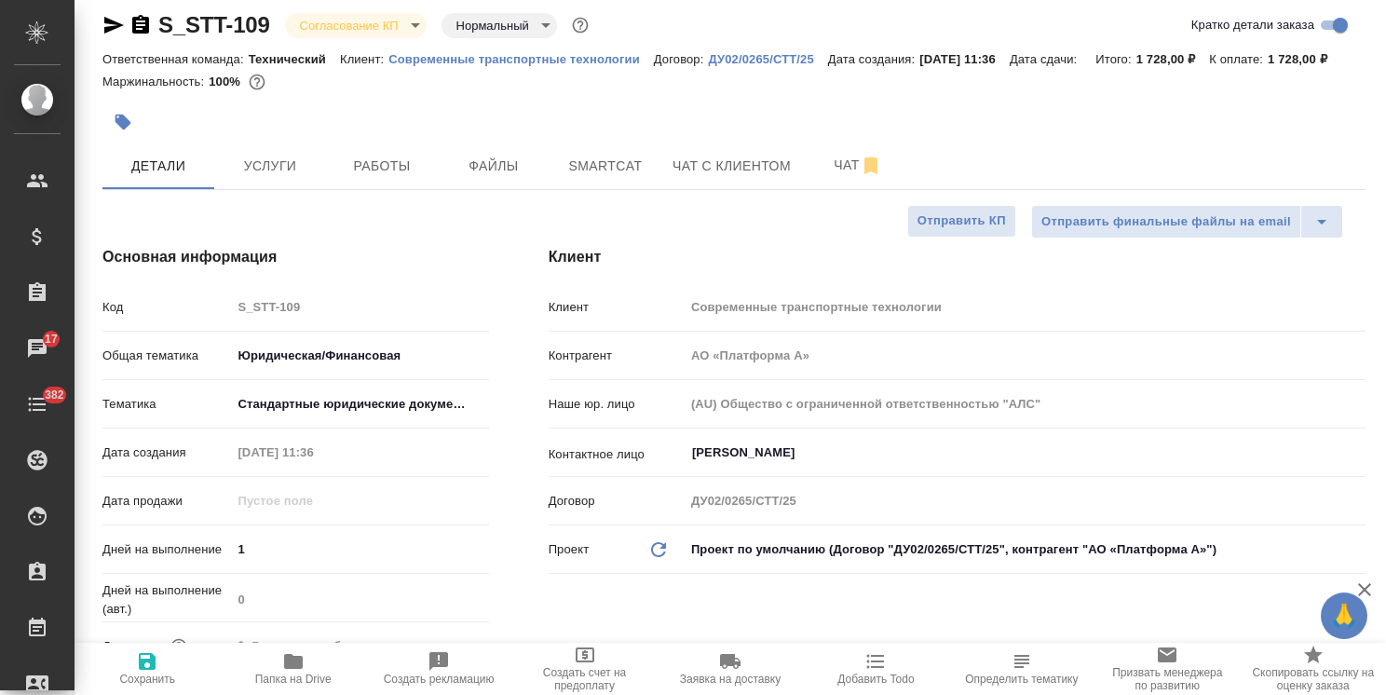
type textarea "x"
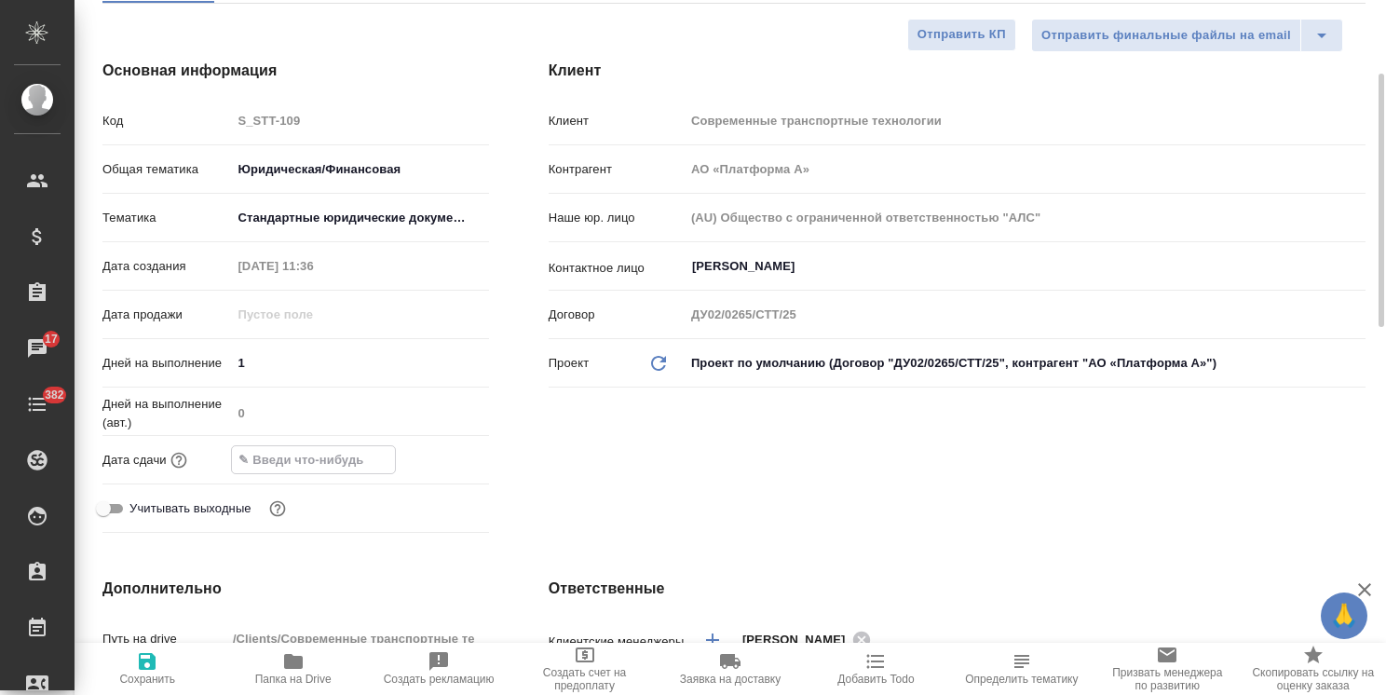
click at [332, 473] on input "text" at bounding box center [313, 459] width 163 height 27
click at [418, 473] on div at bounding box center [360, 459] width 258 height 27
click at [435, 468] on icon "button" at bounding box center [435, 458] width 17 height 19
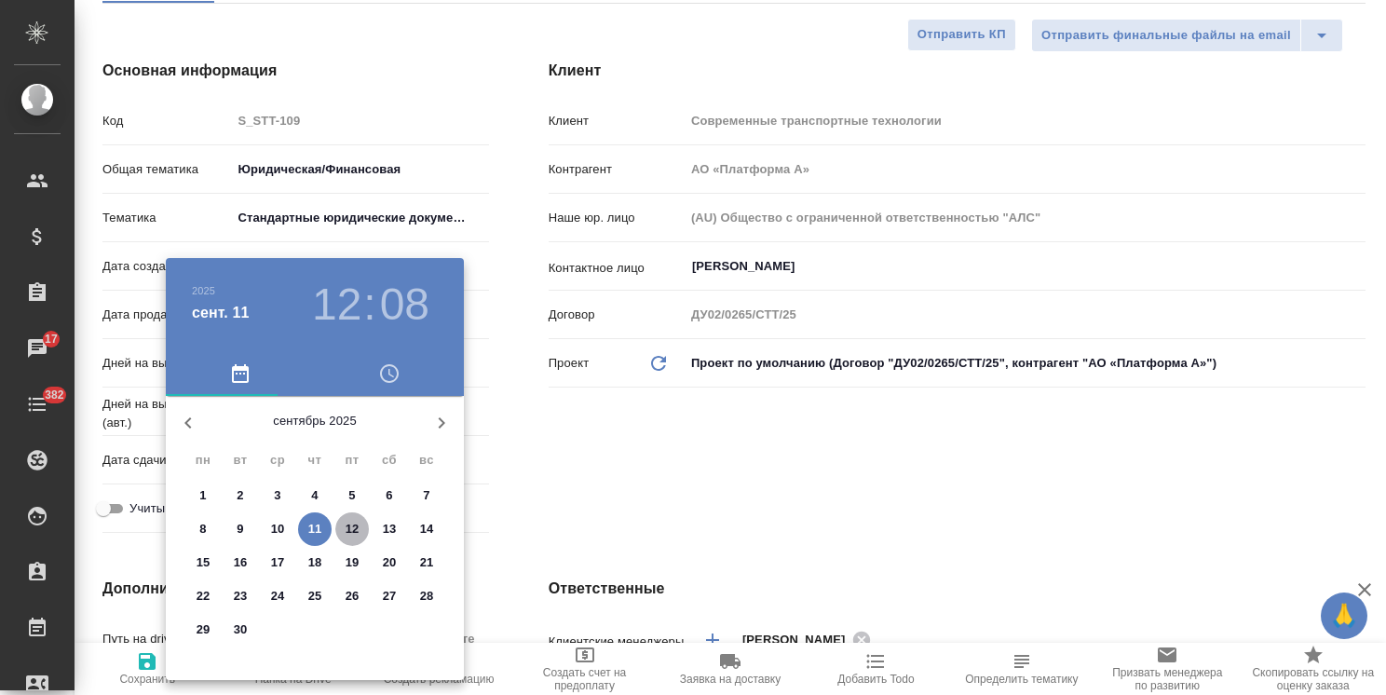
click at [360, 528] on span "12" at bounding box center [352, 529] width 34 height 19
type input "12.09.2025 12:08"
type textarea "x"
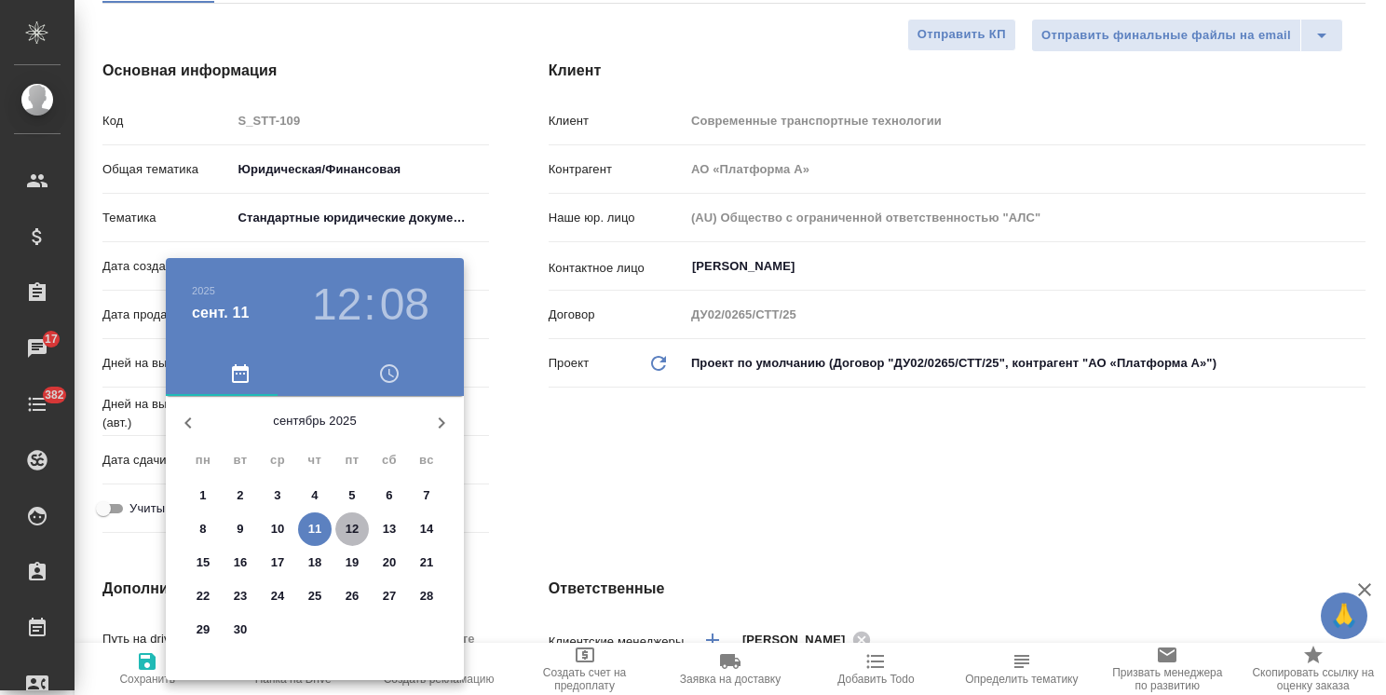
click at [548, 493] on div at bounding box center [693, 347] width 1386 height 695
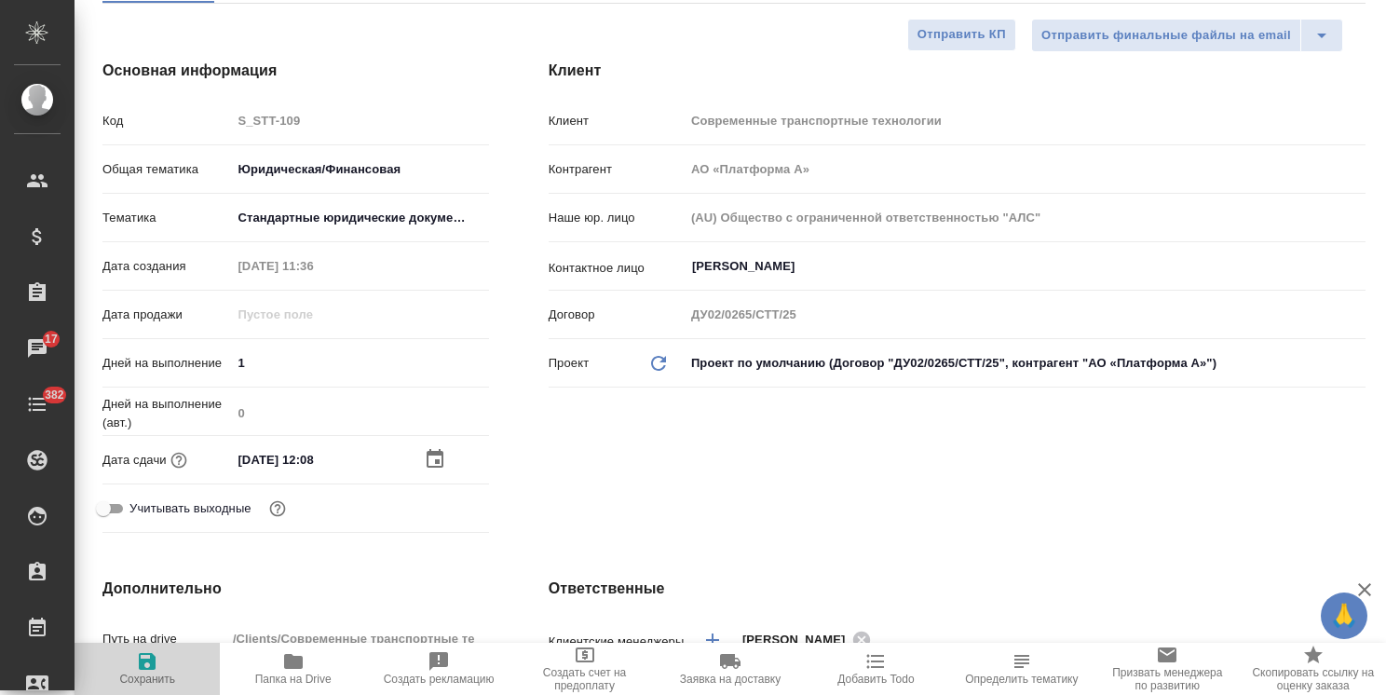
click at [159, 658] on span "Сохранить" at bounding box center [147, 667] width 123 height 35
type textarea "x"
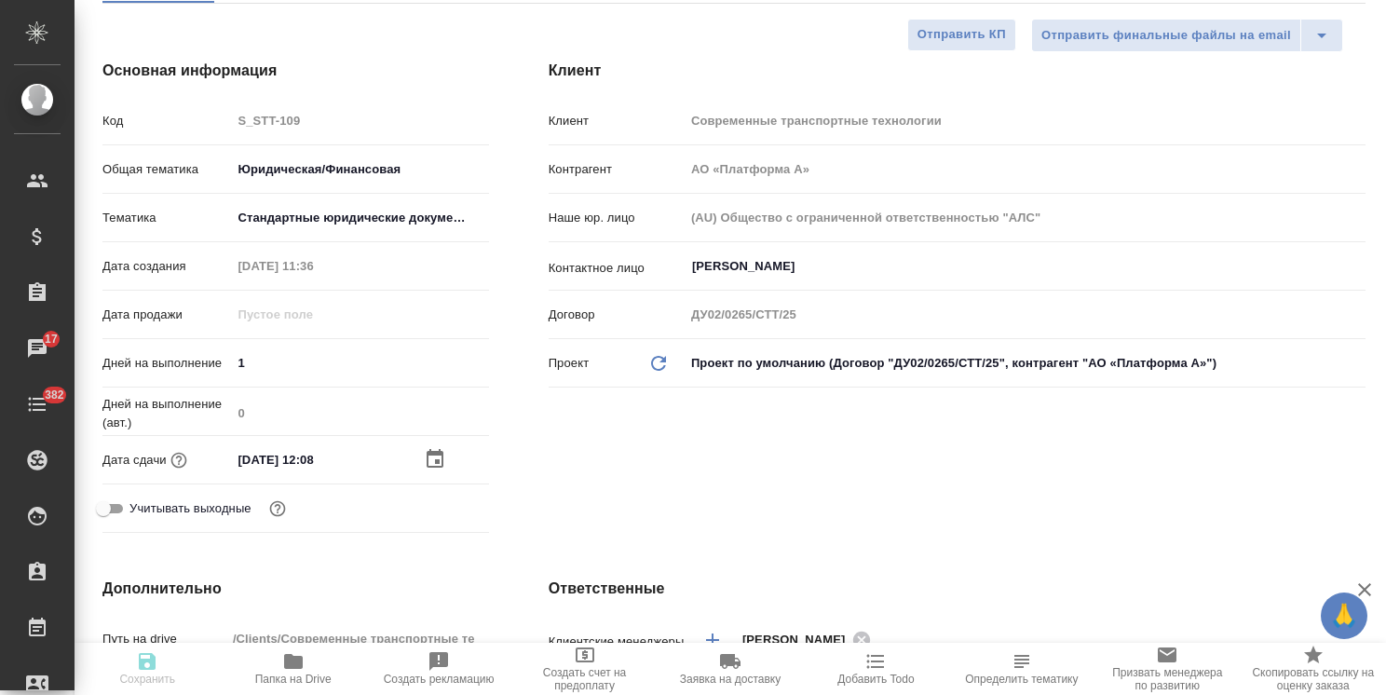
type textarea "x"
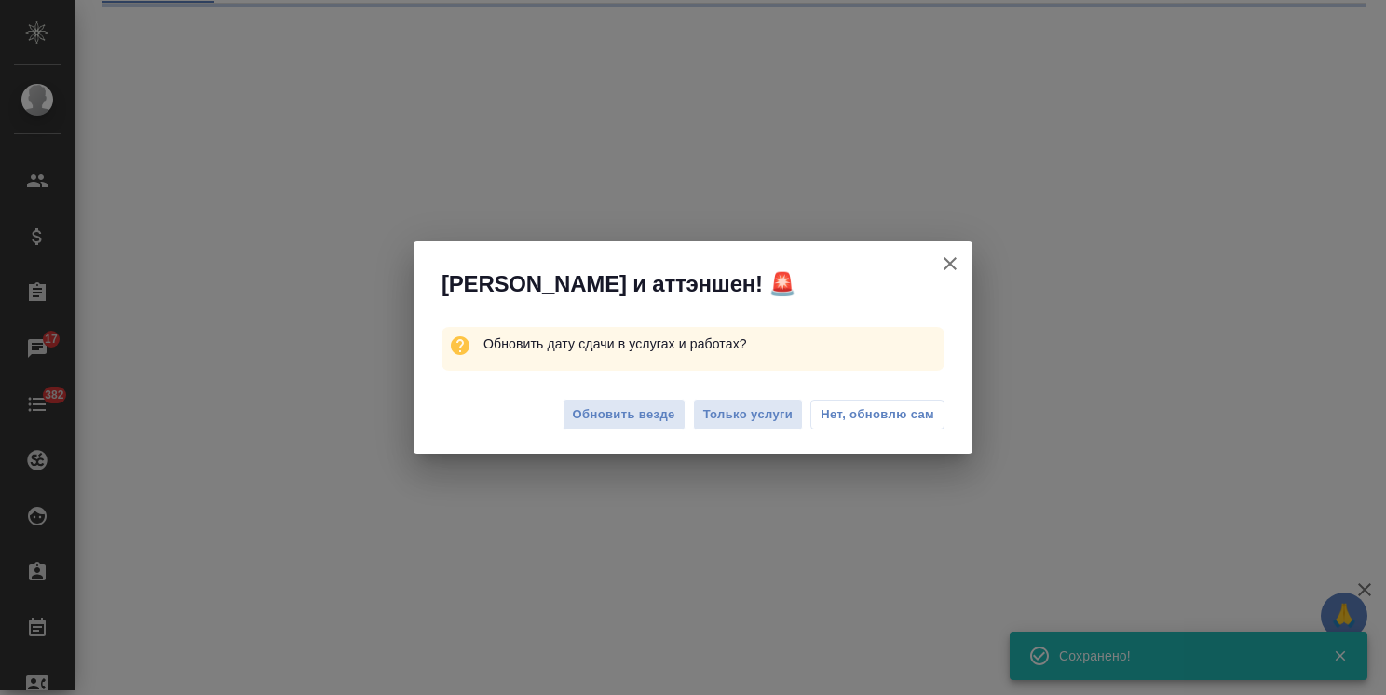
select select "RU"
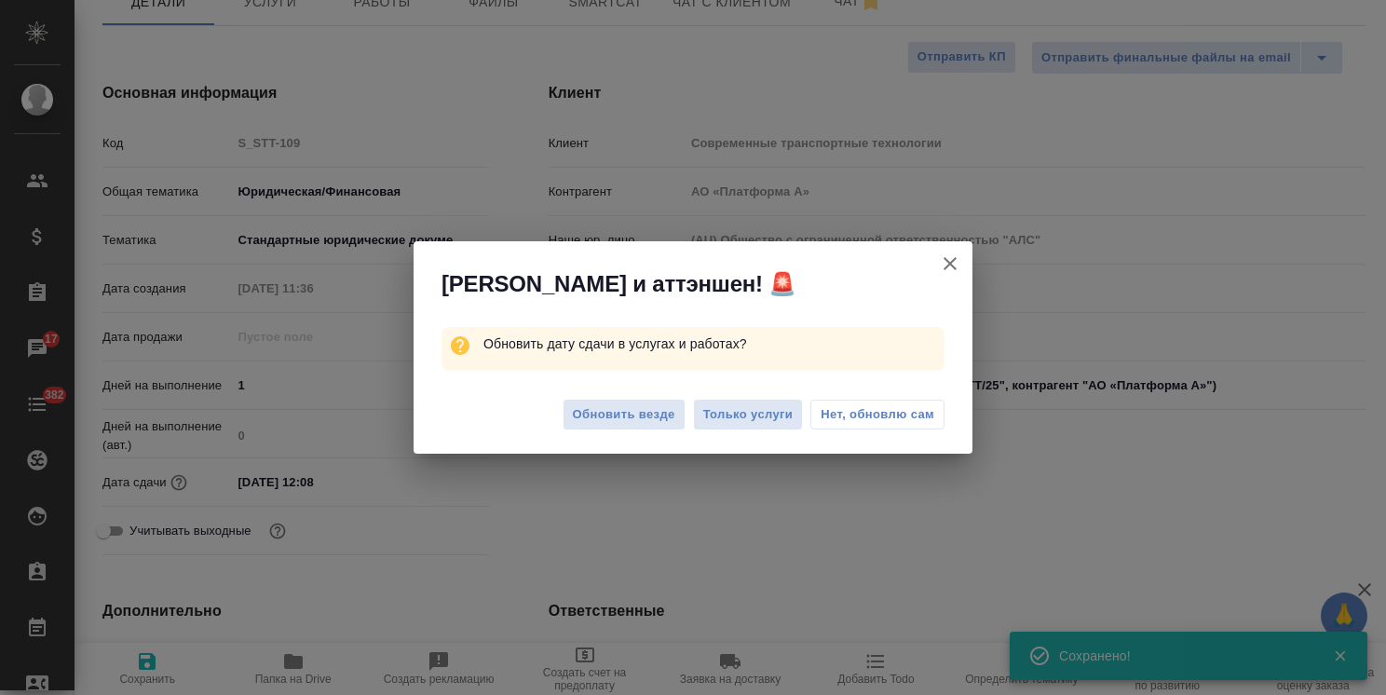
type textarea "x"
click at [896, 405] on span "Нет, обновлю сам" at bounding box center [878, 414] width 114 height 19
type textarea "x"
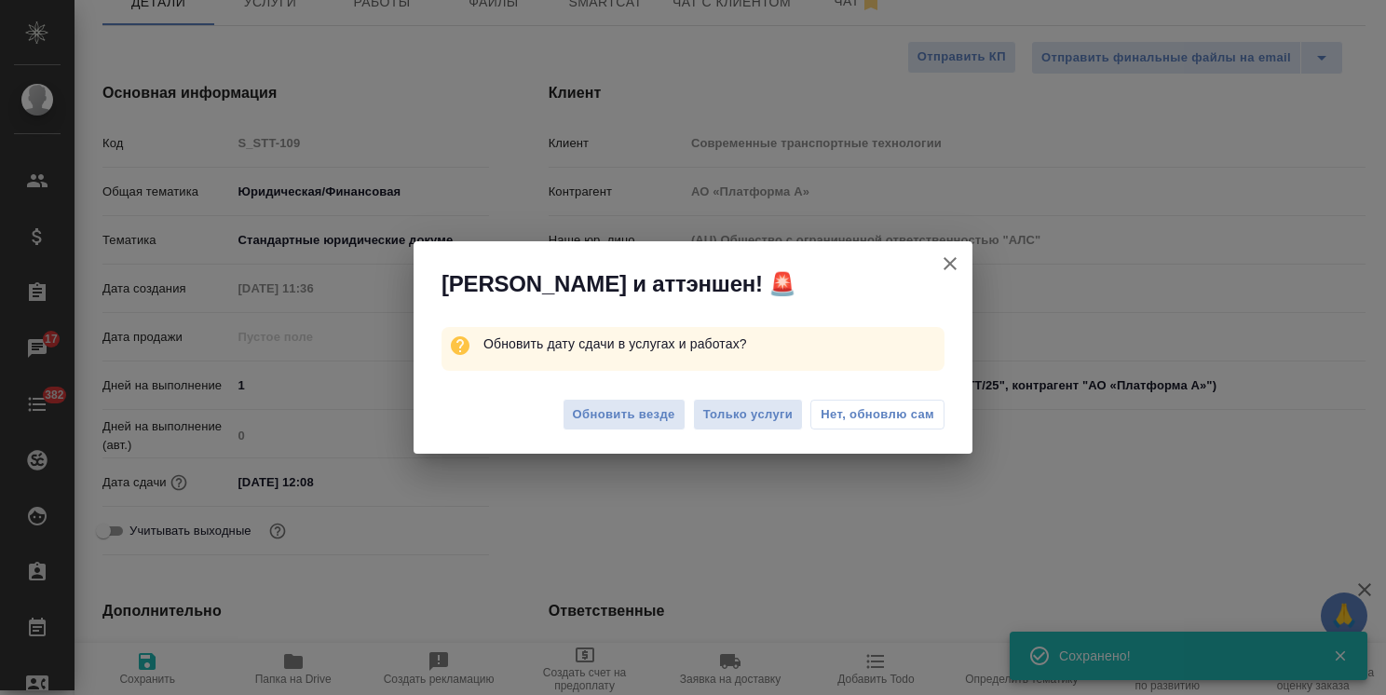
type textarea "x"
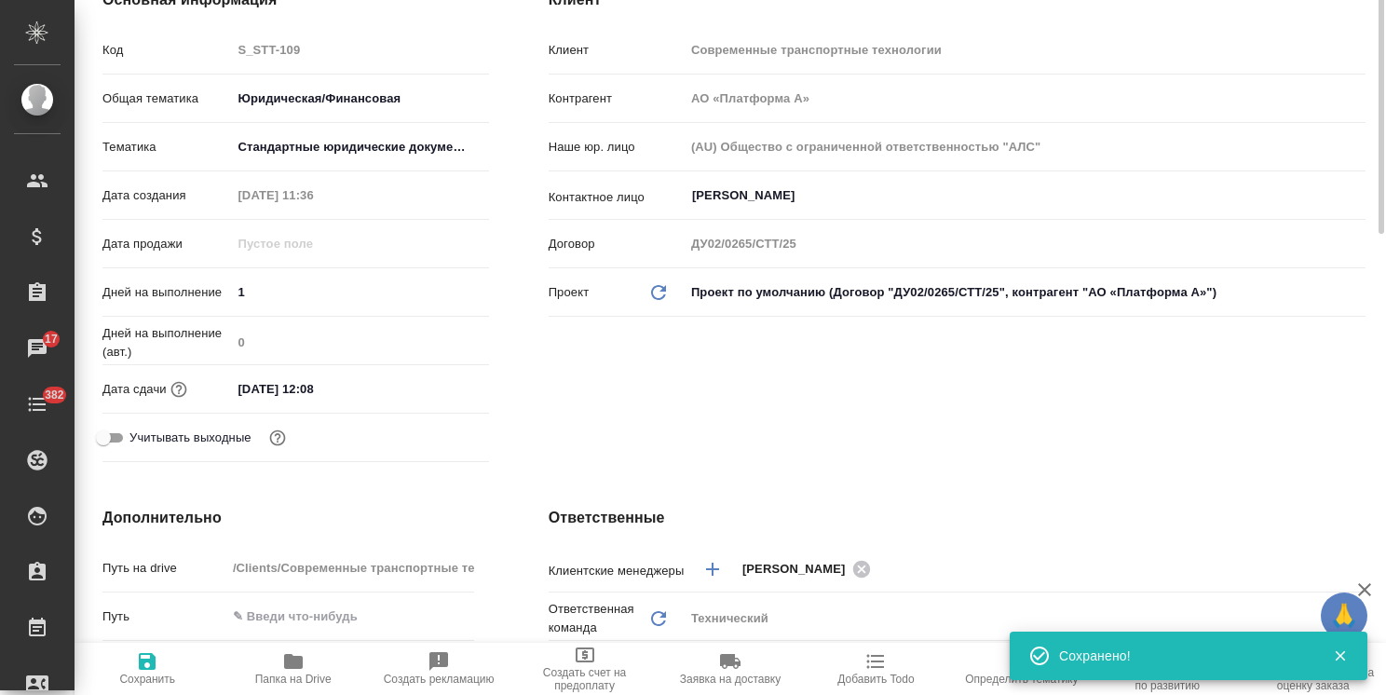
scroll to position [15, 0]
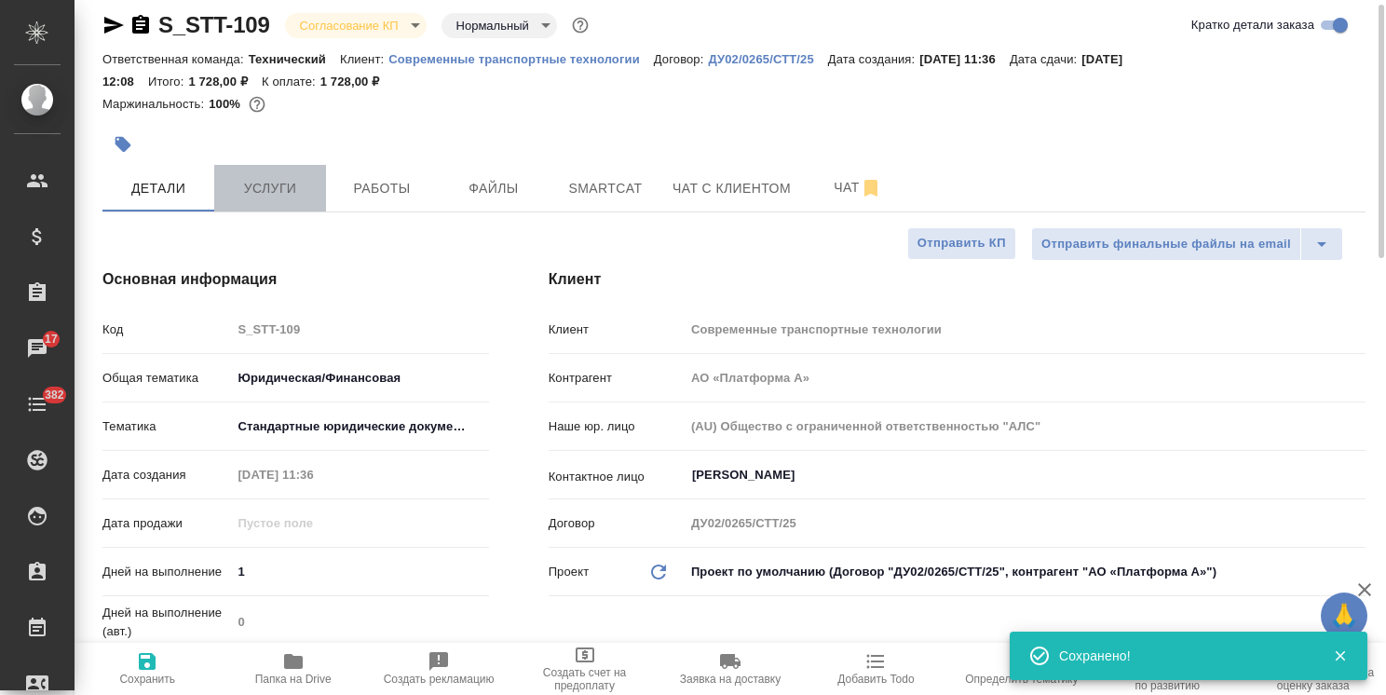
click at [280, 181] on span "Услуги" at bounding box center [269, 188] width 89 height 23
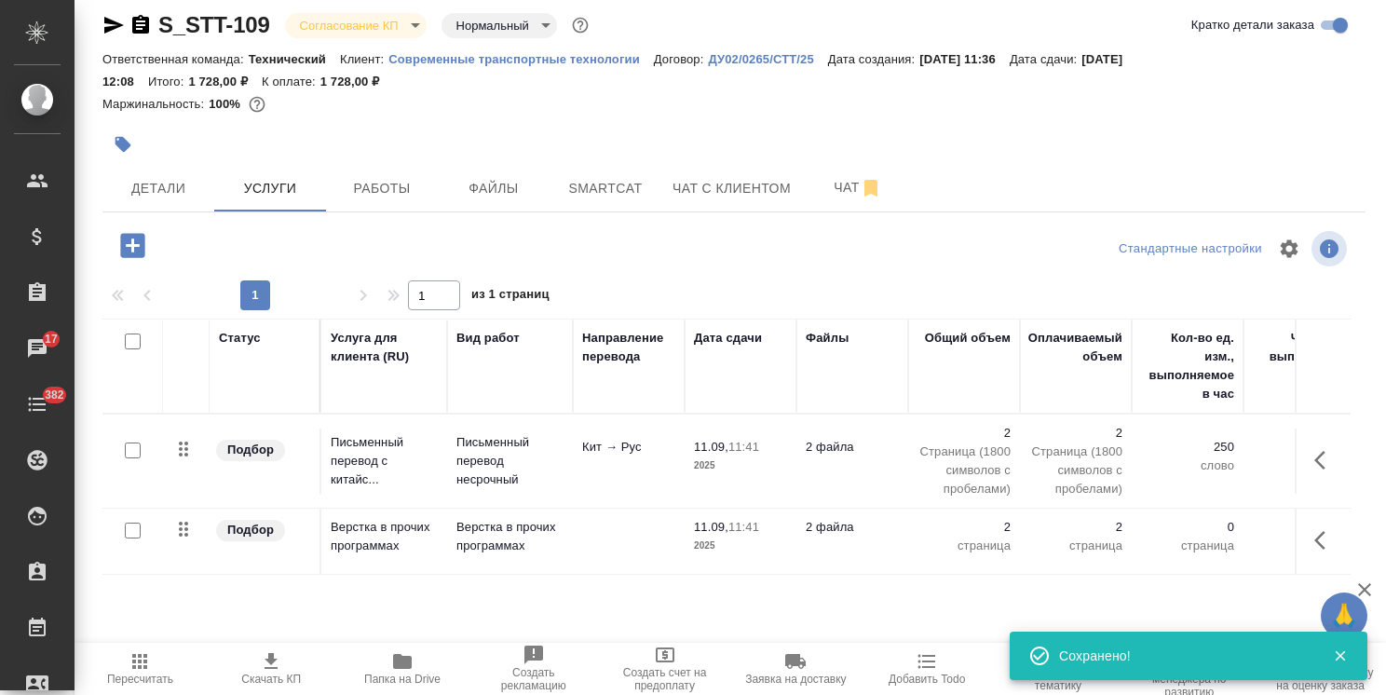
click at [268, 668] on icon "button" at bounding box center [271, 661] width 13 height 16
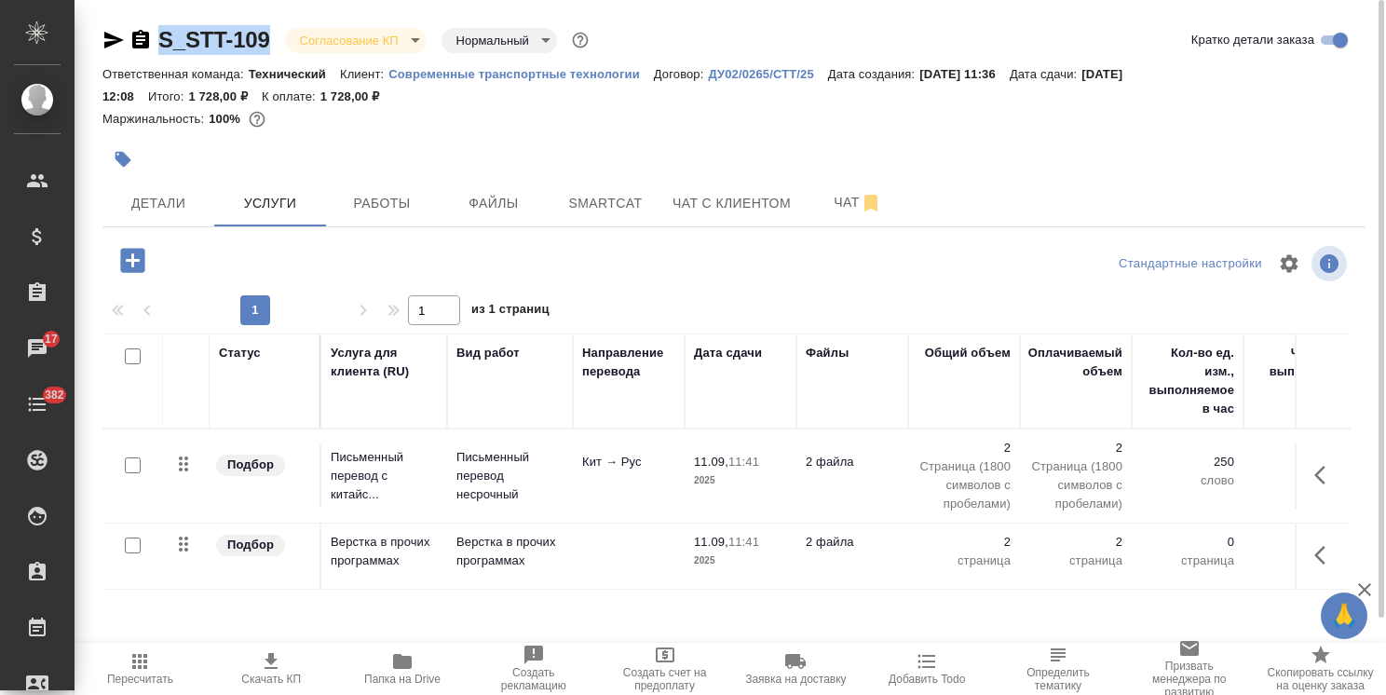
drag, startPoint x: 279, startPoint y: 4, endPoint x: 149, endPoint y: 6, distance: 130.4
click at [149, 6] on div "S_STT-109 Согласование КП kpNegotiation Нормальный normal Кратко детали заказа …" at bounding box center [734, 390] width 1284 height 781
copy link "S_STT-109"
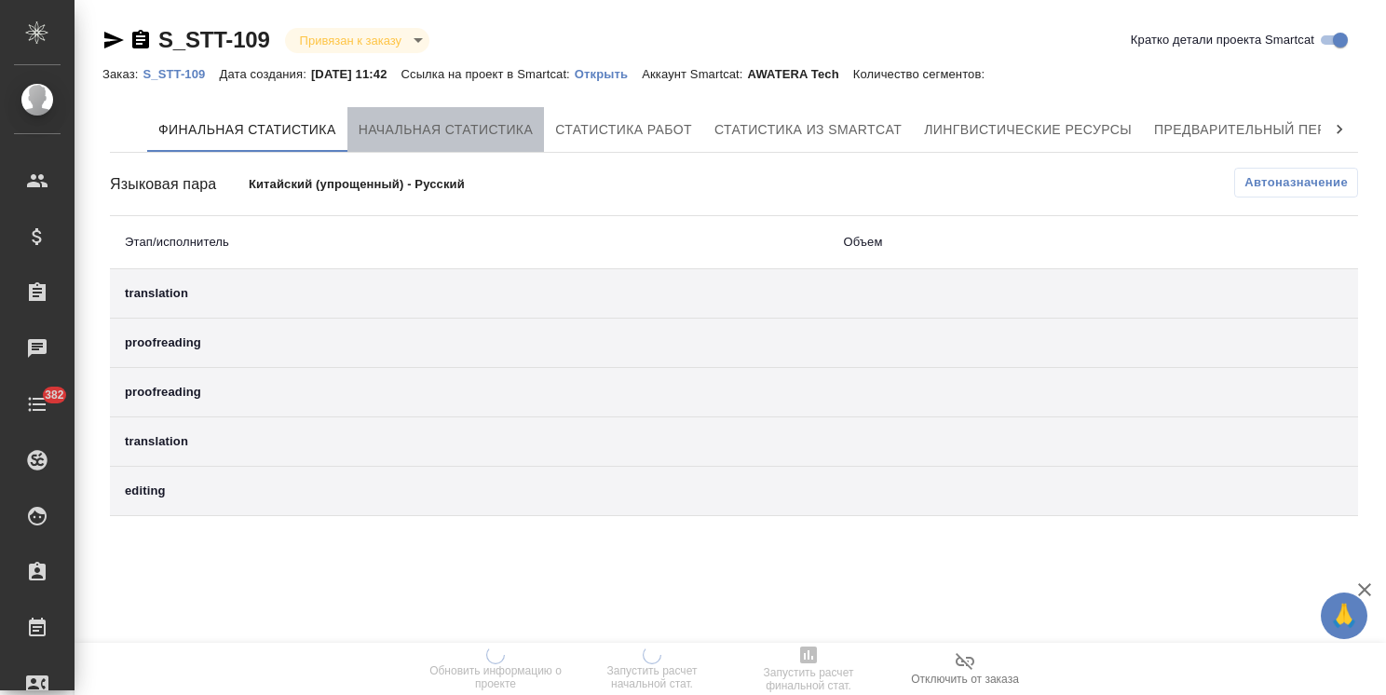
click at [417, 129] on span "Начальная статистика" at bounding box center [446, 129] width 175 height 23
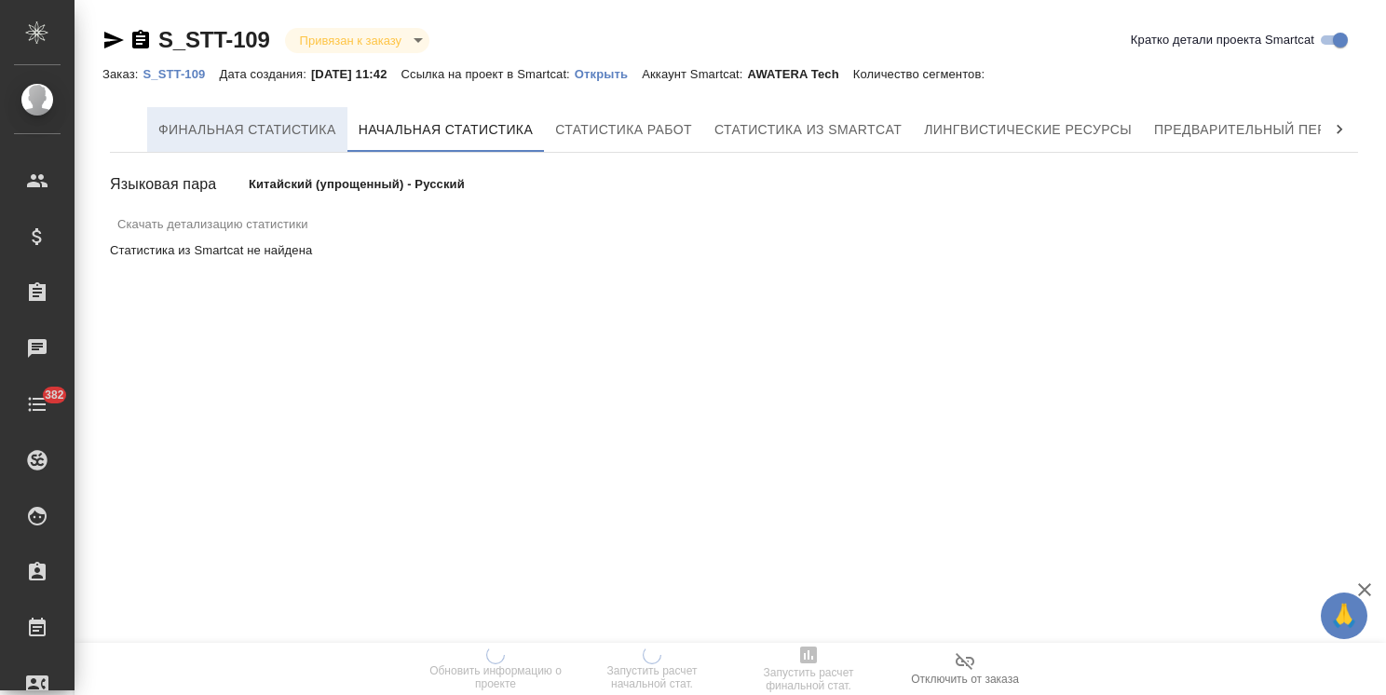
click at [223, 141] on button "Финальная статистика" at bounding box center [247, 129] width 200 height 45
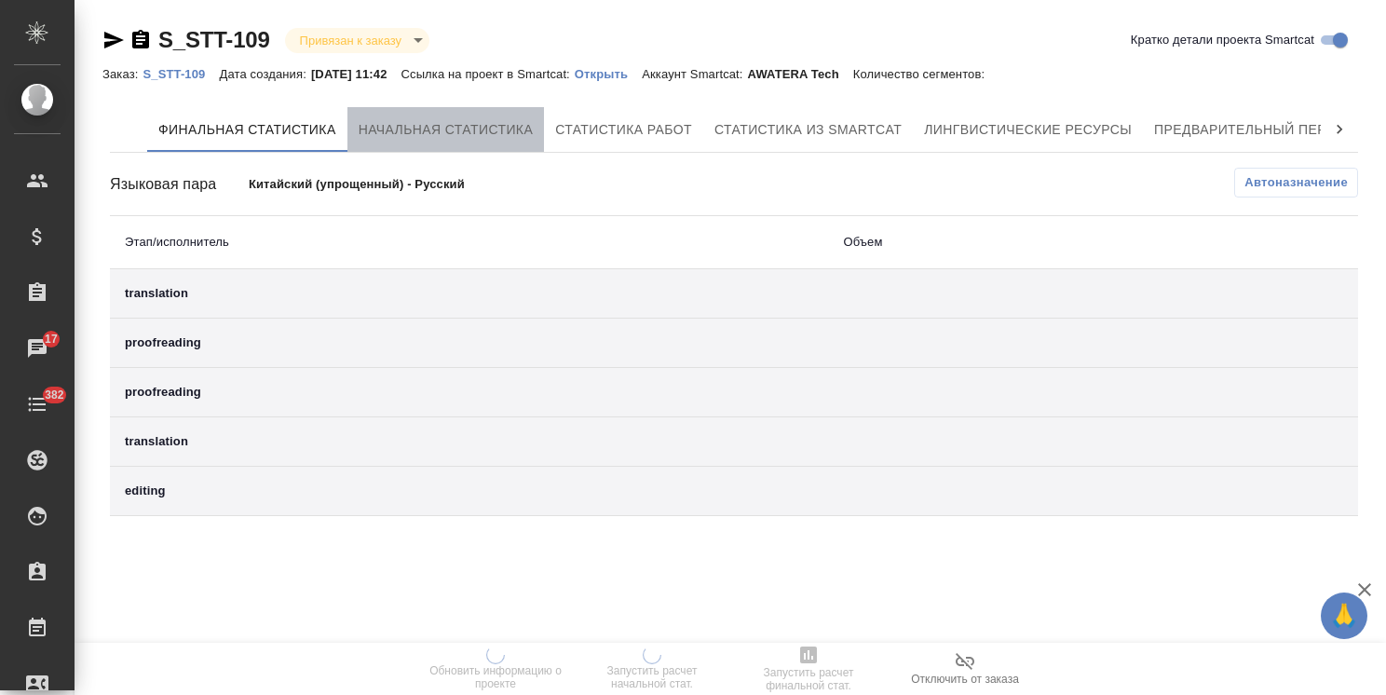
click at [392, 123] on span "Начальная статистика" at bounding box center [446, 129] width 175 height 23
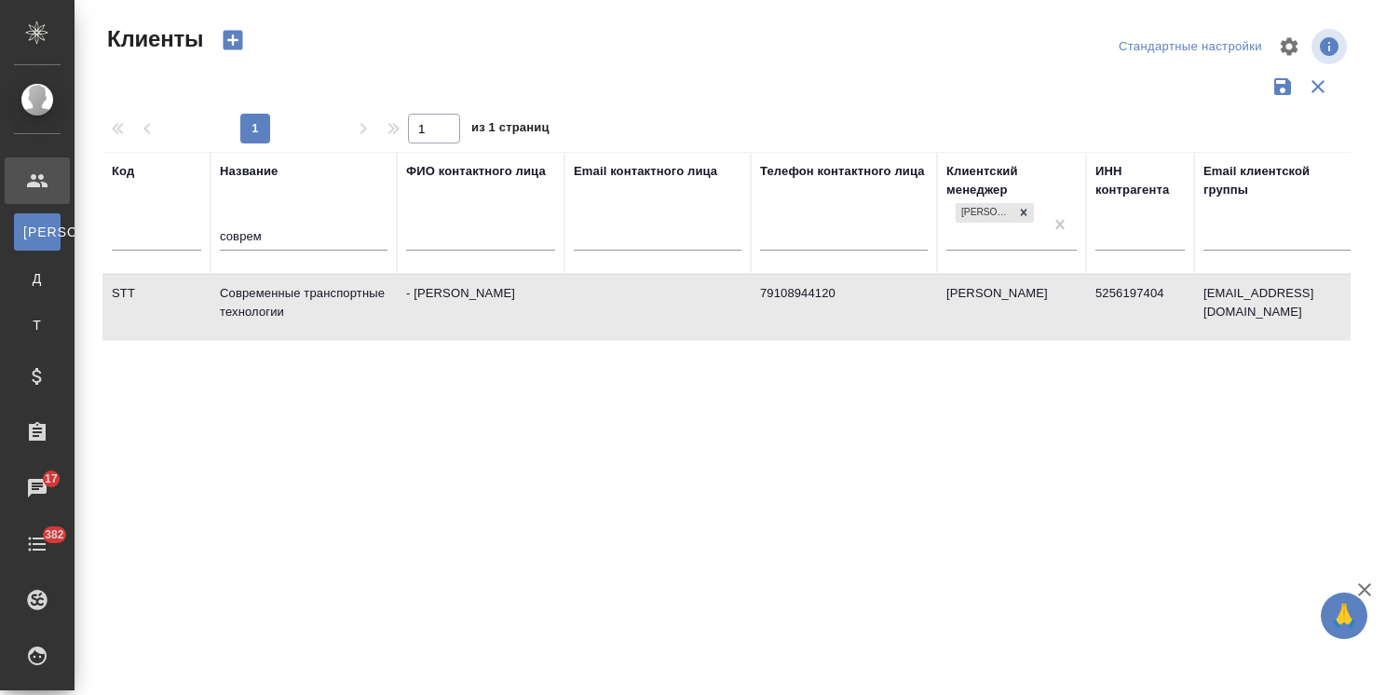
select select "RU"
drag, startPoint x: 177, startPoint y: 231, endPoint x: 52, endPoint y: 238, distance: 125.0
click at [67, 238] on div ".cls-1 fill:#fff; AWATERA [PERSON_NAME] К Клиенты Д Договоры Т Тендеры Специфик…" at bounding box center [693, 347] width 1386 height 695
